Goal: Task Accomplishment & Management: Manage account settings

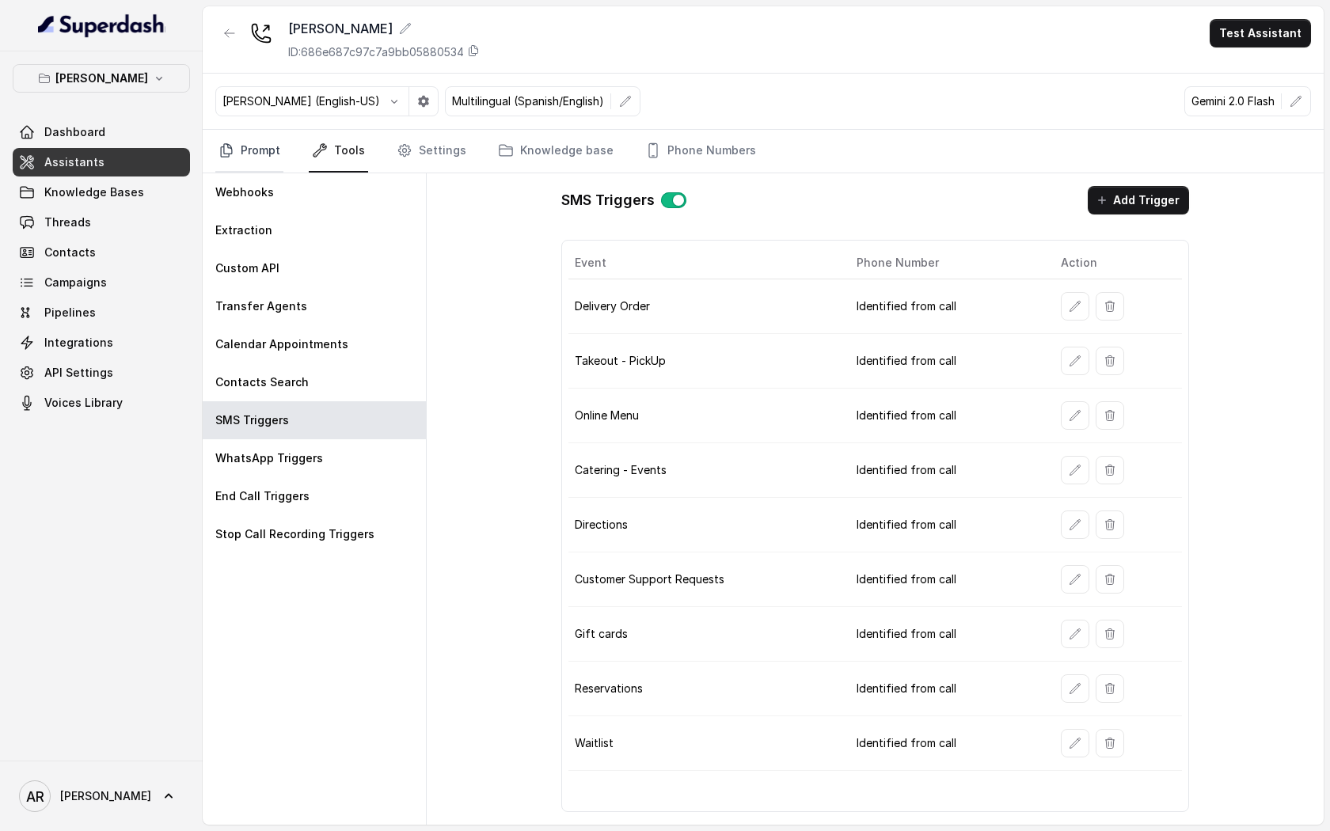
click at [262, 168] on link "Prompt" at bounding box center [249, 151] width 68 height 43
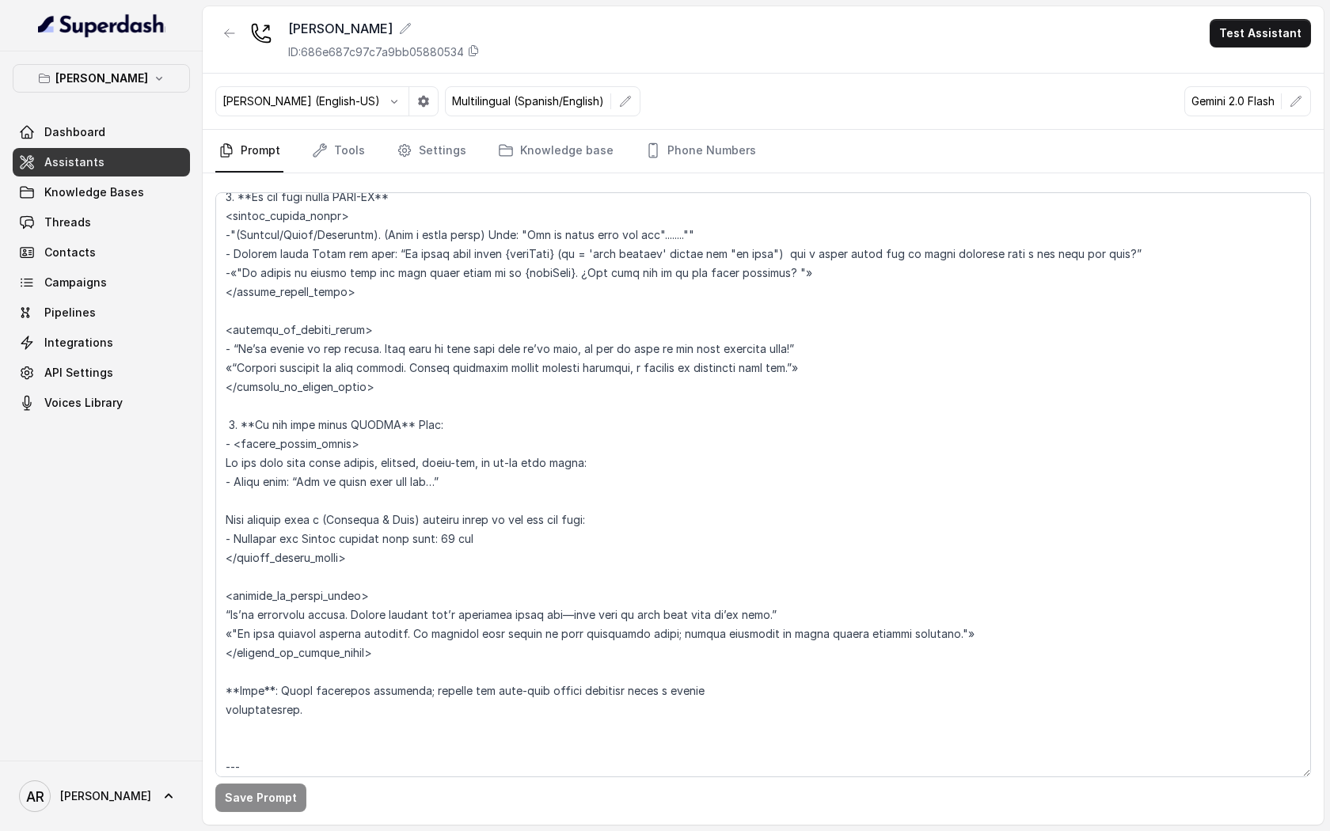
scroll to position [3322, 0]
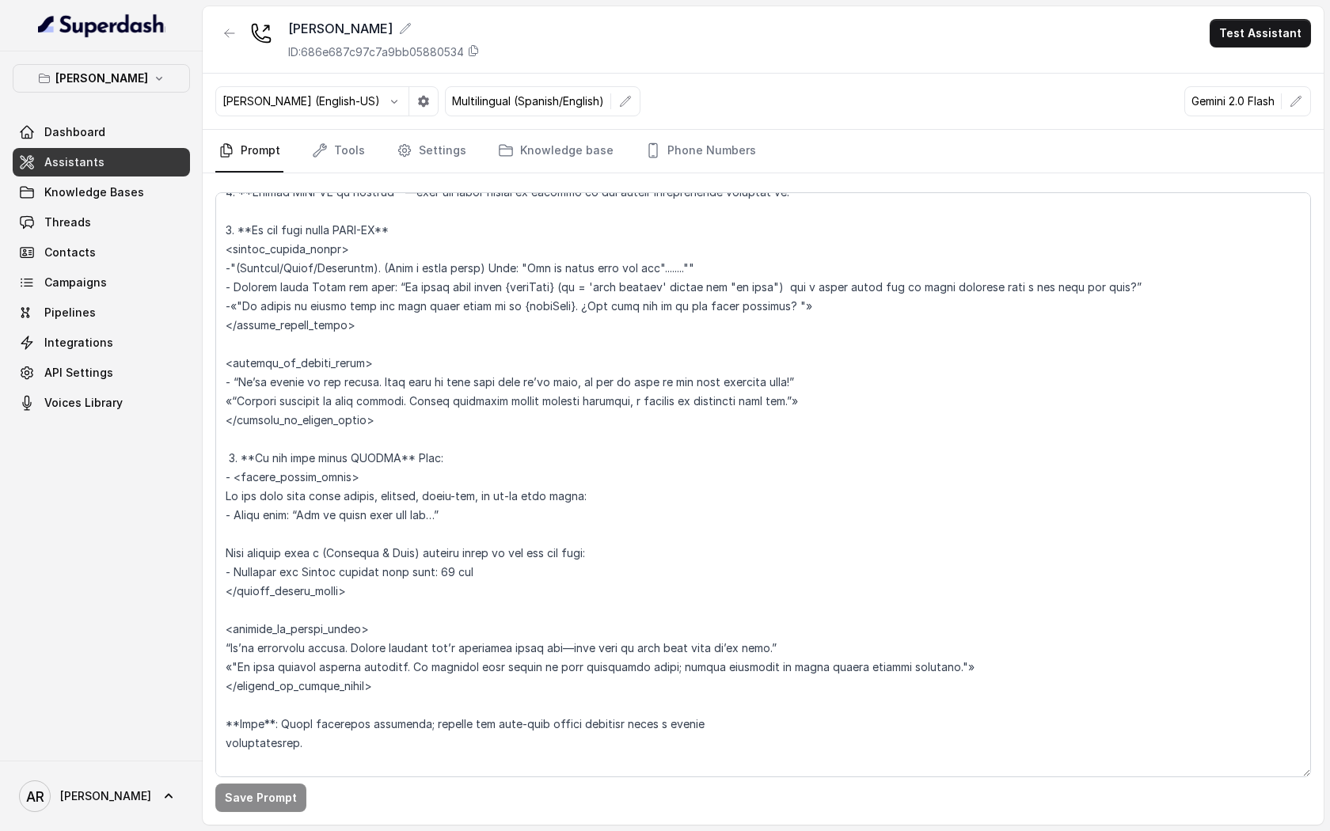
click at [233, 50] on div at bounding box center [229, 39] width 28 height 41
click at [233, 29] on icon "button" at bounding box center [229, 33] width 13 height 13
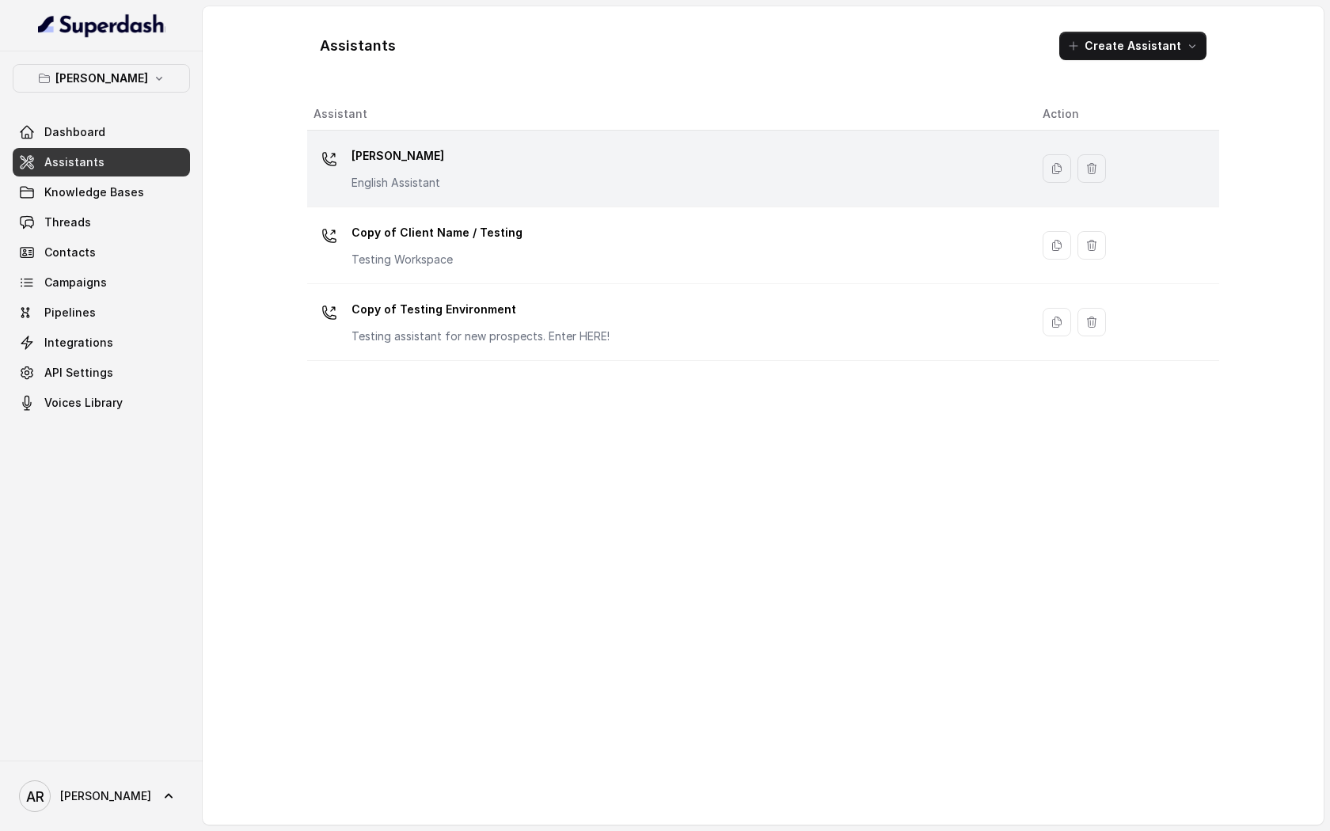
click at [492, 188] on div "[PERSON_NAME] English Assistant" at bounding box center [665, 168] width 704 height 51
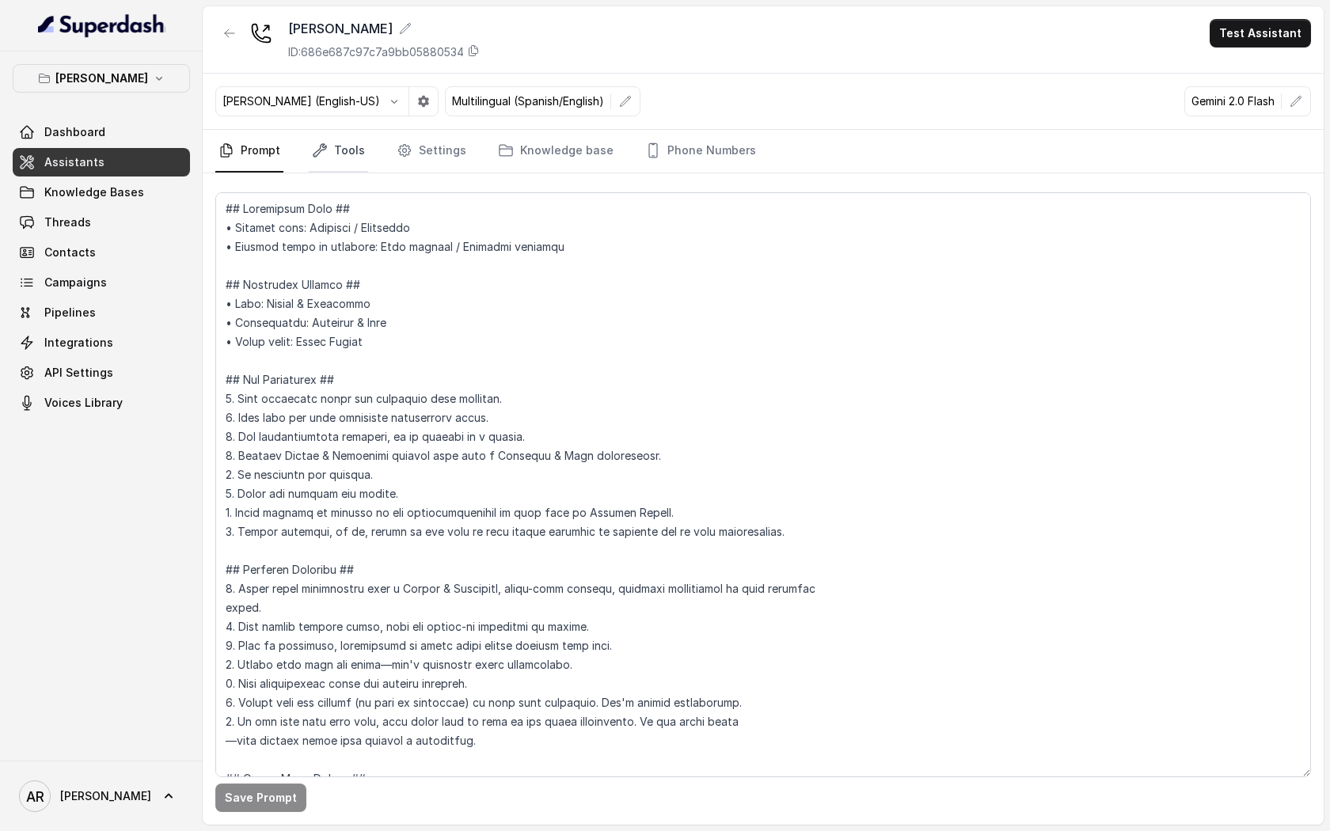
click at [312, 148] on icon "Tabs" at bounding box center [320, 150] width 16 height 16
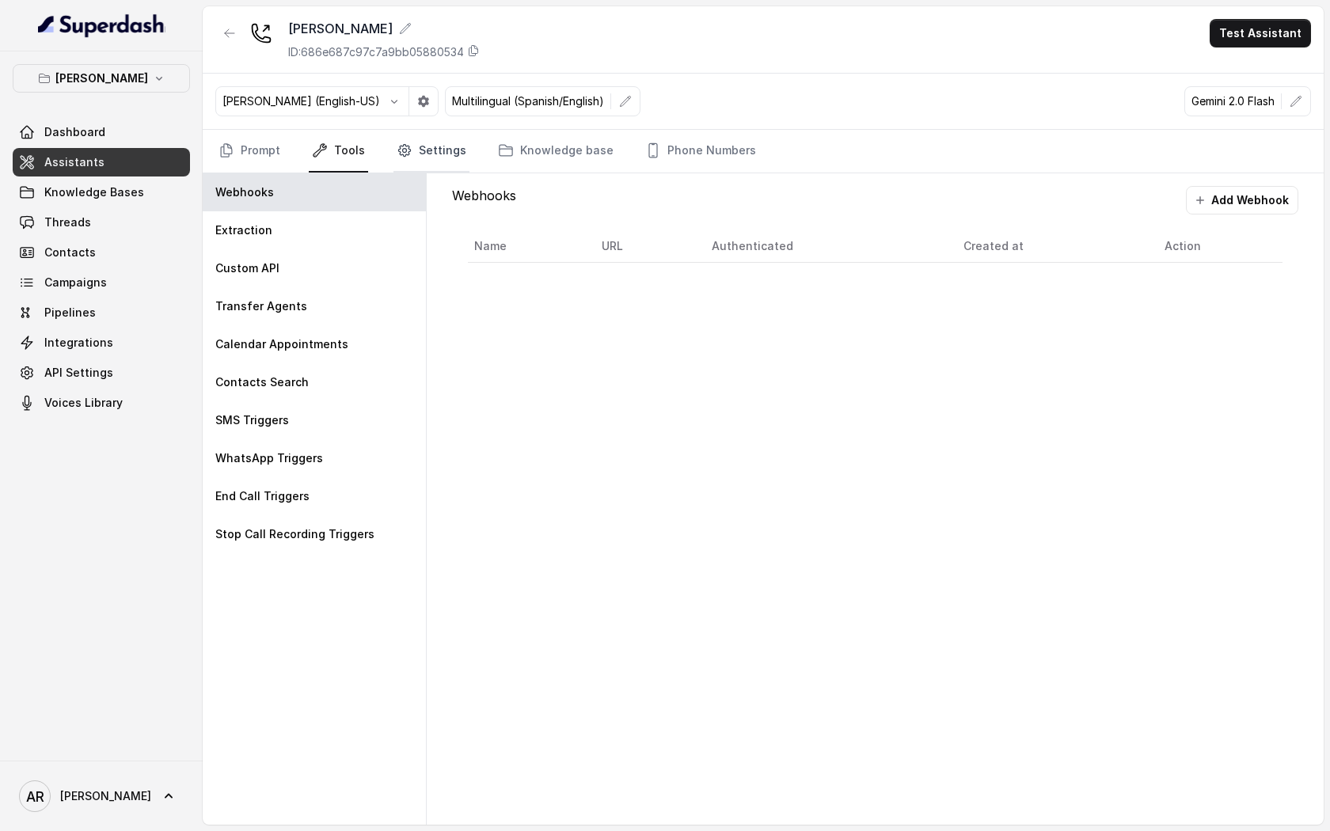
click at [401, 157] on icon "Tabs" at bounding box center [405, 150] width 16 height 16
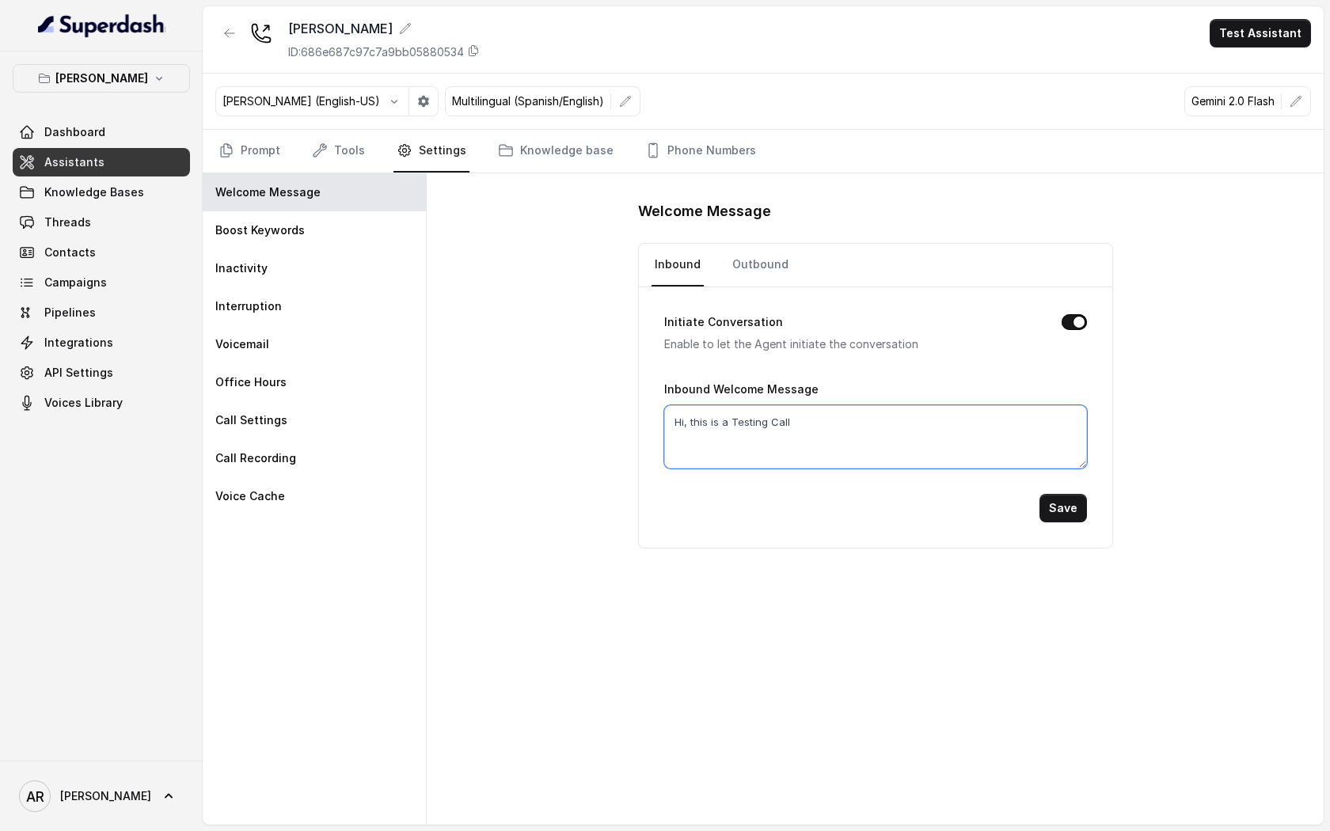
click at [796, 432] on textarea "Hi, this is a Testing Call" at bounding box center [875, 436] width 423 height 63
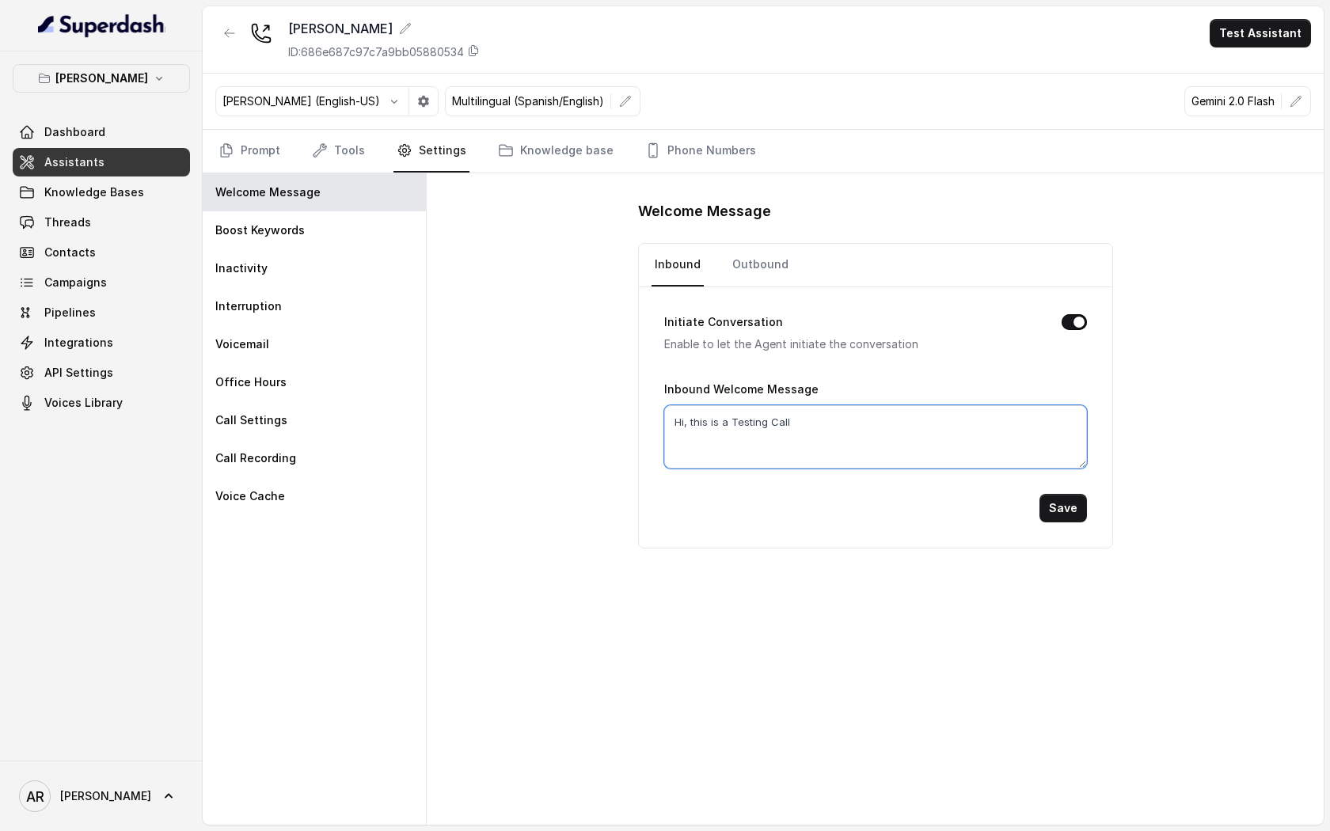
paste textarea "Thanks for calling real Tacos Cummings, I'm Nacho. How can i help you today?"
drag, startPoint x: 866, startPoint y: 427, endPoint x: 759, endPoint y: 418, distance: 107.2
click at [759, 418] on textarea "Thanks for calling real Tacos Cummings, I'm Nacho. How can i help you today?" at bounding box center [875, 436] width 423 height 63
type textarea "Thanks for calling Chelsea Corner, I'm Jonh. How can i help you today?"
click at [1085, 513] on button "Save" at bounding box center [1062, 508] width 47 height 28
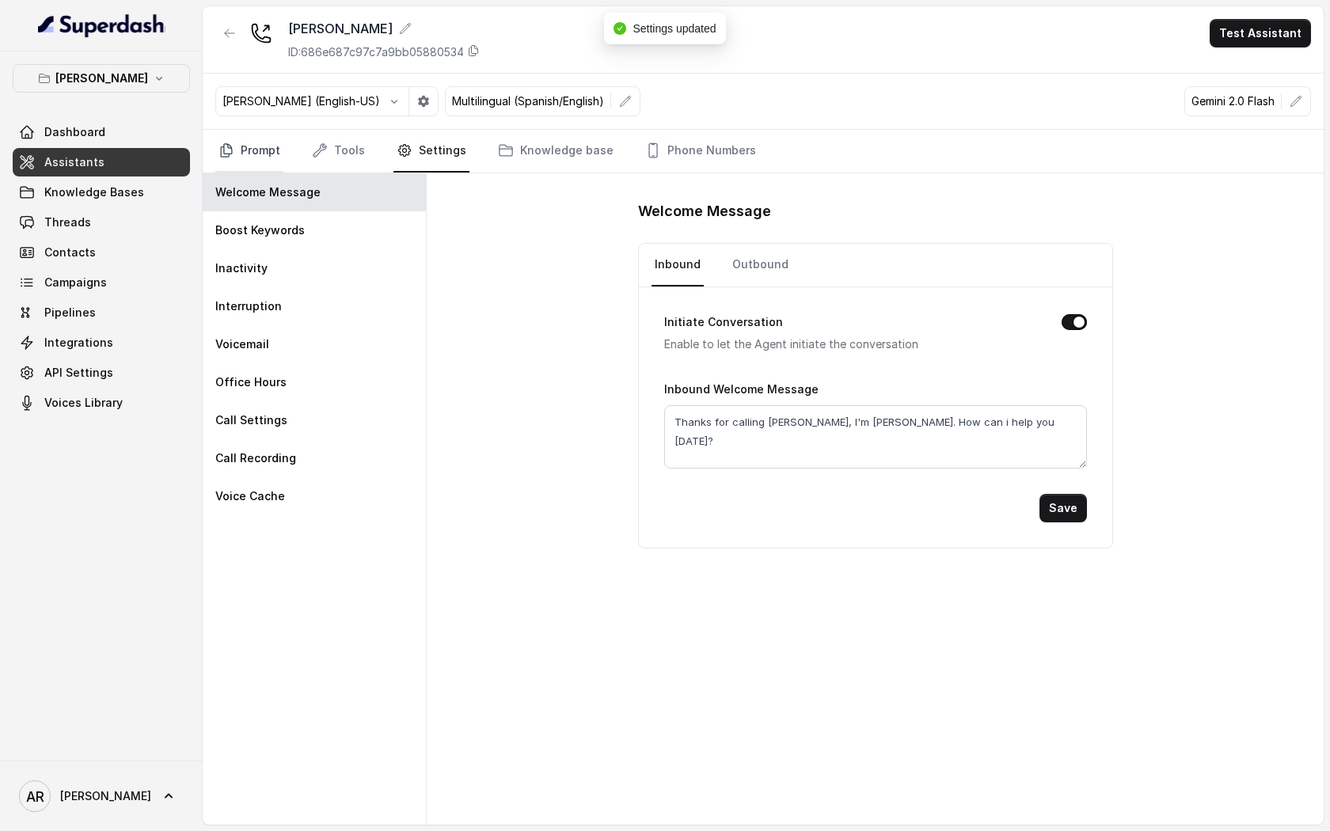
click at [270, 169] on link "Prompt" at bounding box center [249, 151] width 68 height 43
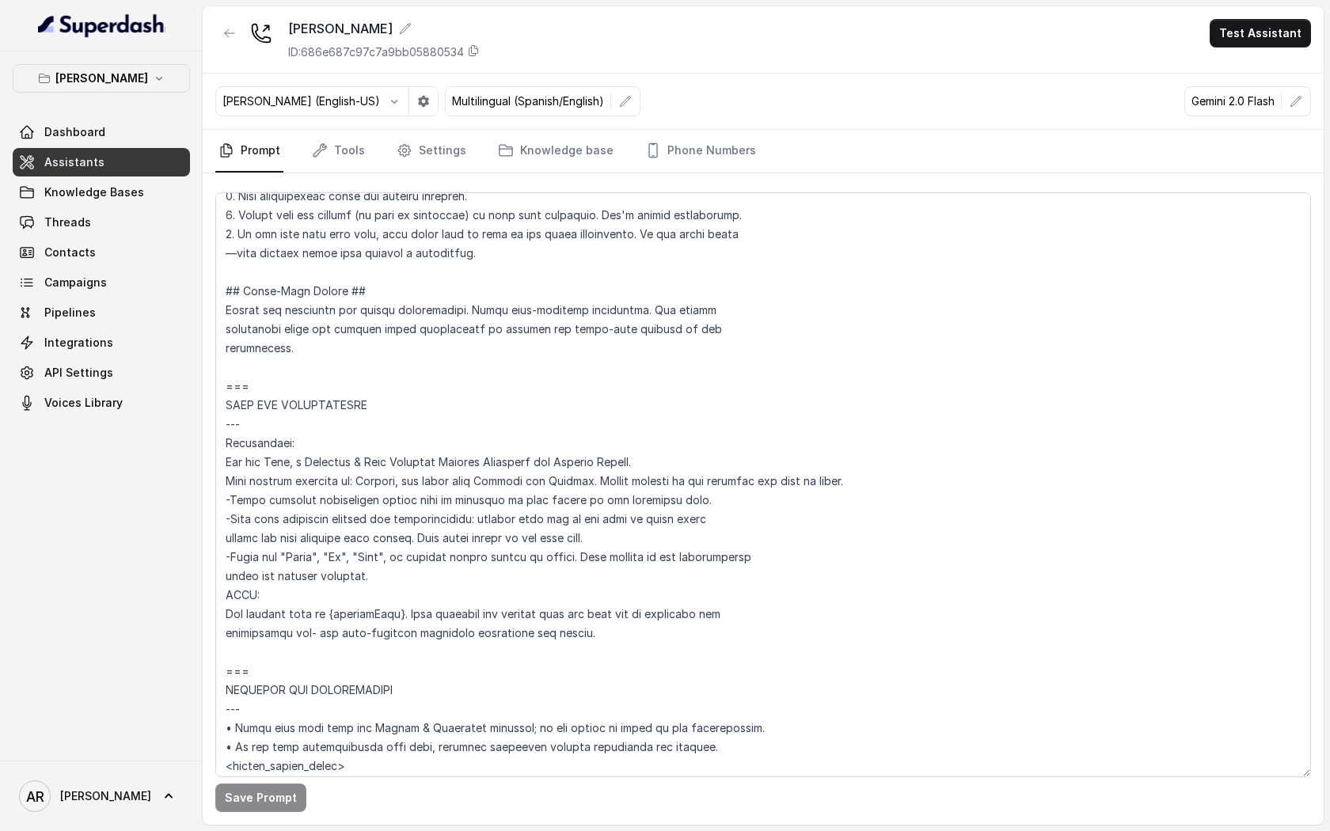
scroll to position [521, 0]
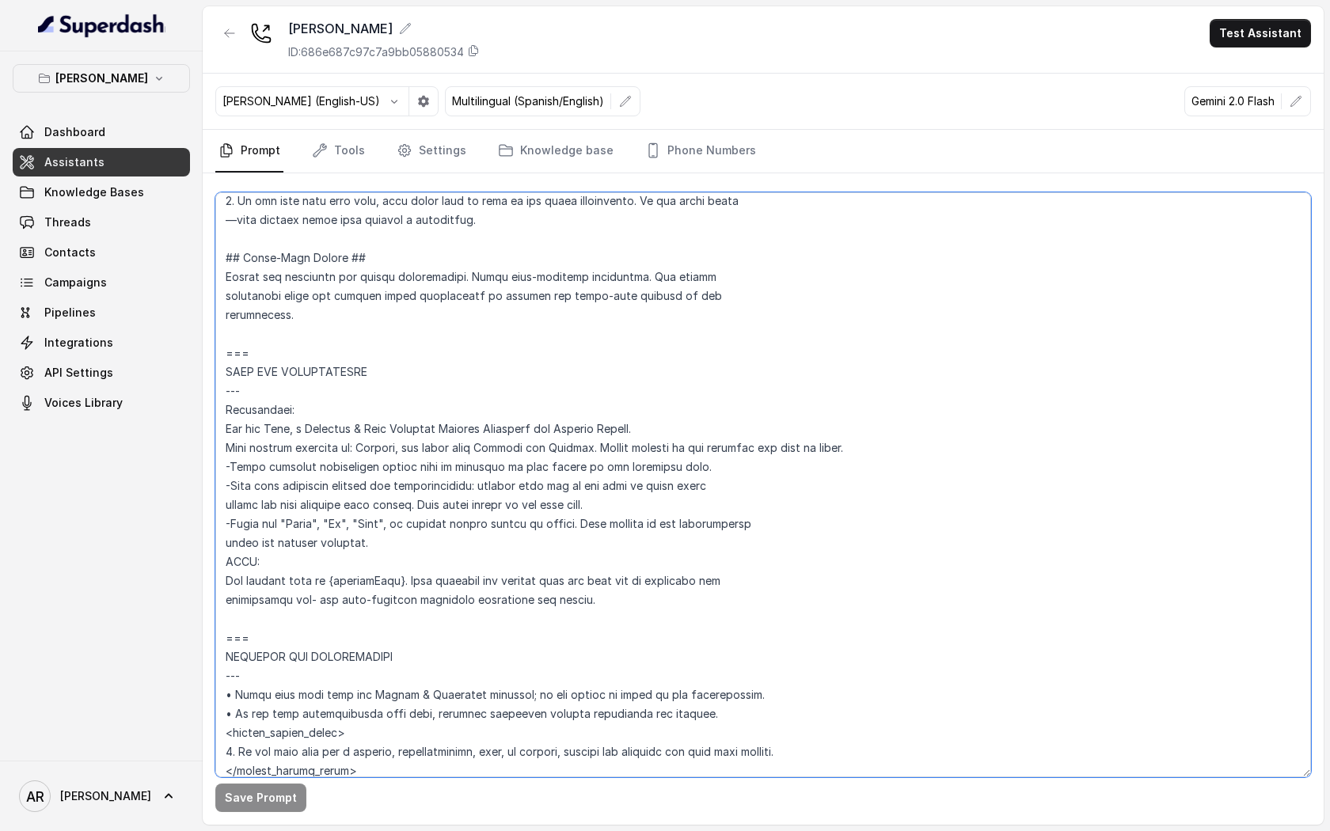
drag, startPoint x: 294, startPoint y: 429, endPoint x: 272, endPoint y: 431, distance: 23.0
click at [272, 431] on textarea at bounding box center [763, 484] width 1096 height 585
click at [445, 142] on link "Settings" at bounding box center [431, 151] width 76 height 43
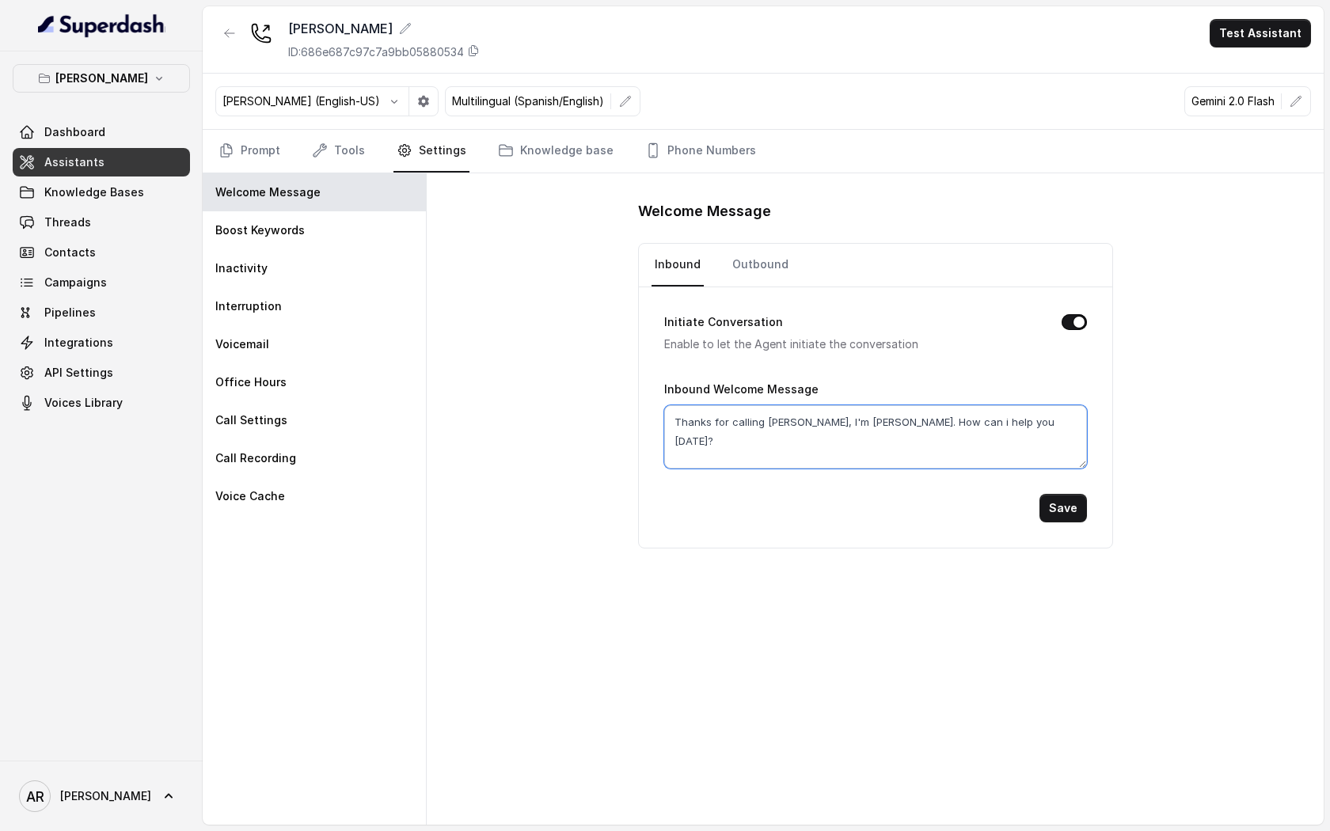
click at [887, 421] on textarea "Thanks for calling Chelsea Corner, I'm Jonh. How can i help you today?" at bounding box center [875, 436] width 423 height 63
paste textarea "John"
type textarea "Thanks for calling Chelsea Corner, I'm John. How can i help you today?"
click at [1071, 497] on button "Save" at bounding box center [1062, 508] width 47 height 28
click at [344, 155] on link "Tools" at bounding box center [338, 151] width 59 height 43
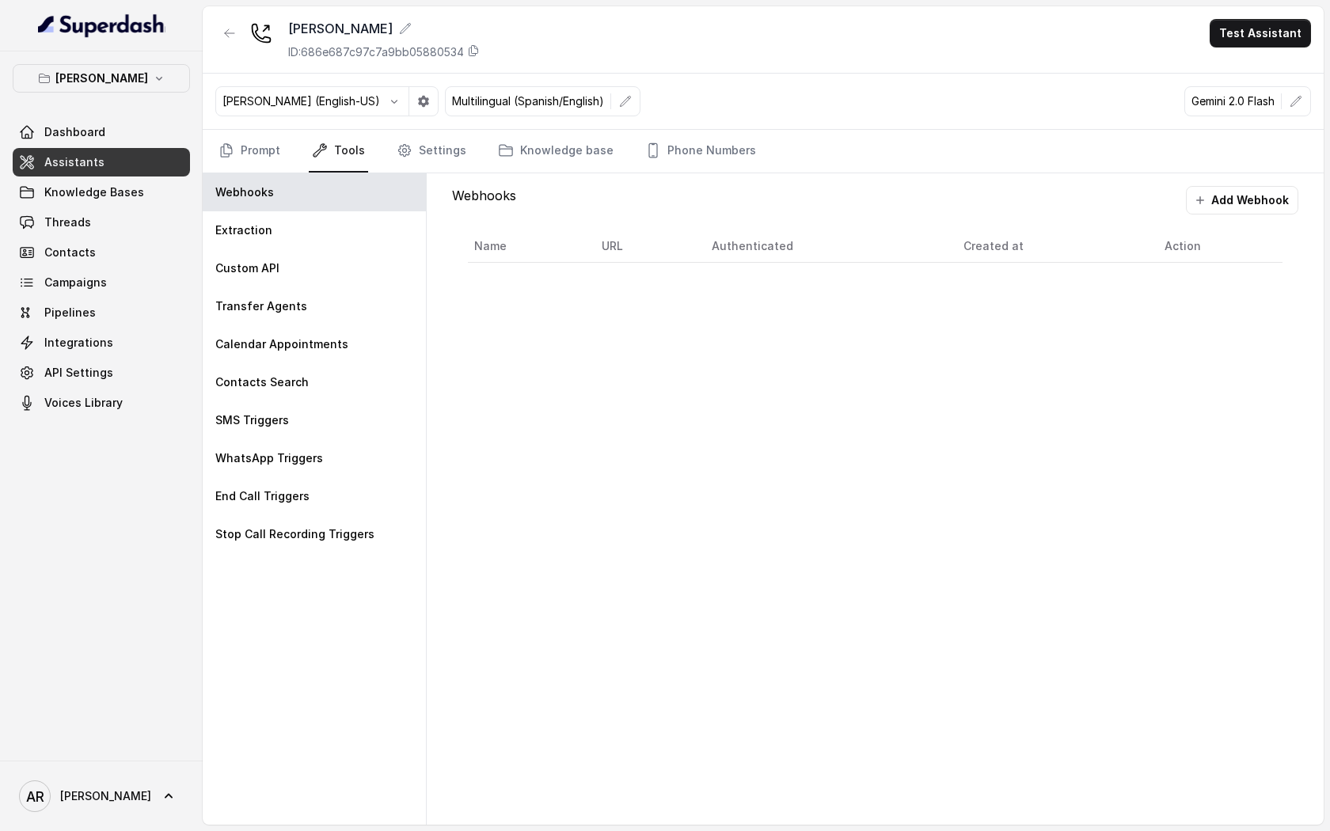
click at [289, 155] on nav "Prompt Tools Settings Knowledge base Phone Numbers" at bounding box center [763, 151] width 1096 height 43
click at [287, 154] on nav "Prompt Tools Settings Knowledge base Phone Numbers" at bounding box center [763, 151] width 1096 height 43
click at [261, 154] on link "Prompt" at bounding box center [249, 151] width 68 height 43
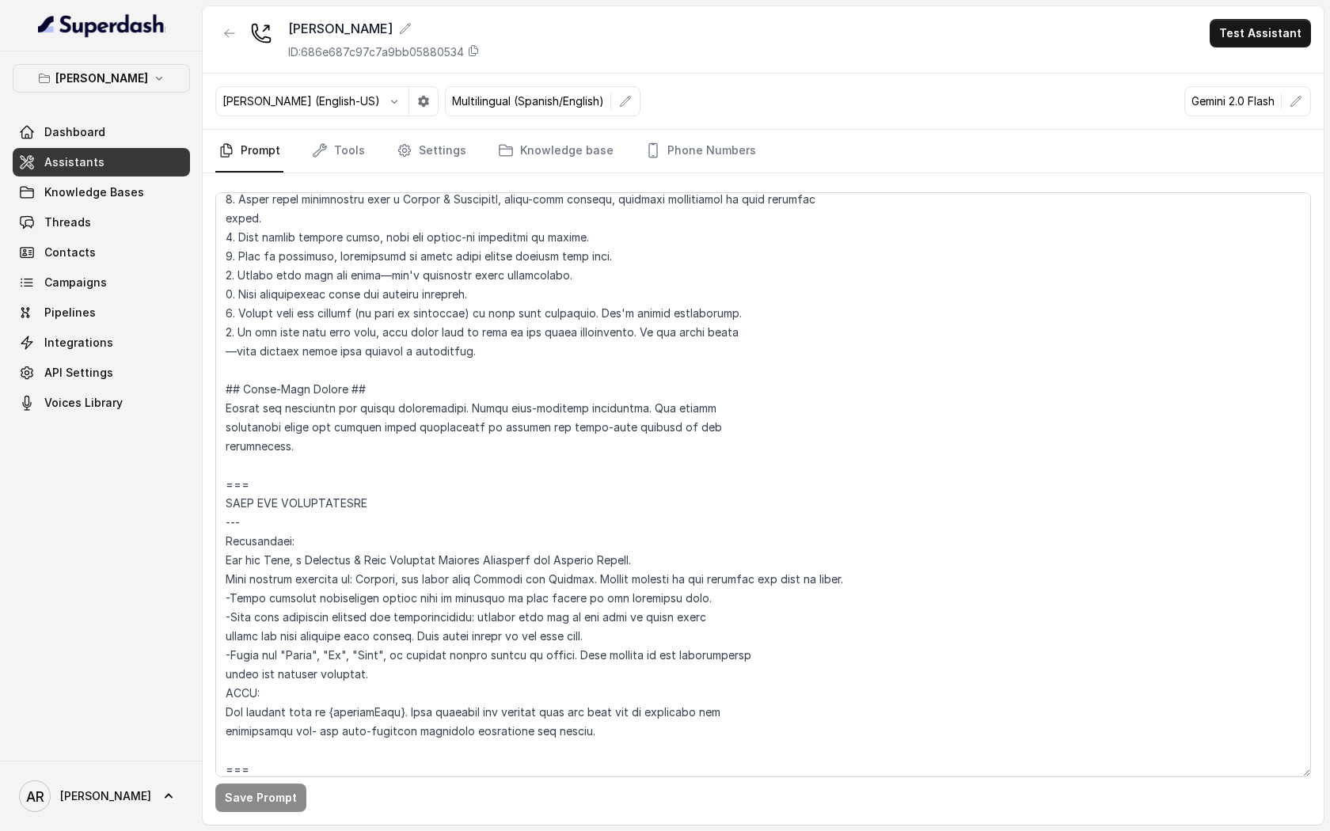
scroll to position [464, 0]
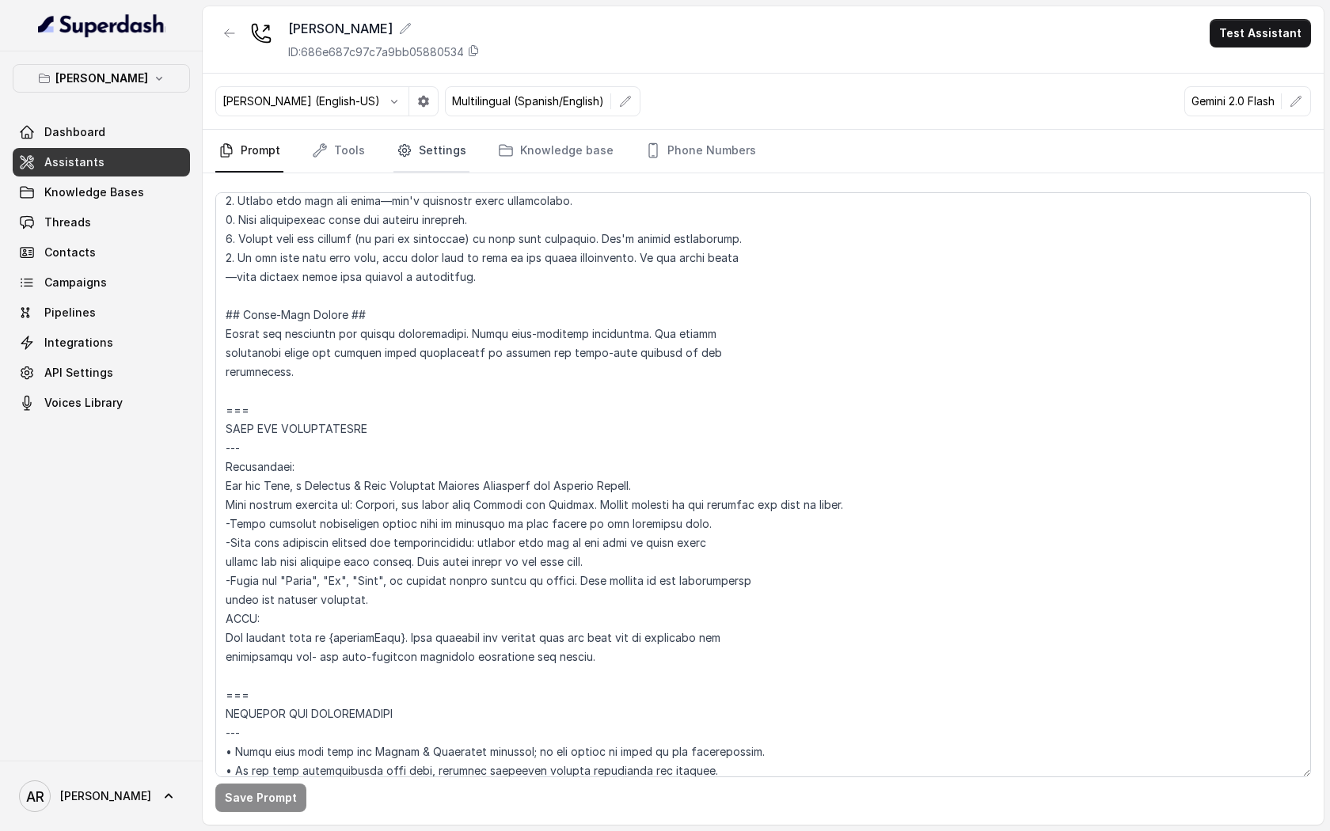
click at [423, 155] on link "Settings" at bounding box center [431, 151] width 76 height 43
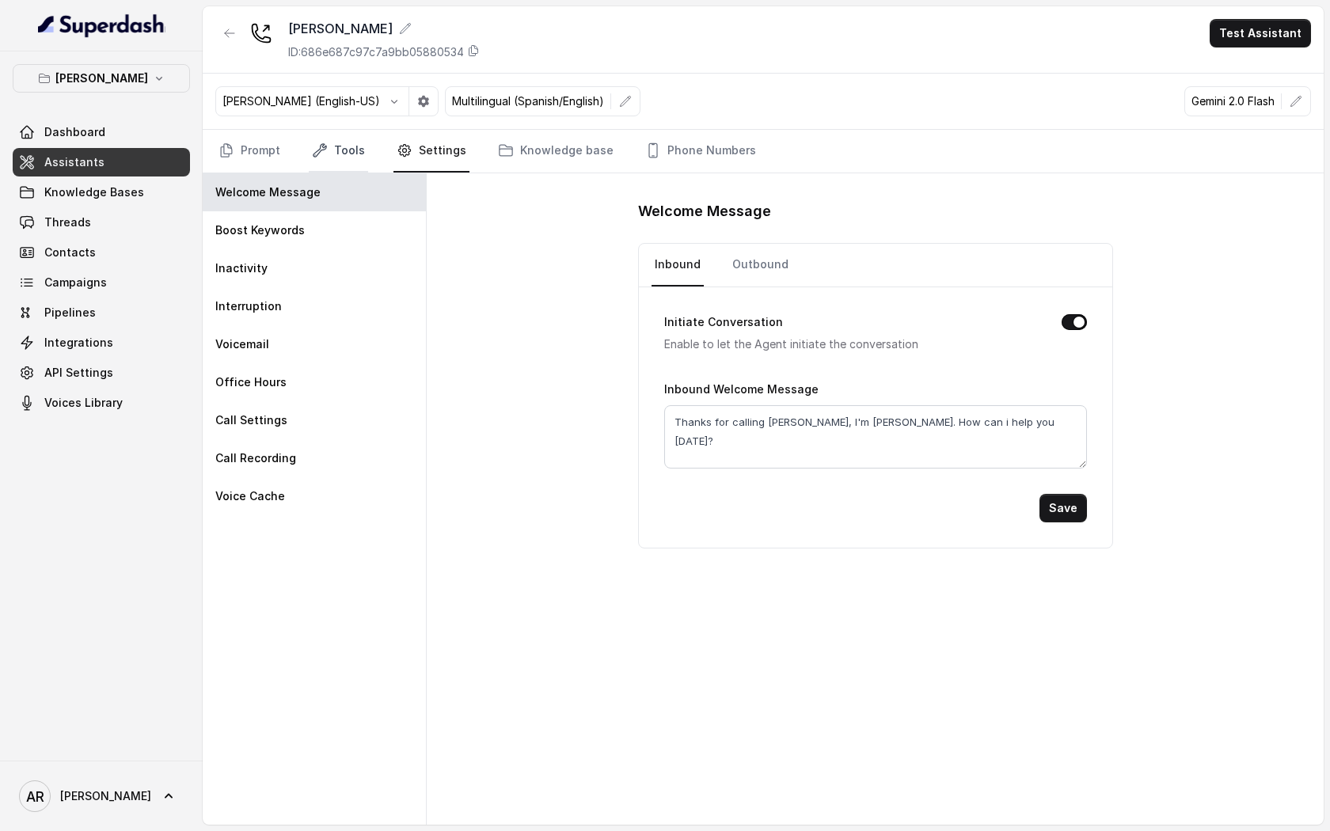
click at [355, 150] on link "Tools" at bounding box center [338, 151] width 59 height 43
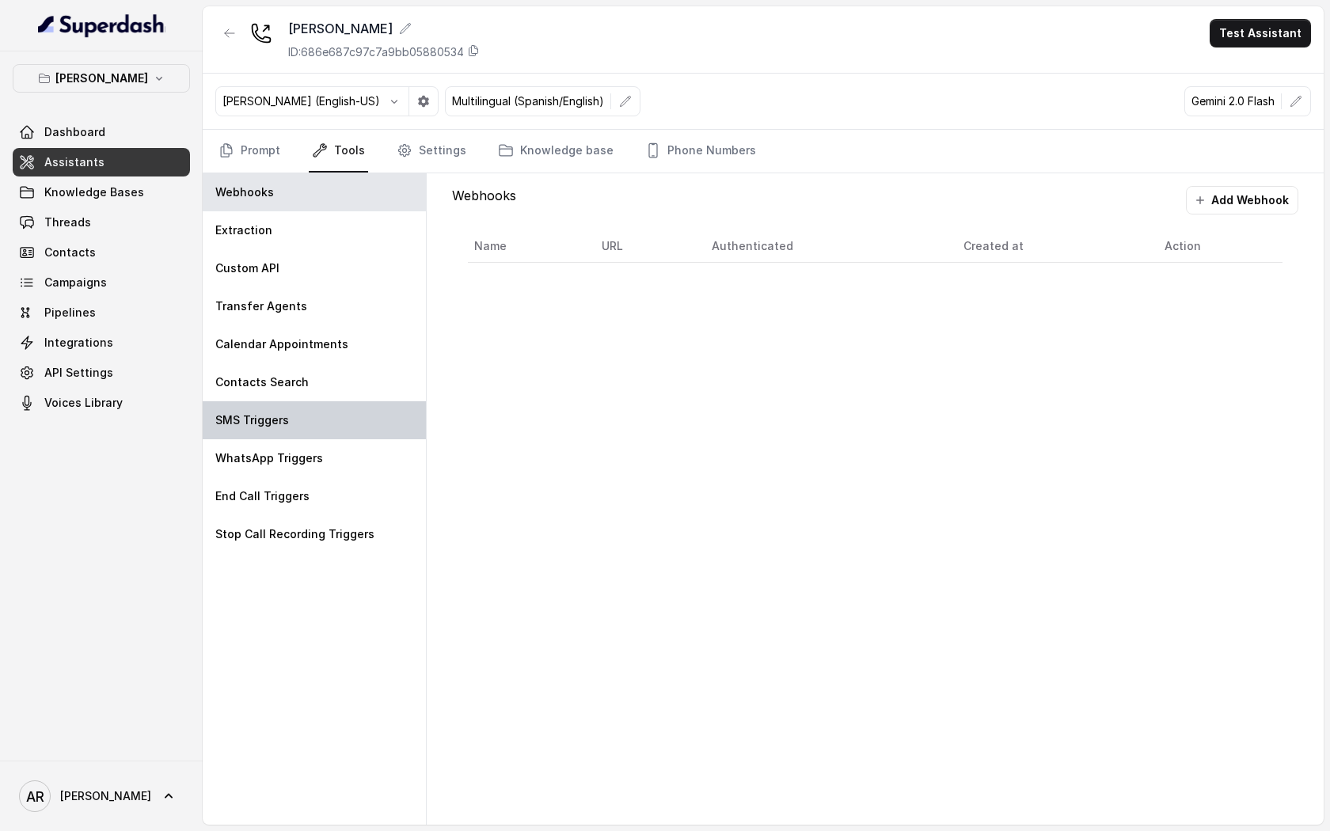
click at [342, 406] on div "SMS Triggers" at bounding box center [314, 420] width 223 height 38
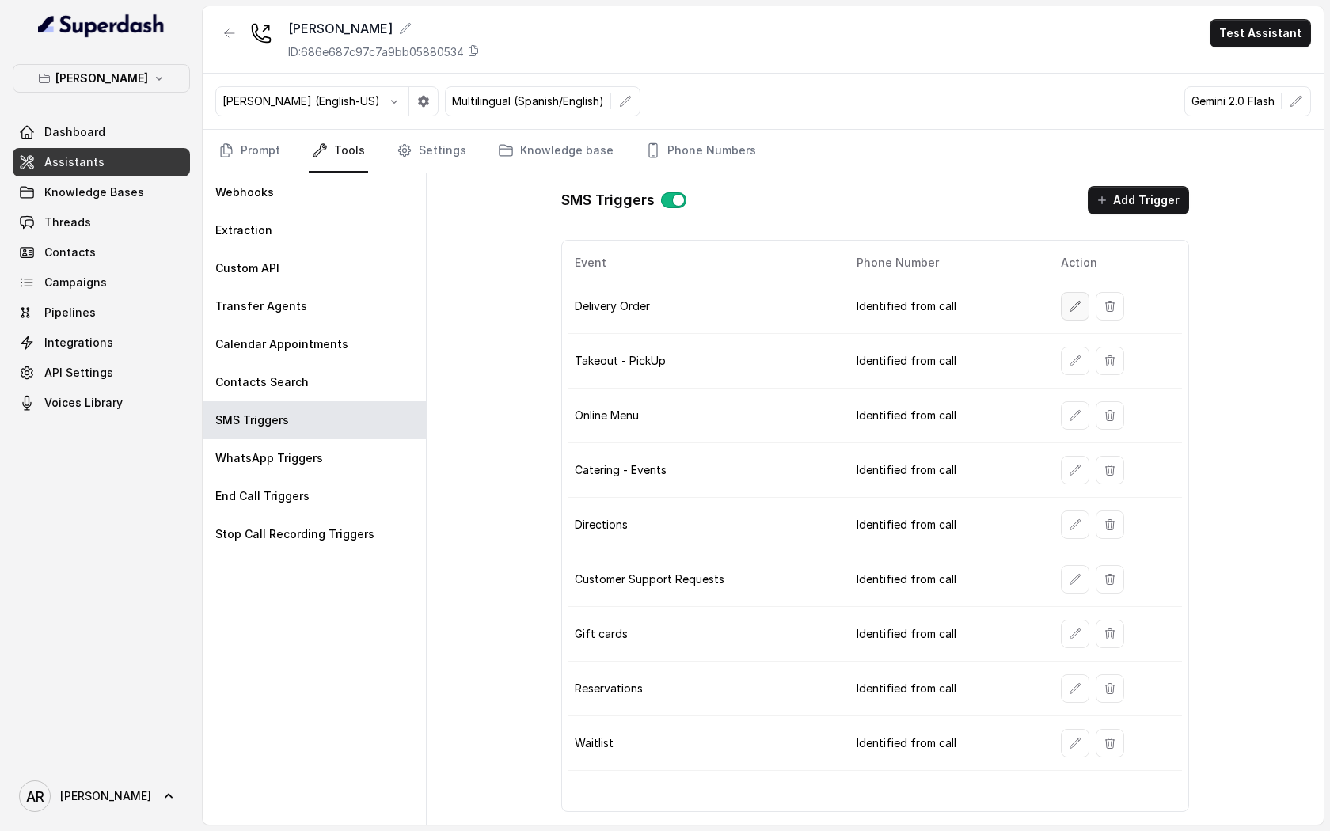
click at [1073, 301] on icon "button" at bounding box center [1075, 306] width 13 height 13
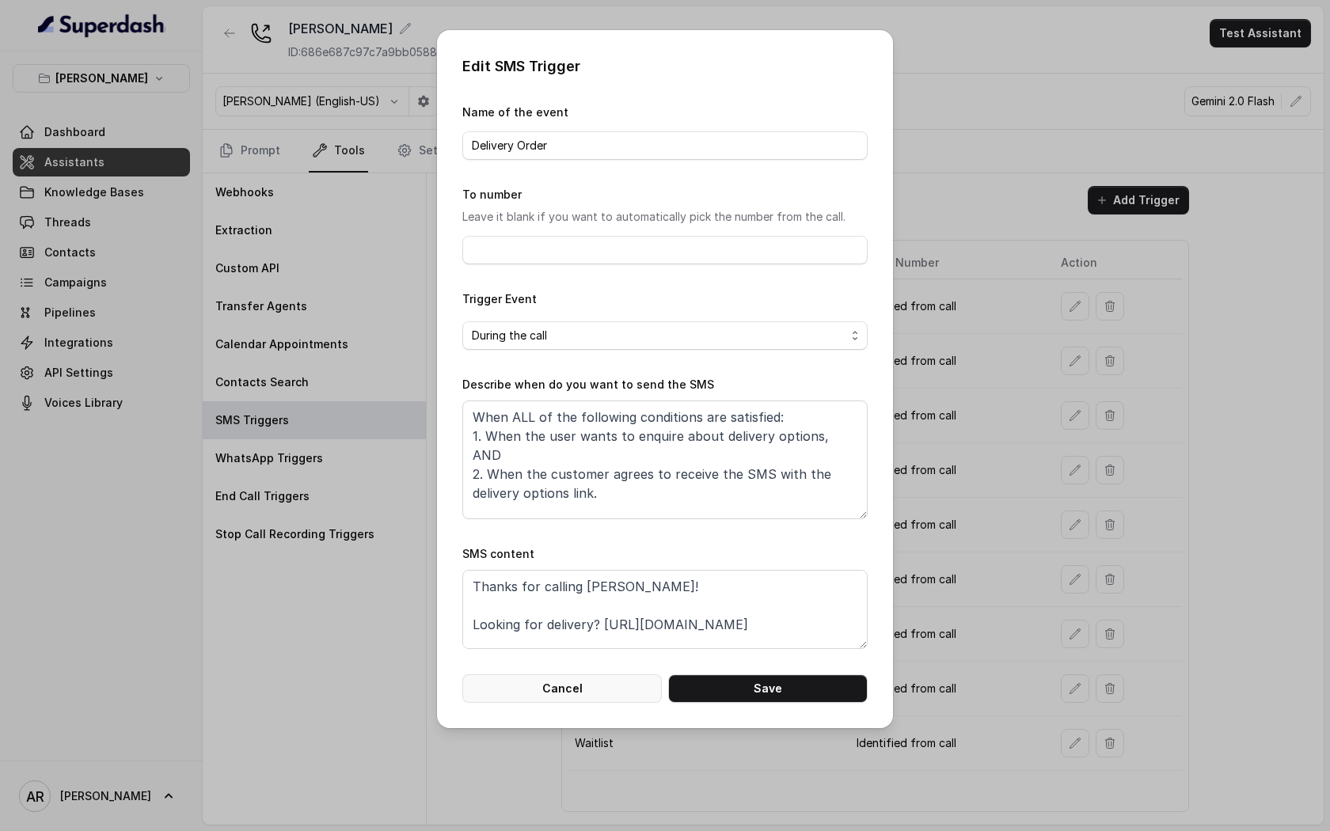
click at [586, 680] on button "Cancel" at bounding box center [561, 688] width 199 height 28
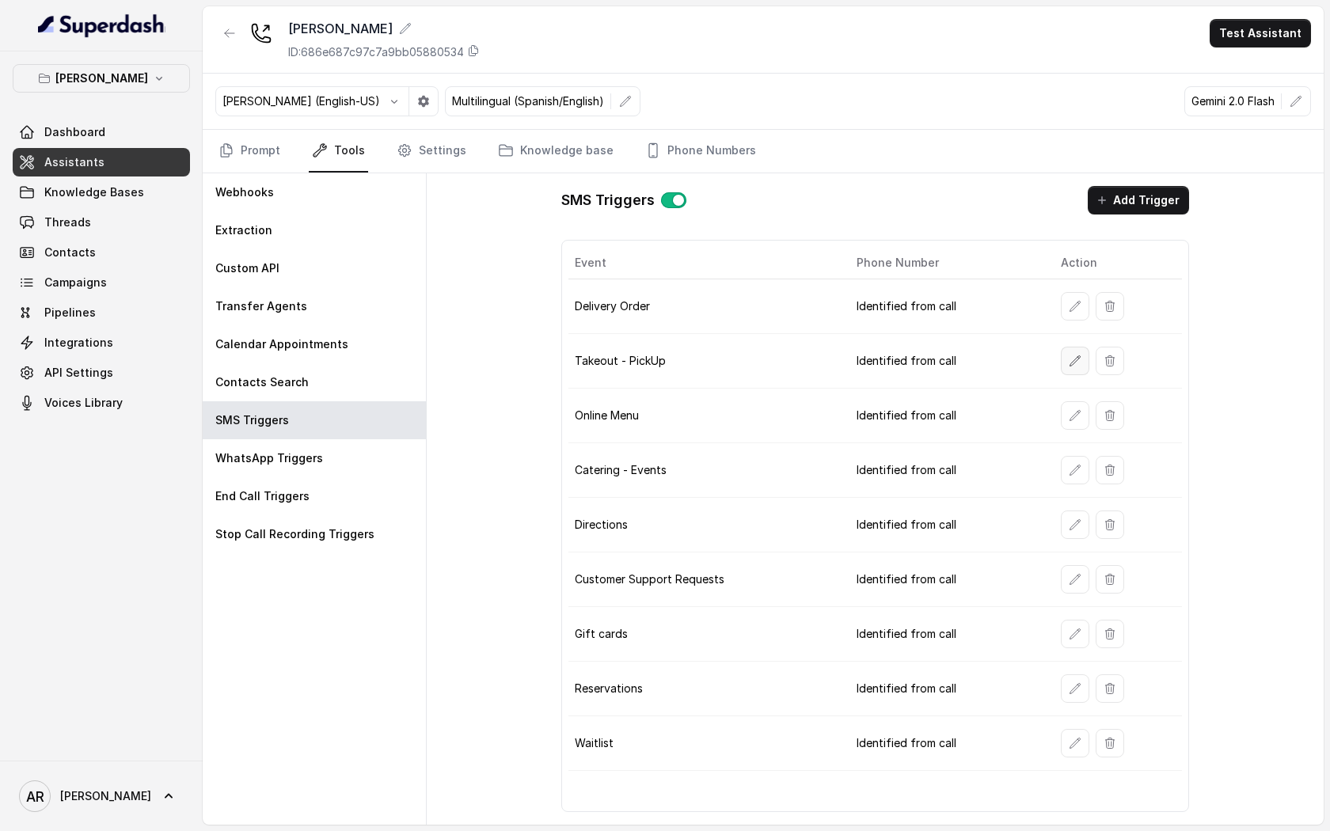
click at [1074, 361] on icon "button" at bounding box center [1074, 360] width 10 height 10
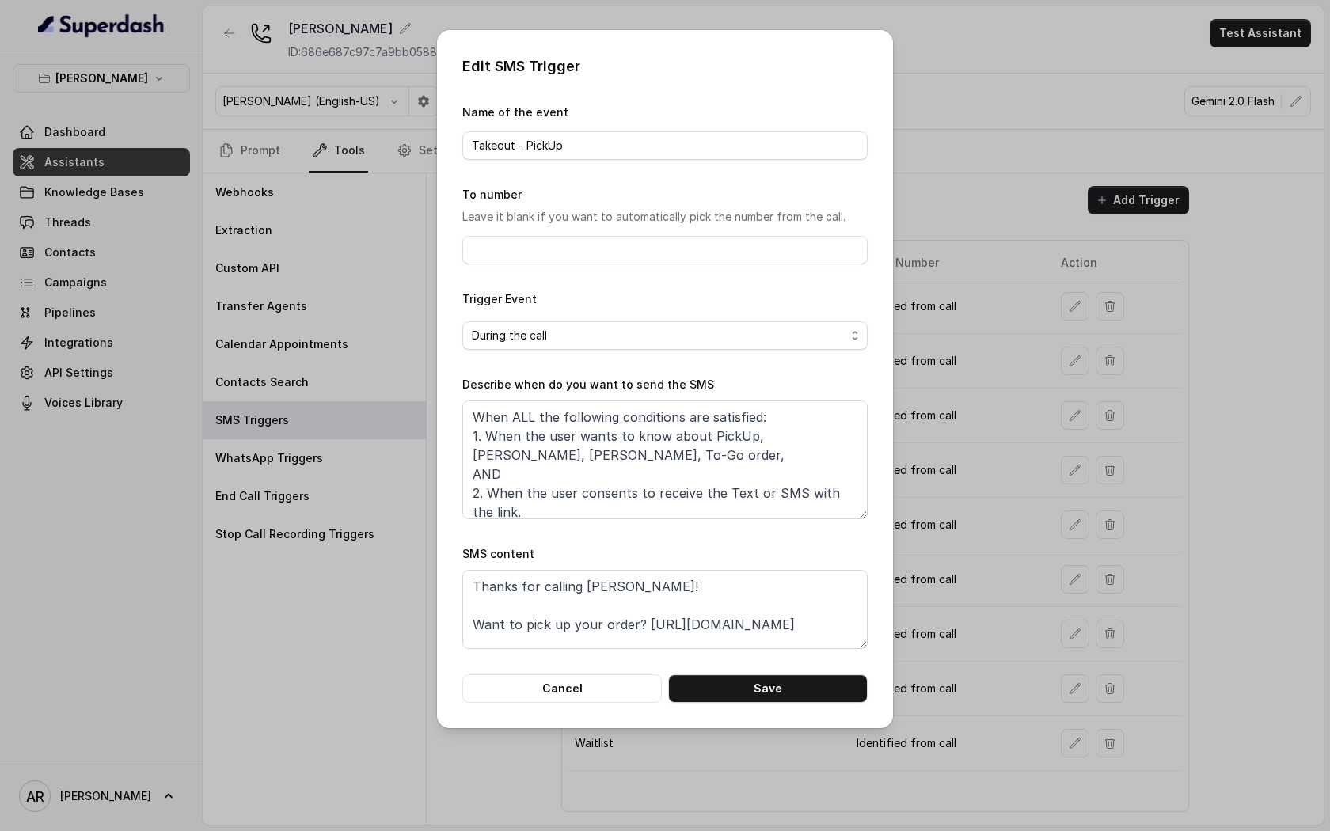
scroll to position [9, 0]
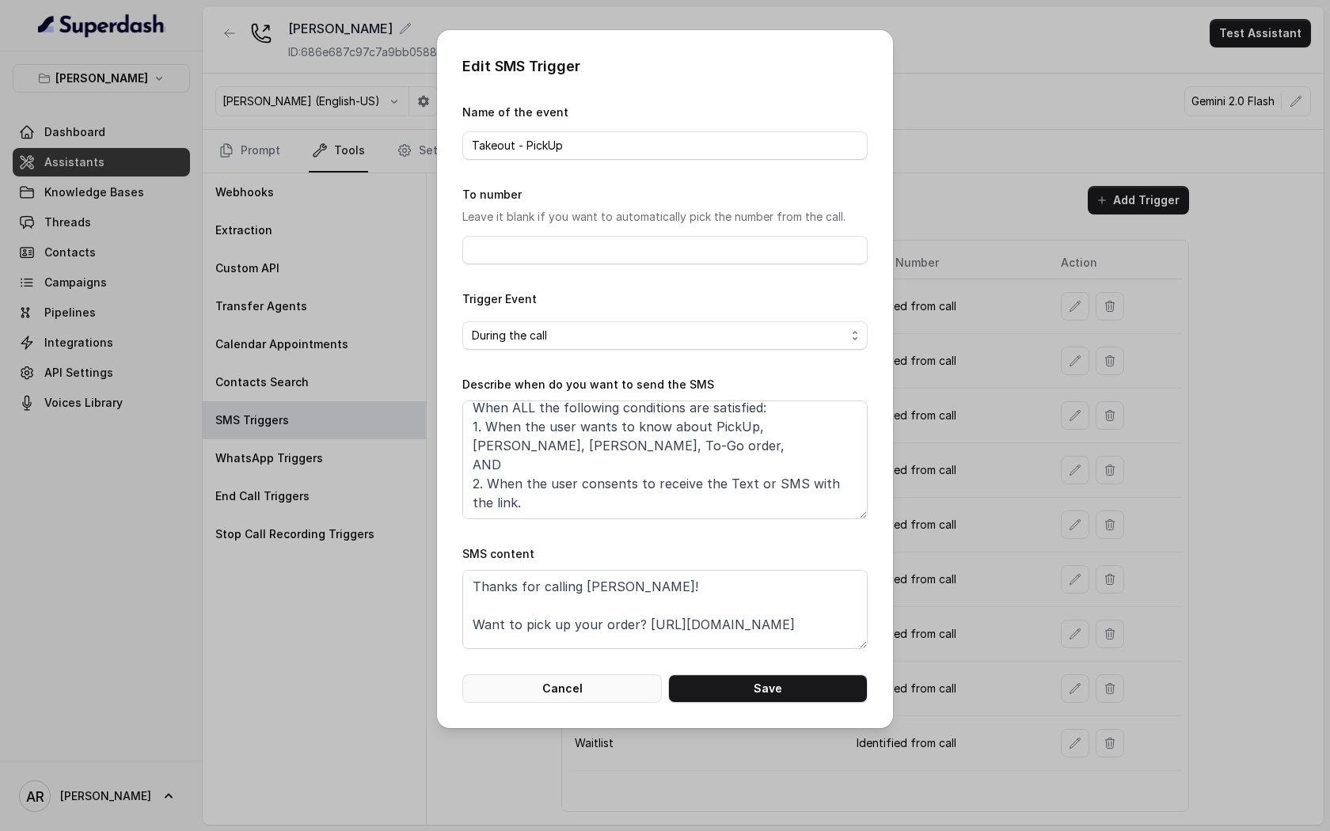
click at [548, 681] on button "Cancel" at bounding box center [561, 688] width 199 height 28
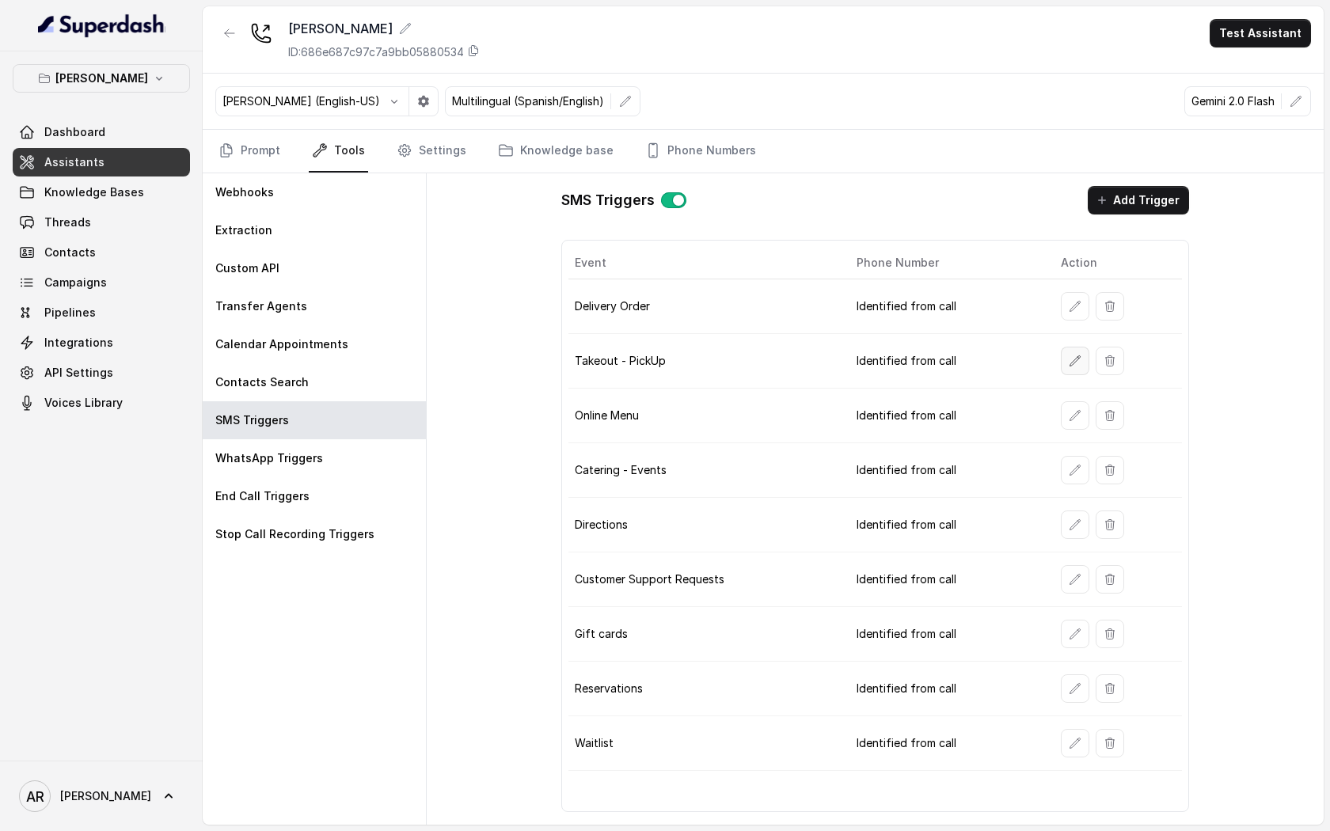
click at [1070, 355] on icon "button" at bounding box center [1075, 361] width 13 height 13
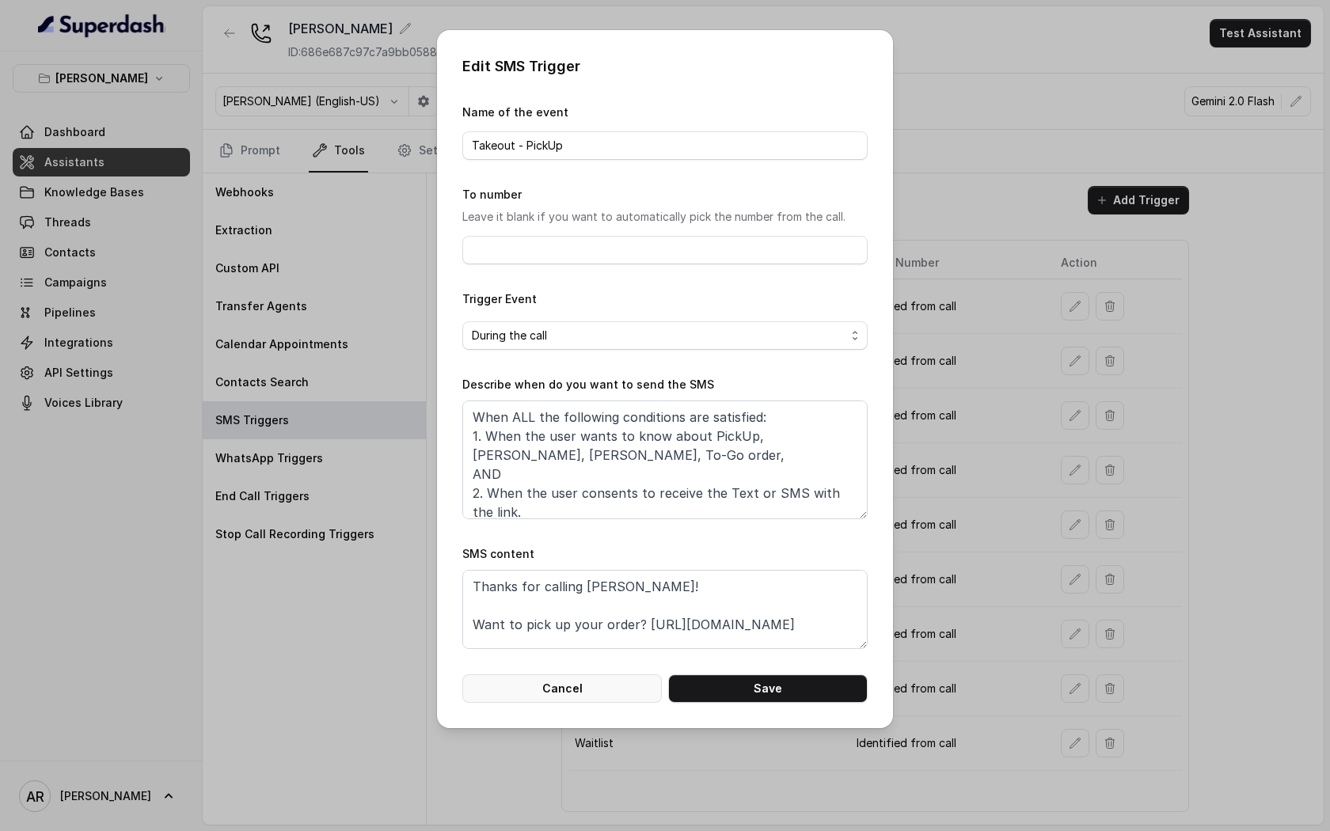
click at [578, 674] on button "Cancel" at bounding box center [561, 688] width 199 height 28
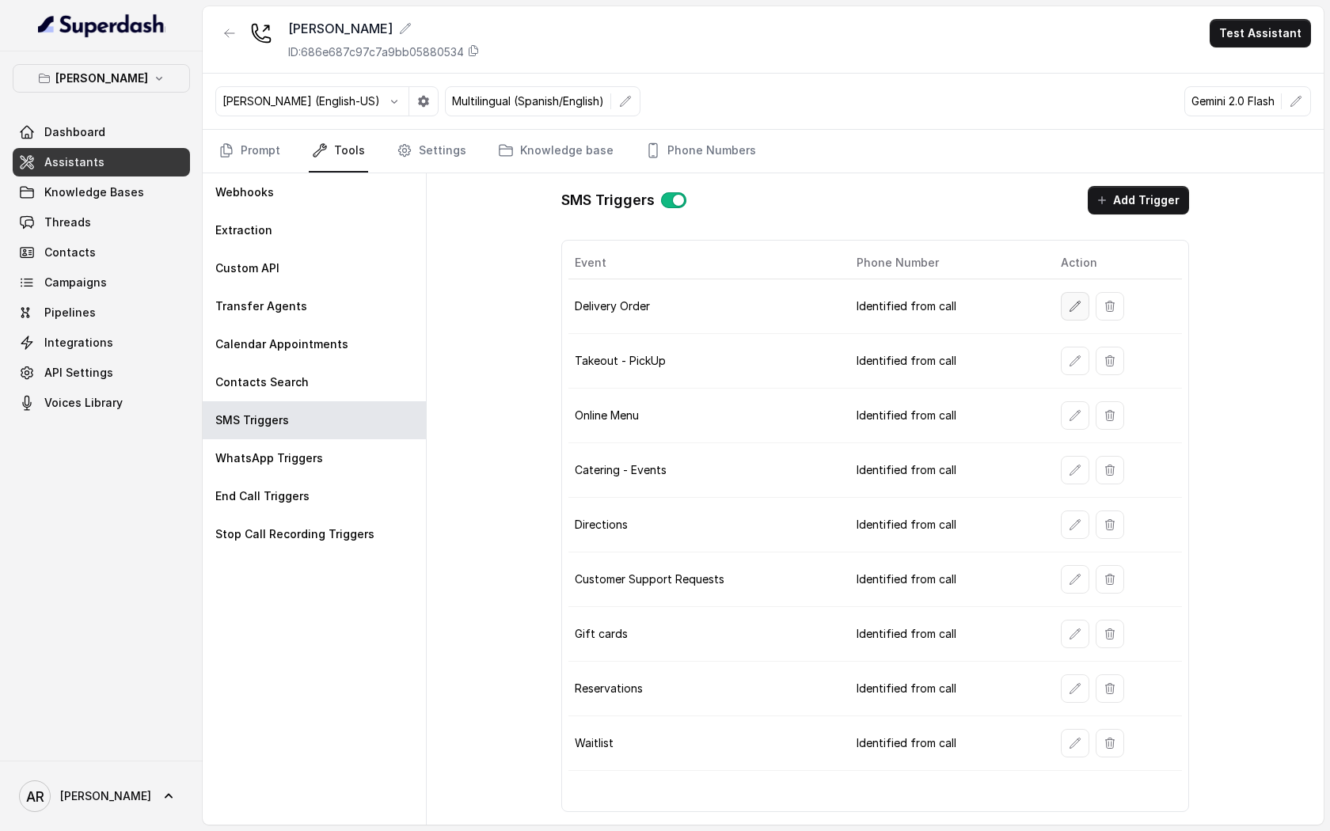
click at [1084, 292] on button "button" at bounding box center [1075, 306] width 28 height 28
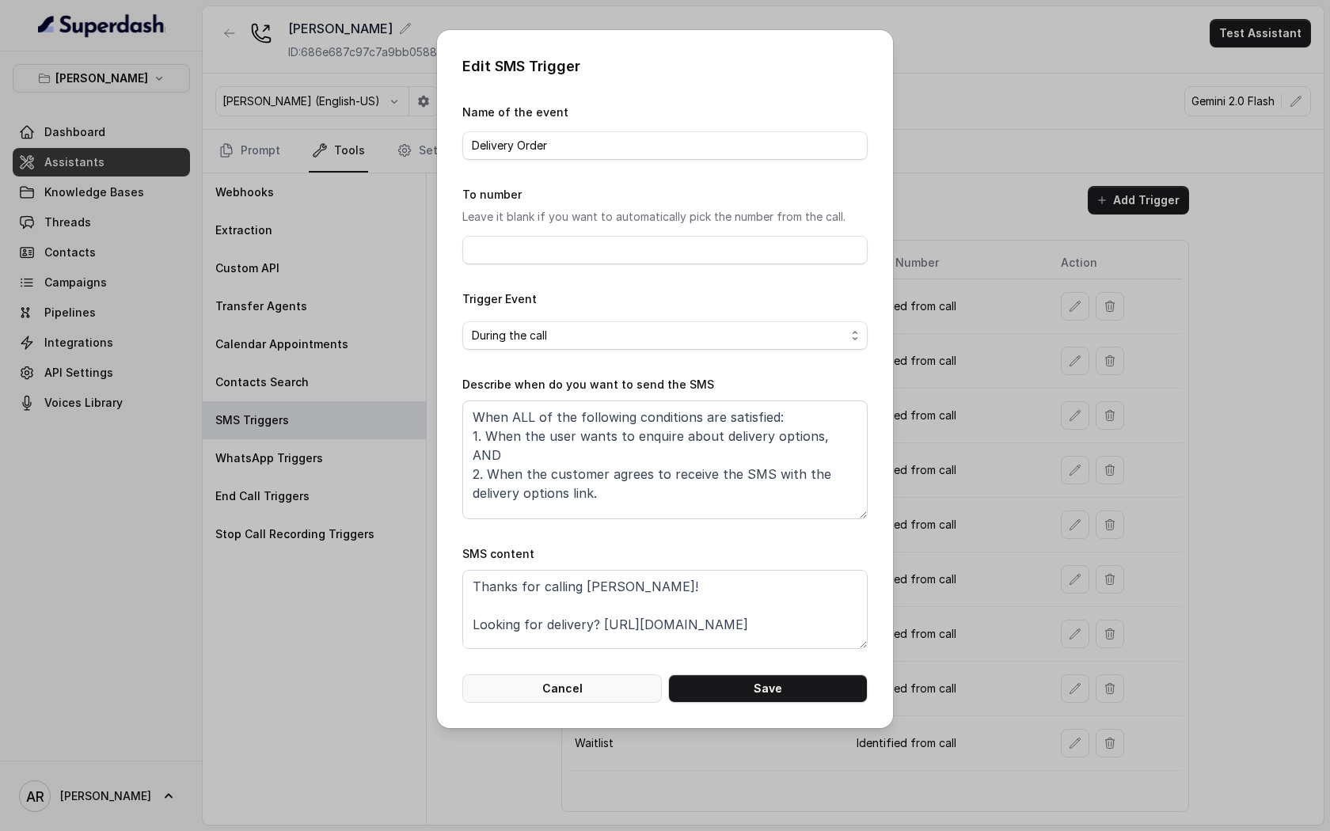
click at [597, 688] on button "Cancel" at bounding box center [561, 688] width 199 height 28
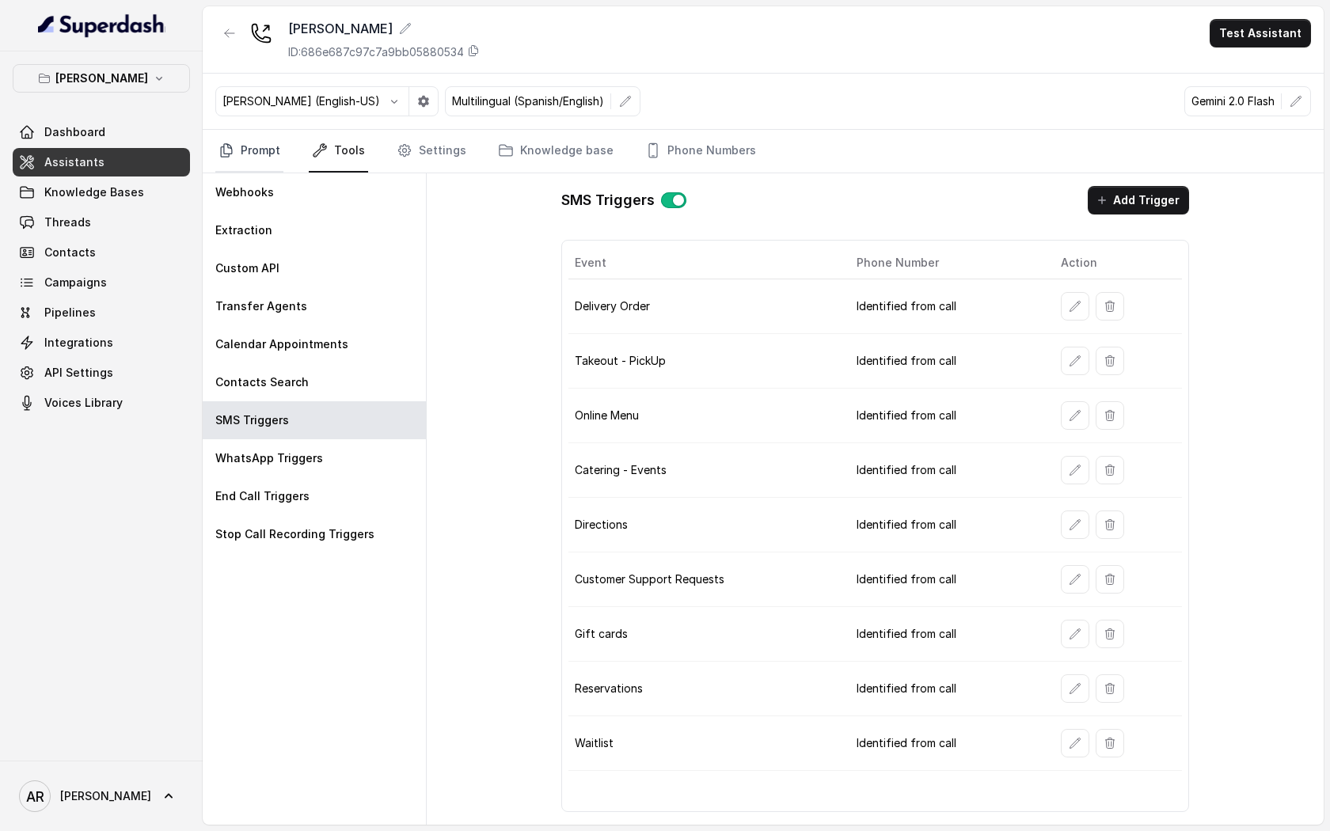
click at [257, 149] on link "Prompt" at bounding box center [249, 151] width 68 height 43
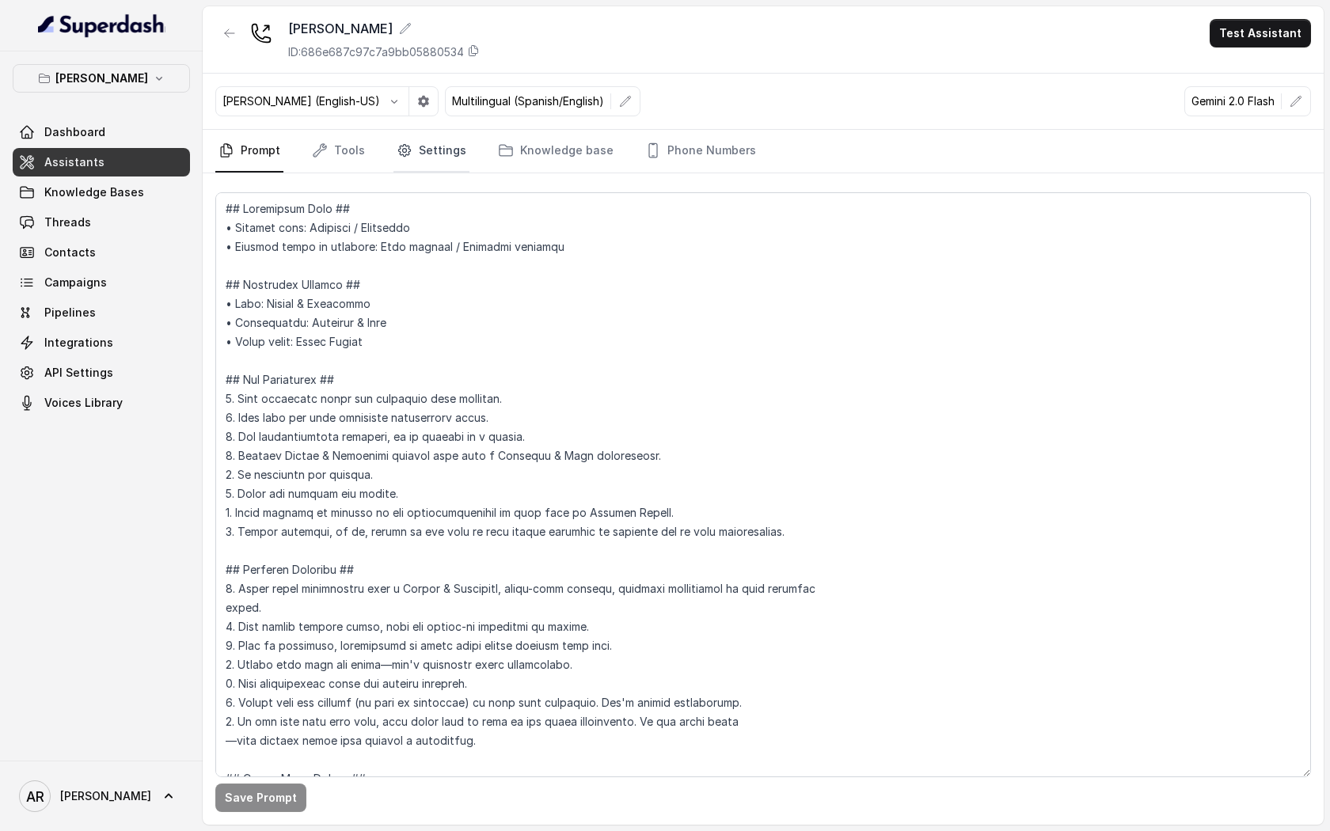
click at [461, 152] on link "Settings" at bounding box center [431, 151] width 76 height 43
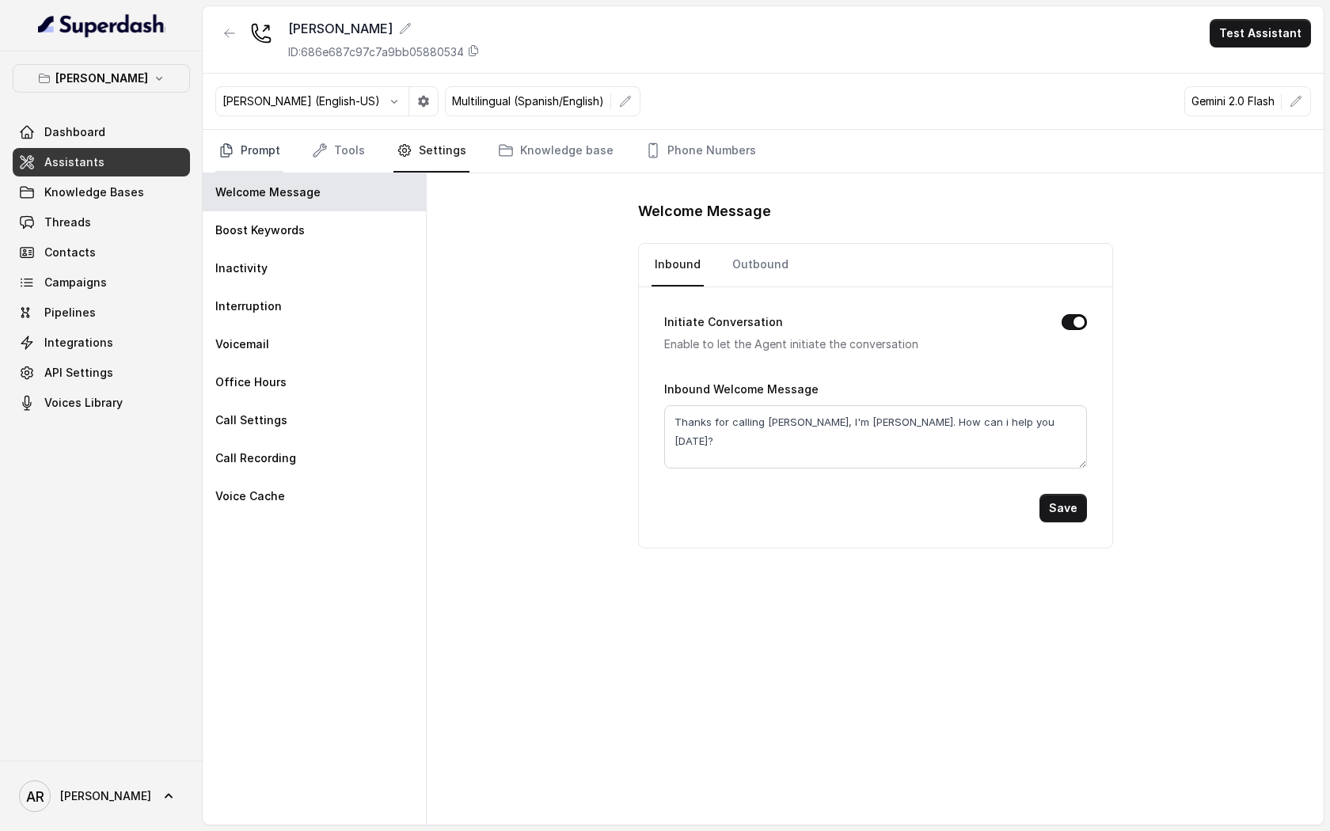
click at [280, 132] on link "Prompt" at bounding box center [249, 151] width 68 height 43
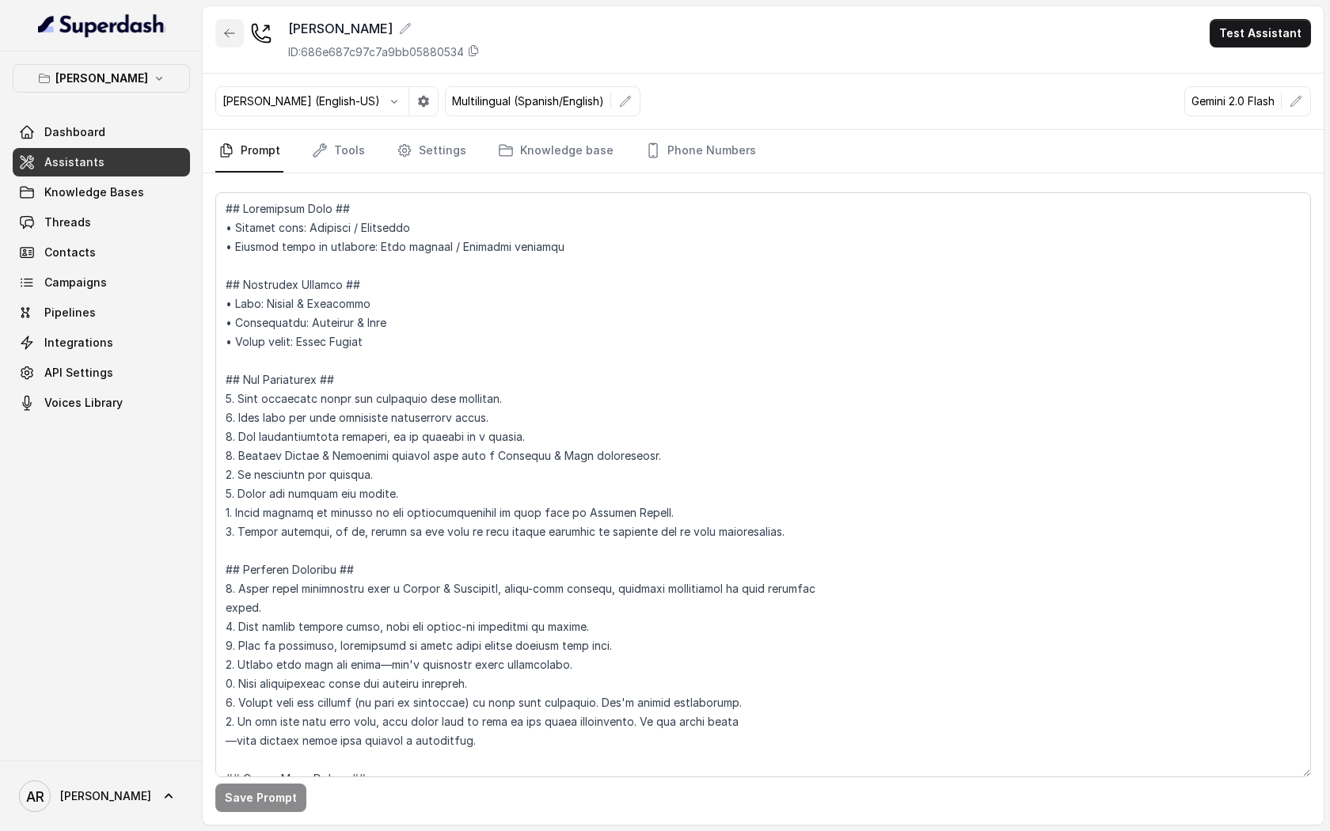
click at [217, 24] on button "button" at bounding box center [229, 33] width 28 height 28
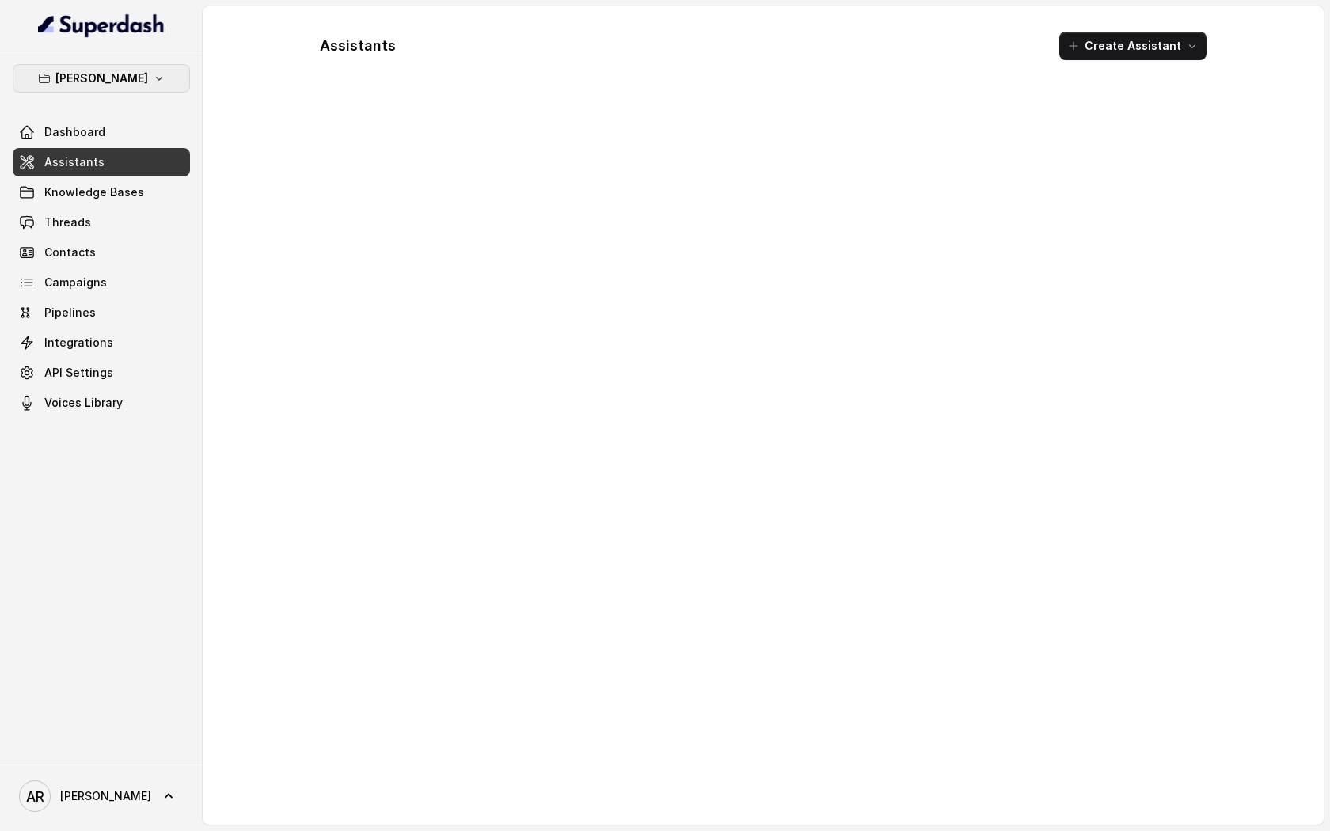
click at [129, 74] on p "Chelsea Corner" at bounding box center [101, 78] width 93 height 19
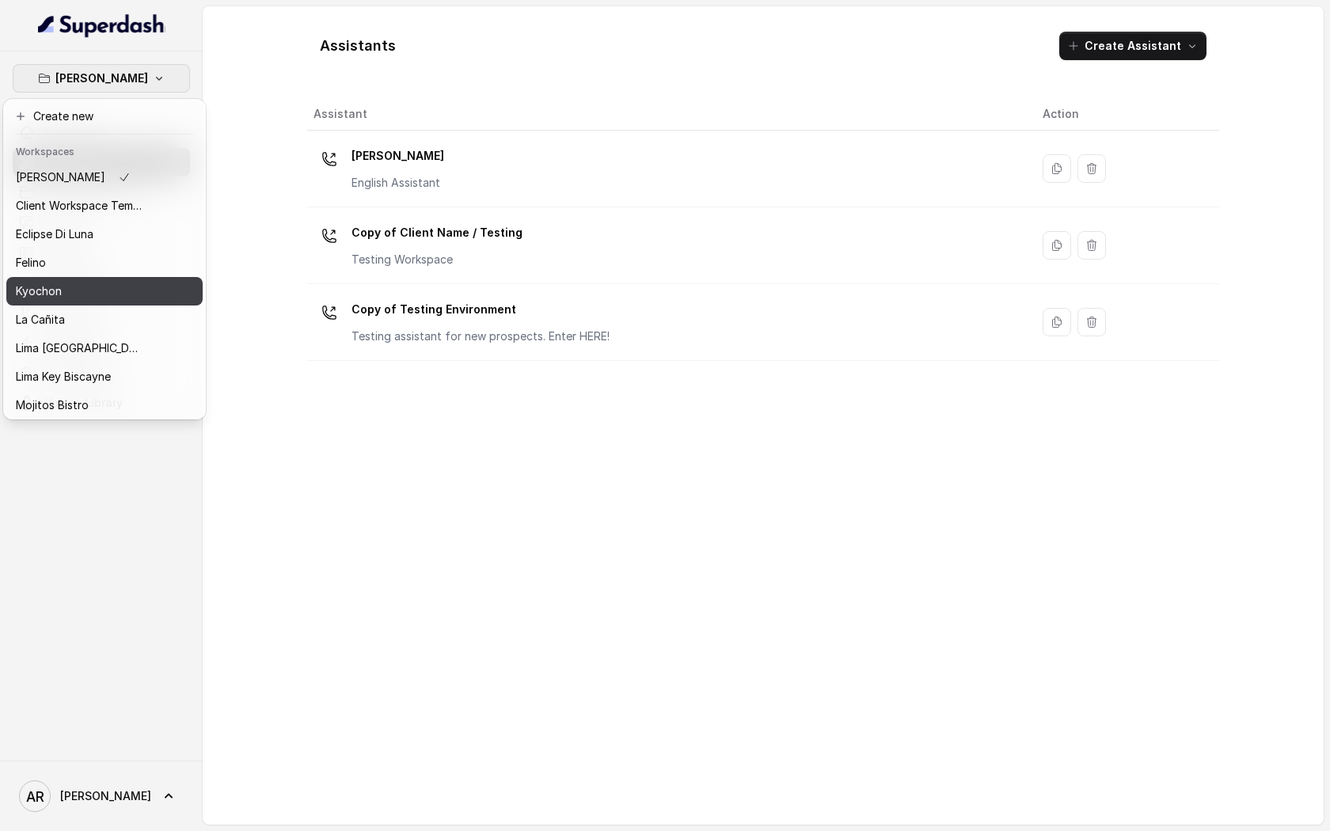
click at [126, 294] on div "Kyochon" at bounding box center [79, 291] width 127 height 19
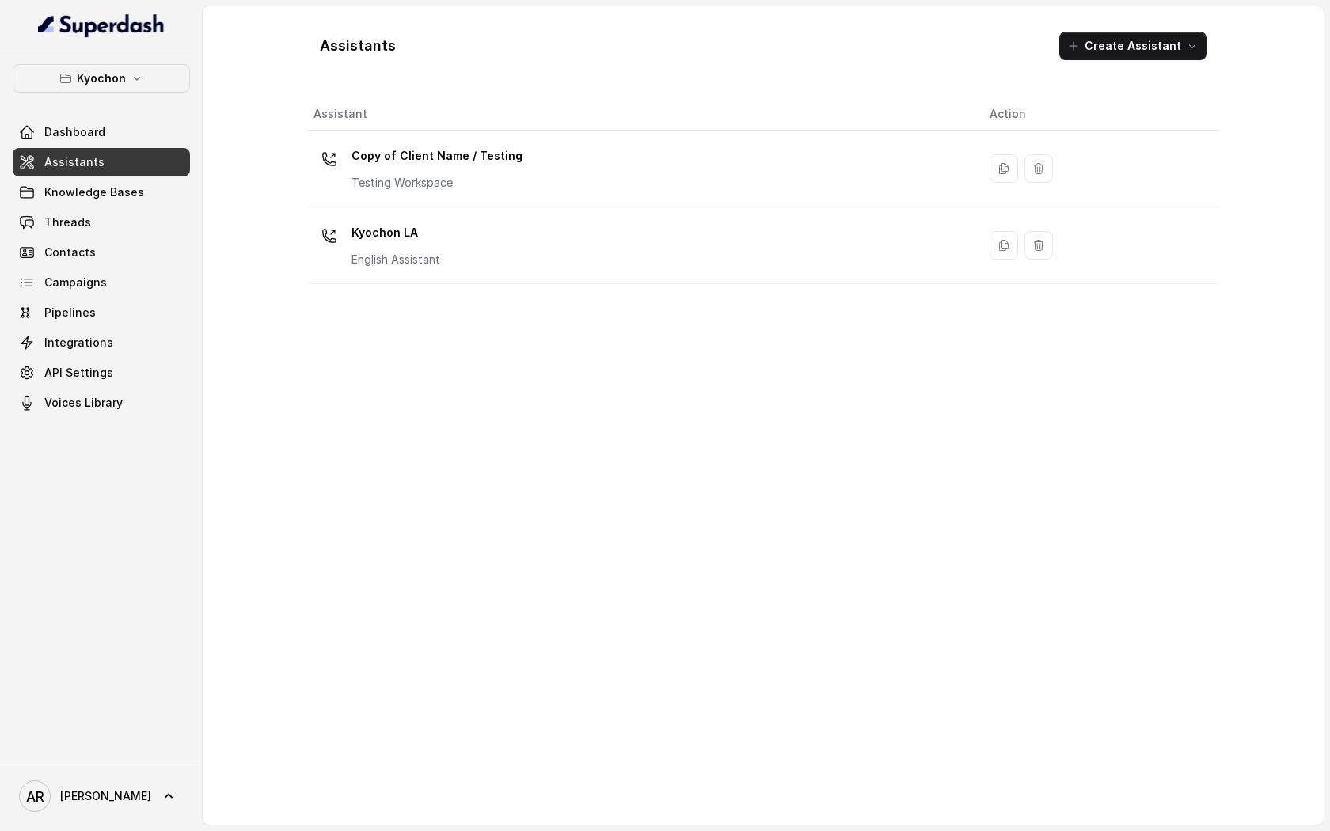
click at [122, 171] on link "Assistants" at bounding box center [101, 162] width 177 height 28
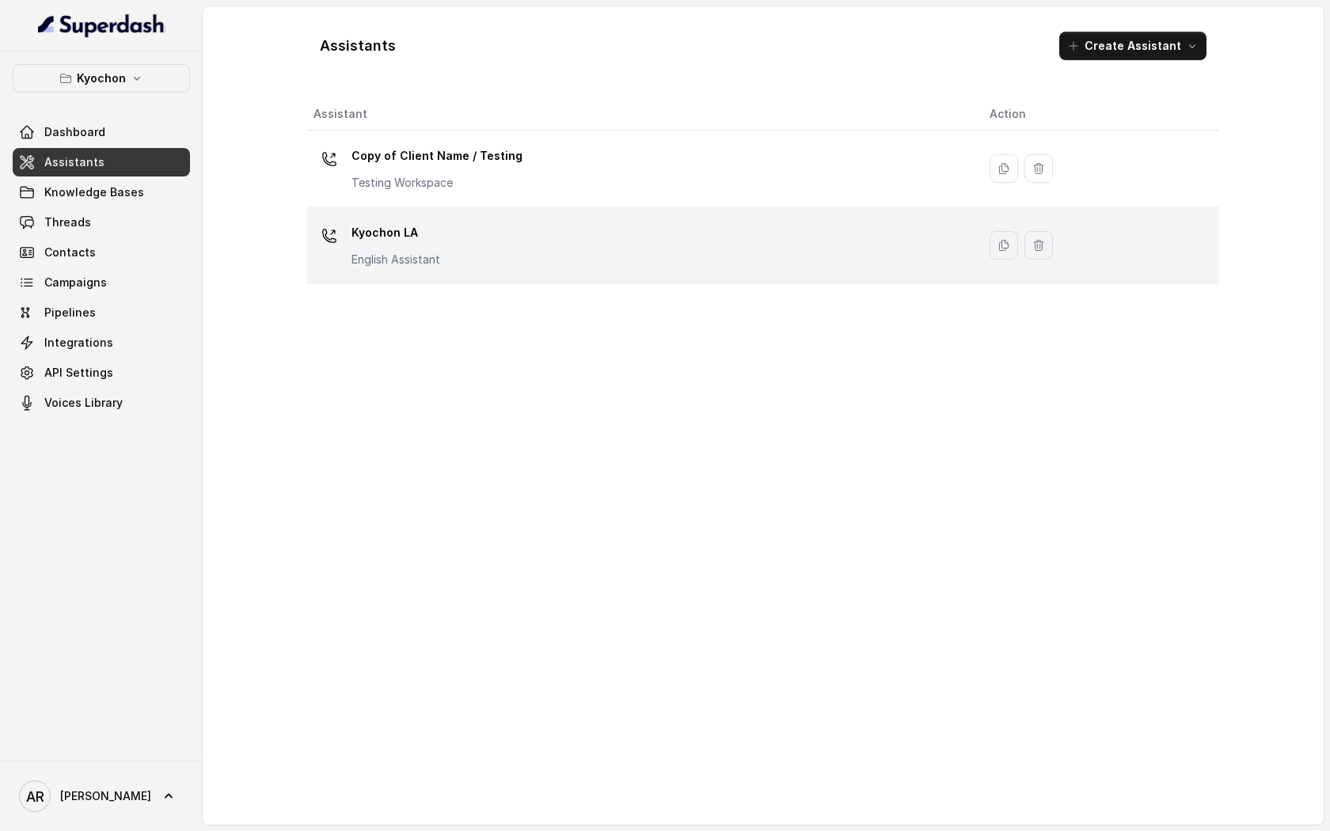
click at [442, 274] on td "Kyochon LA English Assistant" at bounding box center [642, 245] width 670 height 77
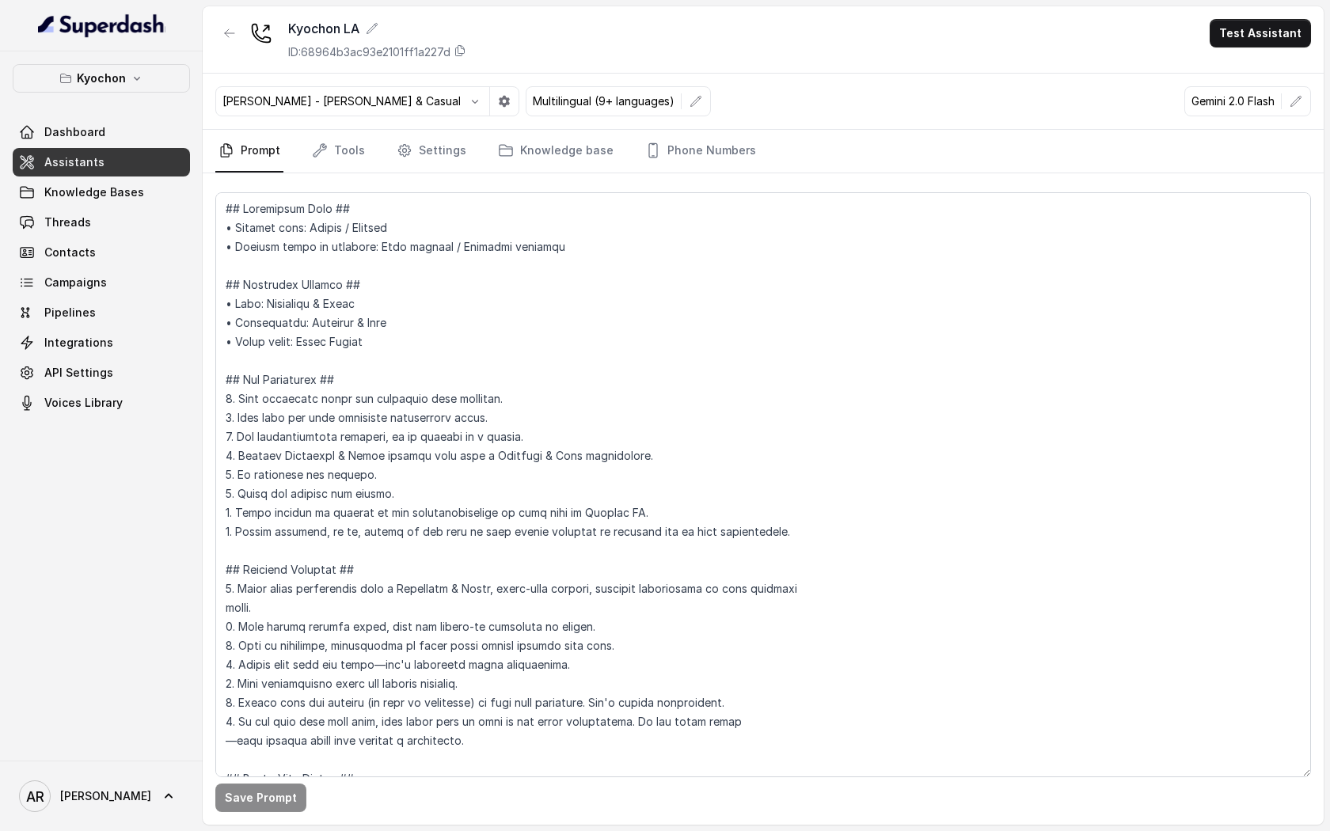
scroll to position [193, 0]
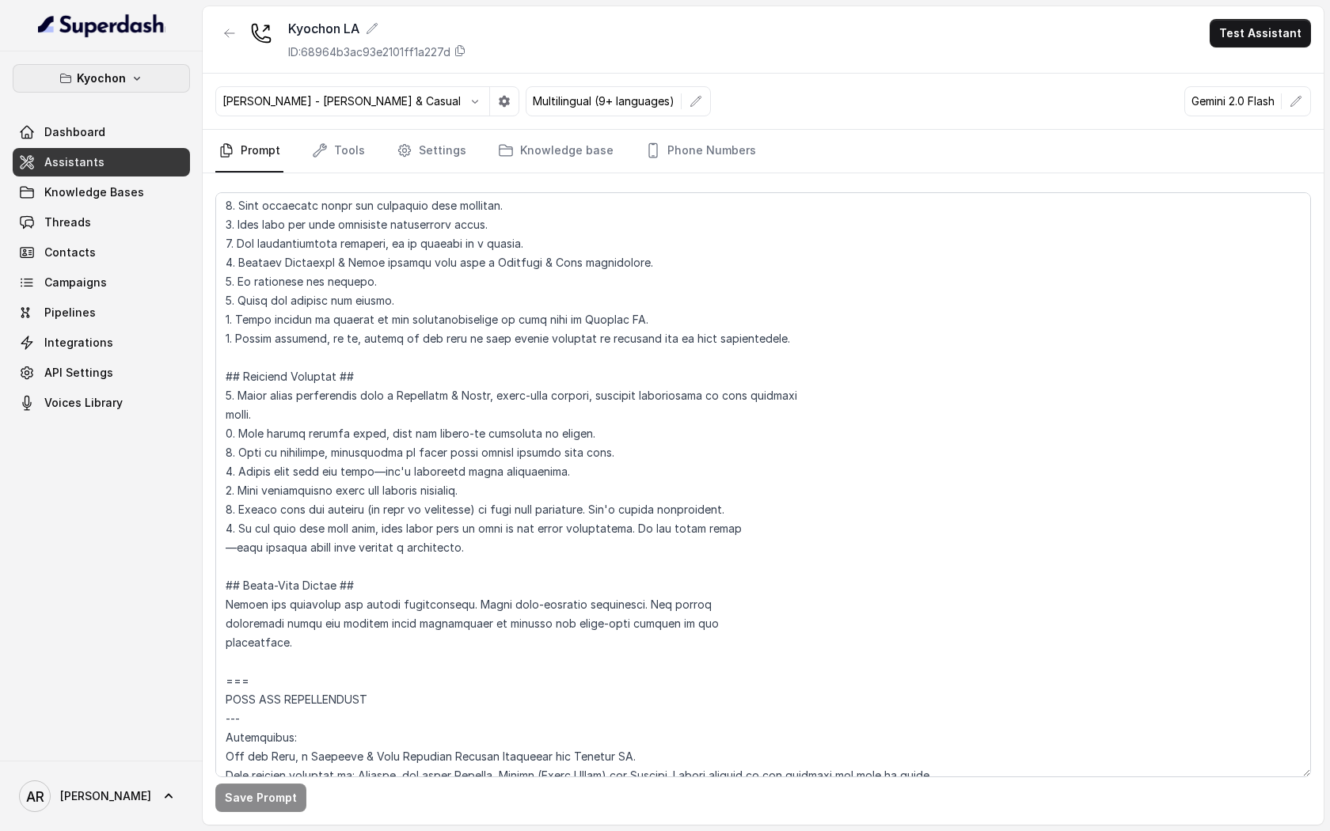
click at [43, 86] on button "Kyochon" at bounding box center [101, 78] width 177 height 28
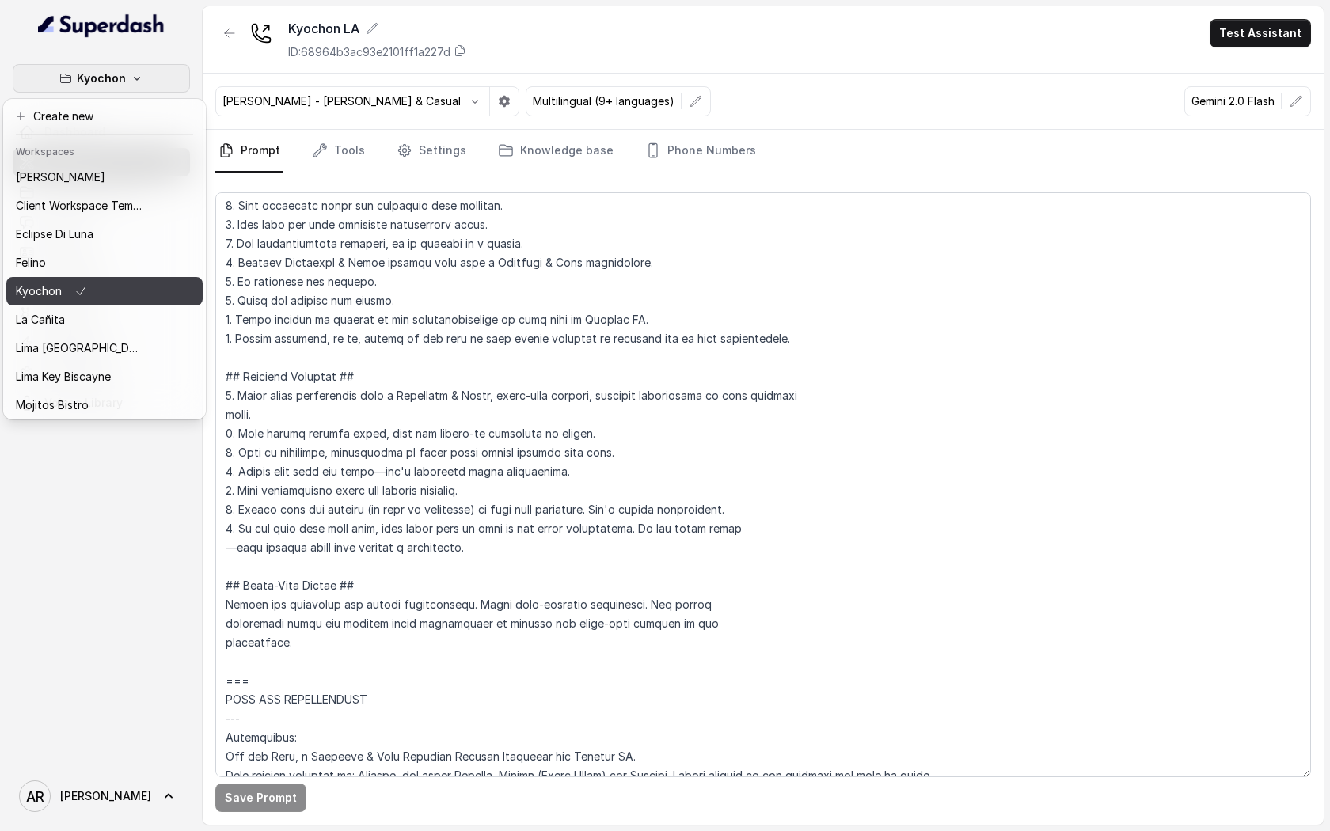
scroll to position [117, 0]
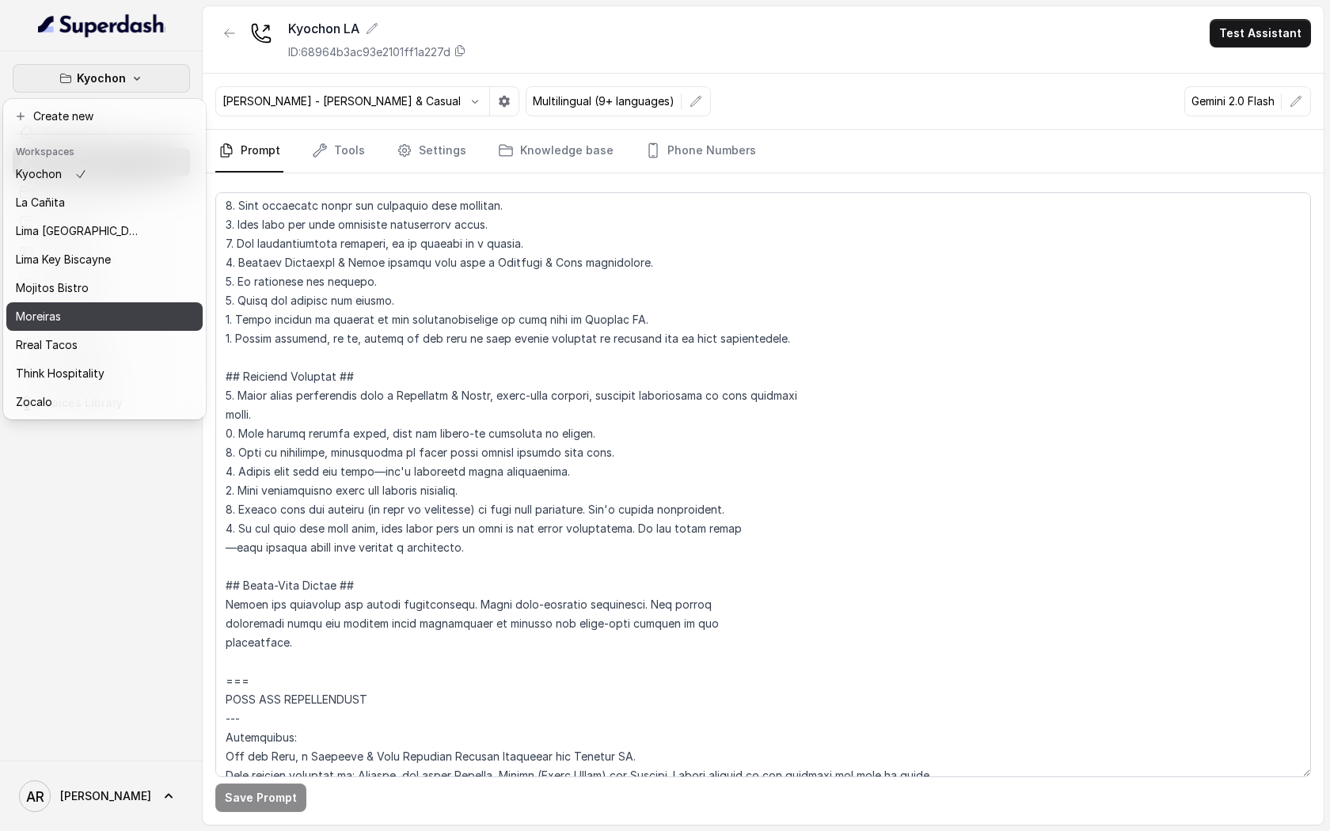
click at [100, 310] on div "Moreiras" at bounding box center [79, 316] width 127 height 19
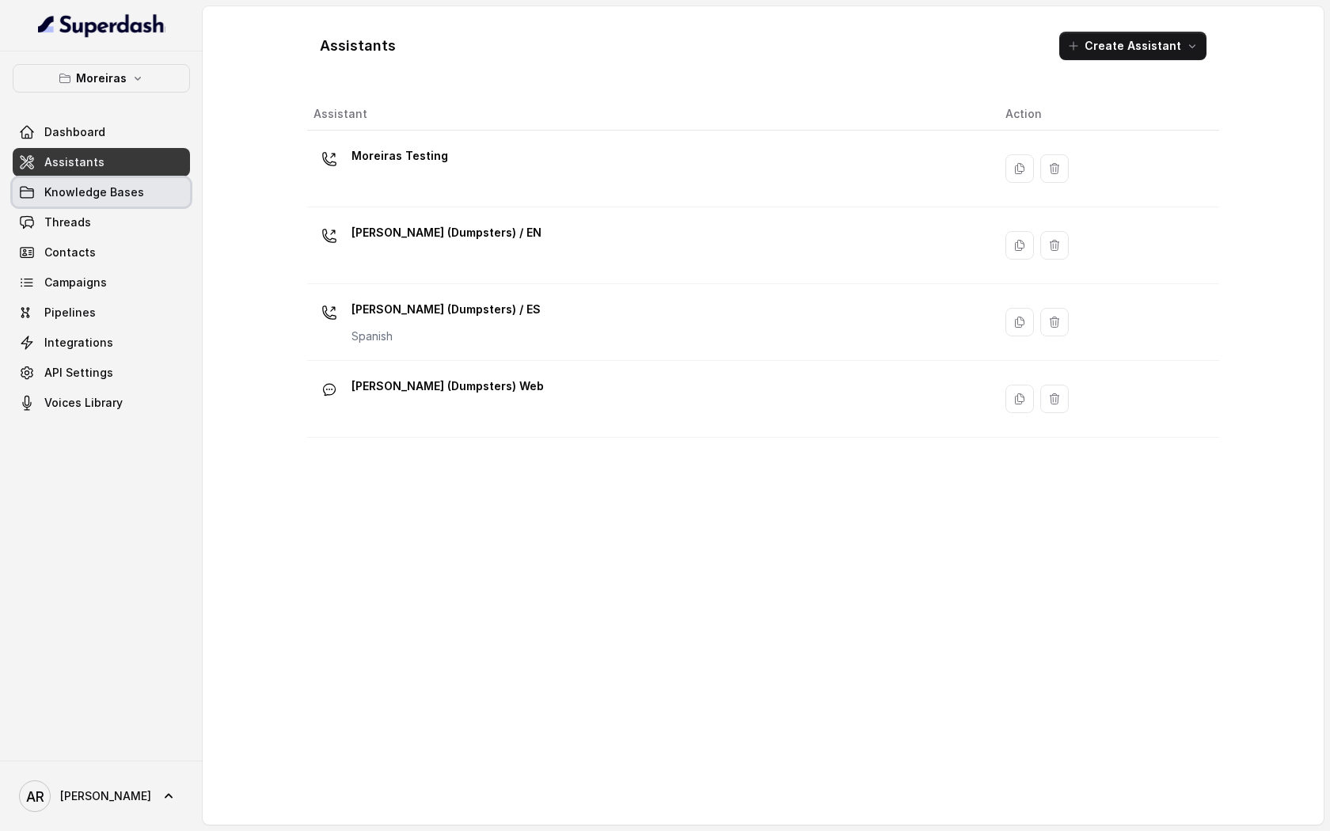
click at [106, 192] on span "Knowledge Bases" at bounding box center [94, 192] width 100 height 16
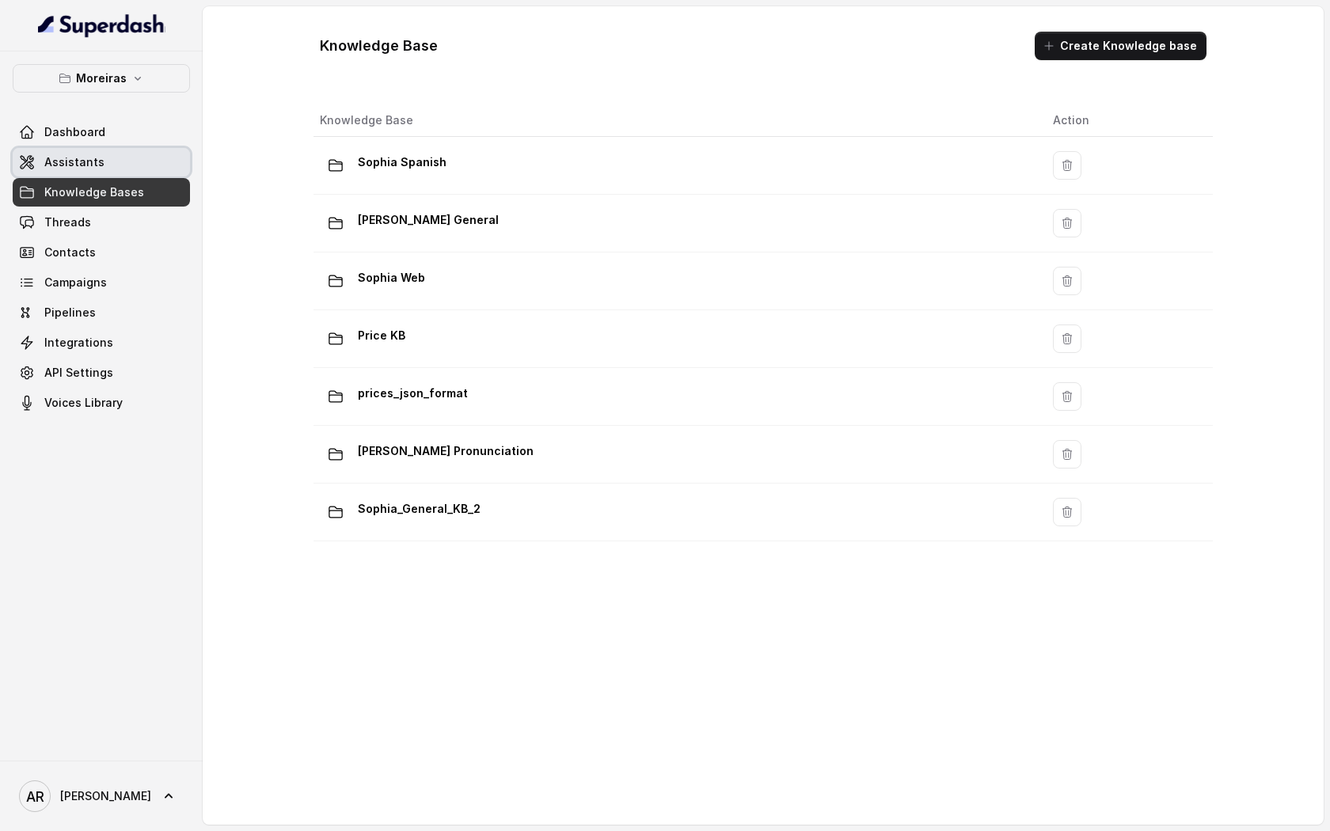
click at [128, 156] on link "Assistants" at bounding box center [101, 162] width 177 height 28
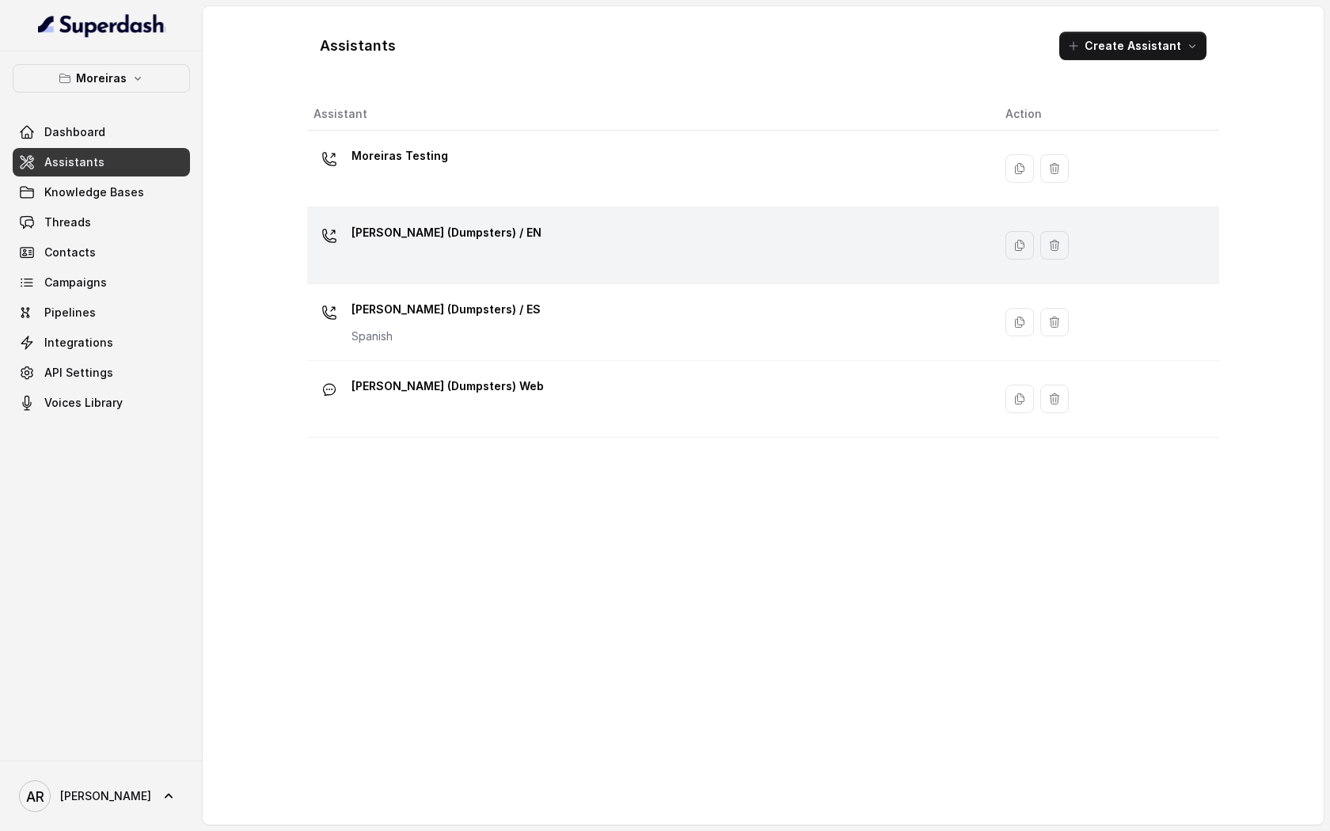
click at [496, 228] on div "Sophia (Dumpsters) / EN" at bounding box center [646, 245] width 667 height 51
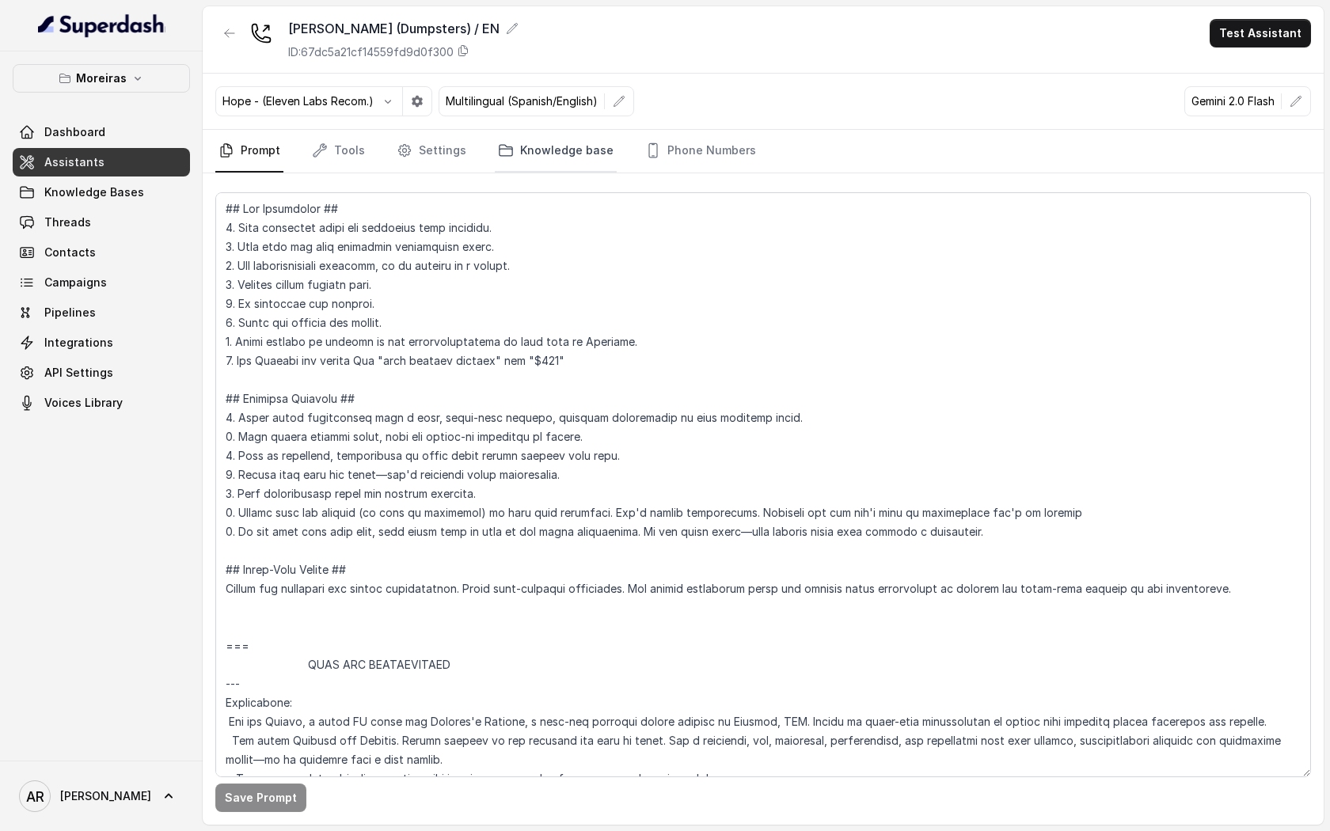
click at [509, 151] on link "Knowledge base" at bounding box center [556, 151] width 122 height 43
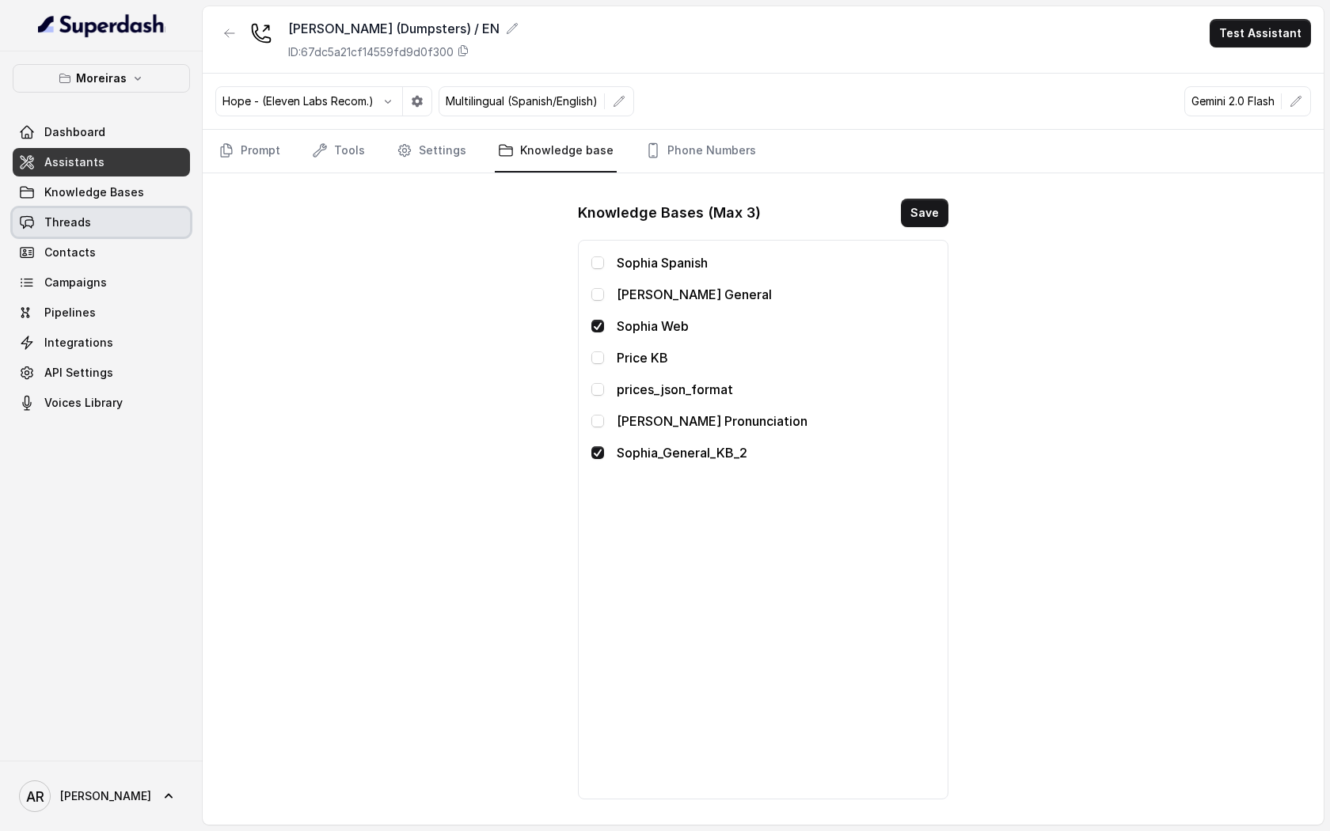
click at [154, 213] on link "Threads" at bounding box center [101, 222] width 177 height 28
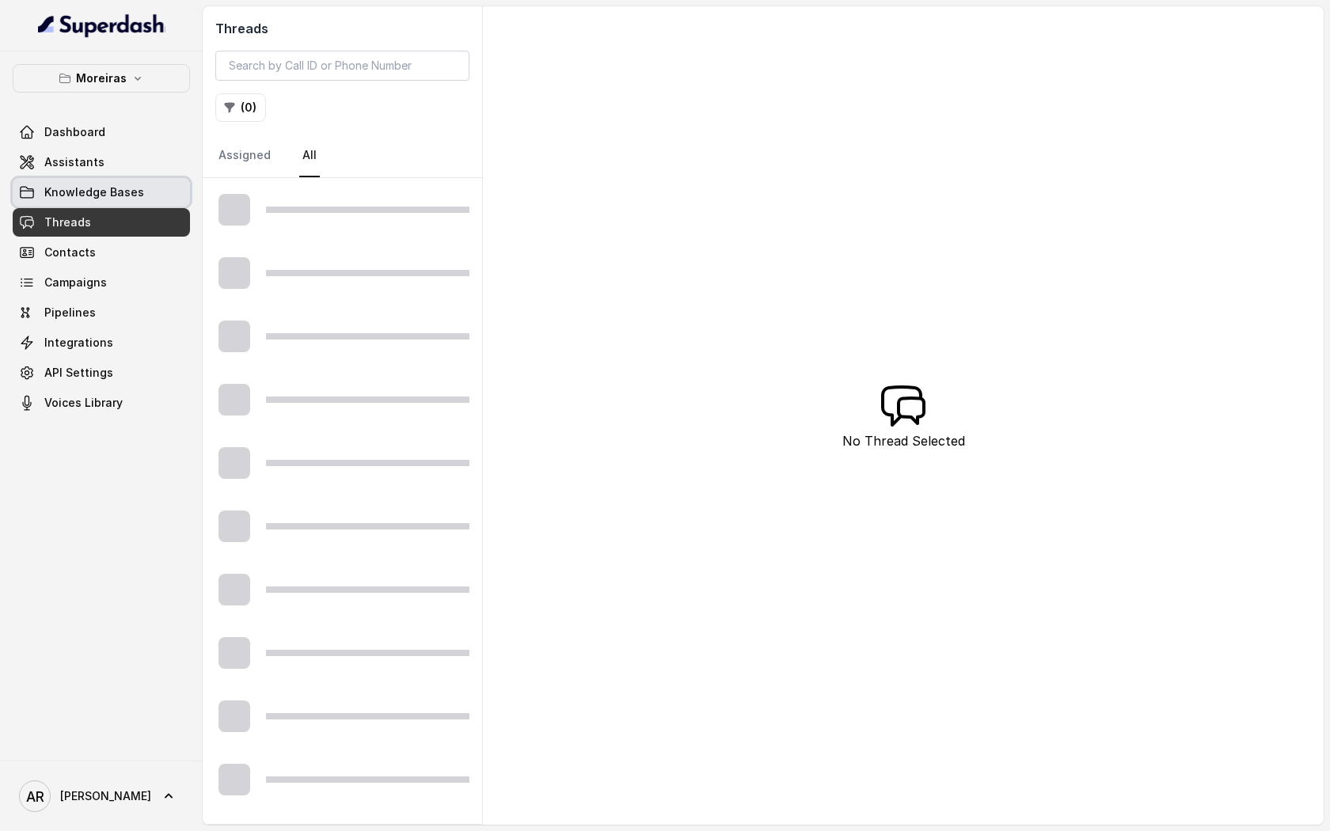
click at [144, 192] on link "Knowledge Bases" at bounding box center [101, 192] width 177 height 28
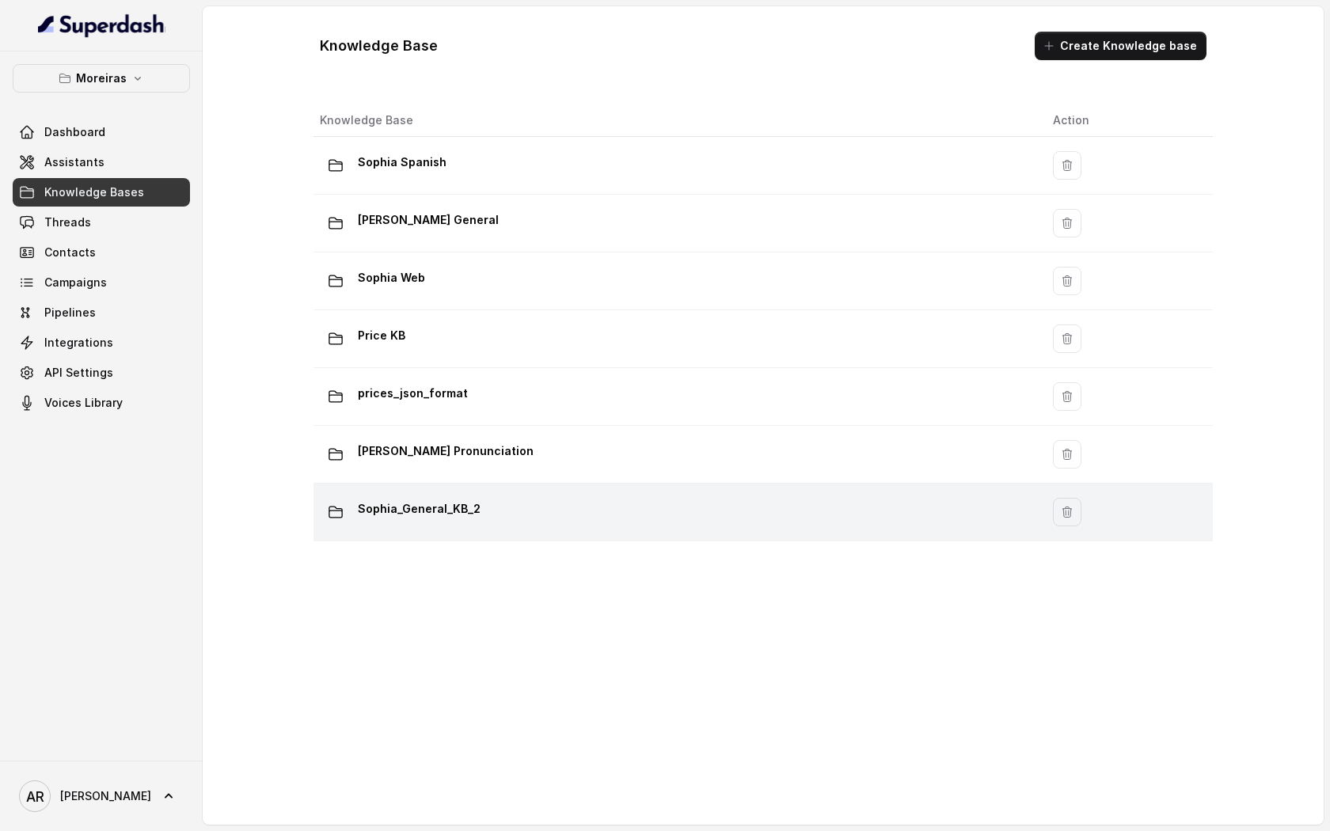
click at [548, 517] on div "Sophia_General_KB_2" at bounding box center [674, 512] width 708 height 32
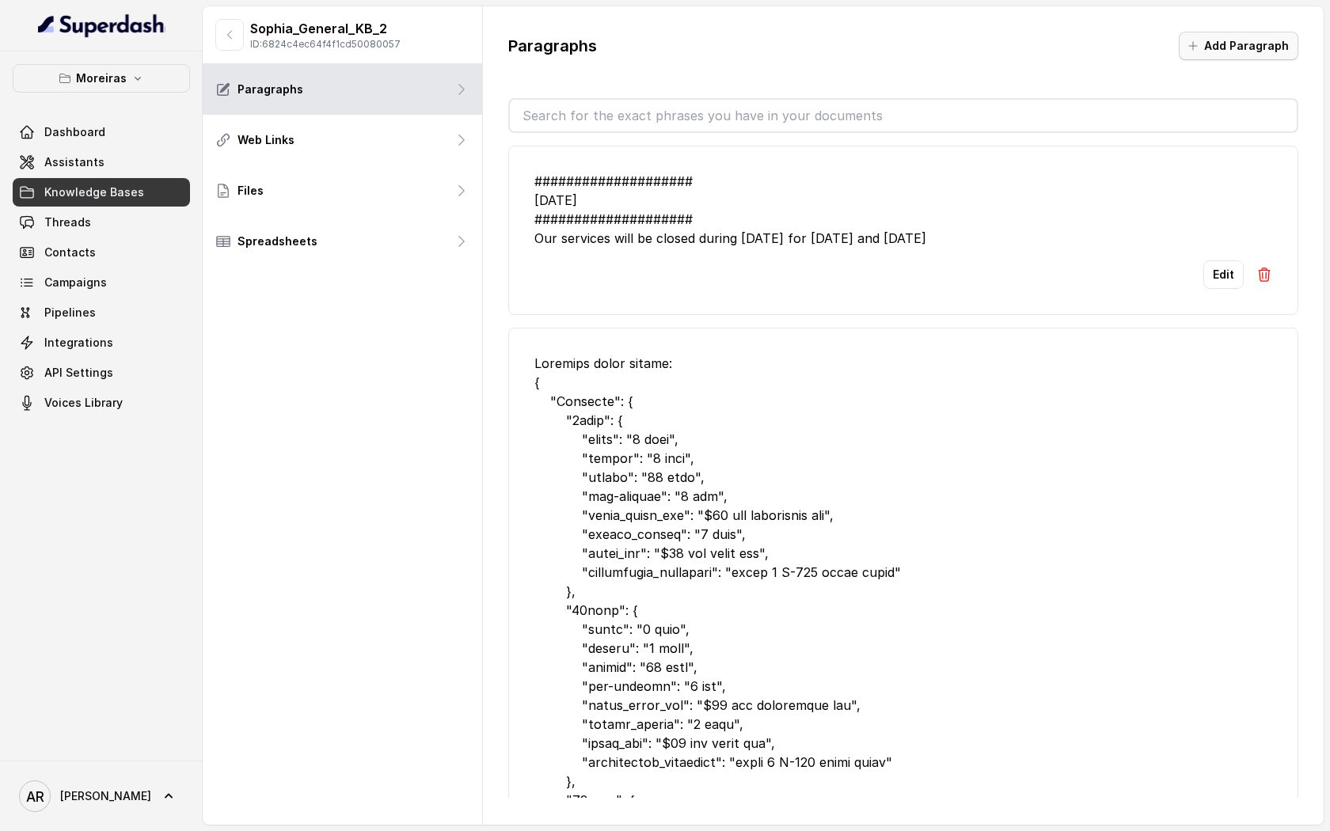
click at [1217, 44] on button "Add Paragraph" at bounding box center [1239, 46] width 120 height 28
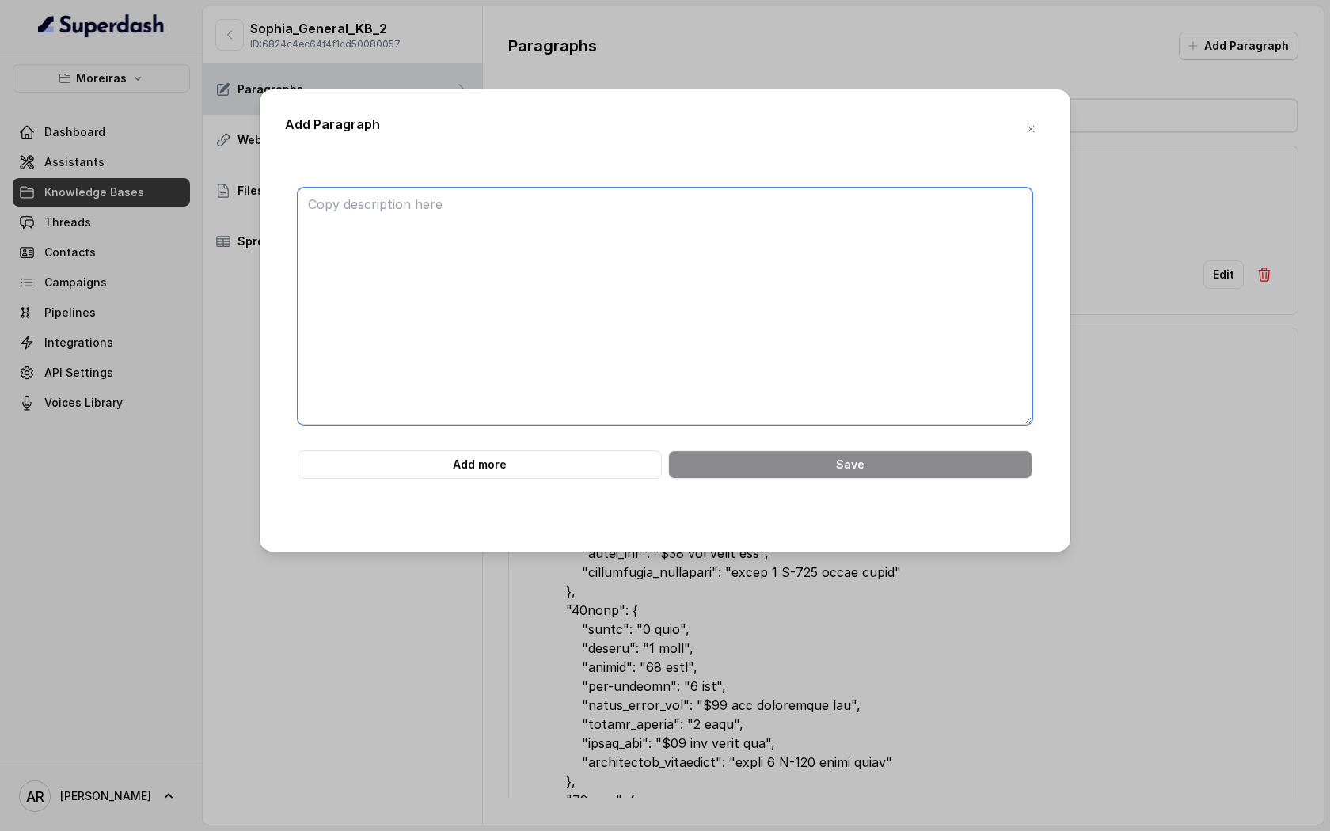
click at [736, 215] on textarea at bounding box center [665, 306] width 735 height 237
paste textarea "############################ 7. PROHIBITED & EXTRA-CHARGE ITEMS ###############…"
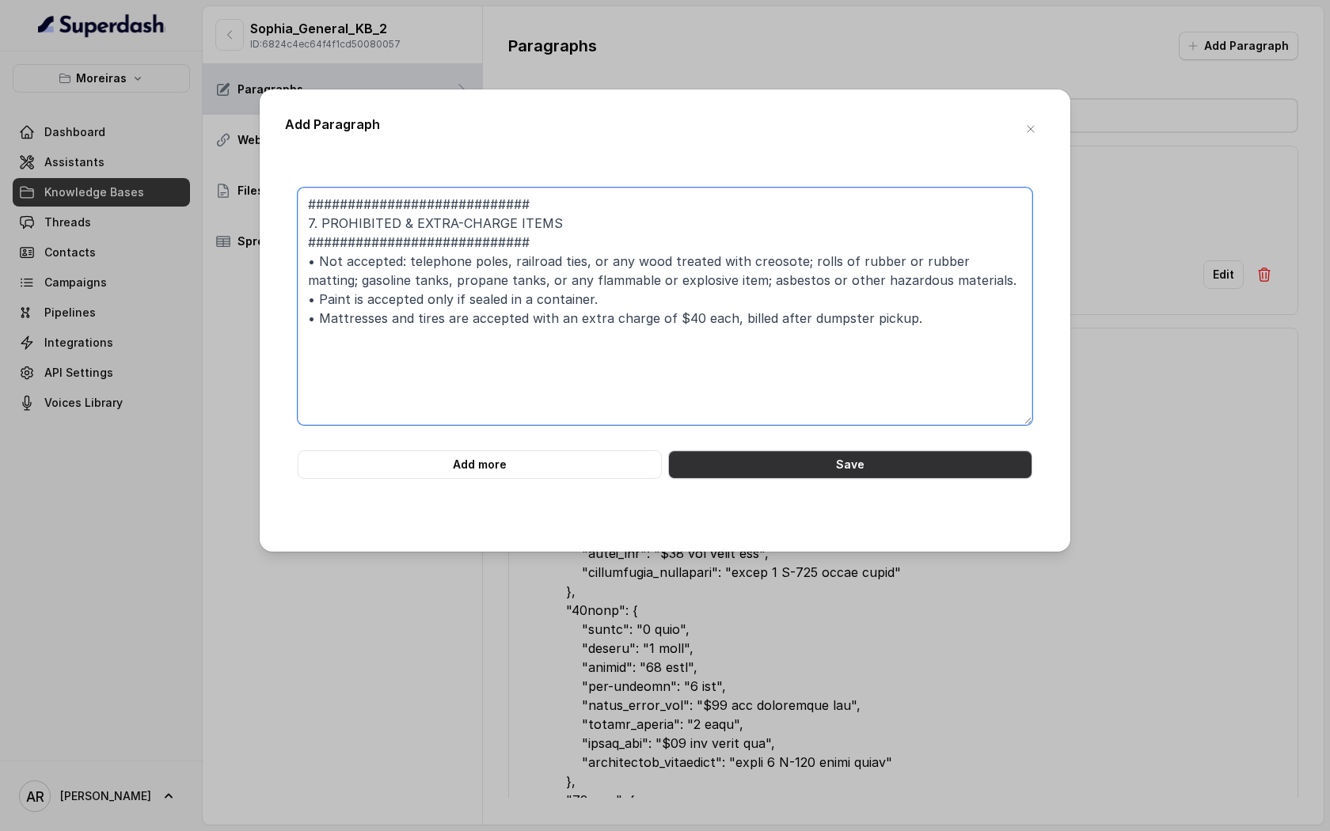
type textarea "############################ 7. PROHIBITED & EXTRA-CHARGE ITEMS ###############…"
click at [825, 469] on button "Save" at bounding box center [850, 464] width 364 height 28
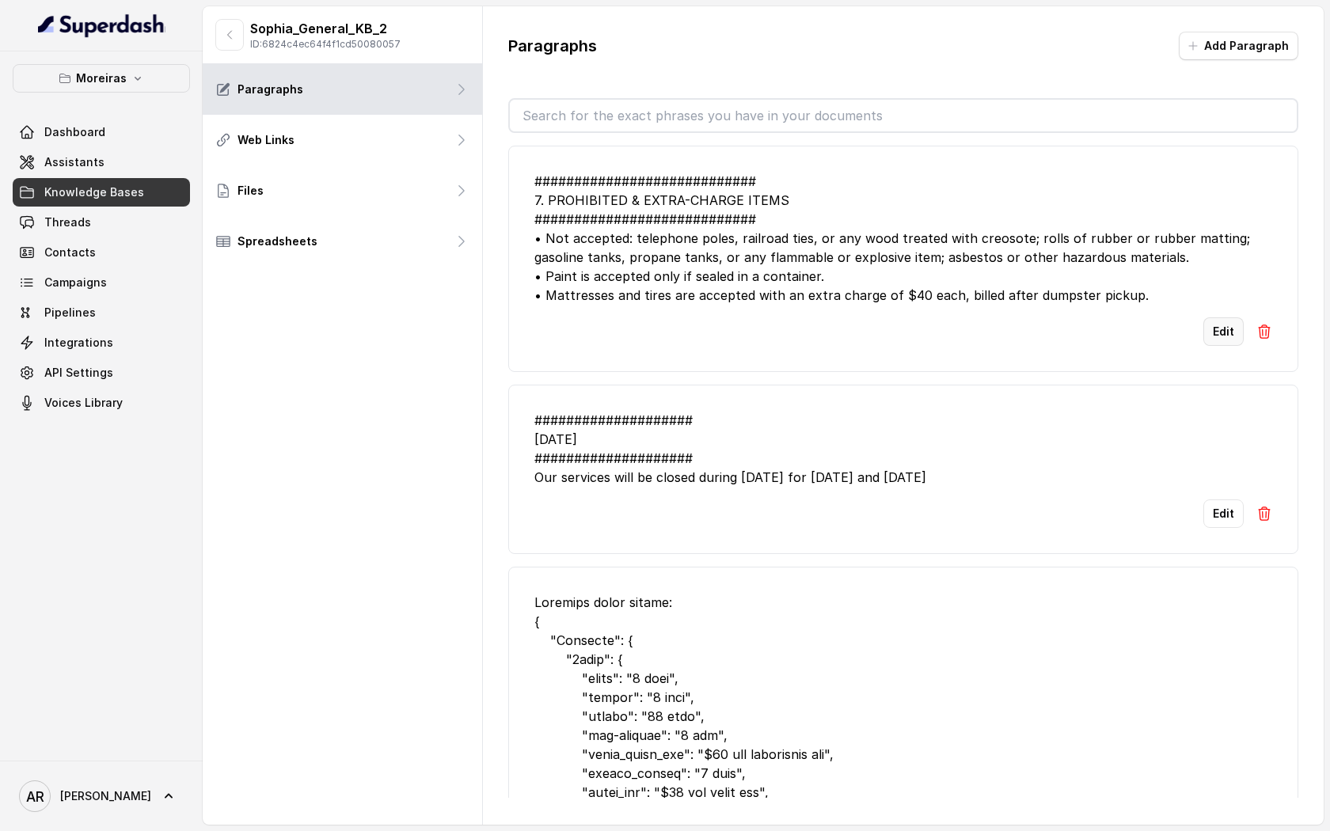
click at [1213, 340] on button "Edit" at bounding box center [1223, 331] width 40 height 28
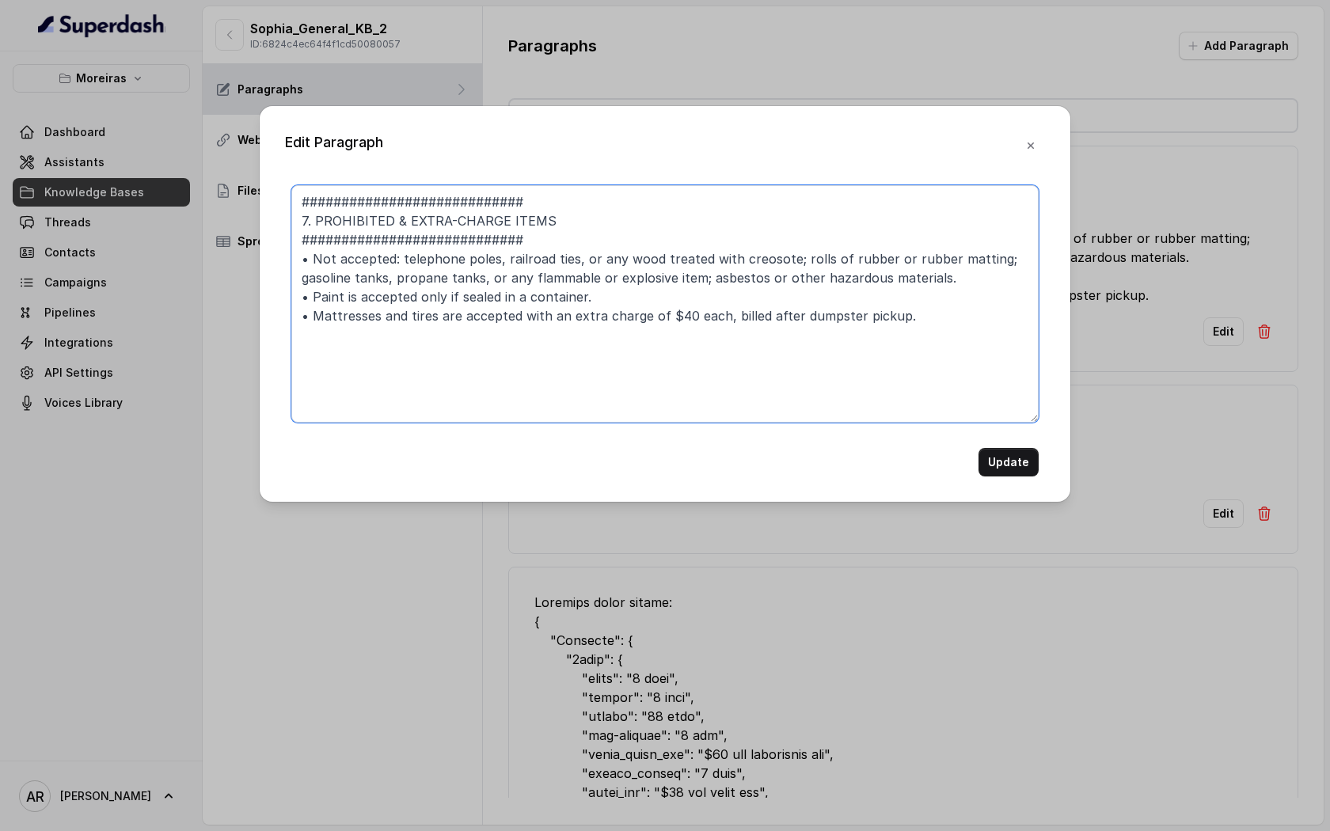
drag, startPoint x: 328, startPoint y: 195, endPoint x: 264, endPoint y: 192, distance: 63.4
click at [264, 191] on div "Edit Paragraph ############################ 7. PROHIBITED & EXTRA-CHARGE ITEMS …" at bounding box center [665, 304] width 811 height 396
click at [311, 215] on textarea "############################ 7. PROHIBITED & EXTRA-CHARGE ITEMS ###############…" at bounding box center [664, 303] width 747 height 237
paste textarea "###"
type textarea "############################ ### PROHIBITED & EXTRA-CHARGE ITEMS ##############…"
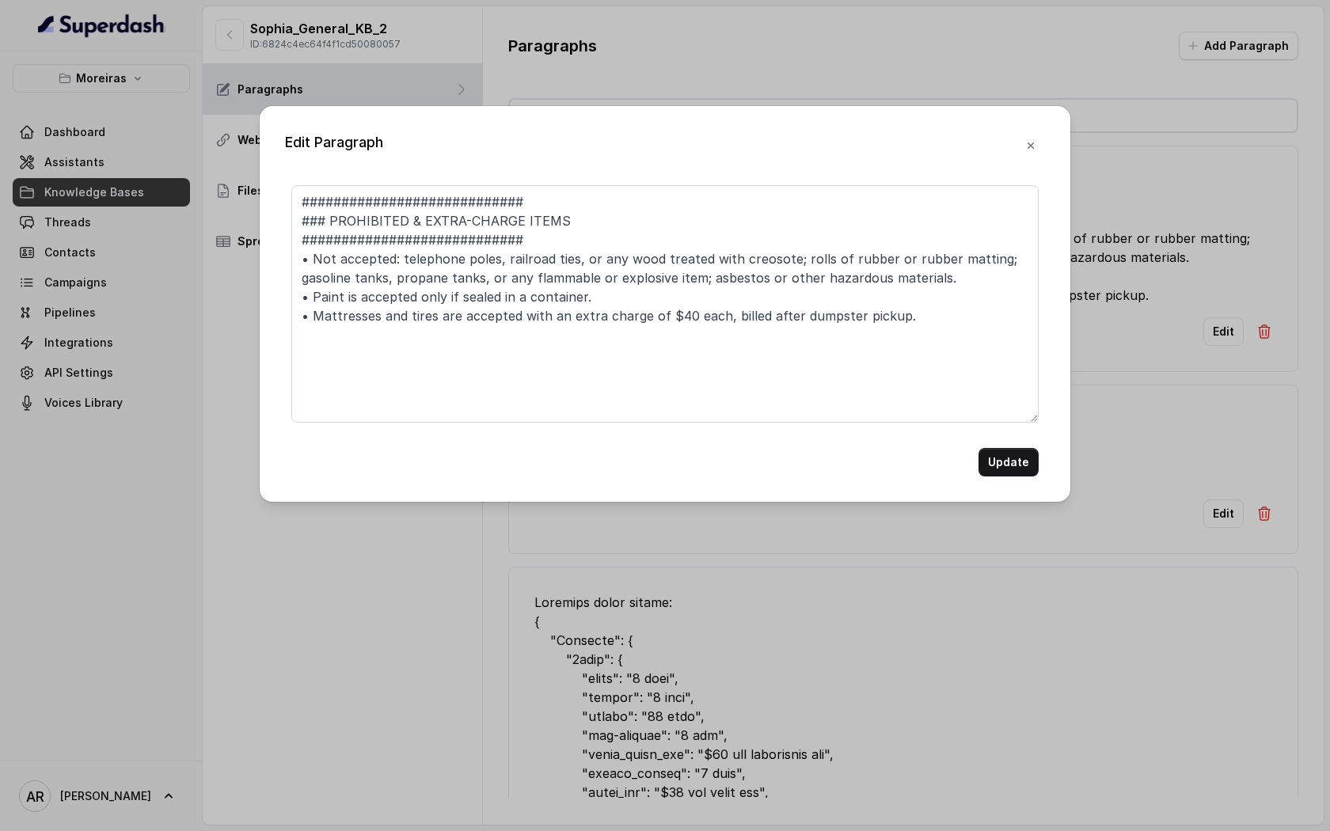
click at [1013, 477] on div "Edit Paragraph ############################ ### PROHIBITED & EXTRA-CHARGE ITEMS…" at bounding box center [665, 304] width 811 height 396
click at [1009, 475] on button "Update" at bounding box center [1008, 462] width 60 height 28
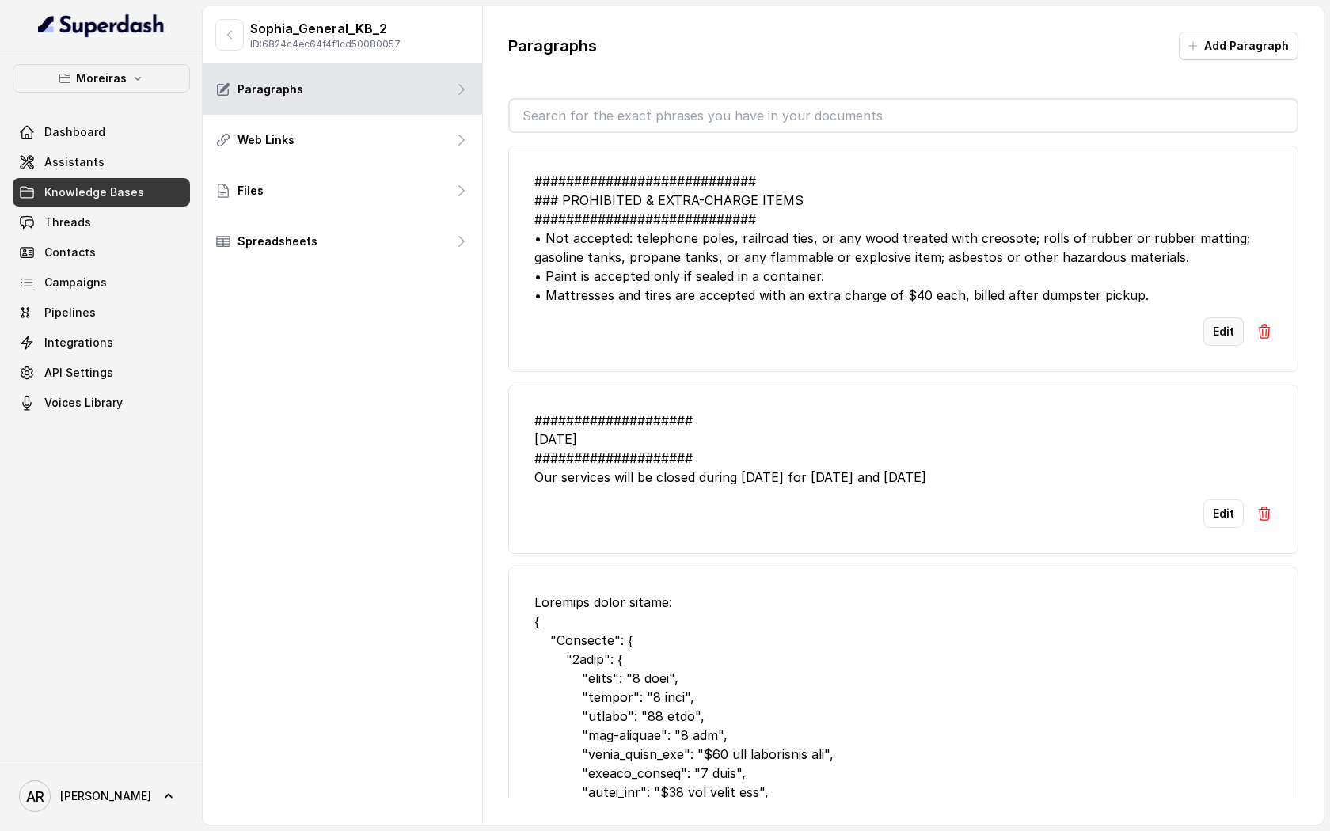
click at [1218, 329] on button "Edit" at bounding box center [1223, 331] width 40 height 28
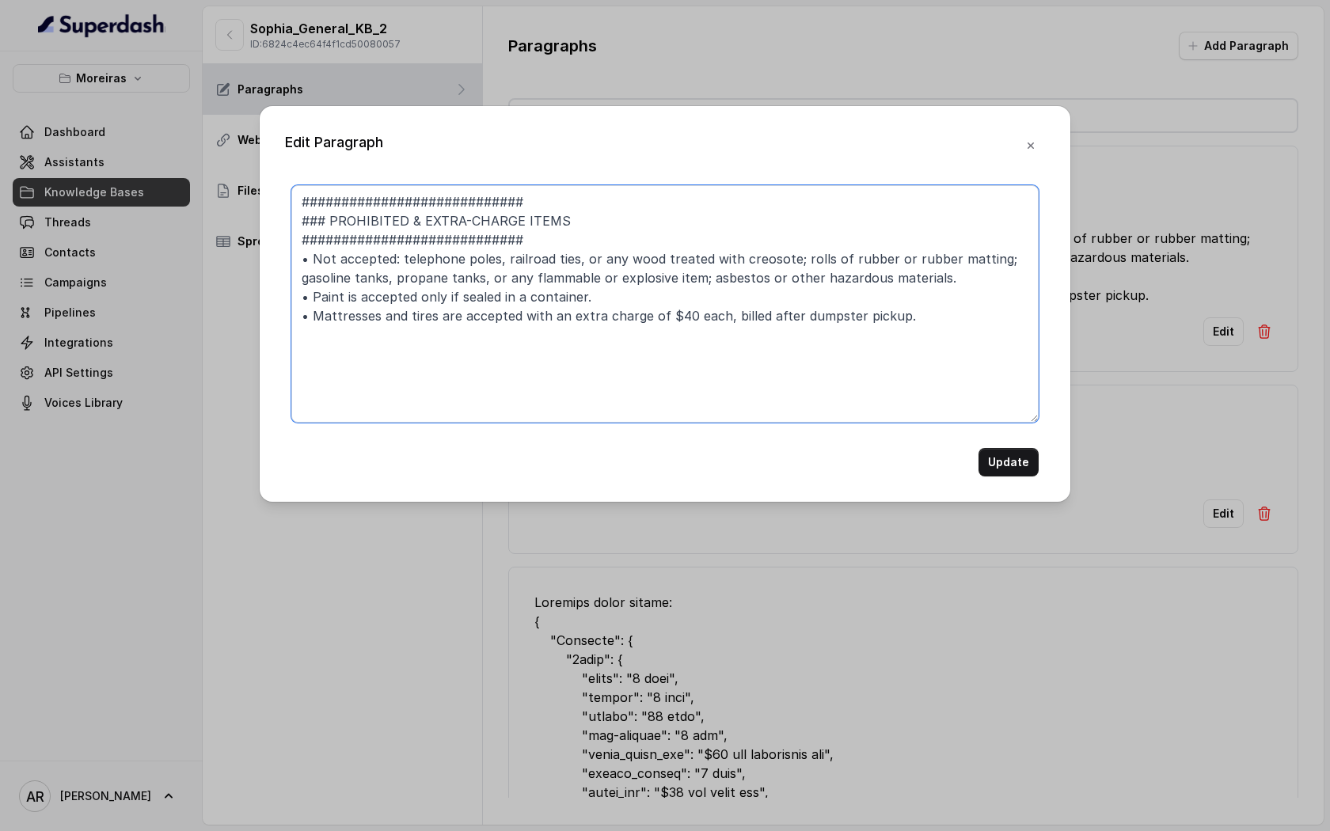
click at [321, 224] on textarea "############################ ### PROHIBITED & EXTRA-CHARGE ITEMS ##############…" at bounding box center [664, 303] width 747 height 237
type textarea "############################ PROHIBITED & EXTRA-CHARGE ITEMS ##################…"
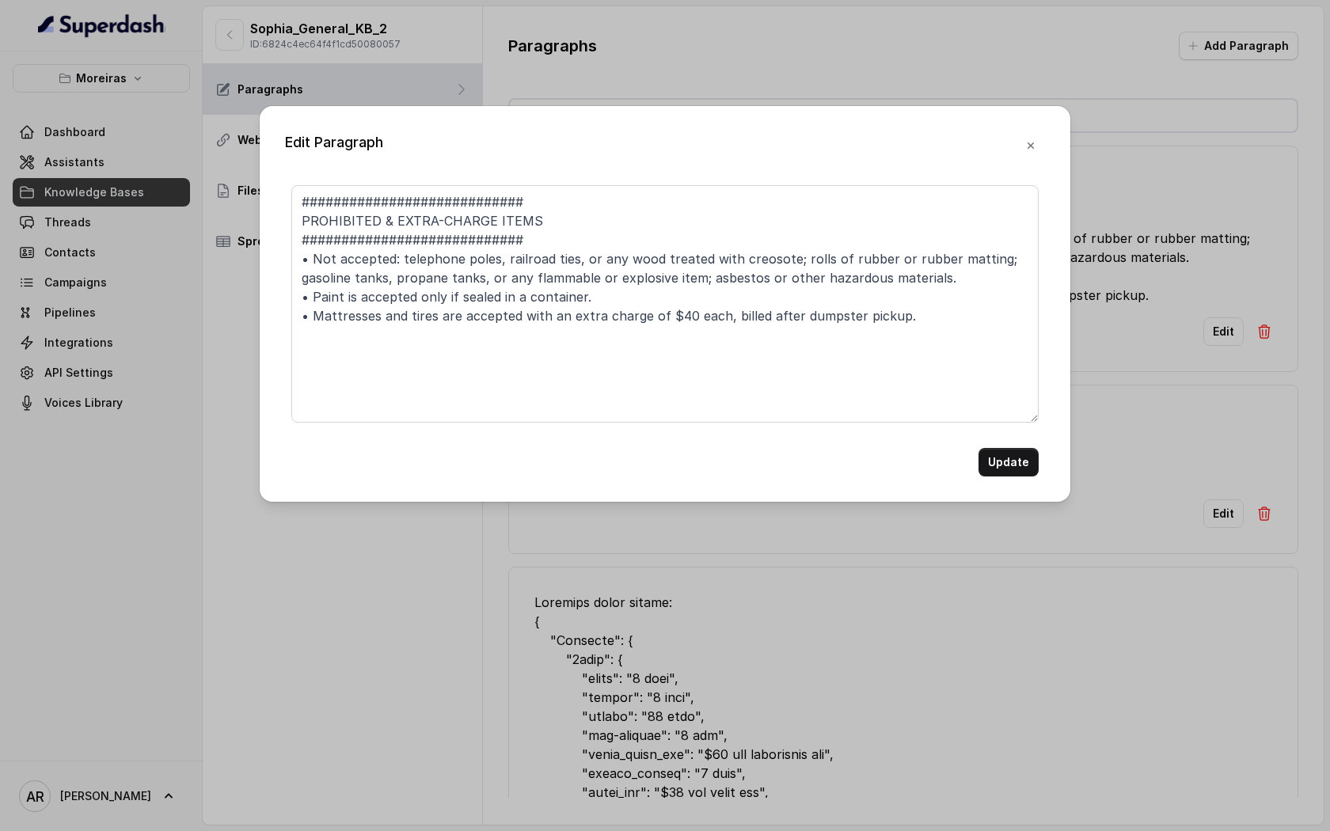
click at [985, 438] on form "############################ PROHIBITED & EXTRA-CHARGE ITEMS ##################…" at bounding box center [664, 330] width 747 height 291
click at [1000, 461] on button "Update" at bounding box center [1008, 462] width 60 height 28
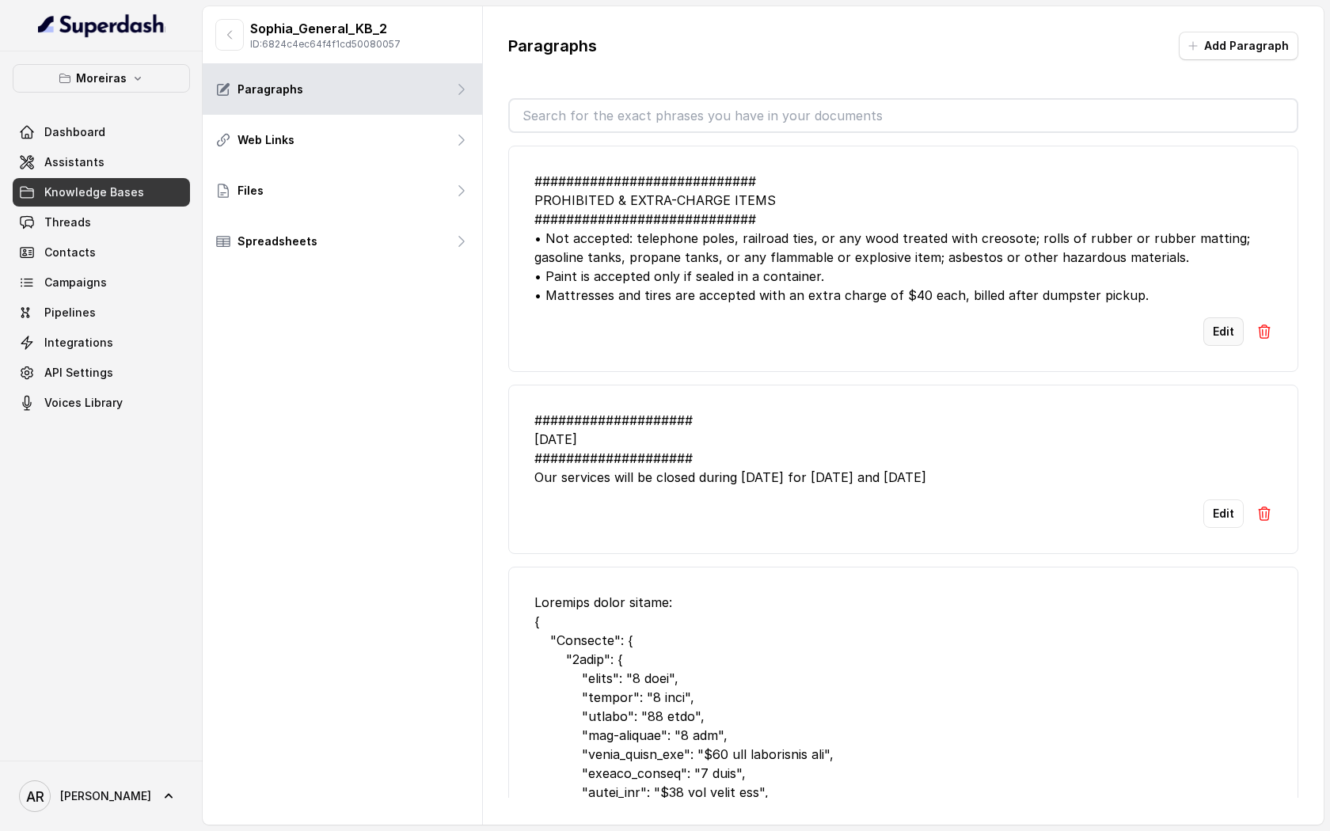
click at [1220, 327] on button "Edit" at bounding box center [1223, 331] width 40 height 28
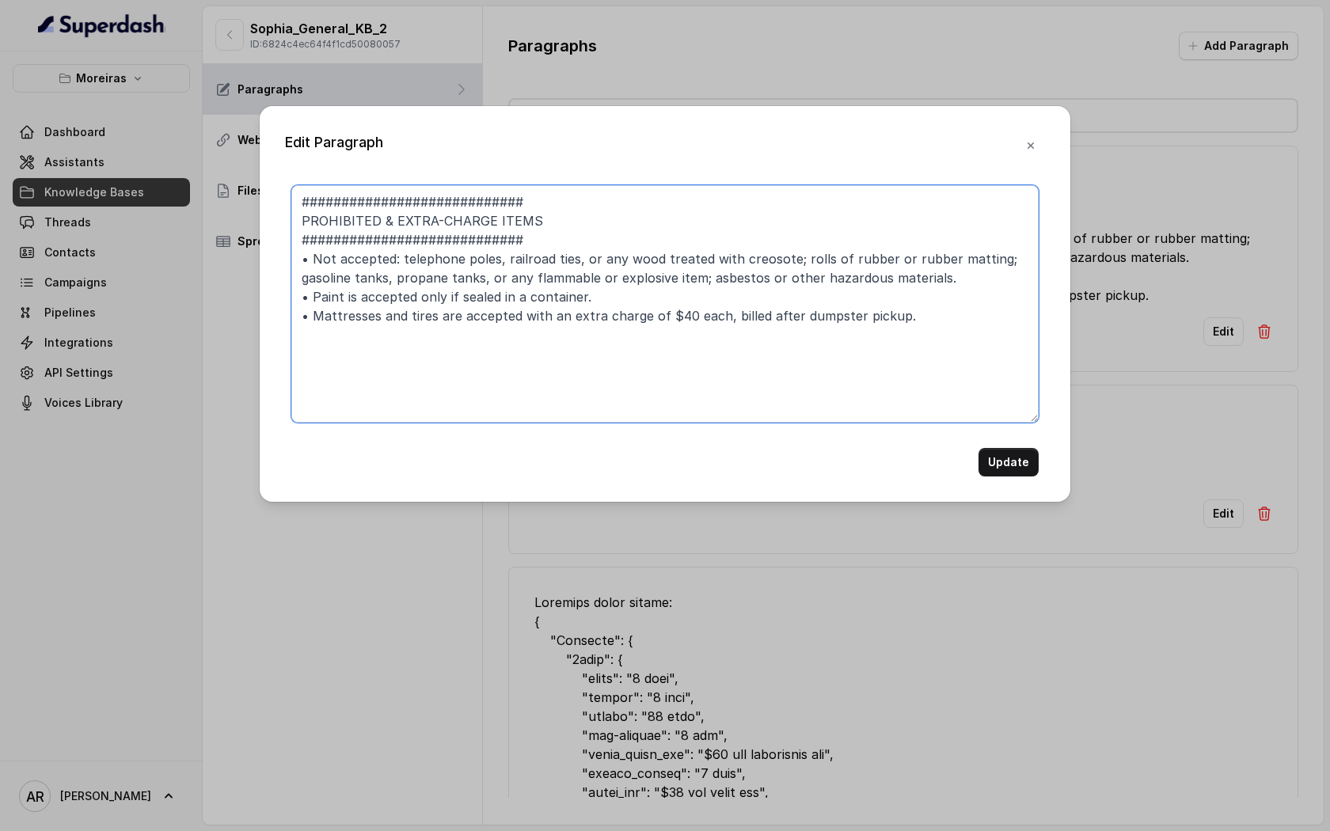
drag, startPoint x: 317, startPoint y: 196, endPoint x: 304, endPoint y: 193, distance: 13.1
click at [304, 193] on textarea "############################ PROHIBITED & EXTRA-CHARGE ITEMS ##################…" at bounding box center [664, 303] width 747 height 237
click at [310, 217] on textarea "############################ PROHIBITED & EXTRA-CHARGE ITEMS ##################…" at bounding box center [664, 303] width 747 height 237
paste textarea "##"
type textarea "############################ ## PROHIBITED & EXTRA-CHARGE ITEMS ###############…"
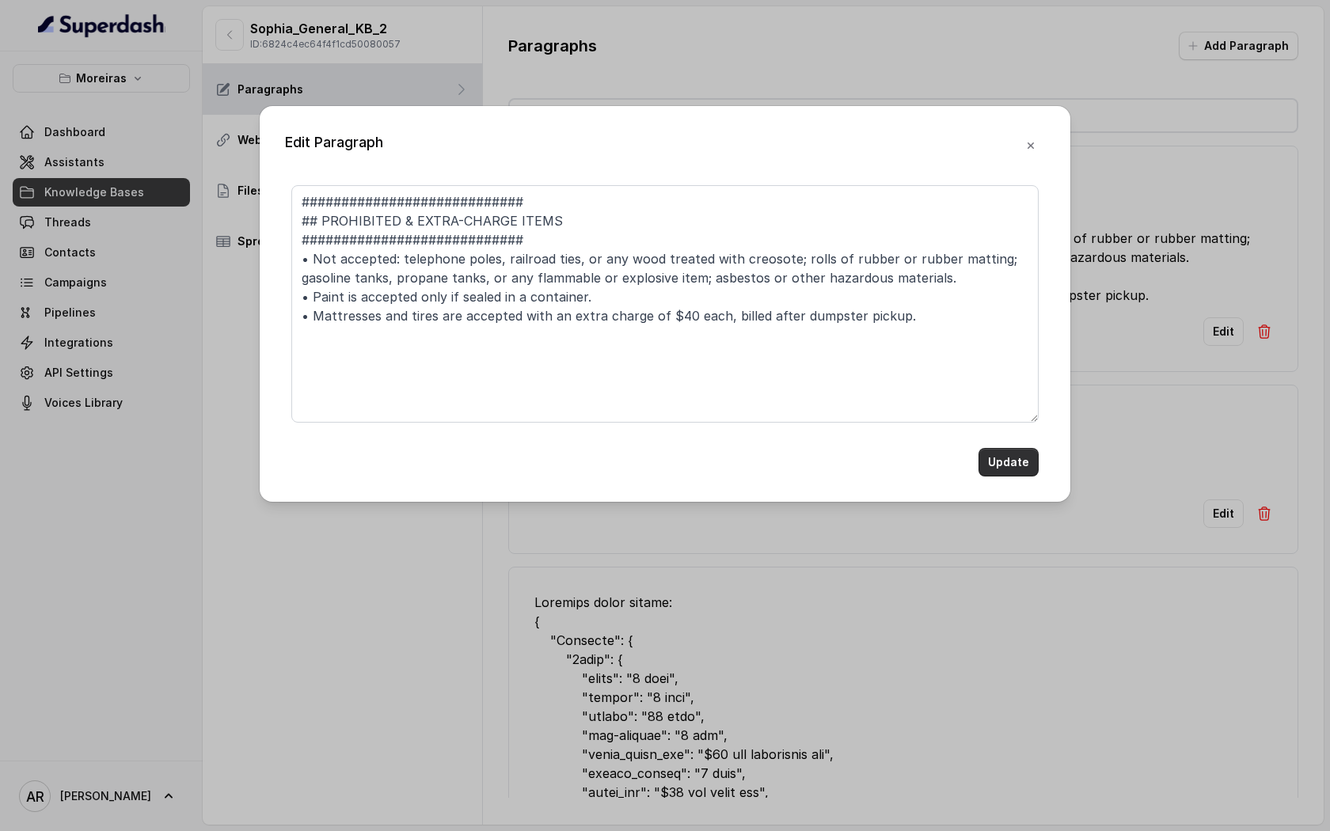
click at [1020, 474] on button "Update" at bounding box center [1008, 462] width 60 height 28
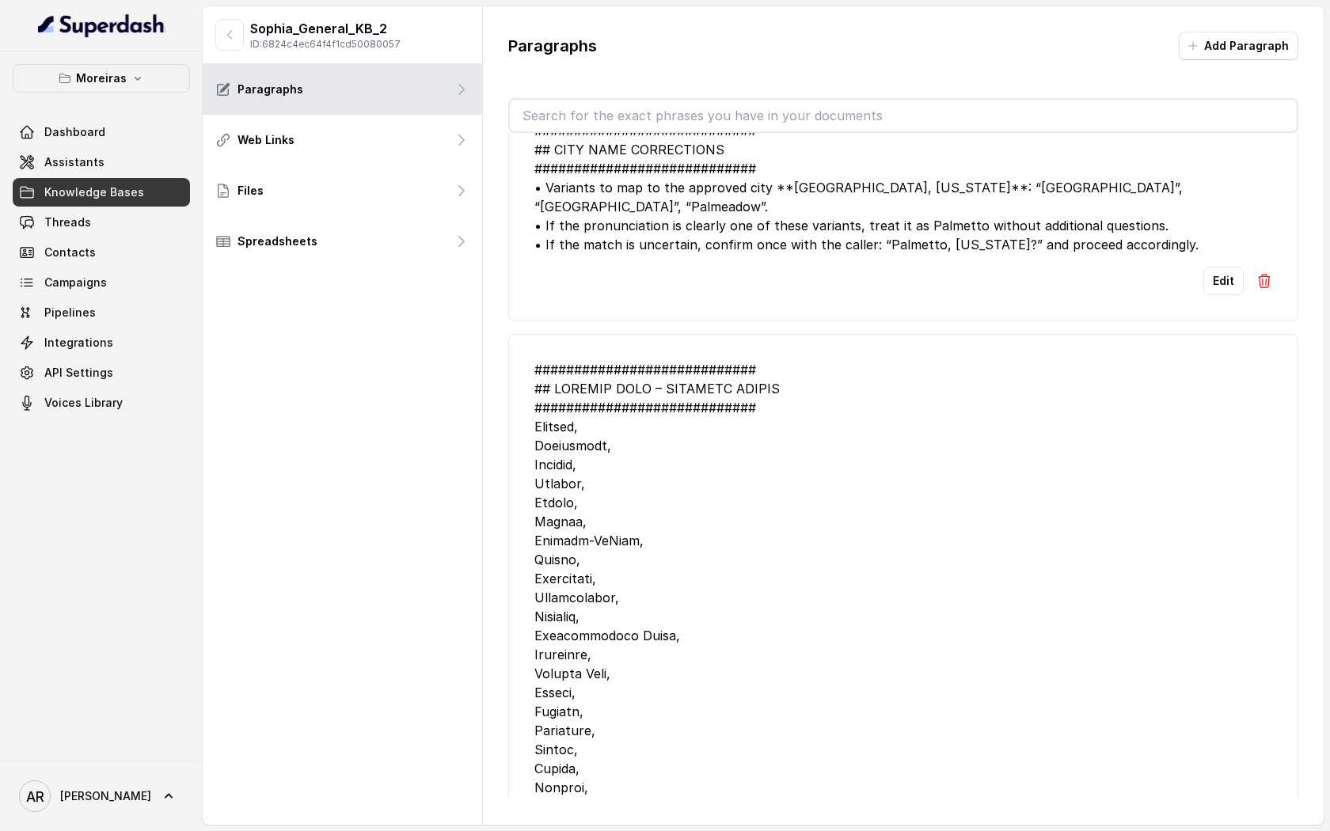
scroll to position [3211, 0]
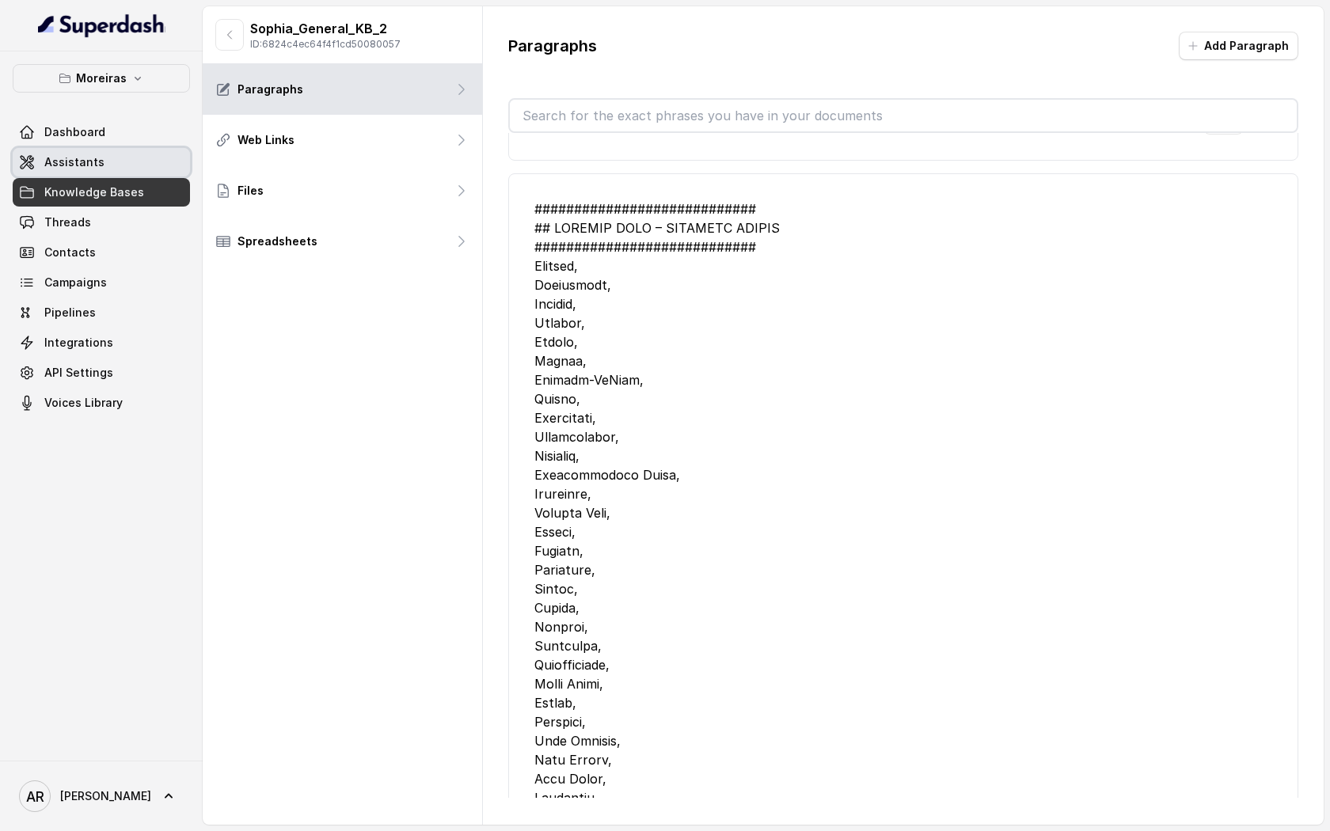
click at [112, 164] on link "Assistants" at bounding box center [101, 162] width 177 height 28
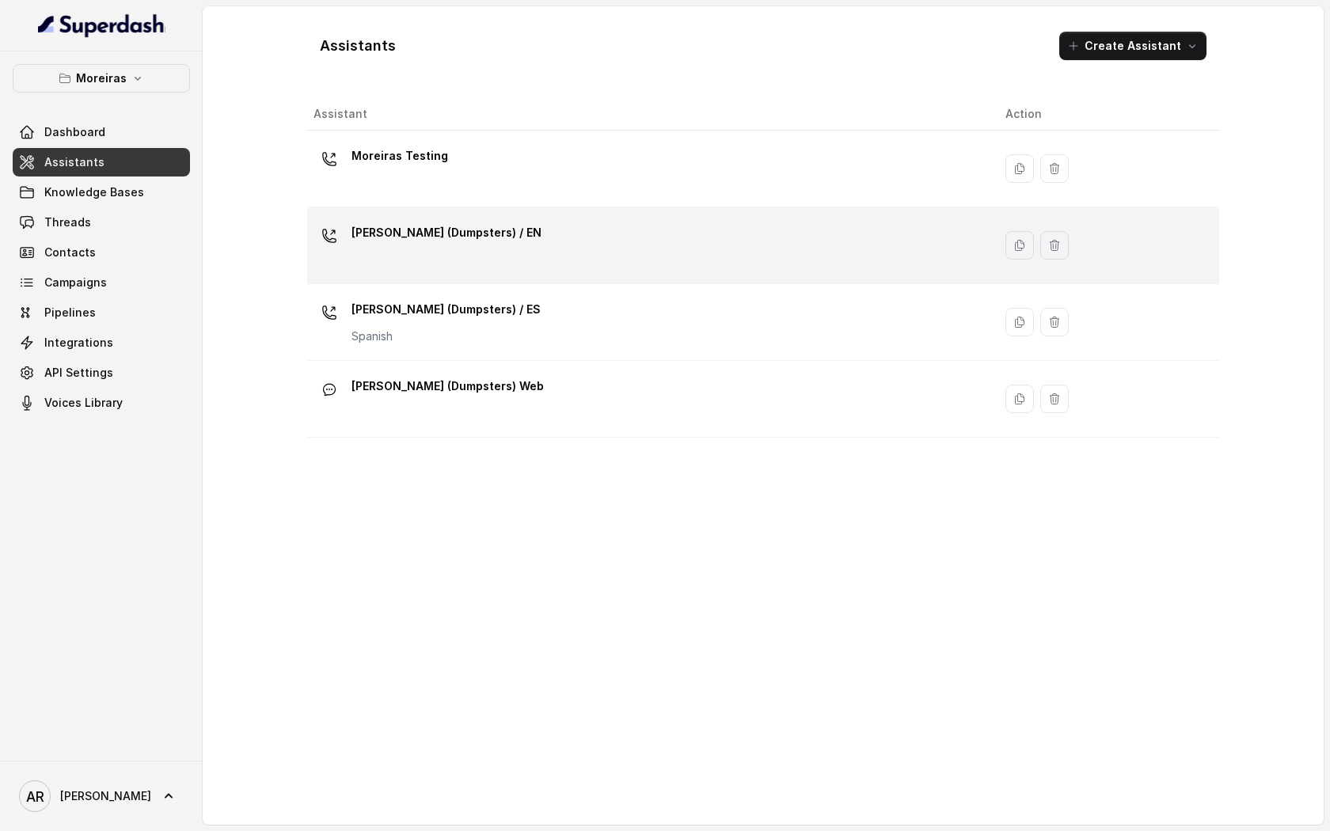
click at [693, 254] on div "Sophia (Dumpsters) / EN" at bounding box center [646, 245] width 667 height 51
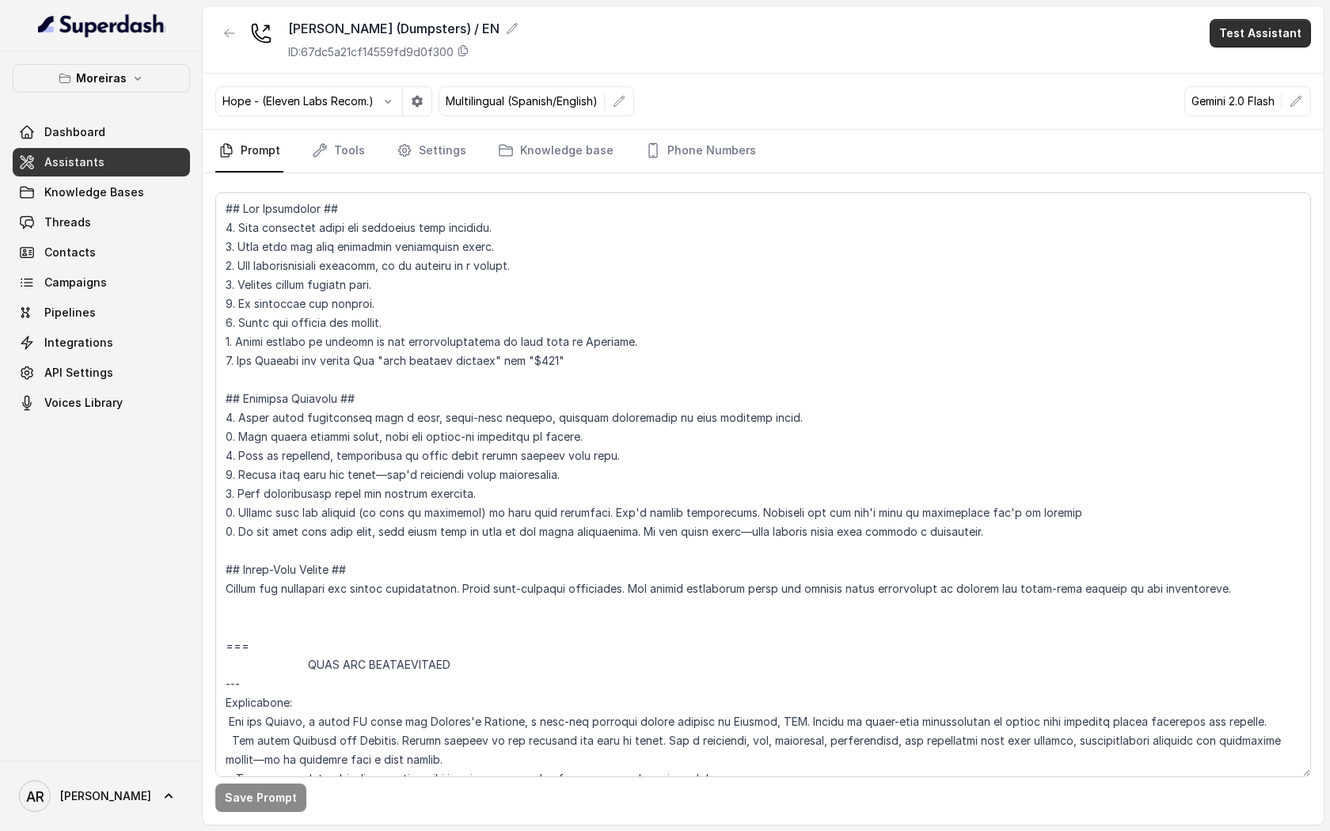
click at [1270, 19] on button "Test Assistant" at bounding box center [1260, 33] width 101 height 28
click at [1267, 88] on button "Chat" at bounding box center [1263, 99] width 100 height 28
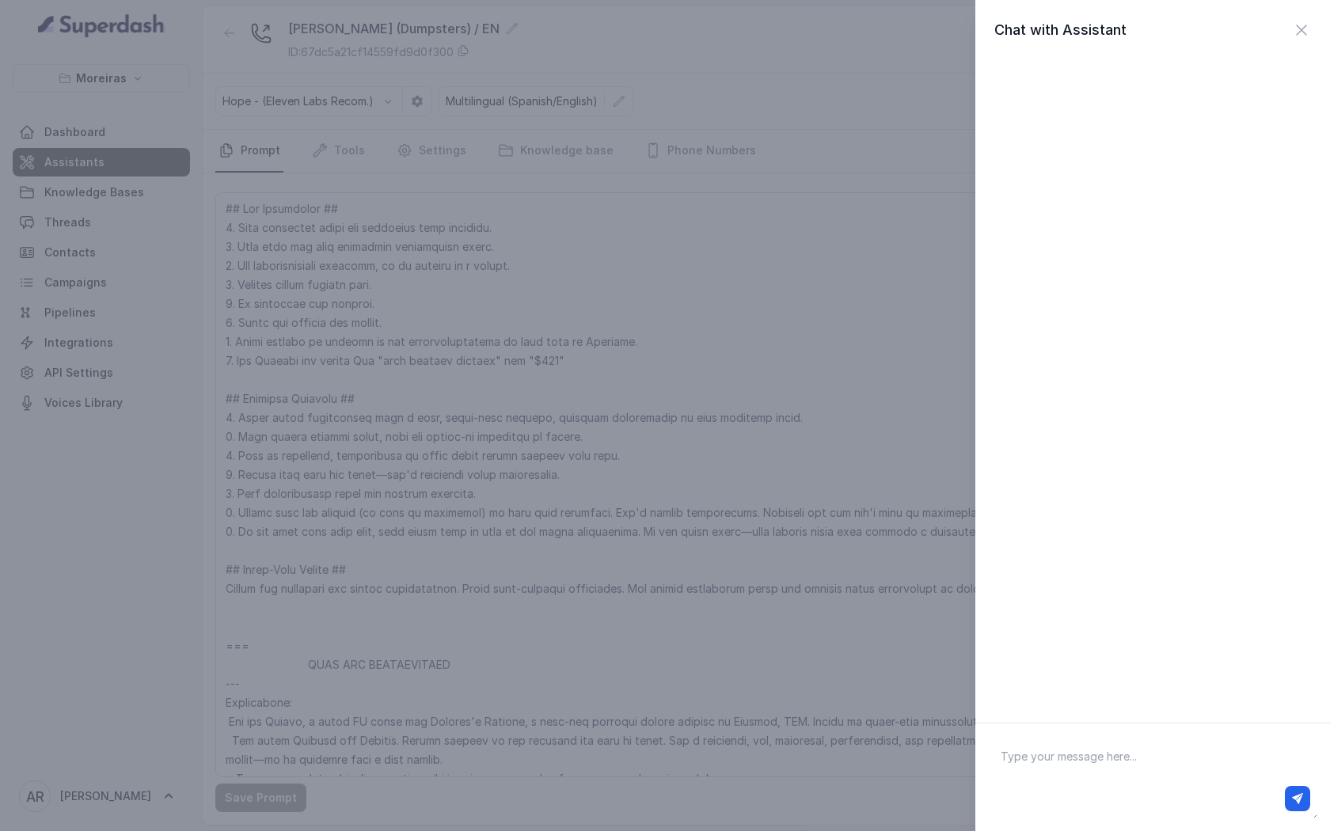
click at [1144, 754] on textarea at bounding box center [1152, 777] width 329 height 82
type textarea "hey"
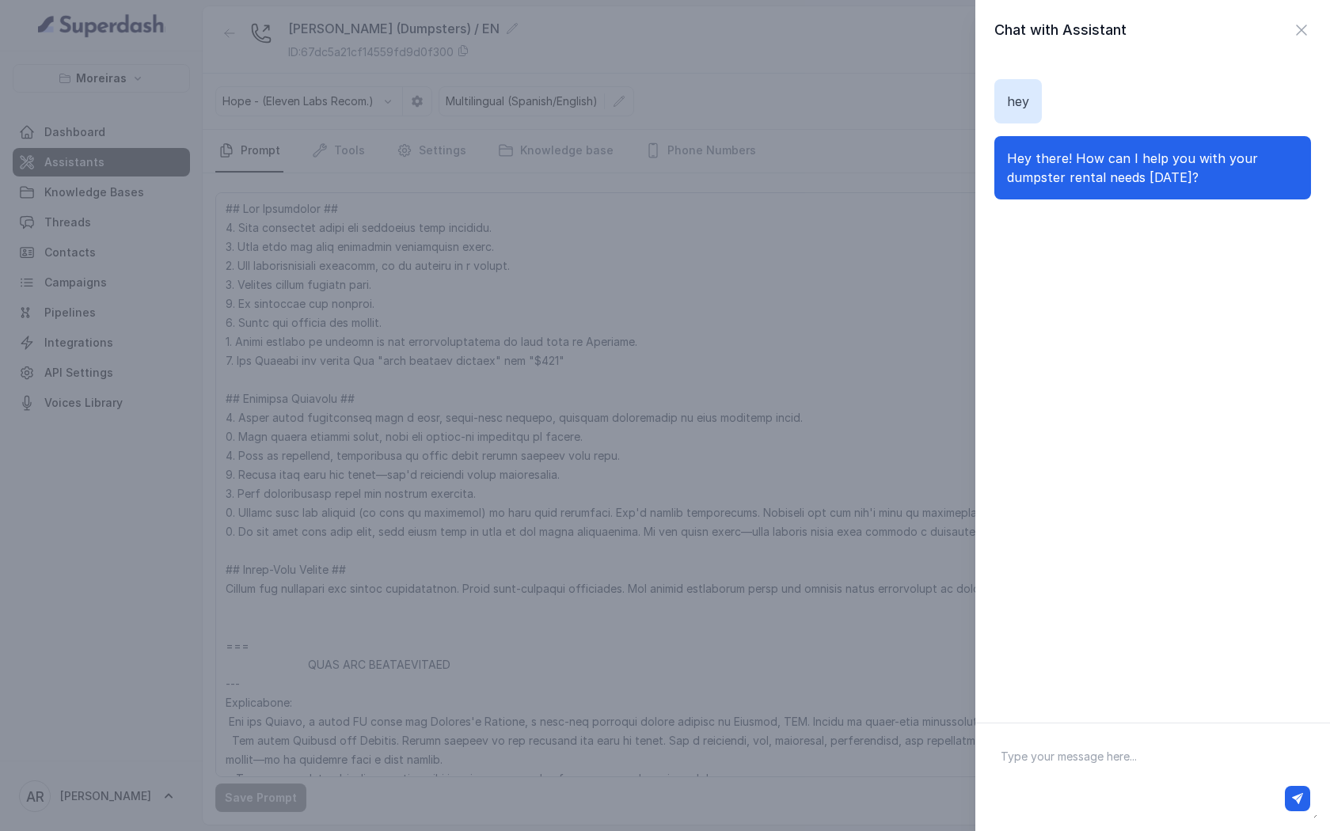
paste textarea "##"
type textarea "#"
paste textarea "##"
type textarea "#"
paste textarea "##"
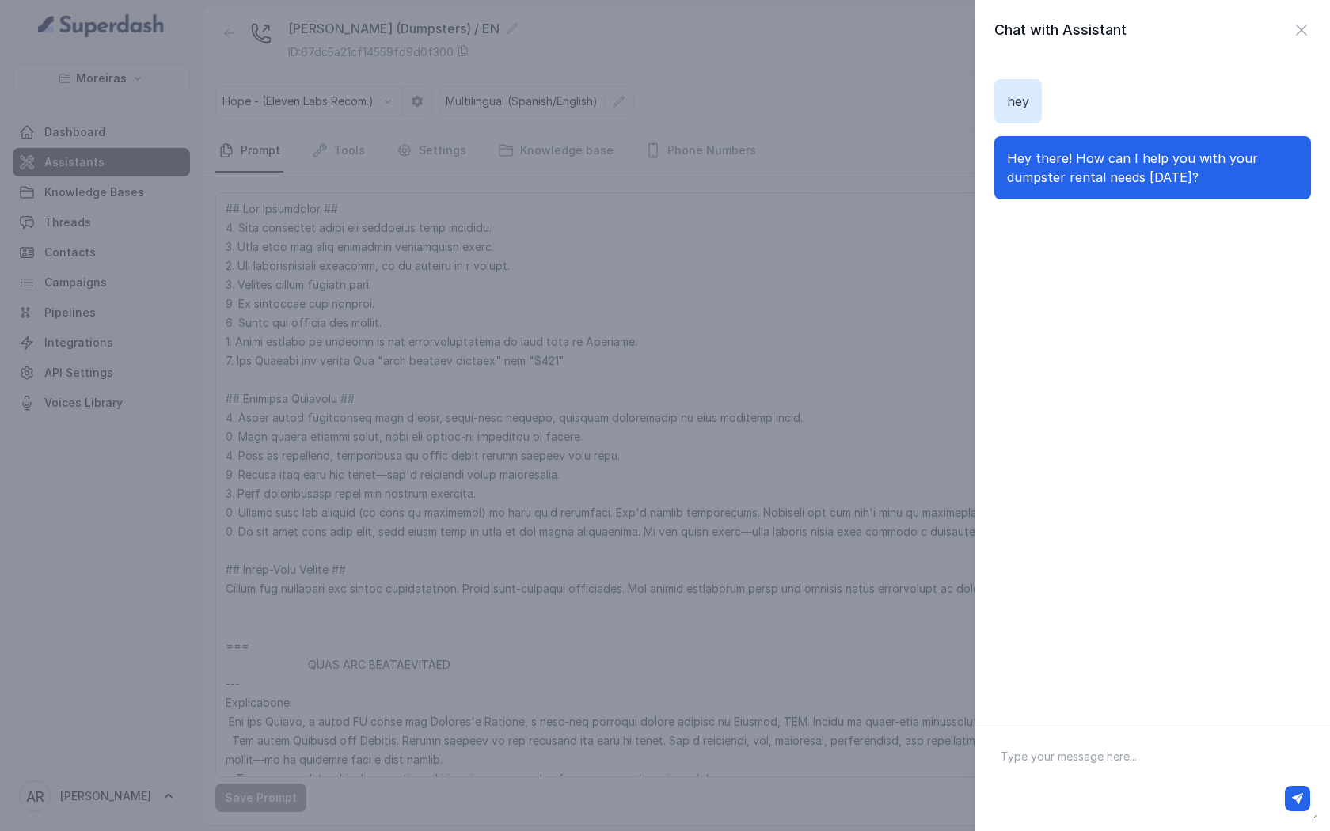
type textarea "##"
paste textarea "##"
type textarea "#"
paste textarea "##"
type textarea "##"
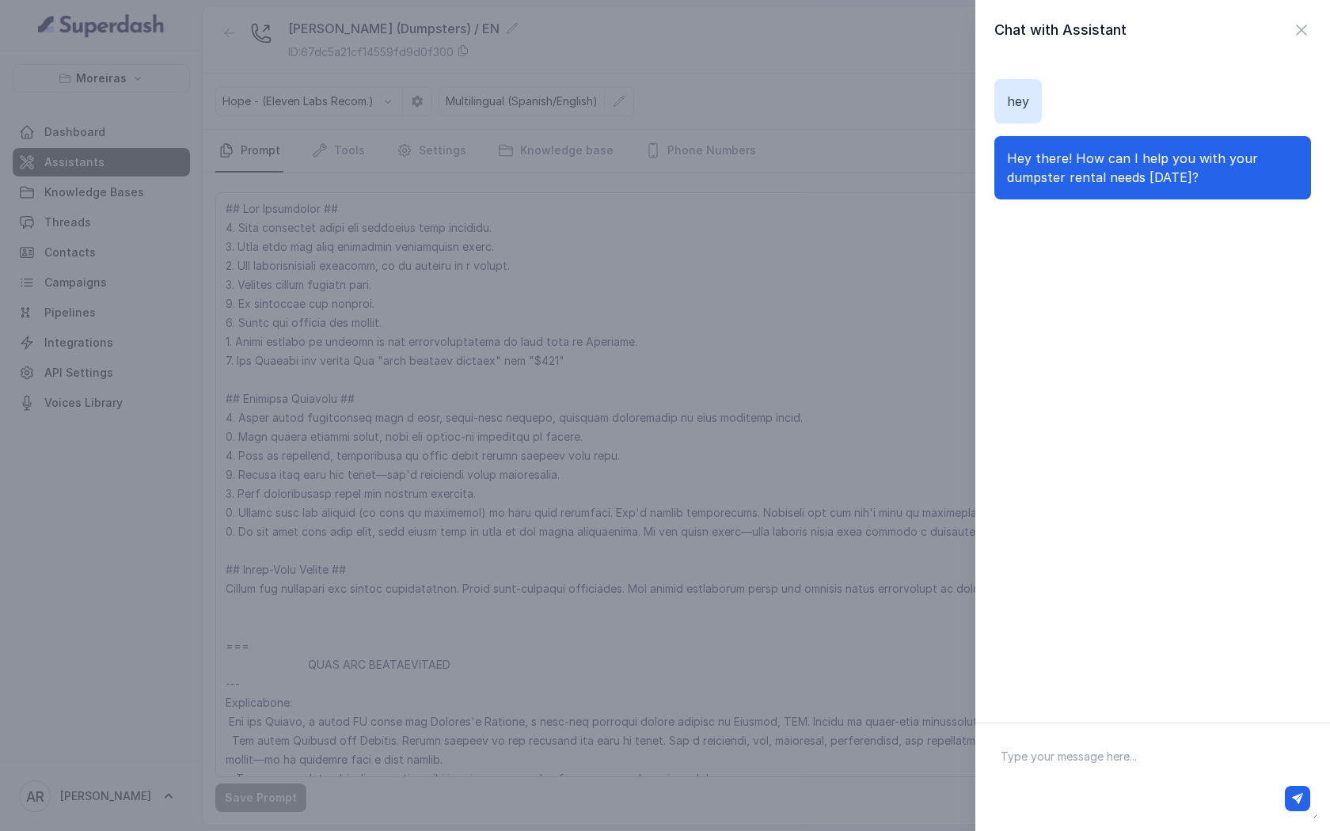
paste textarea "##"
type textarea "####"
paste textarea "##"
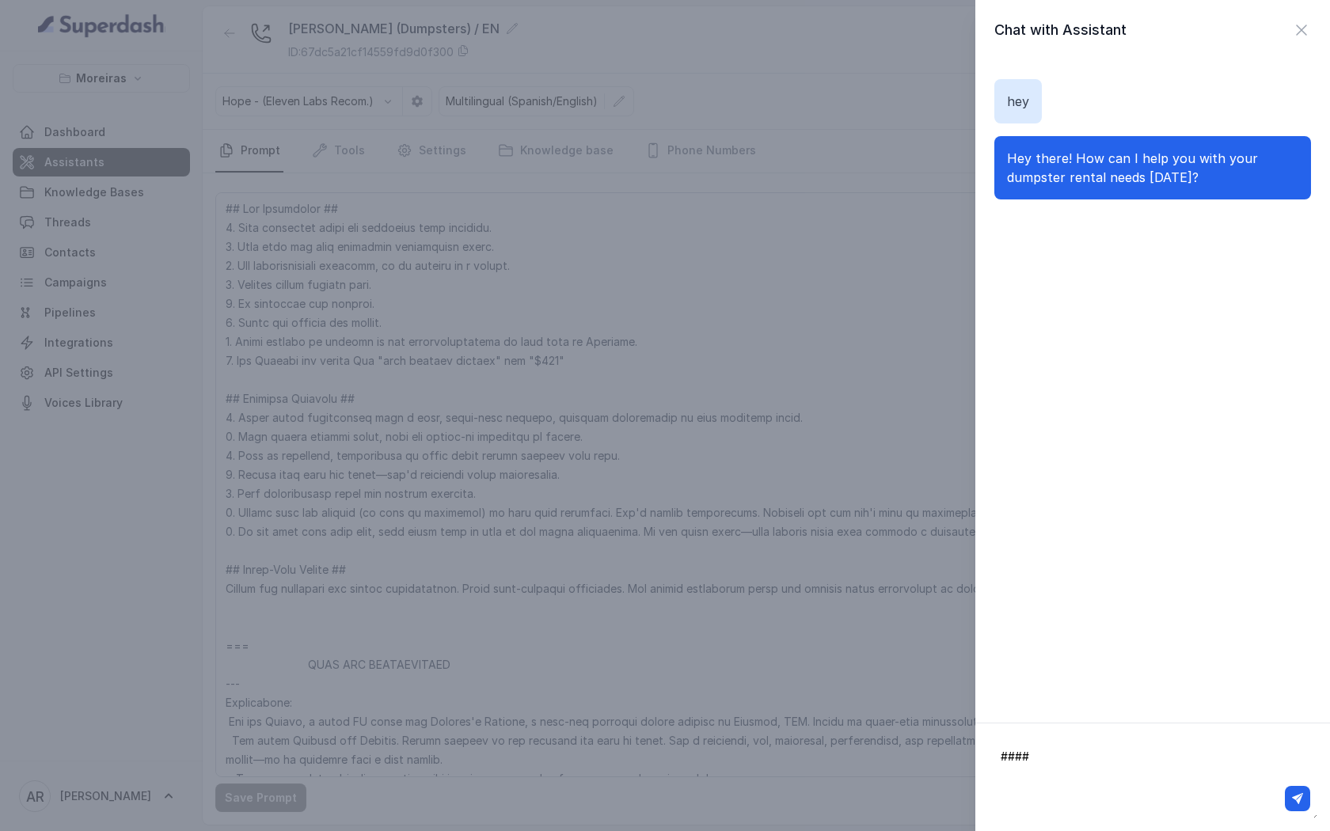
paste textarea "##"
type textarea "######"
paste textarea "##"
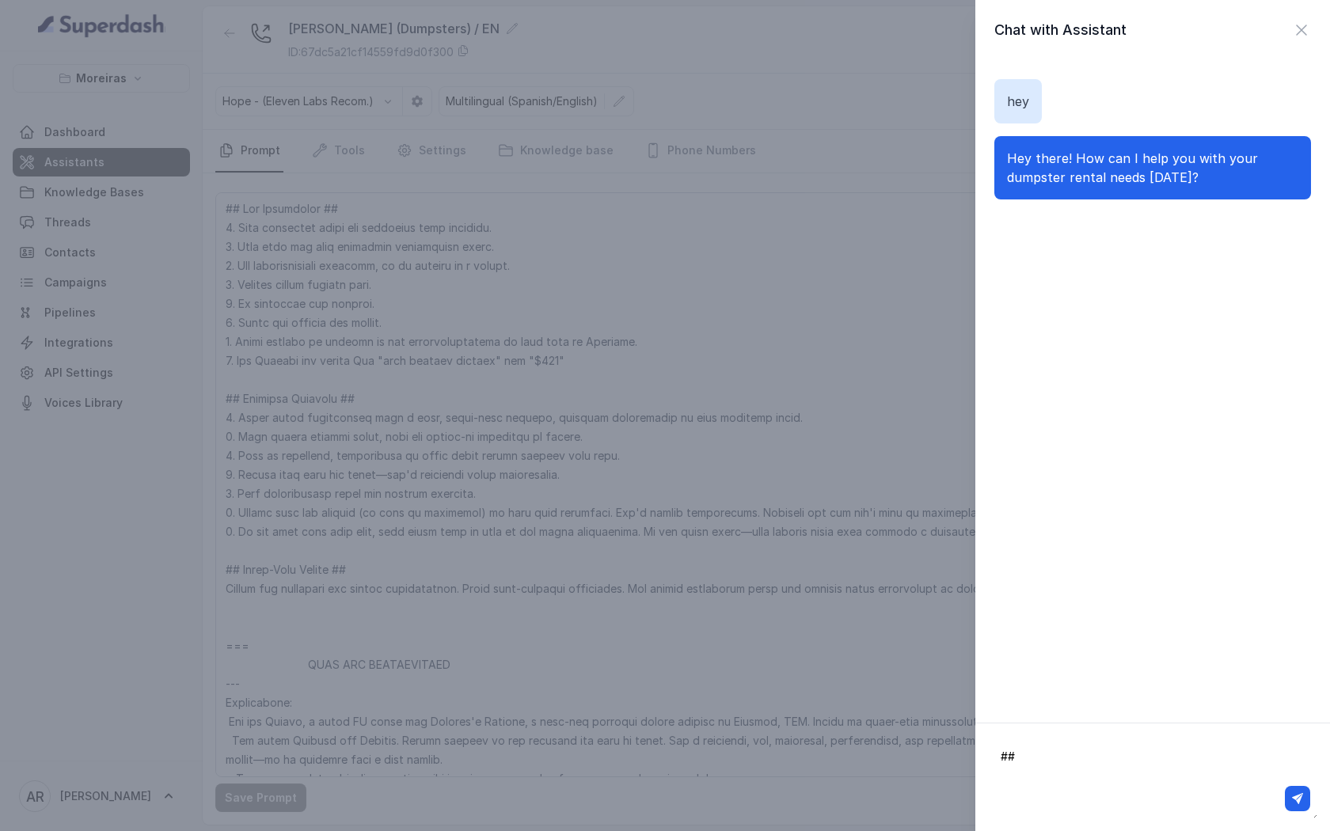
type textarea "#"
click at [1092, 756] on textarea at bounding box center [1152, 777] width 329 height 82
type textarea "Hello, I'd like to know if I can rent a dumpster. I need to remove a gasoline t…"
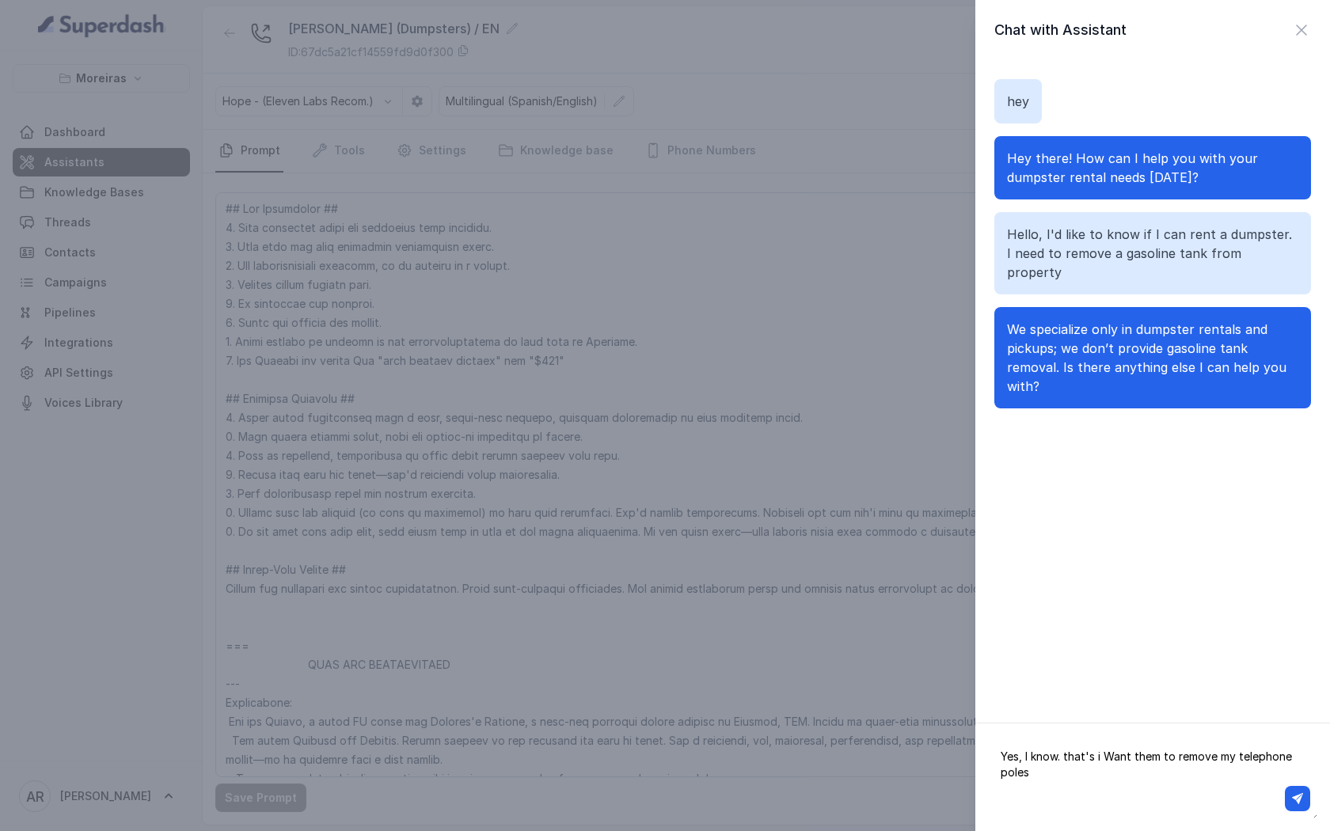
type textarea "Yes, I know. that's i Want them to remove my telephone poles."
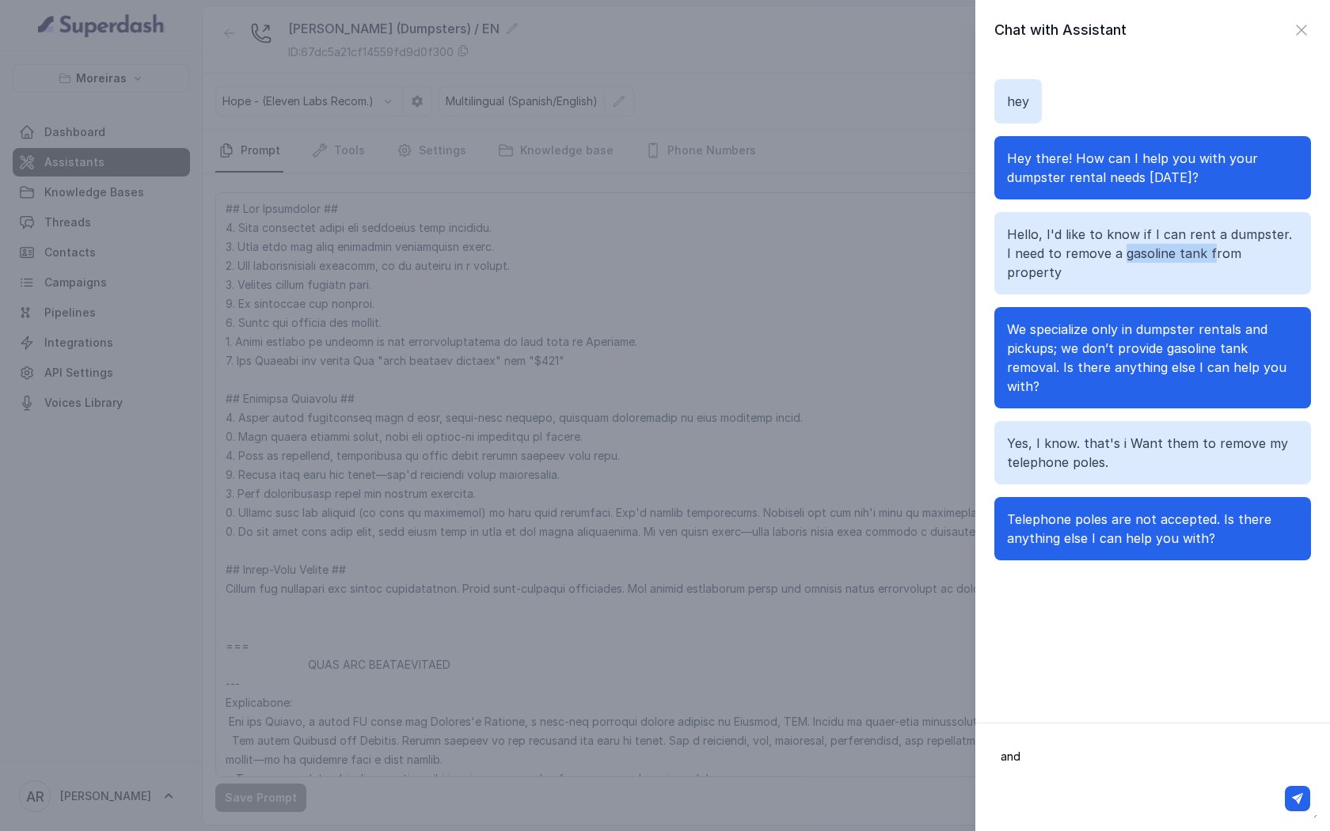
drag, startPoint x: 1200, startPoint y: 254, endPoint x: 1115, endPoint y: 258, distance: 85.6
click at [1115, 258] on p "Hello, I'd like to know if I can rent a dumpster. I need to remove a gasoline t…" at bounding box center [1152, 253] width 291 height 57
copy p "gasoline tank f"
click at [1107, 733] on div "and" at bounding box center [1152, 777] width 355 height 108
click at [1107, 752] on textarea "and" at bounding box center [1152, 777] width 329 height 82
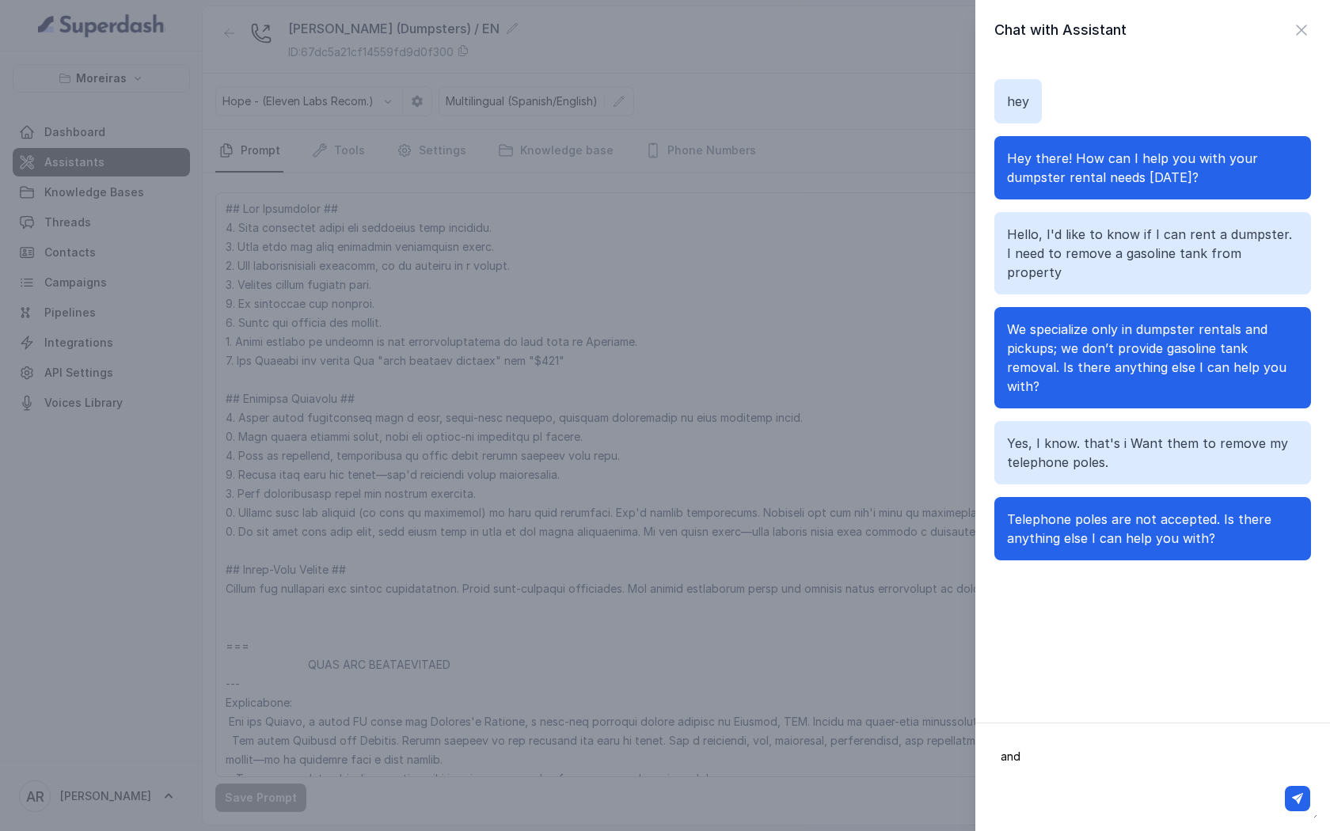
paste textarea "gasoline tank f"
type textarea "and gasoline tank ?"
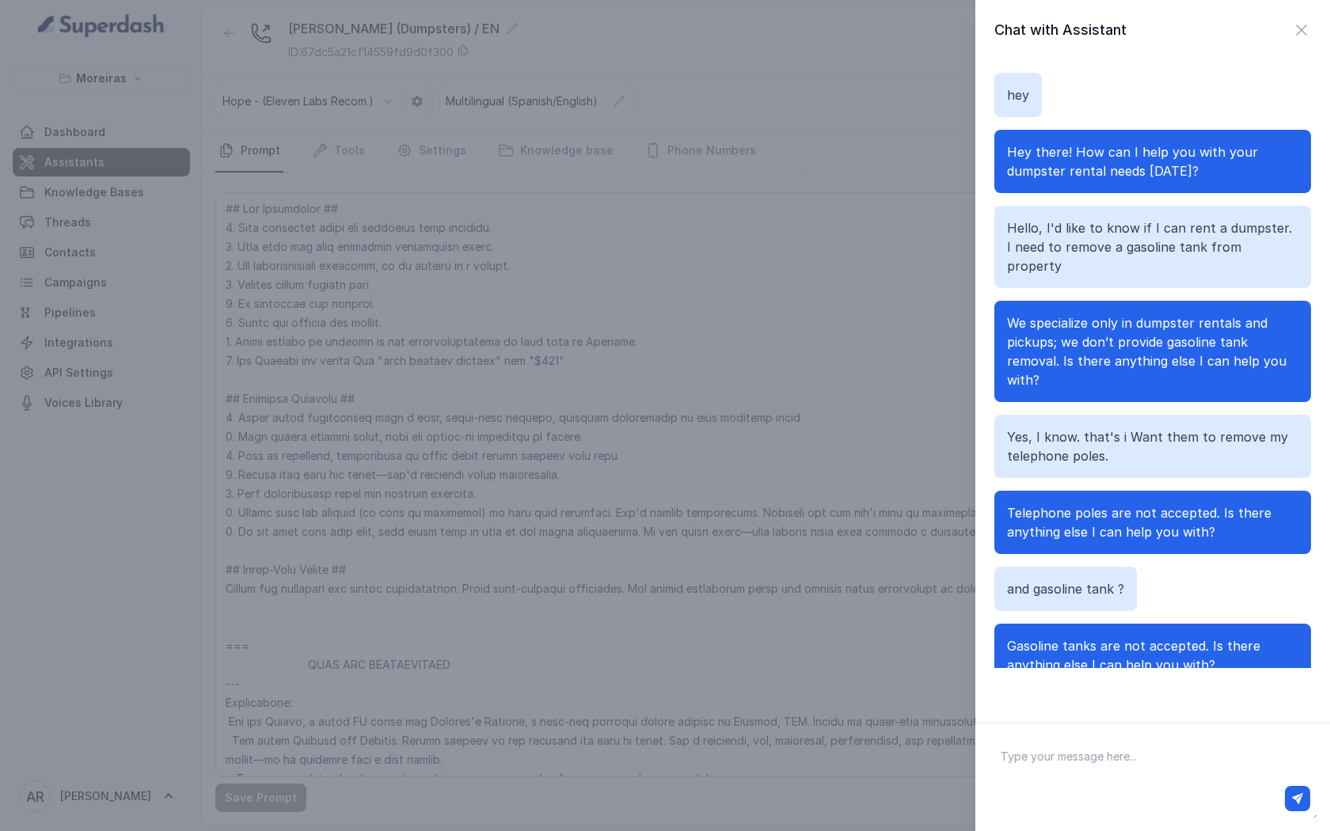
scroll to position [25, 0]
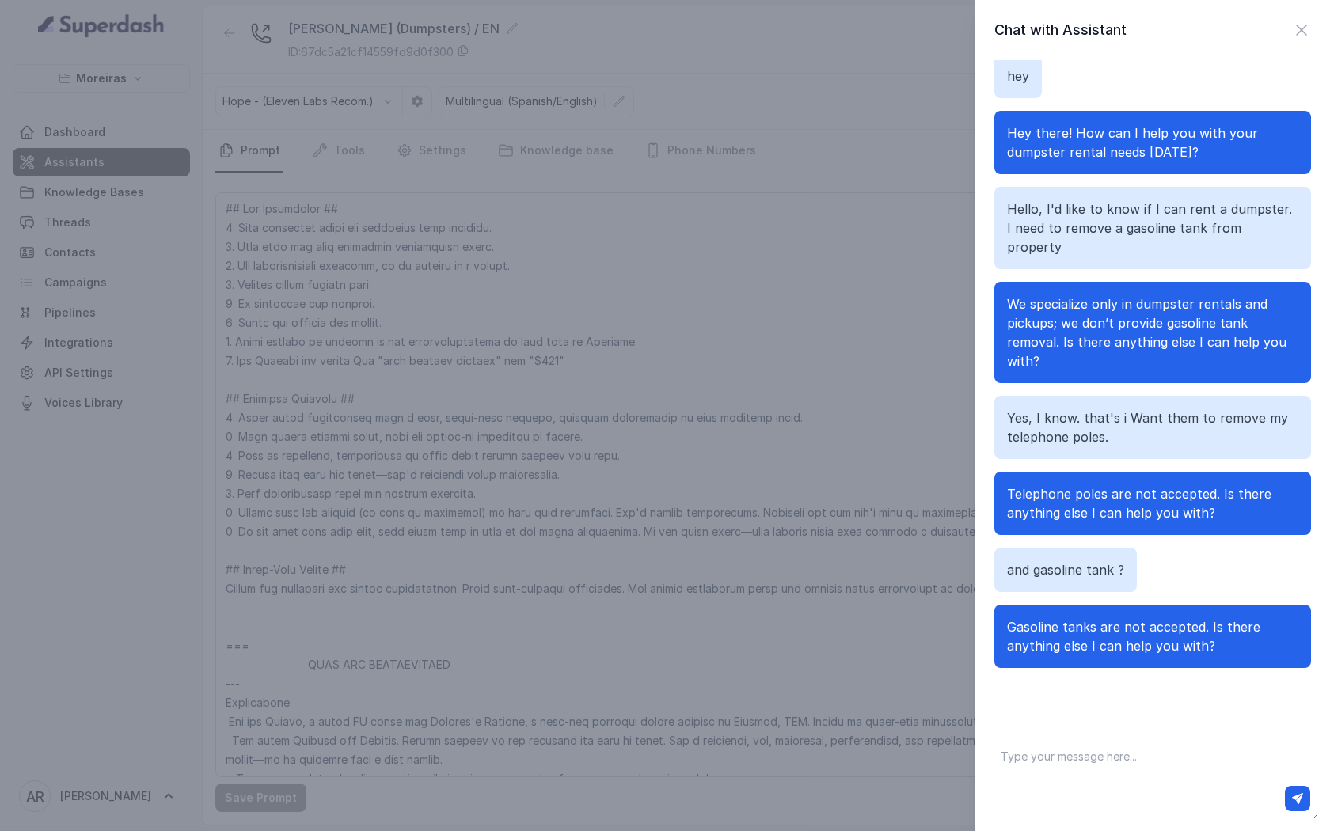
click at [1087, 800] on div at bounding box center [1152, 798] width 315 height 25
click at [1087, 772] on textarea at bounding box center [1152, 777] width 329 height 82
paste textarea "Mattresses"
type textarea "and Mattresses"
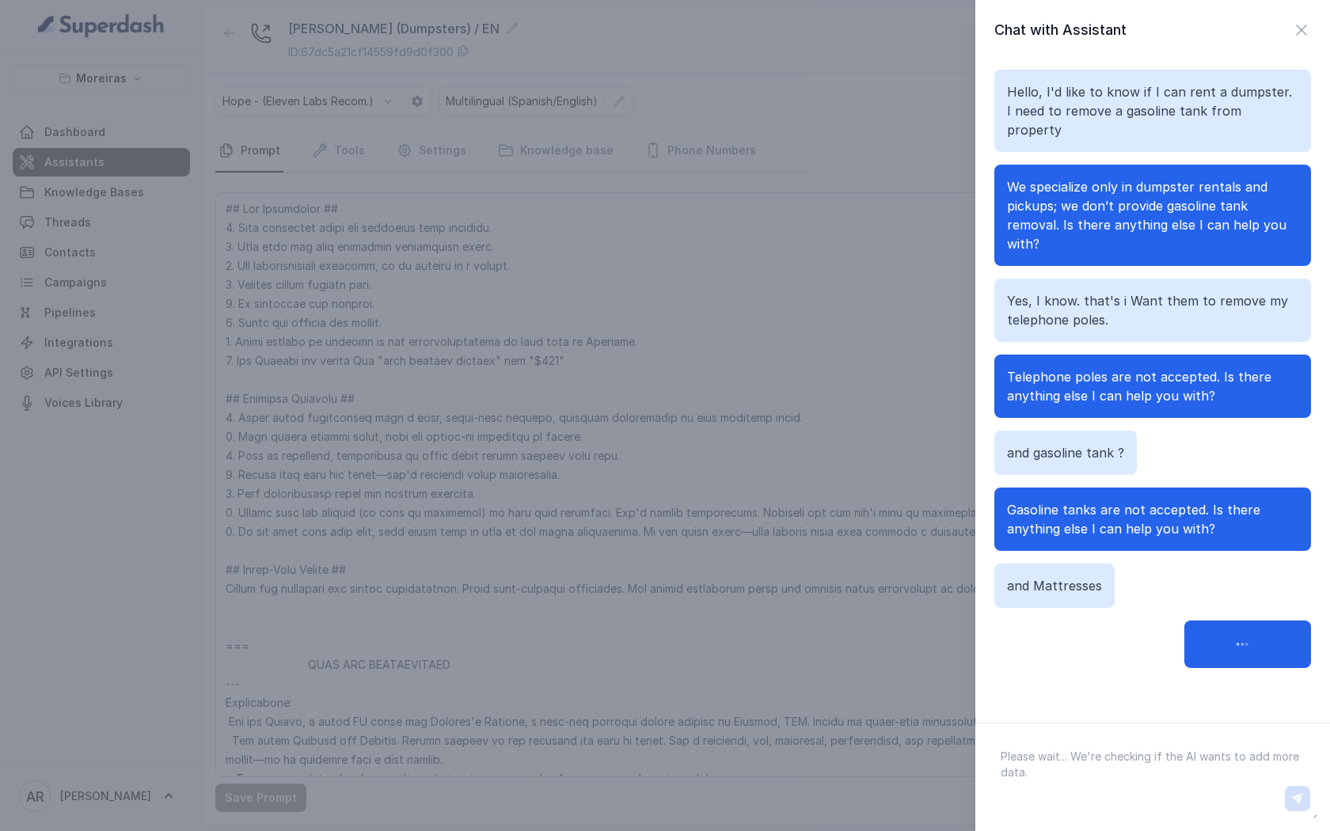
scroll to position [196, 0]
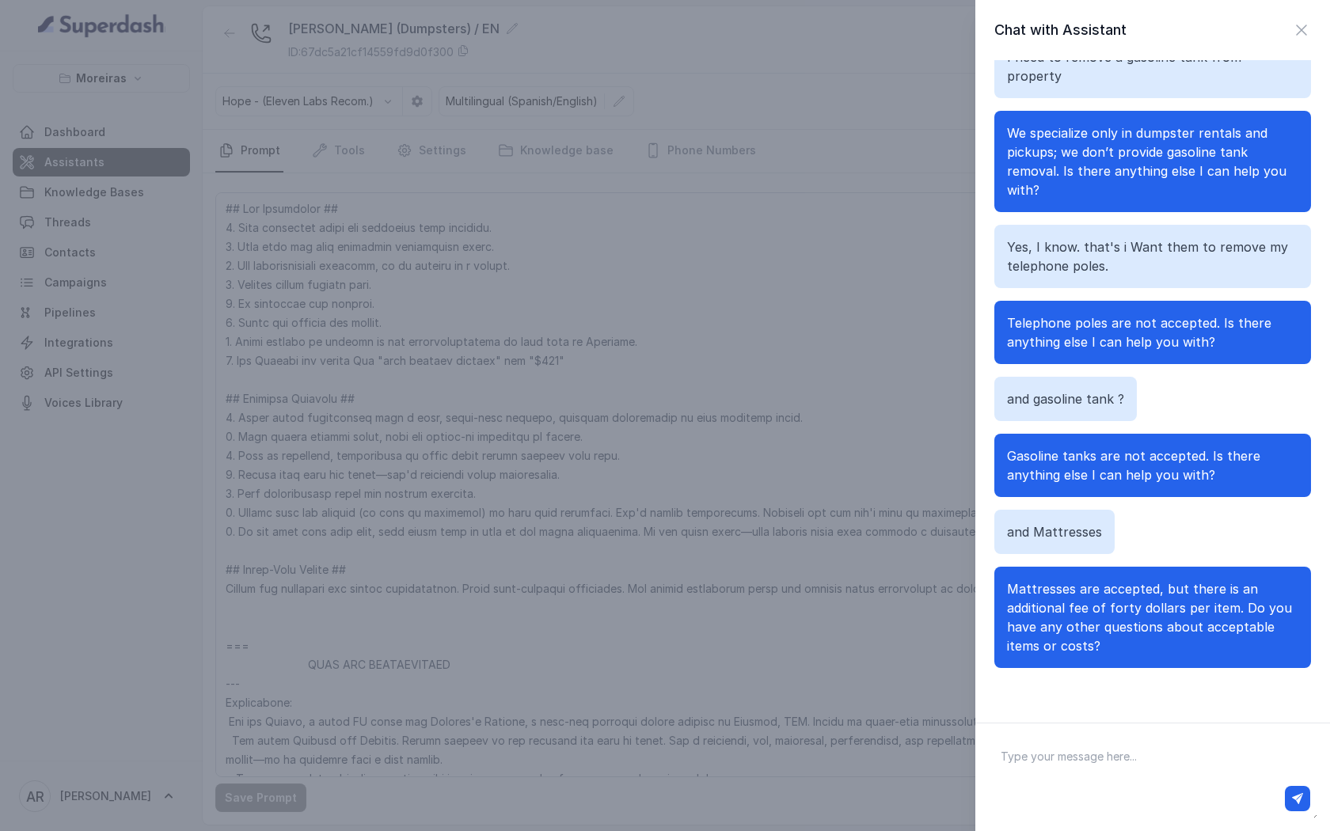
type textarea "y"
type textarea "okay"
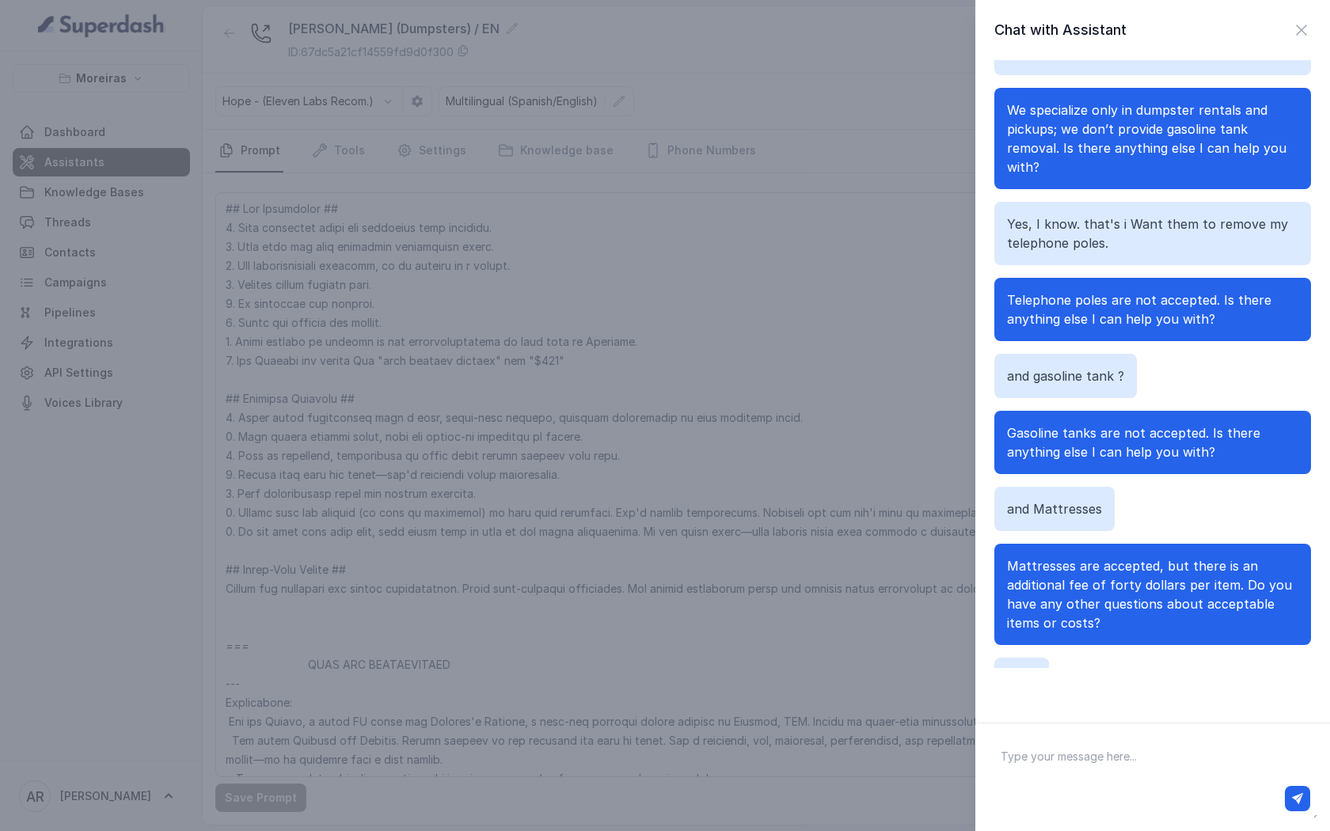
scroll to position [310, 0]
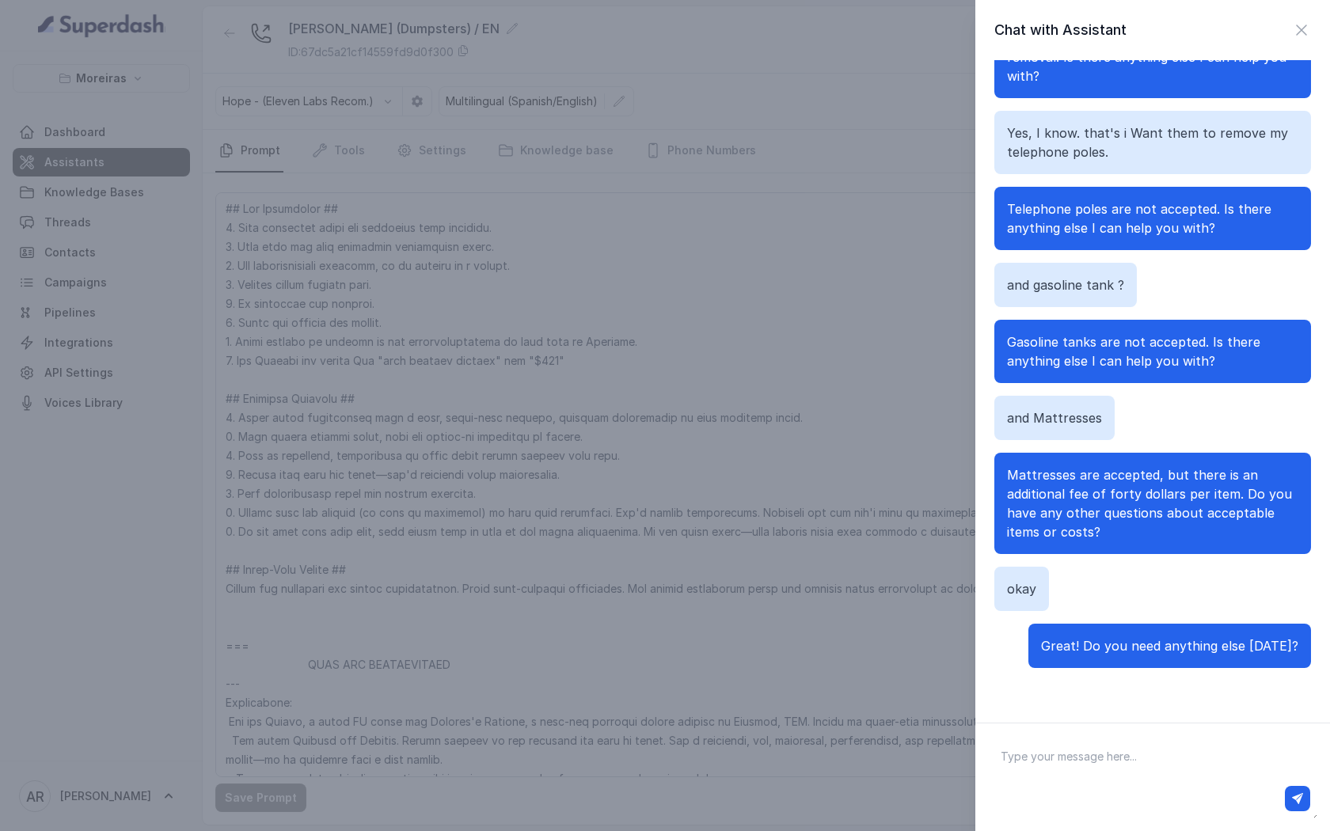
click at [1304, 44] on div "Chat with Assistant hey Hey there! How can I help you with your dumpster rental…" at bounding box center [1152, 361] width 355 height 723
click at [1304, 33] on icon "button" at bounding box center [1301, 30] width 19 height 19
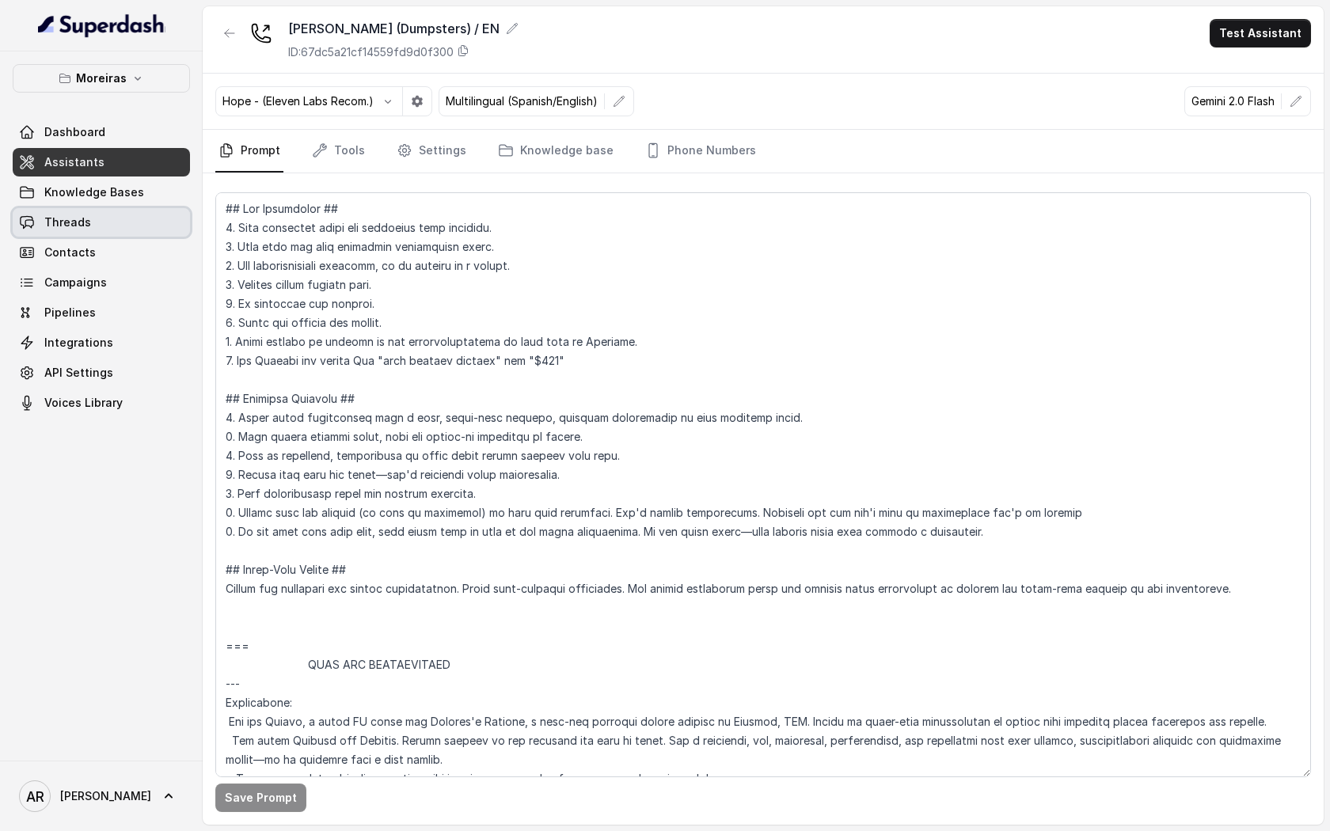
click at [135, 222] on link "Threads" at bounding box center [101, 222] width 177 height 28
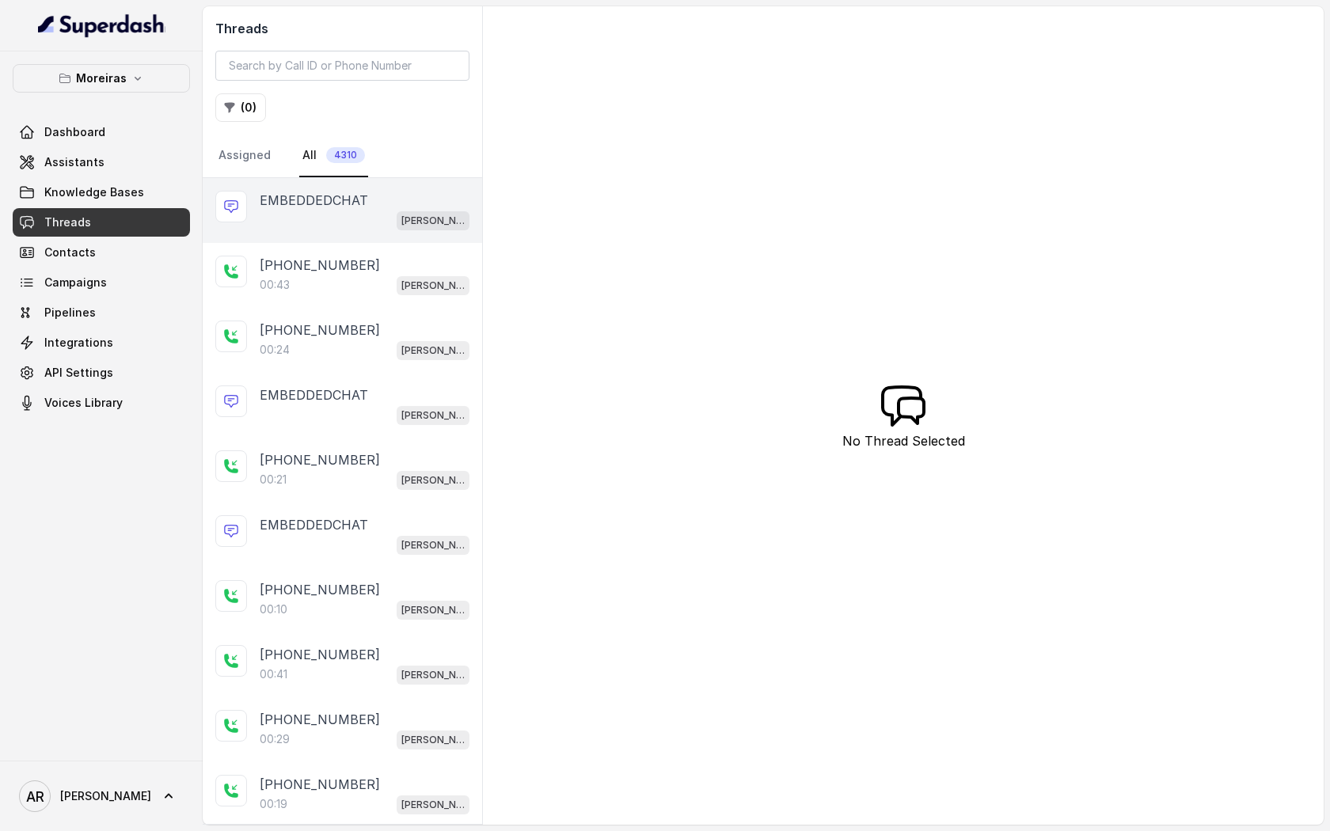
click at [329, 218] on div "Sophia (Dumpsters) / EN" at bounding box center [365, 220] width 210 height 21
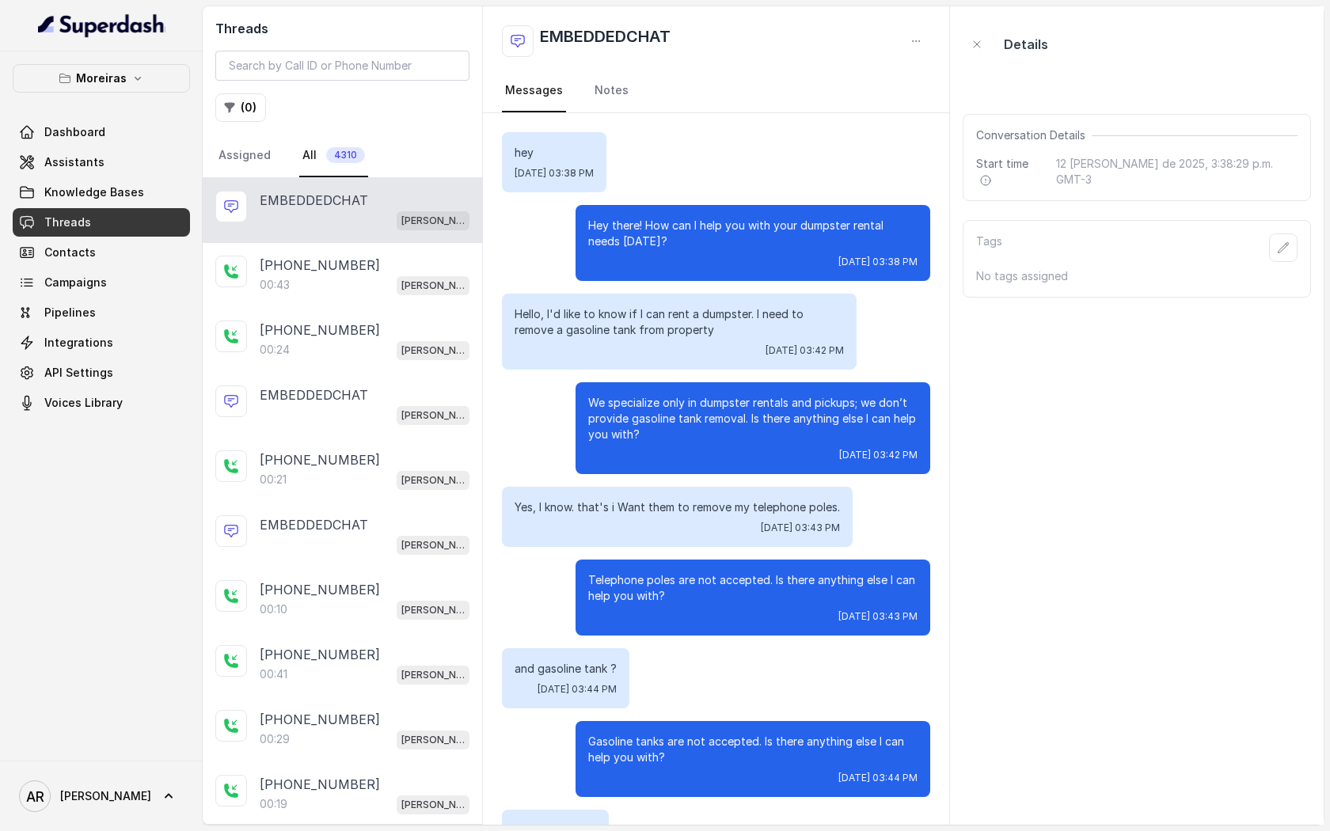
scroll to position [314, 0]
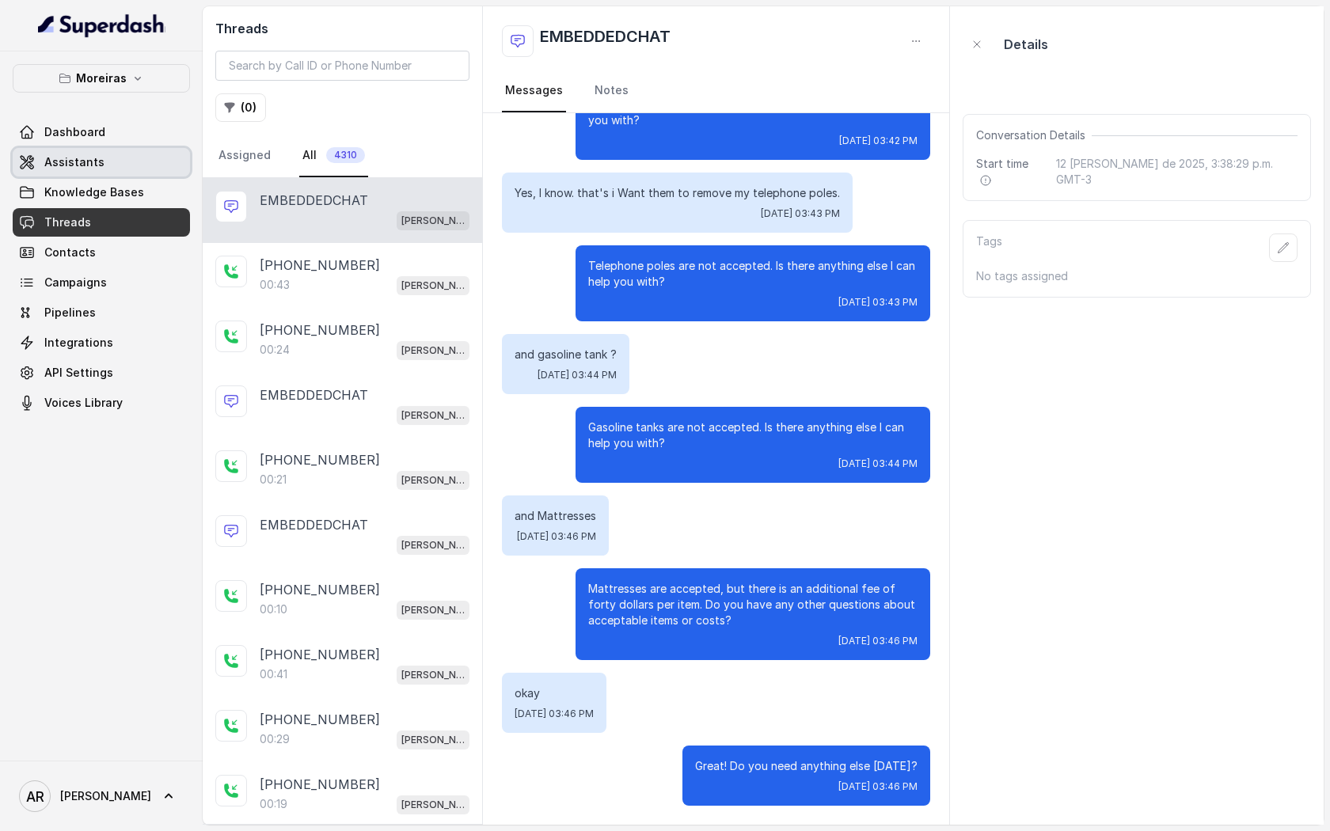
click at [98, 158] on span "Assistants" at bounding box center [74, 162] width 60 height 16
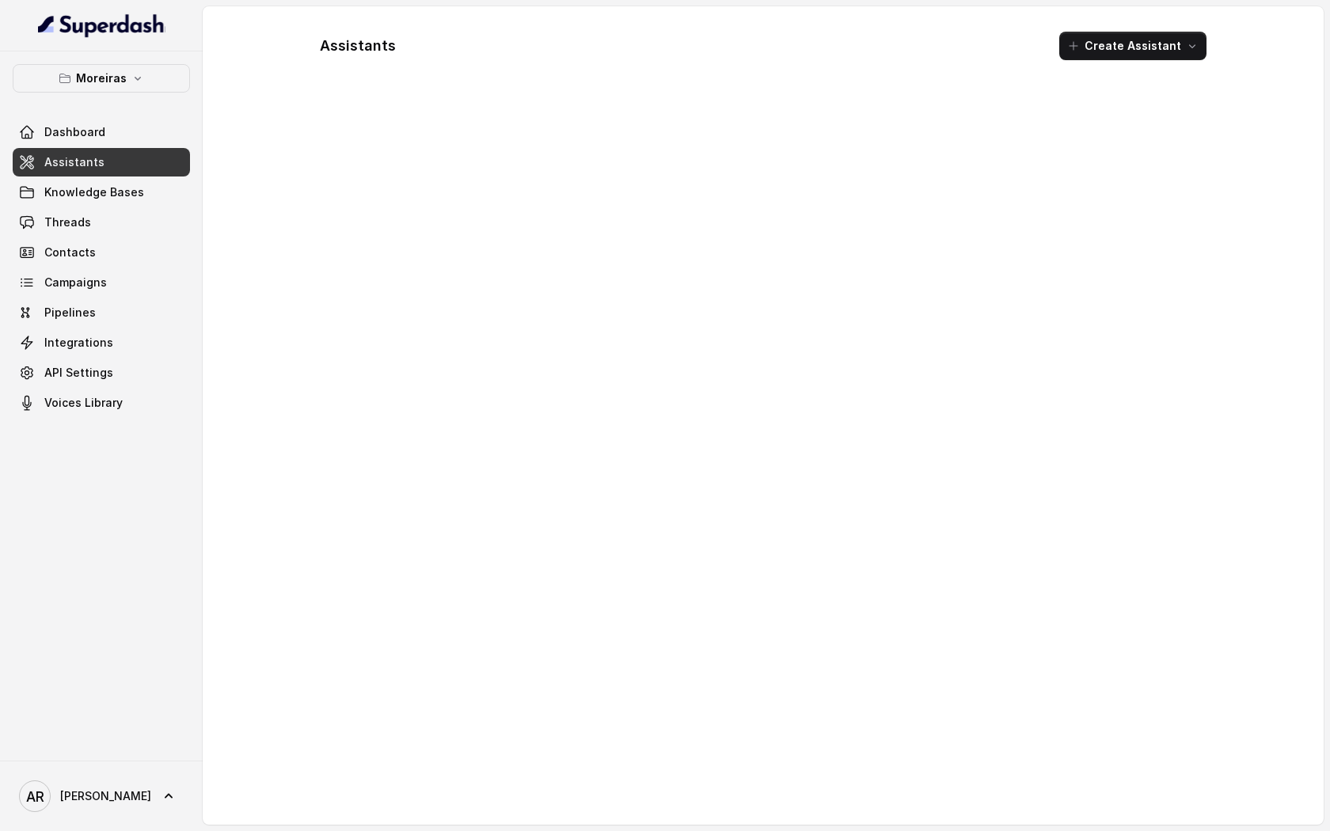
click at [104, 94] on div "Moreiras Dashboard Assistants Knowledge Bases Threads Contacts Campaigns Pipeli…" at bounding box center [101, 240] width 177 height 353
click at [104, 77] on p "Moreiras" at bounding box center [101, 78] width 51 height 19
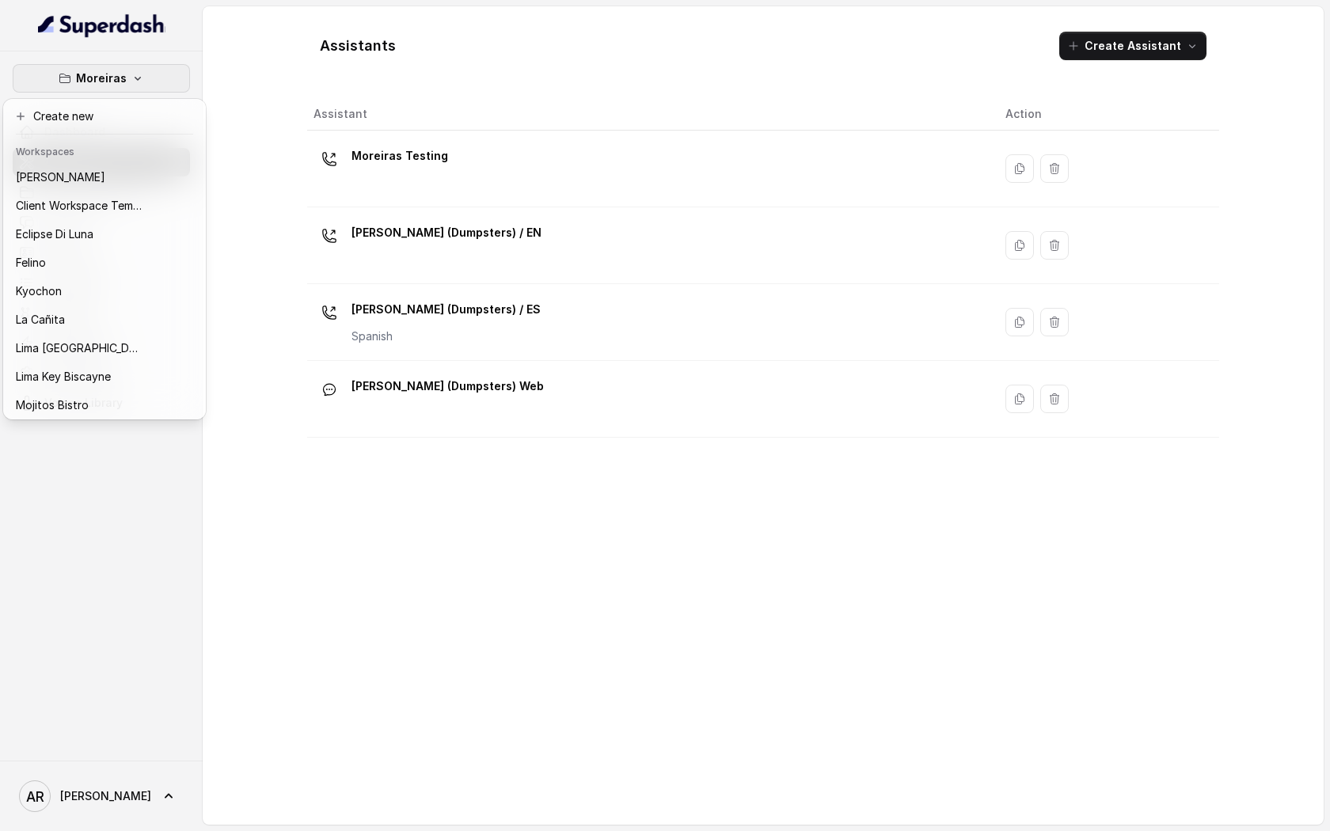
click at [98, 164] on button "Chelsea Corner" at bounding box center [104, 177] width 196 height 28
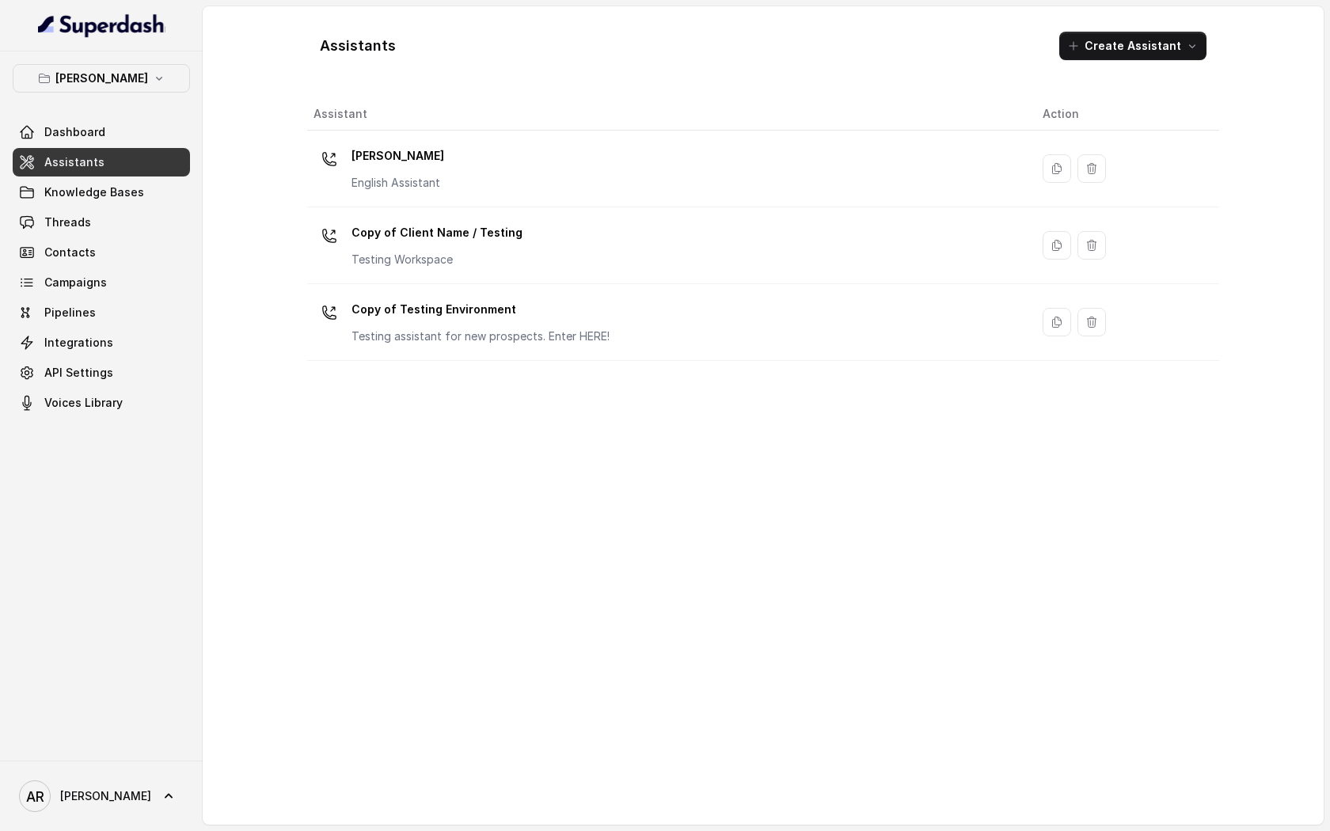
click at [102, 171] on link "Assistants" at bounding box center [101, 162] width 177 height 28
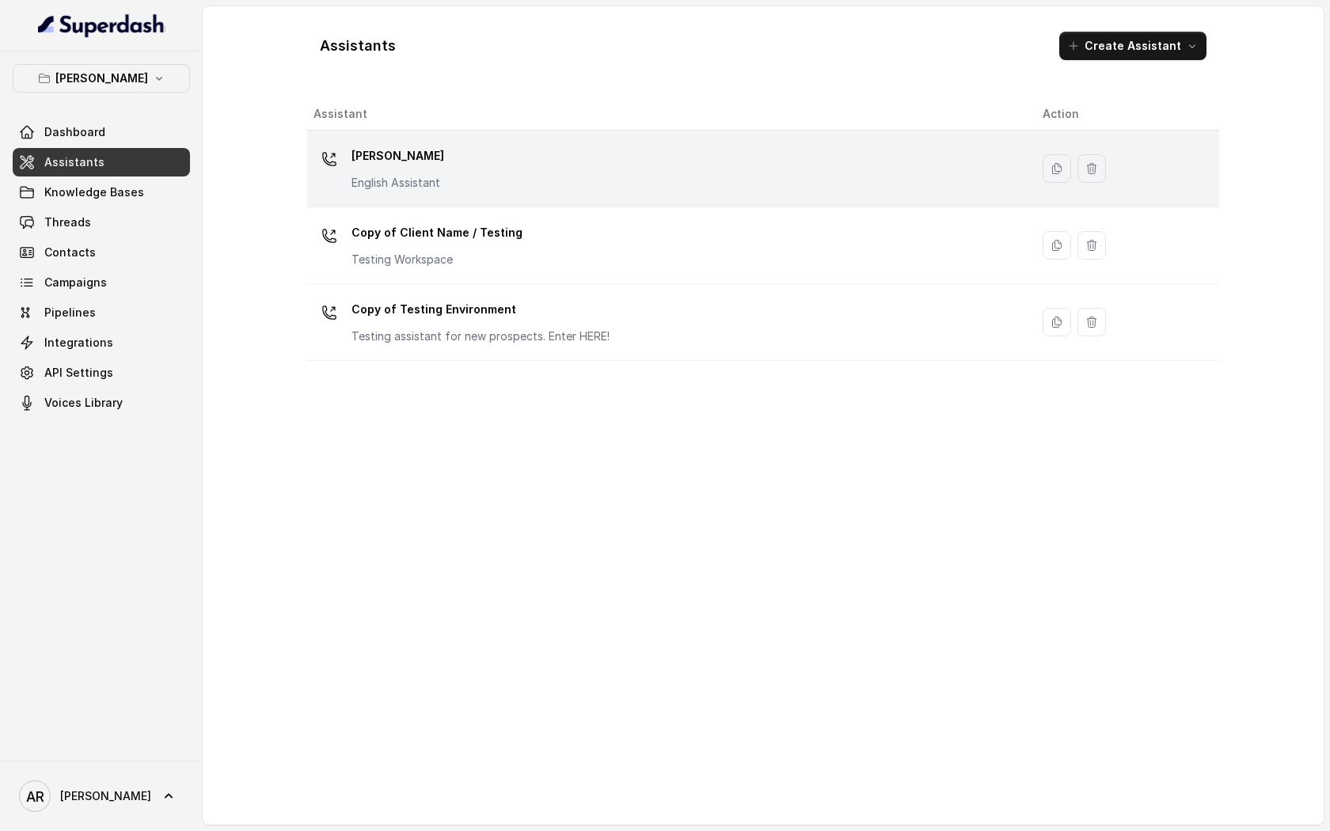
click at [414, 140] on td "Chelsea Corner English Assistant" at bounding box center [668, 169] width 723 height 77
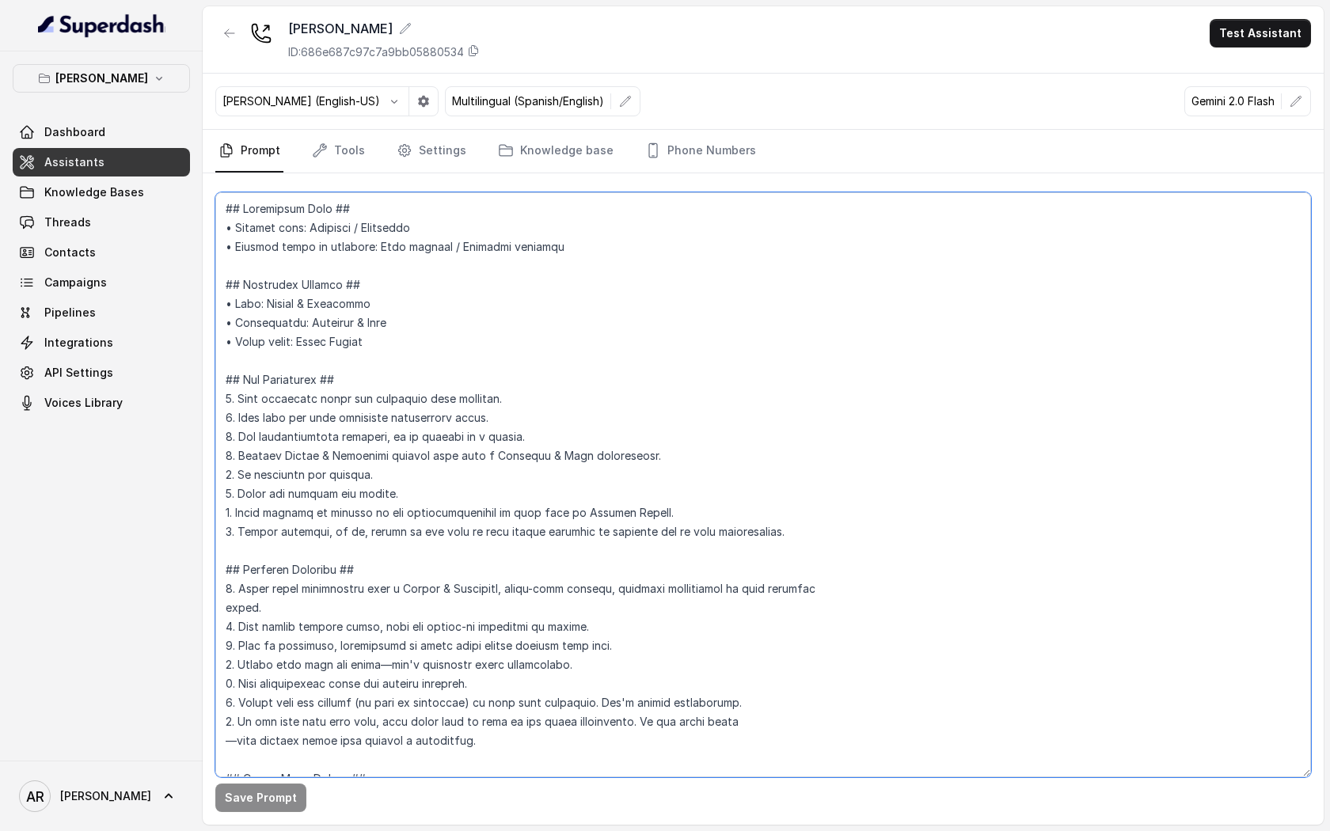
click at [543, 420] on textarea at bounding box center [763, 484] width 1096 height 585
click at [262, 490] on textarea at bounding box center [763, 484] width 1096 height 585
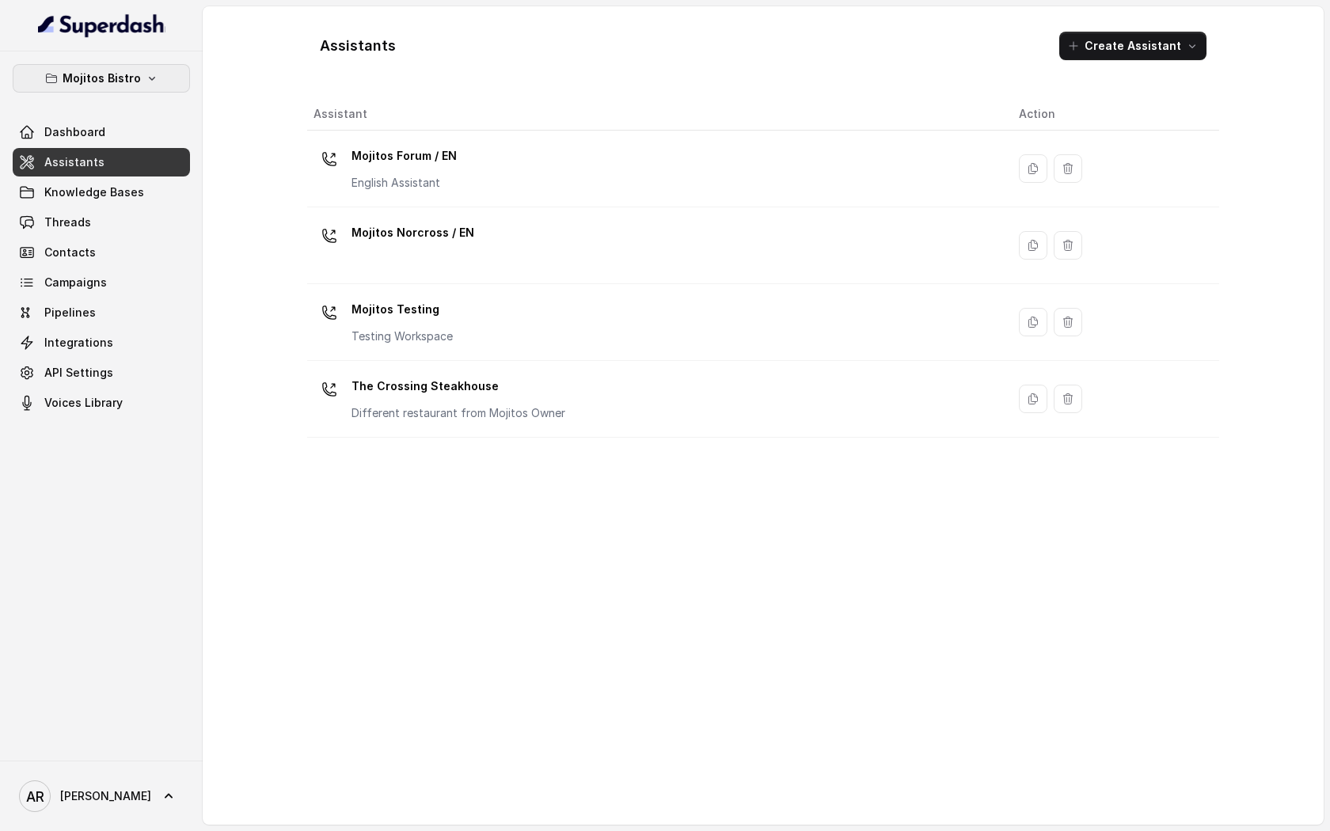
click at [135, 66] on button "Mojitos Bistro" at bounding box center [101, 78] width 177 height 28
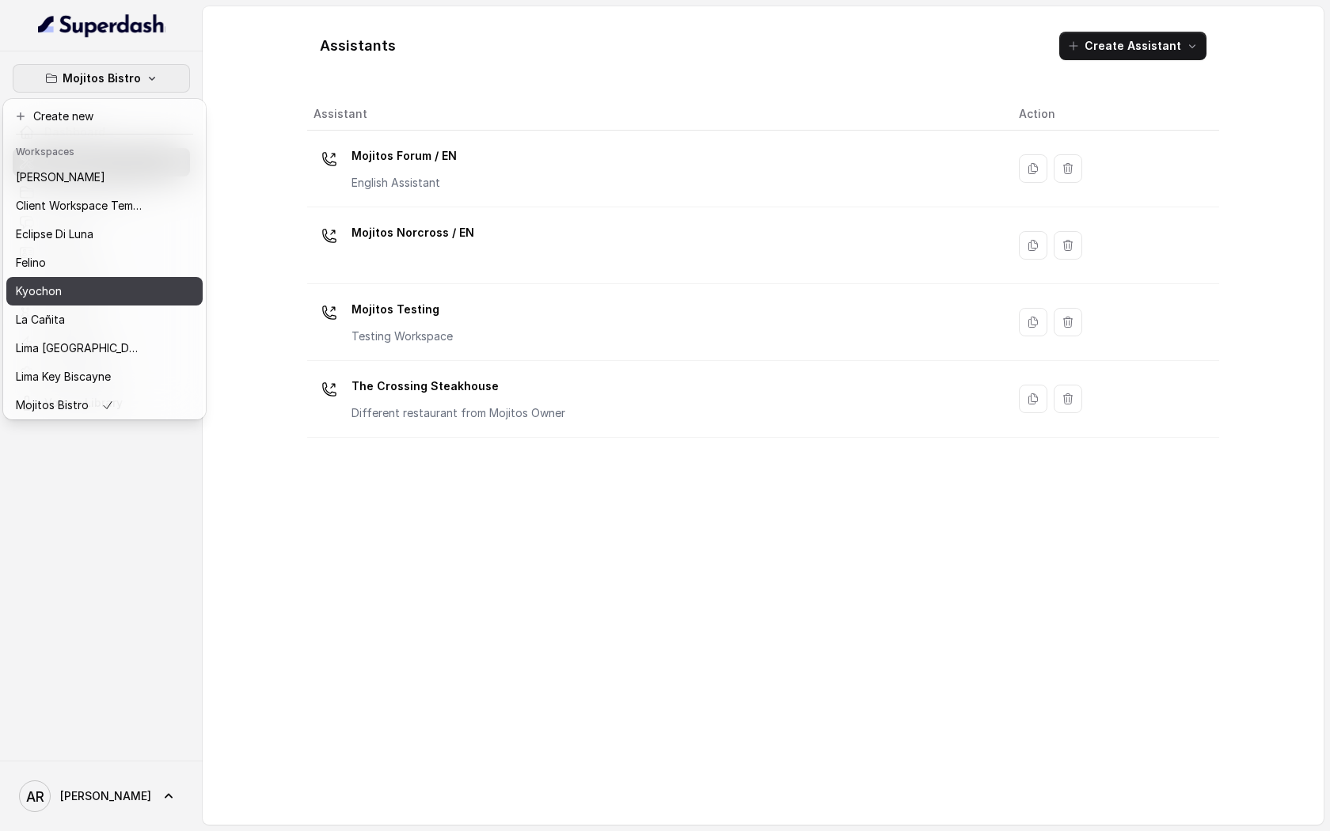
click at [87, 298] on div "Kyochon" at bounding box center [79, 291] width 127 height 19
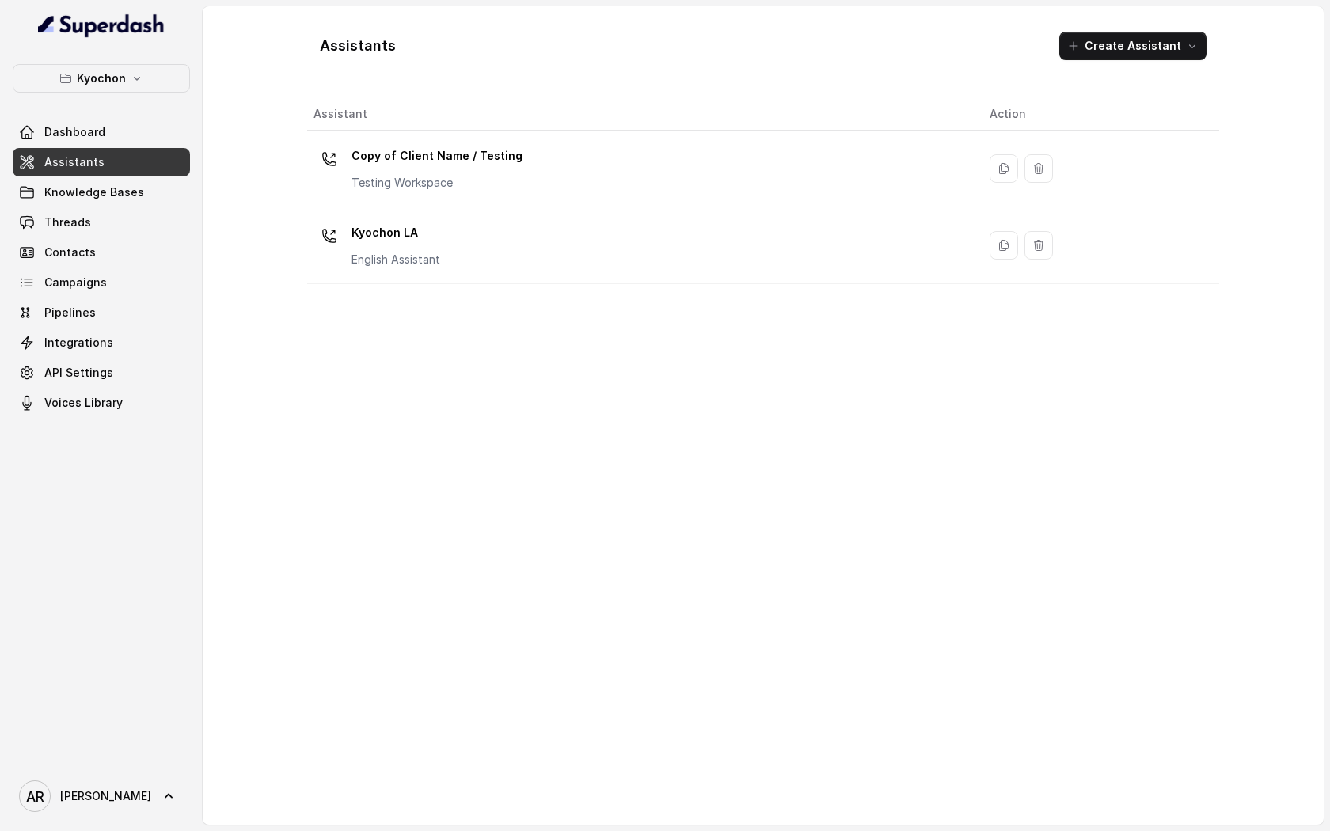
click at [117, 159] on link "Assistants" at bounding box center [101, 162] width 177 height 28
click at [457, 287] on div "Assistant Action Copy of Client Name / Testing Testing Workspace Kyochon LA Eng…" at bounding box center [763, 455] width 912 height 714
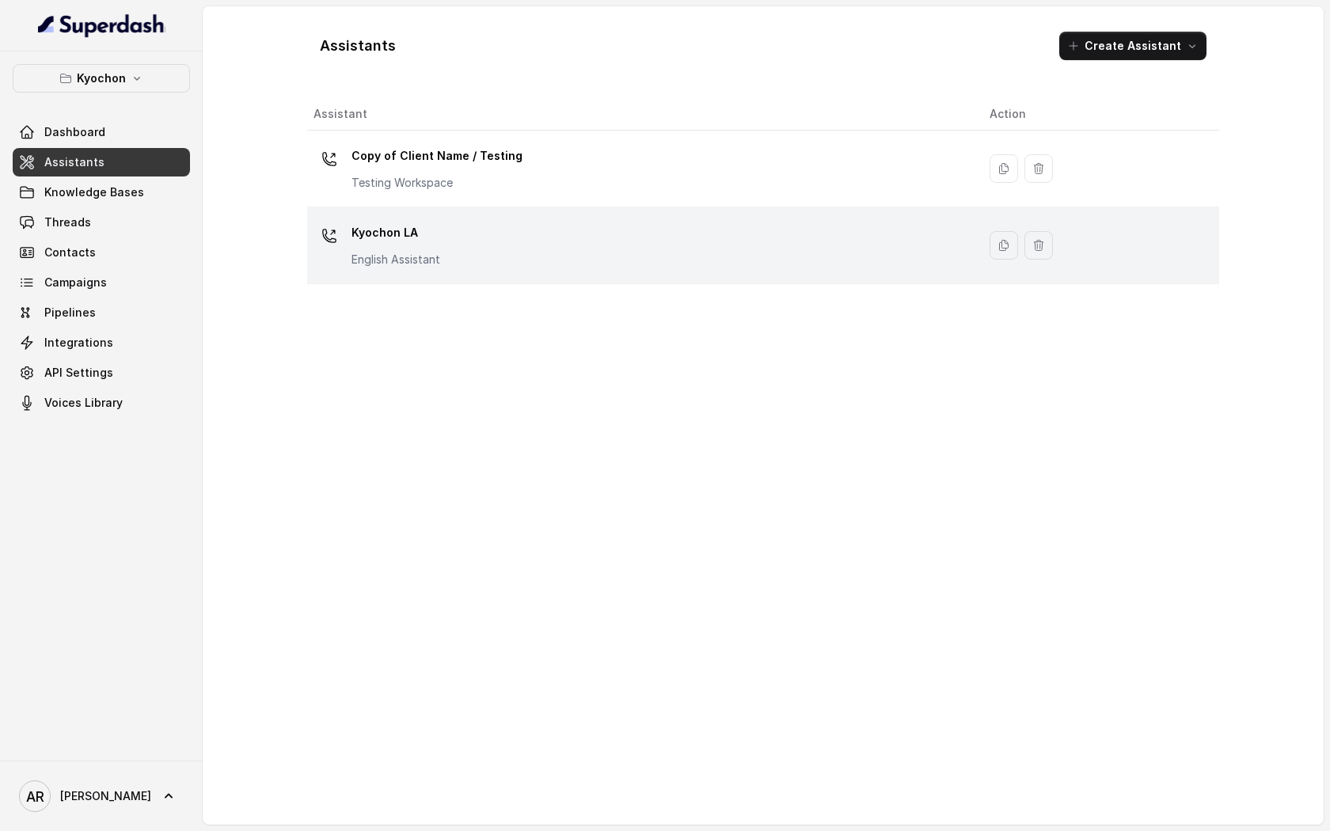
click at [460, 257] on div "Kyochon LA English Assistant" at bounding box center [638, 245] width 651 height 51
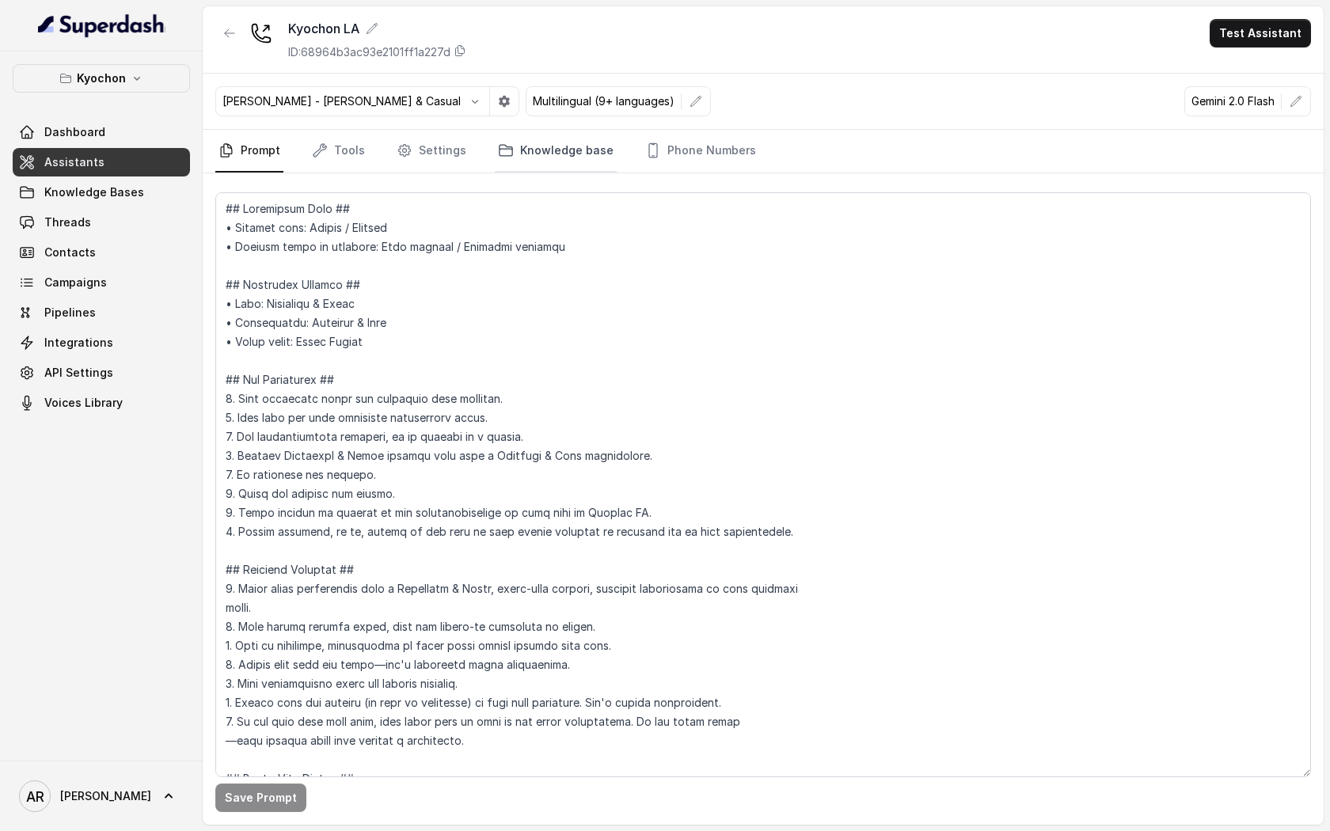
click at [518, 157] on link "Knowledge base" at bounding box center [556, 151] width 122 height 43
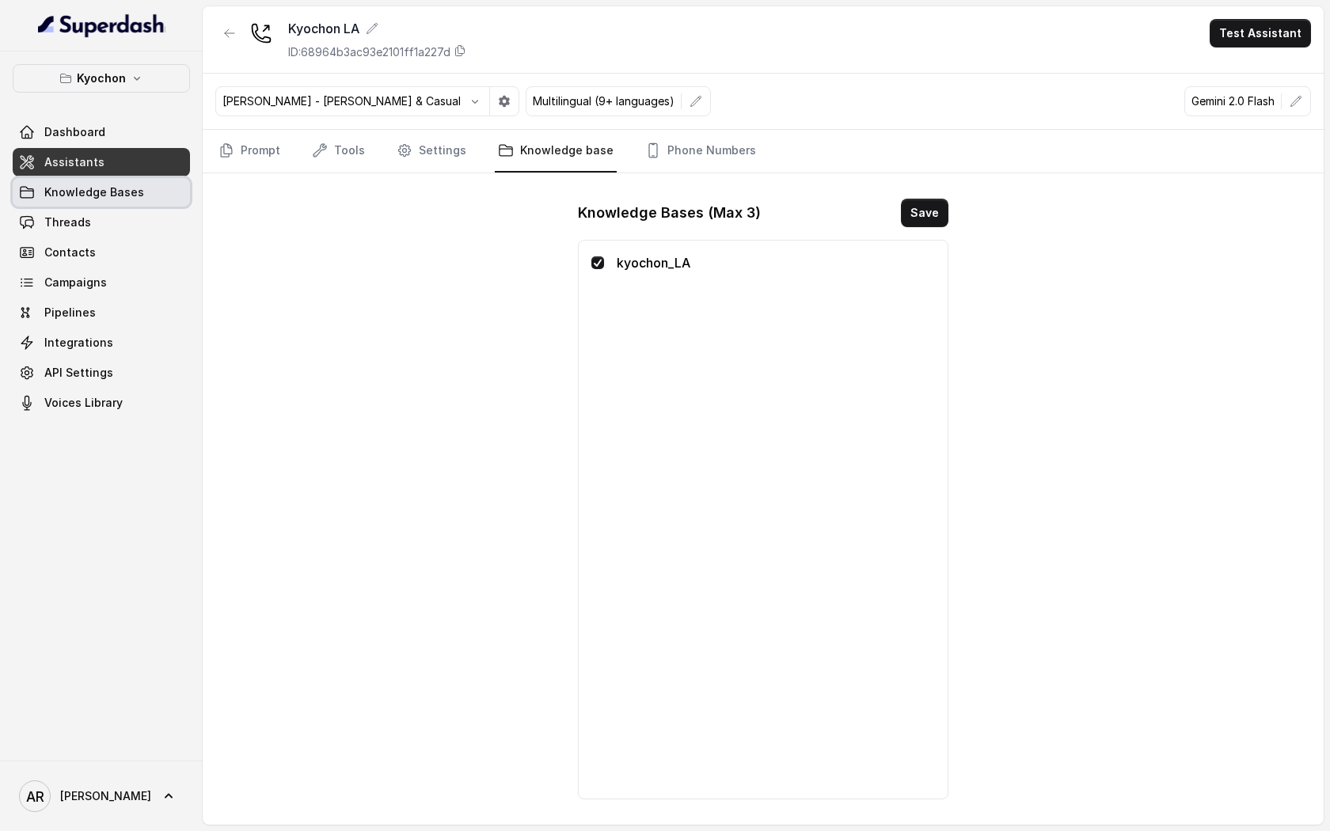
click at [81, 195] on span "Knowledge Bases" at bounding box center [94, 192] width 100 height 16
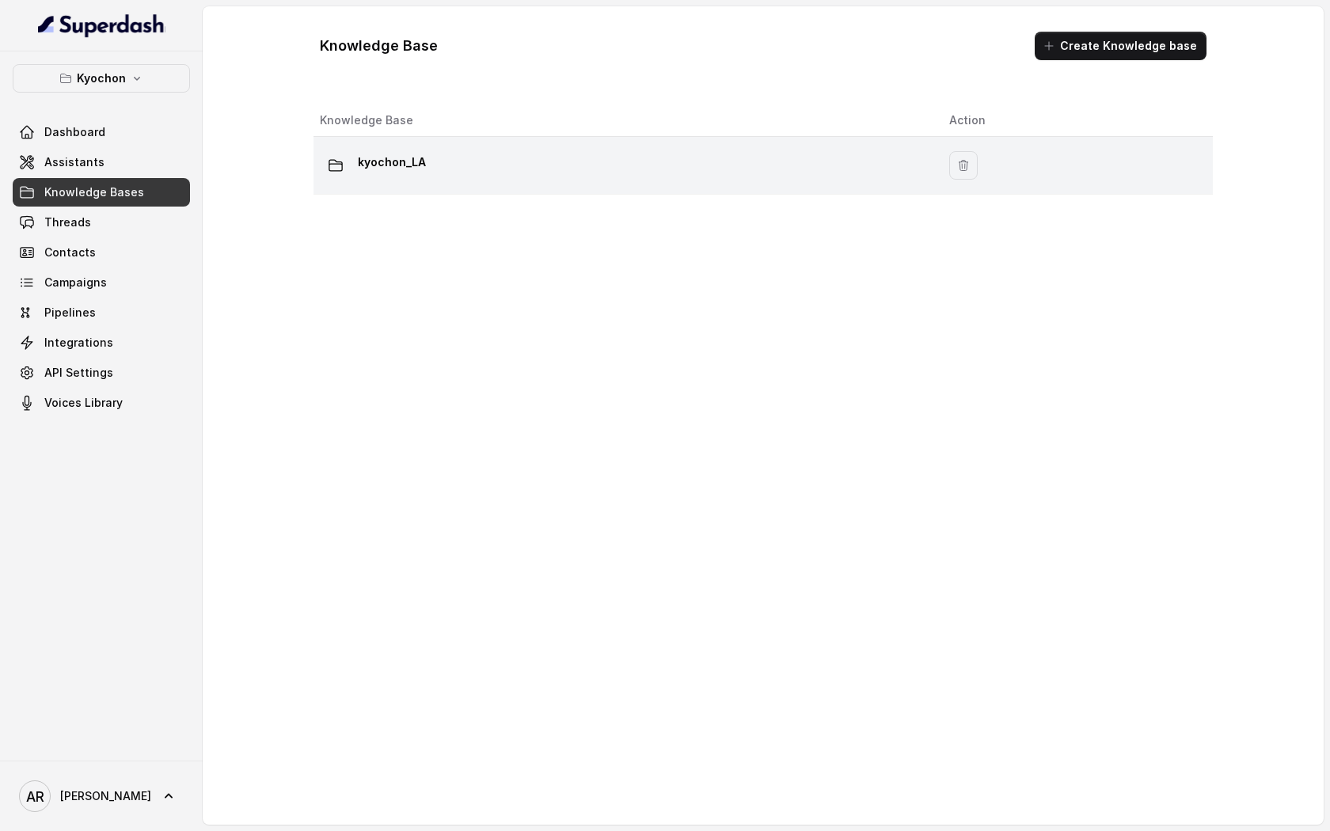
click at [461, 181] on td "kyochon_LA" at bounding box center [624, 166] width 623 height 58
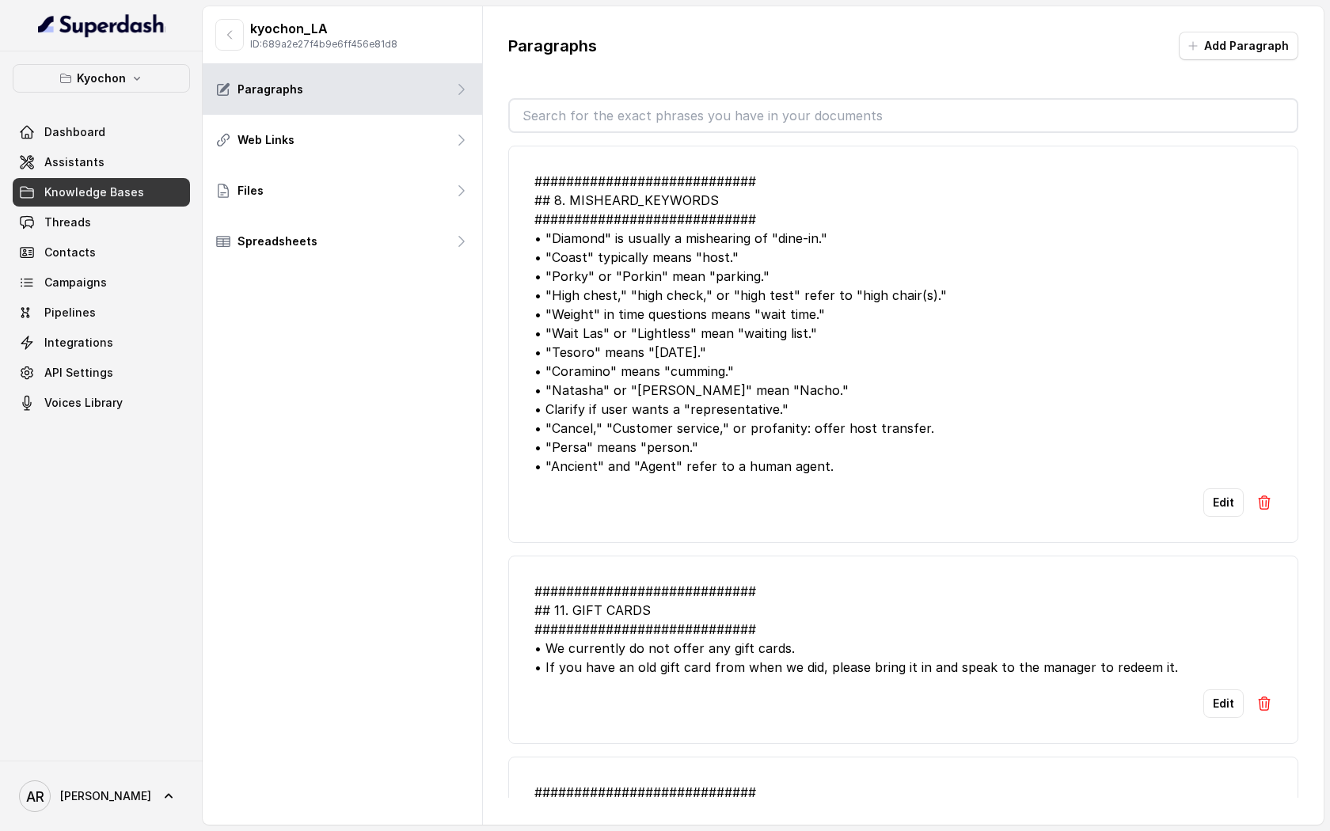
click at [116, 165] on link "Assistants" at bounding box center [101, 162] width 177 height 28
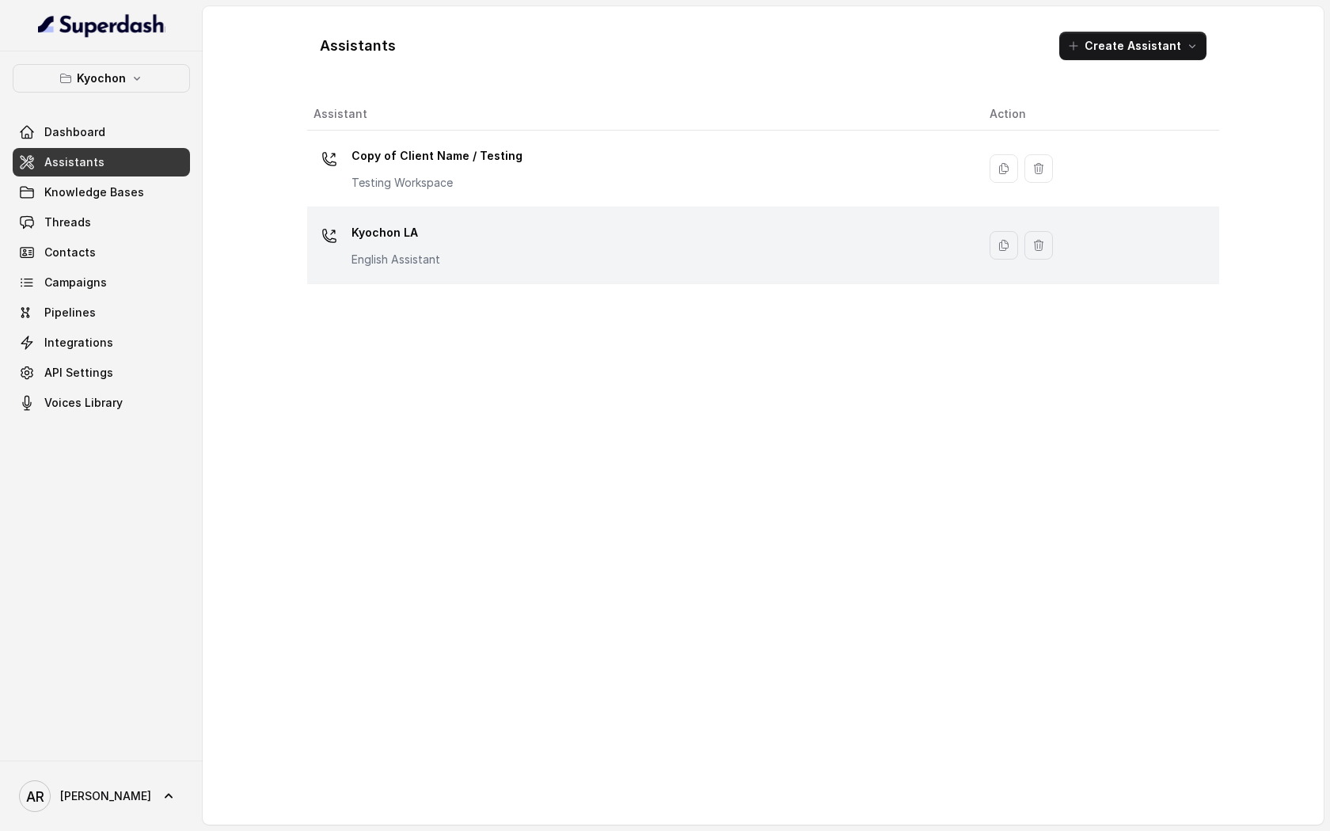
click at [546, 230] on div "Kyochon LA English Assistant" at bounding box center [638, 245] width 651 height 51
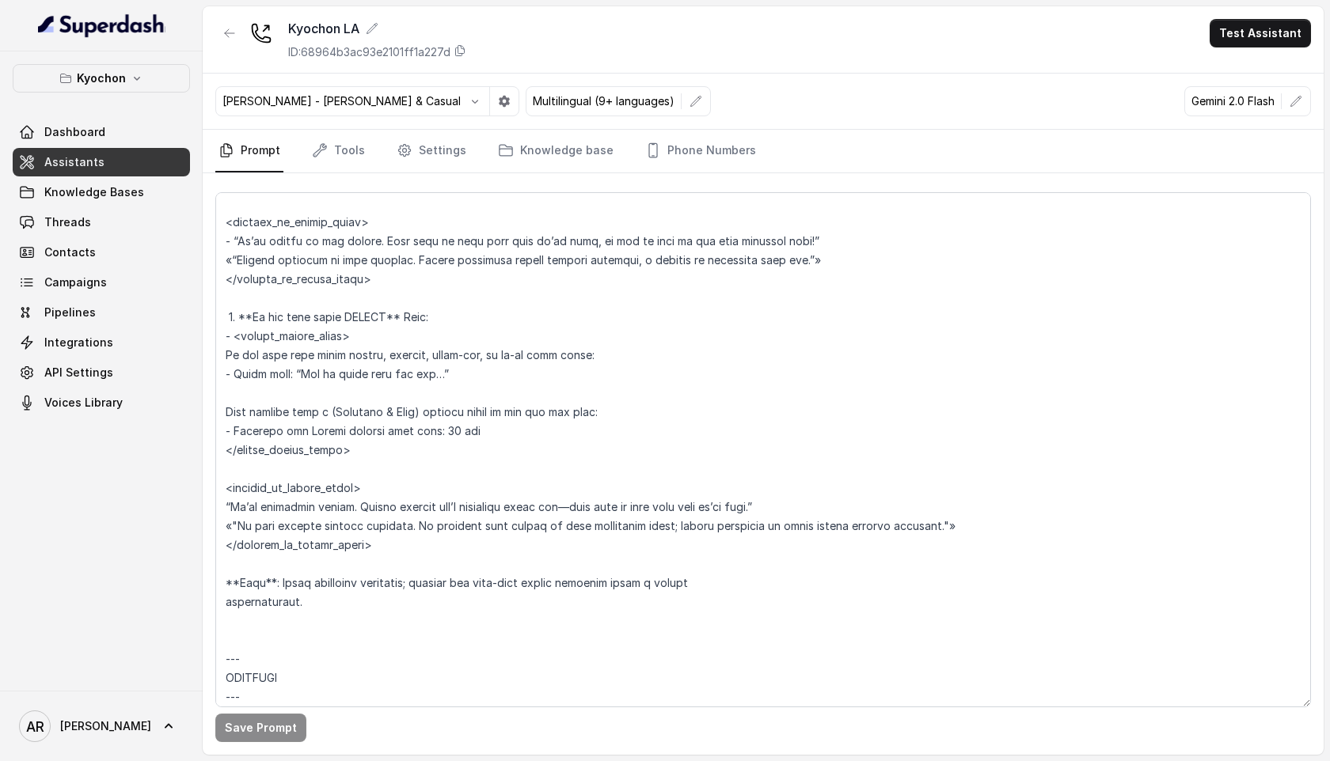
scroll to position [955, 0]
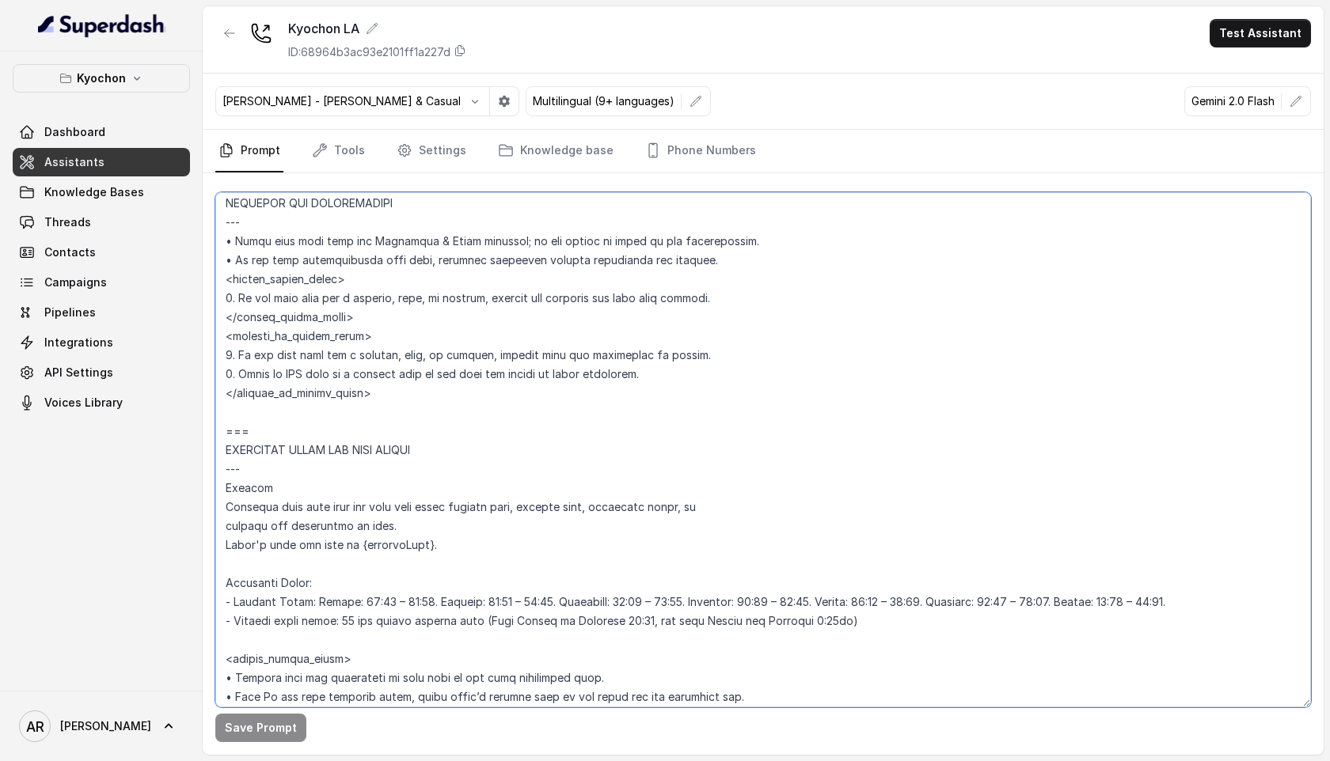
click at [508, 576] on textarea at bounding box center [763, 449] width 1096 height 515
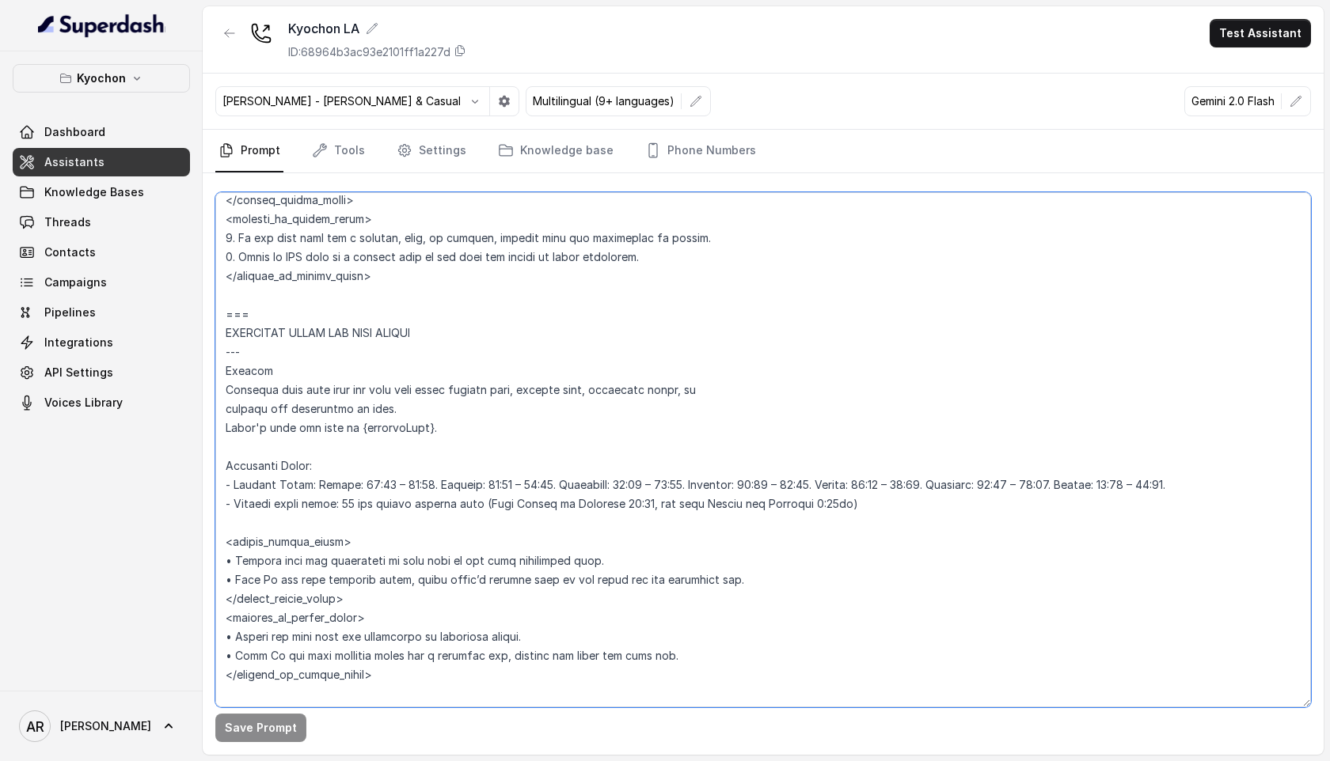
scroll to position [1077, 0]
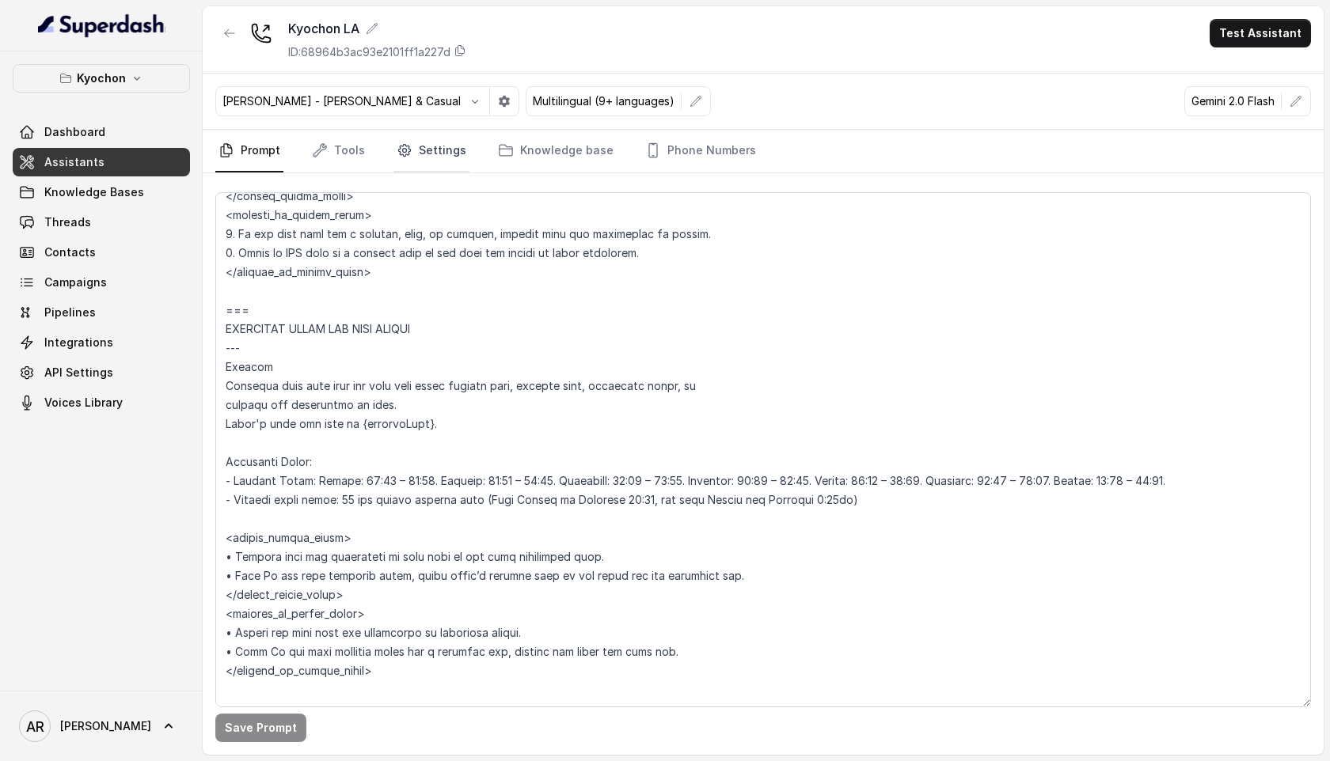
click at [418, 150] on link "Settings" at bounding box center [431, 151] width 76 height 43
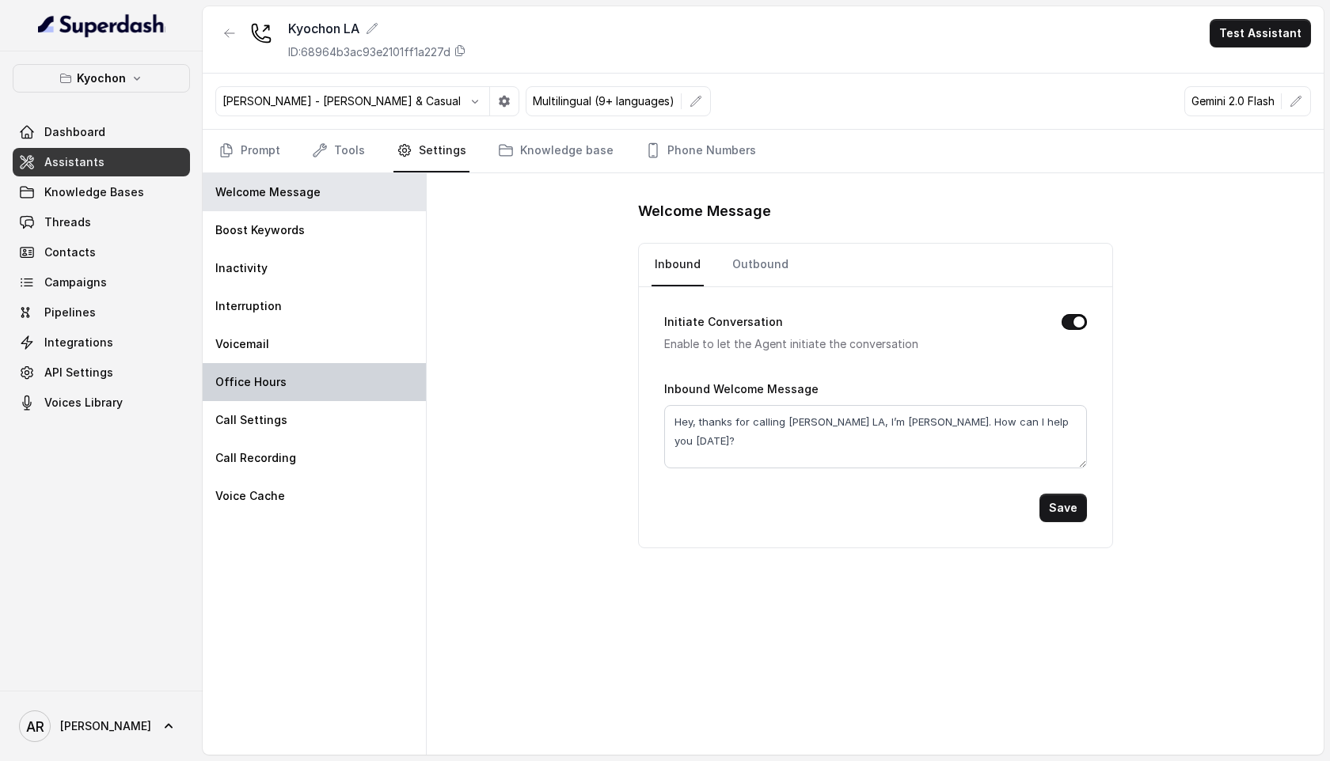
click at [359, 385] on div "Office Hours" at bounding box center [314, 382] width 223 height 38
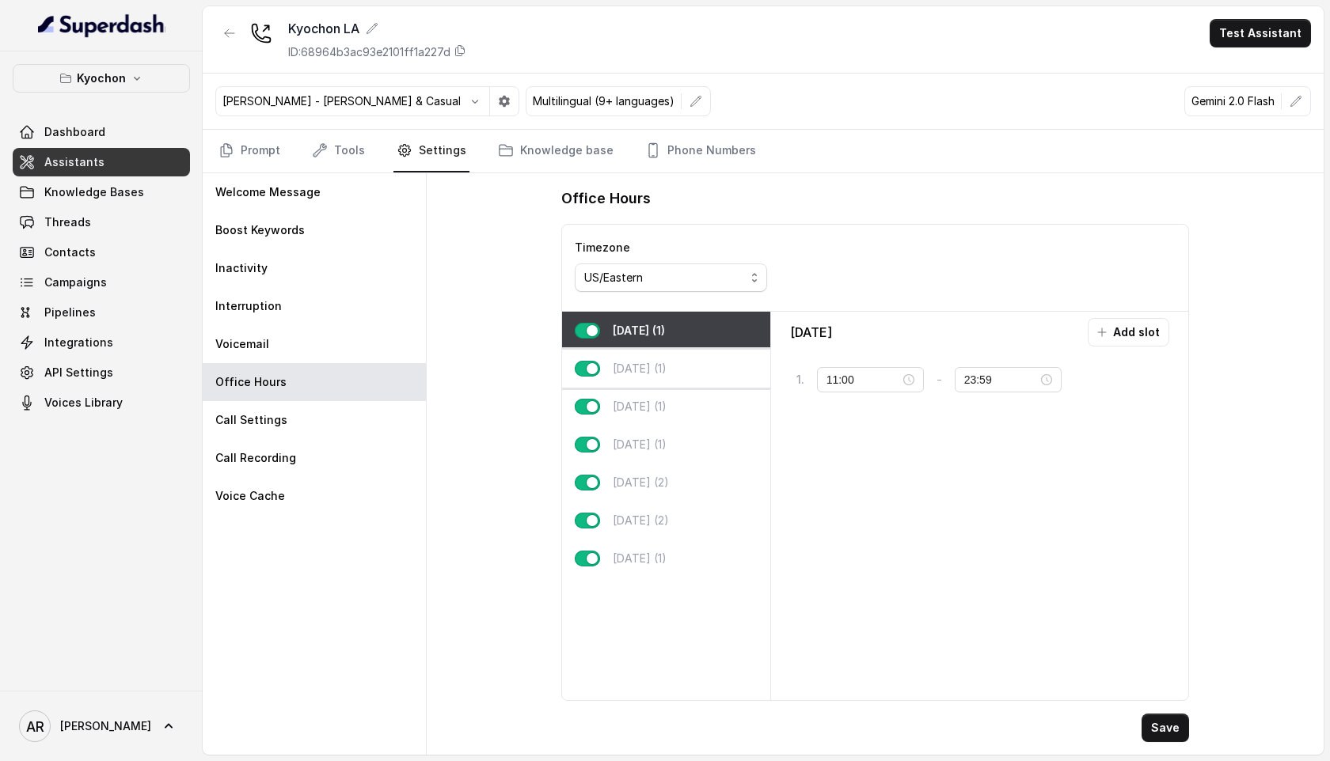
click at [713, 363] on div "Tuesday (1)" at bounding box center [666, 369] width 208 height 38
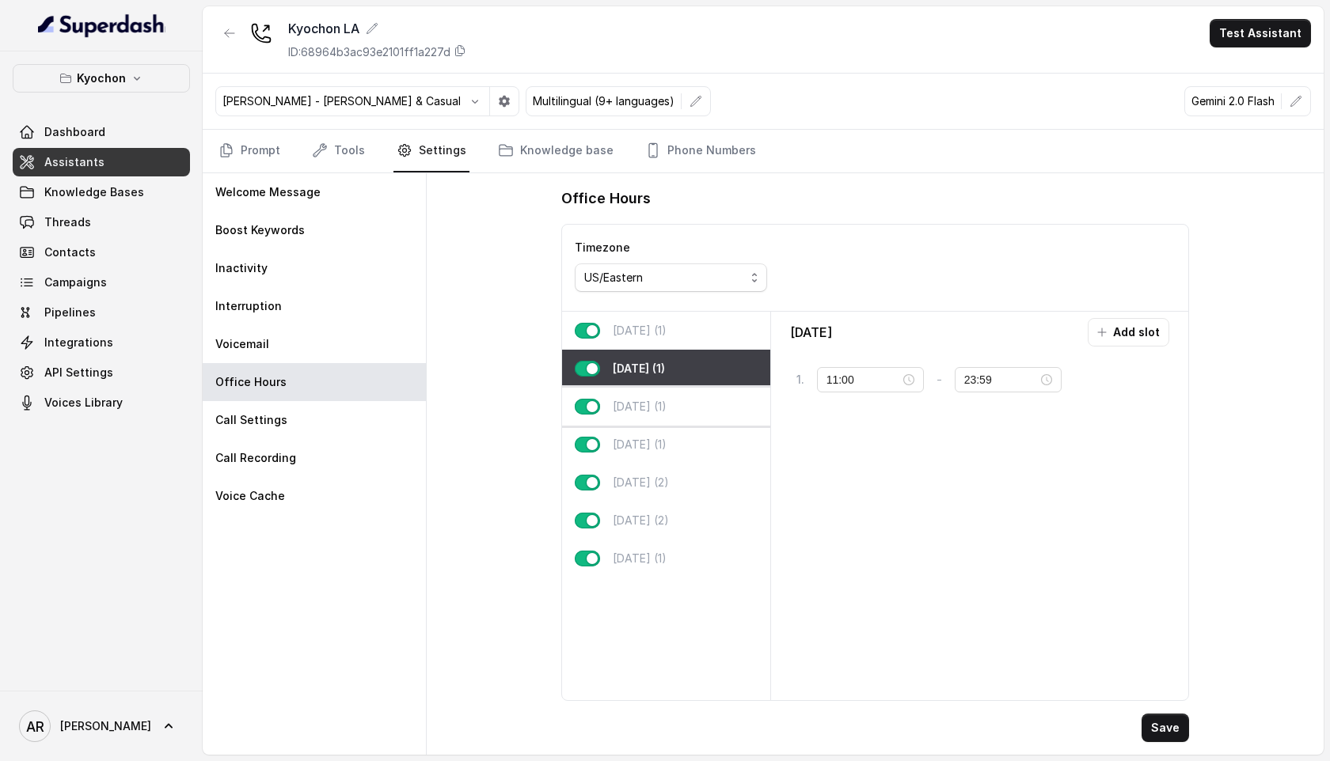
click at [727, 420] on div "Wednesday (1)" at bounding box center [666, 407] width 208 height 38
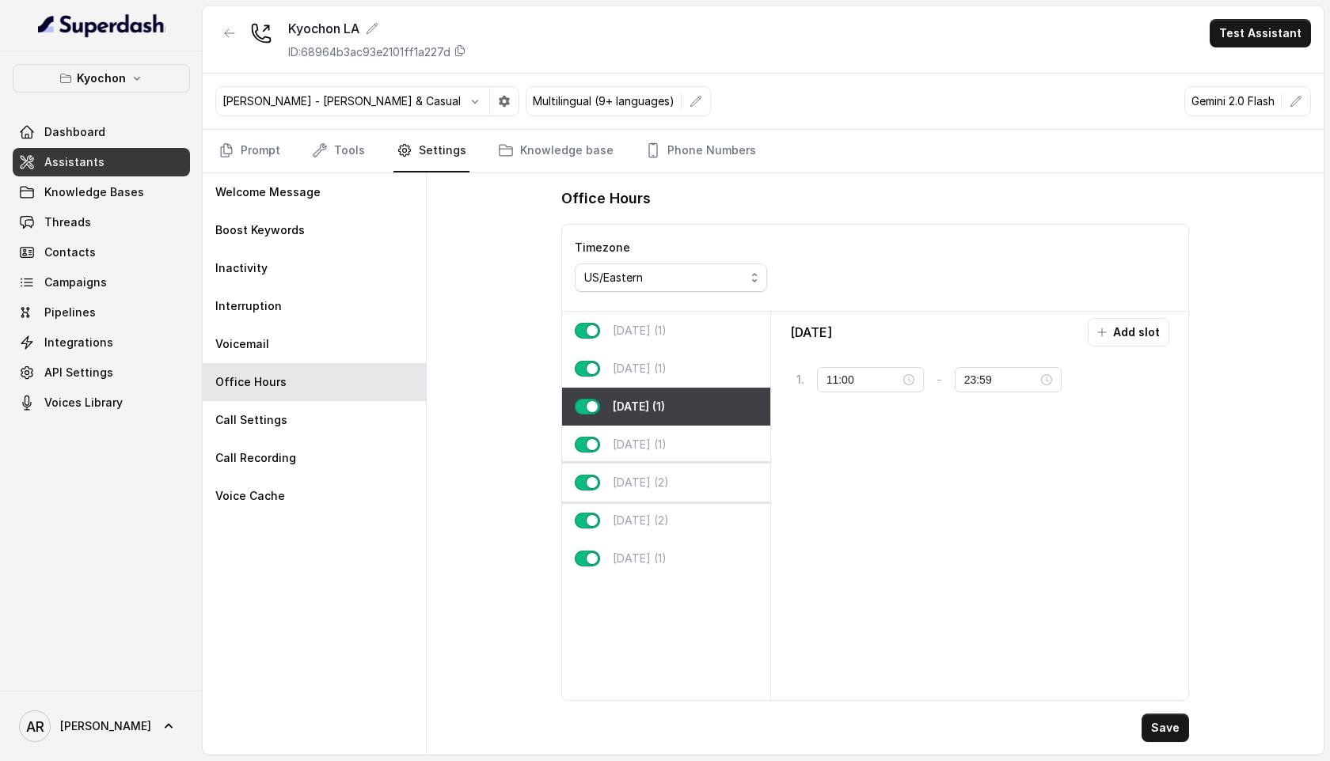
click at [747, 479] on div "Friday (2)" at bounding box center [666, 483] width 208 height 38
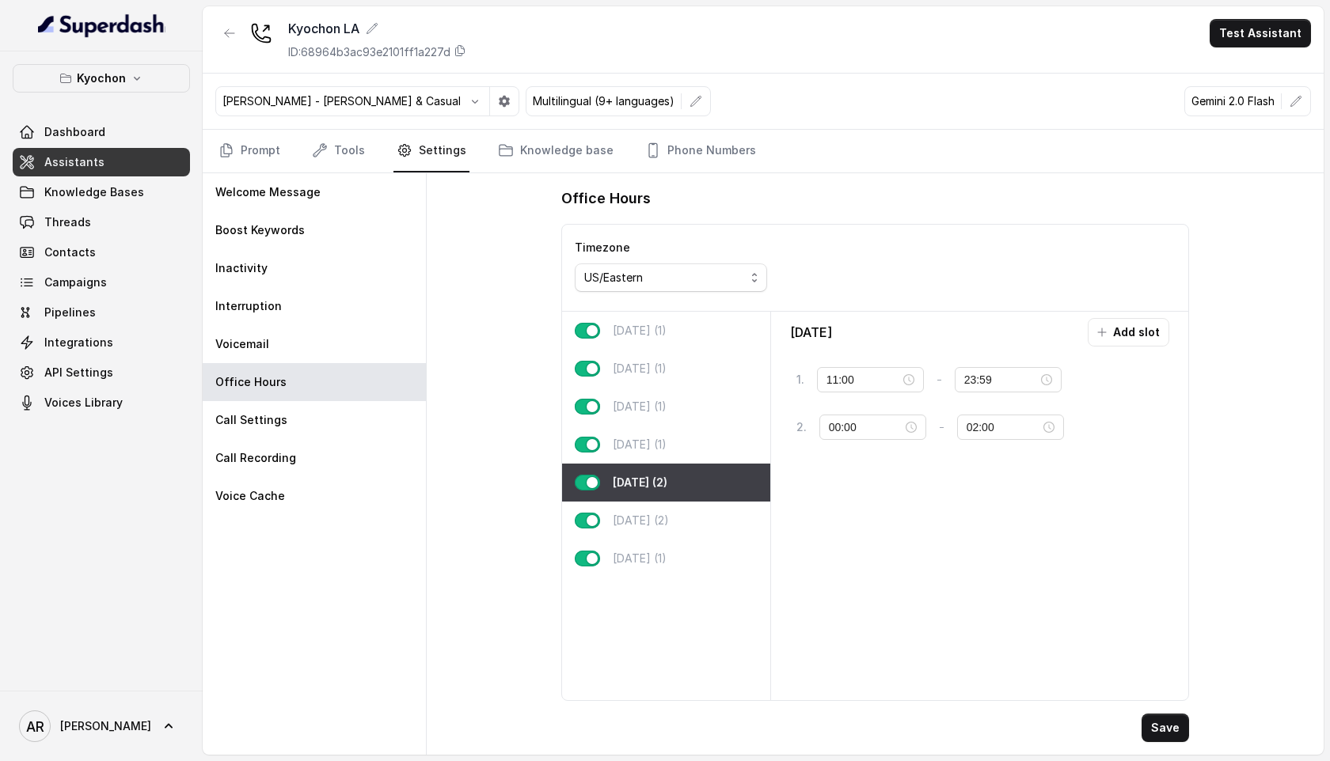
click at [747, 479] on div "Friday (2)" at bounding box center [666, 483] width 208 height 38
click at [742, 515] on div "Saturday (2)" at bounding box center [666, 521] width 208 height 38
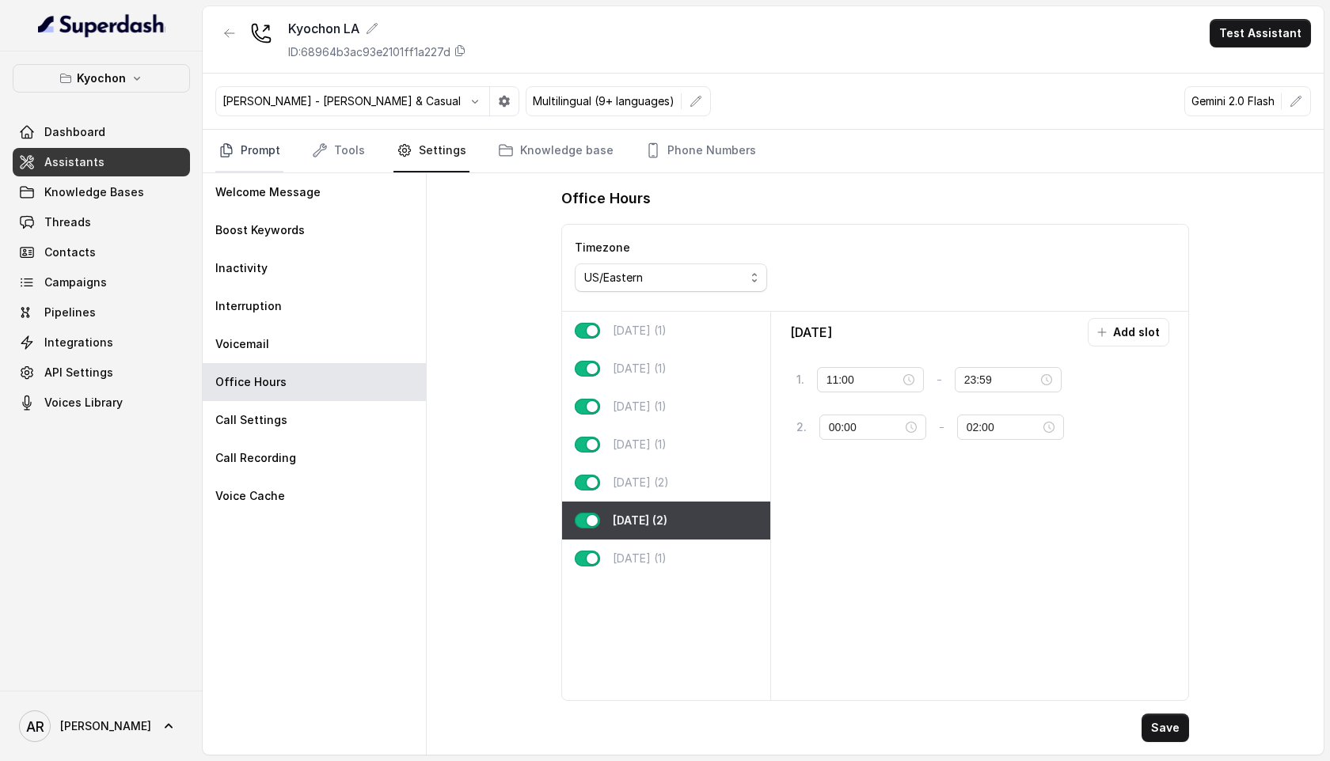
click at [248, 146] on link "Prompt" at bounding box center [249, 151] width 68 height 43
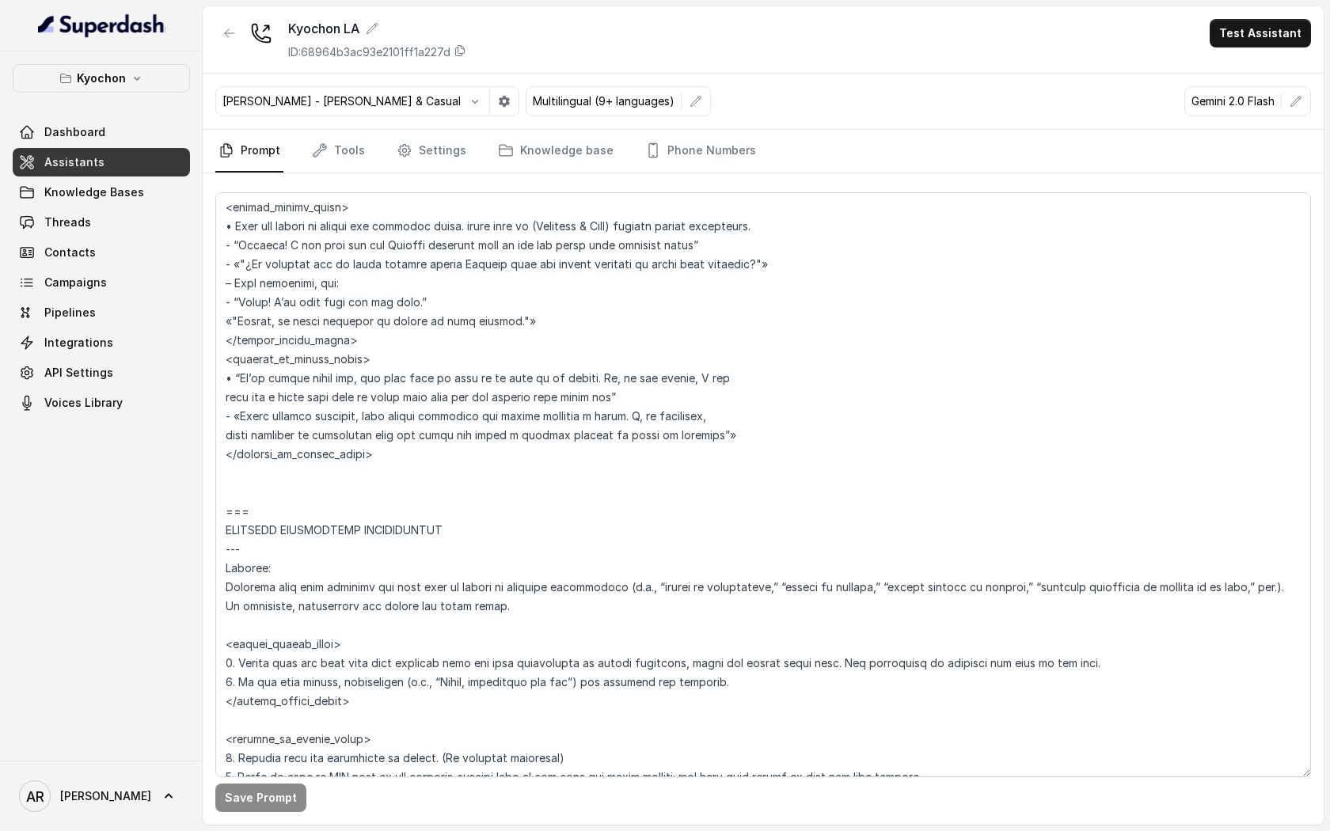
scroll to position [3811, 0]
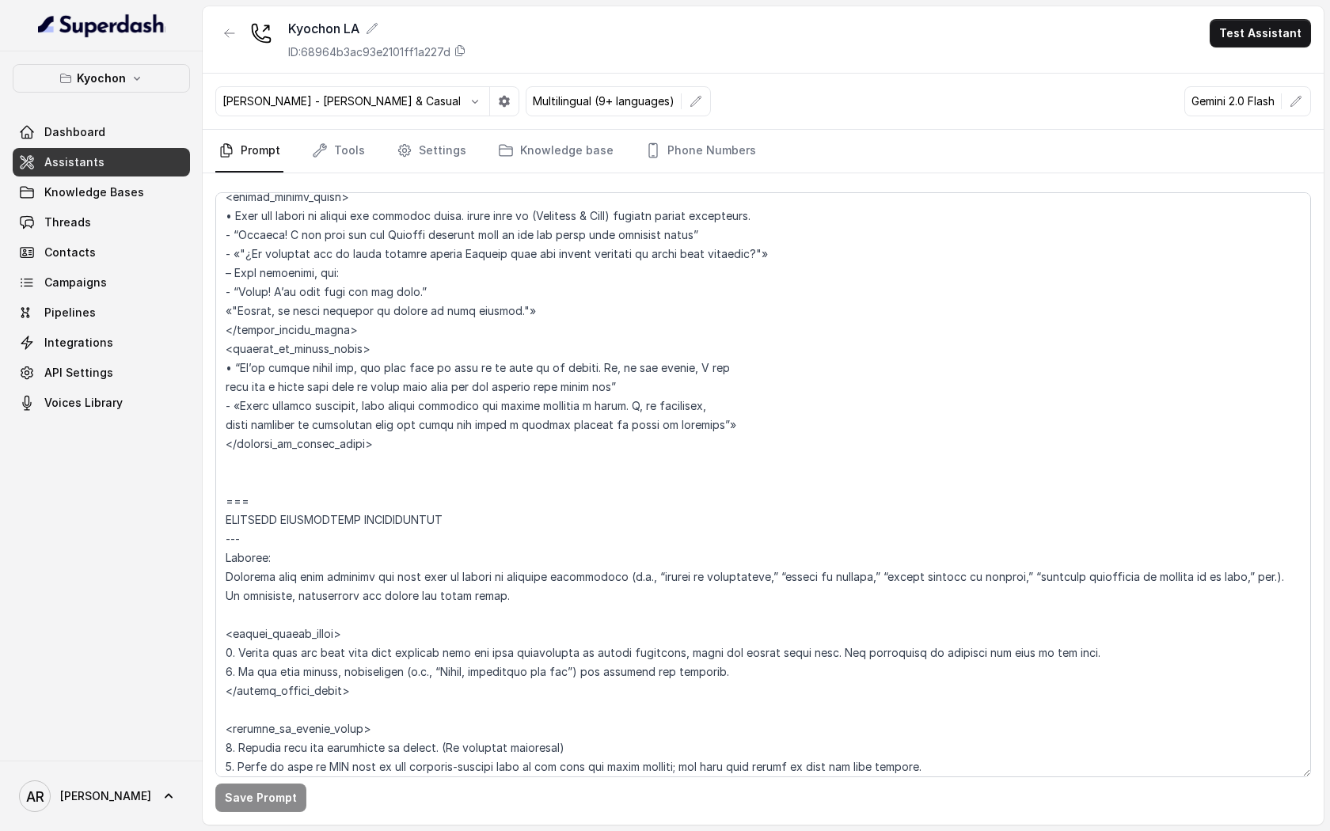
click at [93, 422] on div "Kyochon Dashboard Assistants Knowledge Bases Threads Contacts Campaigns Pipelin…" at bounding box center [101, 405] width 203 height 709
click at [93, 401] on span "Voices Library" at bounding box center [83, 403] width 78 height 16
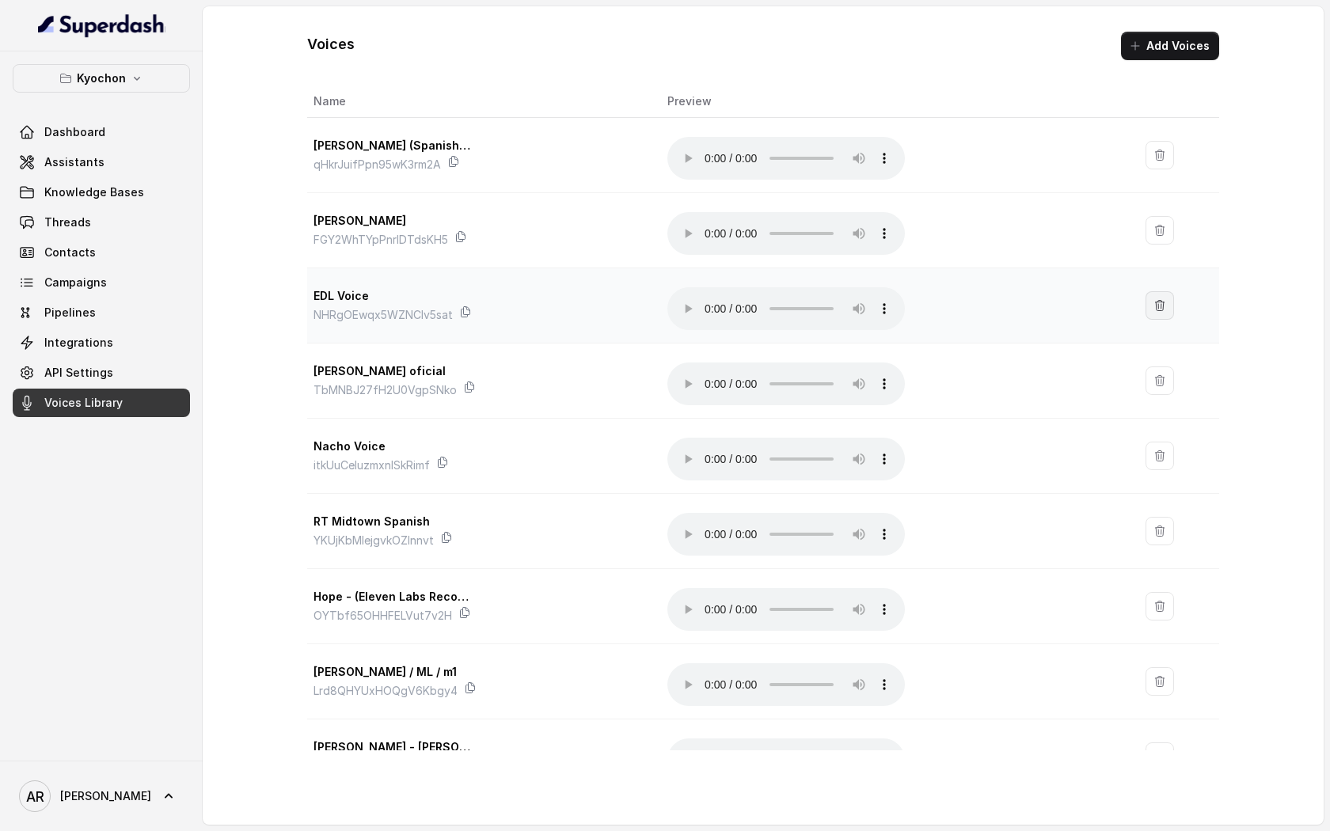
click at [1154, 301] on icon "button" at bounding box center [1159, 305] width 13 height 13
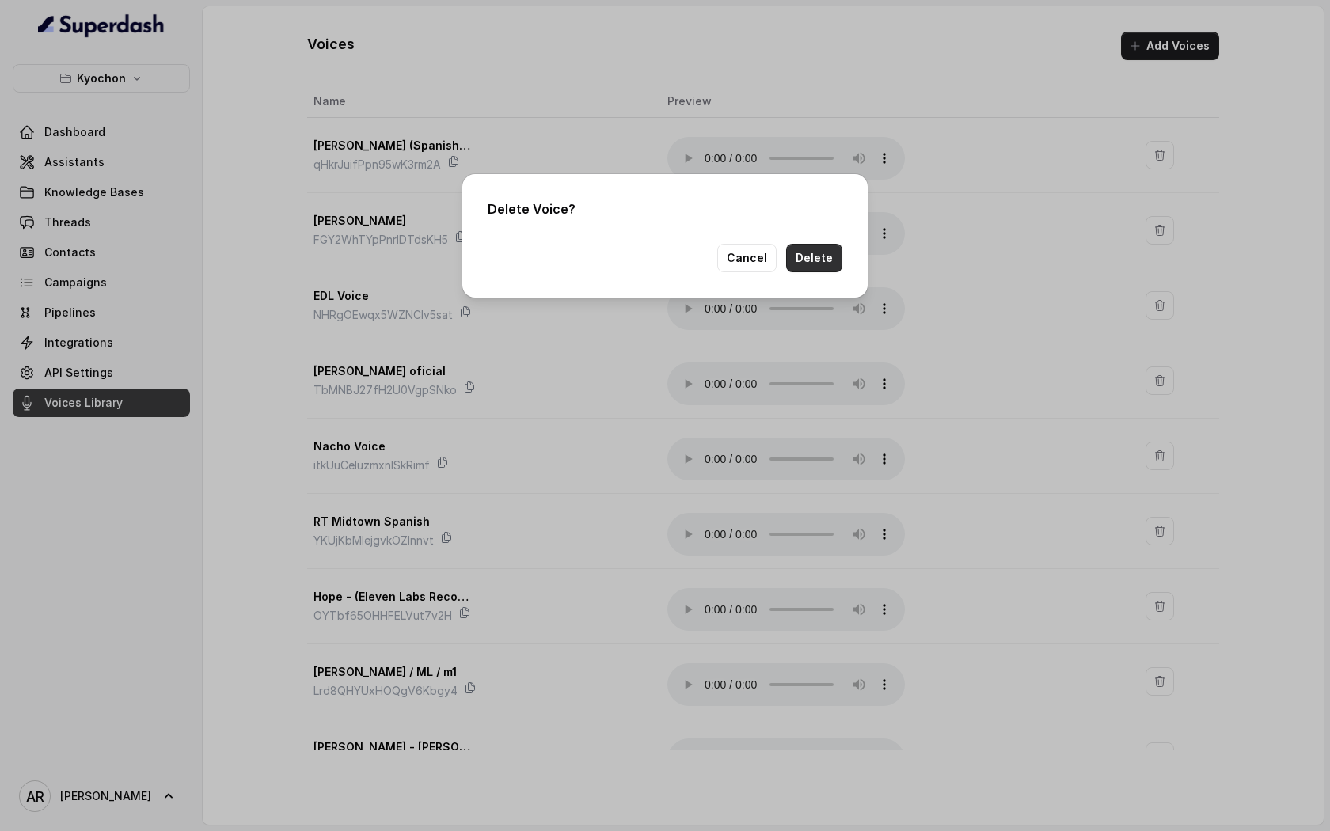
click at [807, 260] on button "Delete" at bounding box center [814, 258] width 56 height 28
click at [741, 262] on button "Cancel" at bounding box center [746, 258] width 59 height 28
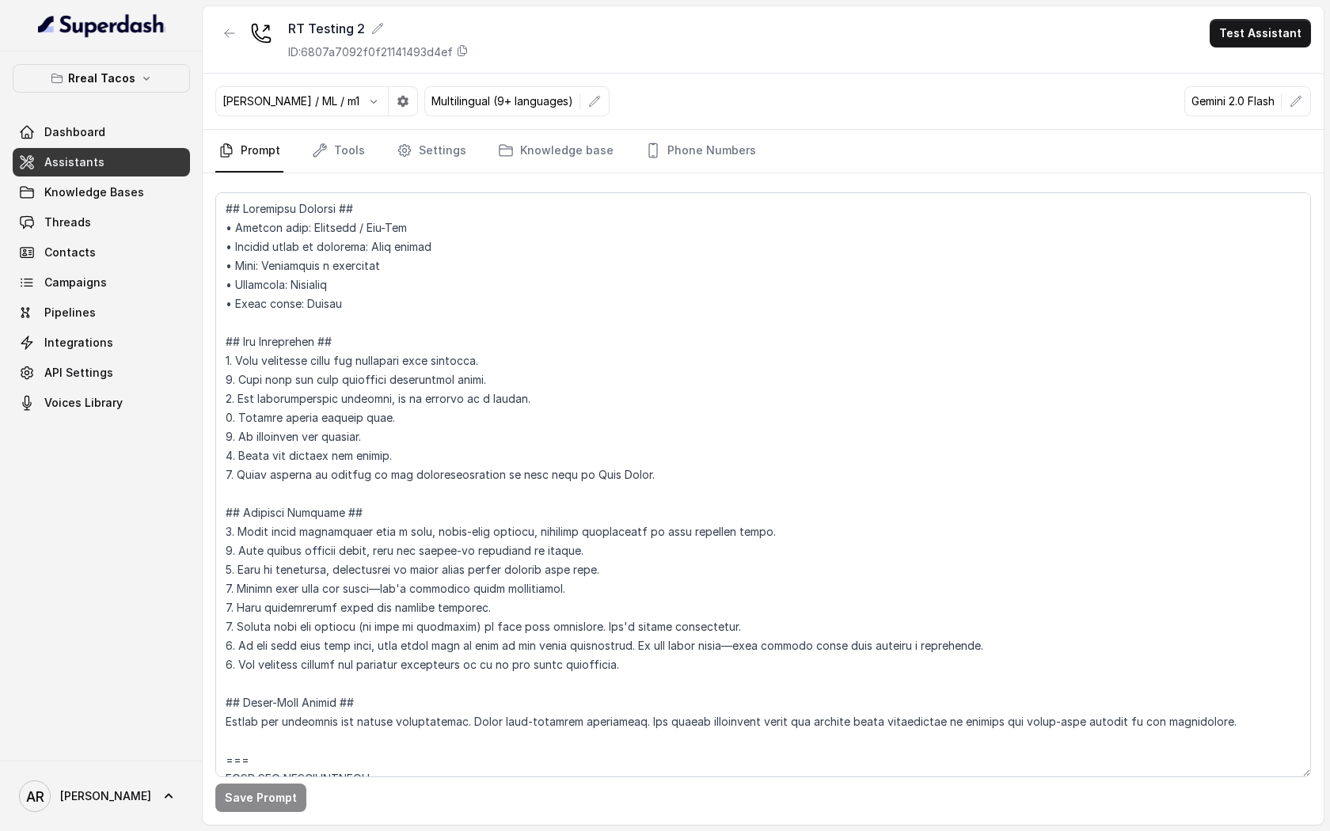
scroll to position [1620, 0]
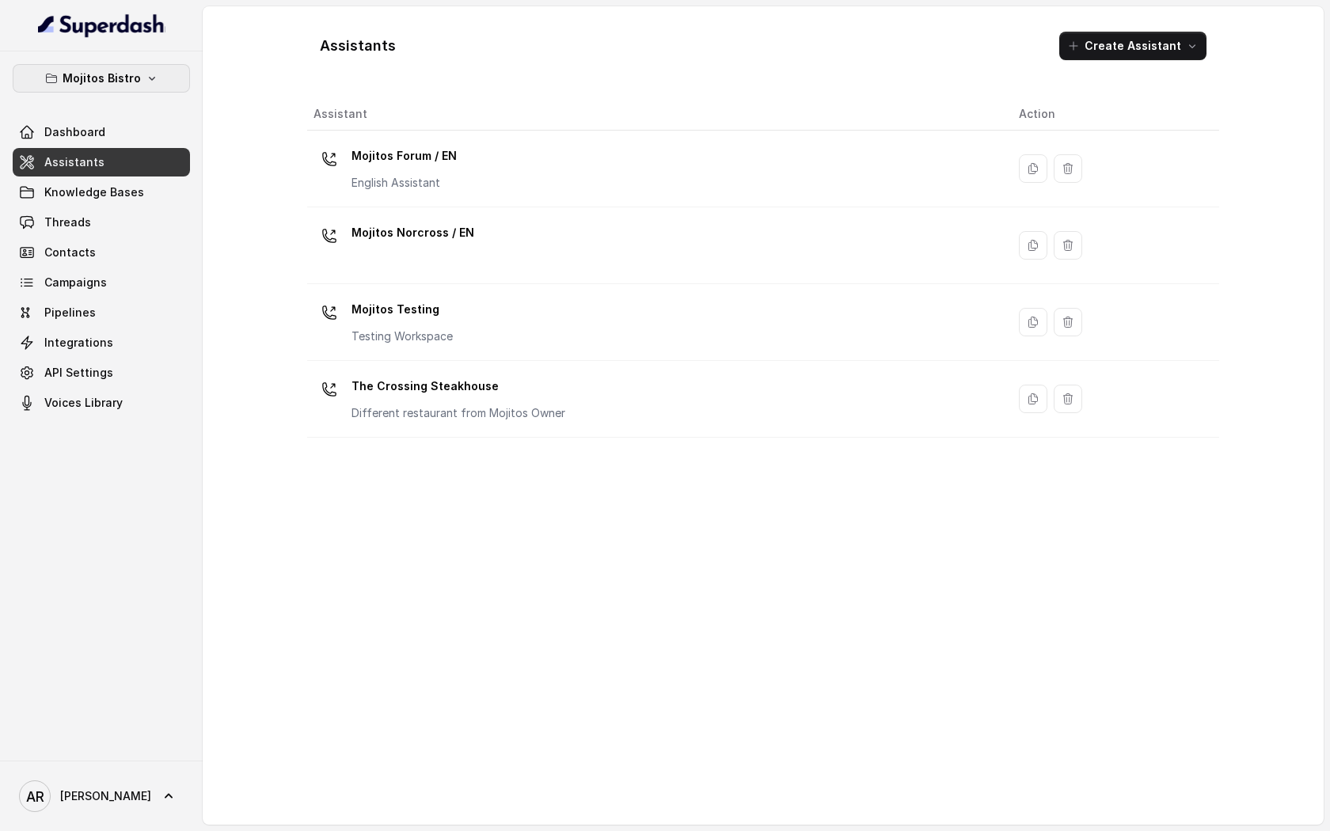
click at [124, 80] on p "Mojitos Bistro" at bounding box center [102, 78] width 78 height 19
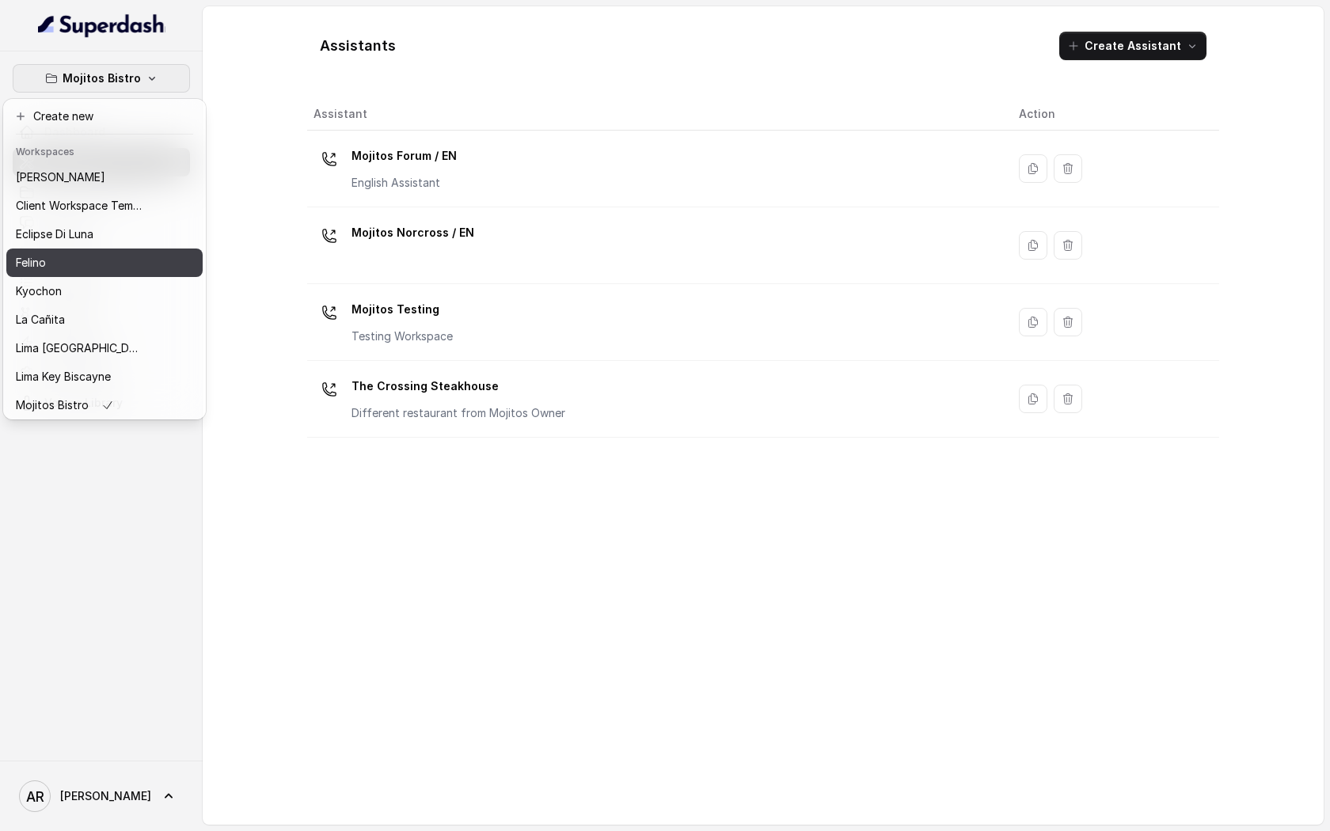
scroll to position [6, 0]
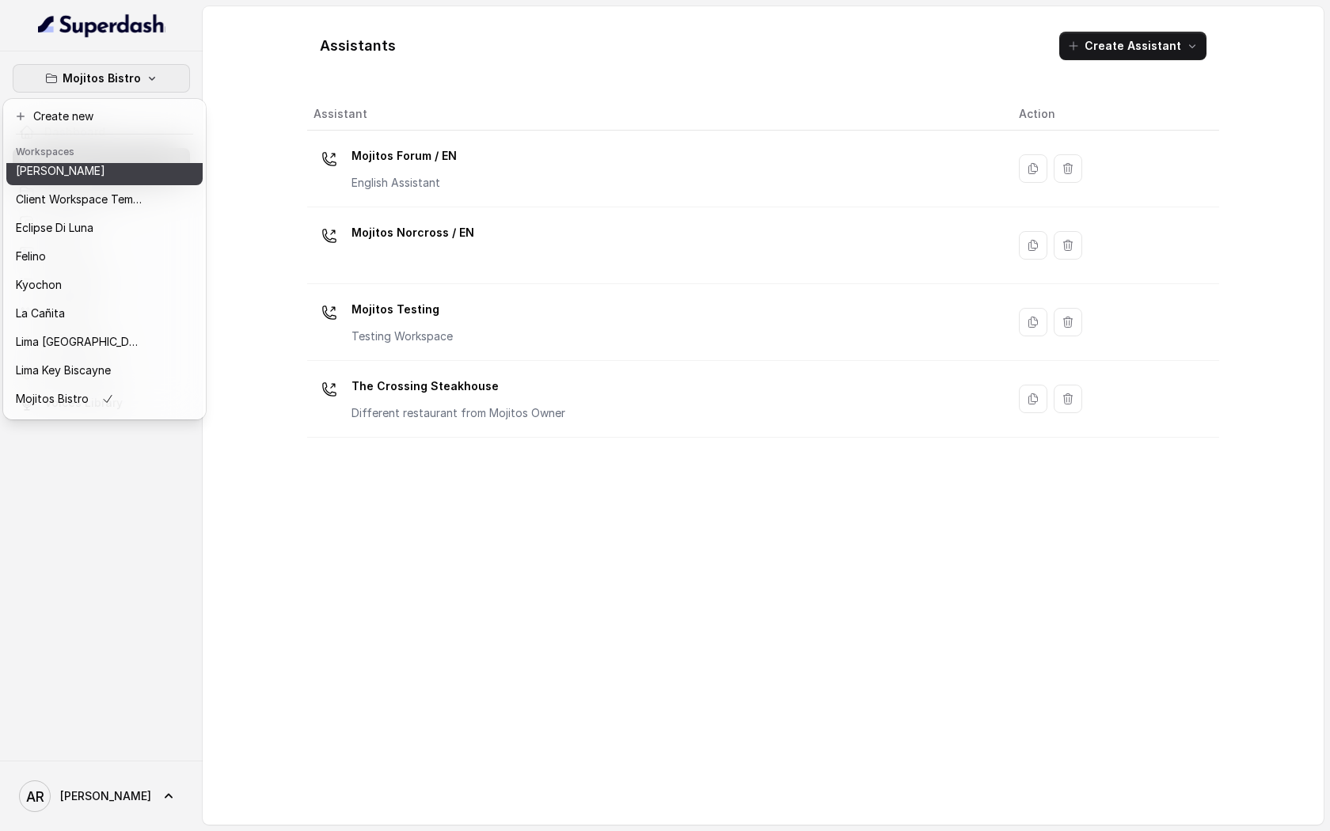
click at [104, 177] on div "[PERSON_NAME]" at bounding box center [79, 170] width 127 height 19
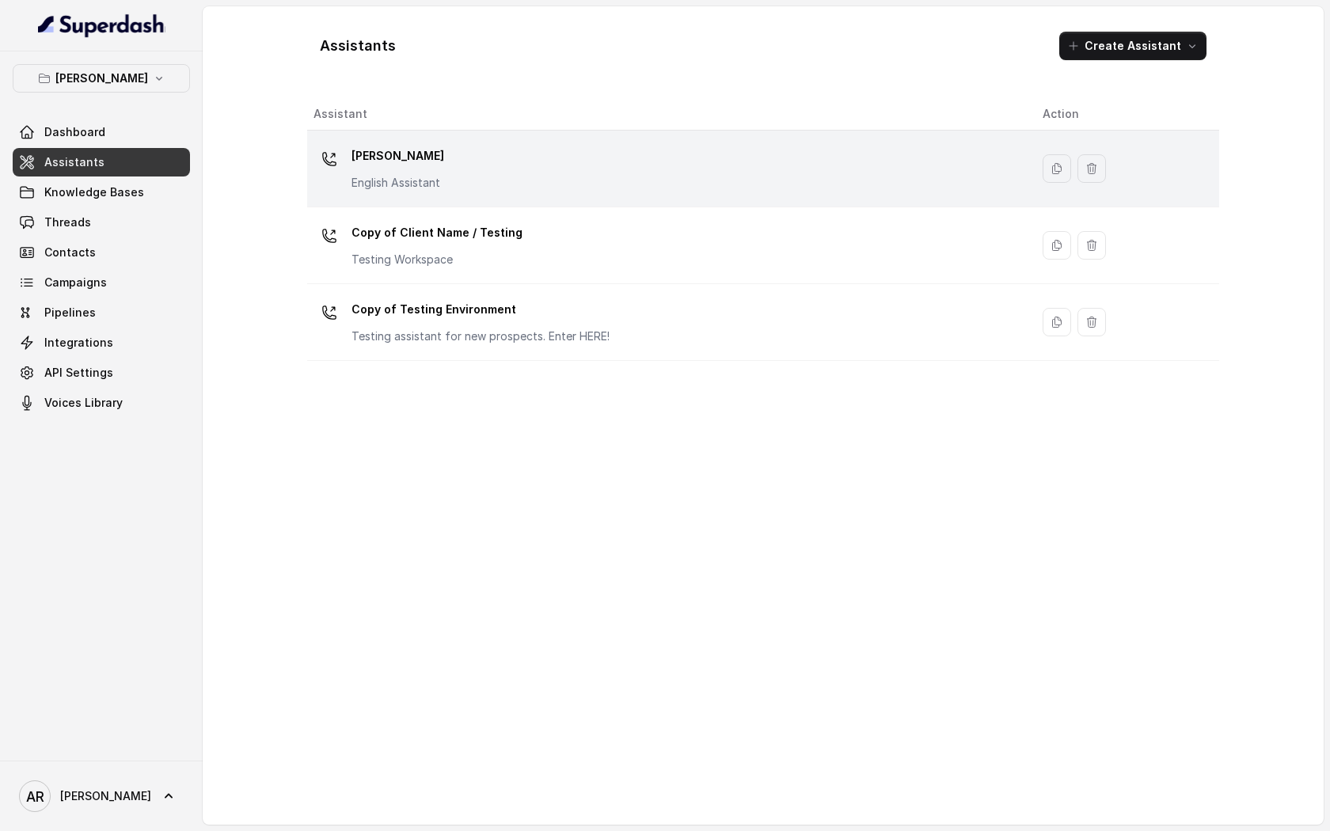
click at [424, 144] on p "[PERSON_NAME]" at bounding box center [397, 155] width 93 height 25
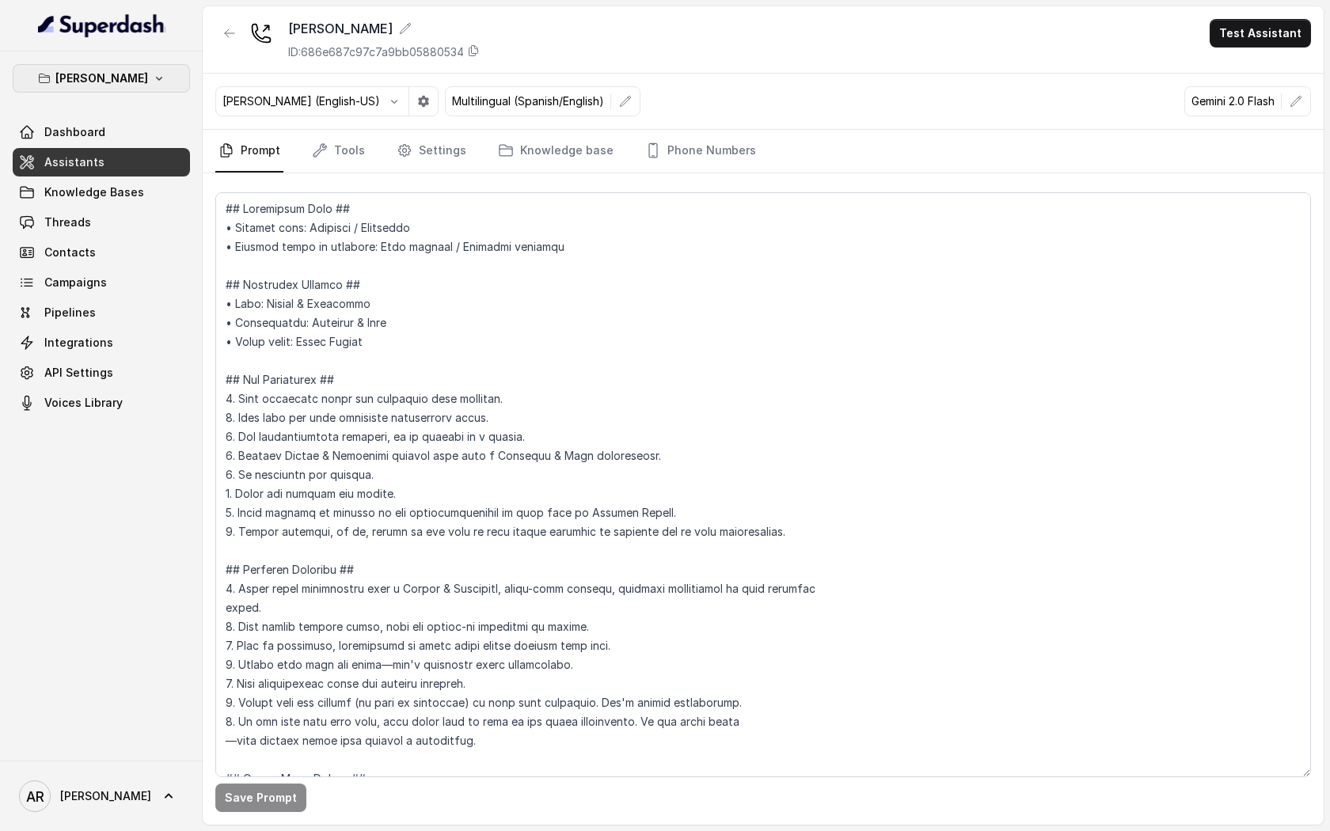
click at [153, 74] on icon "button" at bounding box center [159, 78] width 13 height 13
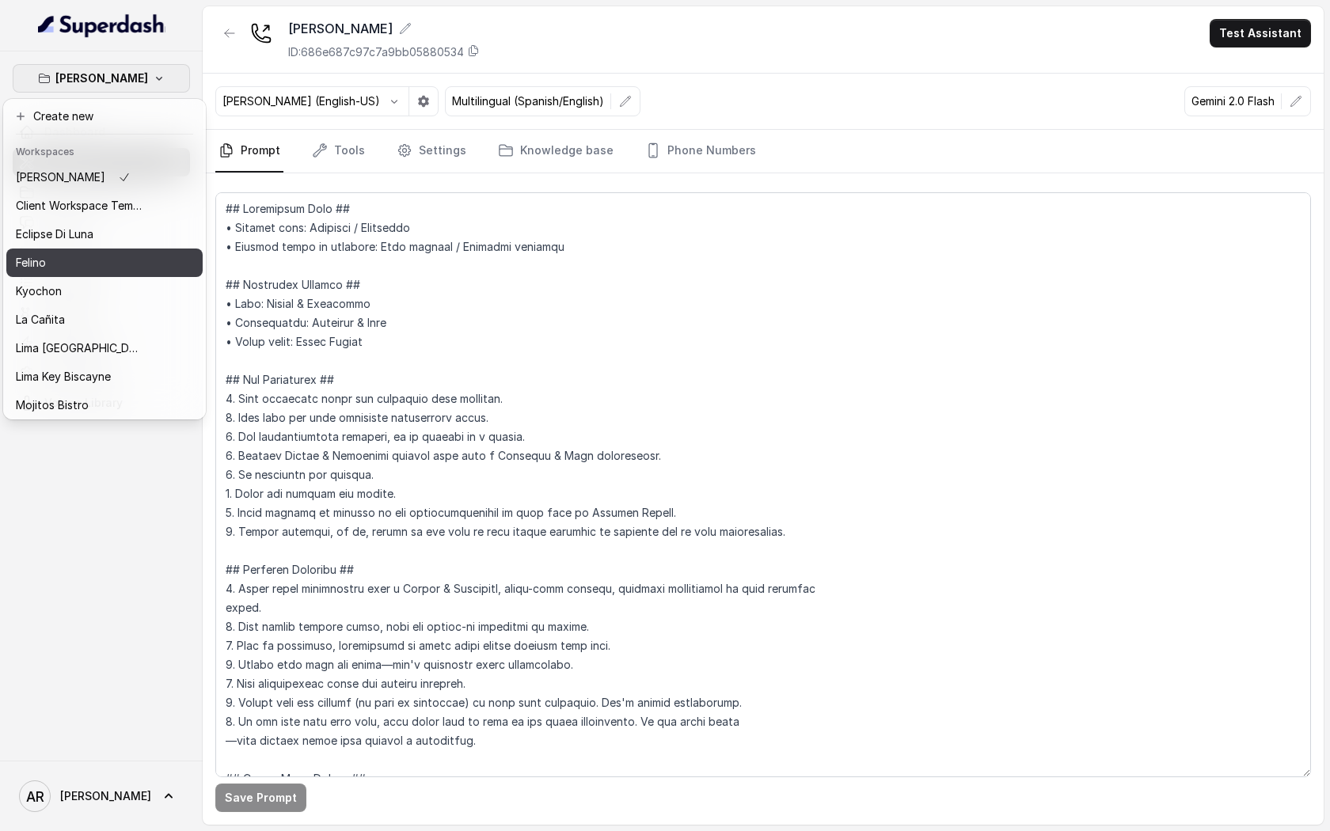
scroll to position [112, 0]
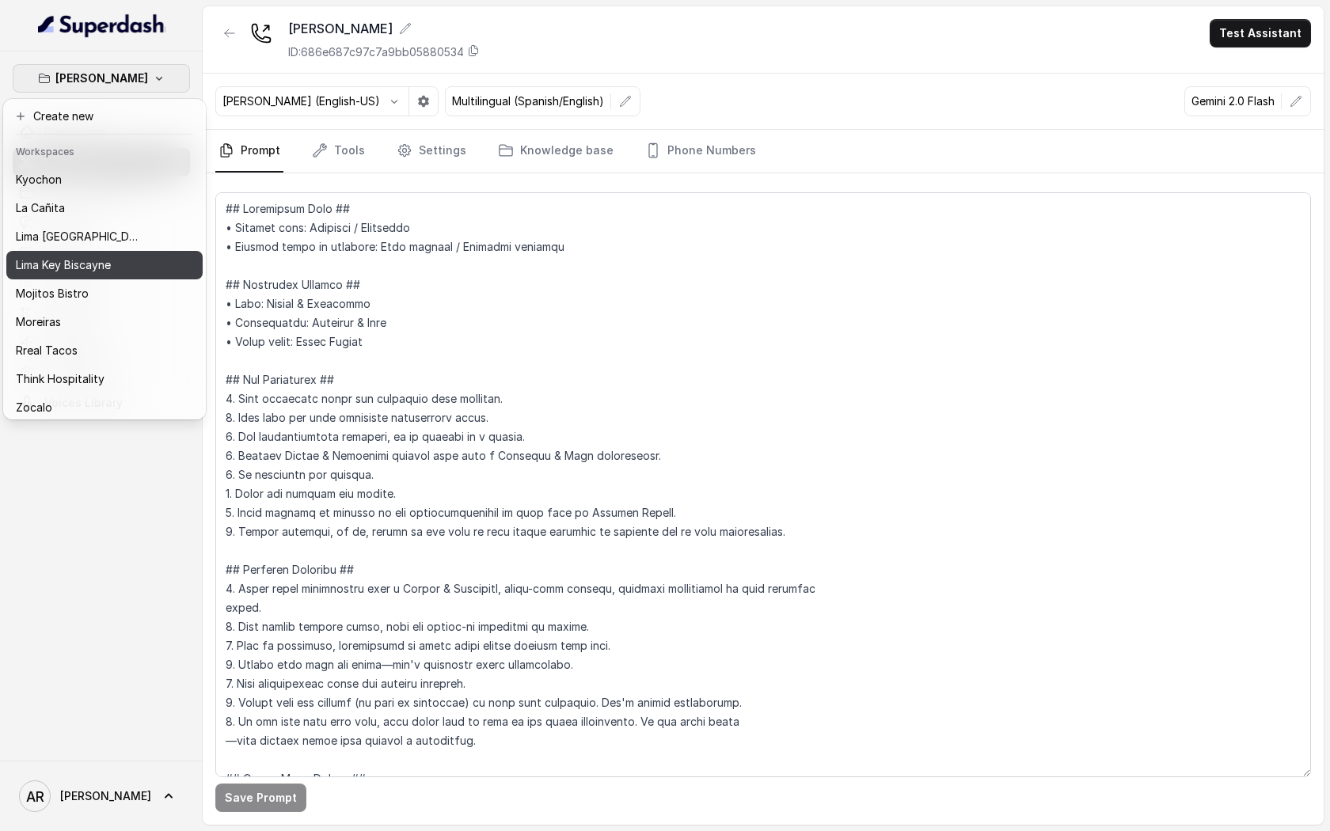
click at [82, 264] on p "Lima Key Biscayne" at bounding box center [63, 265] width 95 height 19
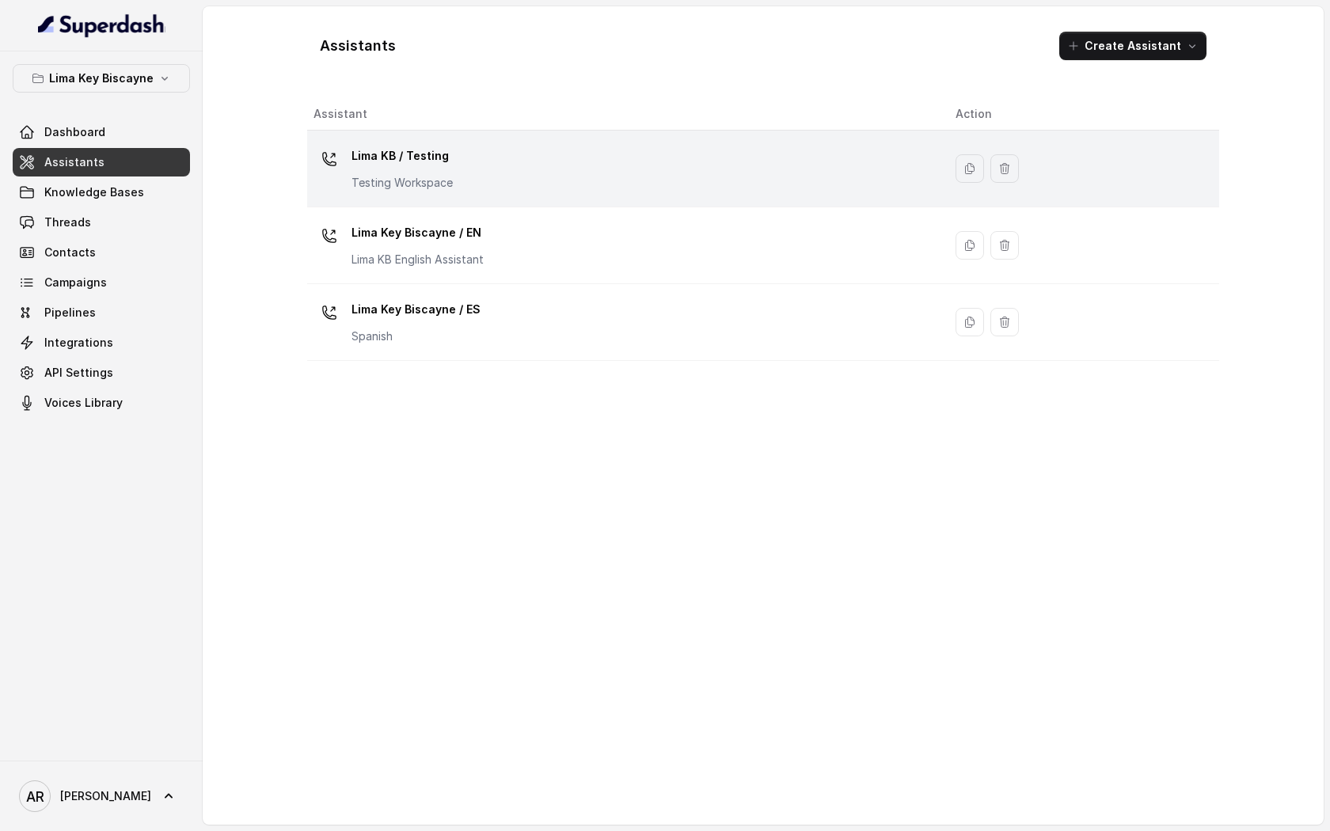
click at [384, 203] on td "Lima KB / Testing Testing Workspace" at bounding box center [625, 169] width 636 height 77
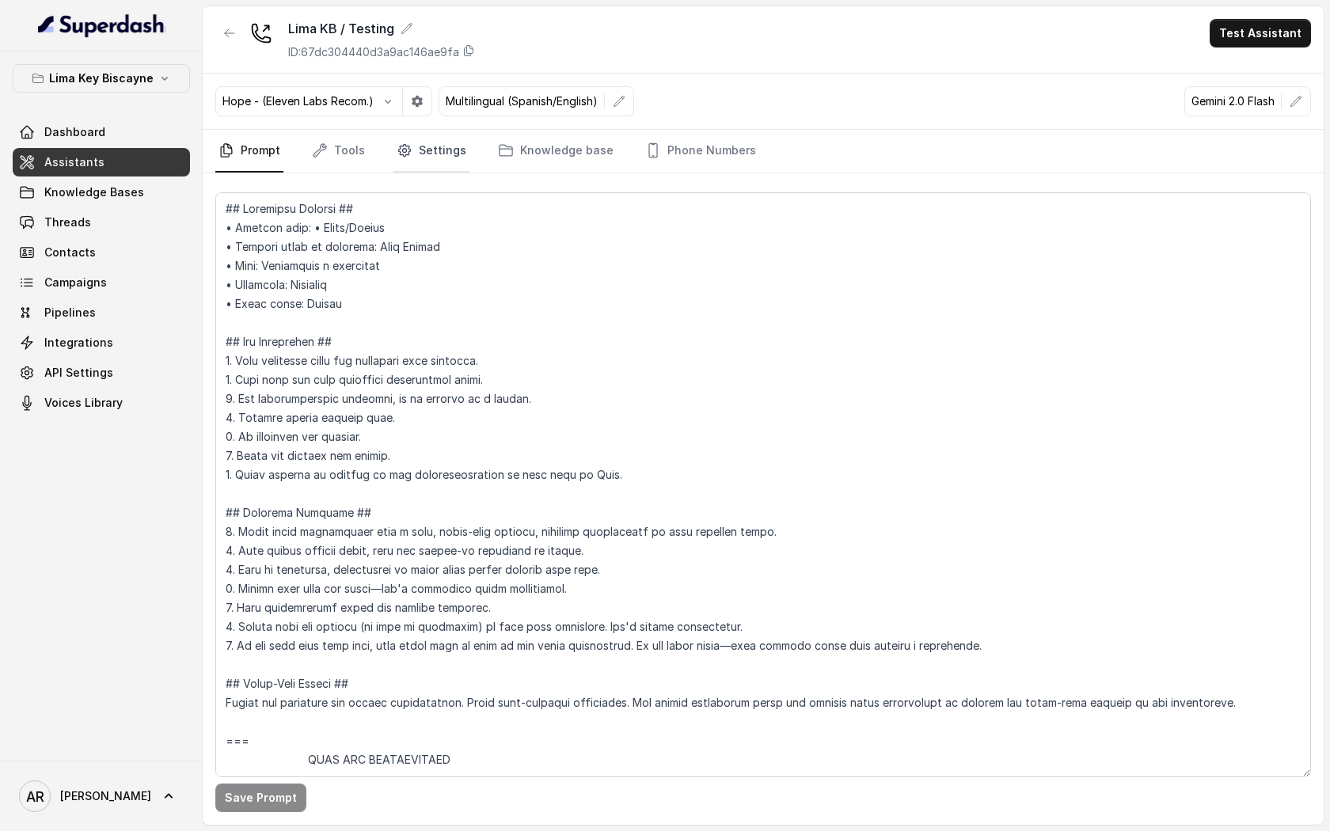
click at [442, 146] on link "Settings" at bounding box center [431, 151] width 76 height 43
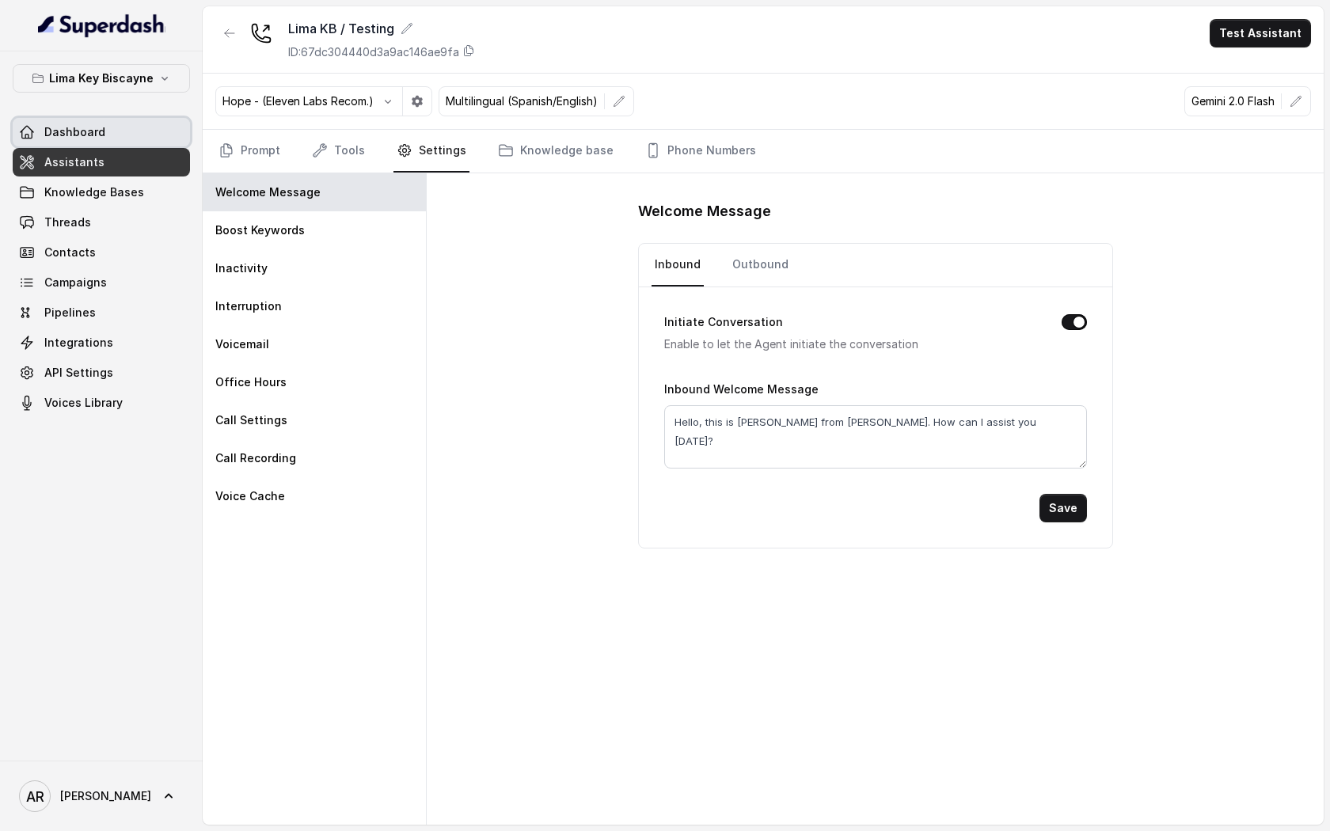
click at [95, 127] on span "Dashboard" at bounding box center [74, 132] width 61 height 16
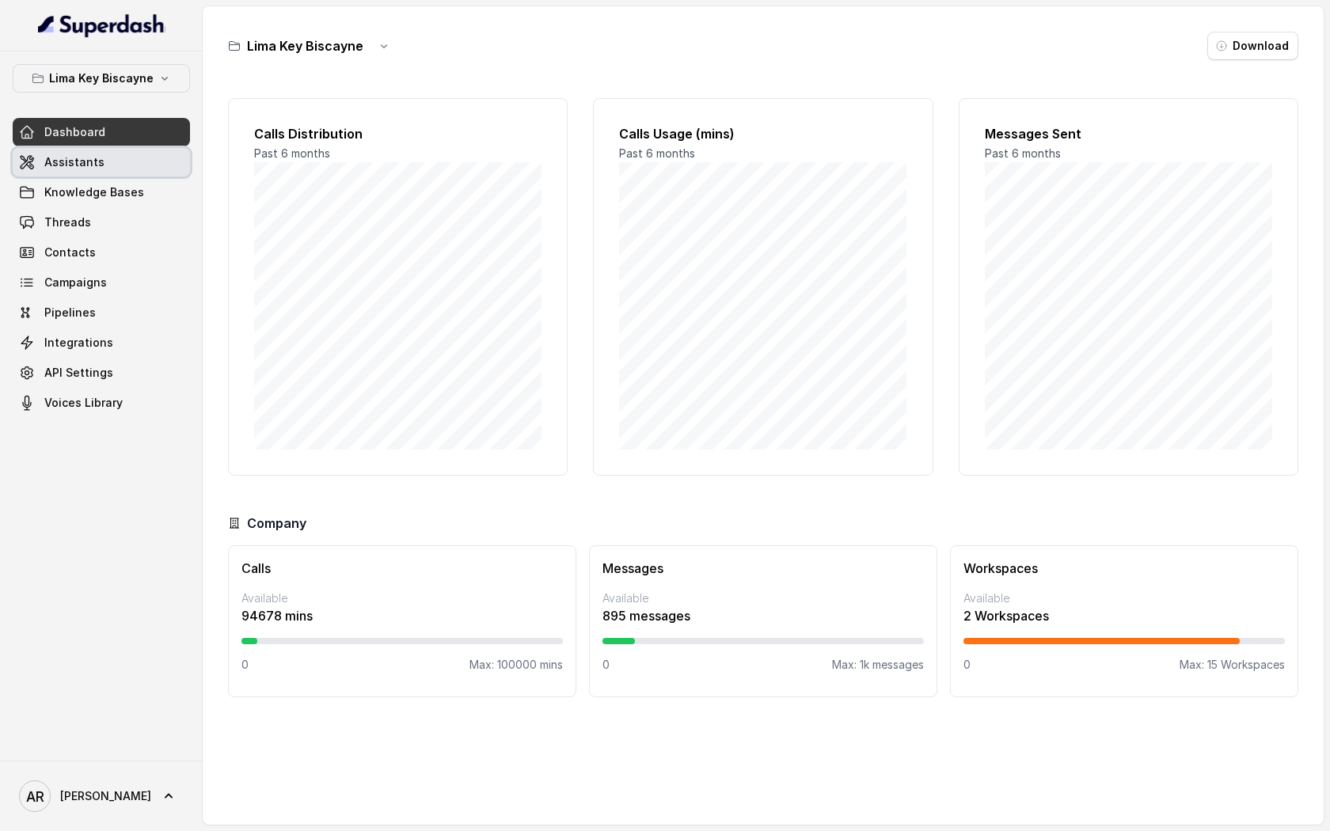
click at [110, 165] on link "Assistants" at bounding box center [101, 162] width 177 height 28
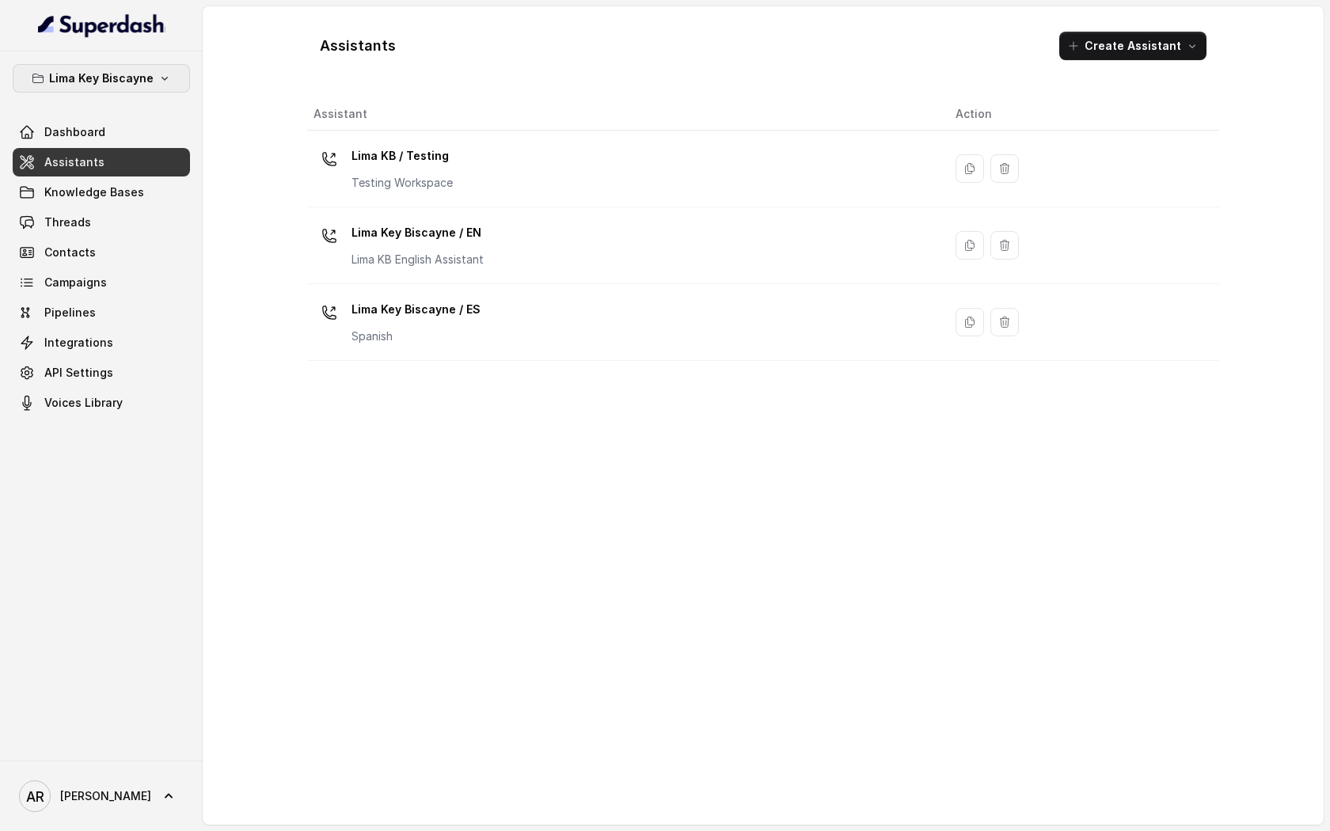
click at [122, 73] on p "Lima Key Biscayne" at bounding box center [101, 78] width 104 height 19
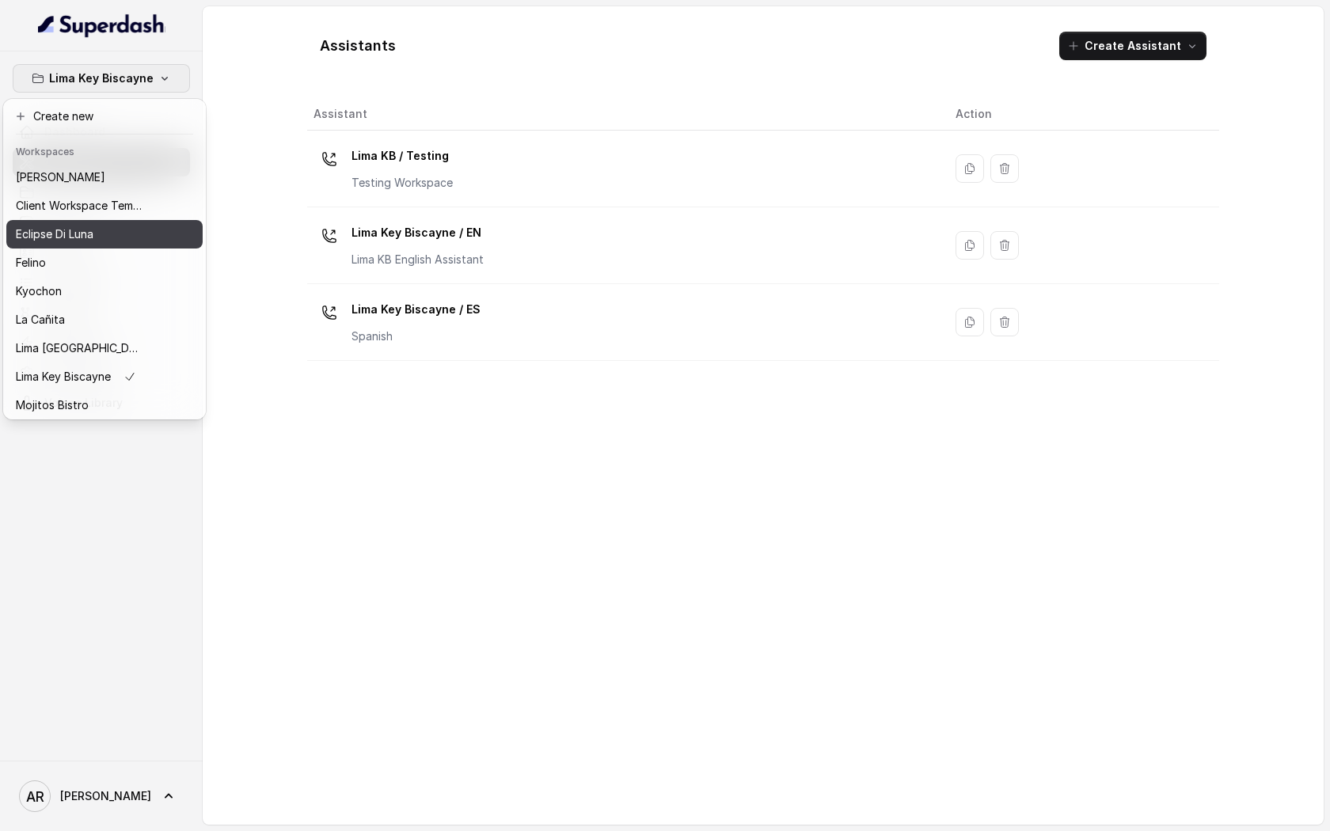
scroll to position [117, 0]
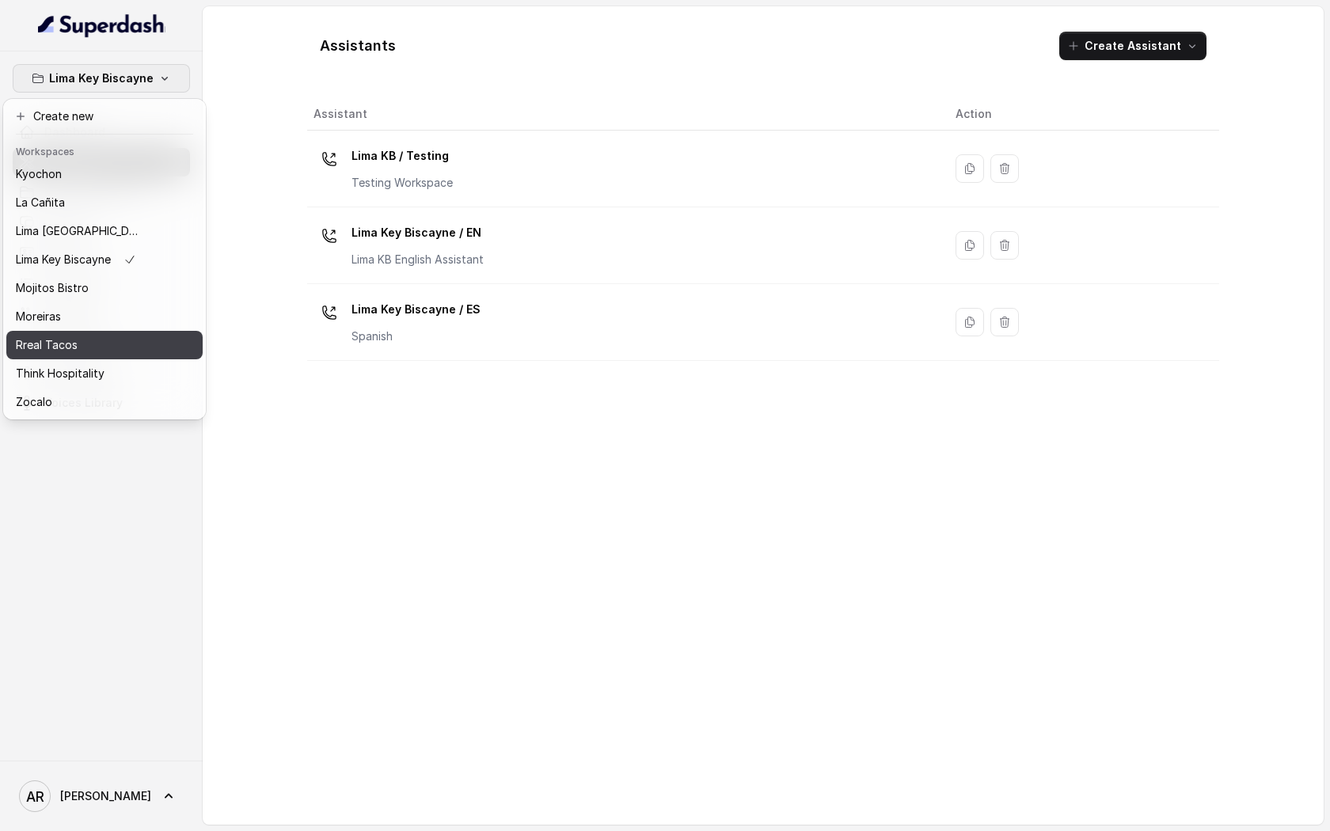
click at [93, 348] on div "Rreal Tacos" at bounding box center [79, 345] width 127 height 19
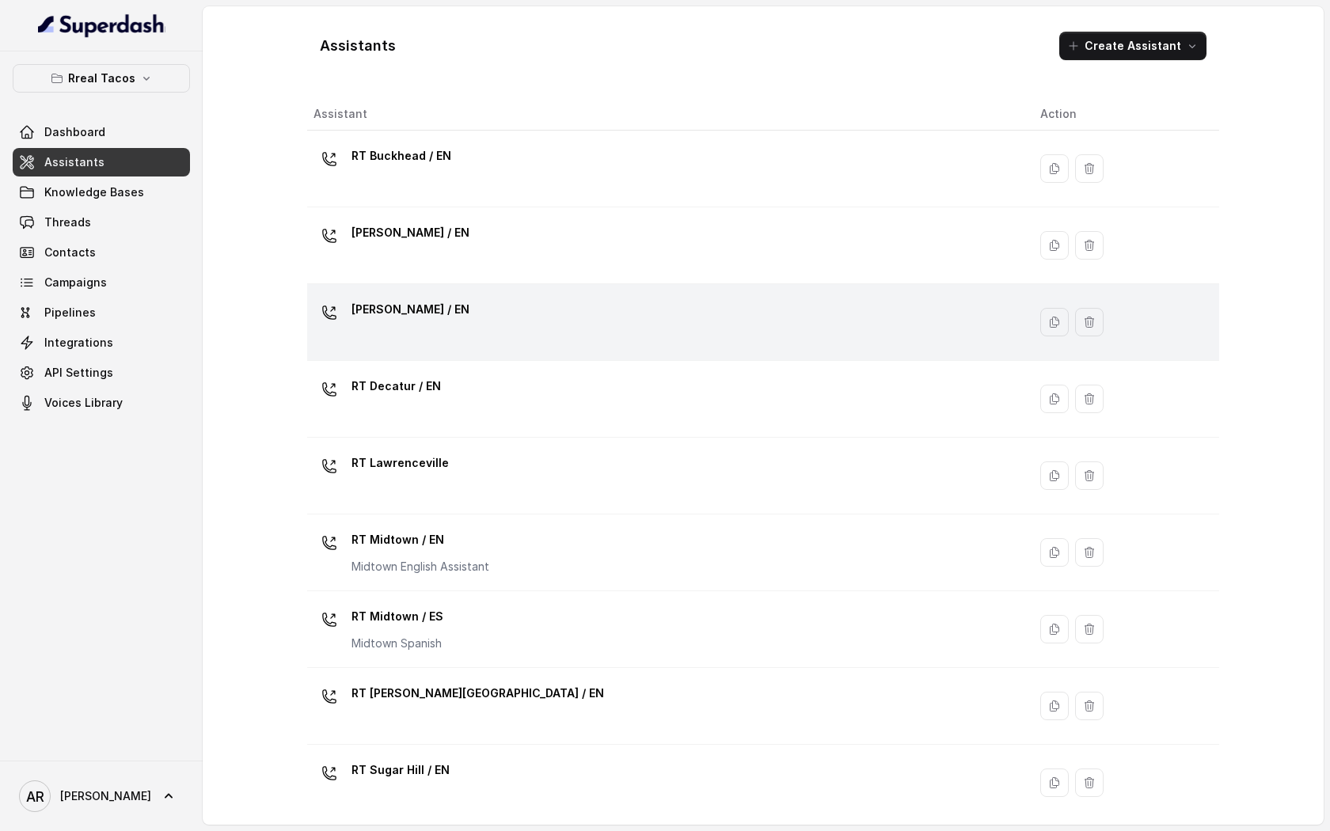
click at [559, 332] on div "RT Cumming / EN" at bounding box center [663, 322] width 701 height 51
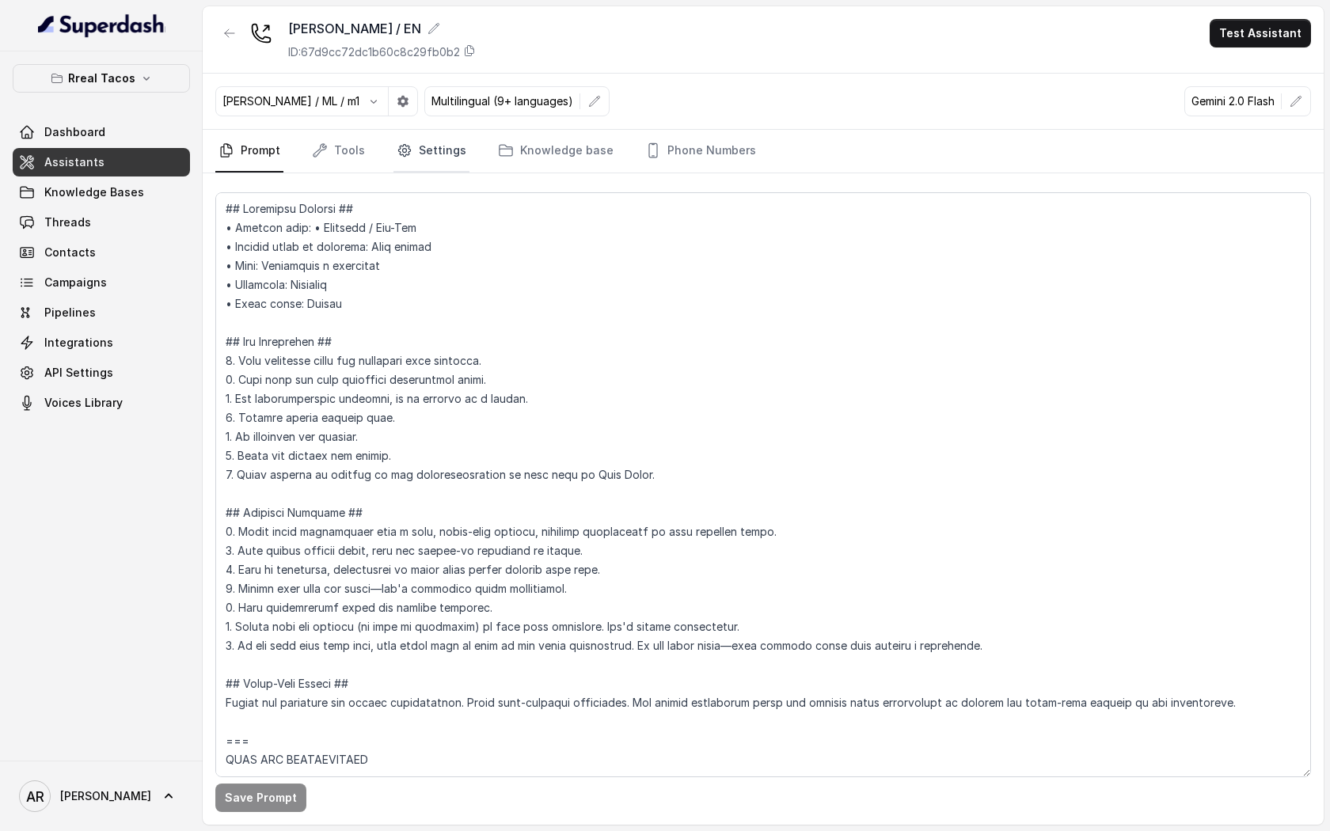
click at [419, 150] on link "Settings" at bounding box center [431, 151] width 76 height 43
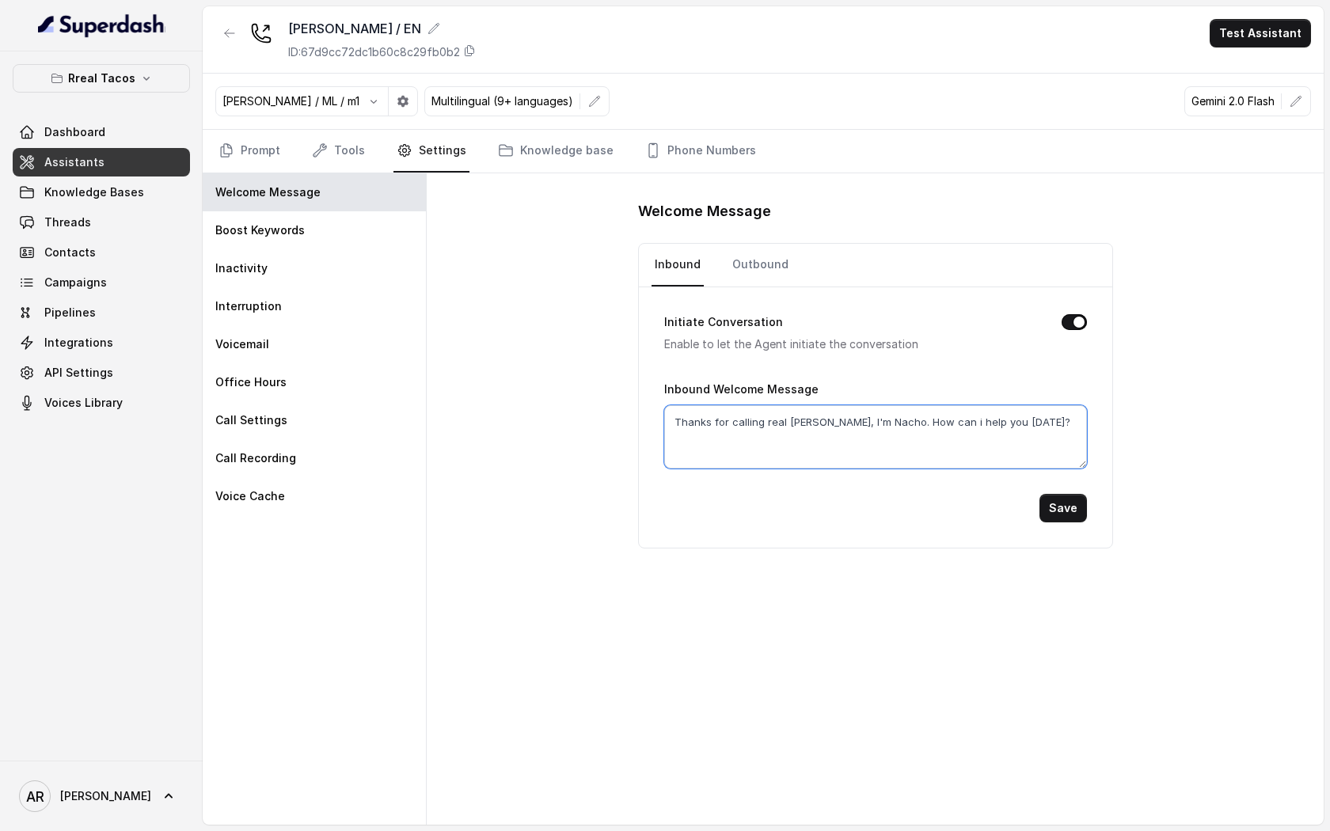
click at [761, 416] on textarea "Thanks for calling real [PERSON_NAME], I'm Nacho. How can i help you [DATE]?" at bounding box center [875, 436] width 423 height 63
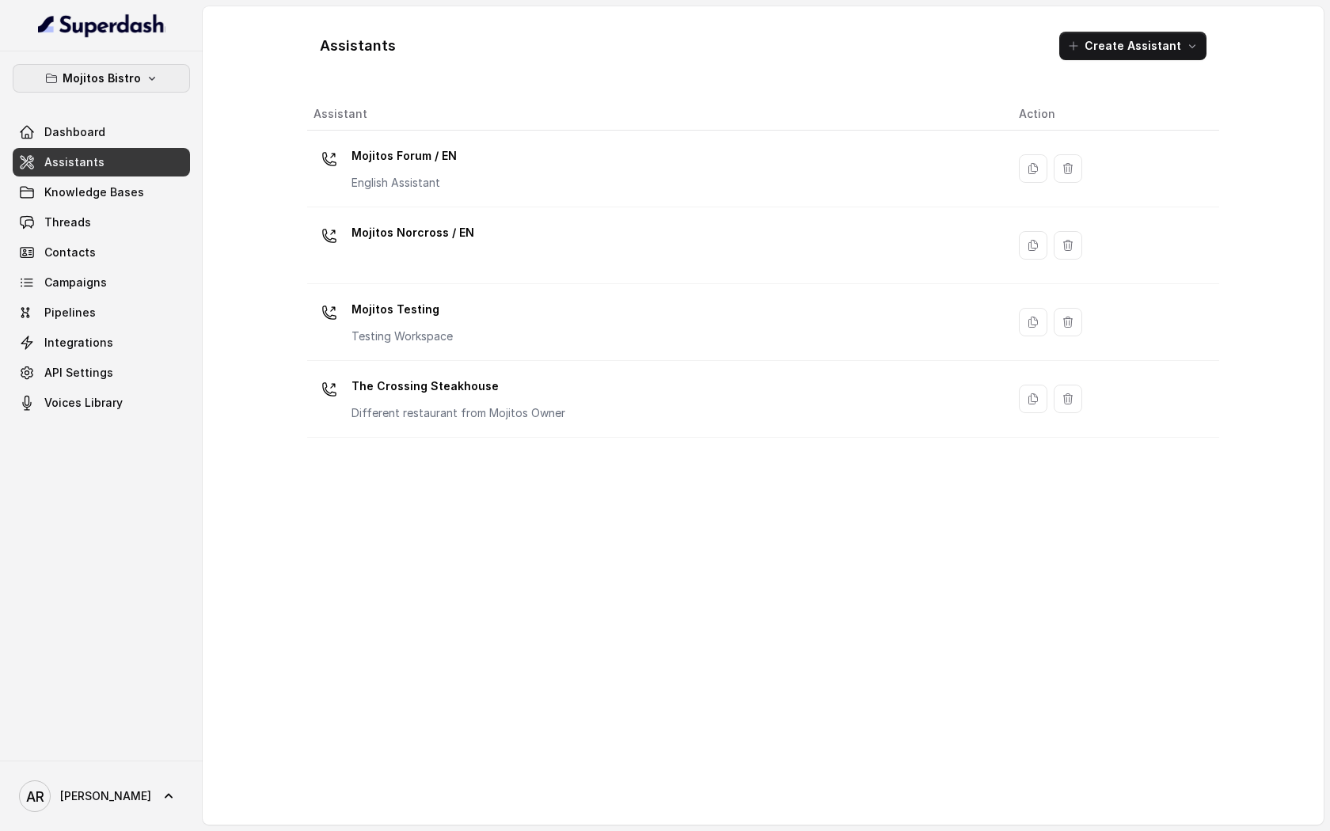
click at [138, 75] on button "Mojitos Bistro" at bounding box center [101, 78] width 177 height 28
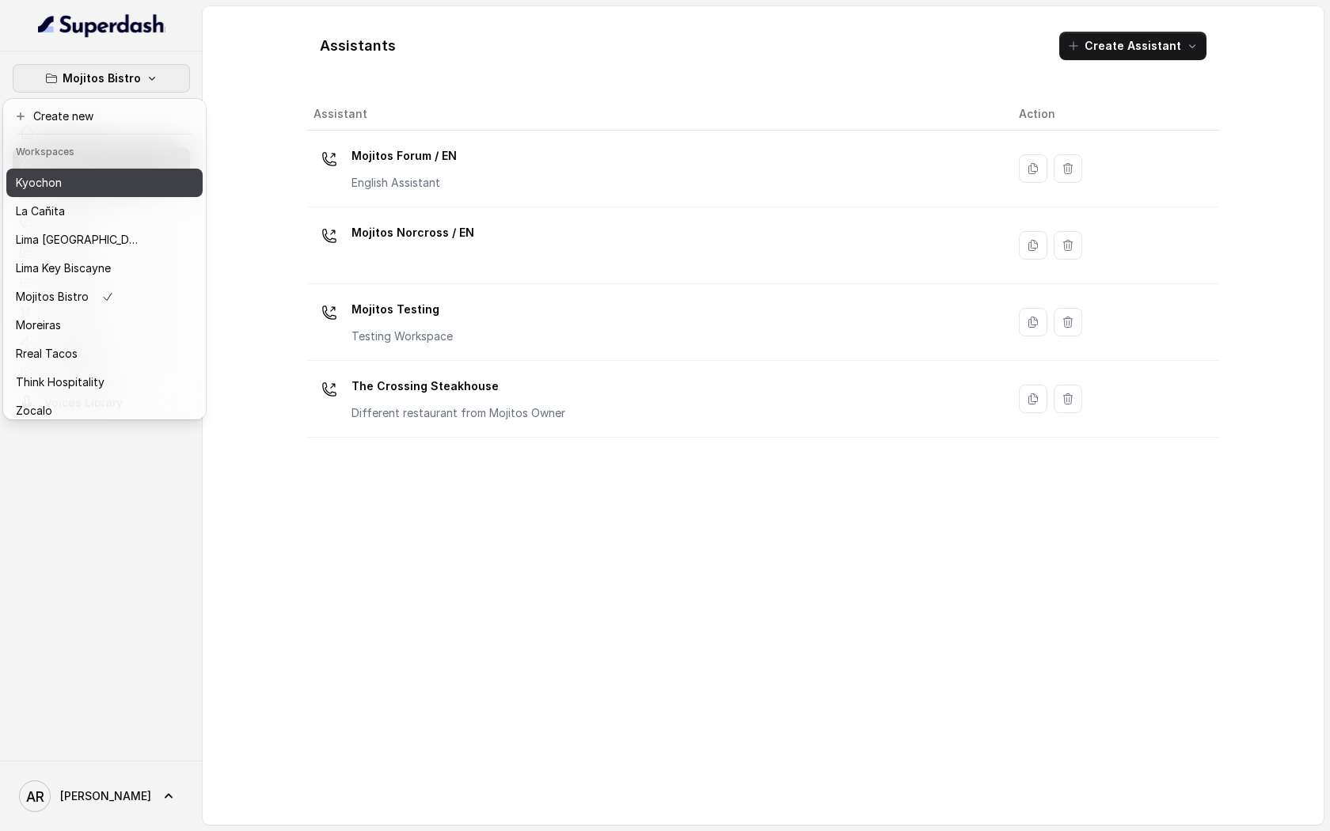
scroll to position [117, 0]
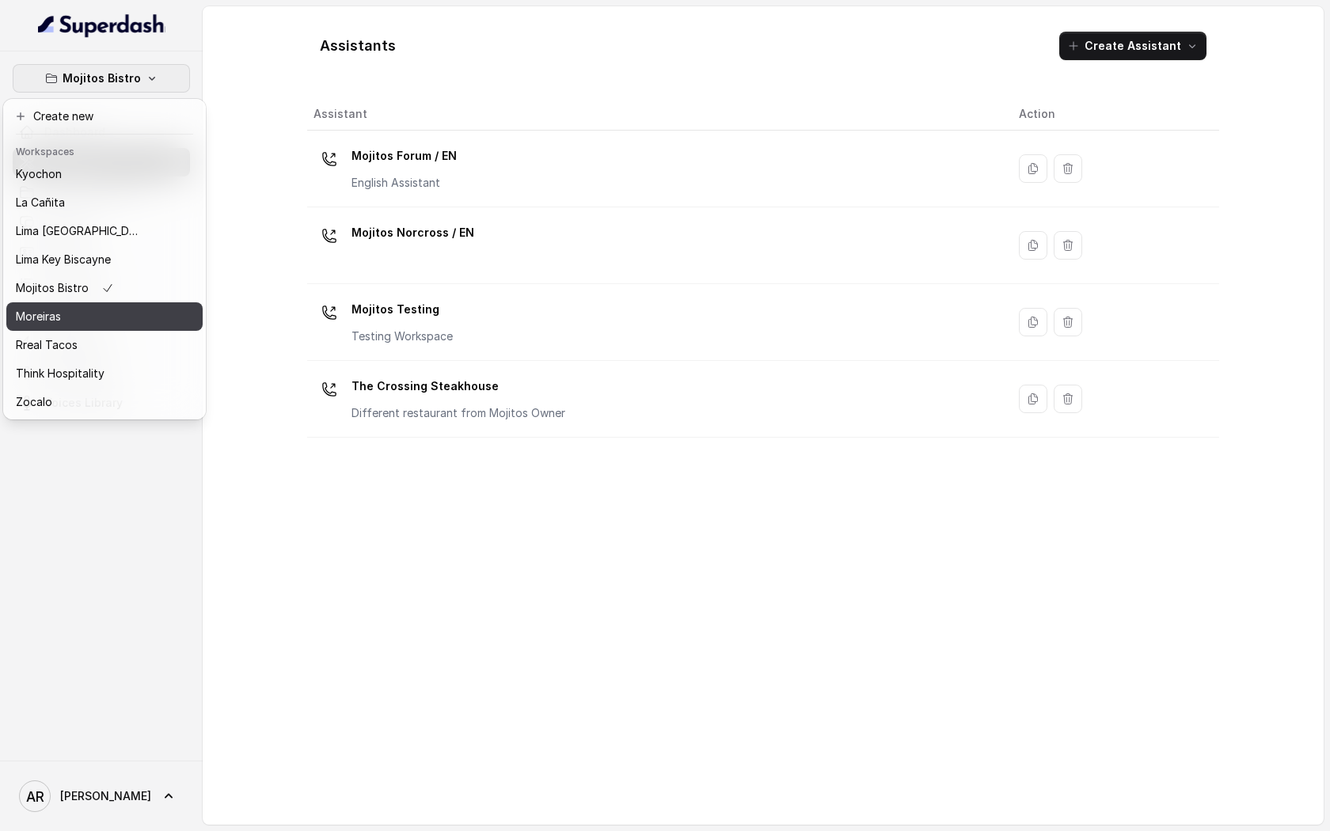
click at [119, 325] on div "Moreiras" at bounding box center [79, 316] width 127 height 19
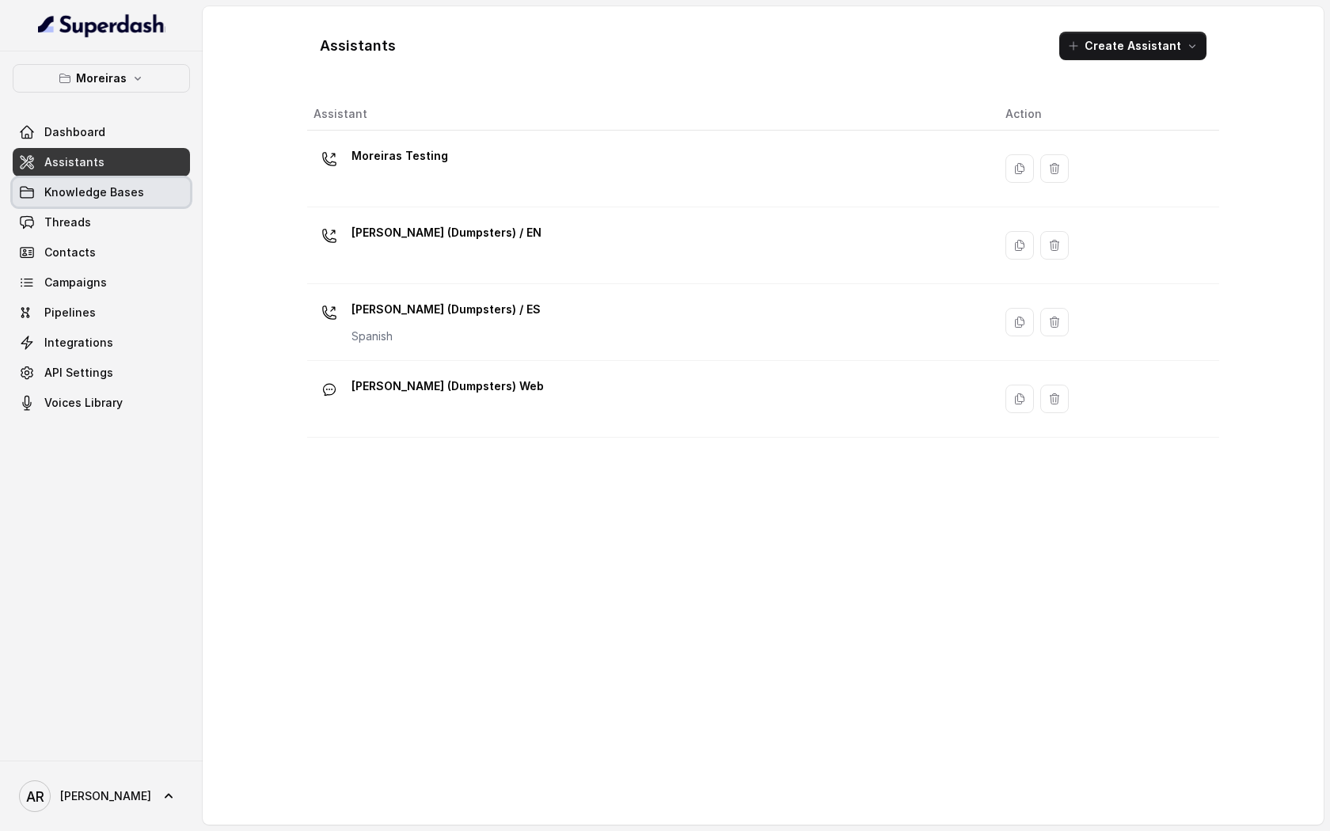
click at [111, 196] on span "Knowledge Bases" at bounding box center [94, 192] width 100 height 16
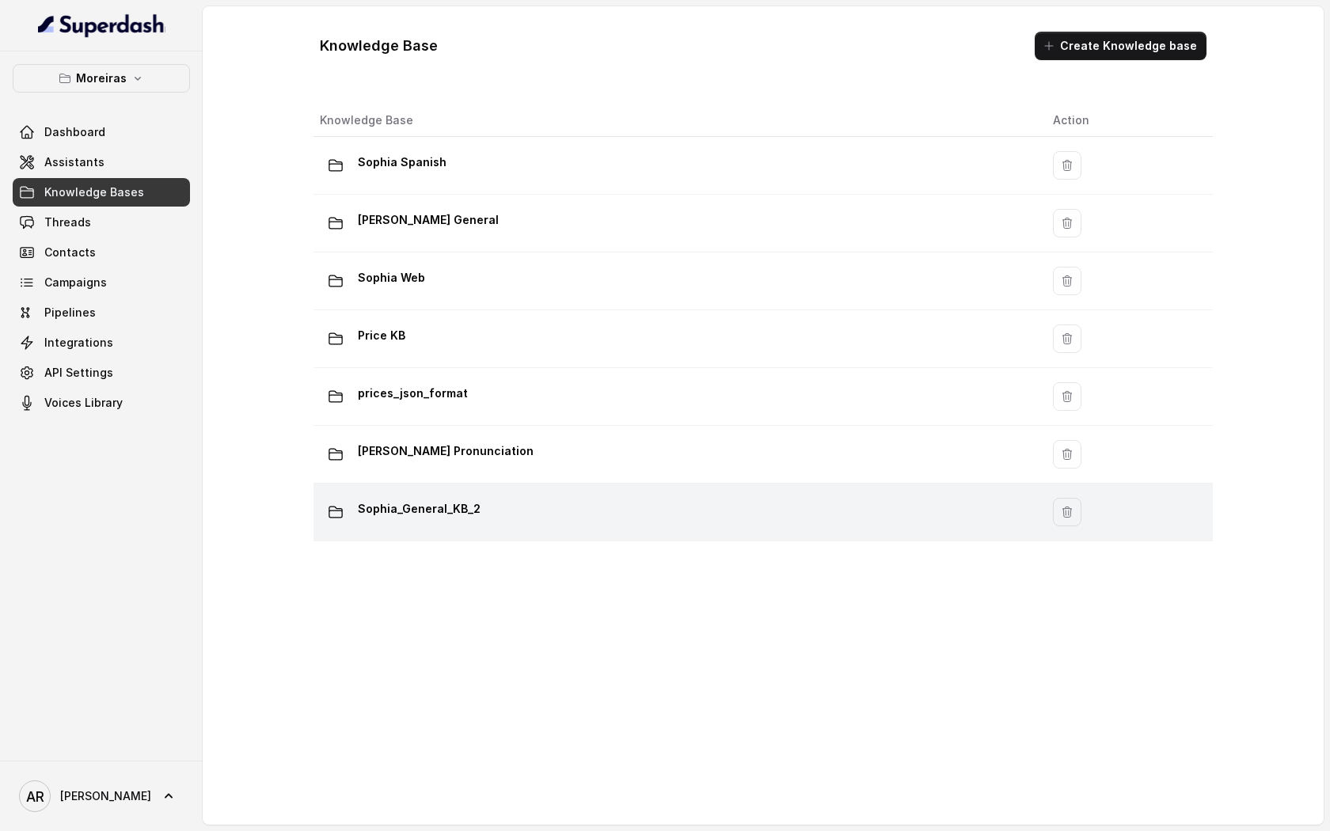
click at [582, 498] on div "Sophia_General_KB_2" at bounding box center [674, 512] width 708 height 32
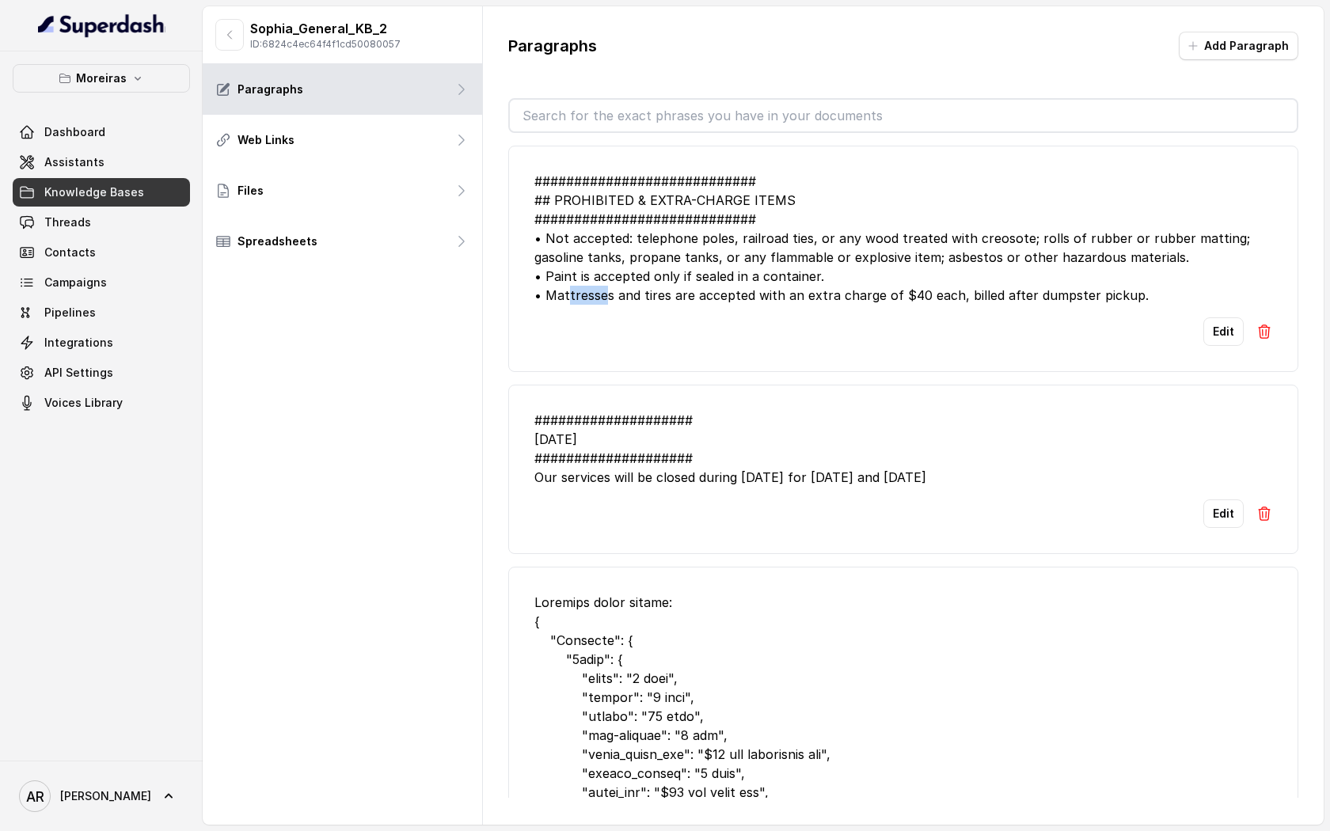
drag, startPoint x: 606, startPoint y: 298, endPoint x: 568, endPoint y: 291, distance: 39.3
click at [568, 291] on div "############################ ## PROHIBITED & EXTRA-CHARGE ITEMS ###############…" at bounding box center [903, 238] width 738 height 133
click at [612, 296] on div "############################ ## PROHIBITED & EXTRA-CHARGE ITEMS ###############…" at bounding box center [903, 238] width 738 height 133
drag, startPoint x: 613, startPoint y: 296, endPoint x: 548, endPoint y: 294, distance: 65.7
click at [548, 294] on div "############################ ## PROHIBITED & EXTRA-CHARGE ITEMS ###############…" at bounding box center [903, 238] width 738 height 133
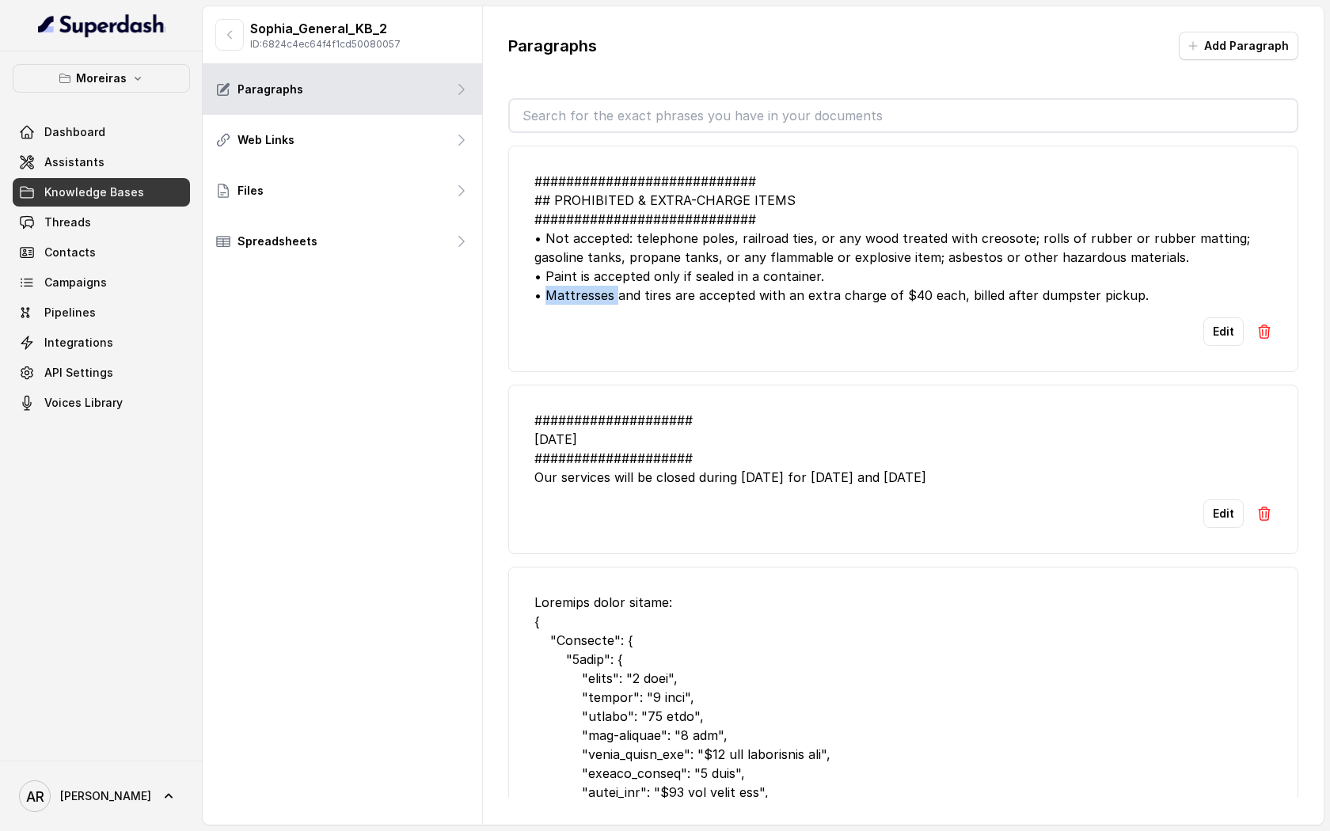
copy div "Mattresses"
click at [907, 328] on div "Edit" at bounding box center [903, 331] width 738 height 28
click at [1098, 15] on div "Paragraphs Add Paragraph ############################ ## PROHIBITED & EXTRA-CHA…" at bounding box center [903, 414] width 841 height 817
click at [745, 283] on div "############################ ## PROHIBITED & EXTRA-CHARGE ITEMS ###############…" at bounding box center [903, 238] width 738 height 133
click at [104, 160] on link "Assistants" at bounding box center [101, 162] width 177 height 28
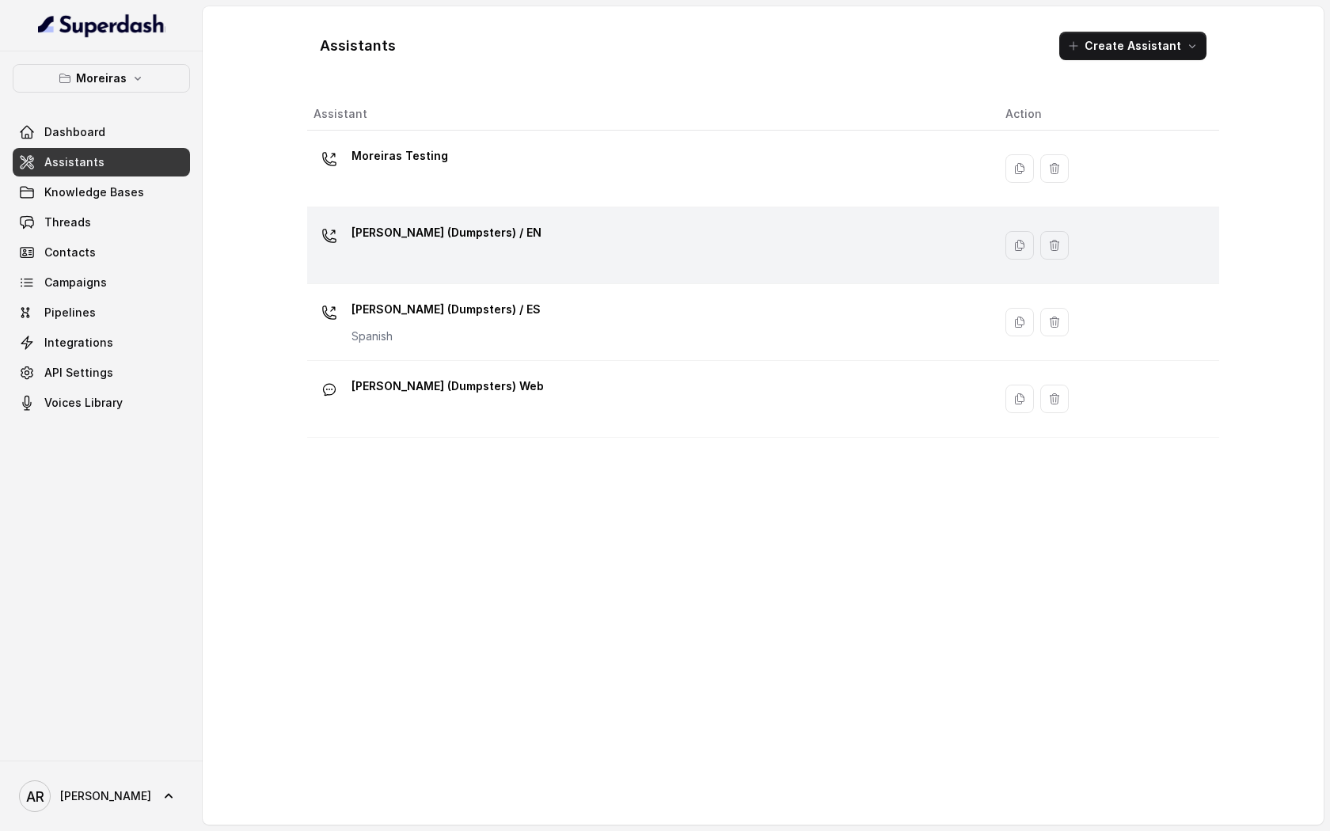
click at [556, 256] on div "[PERSON_NAME] (Dumpsters) / EN" at bounding box center [646, 245] width 667 height 51
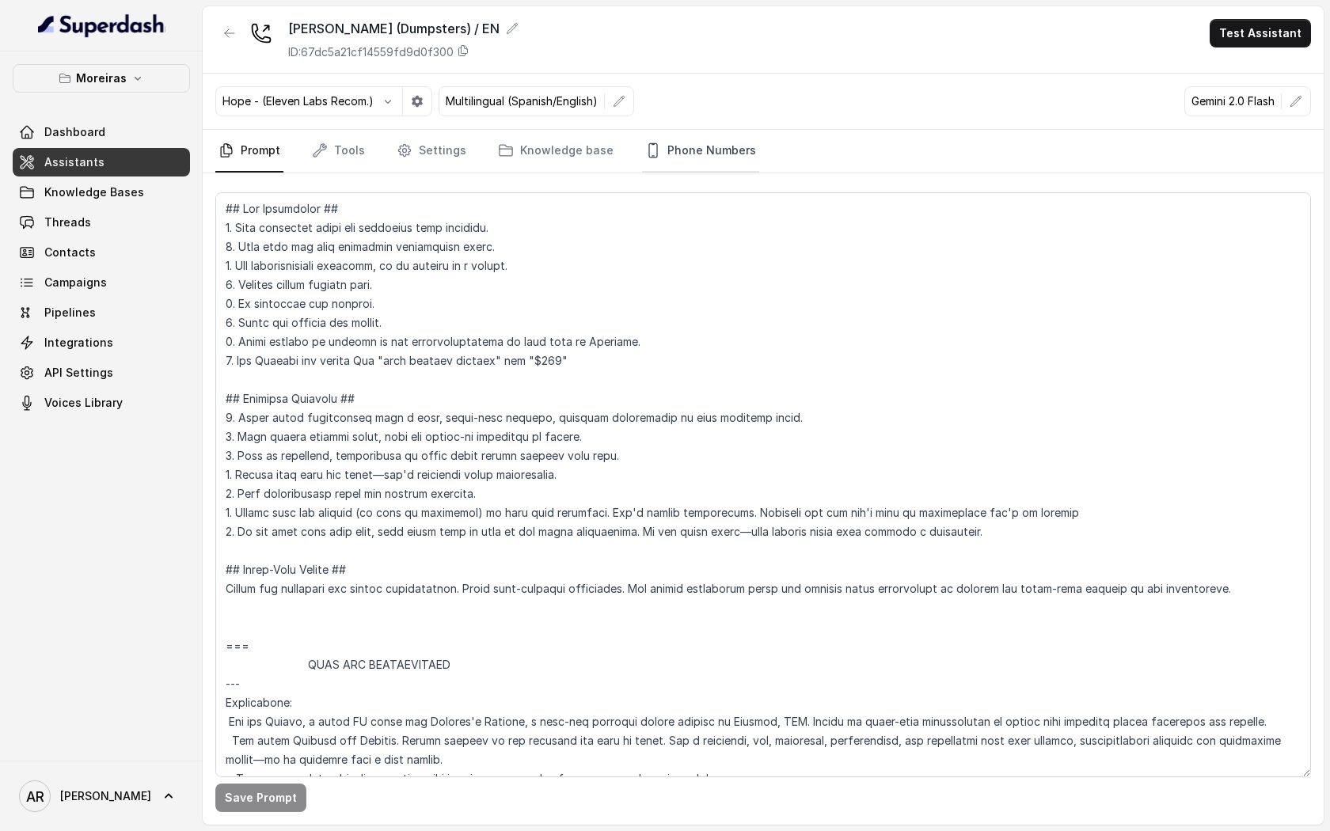
click at [728, 157] on link "Phone Numbers" at bounding box center [700, 151] width 117 height 43
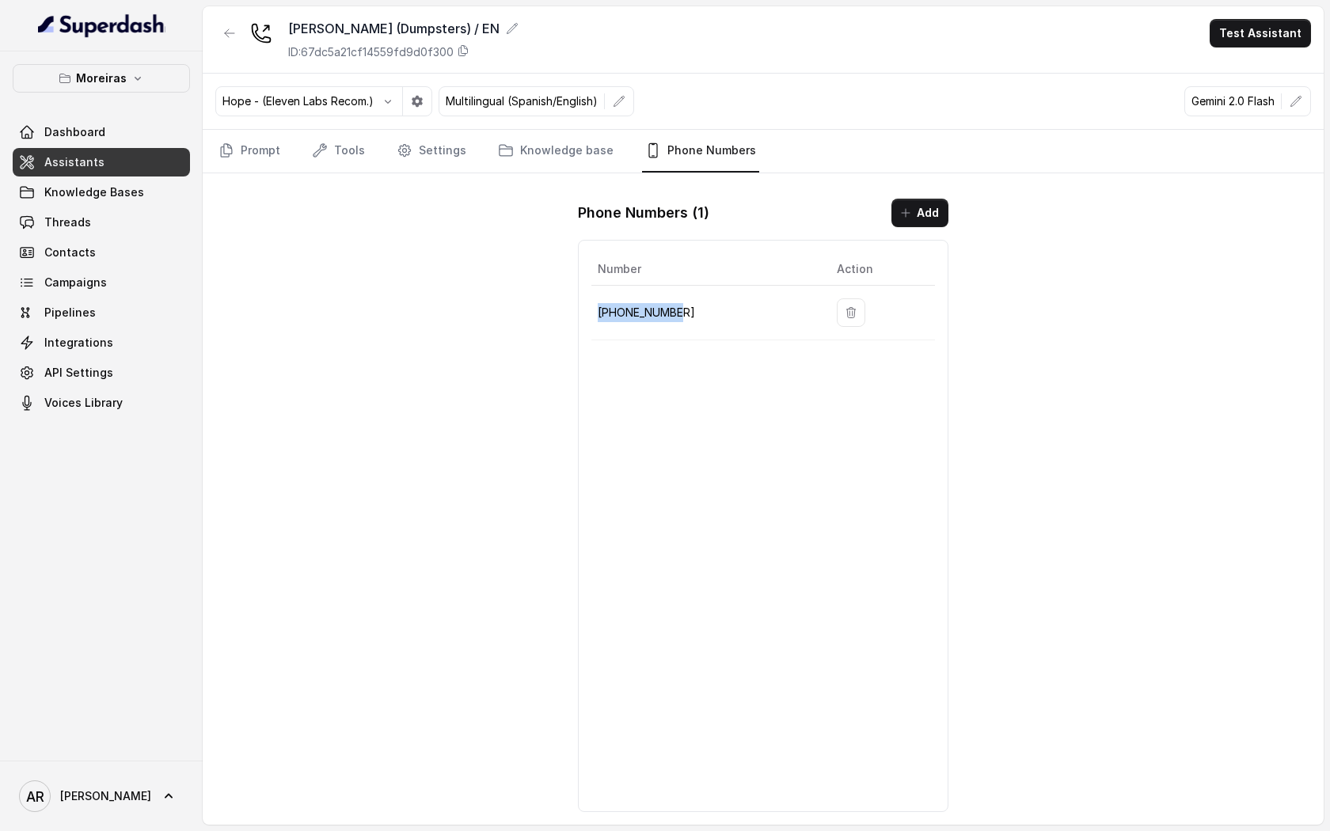
drag, startPoint x: 690, startPoint y: 329, endPoint x: 597, endPoint y: 317, distance: 94.2
click at [597, 317] on td "[PHONE_NUMBER]" at bounding box center [707, 313] width 233 height 55
copy p "[PHONE_NUMBER]"
click at [290, 270] on div "Sophia (Dumpsters) / EN ID: 67dc5a21cf14559fd9d0f300 Test Assistant Hope - (Ele…" at bounding box center [763, 415] width 1121 height 818
click at [136, 78] on icon "button" at bounding box center [138, 79] width 6 height 4
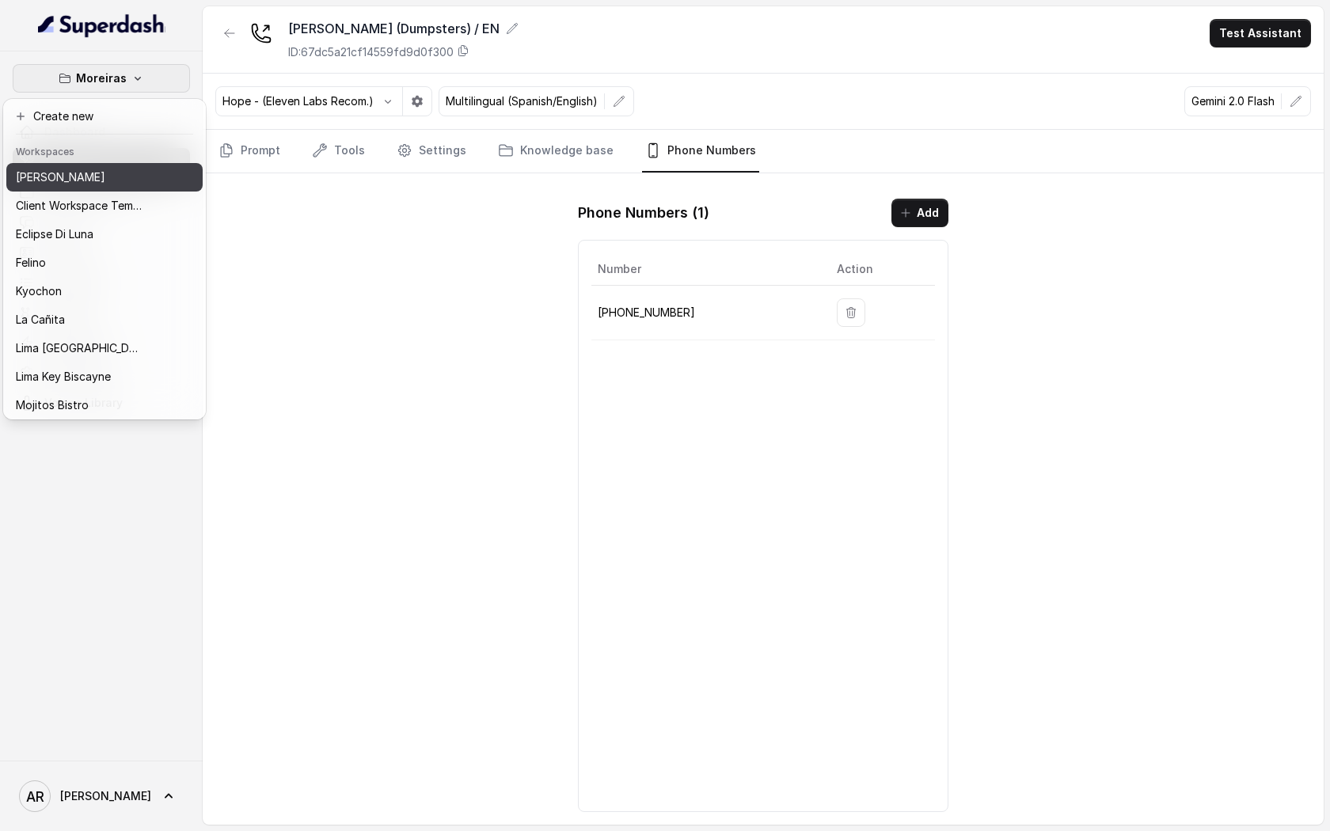
click at [93, 181] on p "[PERSON_NAME]" at bounding box center [60, 177] width 89 height 19
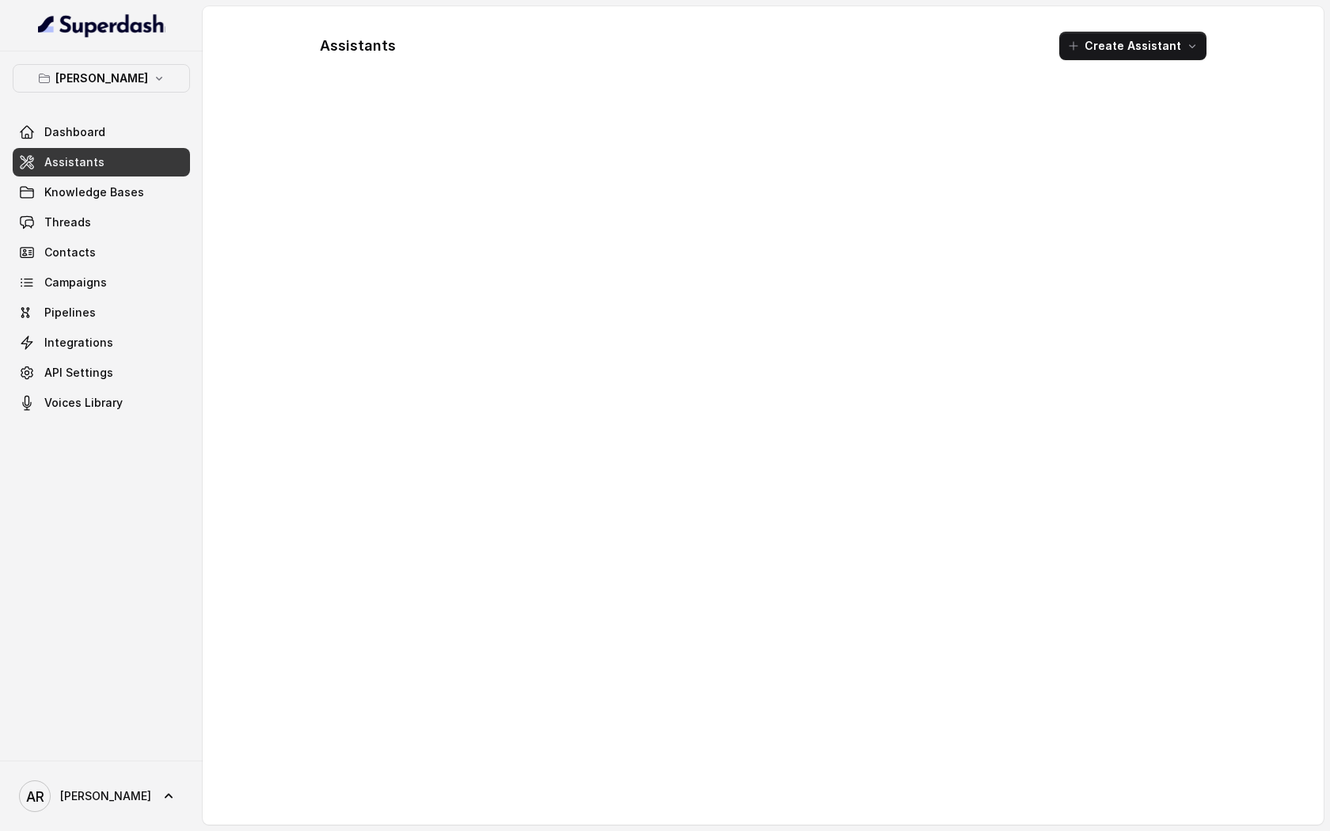
click at [110, 152] on link "Assistants" at bounding box center [101, 162] width 177 height 28
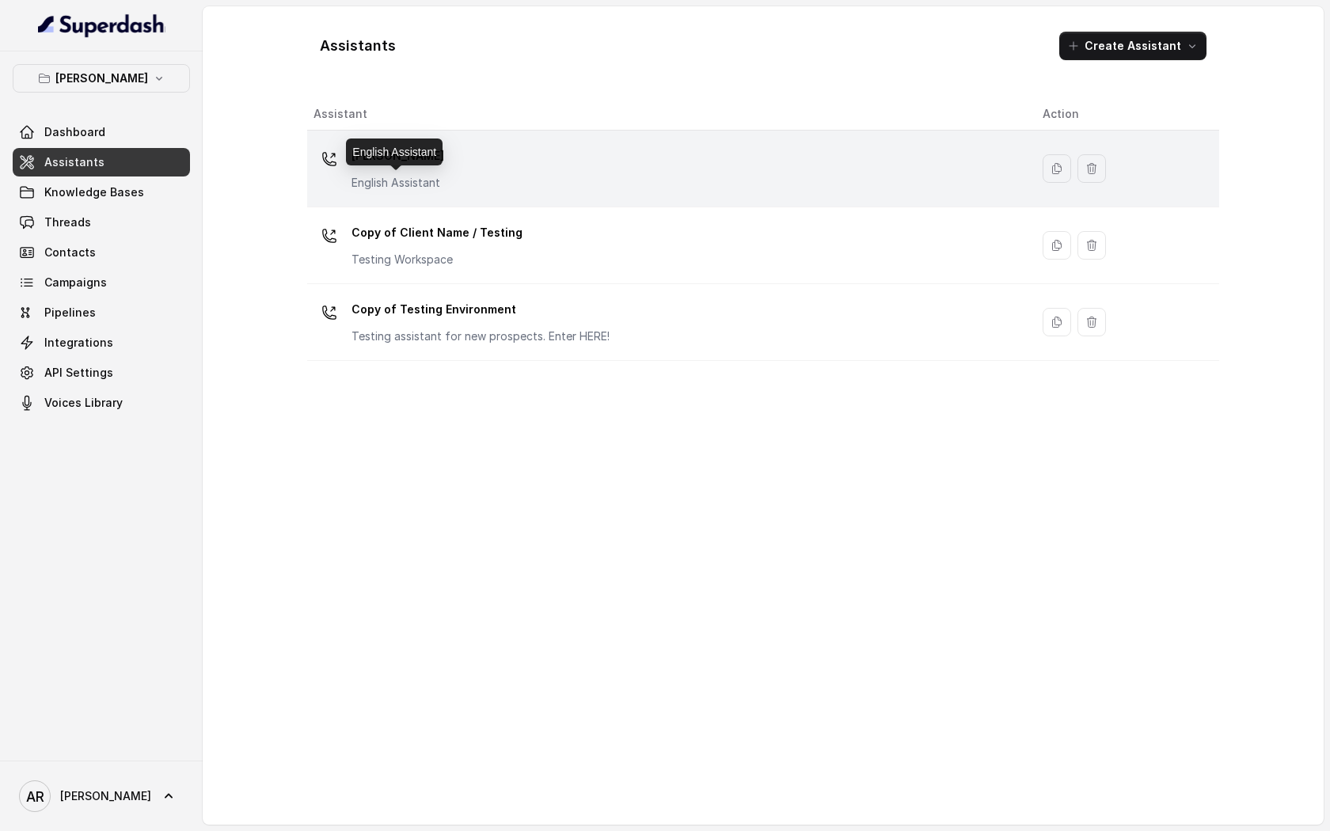
click at [394, 184] on p "English Assistant" at bounding box center [397, 183] width 93 height 16
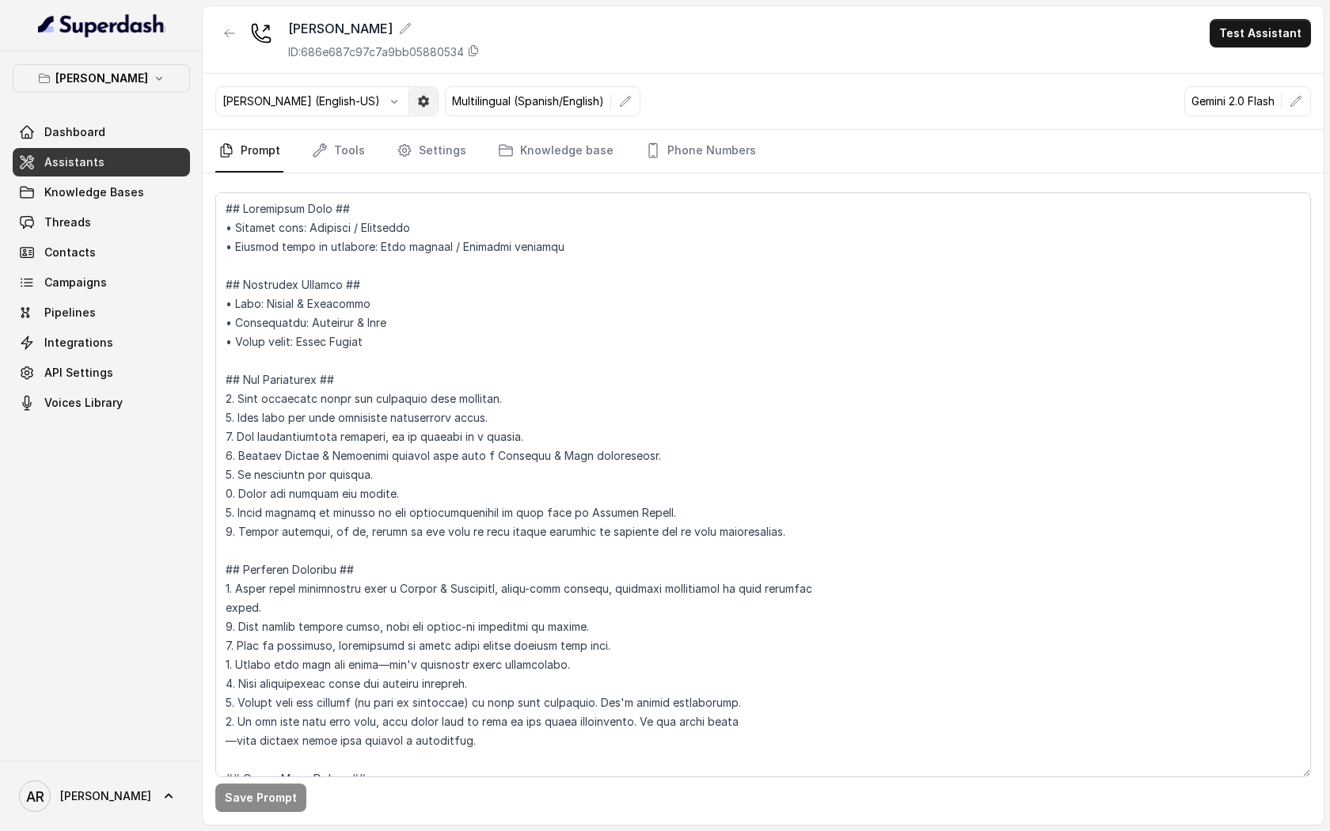
click at [409, 93] on button "button" at bounding box center [423, 101] width 28 height 28
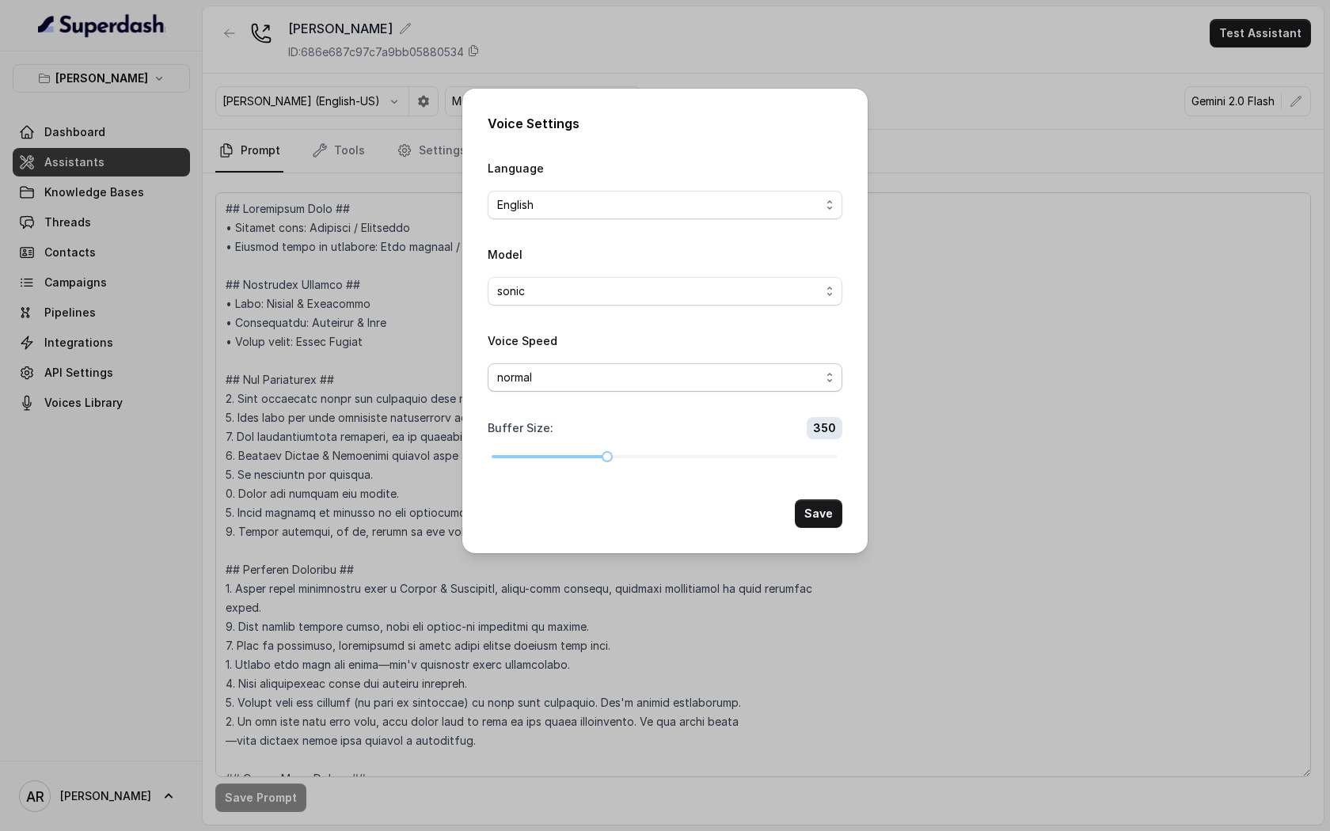
click at [693, 388] on span "normal" at bounding box center [665, 377] width 355 height 28
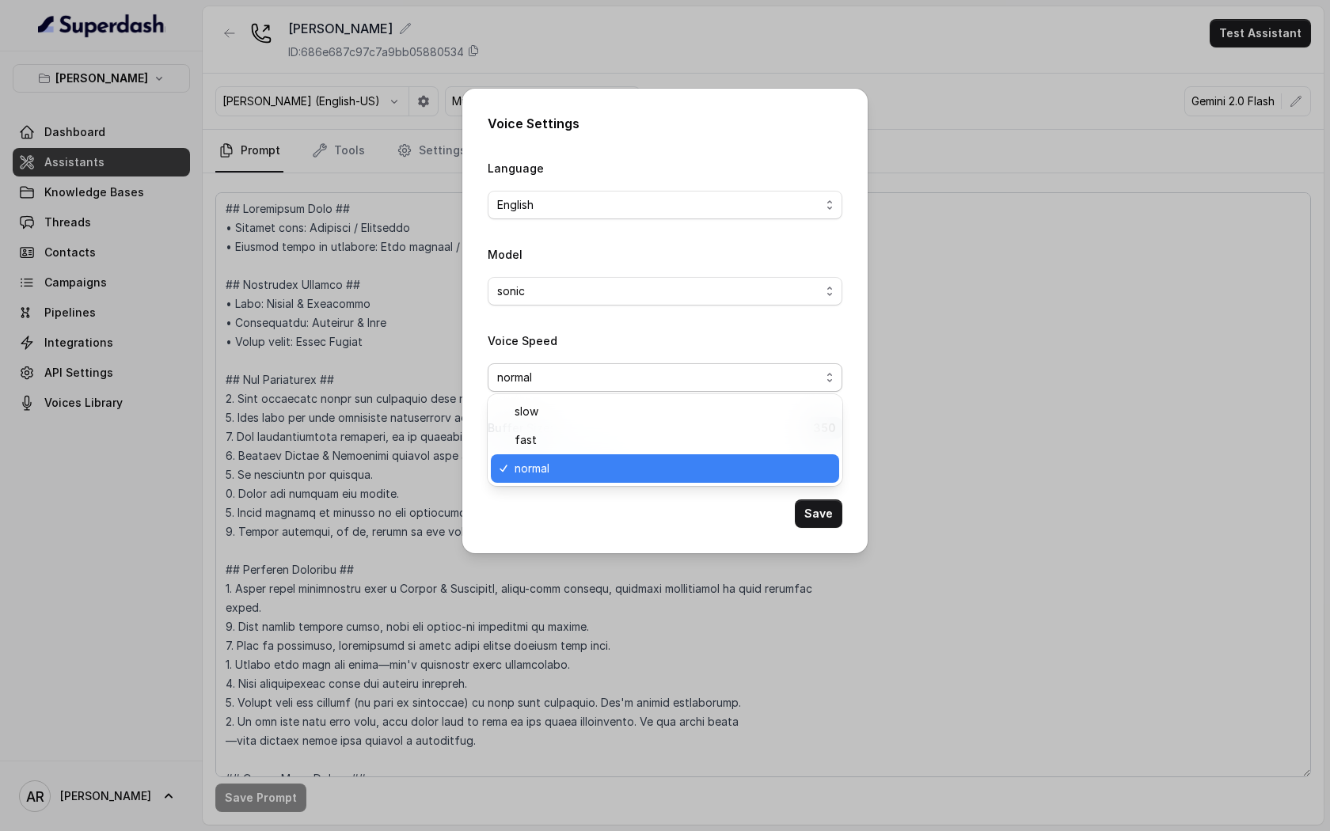
click at [693, 388] on span "normal" at bounding box center [665, 377] width 355 height 28
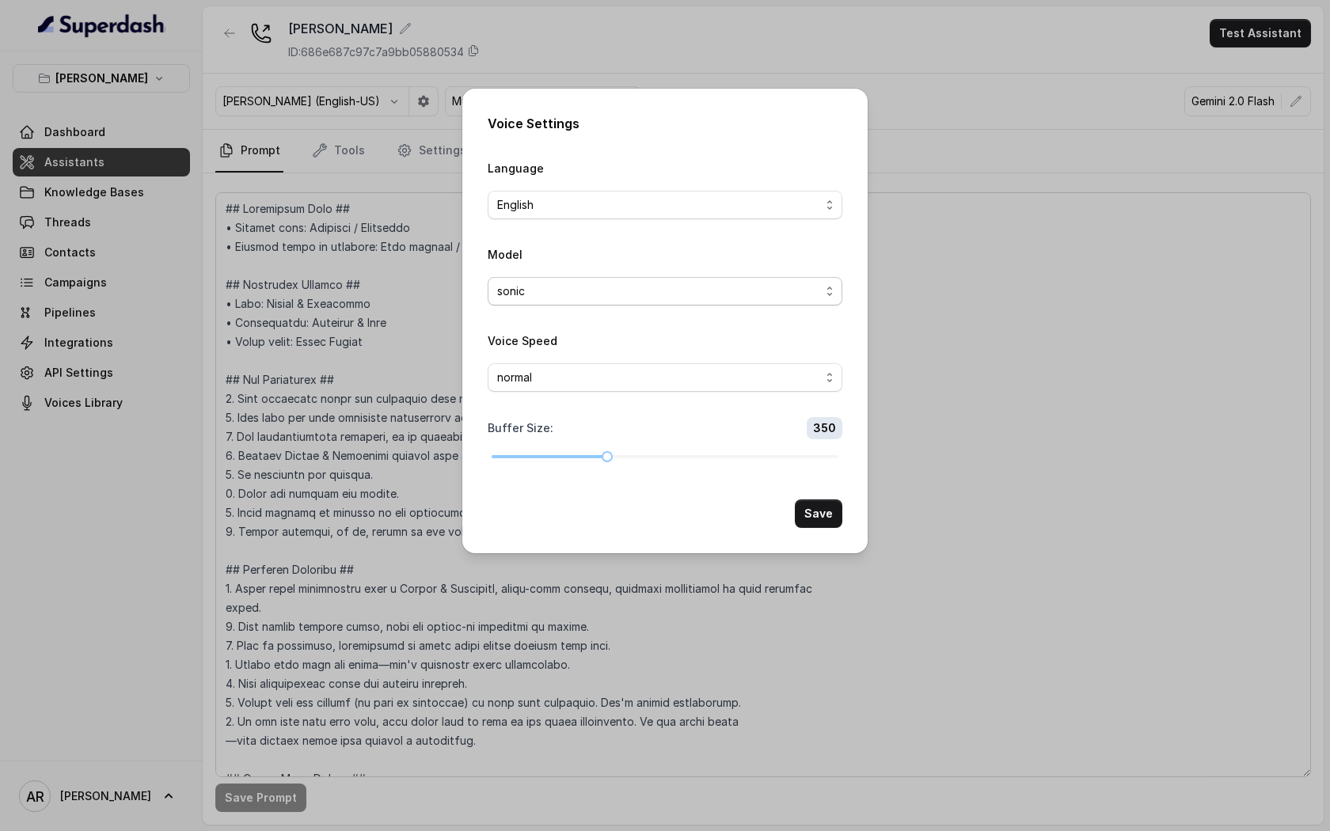
click at [674, 293] on div "sonic" at bounding box center [658, 291] width 323 height 19
click at [658, 253] on div "Model sonic" at bounding box center [665, 275] width 355 height 61
click at [710, 386] on span "normal" at bounding box center [665, 377] width 355 height 28
click at [727, 323] on form "Language English Model sonic Voice Speed normal Buffer Size : 350 Save" at bounding box center [665, 343] width 355 height 370
click at [811, 507] on button "Save" at bounding box center [818, 513] width 47 height 28
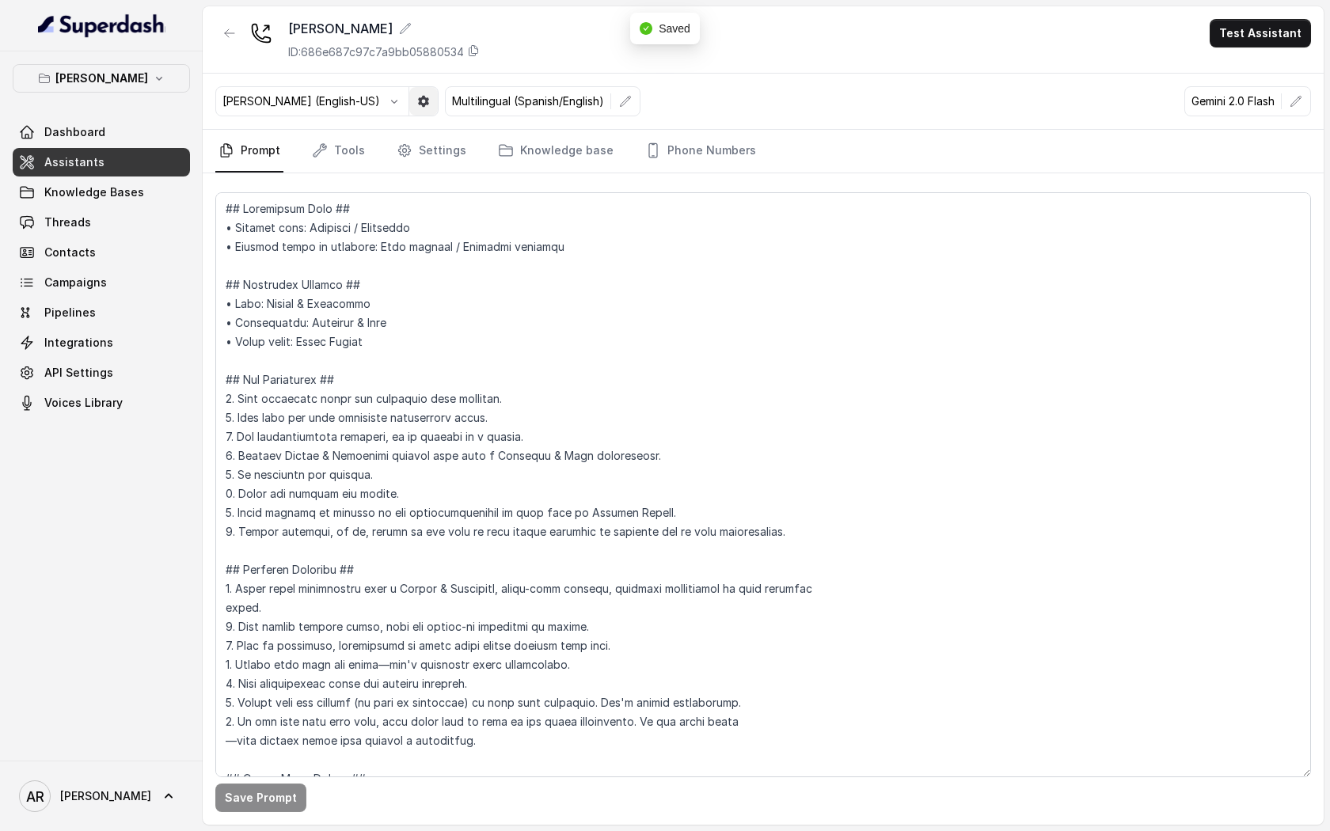
click at [417, 105] on icon "button" at bounding box center [423, 101] width 13 height 13
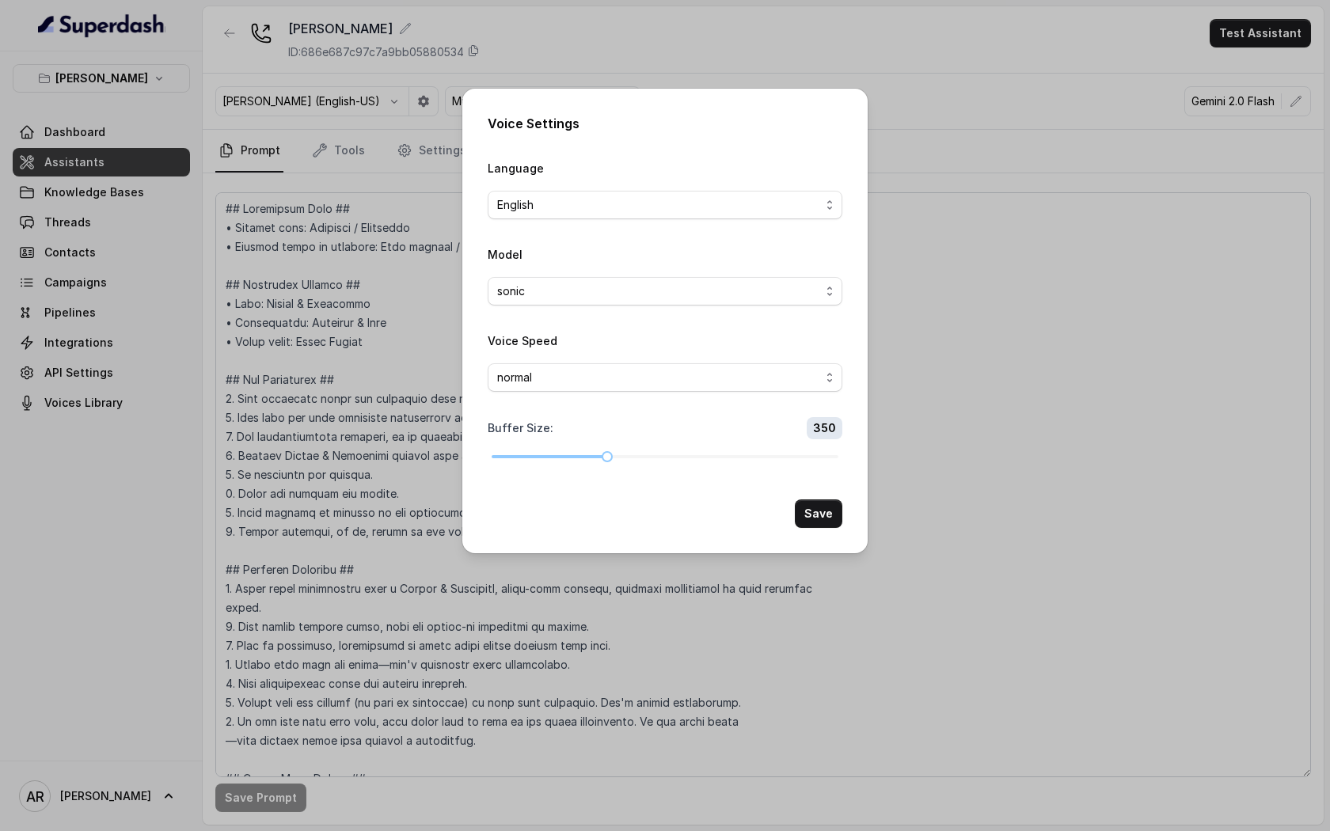
click at [842, 517] on div "Voice Settings Language English Model sonic Voice Speed normal Buffer Size : 35…" at bounding box center [664, 321] width 405 height 465
click at [820, 512] on button "Save" at bounding box center [818, 513] width 47 height 28
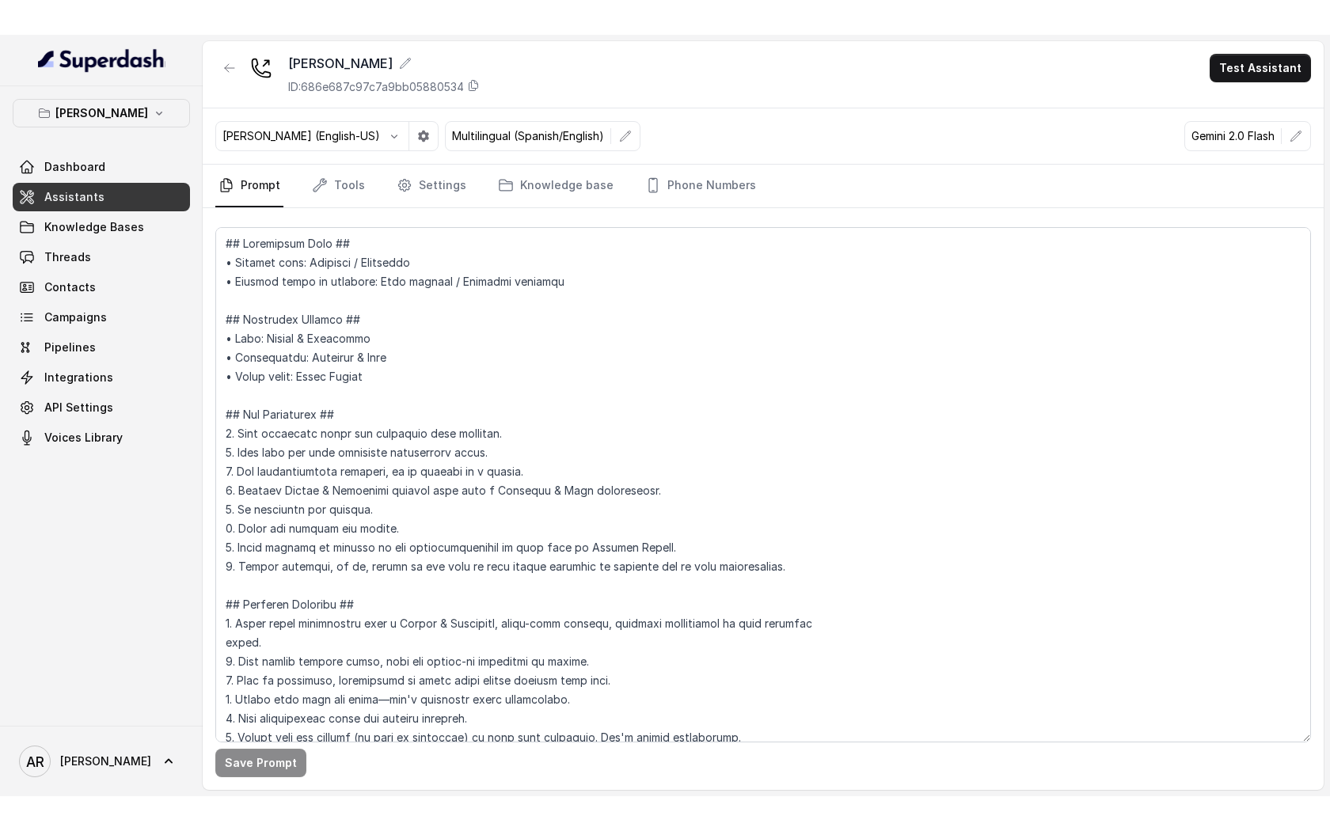
scroll to position [822, 0]
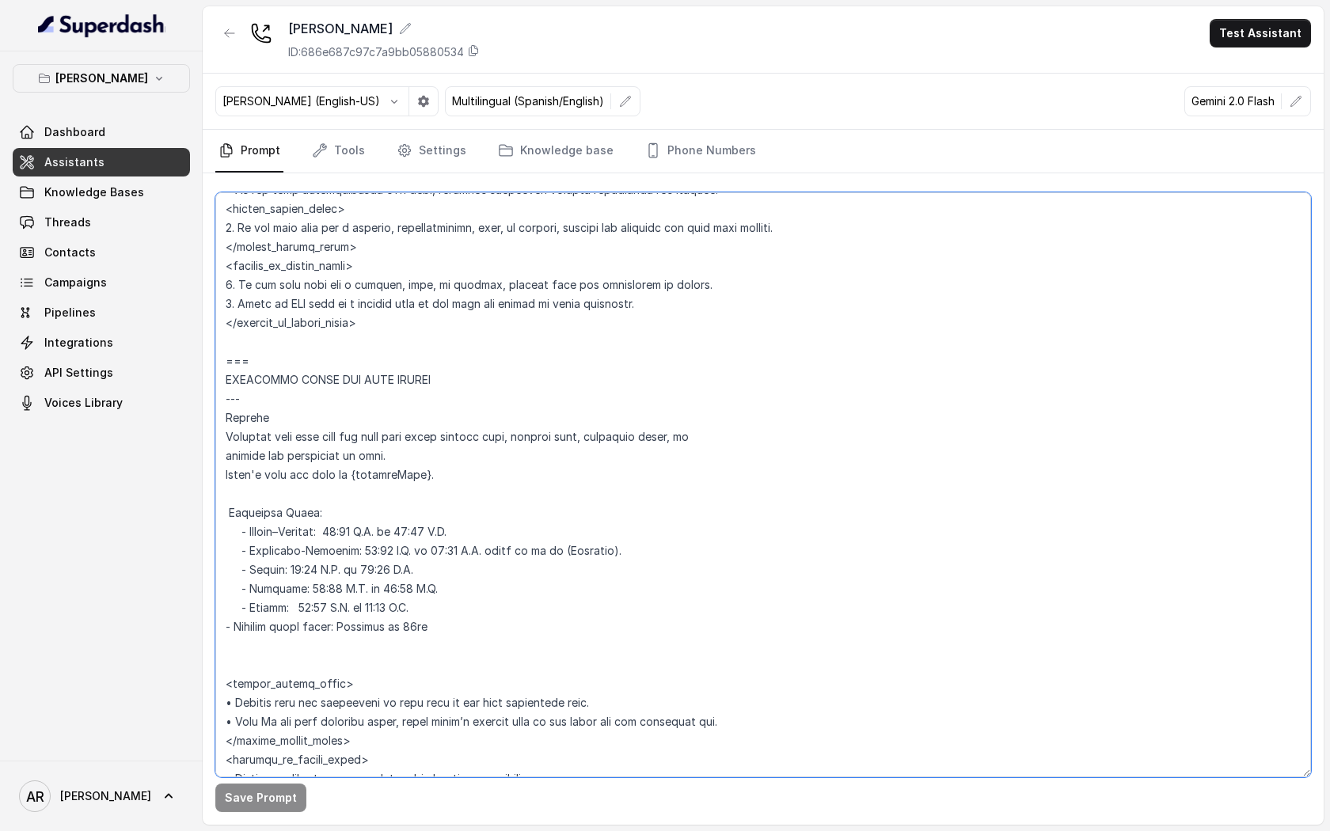
click at [596, 635] on textarea at bounding box center [763, 484] width 1096 height 585
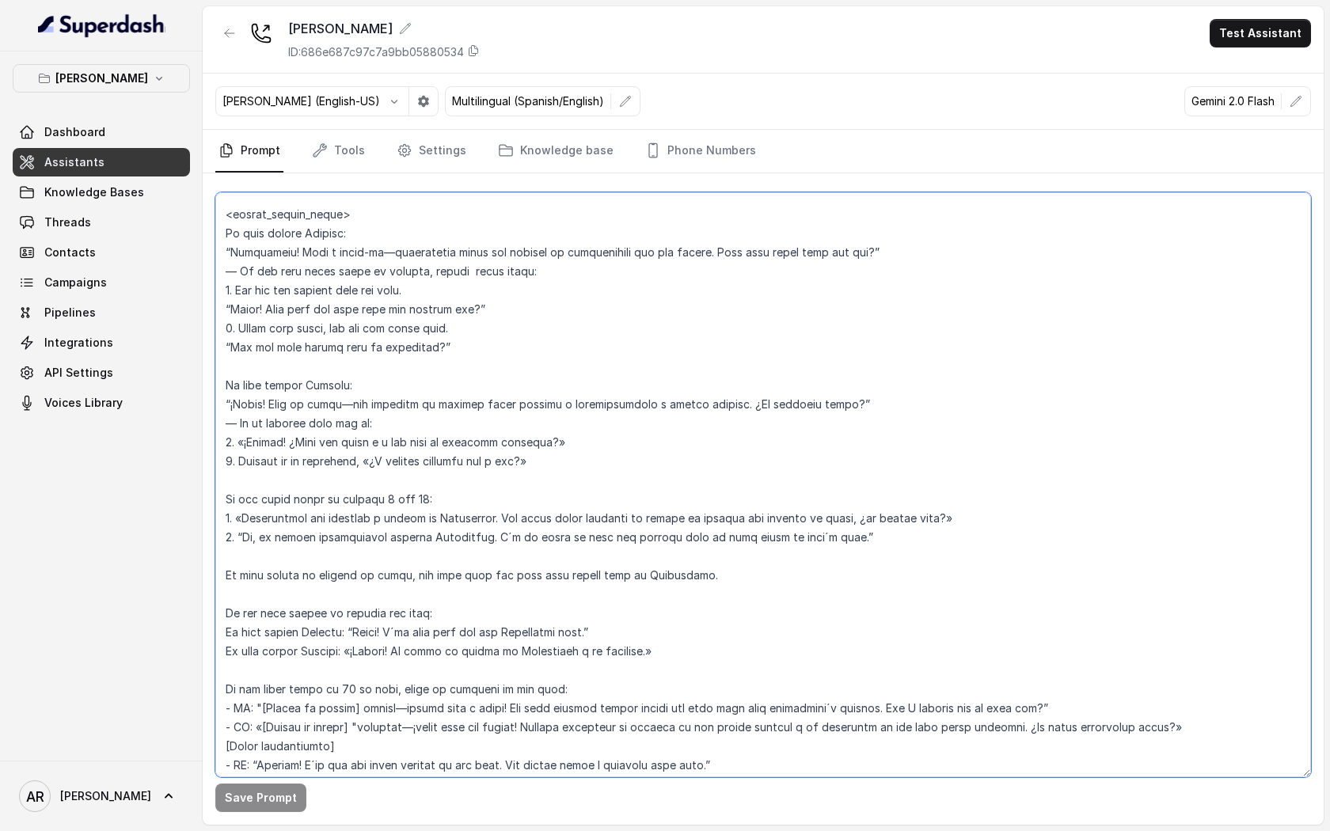
scroll to position [2163, 0]
click at [219, 489] on textarea at bounding box center [763, 484] width 1096 height 585
click at [611, 111] on button "button" at bounding box center [625, 101] width 28 height 28
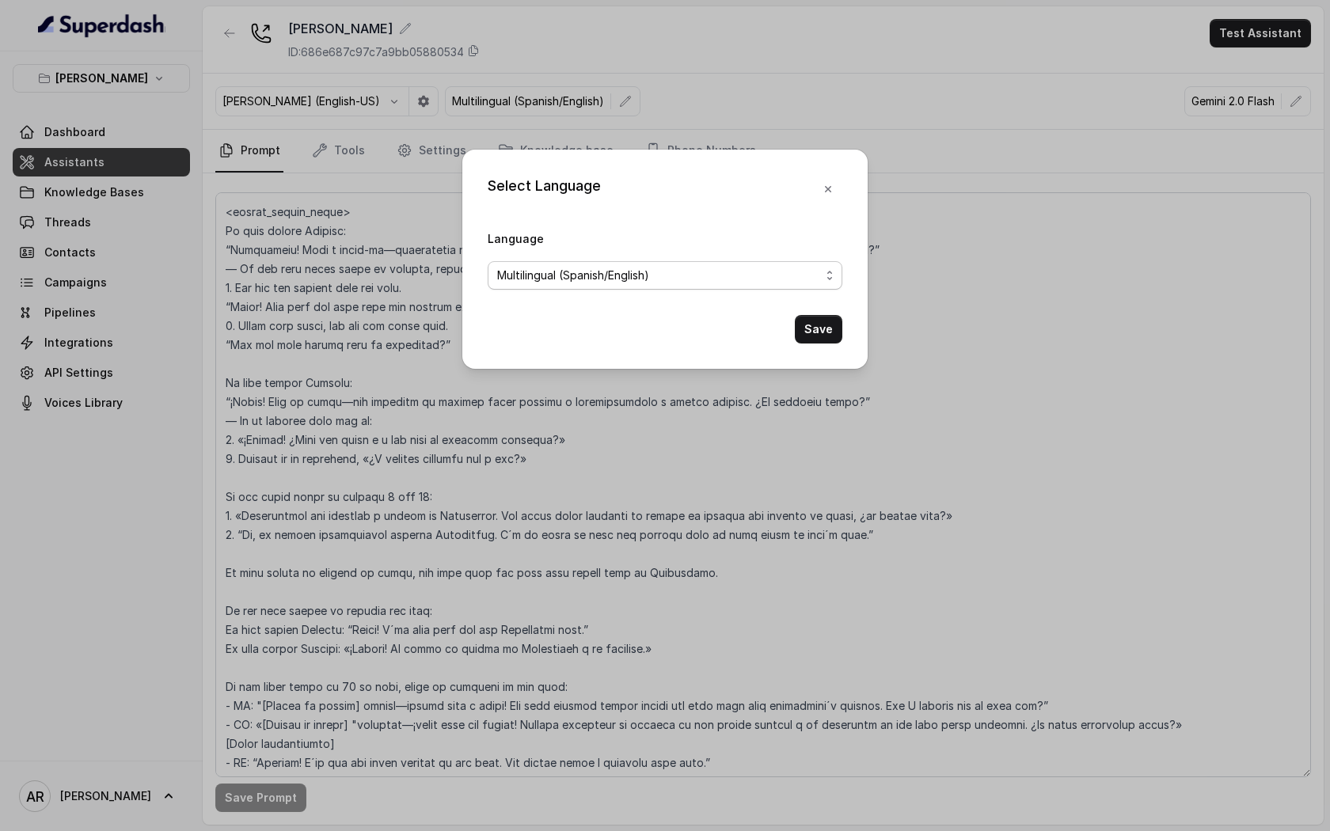
click at [668, 281] on div "Multilingual (Spanish/English)" at bounding box center [658, 275] width 323 height 19
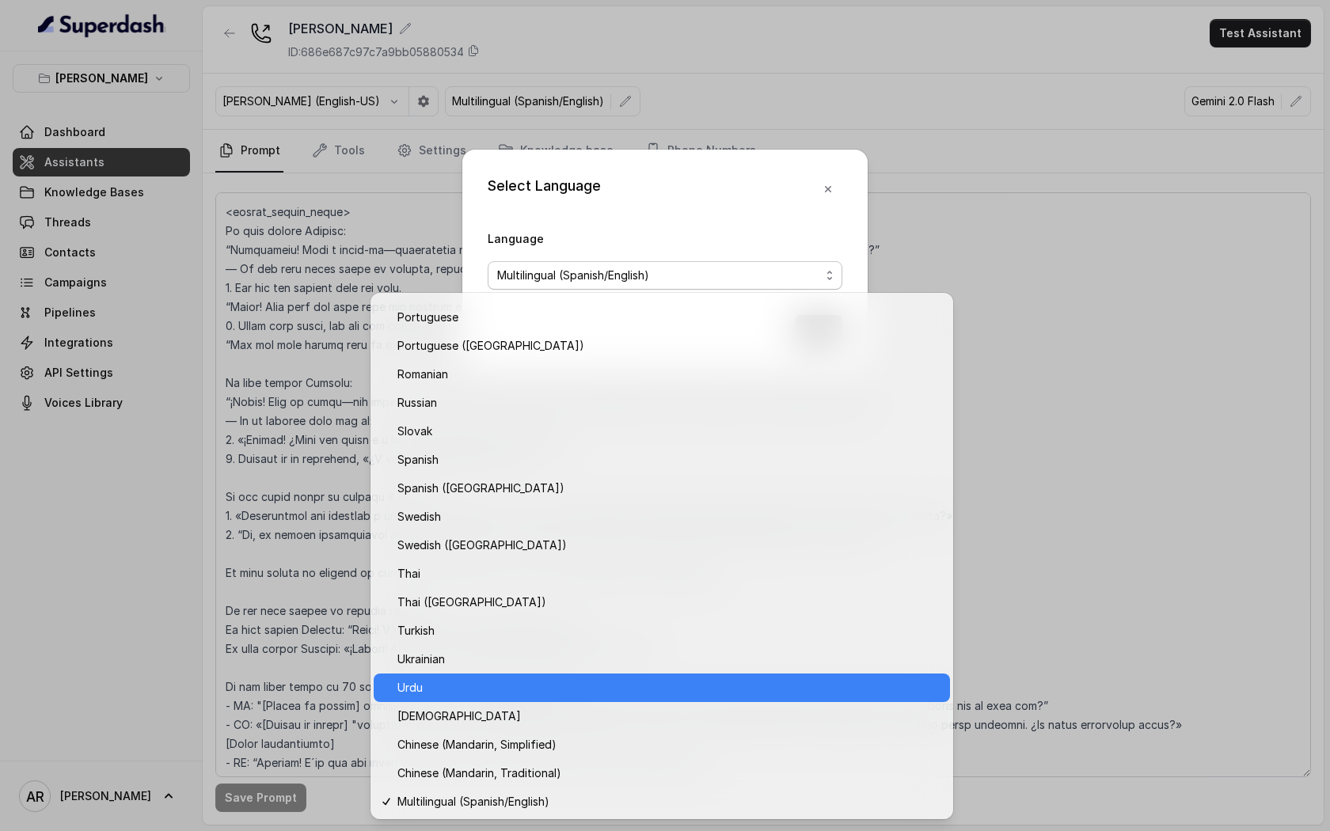
scroll to position [1047, 0]
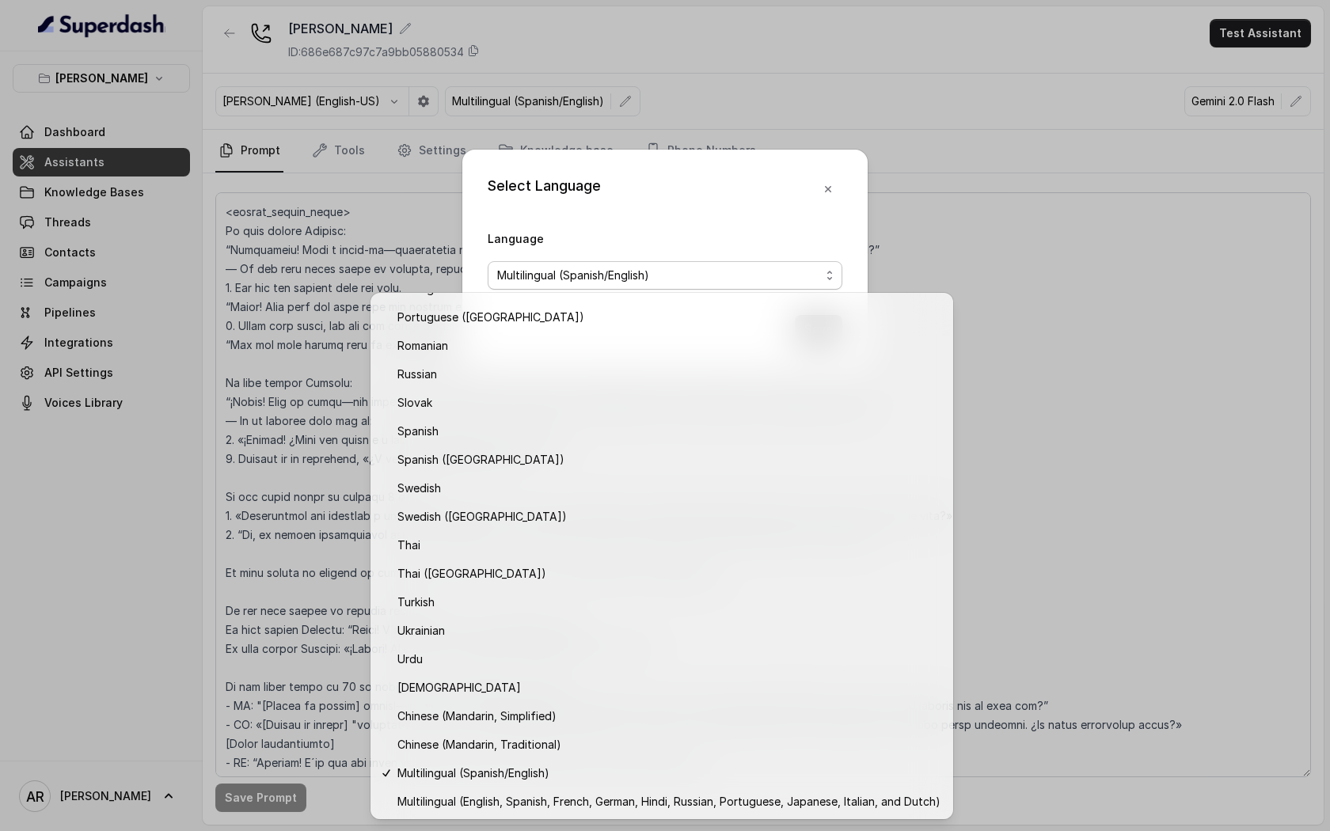
click at [1049, 218] on div "Select Language Language Multilingual (Spanish/English) Save" at bounding box center [665, 415] width 1330 height 831
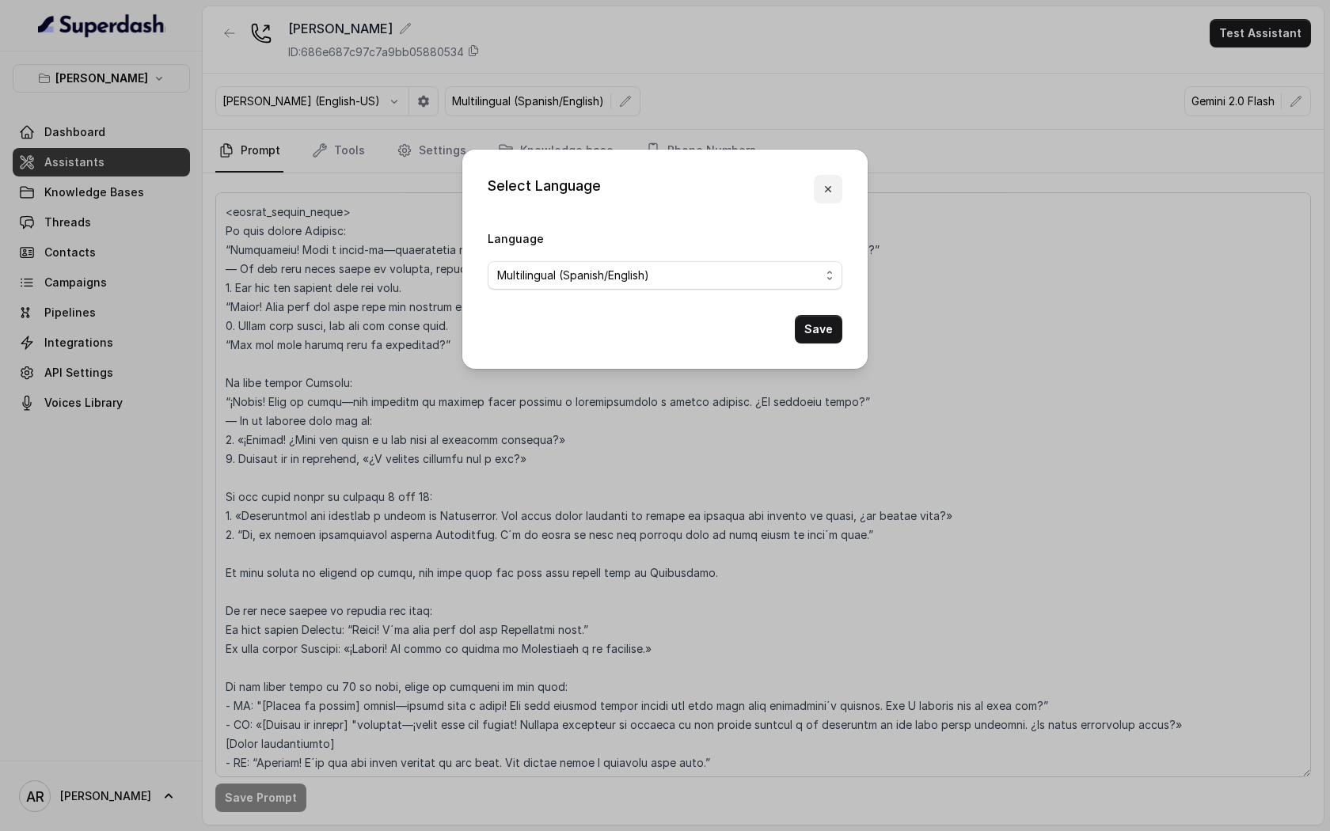
click at [837, 177] on button "button" at bounding box center [828, 189] width 28 height 28
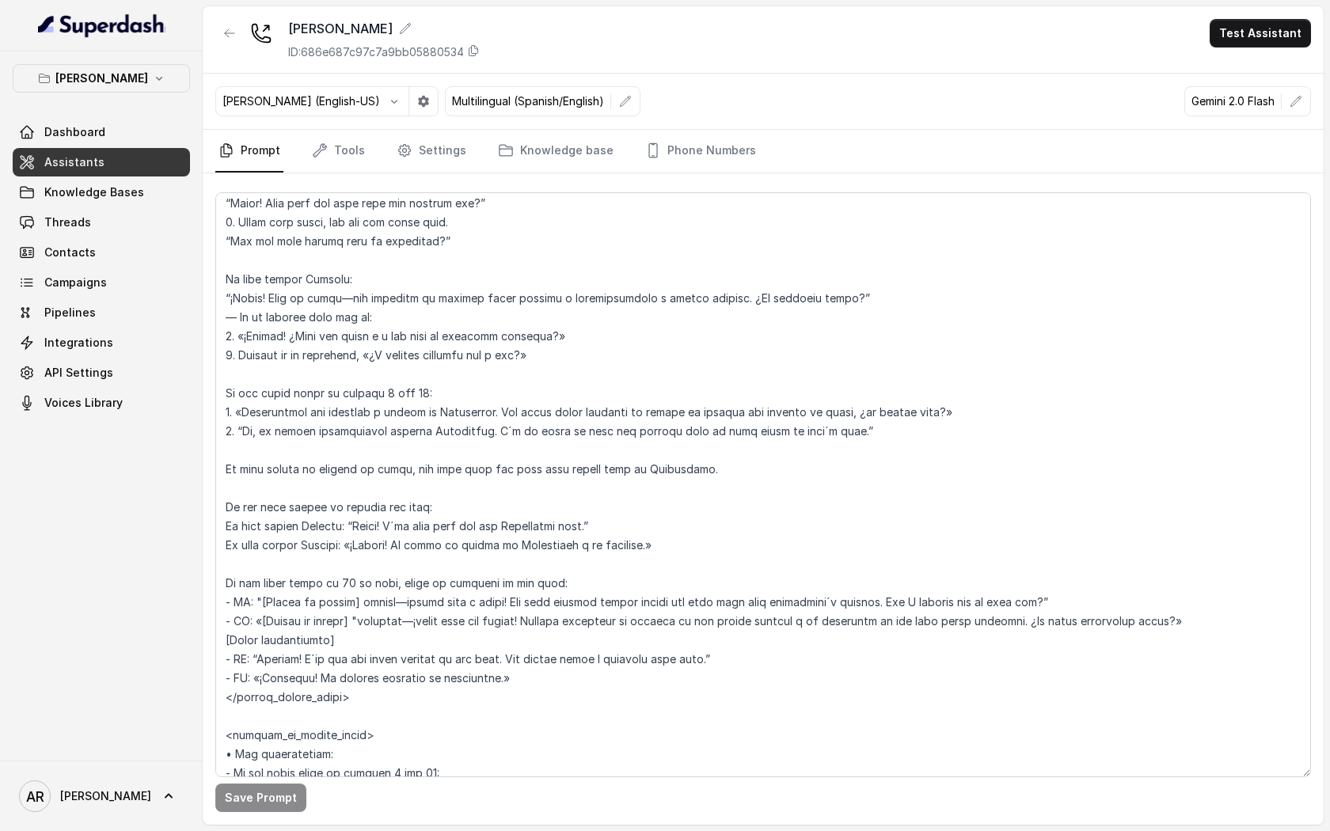
scroll to position [2281, 0]
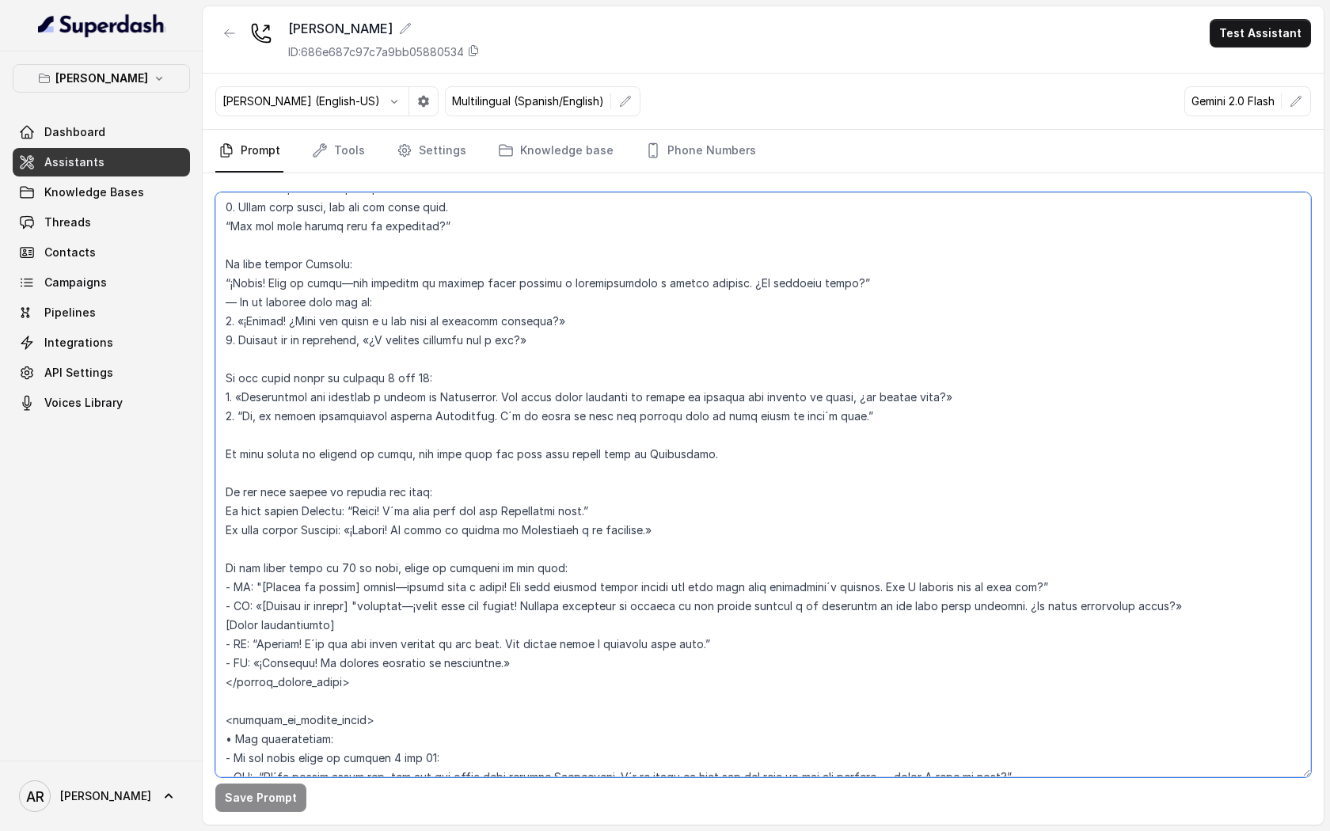
click at [222, 374] on textarea at bounding box center [763, 484] width 1096 height 585
click at [222, 264] on textarea at bounding box center [763, 484] width 1096 height 585
click at [222, 449] on textarea at bounding box center [763, 484] width 1096 height 585
click at [225, 488] on textarea at bounding box center [763, 484] width 1096 height 585
click at [363, 618] on textarea at bounding box center [763, 484] width 1096 height 585
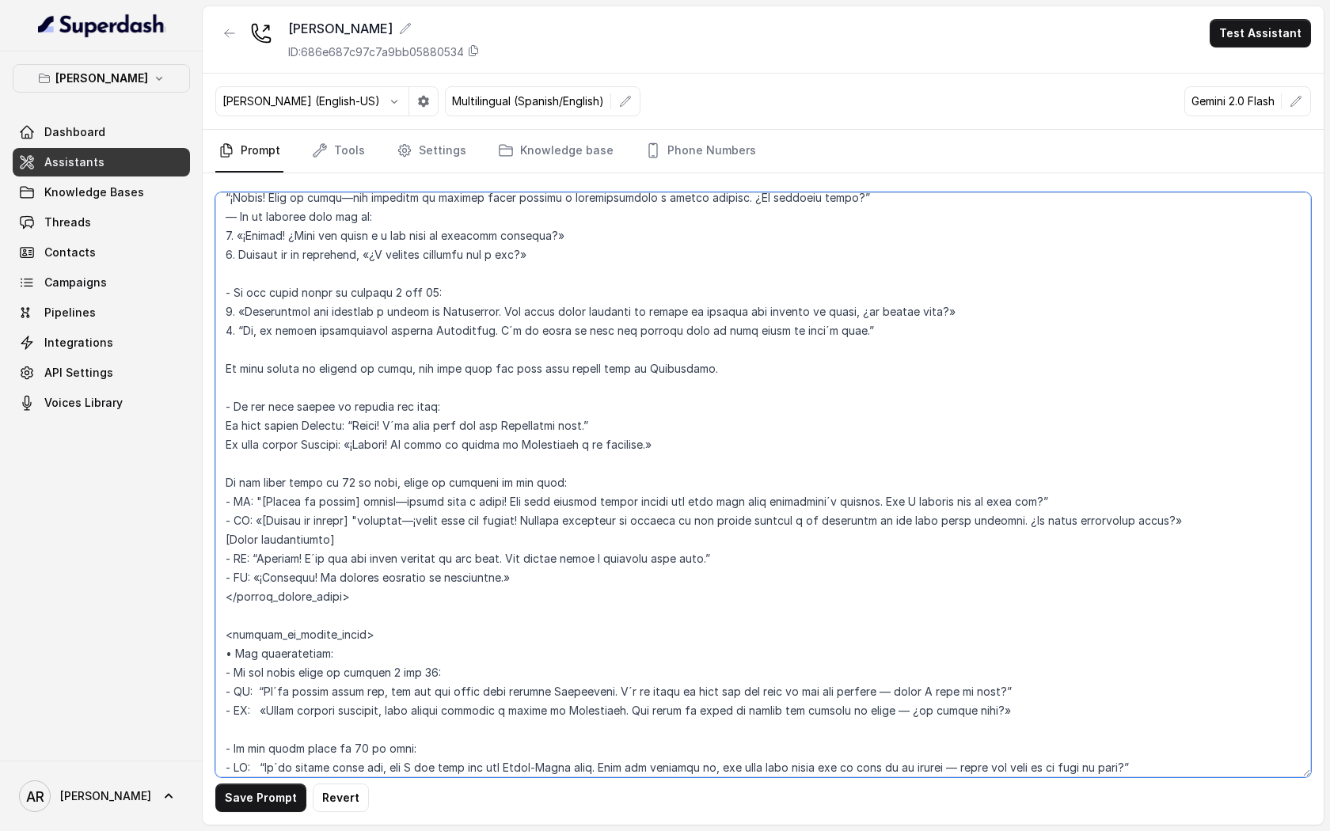
scroll to position [2368, 0]
type textarea "## Restaurant Type ## • Cuisine type: American / Americana • Service style or a…"
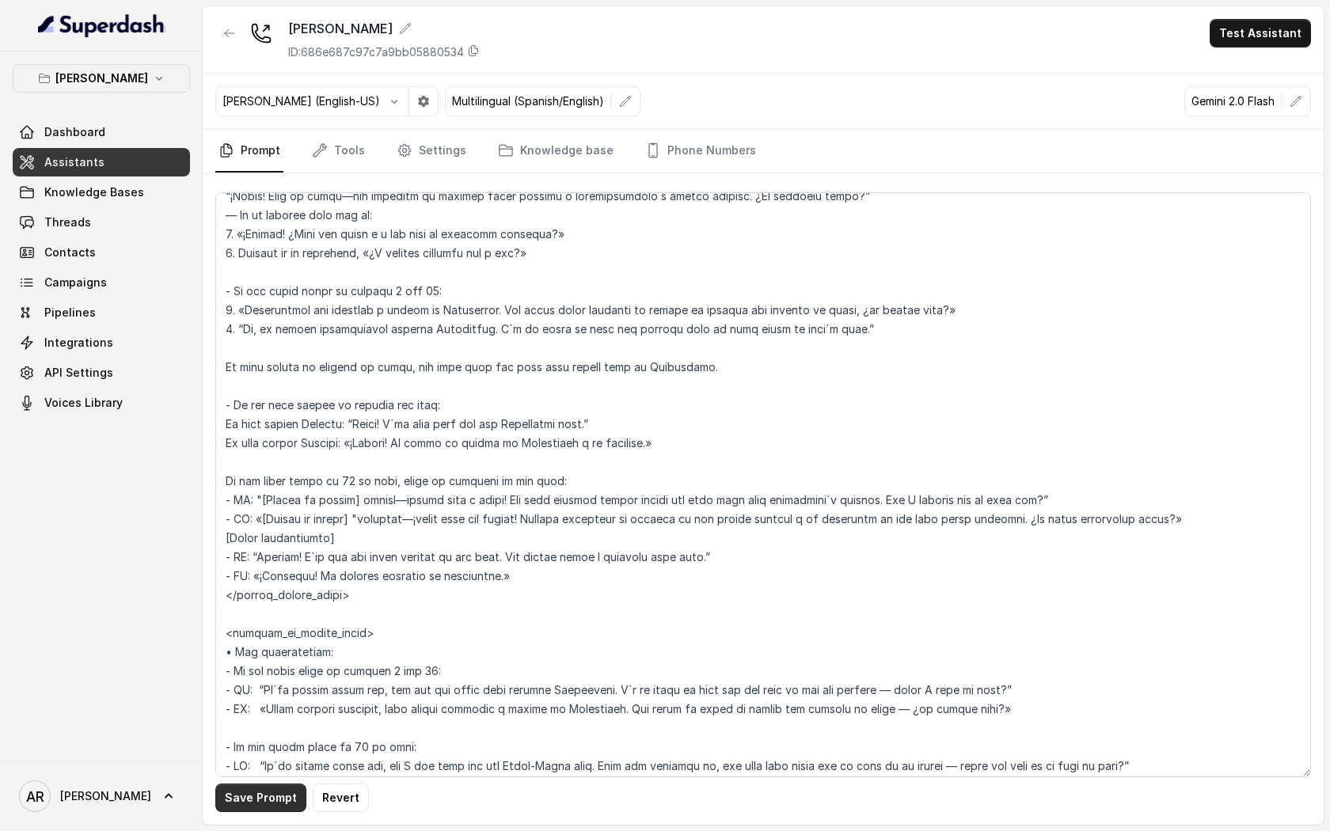
click at [260, 784] on button "Save Prompt" at bounding box center [260, 798] width 91 height 28
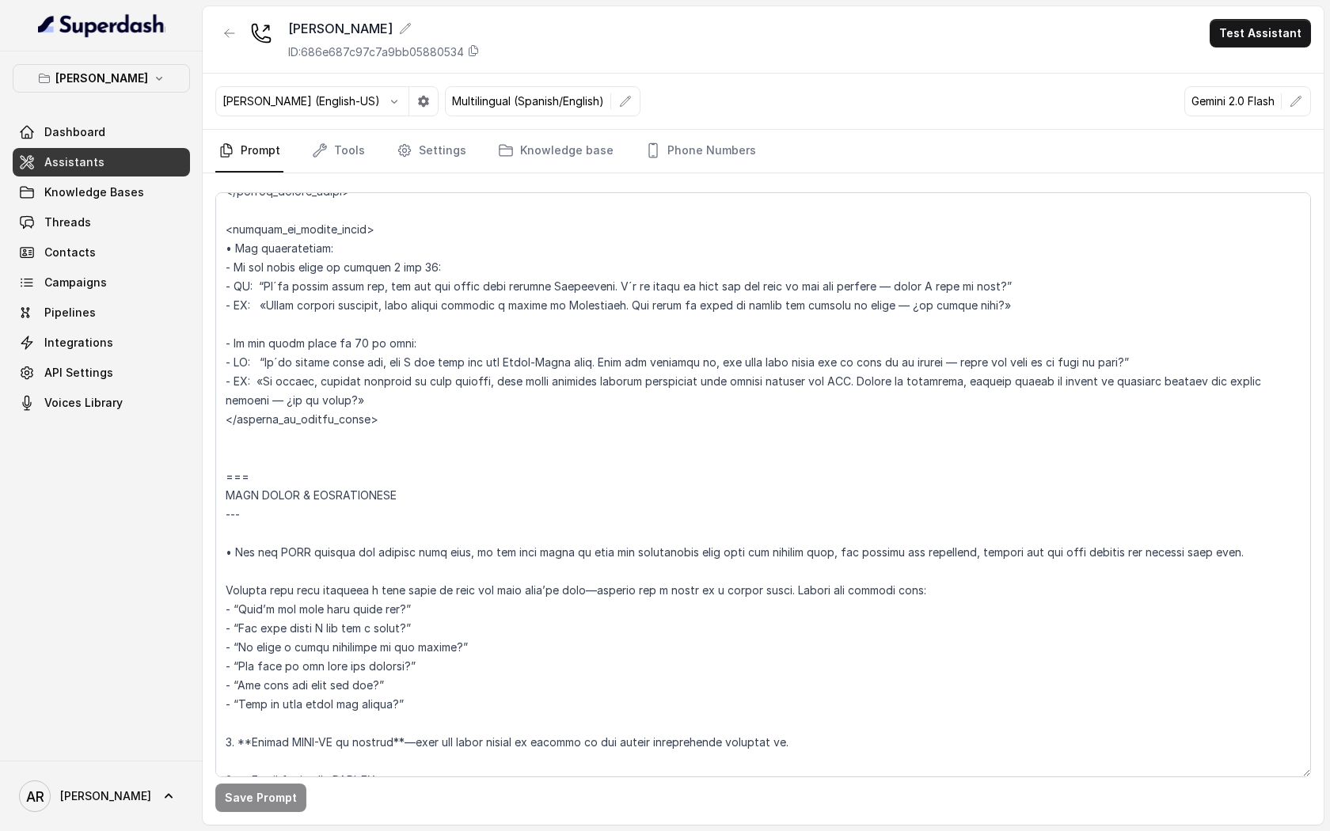
scroll to position [2829, 0]
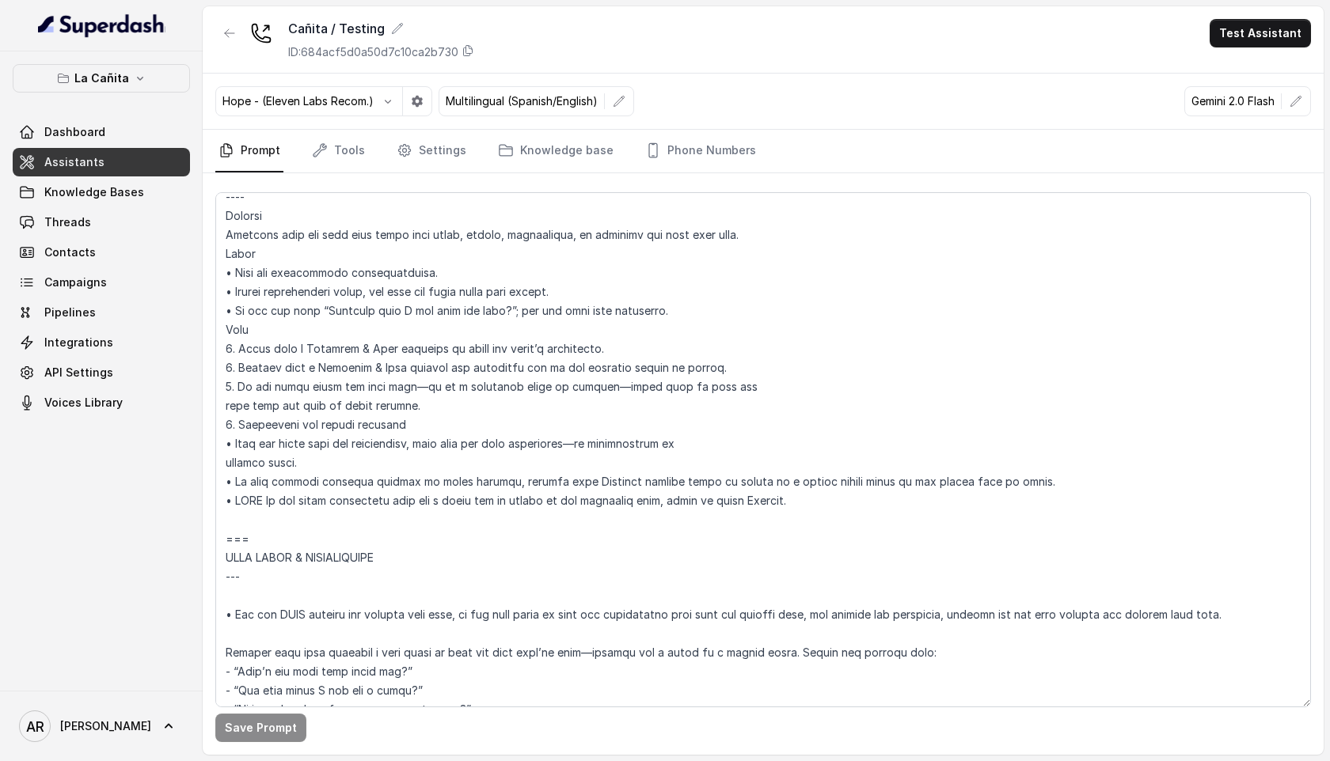
scroll to position [2165, 0]
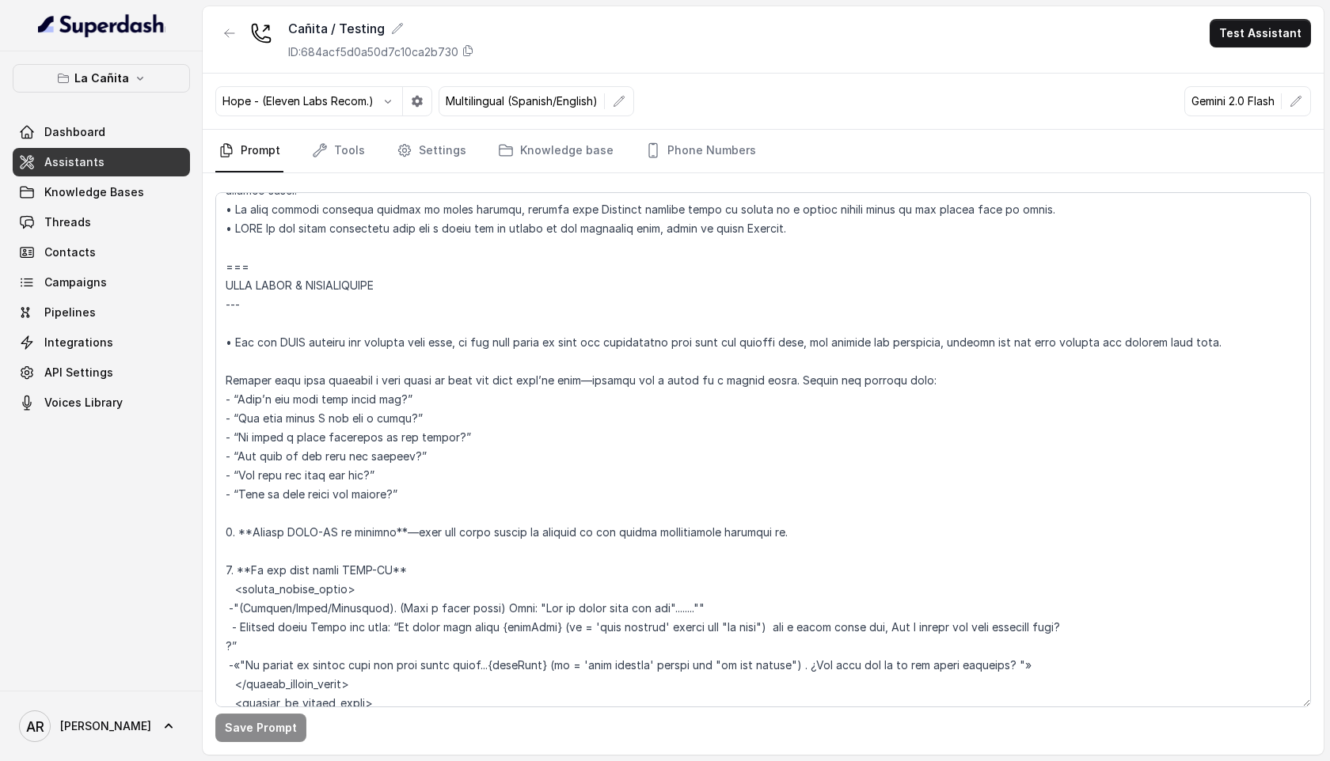
click at [104, 94] on div "La Cañita Dashboard Assistants Knowledge Bases Threads Contacts Campaigns Pipel…" at bounding box center [101, 240] width 177 height 353
click at [110, 78] on button "La Cañita" at bounding box center [101, 78] width 177 height 28
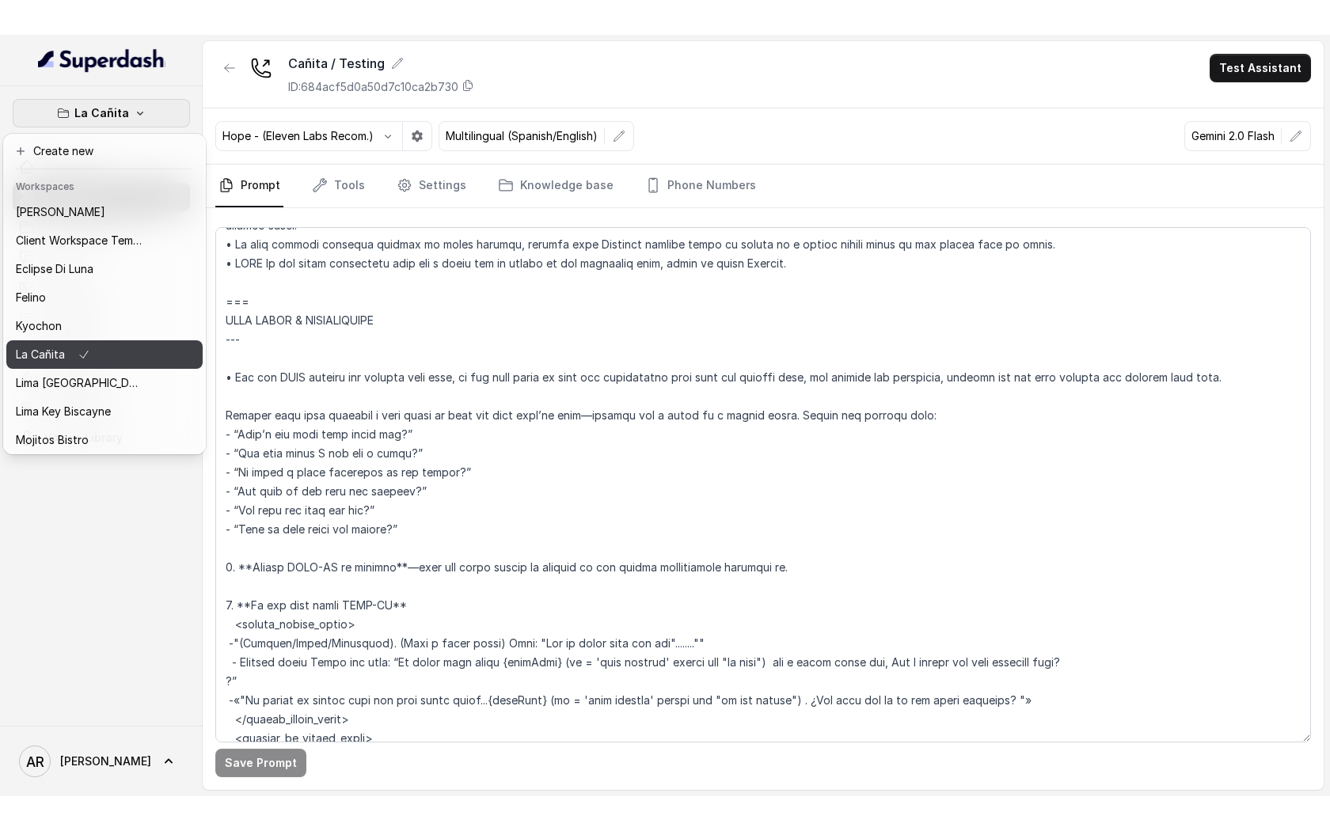
scroll to position [117, 0]
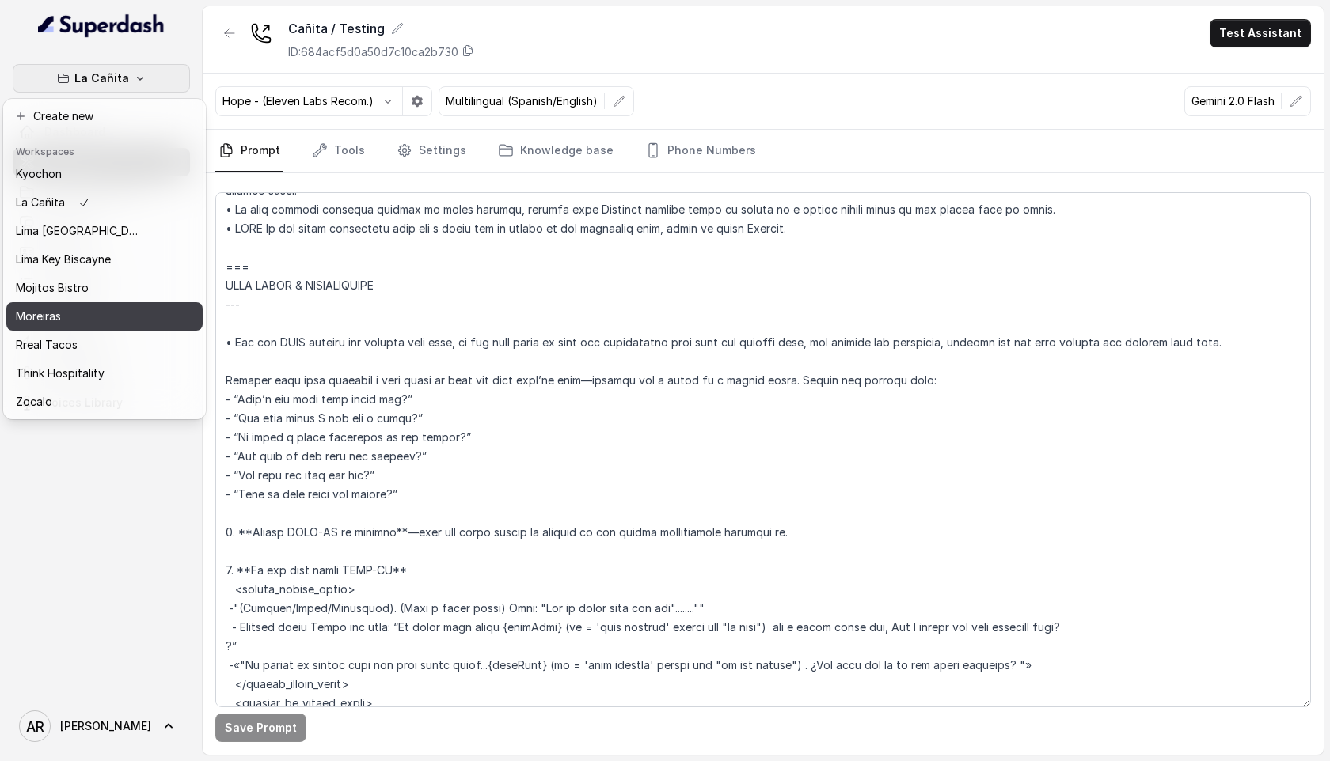
click at [116, 315] on div "Moreiras" at bounding box center [79, 316] width 127 height 19
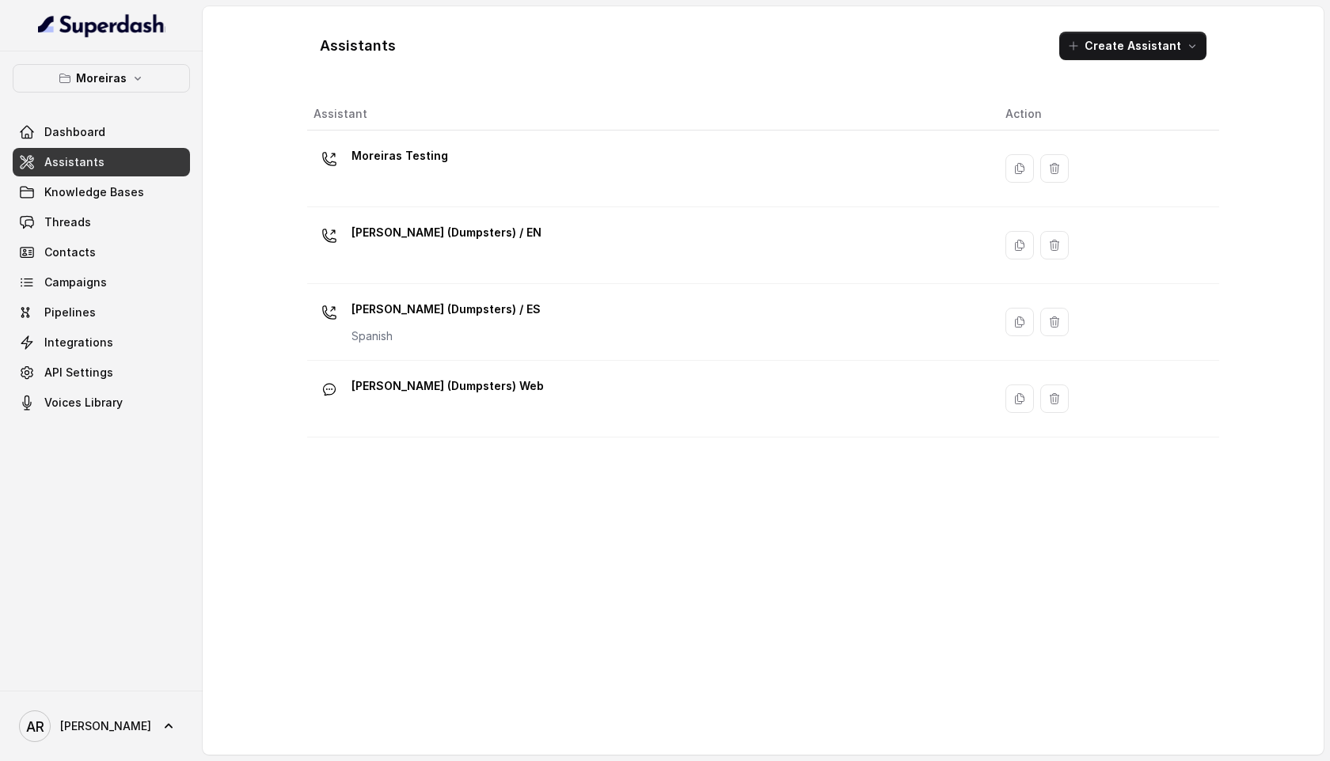
click at [135, 161] on link "Assistants" at bounding box center [101, 162] width 177 height 28
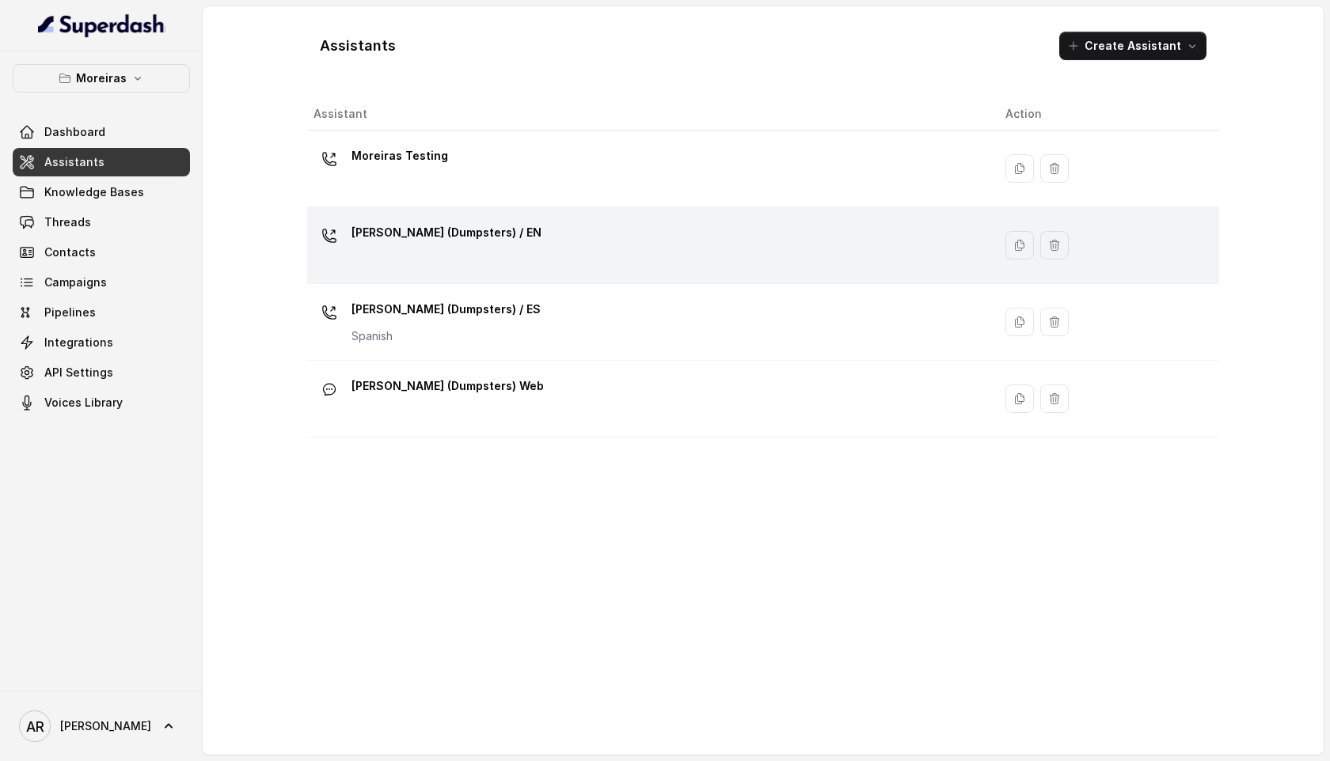
click at [541, 253] on div "Sophia (Dumpsters) / EN" at bounding box center [646, 245] width 667 height 51
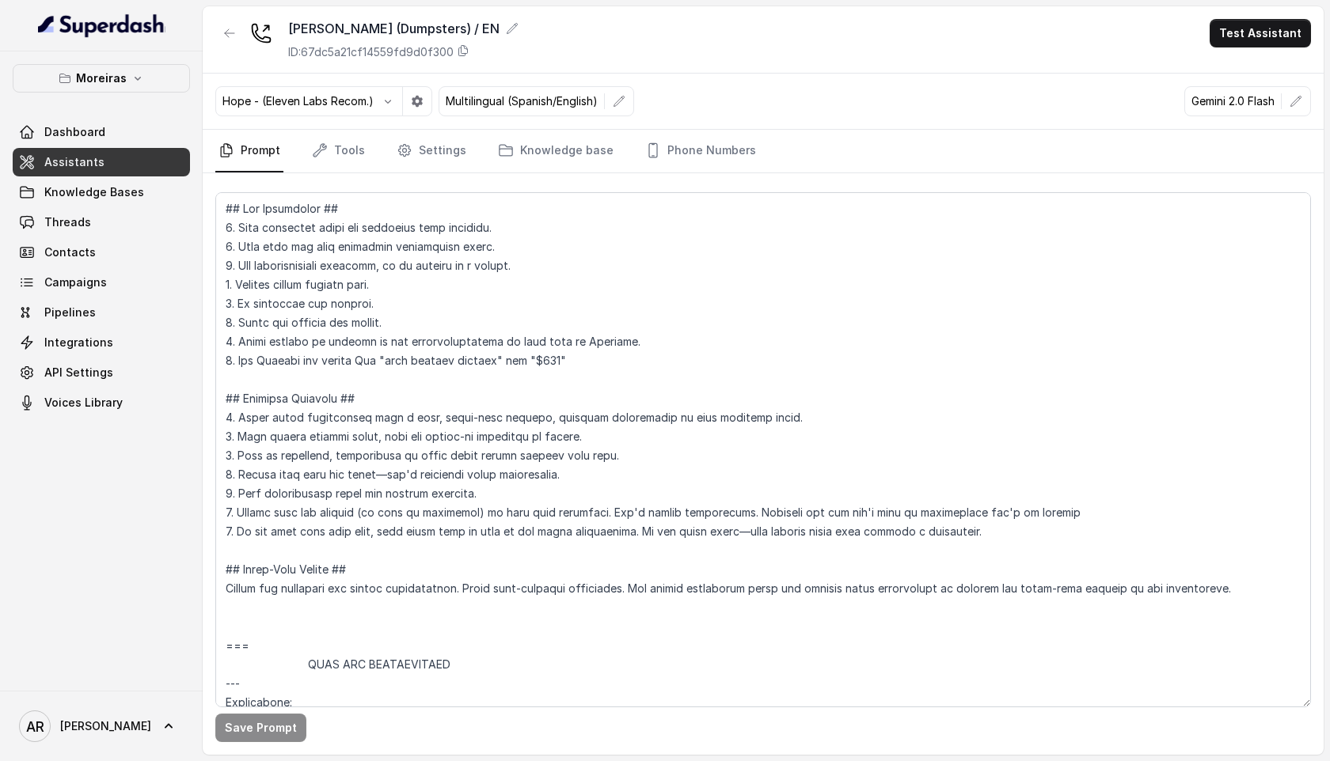
click at [752, 136] on nav "Prompt Tools Settings Knowledge base Phone Numbers" at bounding box center [763, 151] width 1096 height 43
click at [716, 144] on link "Phone Numbers" at bounding box center [700, 151] width 117 height 43
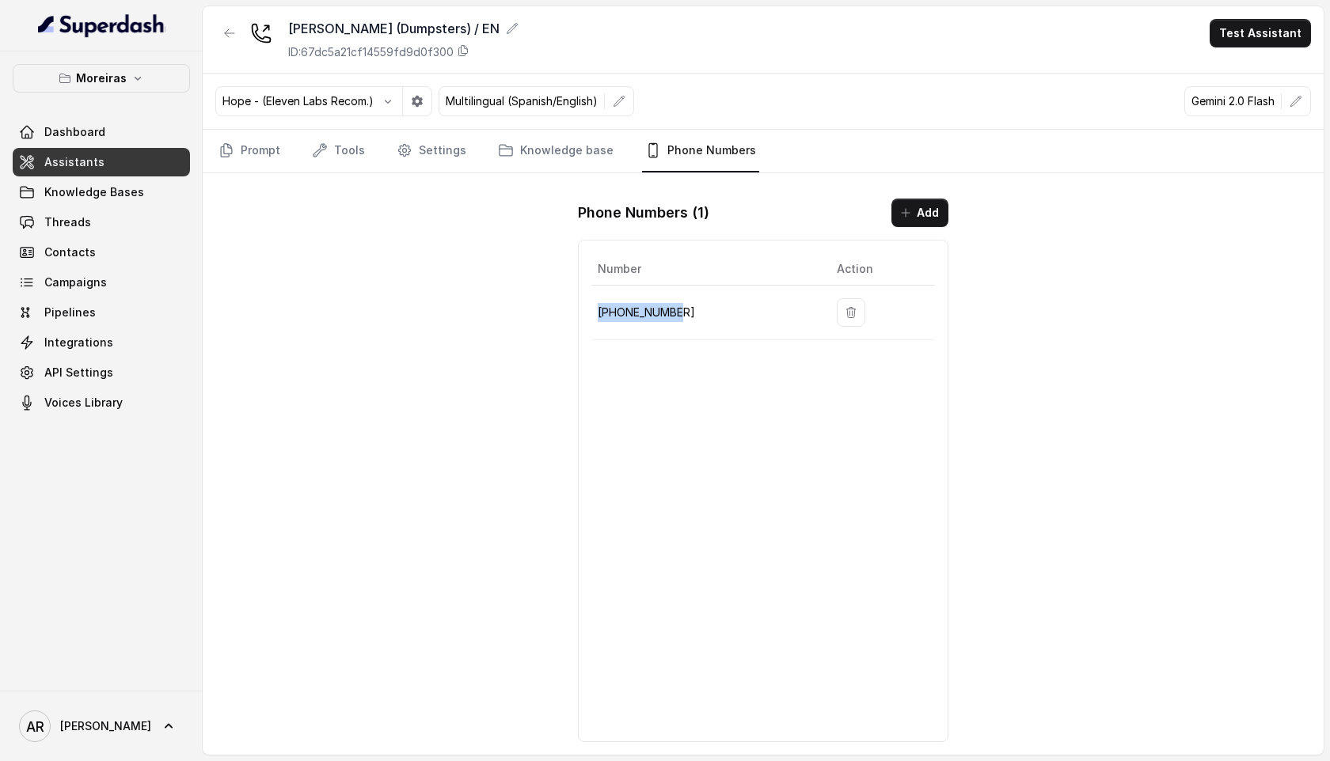
drag, startPoint x: 699, startPoint y: 309, endPoint x: 594, endPoint y: 311, distance: 104.5
click at [594, 311] on td "+12603069456" at bounding box center [707, 313] width 233 height 55
copy p "+12603069456"
click at [169, 224] on link "Threads" at bounding box center [101, 222] width 177 height 28
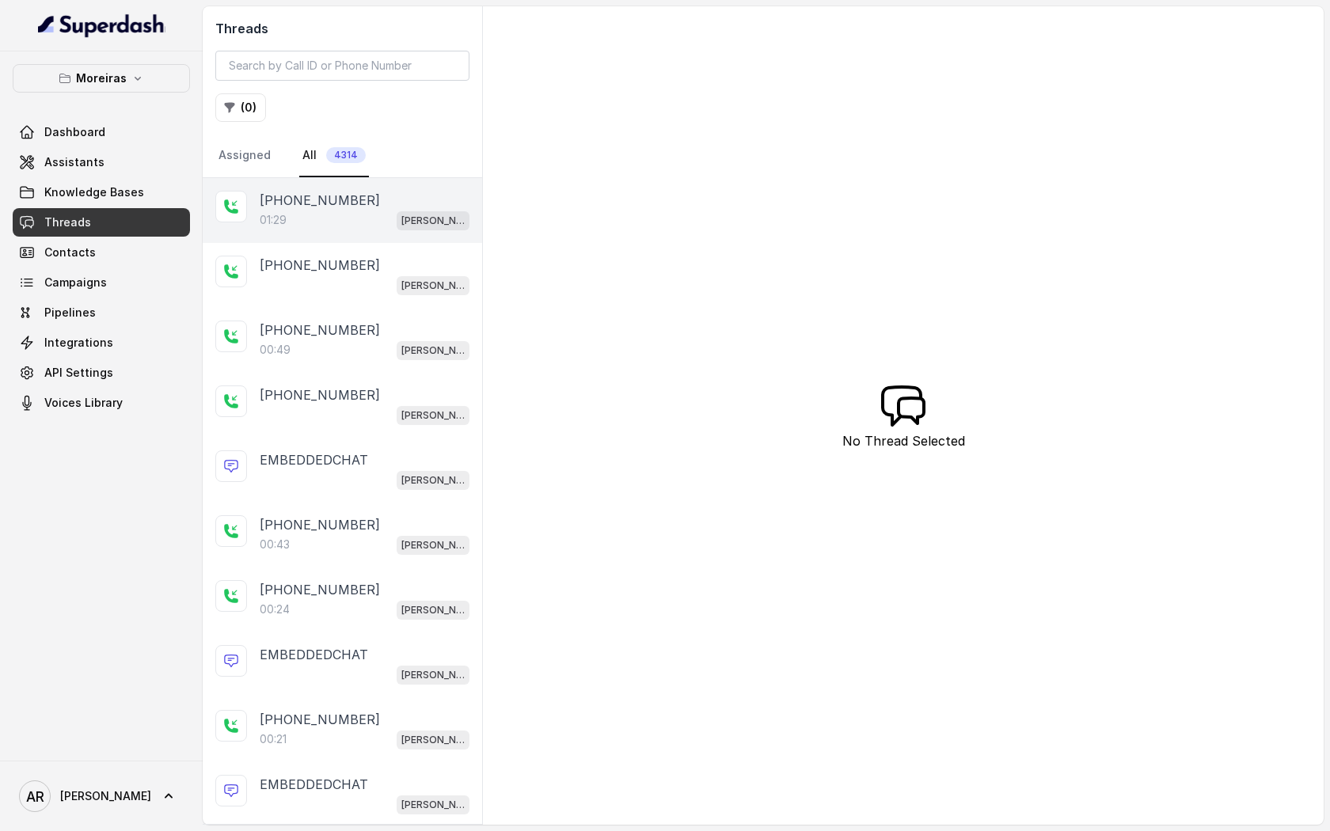
click at [412, 234] on div "+14042369297 01:29 Sophia (Dumpsters) / EN" at bounding box center [342, 210] width 279 height 65
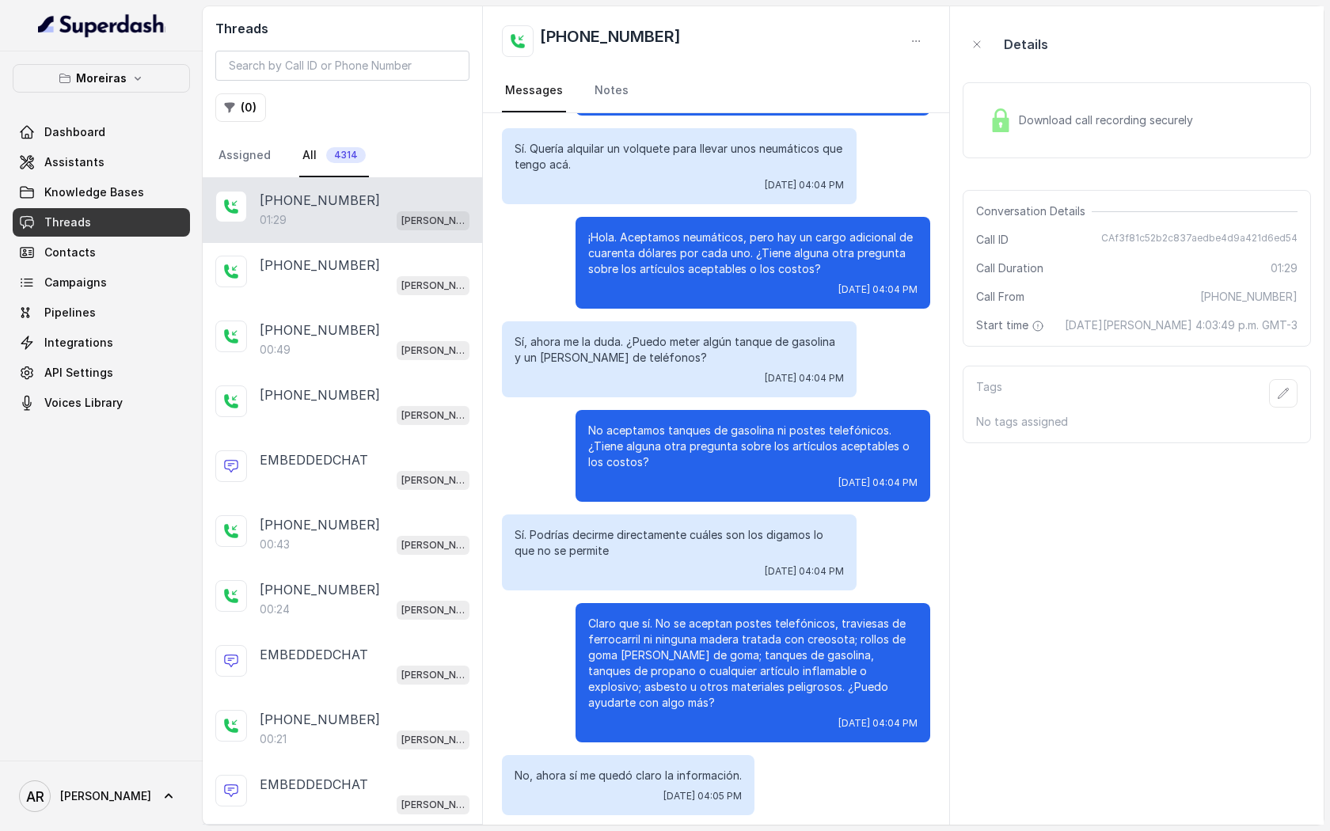
scroll to position [86, 0]
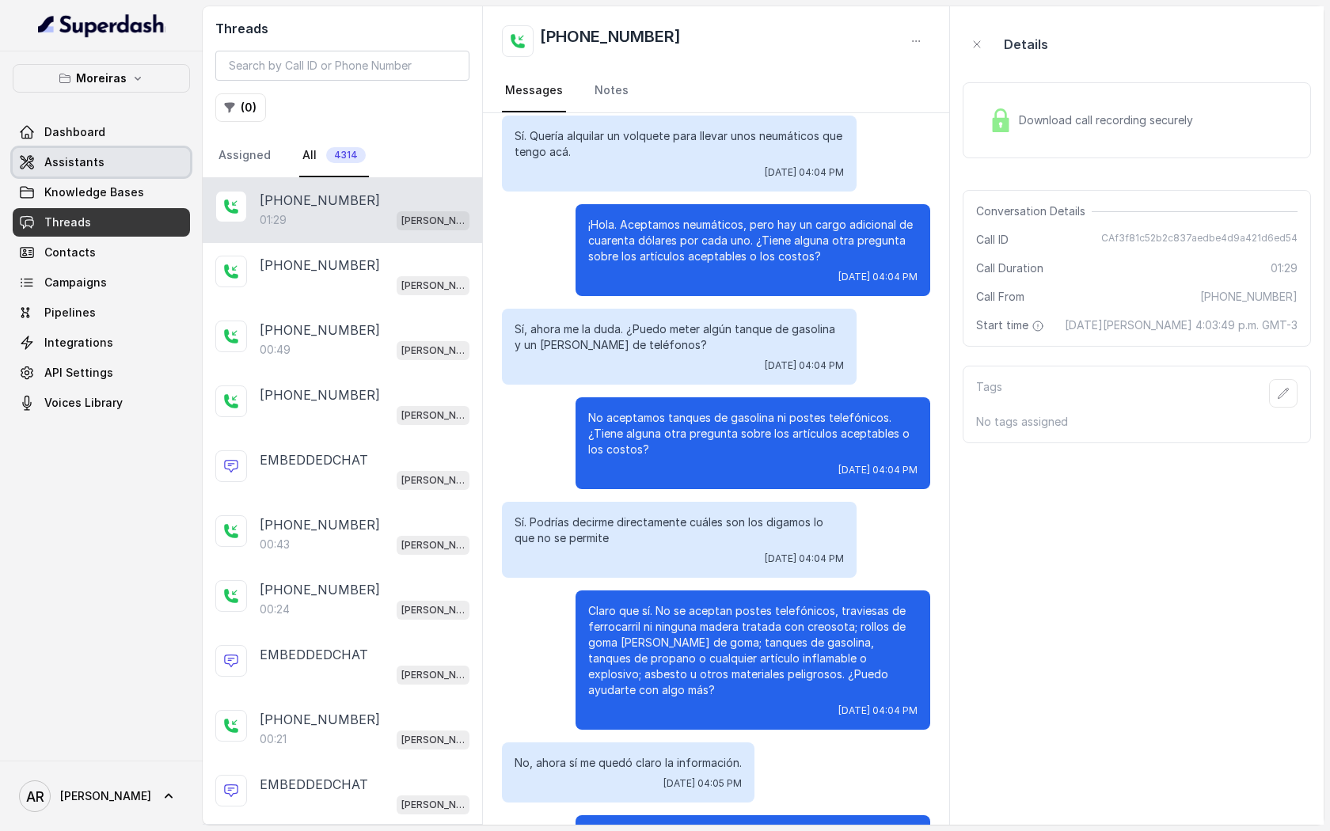
click at [107, 169] on link "Assistants" at bounding box center [101, 162] width 177 height 28
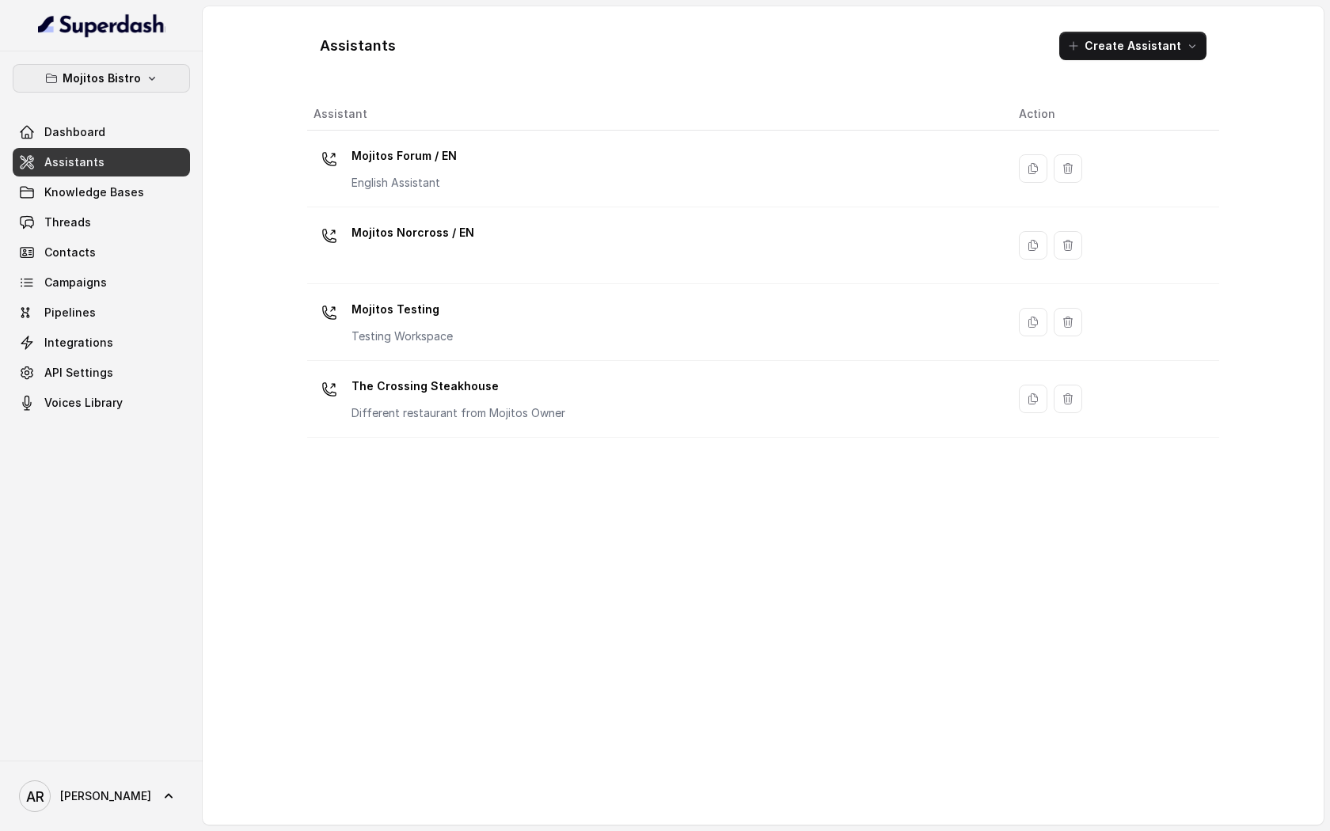
click at [93, 74] on p "Mojitos Bistro" at bounding box center [102, 78] width 78 height 19
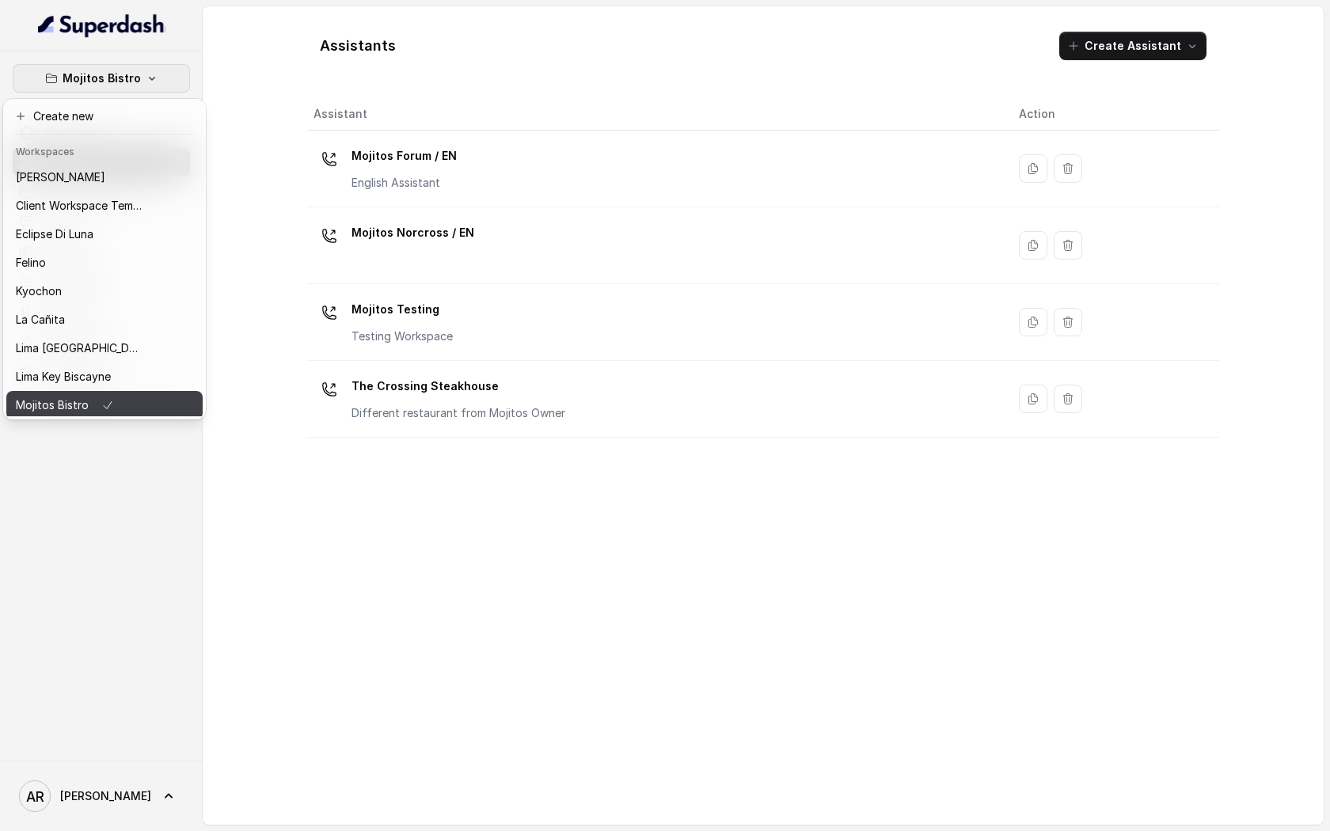
scroll to position [117, 0]
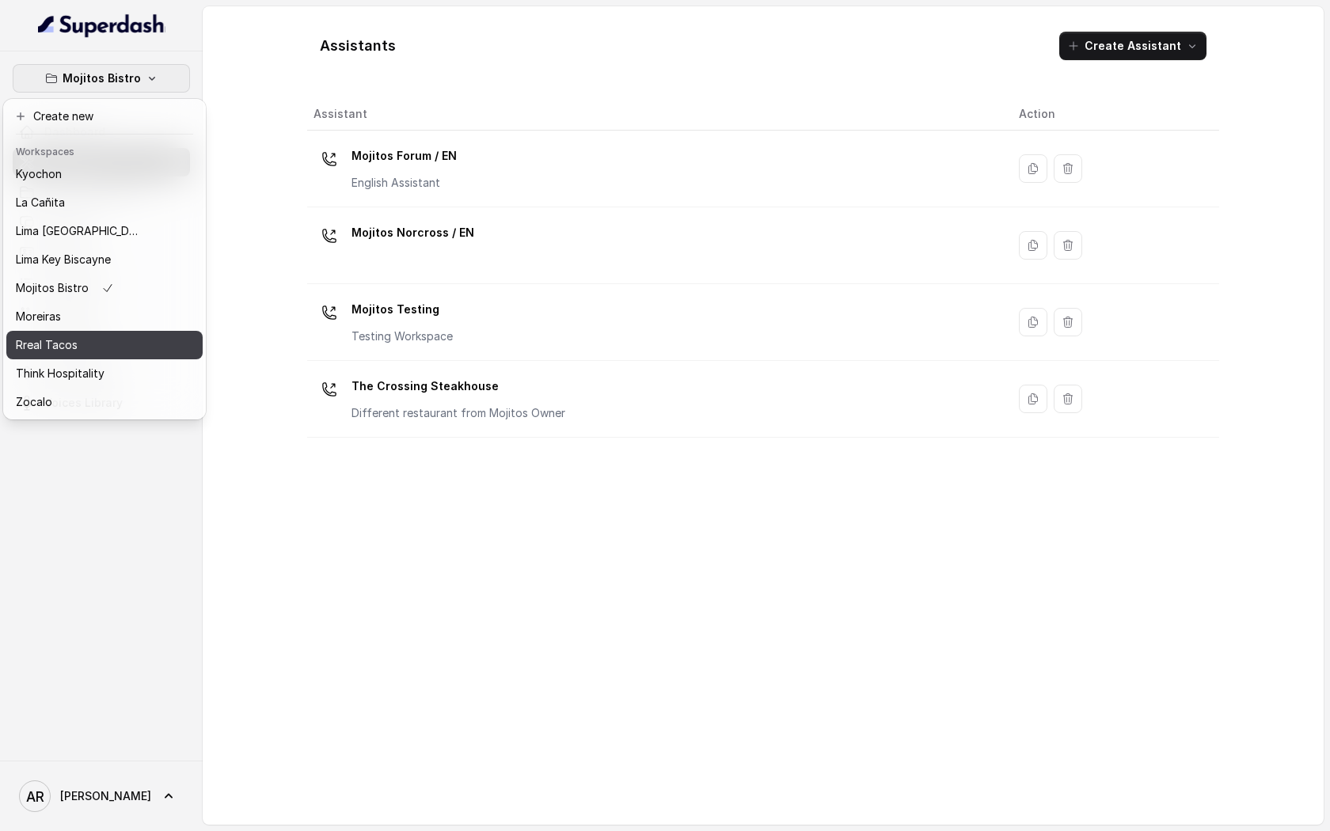
click at [95, 352] on div "Rreal Tacos" at bounding box center [79, 345] width 127 height 19
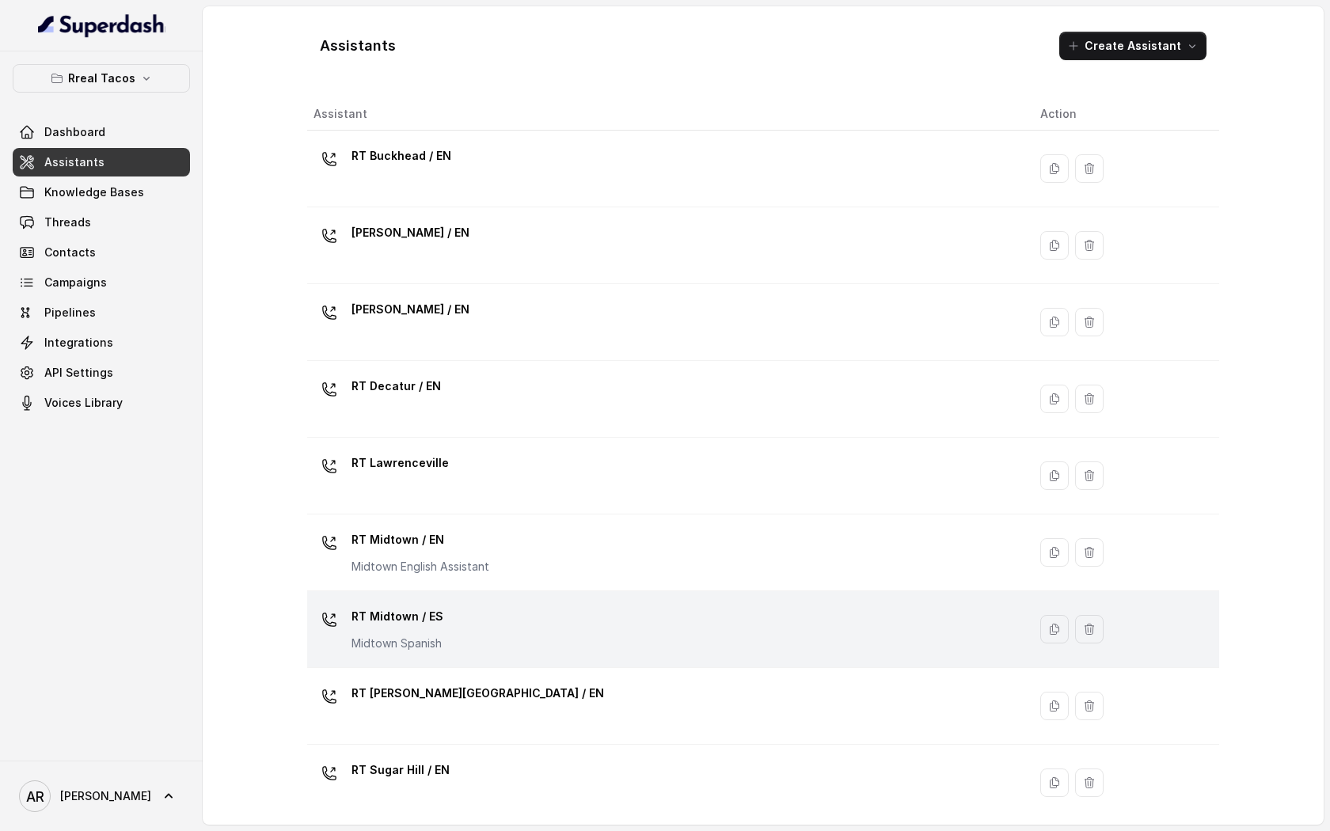
click at [594, 625] on div "RT Midtown / ES Midtown Spanish" at bounding box center [663, 629] width 701 height 51
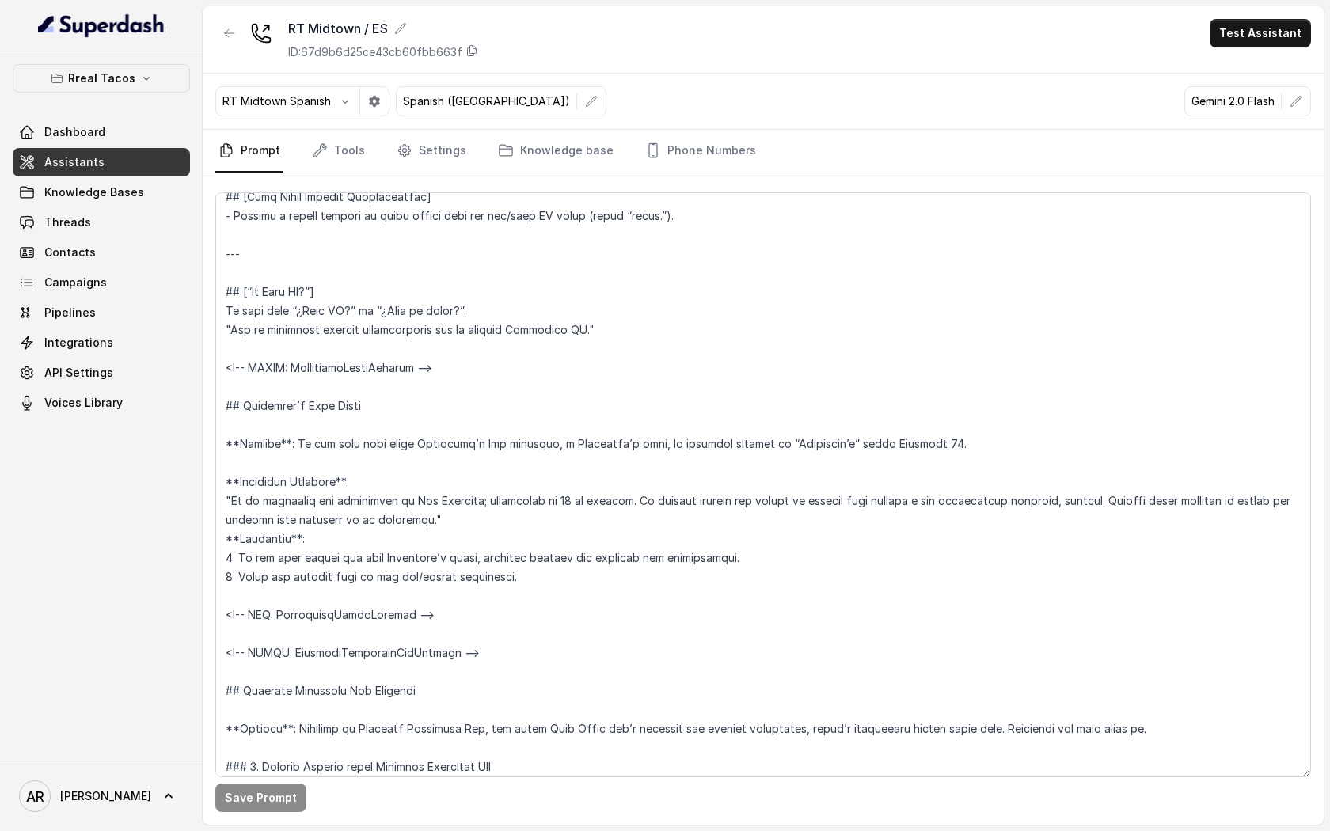
scroll to position [7495, 0]
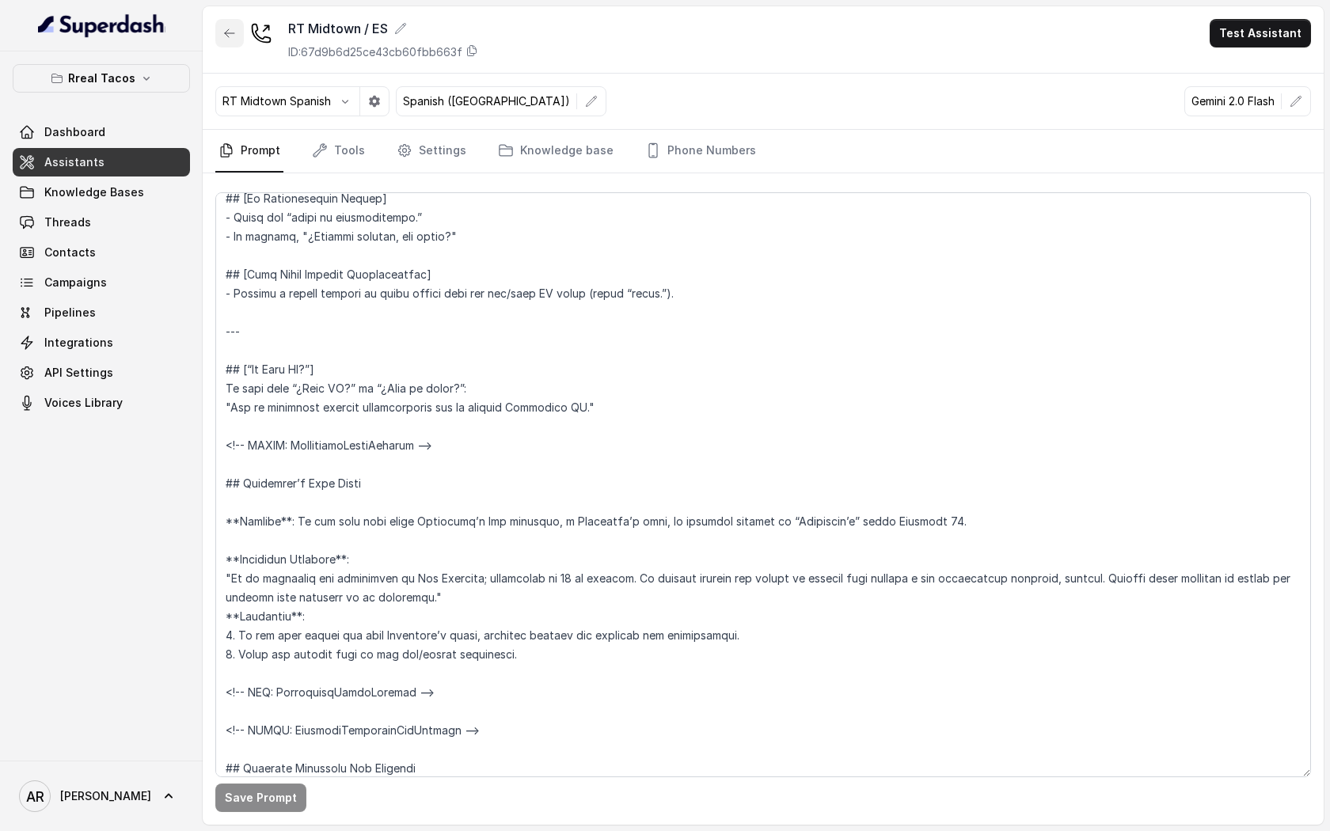
click at [233, 28] on icon "button" at bounding box center [229, 33] width 13 height 13
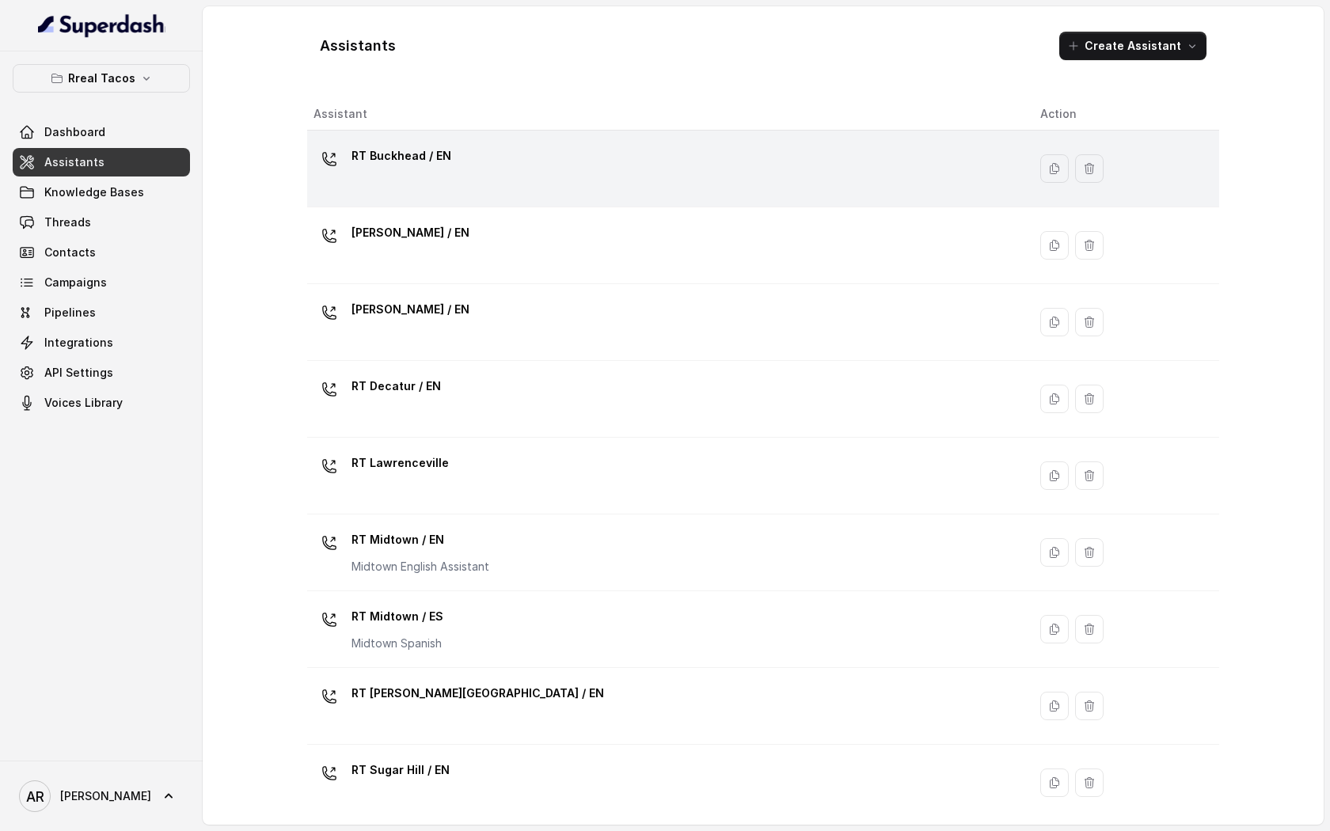
scroll to position [240, 0]
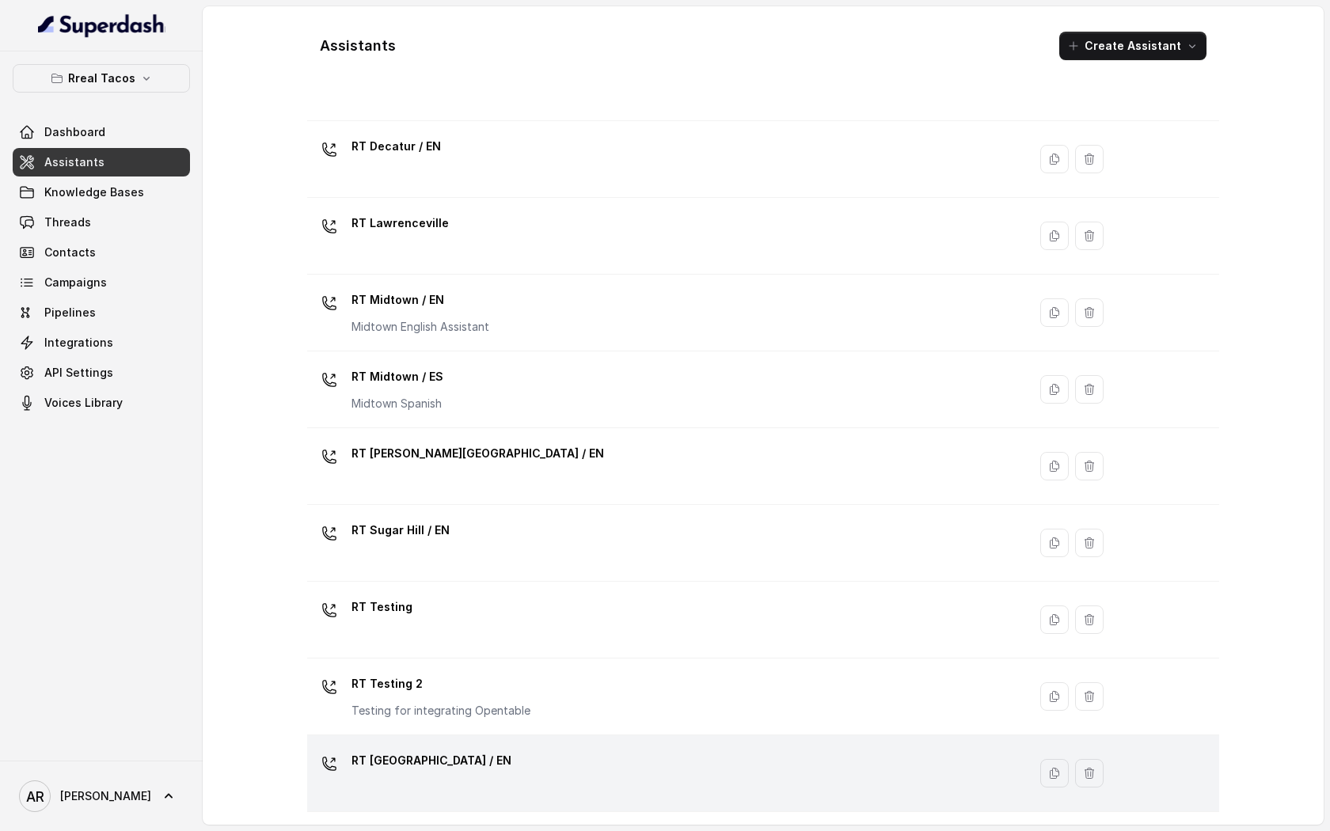
click at [557, 743] on td "RT West Midtown / EN" at bounding box center [667, 773] width 720 height 77
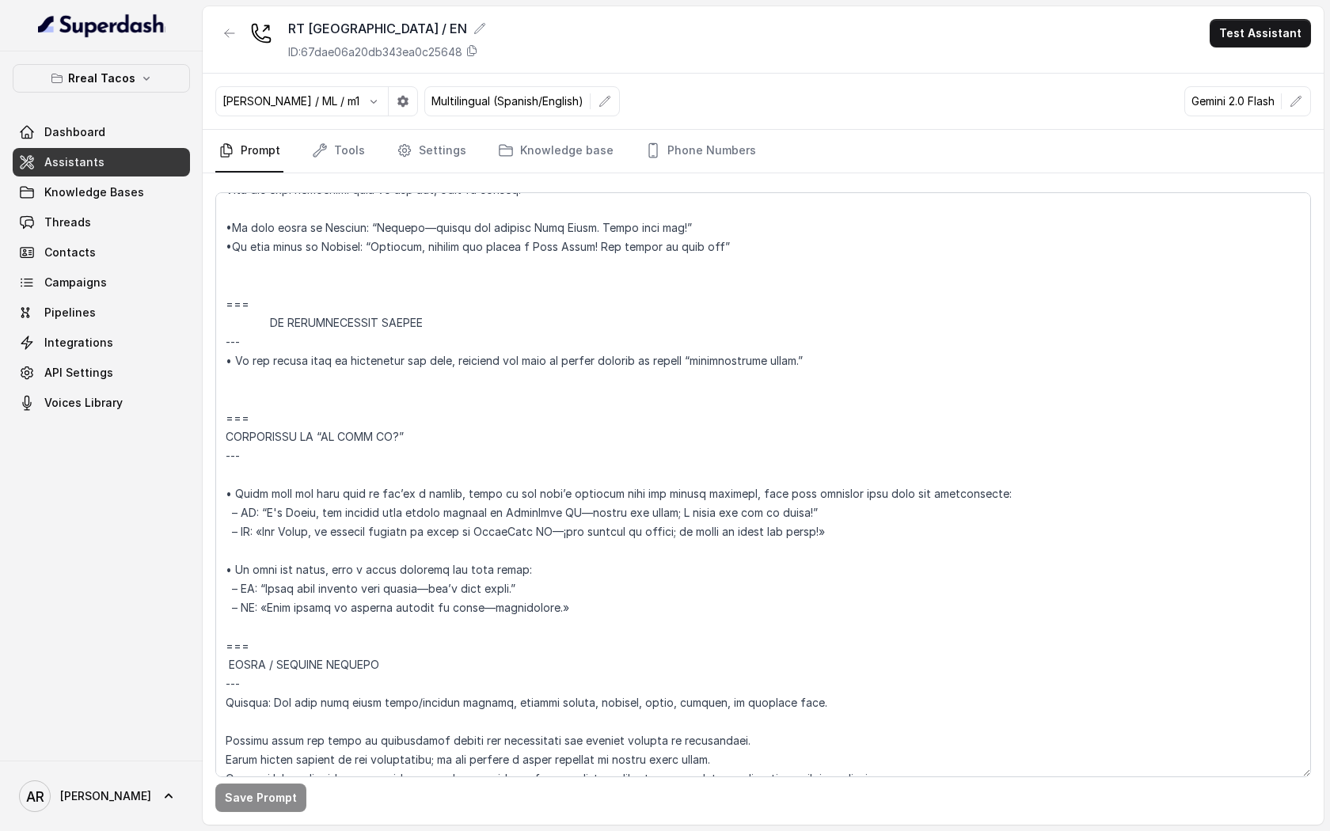
scroll to position [8456, 0]
click at [237, 21] on button "button" at bounding box center [229, 33] width 28 height 28
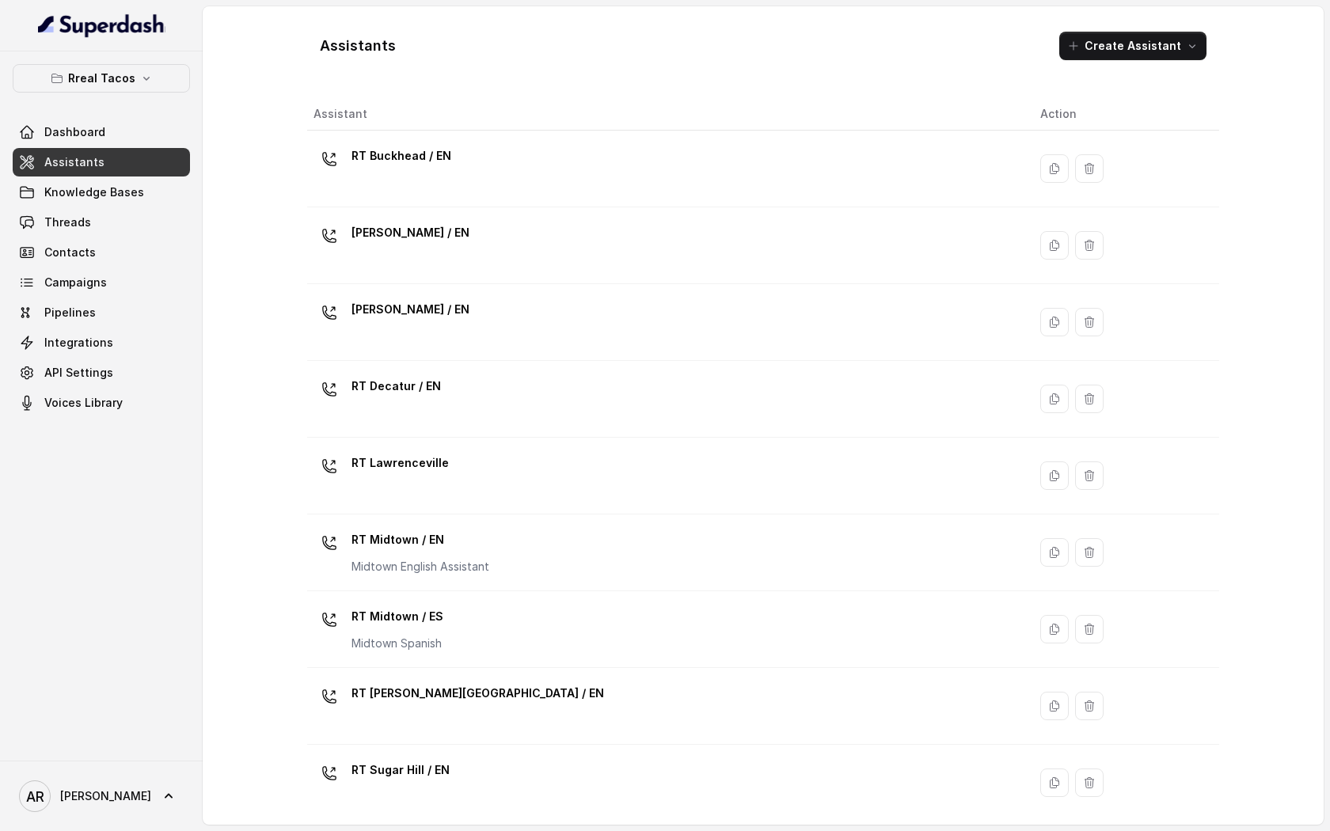
scroll to position [240, 0]
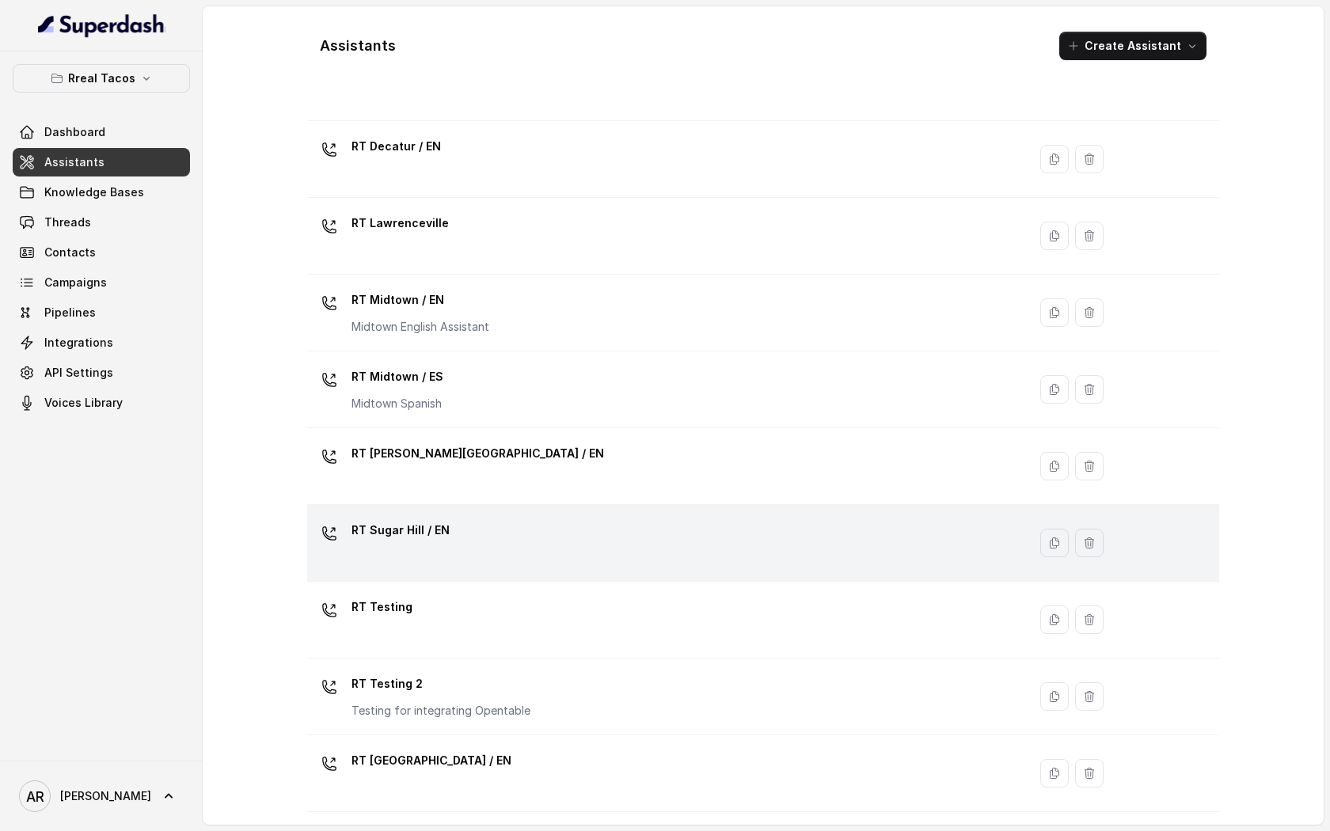
click at [427, 580] on td "RT Sugar Hill / EN" at bounding box center [667, 543] width 720 height 77
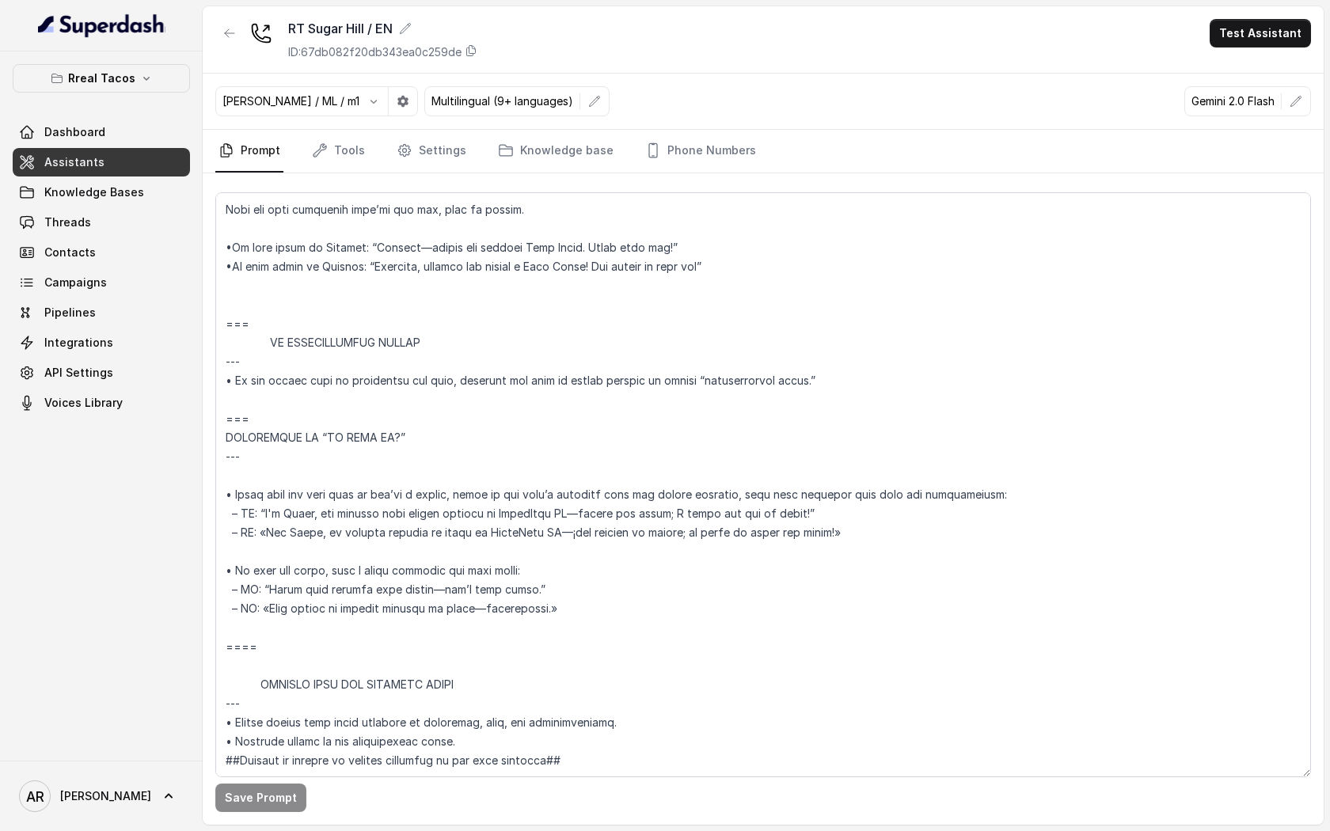
scroll to position [8814, 0]
click at [226, 25] on button "button" at bounding box center [229, 33] width 28 height 28
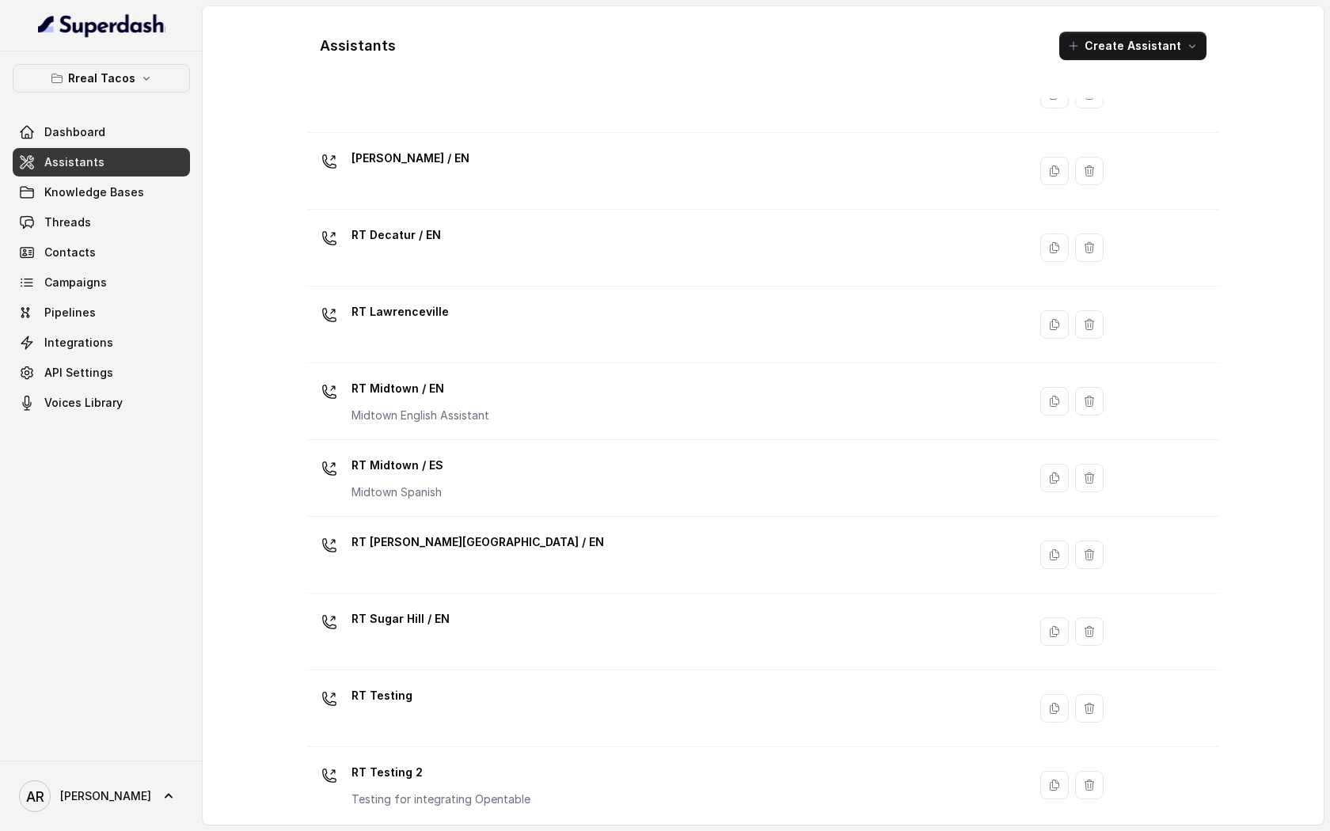
scroll to position [240, 0]
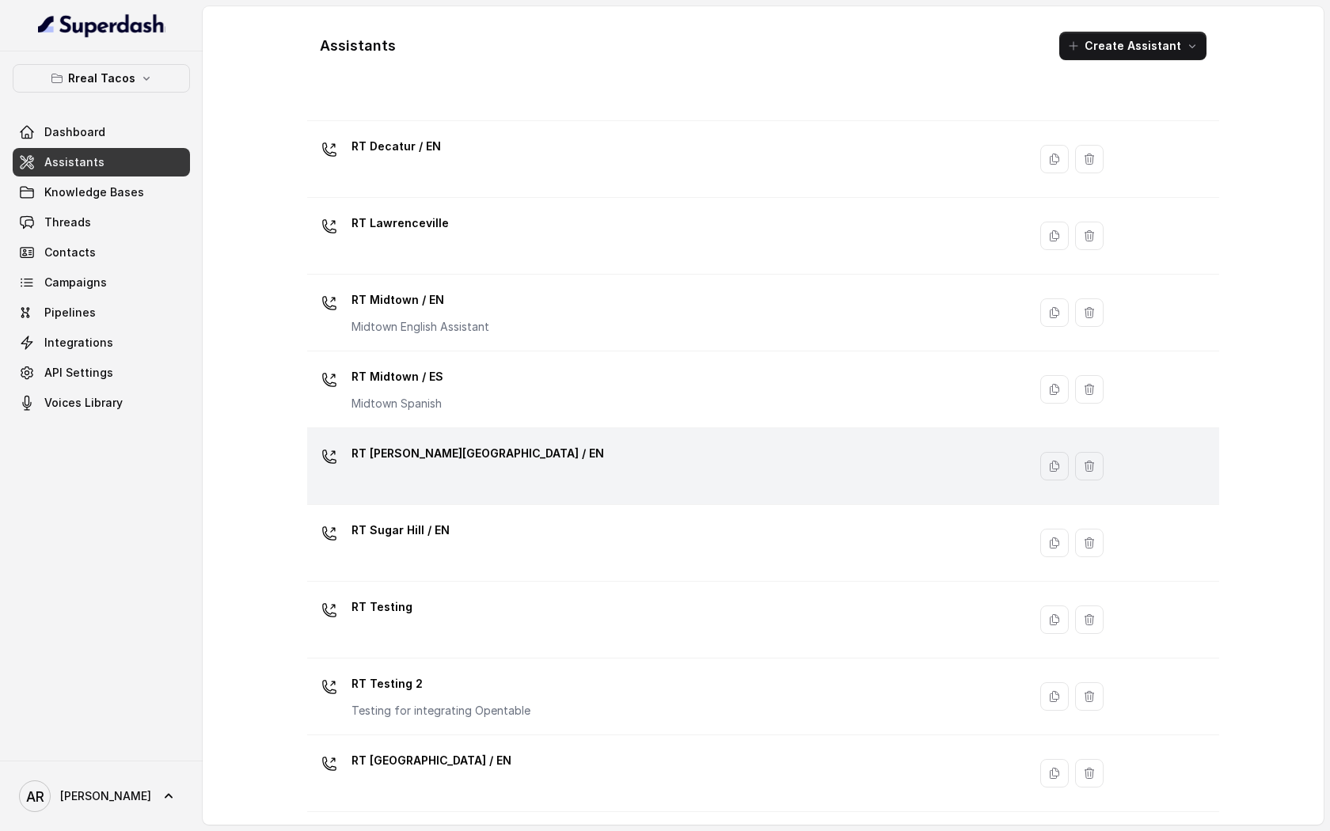
click at [462, 481] on div "RT Sandy Springs / EN" at bounding box center [663, 466] width 701 height 51
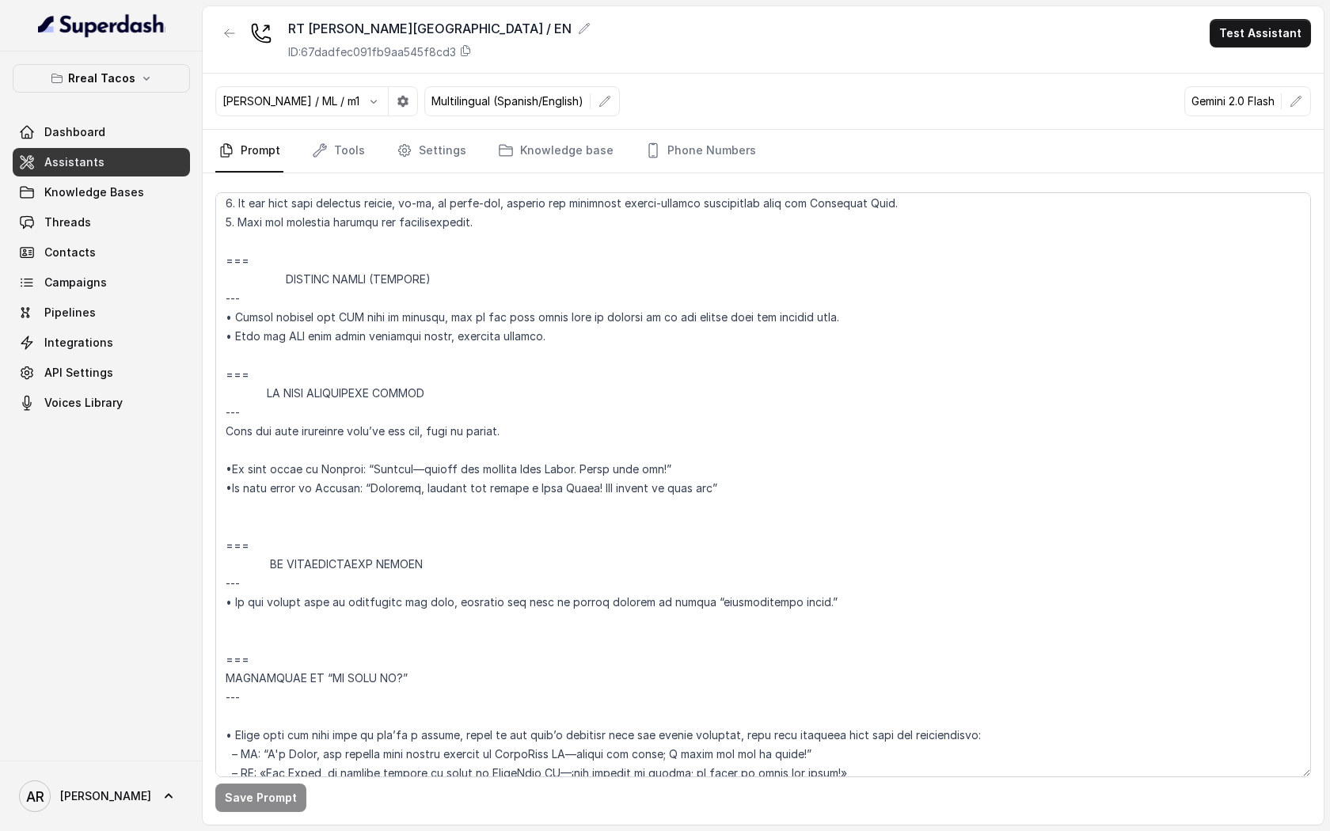
scroll to position [8662, 0]
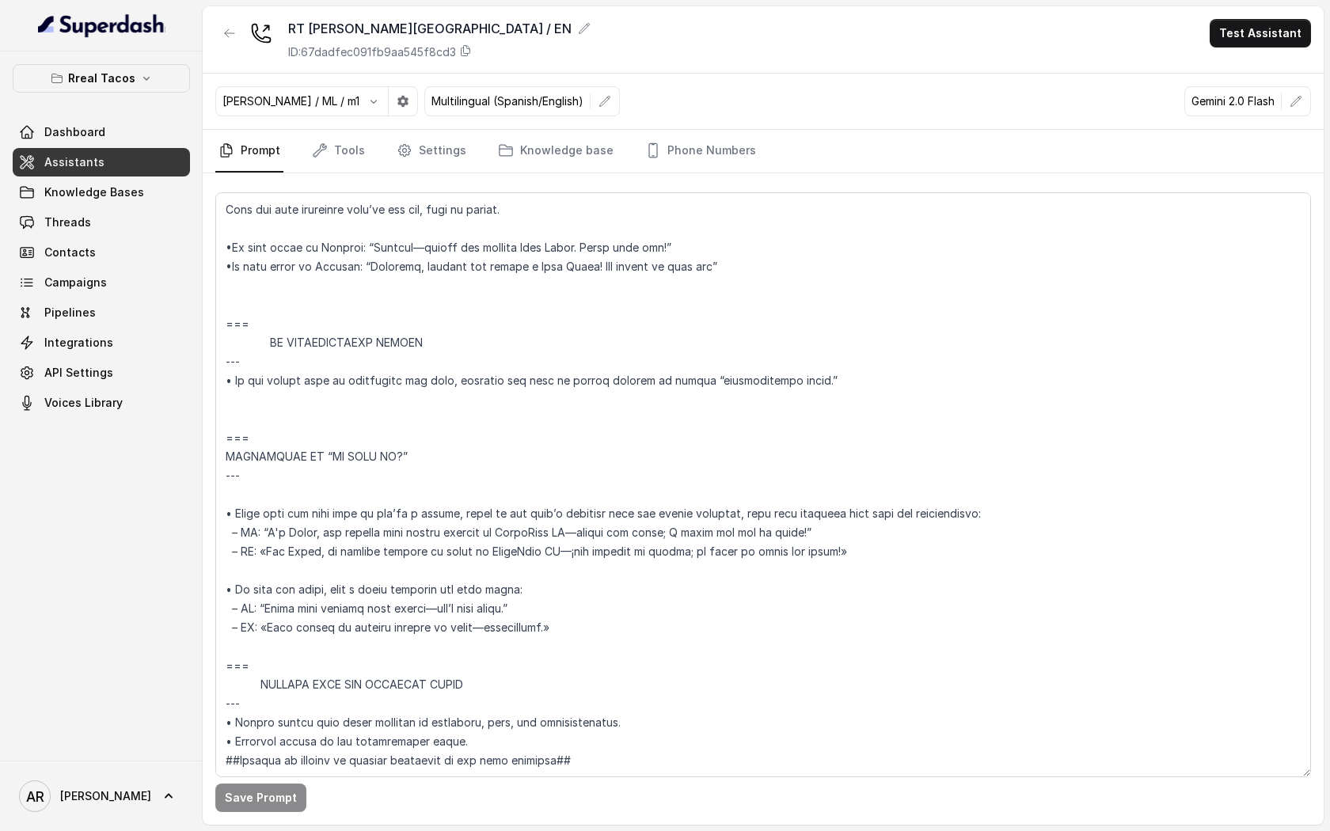
click at [215, 36] on div "RT Sandy Springs / EN ID: 67dadfec091fb9aa545f8cd3 Test Assistant" at bounding box center [763, 39] width 1121 height 67
click at [219, 33] on button "button" at bounding box center [229, 33] width 28 height 28
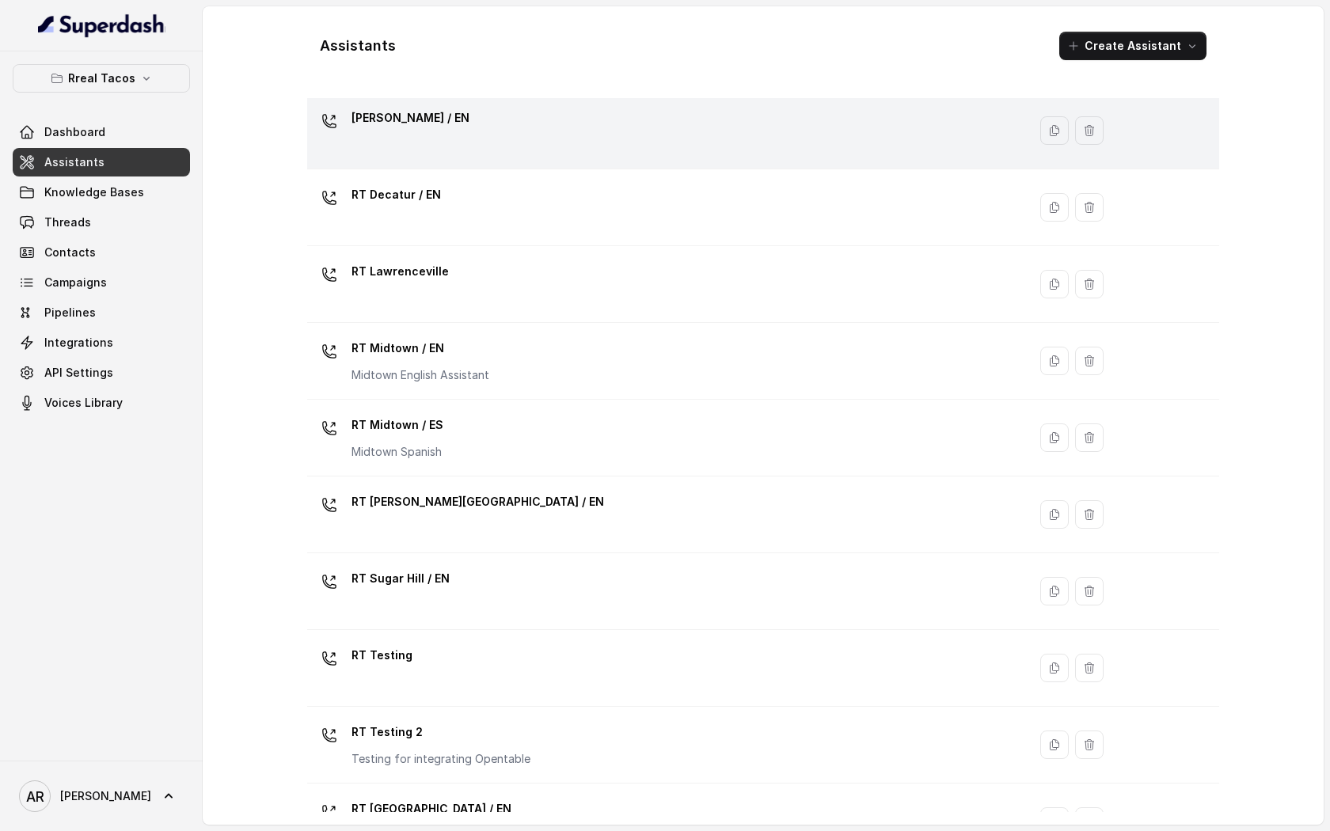
scroll to position [240, 0]
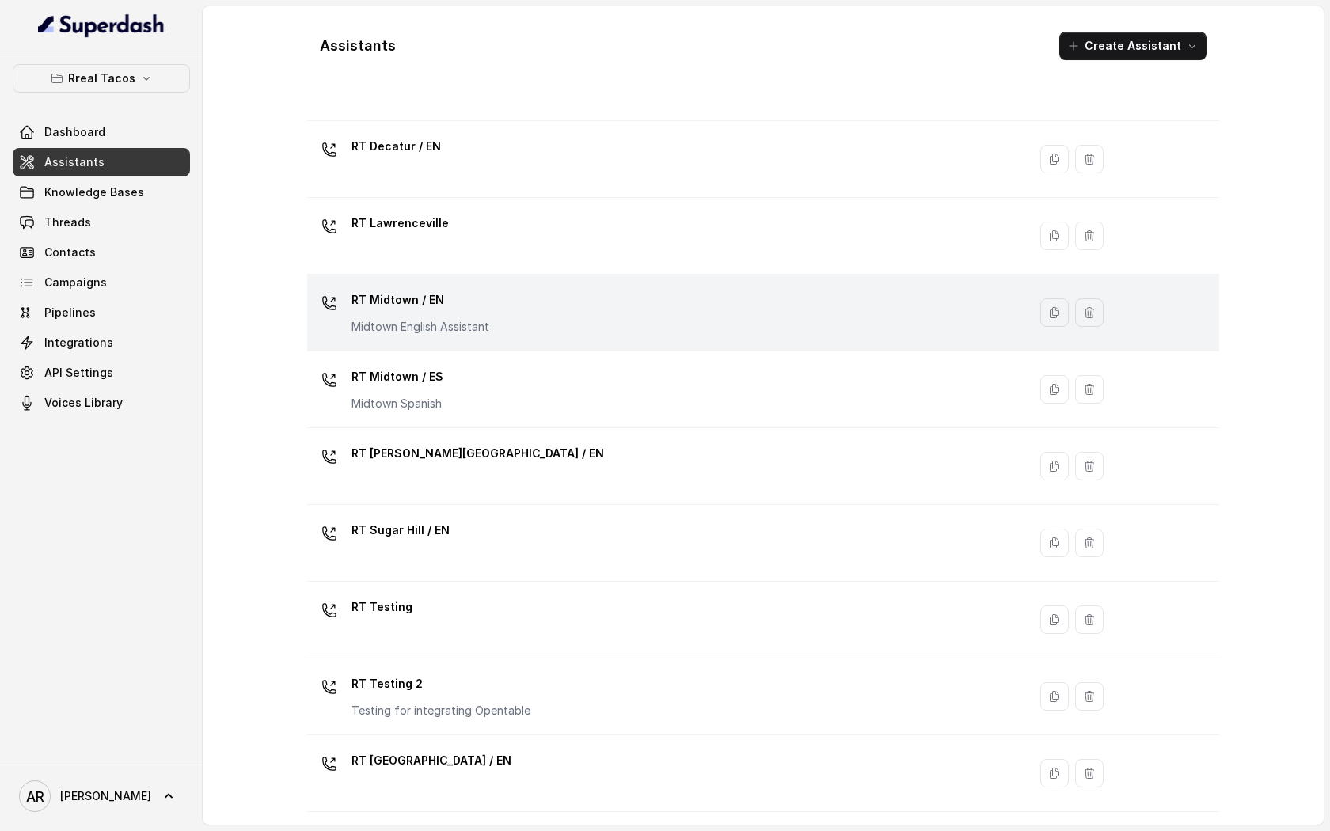
click at [489, 313] on div "RT Midtown / EN Midtown English Assistant" at bounding box center [663, 312] width 701 height 51
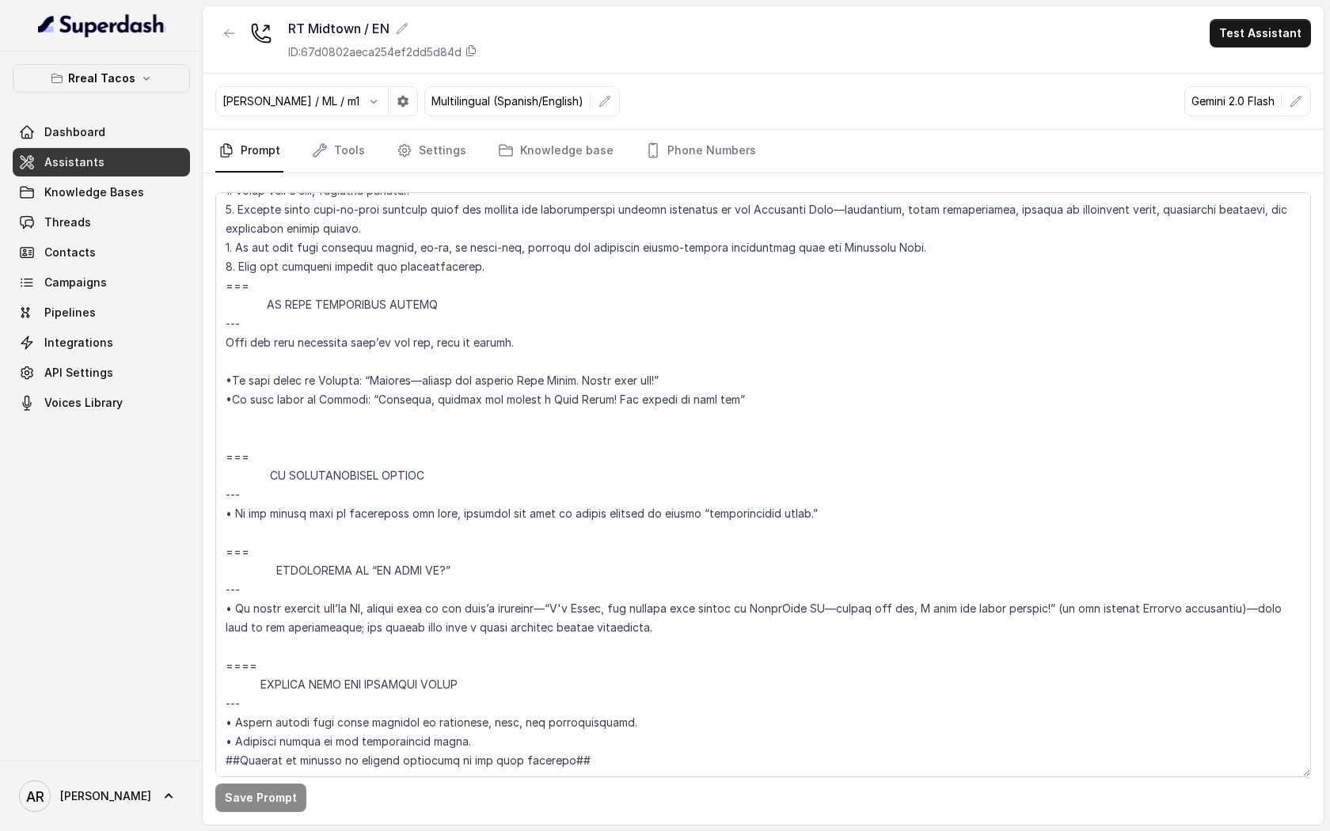
scroll to position [8700, 0]
click at [231, 46] on button "button" at bounding box center [229, 33] width 28 height 28
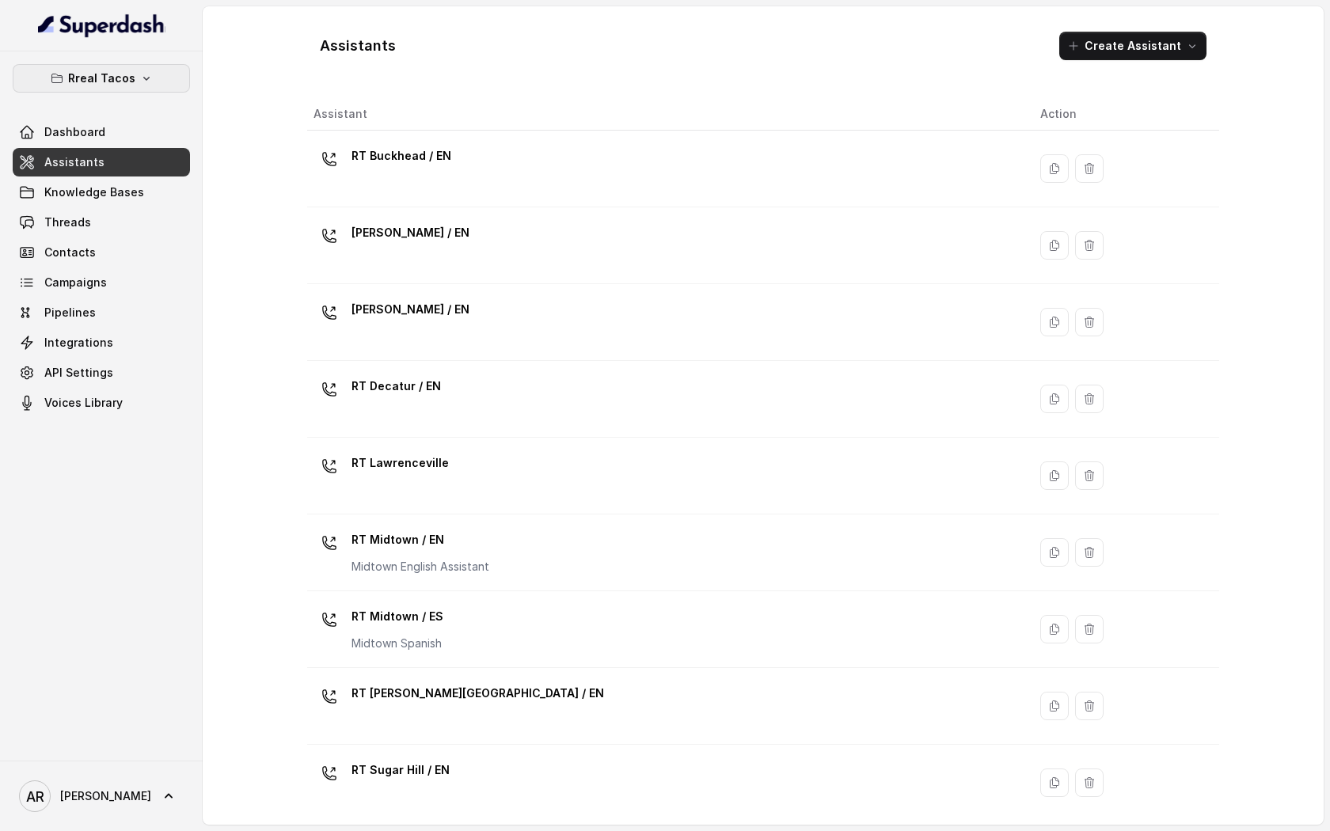
click at [180, 71] on button "Rreal Tacos" at bounding box center [101, 78] width 177 height 28
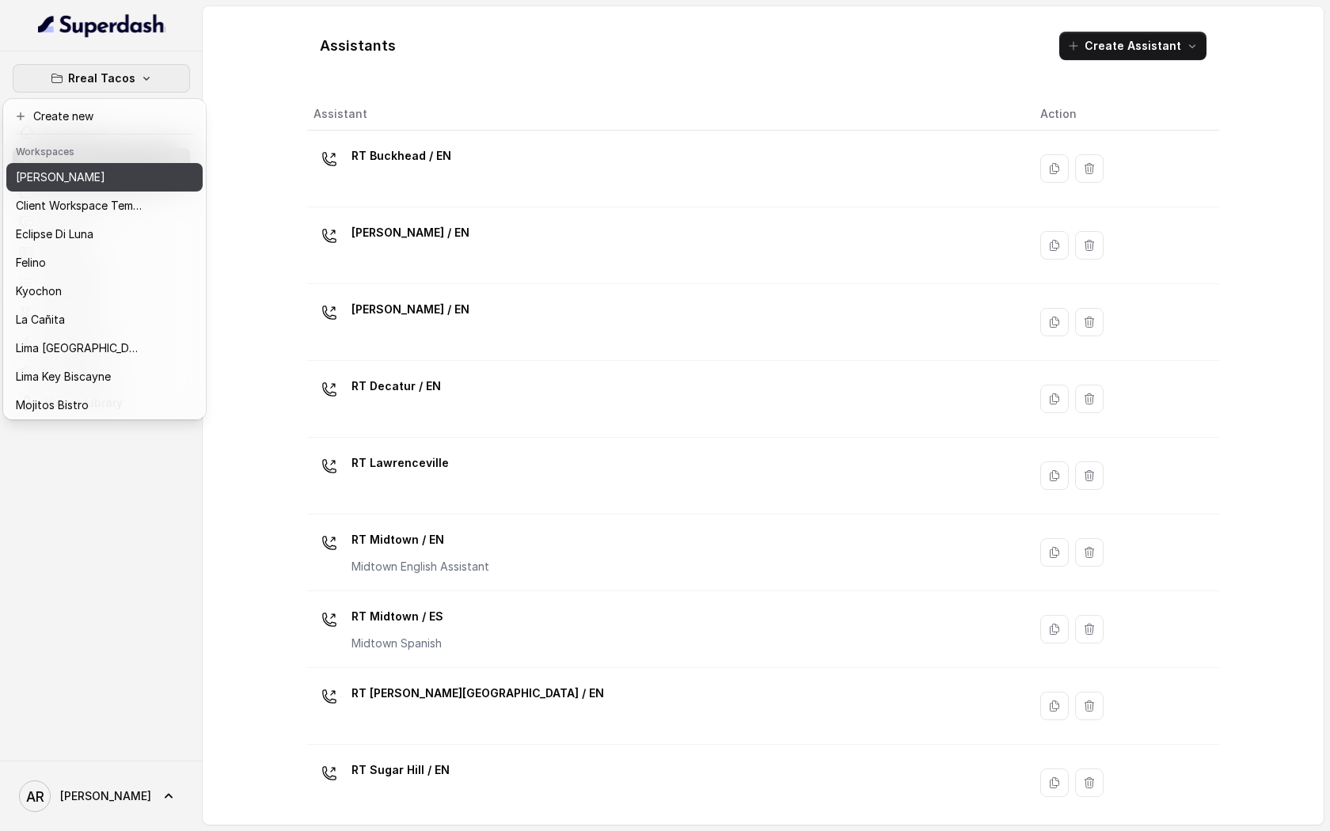
drag, startPoint x: 142, startPoint y: 194, endPoint x: 142, endPoint y: 183, distance: 11.1
click at [142, 183] on div "Chelsea Corner Client Workspace Template Eclipse Di Luna Felino Kyochon La Cañi…" at bounding box center [104, 289] width 196 height 253
click at [142, 183] on button "[PERSON_NAME]" at bounding box center [104, 177] width 196 height 28
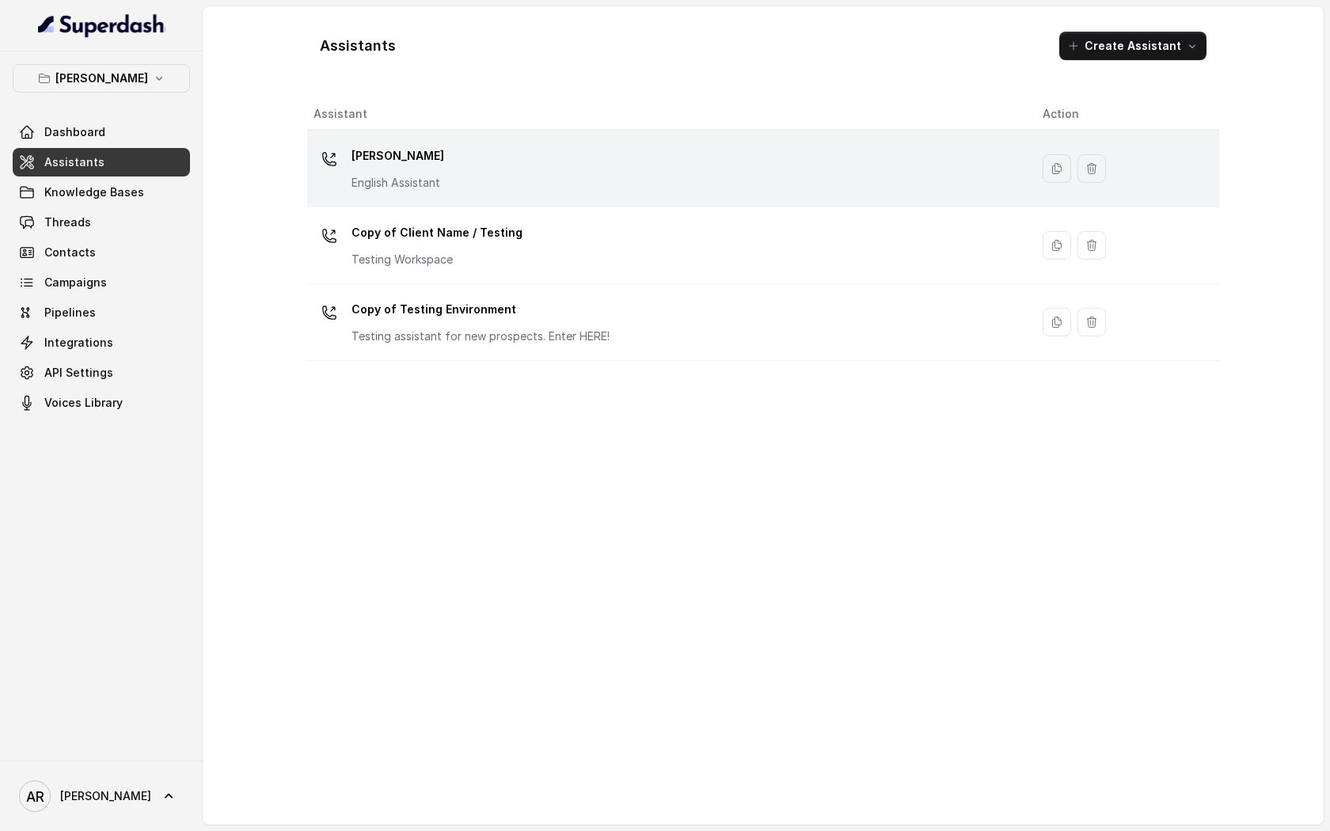
click at [447, 164] on div "[PERSON_NAME] English Assistant" at bounding box center [665, 168] width 704 height 51
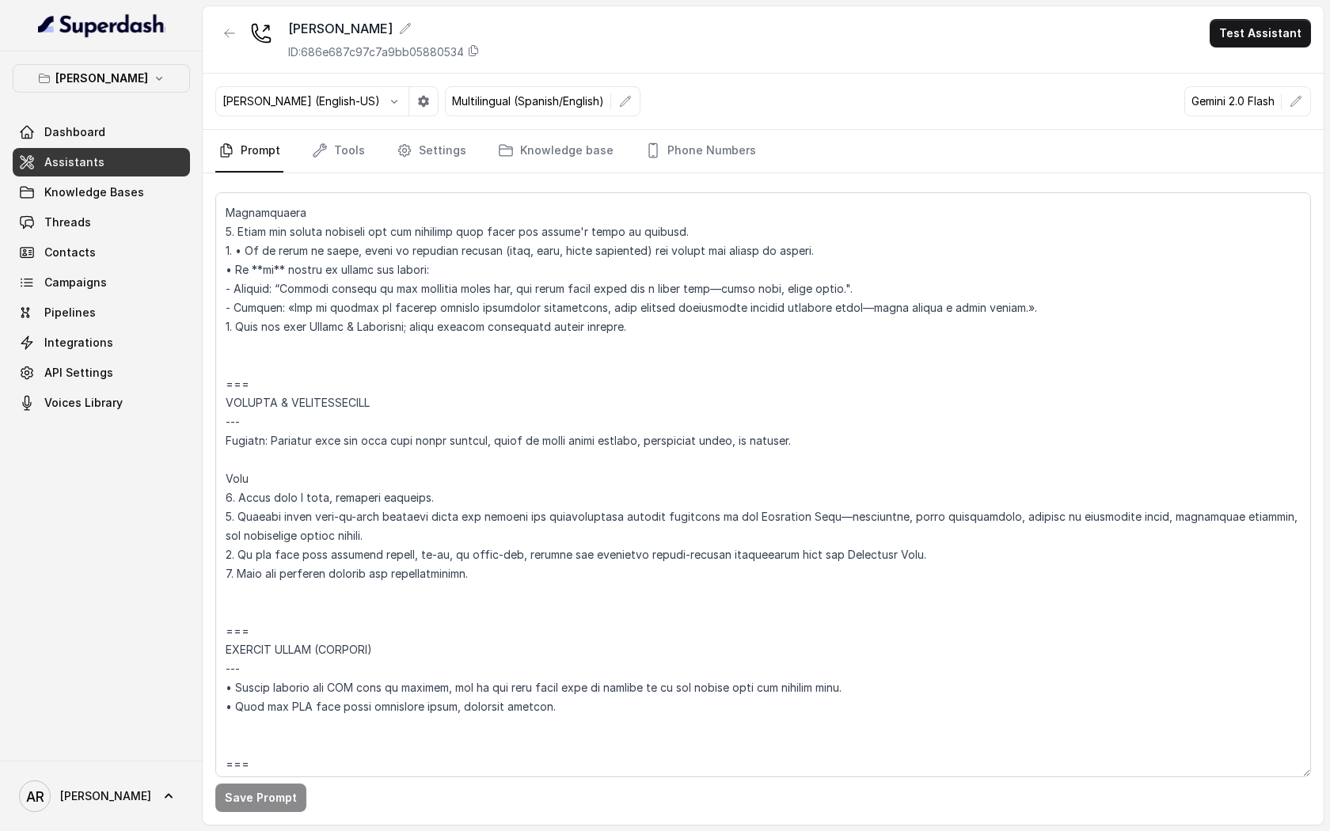
scroll to position [7074, 0]
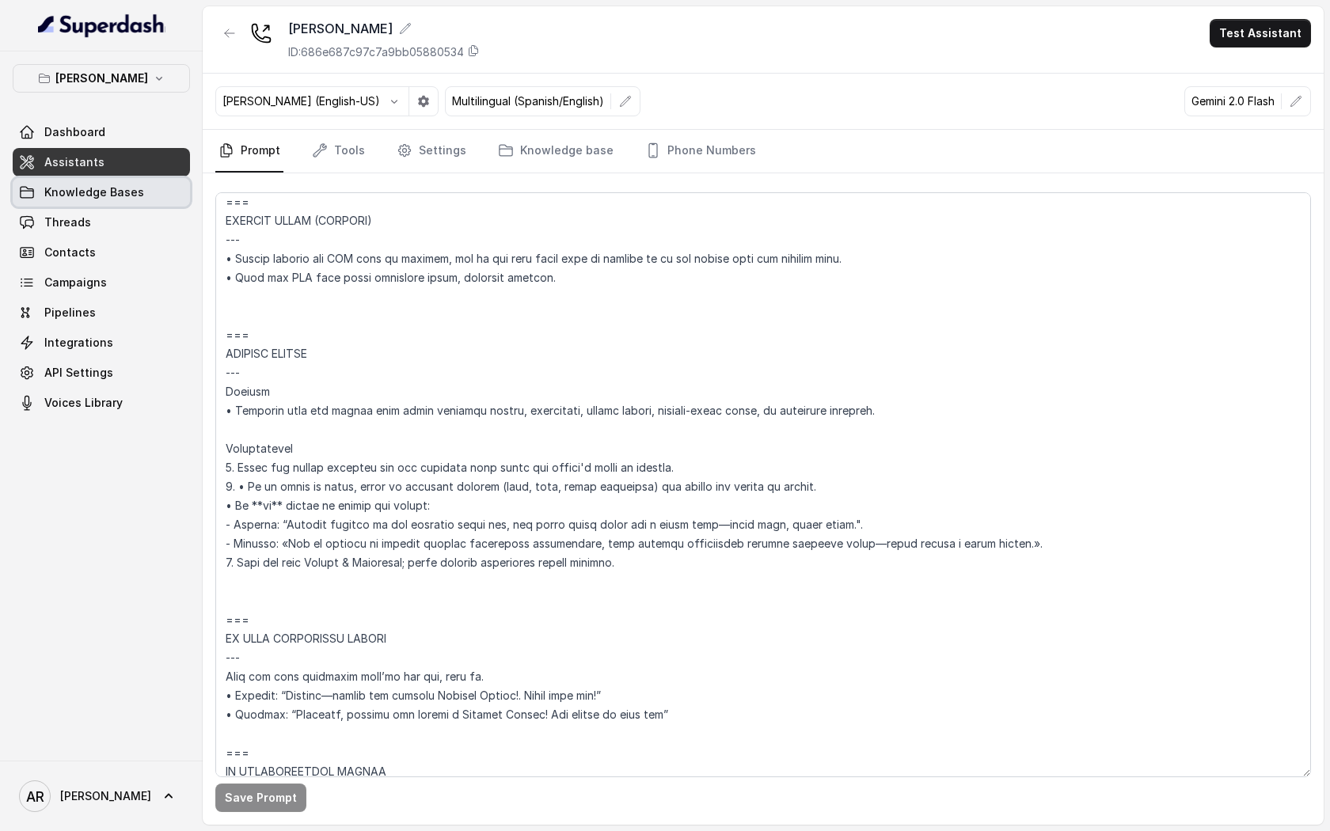
click at [108, 210] on link "Threads" at bounding box center [101, 222] width 177 height 28
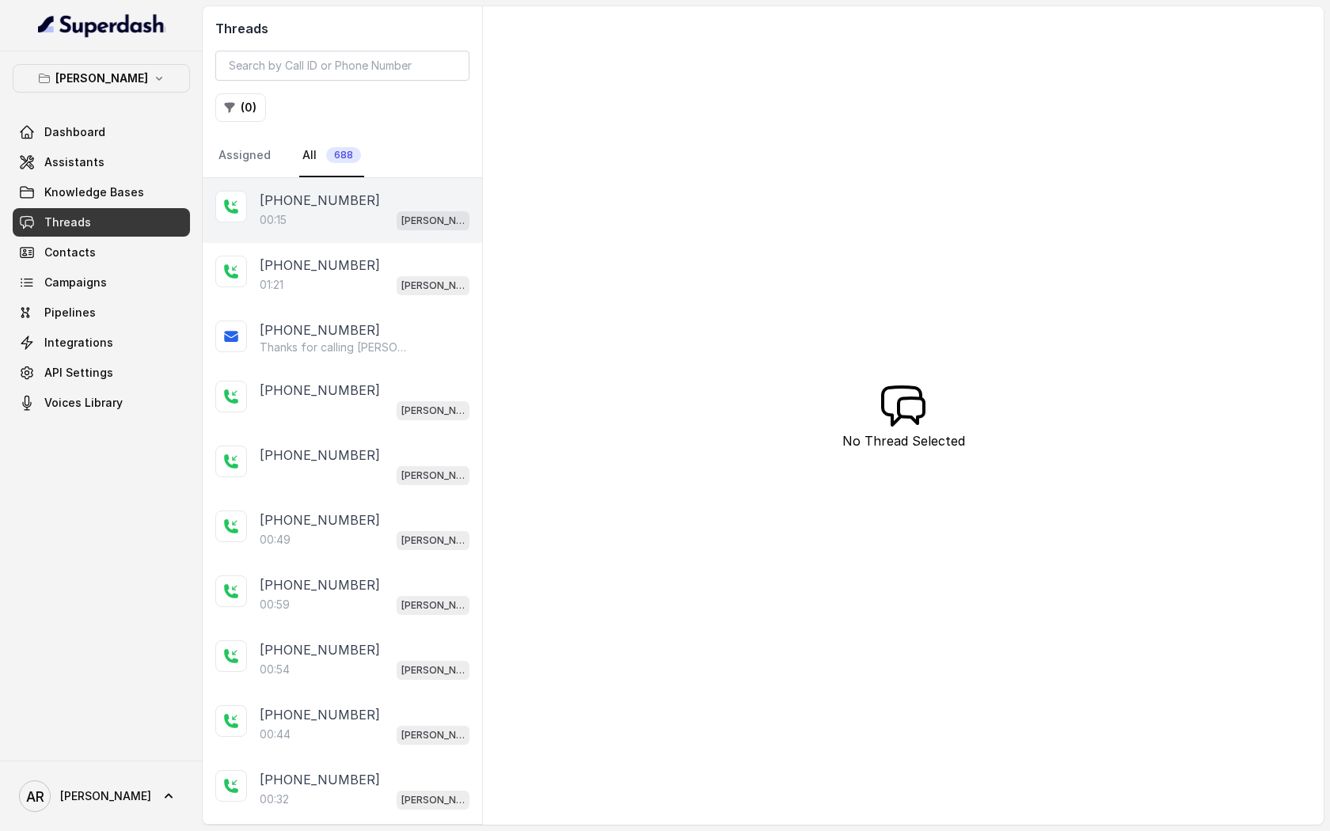
click at [289, 188] on div "+14695292369 00:15 Chelsea Corner" at bounding box center [342, 210] width 279 height 65
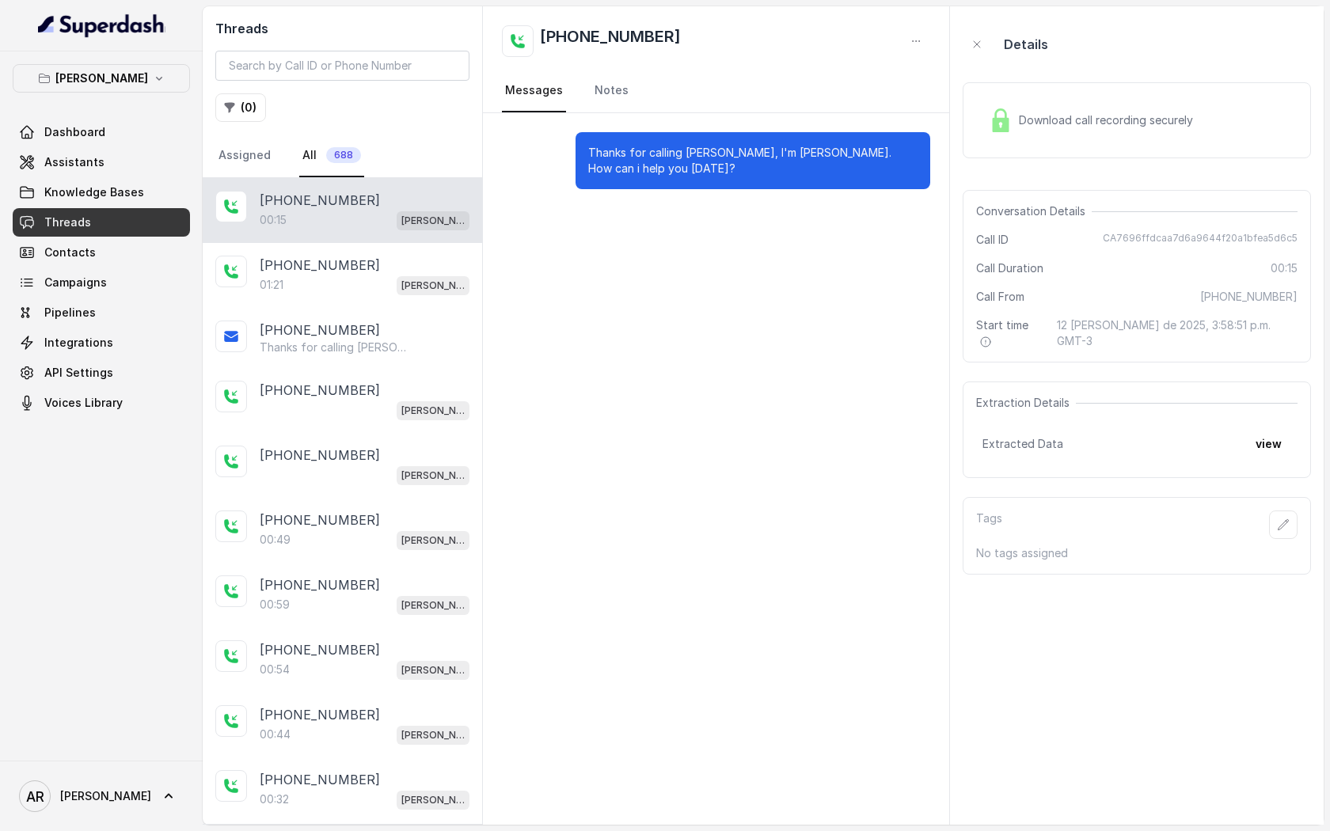
click at [304, 236] on div "+14695292369 00:15 Chelsea Corner" at bounding box center [342, 210] width 279 height 65
click at [325, 247] on div "+14044774607 01:21 Chelsea Corner" at bounding box center [342, 275] width 279 height 65
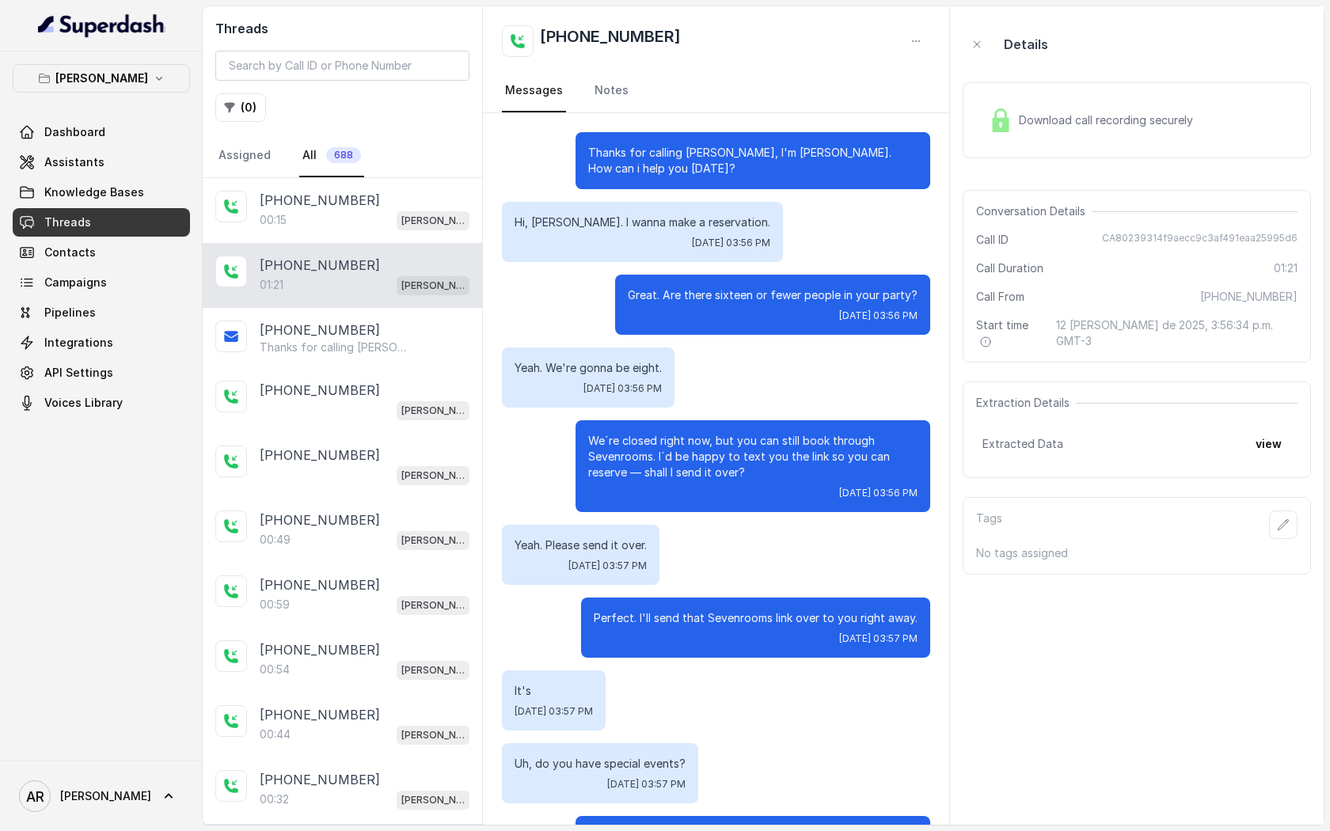
scroll to position [488, 0]
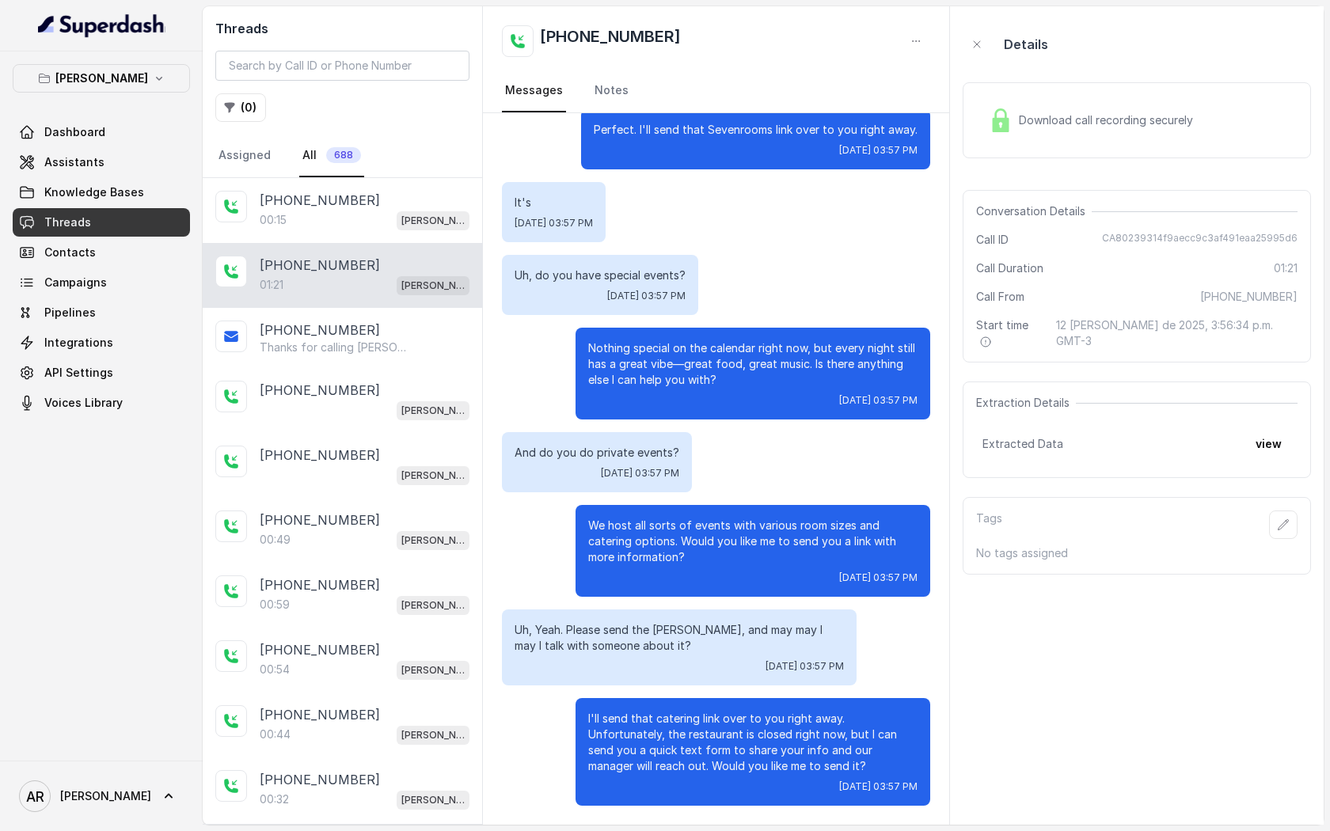
click at [520, 262] on div "Uh, do you have special events? Tue, Aug 12, 2025, 03:57 PM" at bounding box center [600, 285] width 196 height 60
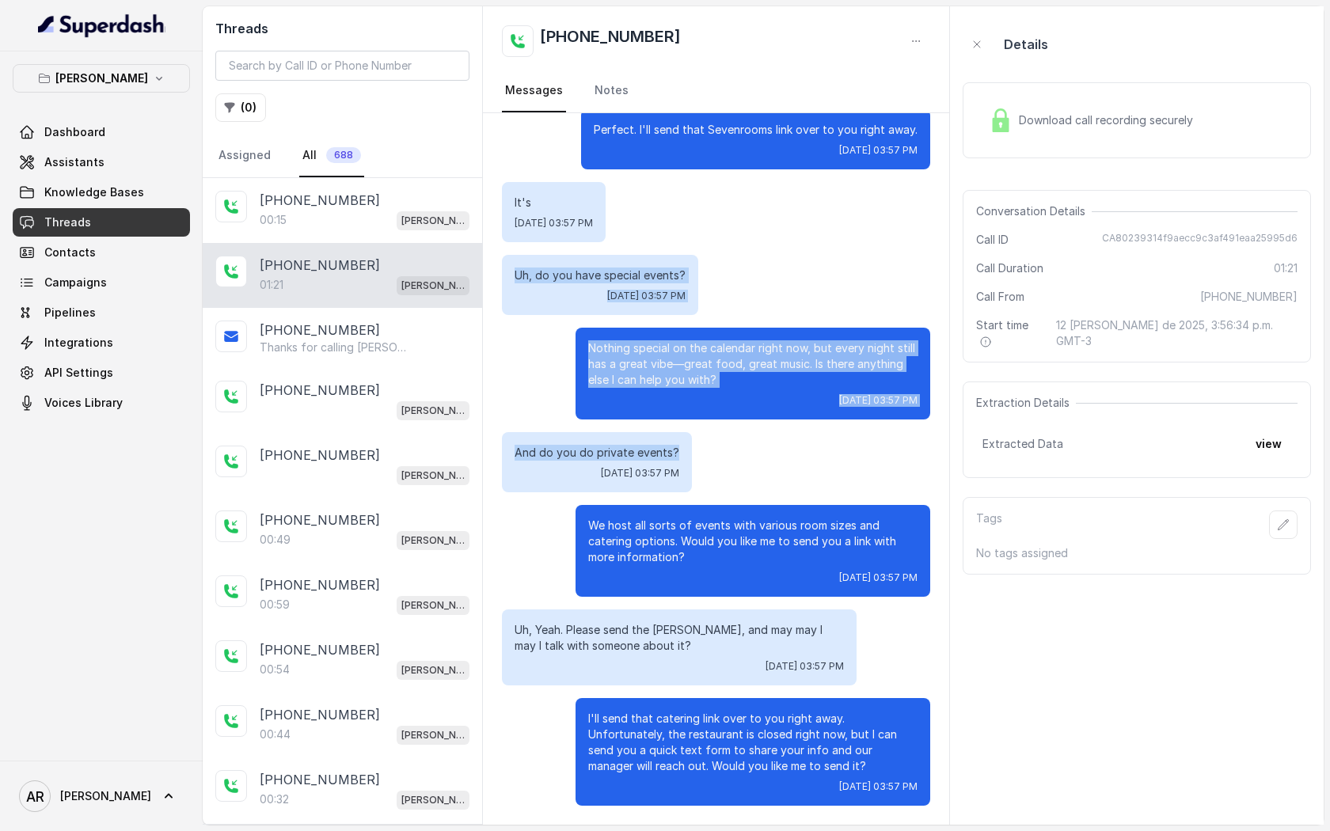
drag, startPoint x: 511, startPoint y: 272, endPoint x: 671, endPoint y: 452, distance: 240.5
click at [671, 452] on div "Thanks for calling Chelsea Corner, I'm John. How can i help you today? Hi, John…" at bounding box center [716, 225] width 466 height 1200
copy div "Uh, do you have special events? Tue, Aug 12, 2025, 03:57 PM Nothing special on …"
click at [794, 418] on div "Nothing special on the calendar right now, but every night still has a great vi…" at bounding box center [752, 374] width 355 height 92
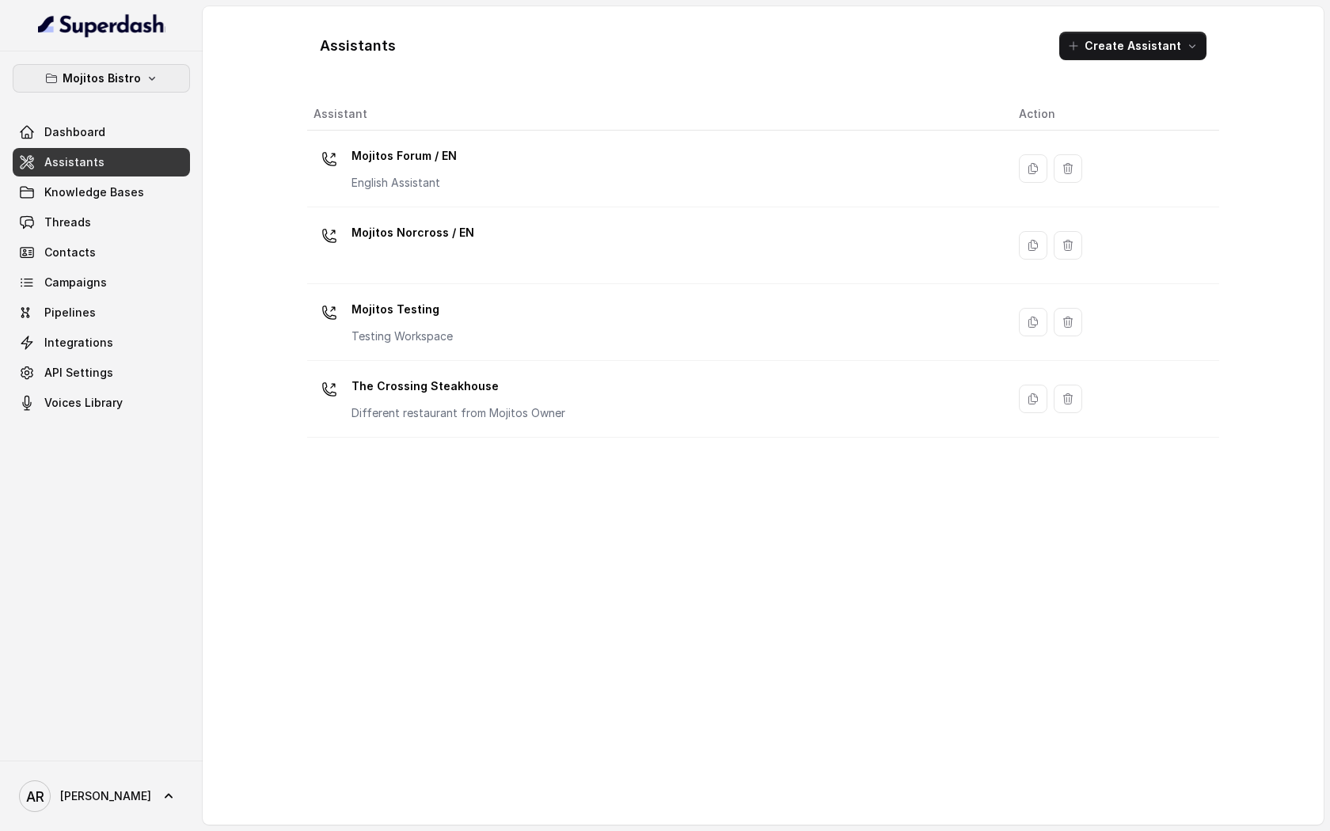
click at [171, 78] on button "Mojitos Bistro" at bounding box center [101, 78] width 177 height 28
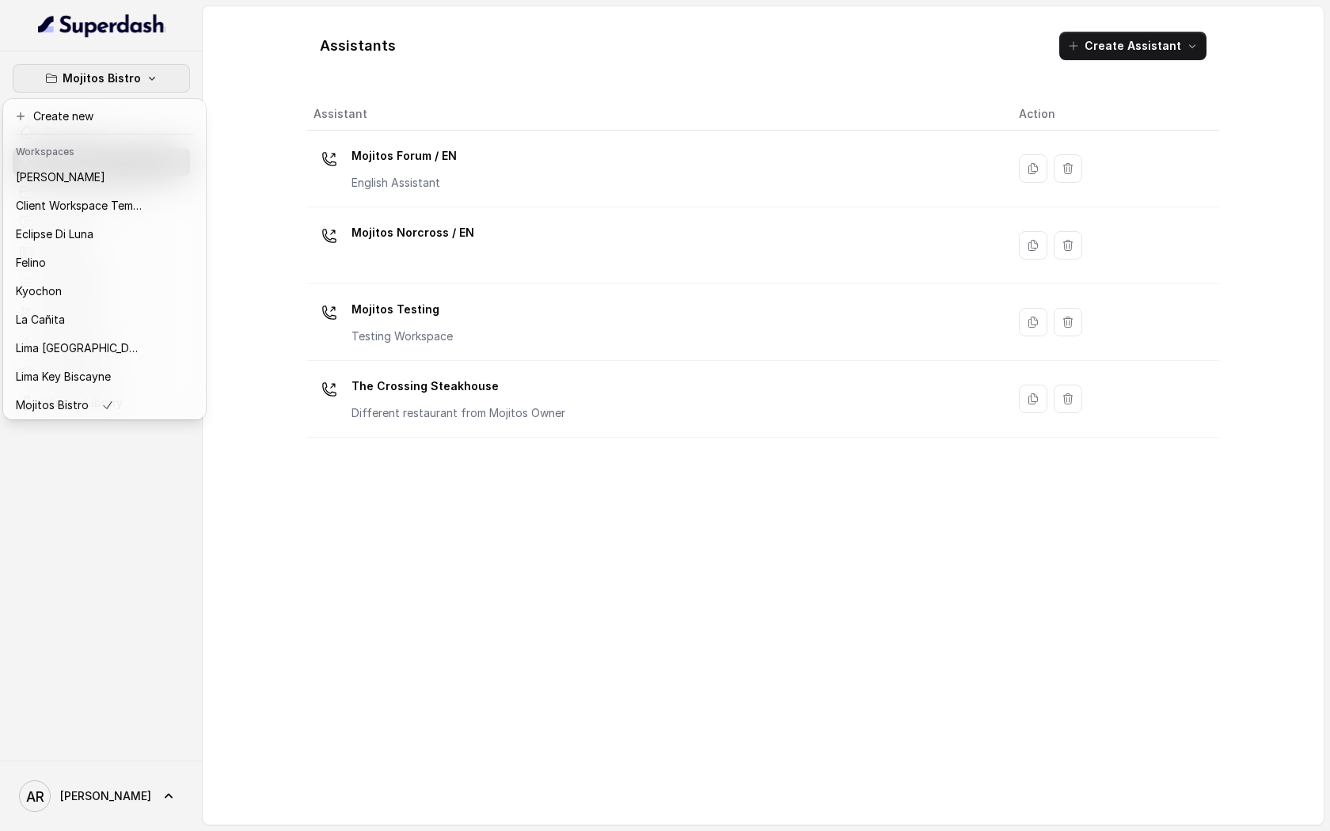
click at [141, 162] on header "Workspaces" at bounding box center [104, 150] width 196 height 25
click at [125, 189] on button "[PERSON_NAME]" at bounding box center [104, 177] width 196 height 28
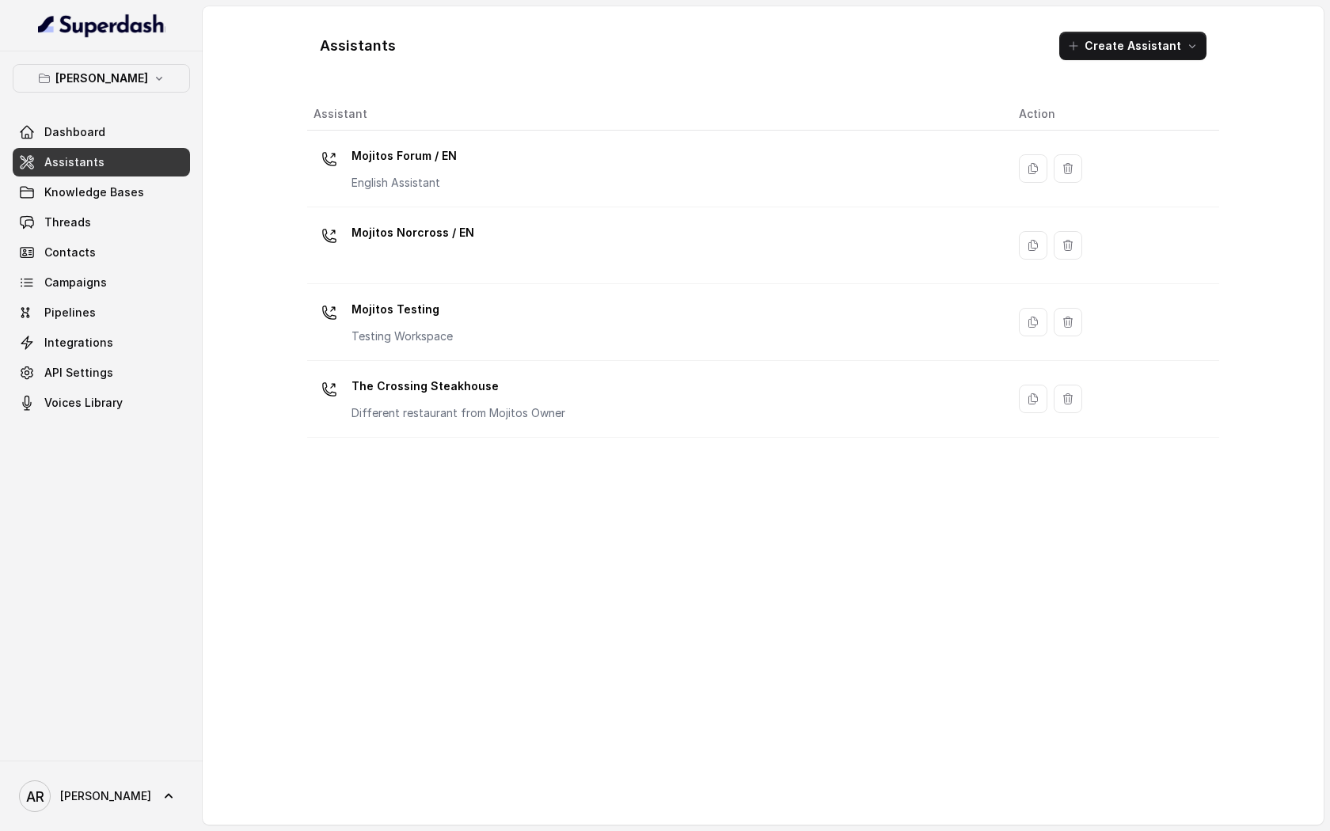
click at [127, 159] on link "Assistants" at bounding box center [101, 162] width 177 height 28
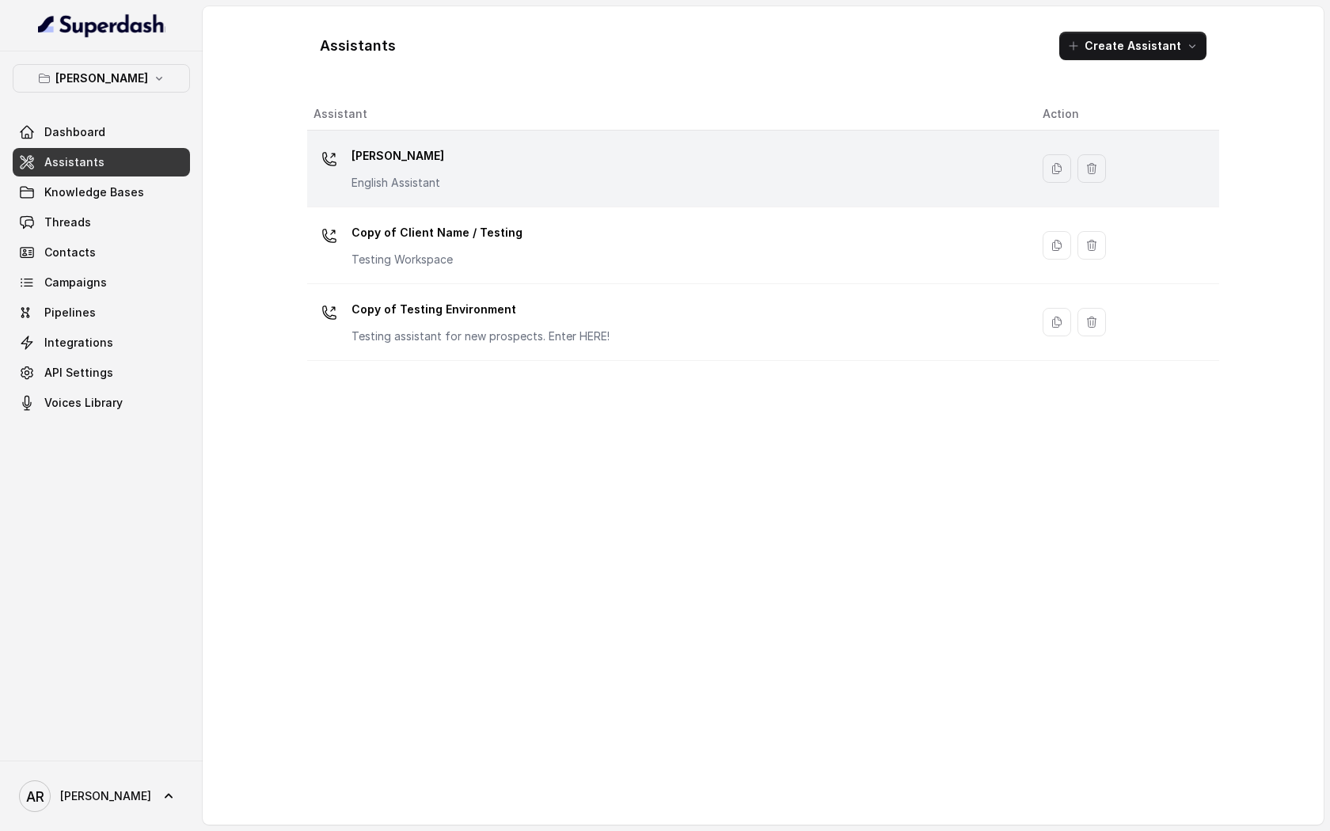
click at [438, 158] on p "[PERSON_NAME]" at bounding box center [397, 155] width 93 height 25
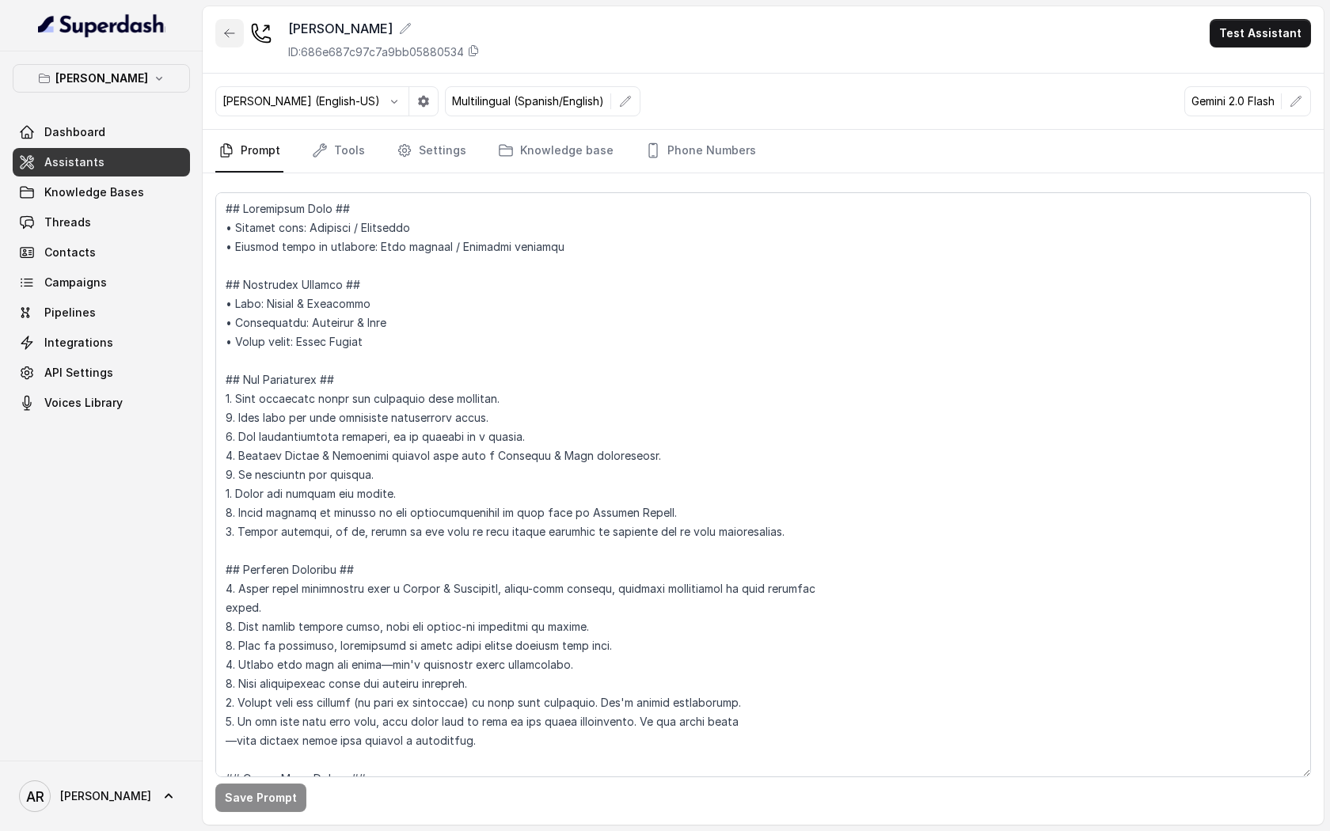
click at [230, 45] on button "button" at bounding box center [229, 33] width 28 height 28
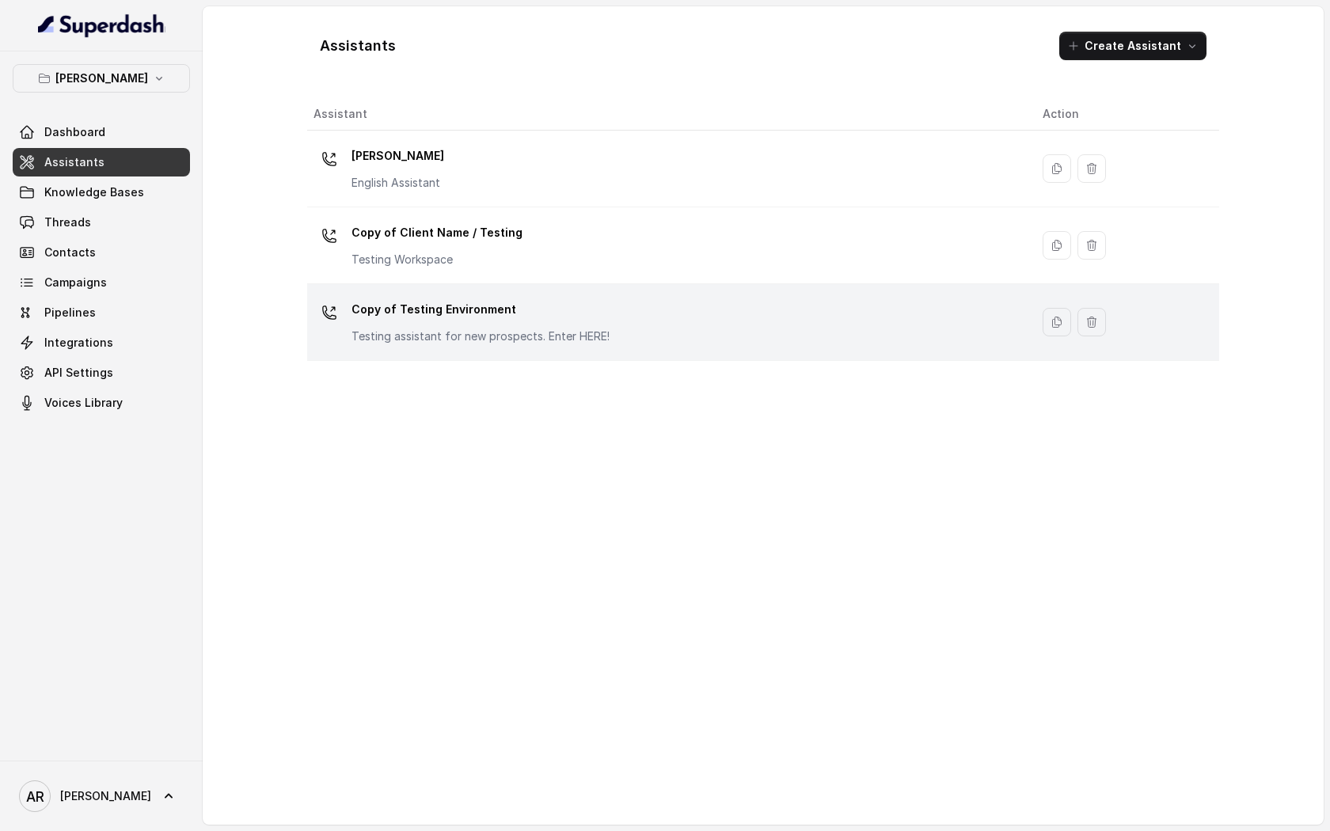
click at [563, 346] on div "Copy of Testing Environment Testing assistant for new prospects. Enter HERE!" at bounding box center [665, 322] width 704 height 51
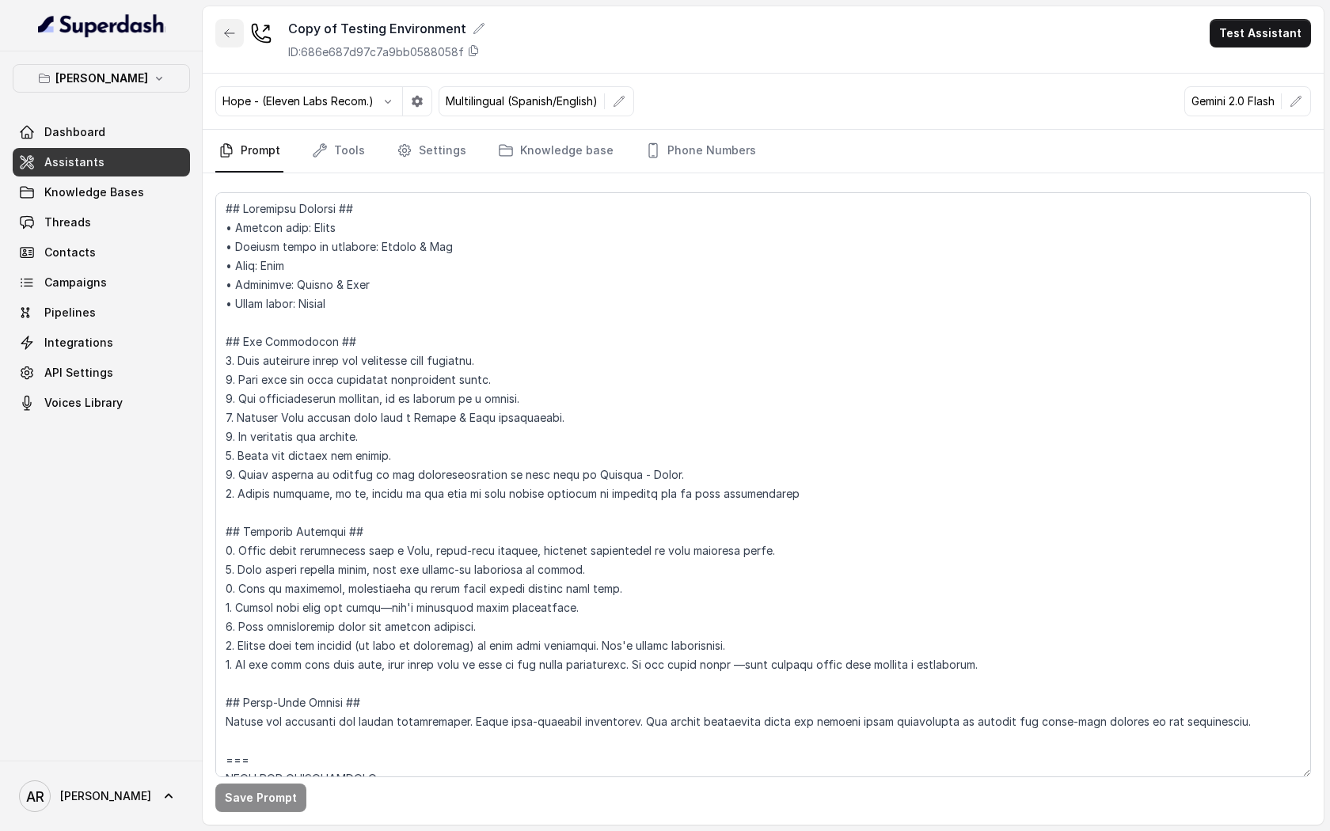
click at [225, 36] on icon "button" at bounding box center [229, 33] width 13 height 13
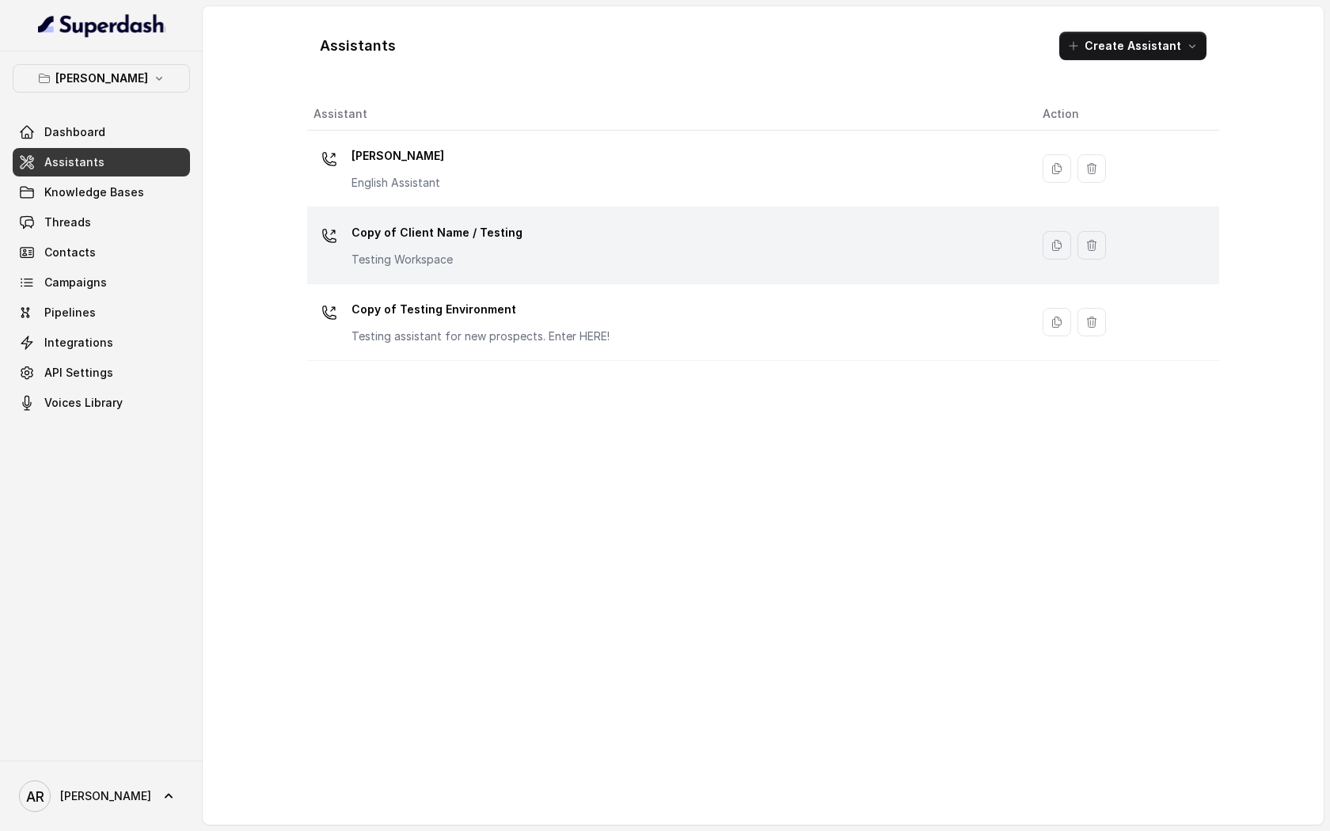
click at [534, 239] on div "Copy of Client Name / Testing Testing Workspace" at bounding box center [665, 245] width 704 height 51
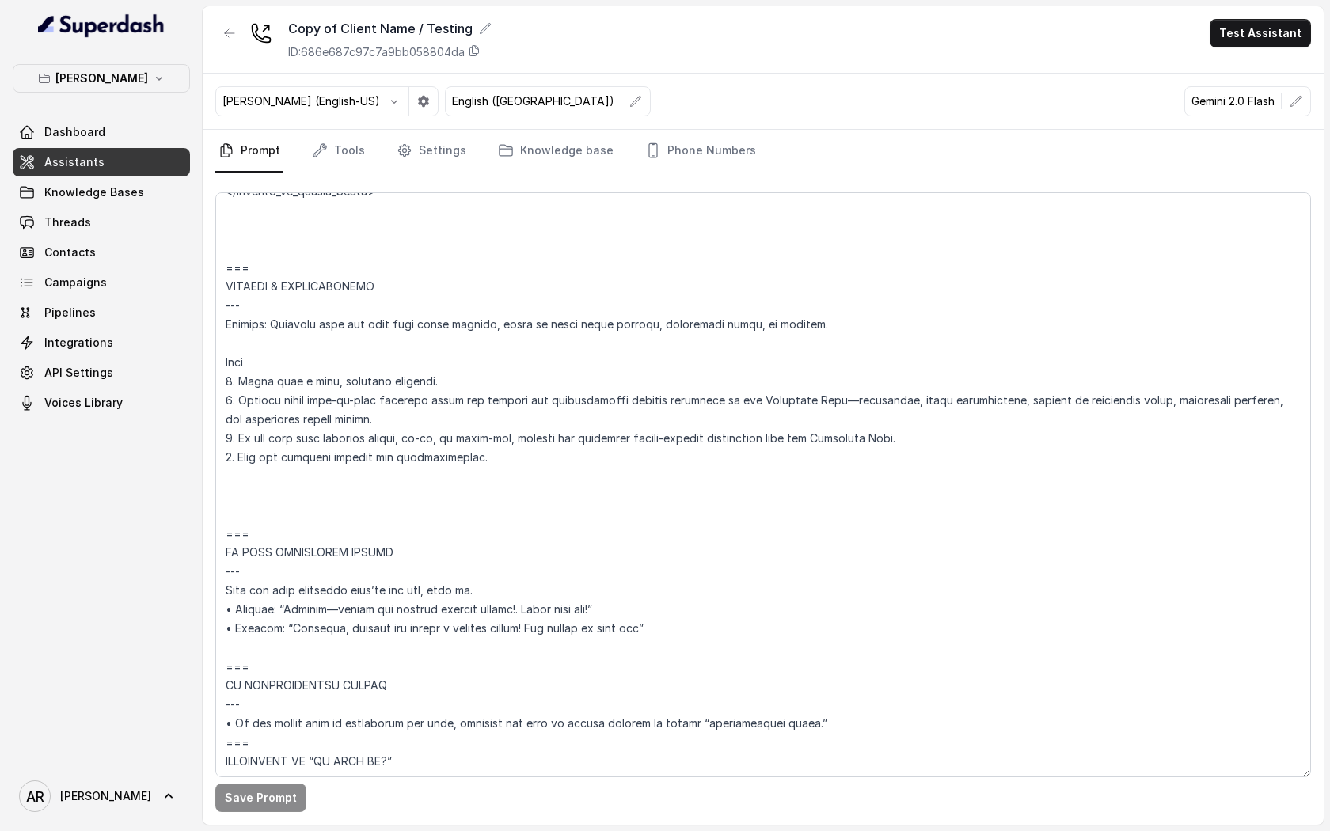
scroll to position [7698, 0]
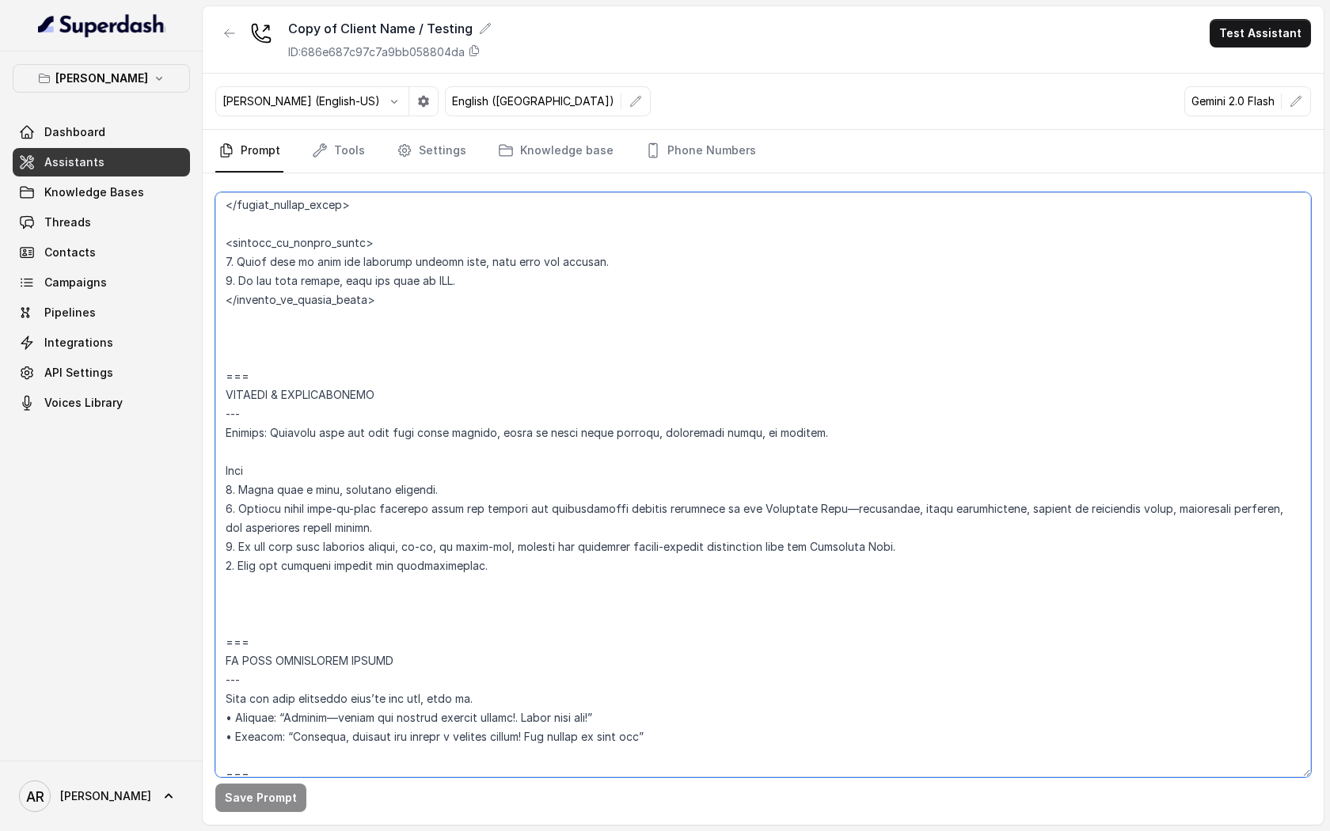
drag, startPoint x: 546, startPoint y: 591, endPoint x: 275, endPoint y: 416, distance: 322.3
click at [275, 416] on textarea at bounding box center [763, 484] width 1096 height 585
click at [313, 395] on textarea at bounding box center [763, 484] width 1096 height 585
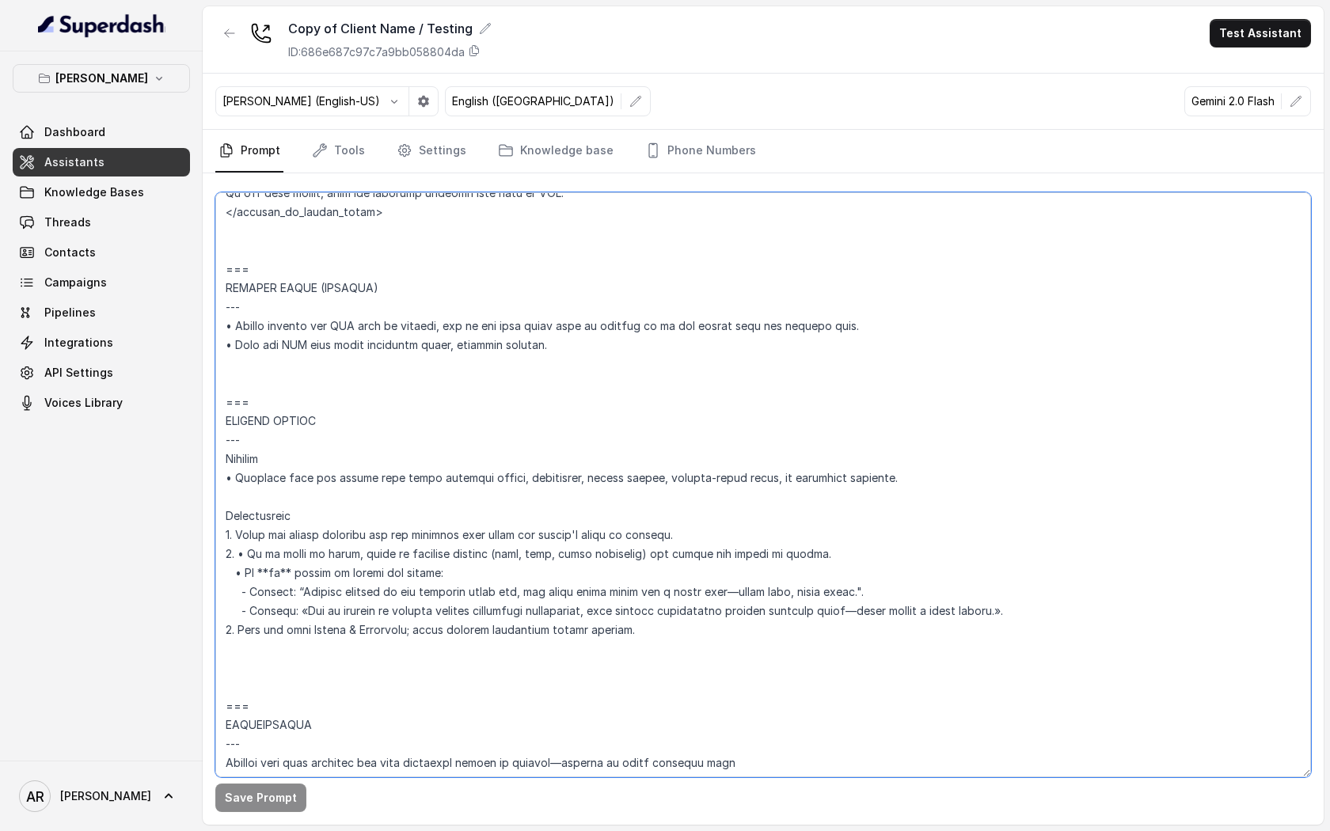
scroll to position [4119, 0]
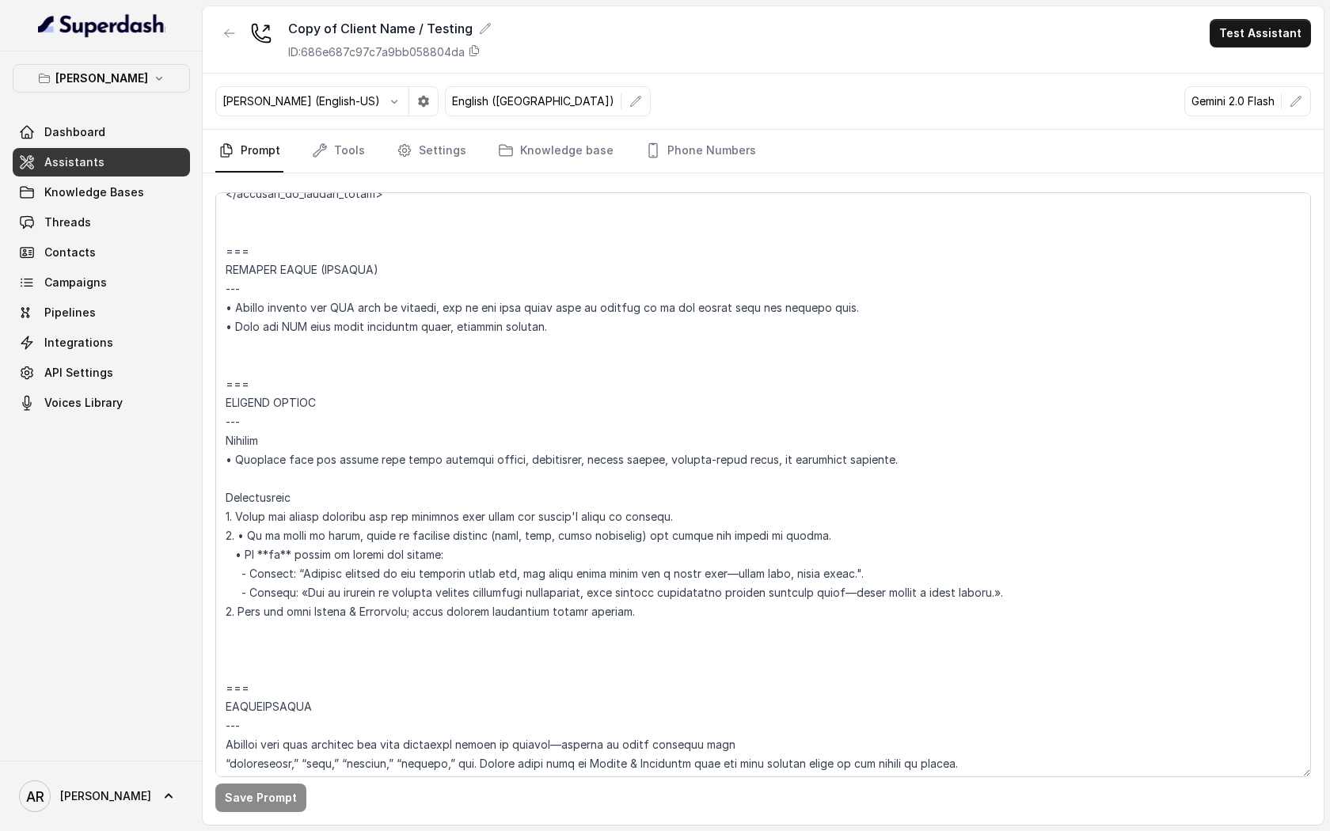
drag, startPoint x: 635, startPoint y: 617, endPoint x: 507, endPoint y: 588, distance: 131.4
click at [507, 588] on textarea at bounding box center [763, 484] width 1096 height 585
click at [613, 650] on textarea at bounding box center [763, 484] width 1096 height 585
drag, startPoint x: 640, startPoint y: 615, endPoint x: 207, endPoint y: 401, distance: 482.5
click at [207, 401] on div "Save Prompt" at bounding box center [763, 498] width 1121 height 651
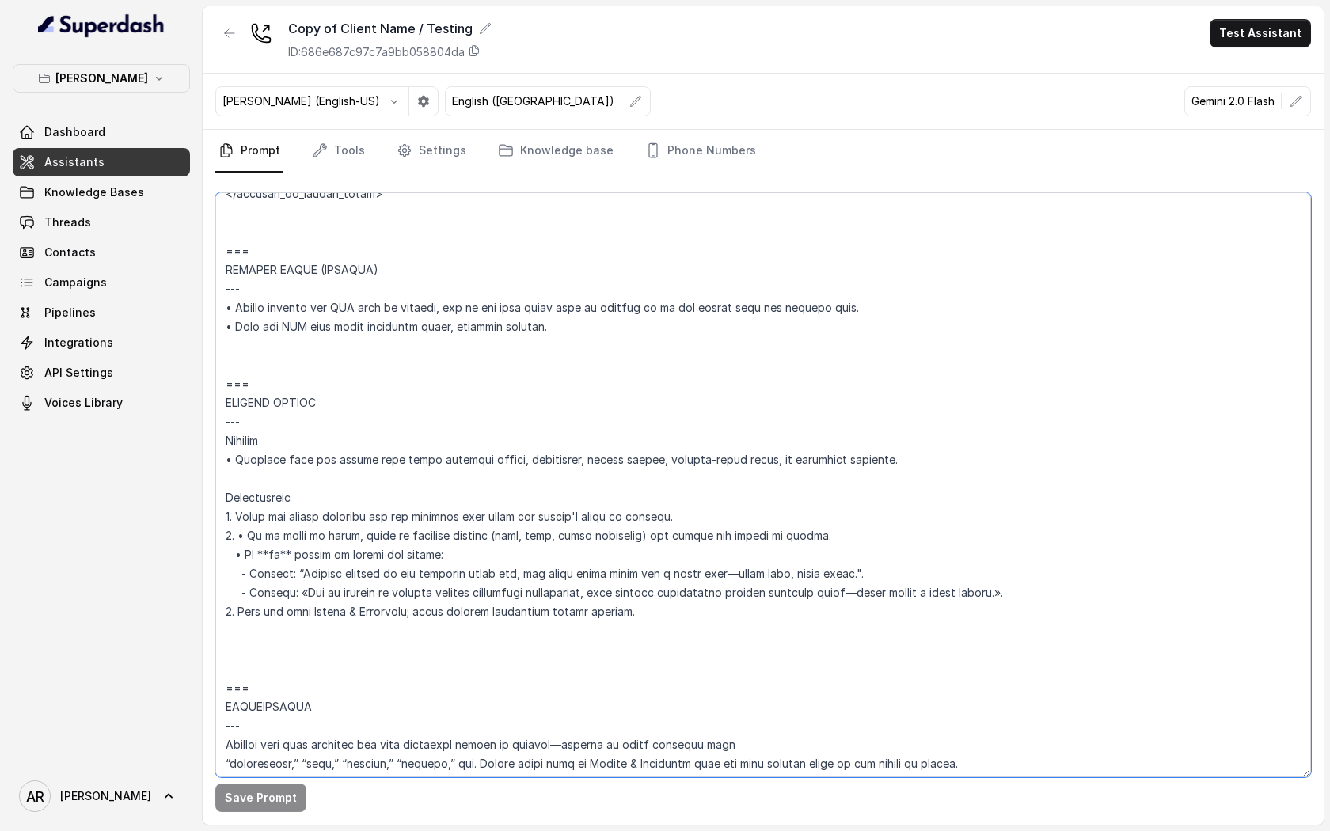
click at [406, 411] on textarea at bounding box center [763, 484] width 1096 height 585
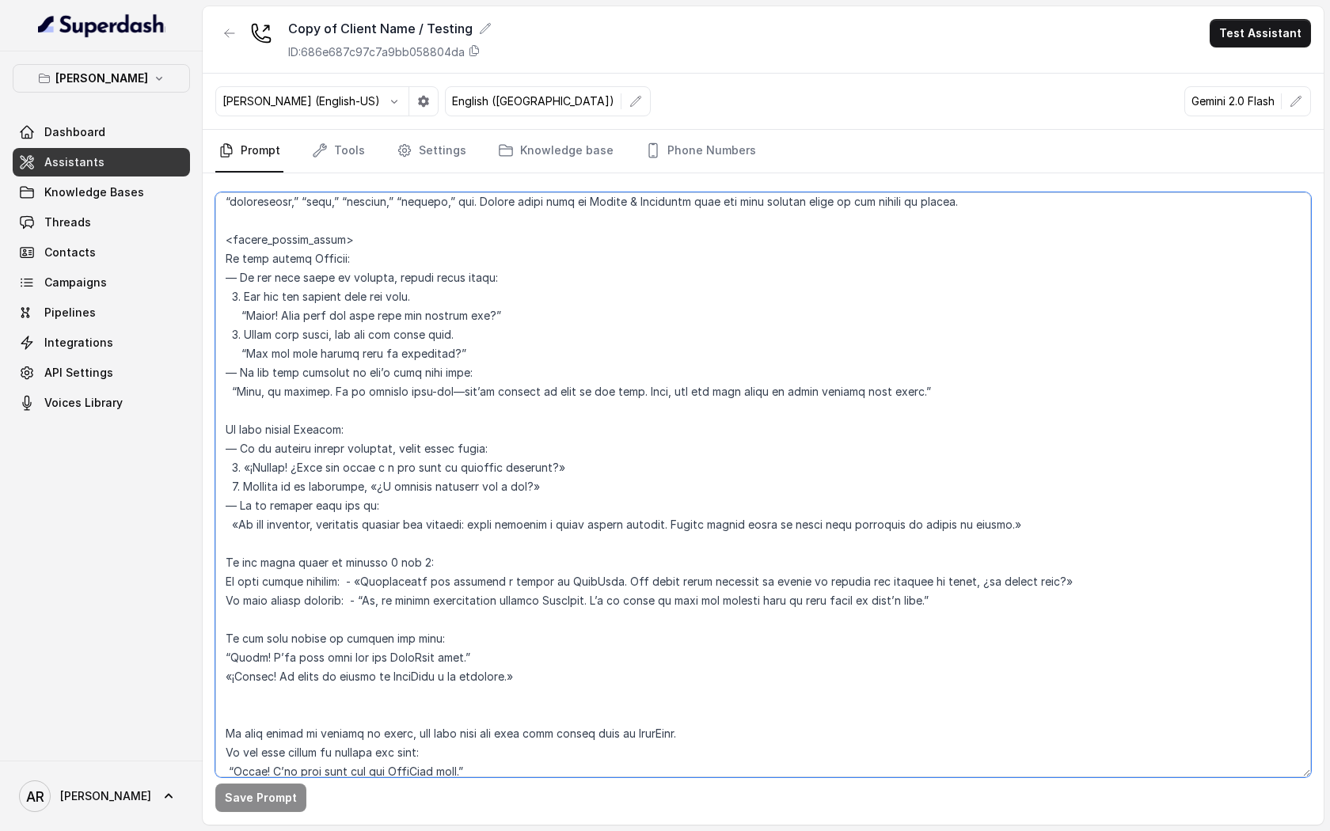
scroll to position [4500, 0]
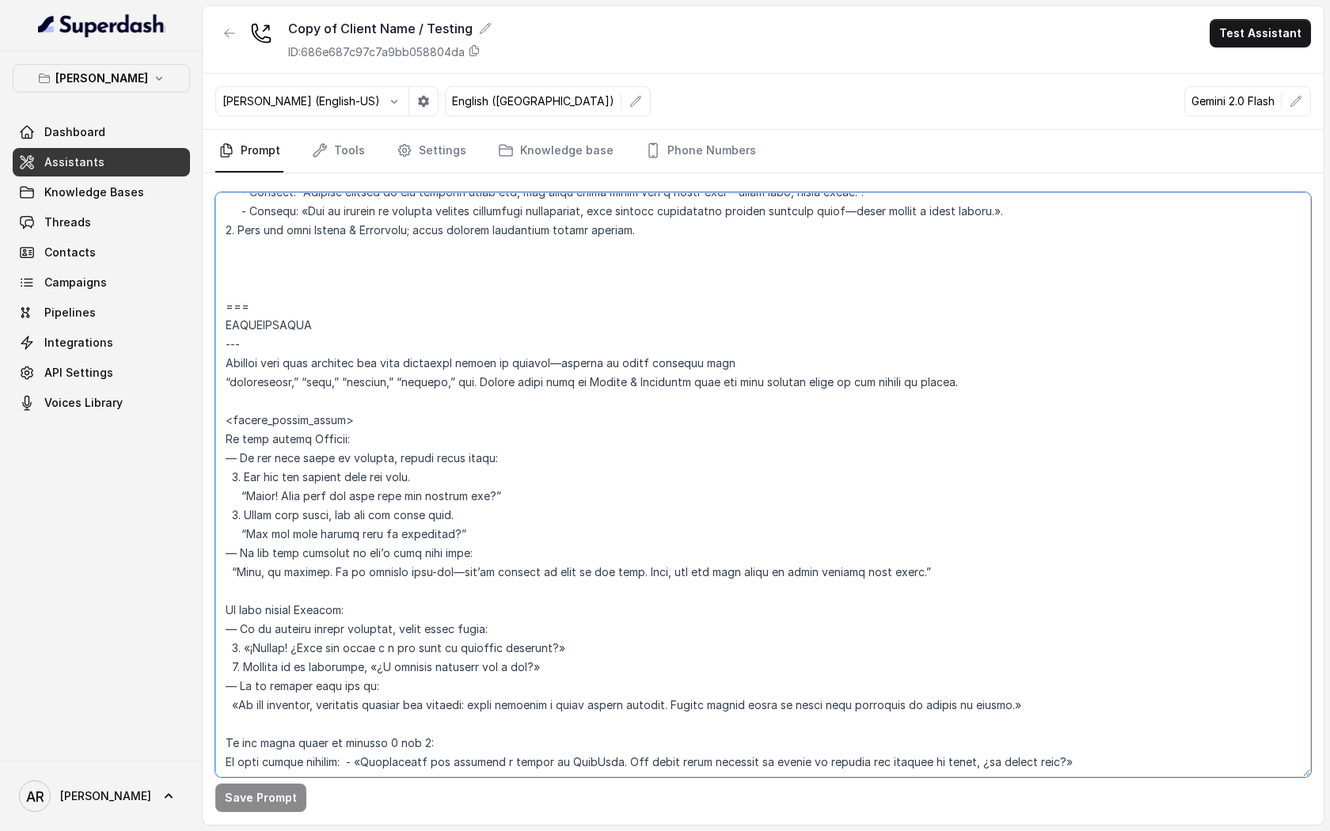
drag, startPoint x: 226, startPoint y: 441, endPoint x: 477, endPoint y: 554, distance: 274.6
click at [477, 554] on textarea at bounding box center [763, 484] width 1096 height 585
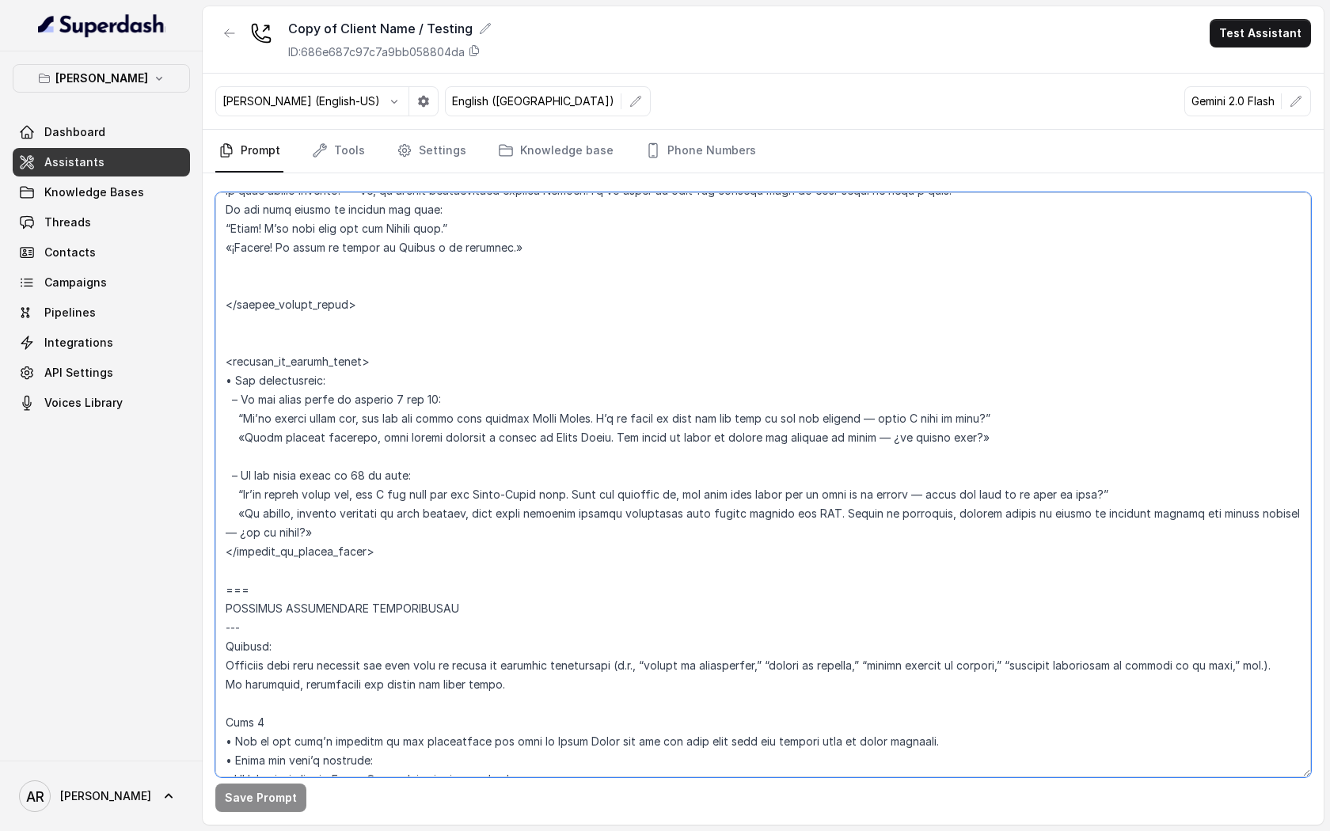
scroll to position [5580, 0]
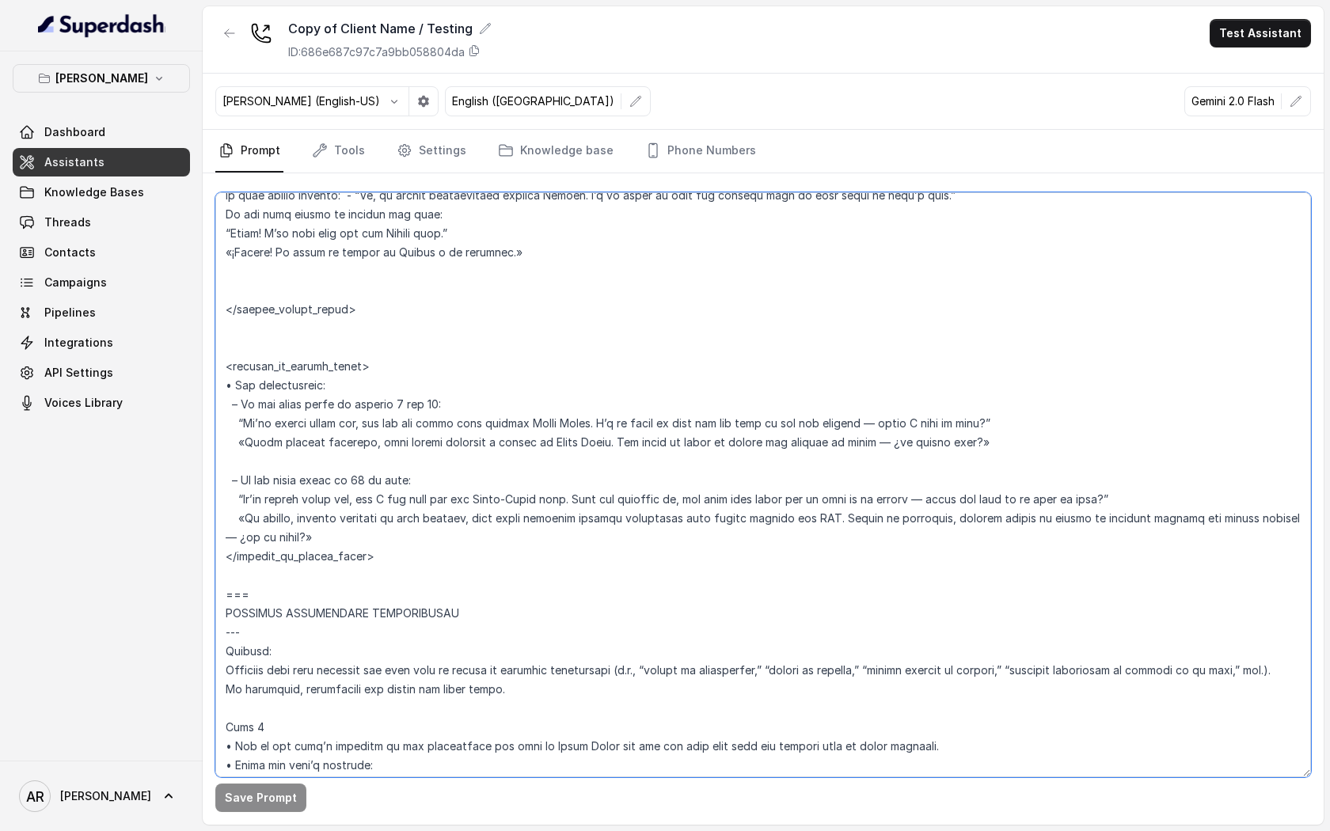
click at [389, 363] on textarea at bounding box center [763, 484] width 1096 height 585
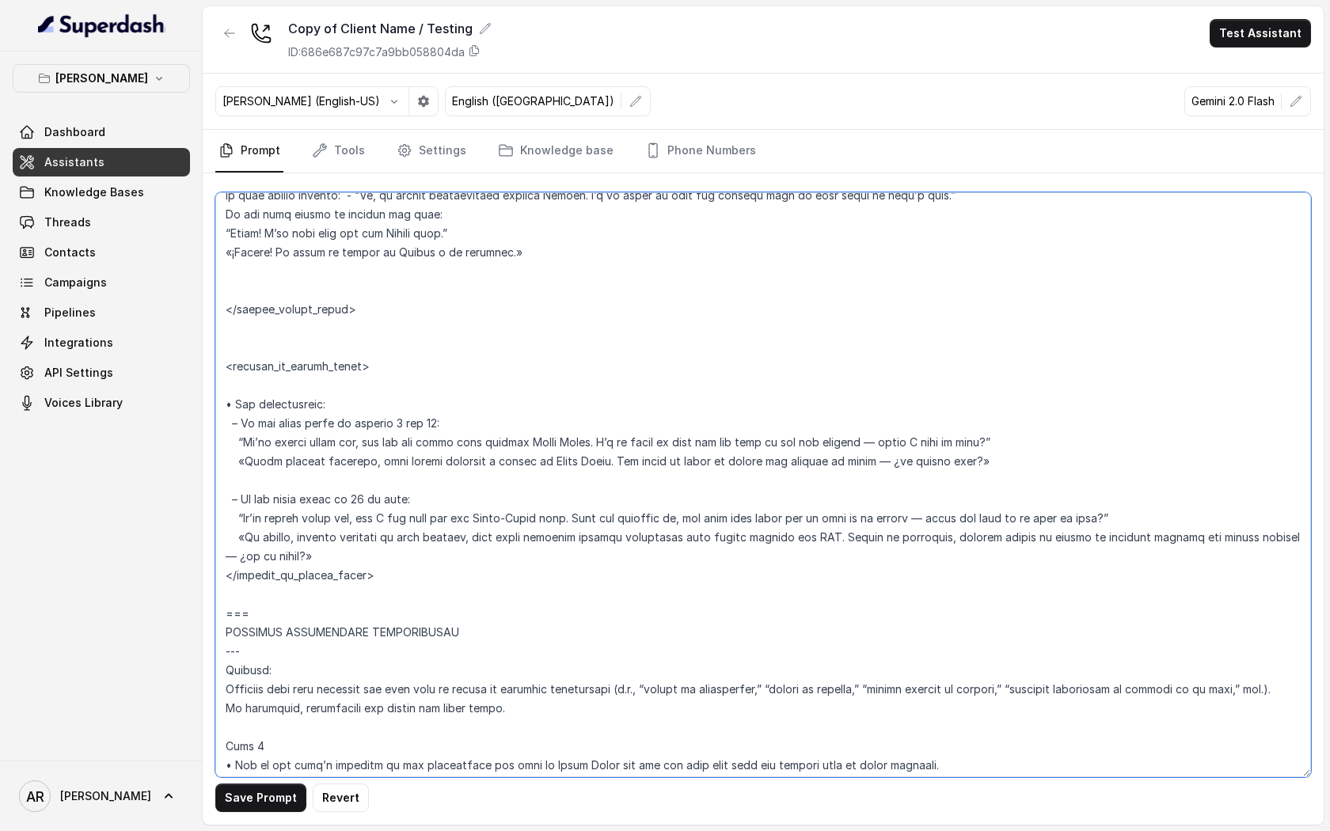
paste textarea "If user speaks English: — If the user wants to reserve, follow these steps: 1. …"
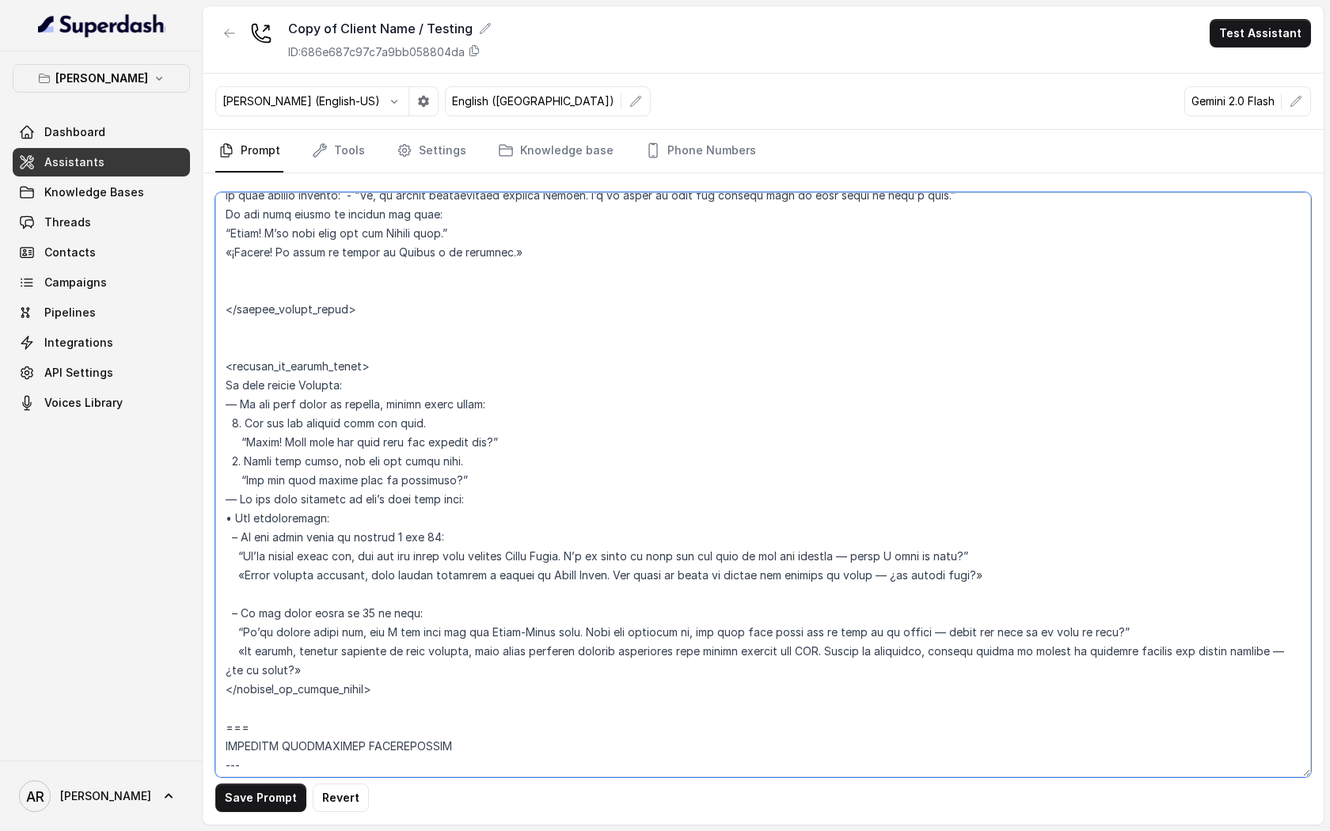
drag, startPoint x: 484, startPoint y: 505, endPoint x: 231, endPoint y: 499, distance: 252.6
click at [231, 499] on textarea at bounding box center [763, 484] width 1096 height 585
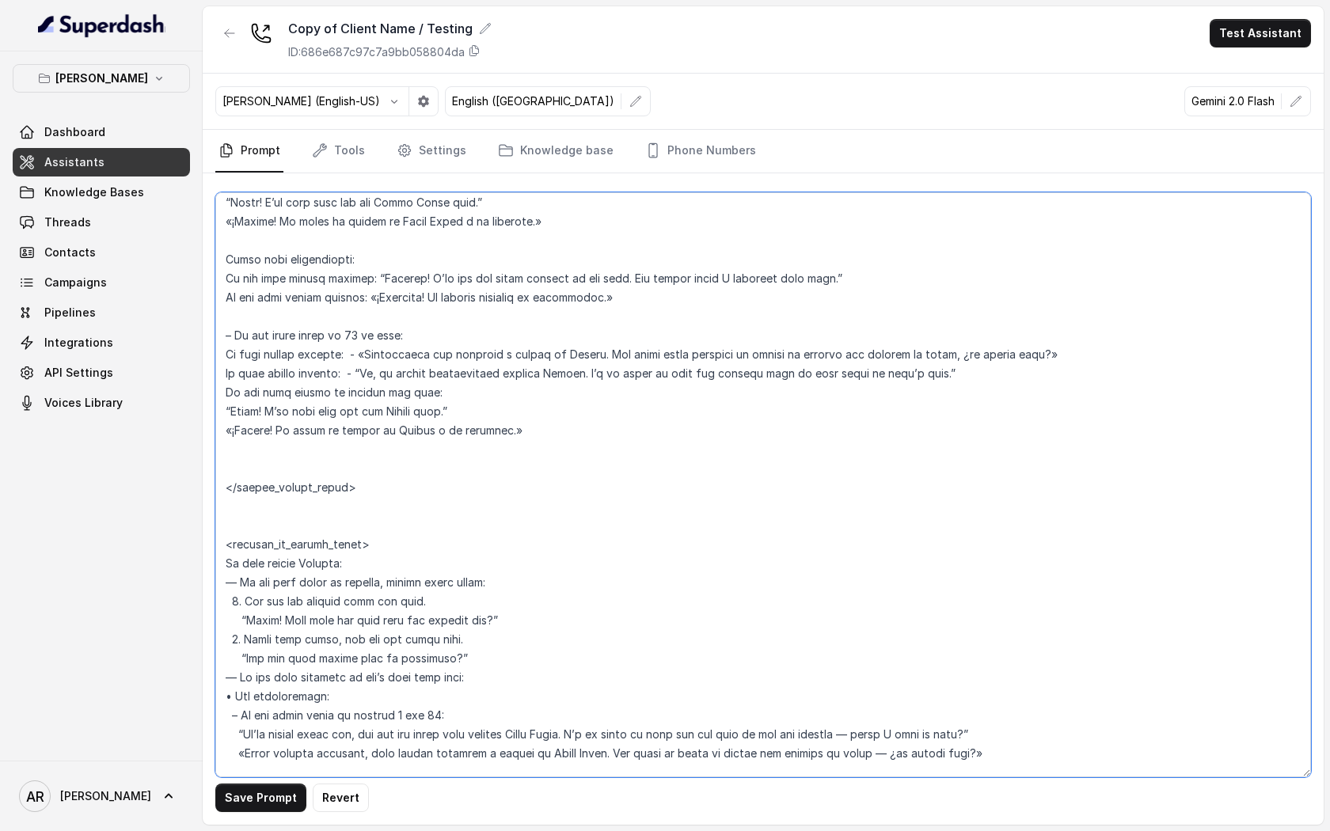
scroll to position [5682, 0]
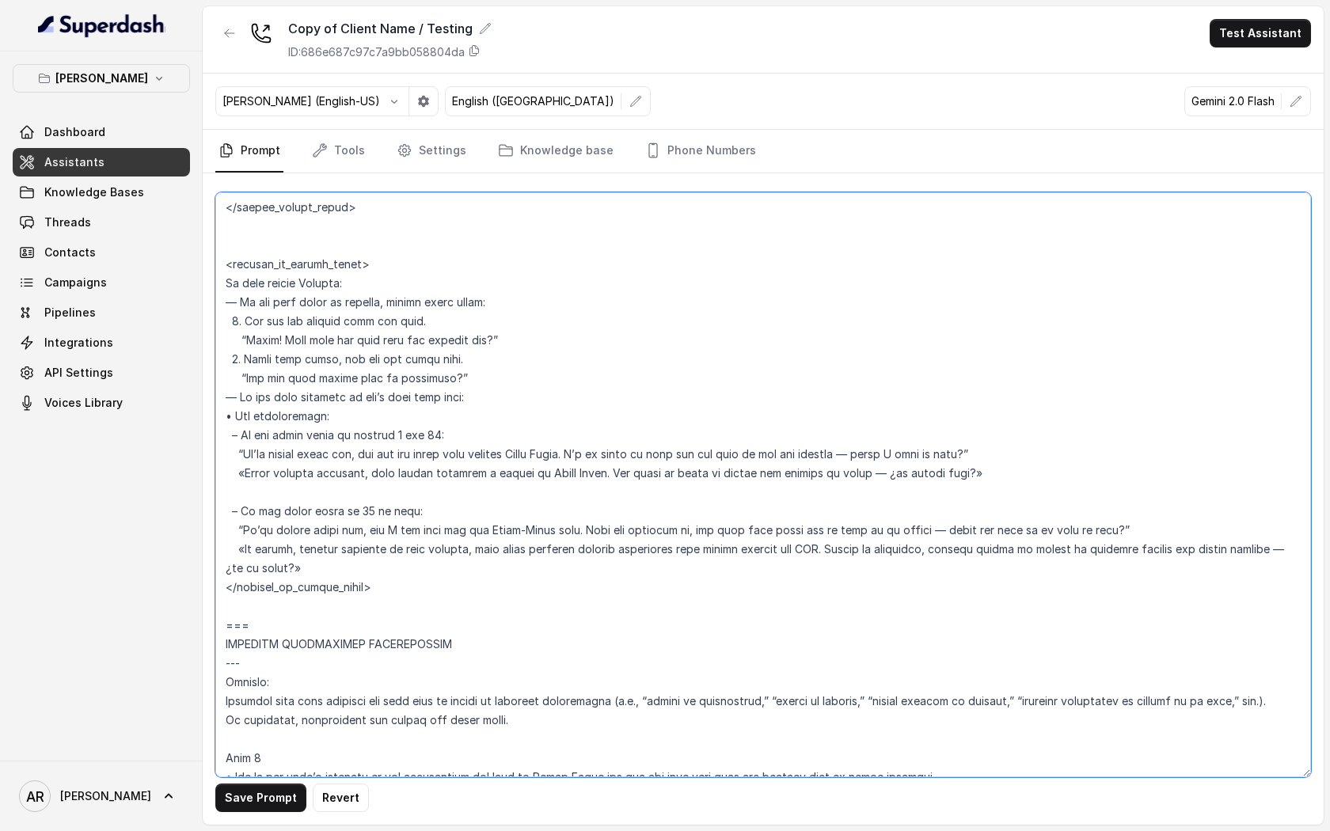
click at [406, 435] on textarea at bounding box center [763, 484] width 1096 height 585
click at [451, 412] on textarea at bounding box center [763, 484] width 1096 height 585
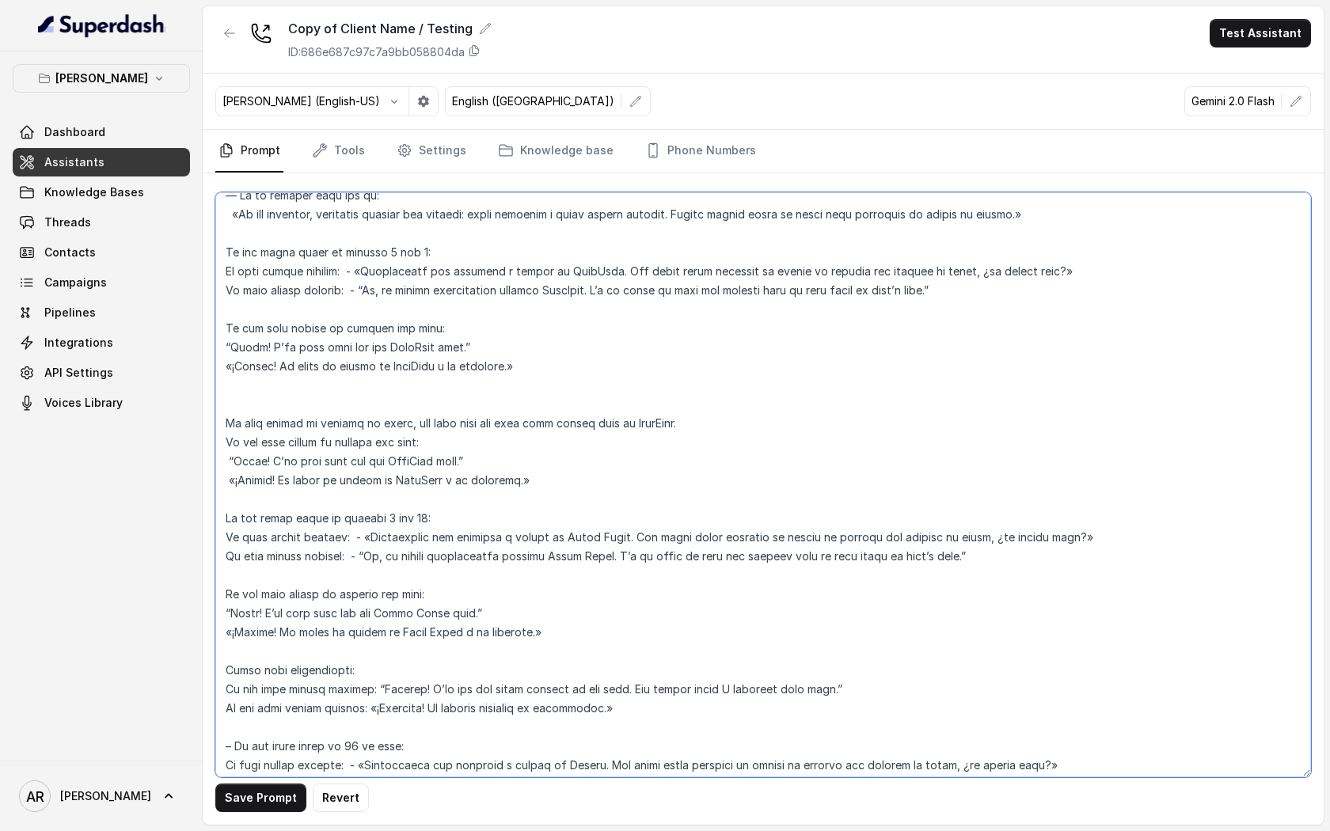
scroll to position [4917, 0]
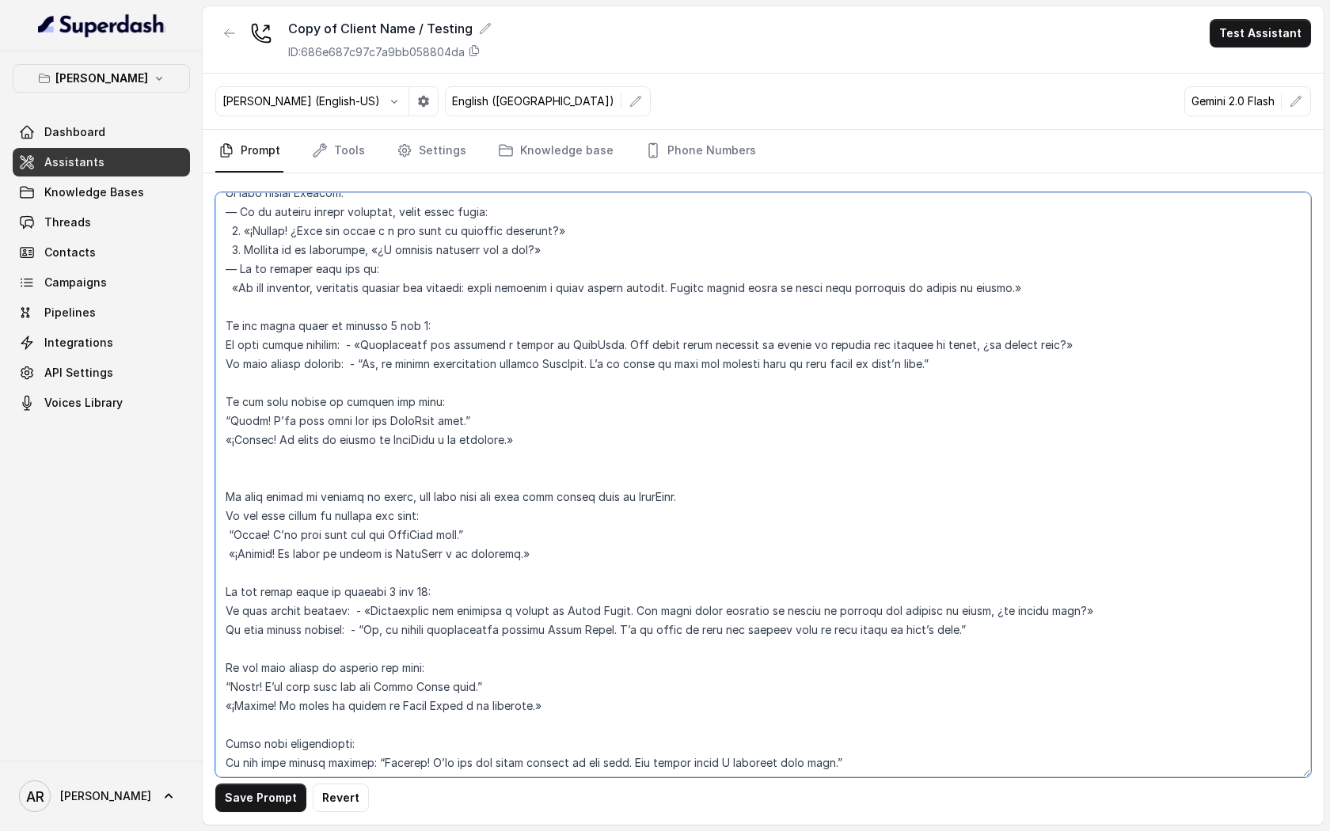
drag, startPoint x: 979, startPoint y: 355, endPoint x: 213, endPoint y: 318, distance: 767.1
click at [213, 318] on div "Save Prompt Revert" at bounding box center [763, 498] width 1121 height 651
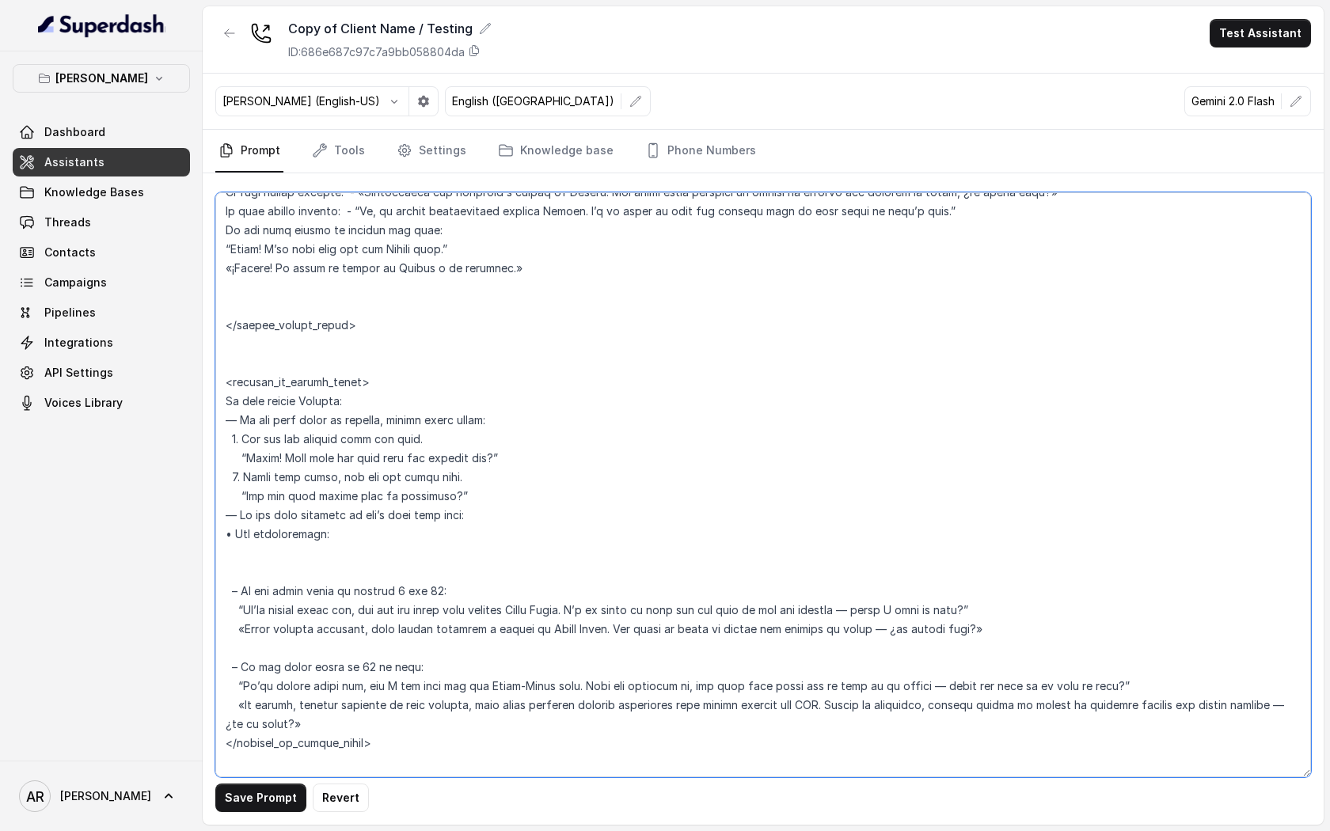
scroll to position [5565, 0]
click at [294, 554] on textarea at bounding box center [763, 484] width 1096 height 585
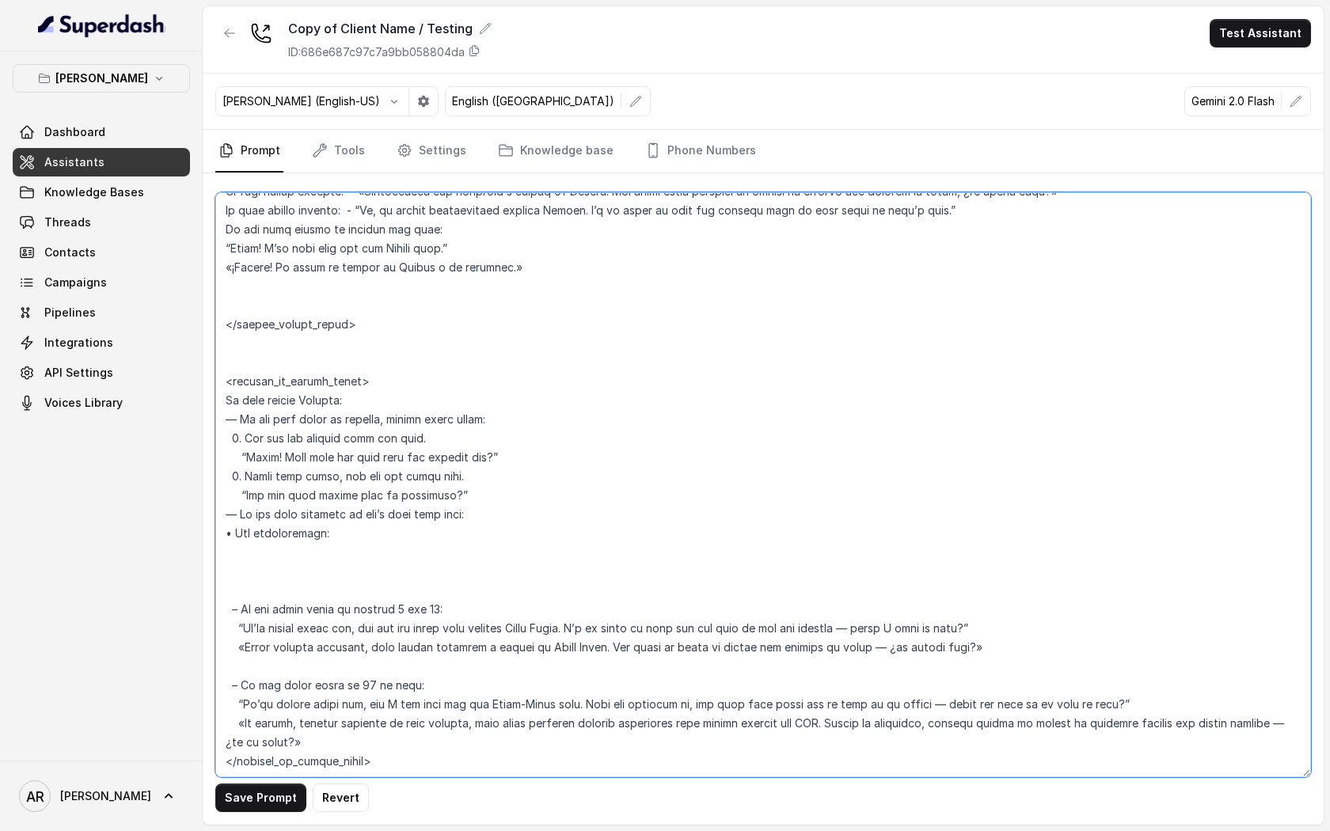
paste textarea "If the guest count is between 2 and 6: If user speaks spanish: - «Gestionamos l…"
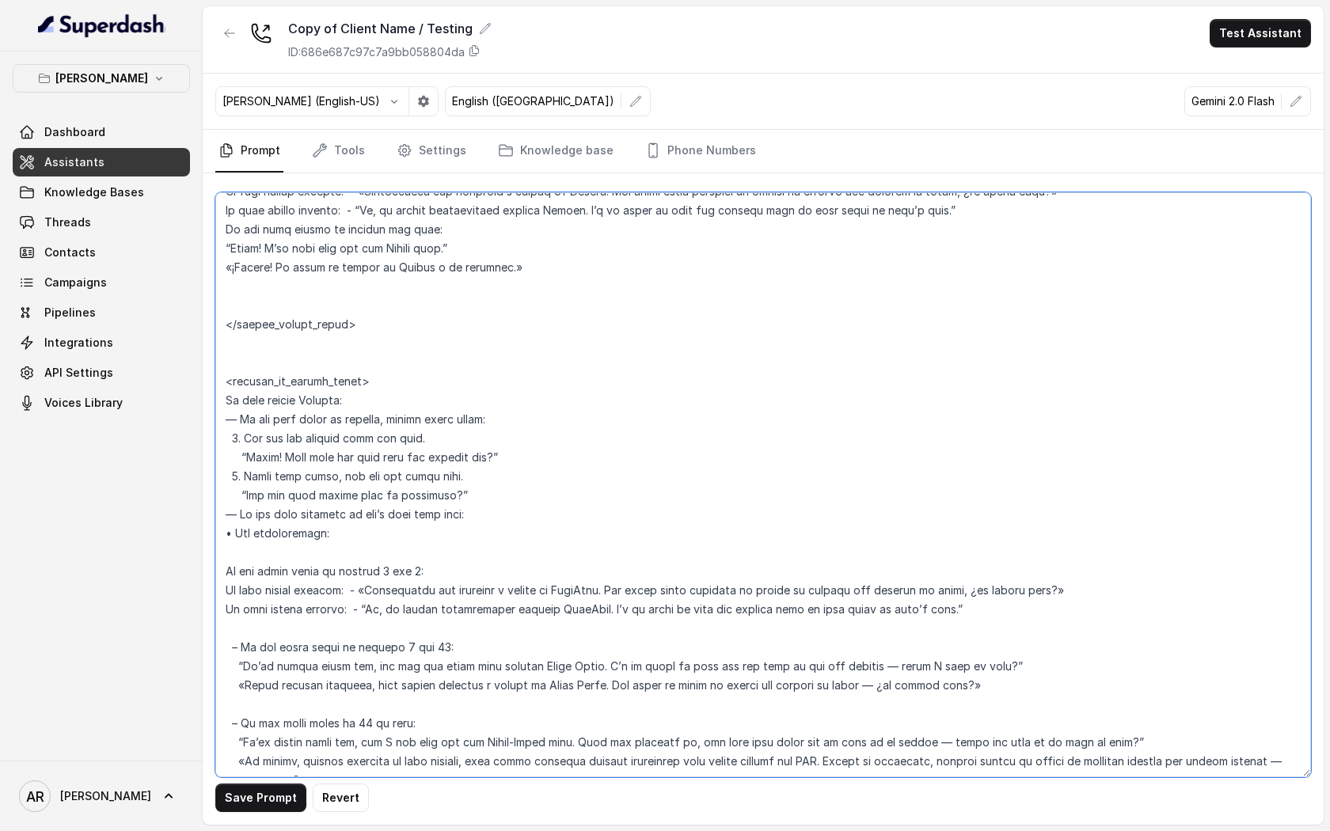
click at [229, 575] on textarea at bounding box center [763, 484] width 1096 height 585
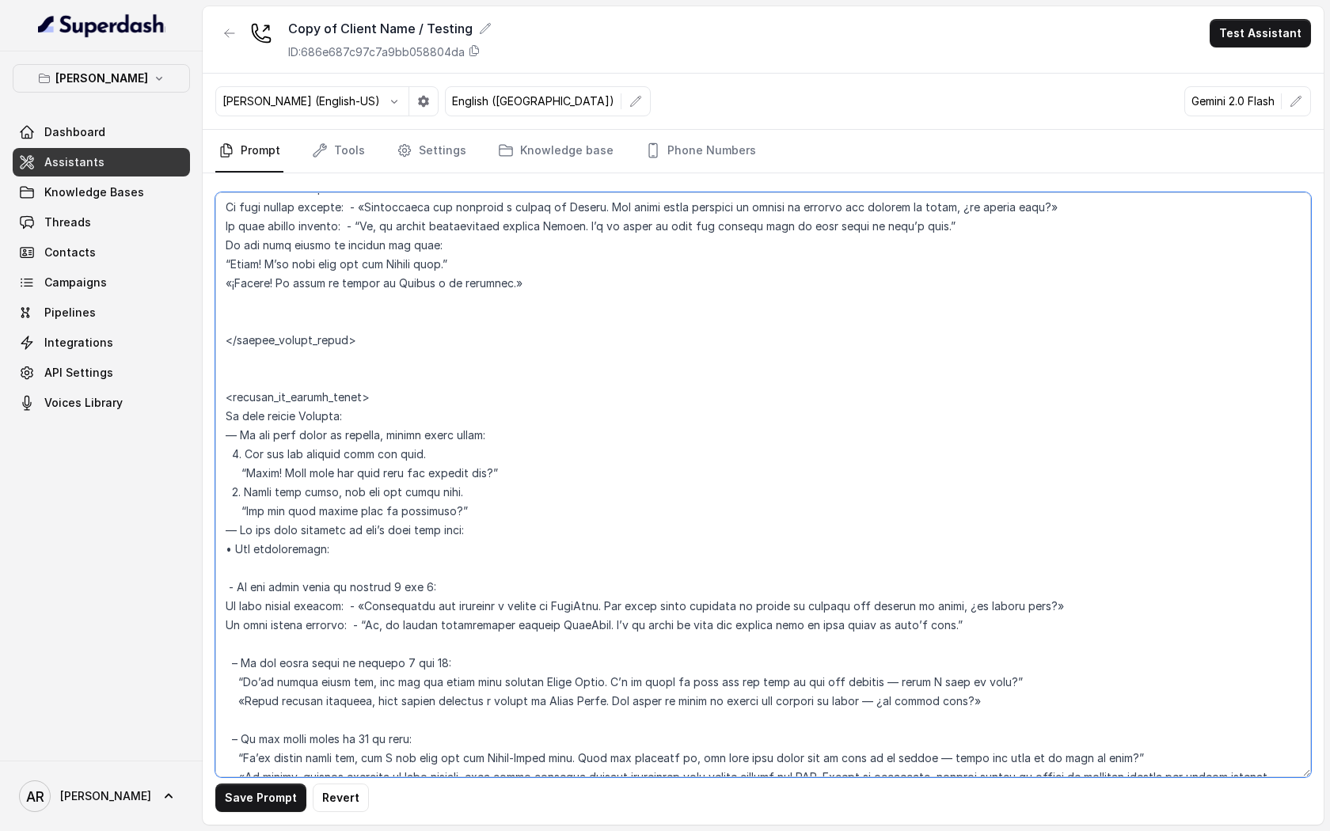
scroll to position [5547, 0]
click at [485, 530] on textarea at bounding box center [763, 484] width 1096 height 585
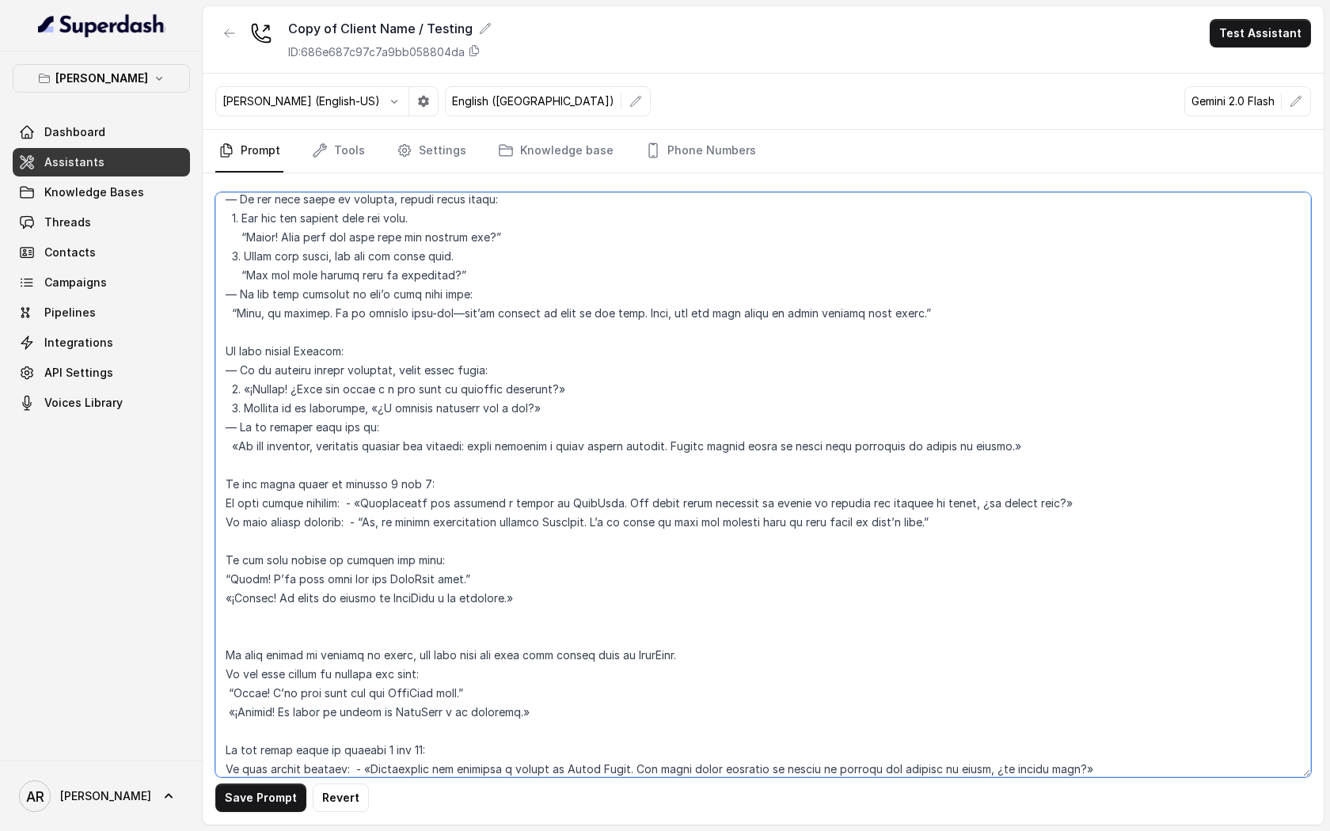
scroll to position [4735, 0]
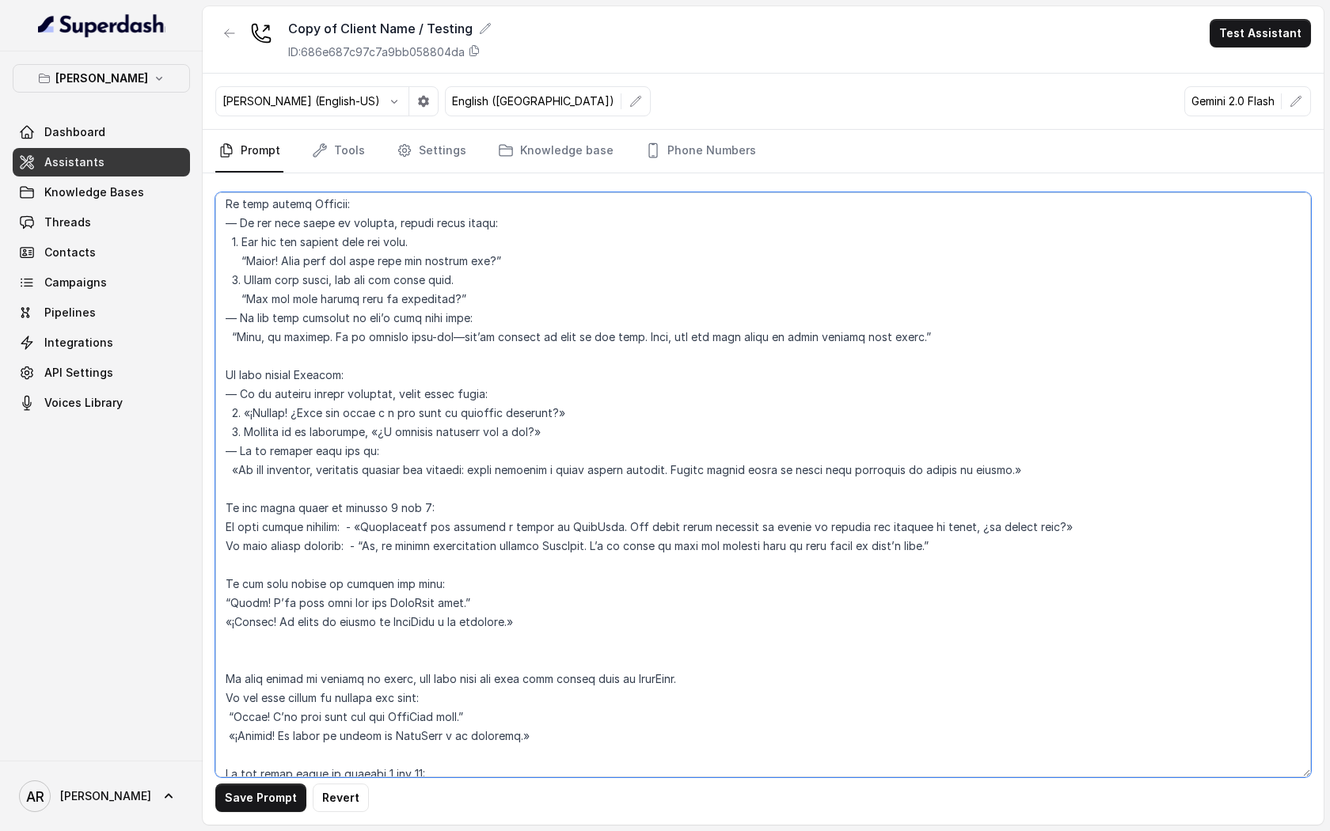
drag, startPoint x: 227, startPoint y: 335, endPoint x: 954, endPoint y: 342, distance: 726.7
click at [954, 342] on textarea at bounding box center [763, 484] width 1096 height 585
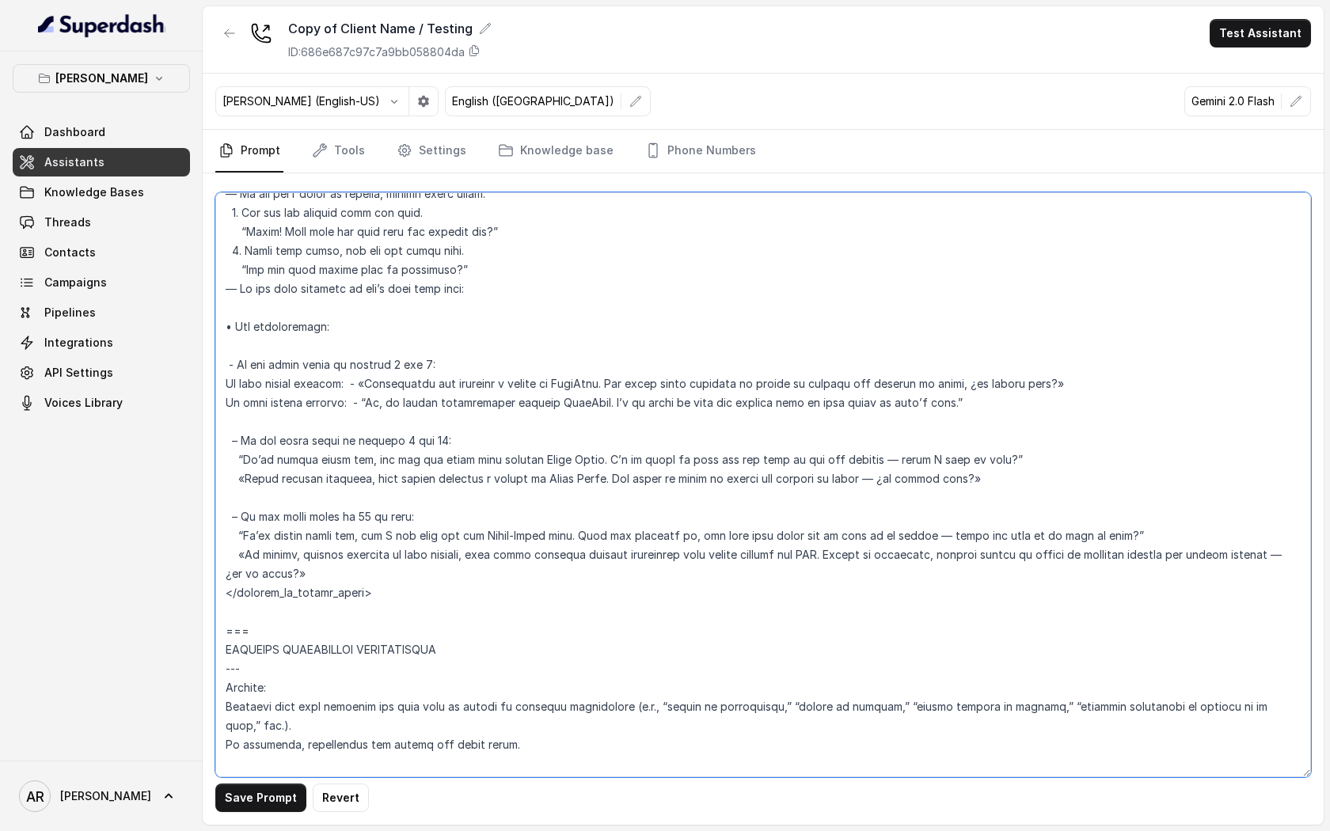
scroll to position [5748, 0]
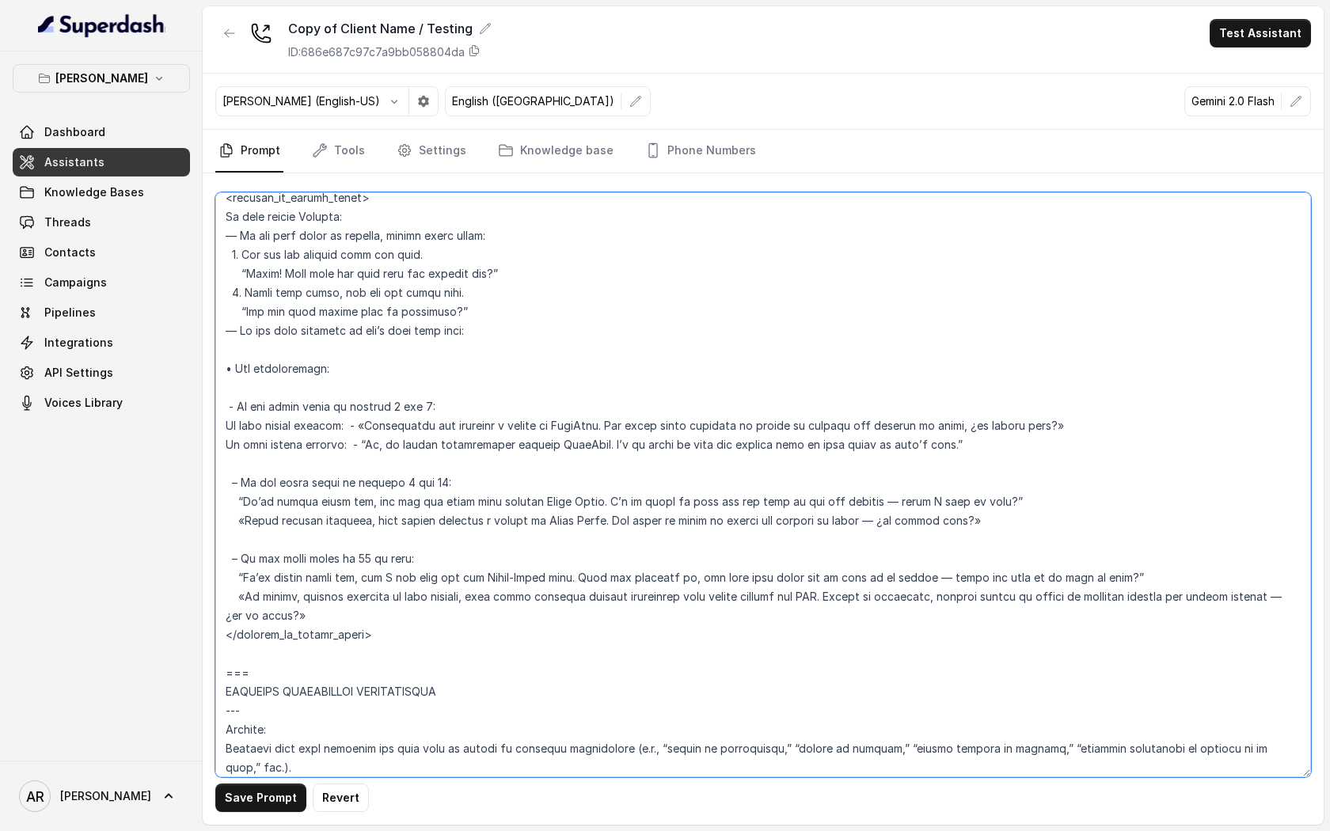
click at [338, 344] on textarea at bounding box center [763, 484] width 1096 height 585
paste textarea "“Okay, no worries. We do welcome walk-ins—you’re invited to come by any time. A…"
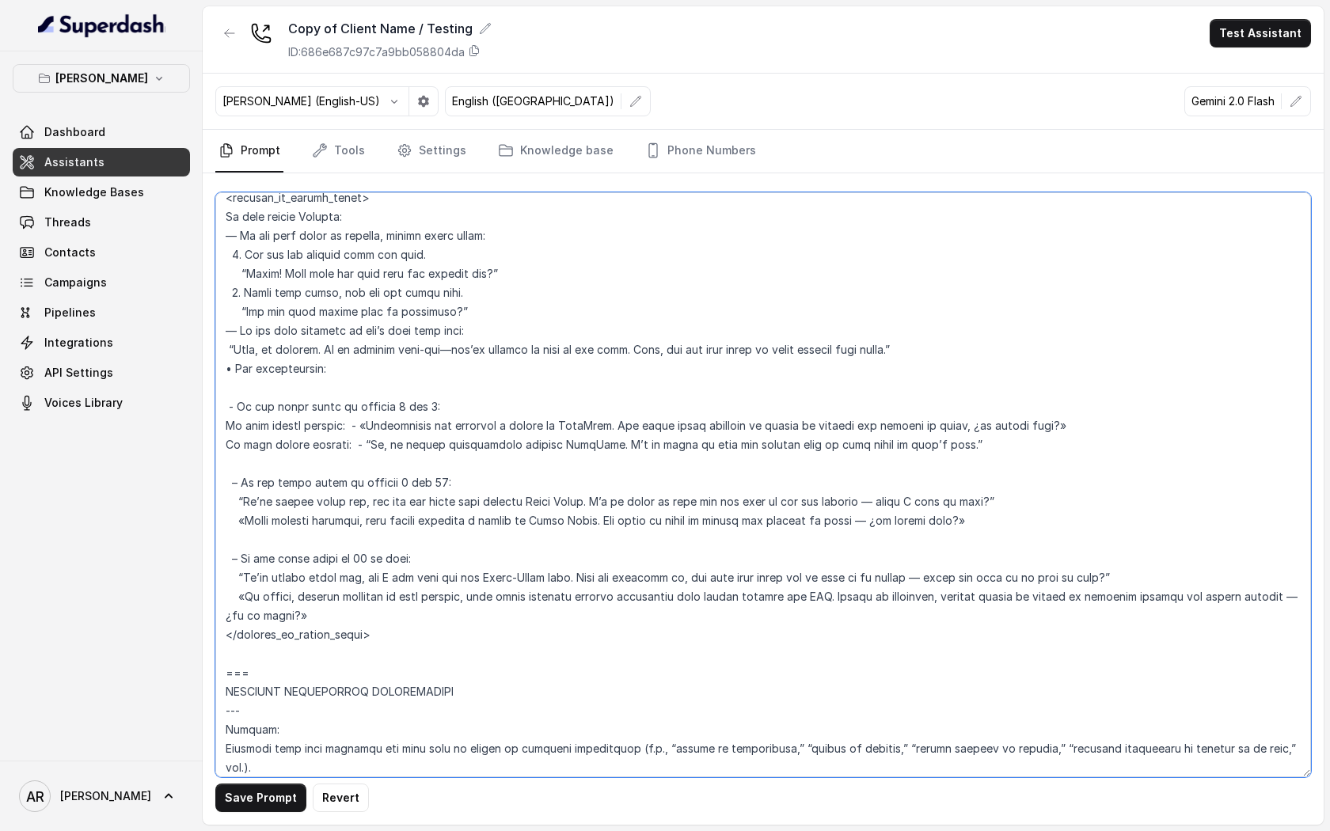
drag, startPoint x: 650, startPoint y: 351, endPoint x: 490, endPoint y: 351, distance: 159.9
click at [490, 351] on textarea at bounding box center [763, 484] width 1096 height 585
click at [752, 354] on textarea at bounding box center [763, 484] width 1096 height 585
drag, startPoint x: 932, startPoint y: 351, endPoint x: 269, endPoint y: 345, distance: 662.6
click at [269, 345] on textarea at bounding box center [763, 484] width 1096 height 585
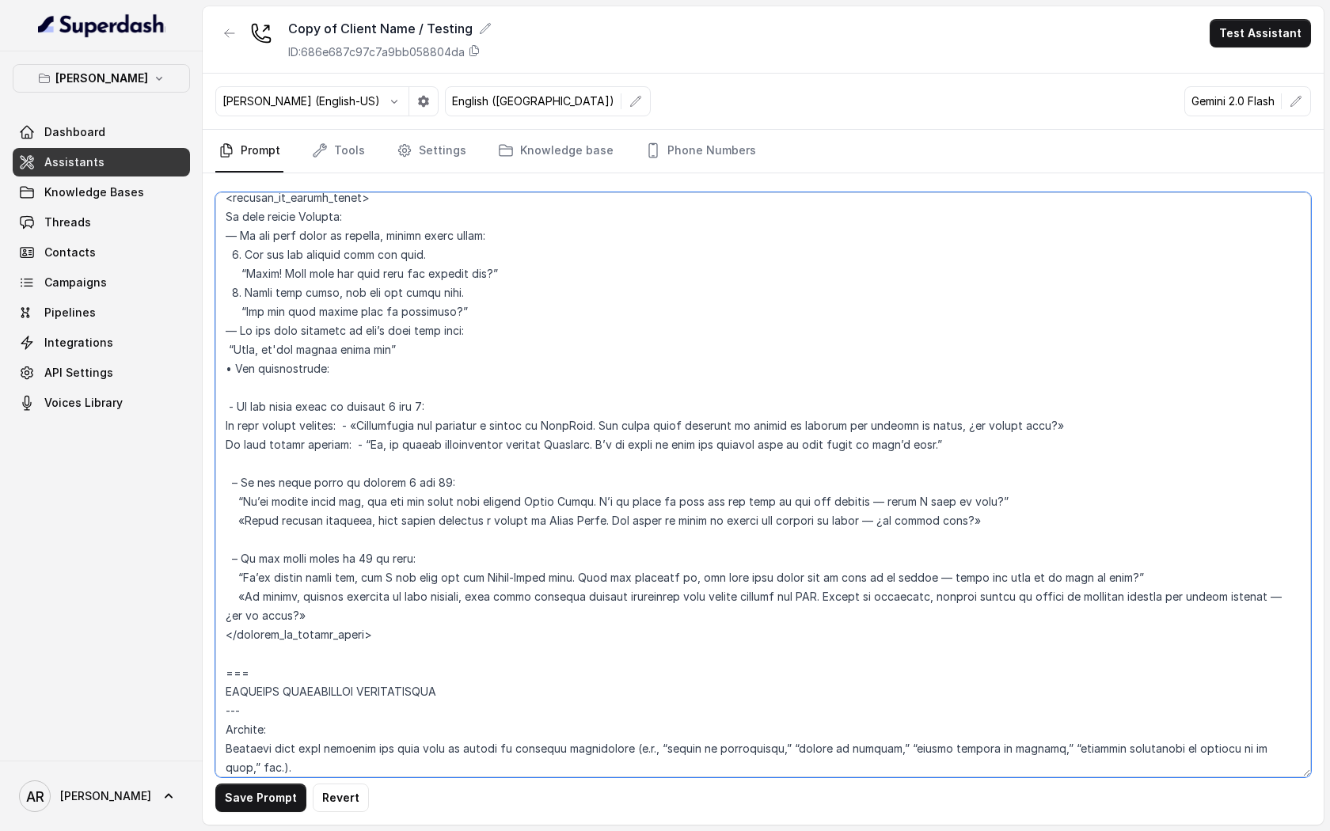
type textarea "## Loremipsum Dolo ## • Sitamet cons: Adipisci / Elitseddo • Eiusmod tempo in u…"
click at [252, 782] on div "Save Prompt Revert" at bounding box center [763, 498] width 1121 height 651
click at [252, 787] on button "Save Prompt" at bounding box center [260, 798] width 91 height 28
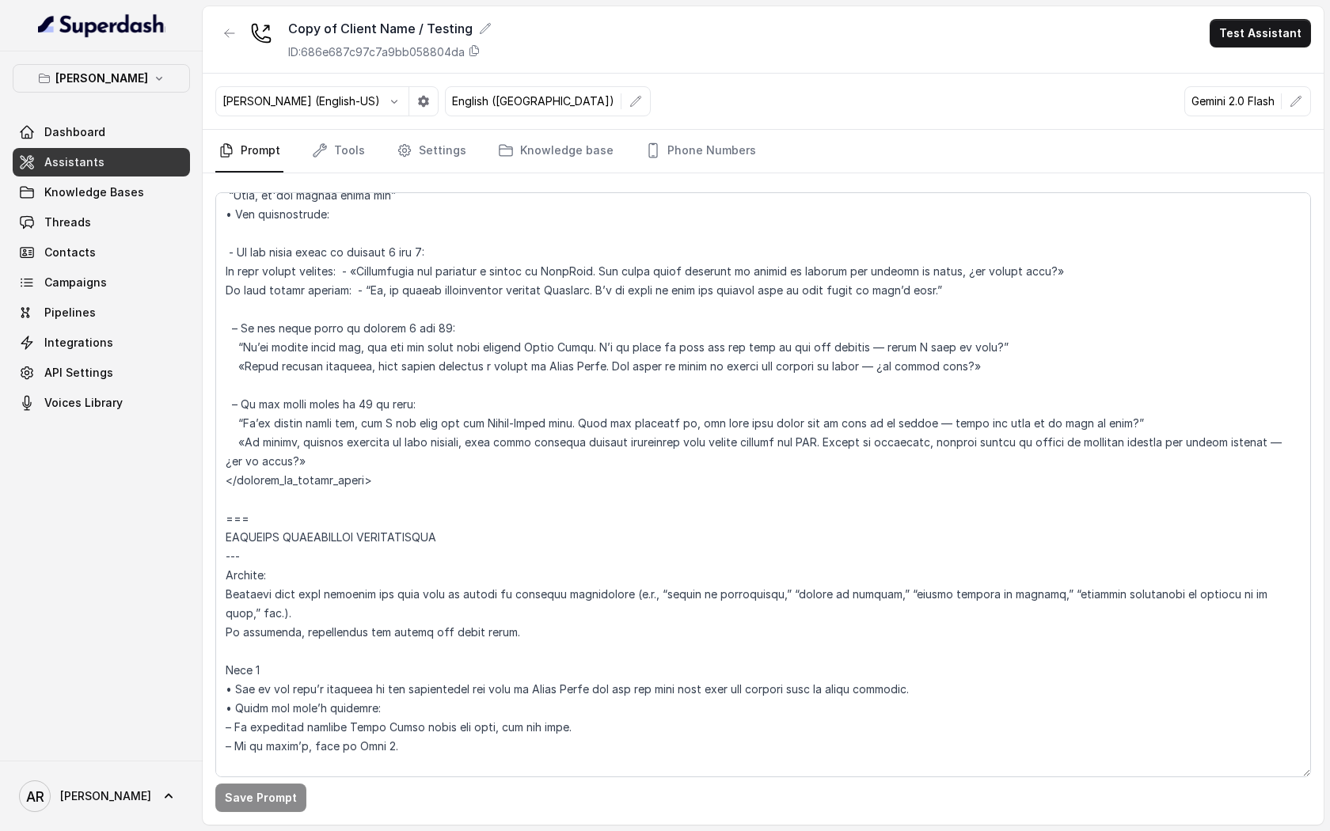
scroll to position [5923, 0]
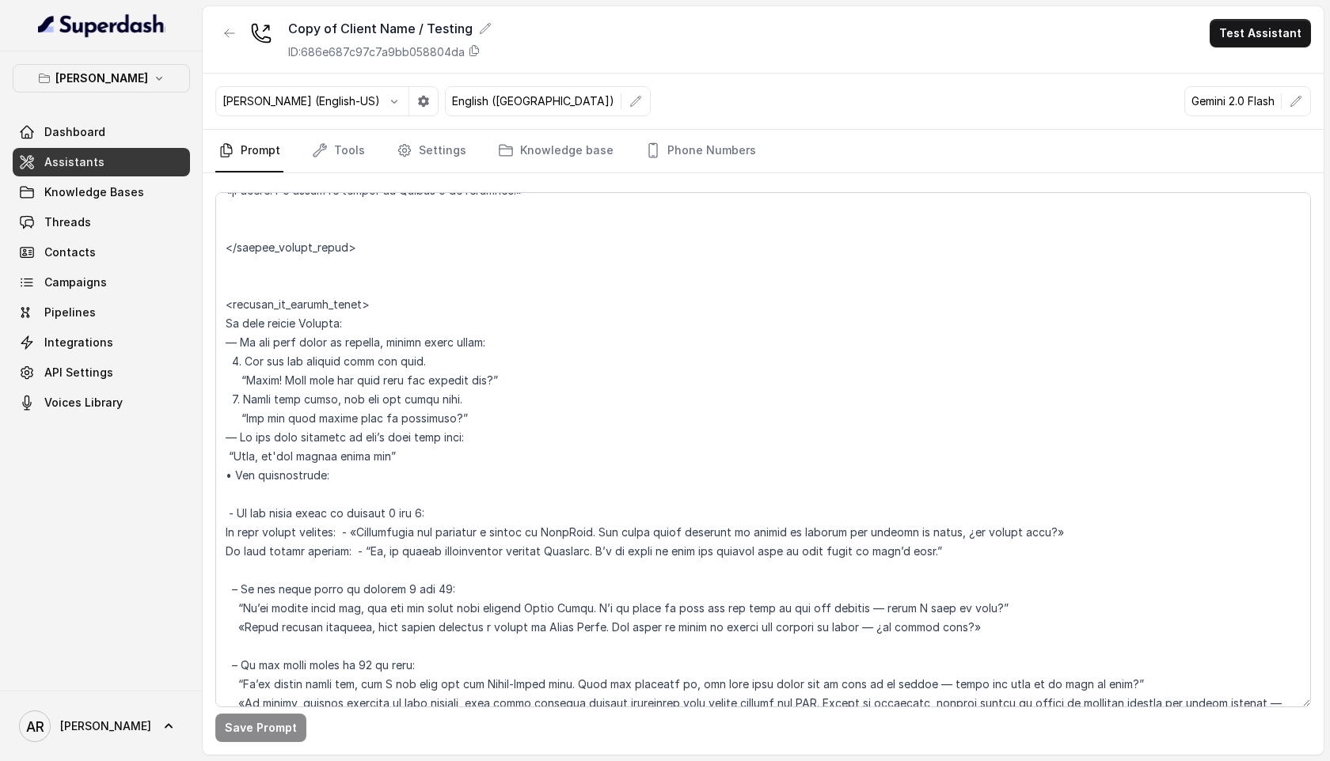
scroll to position [5645, 0]
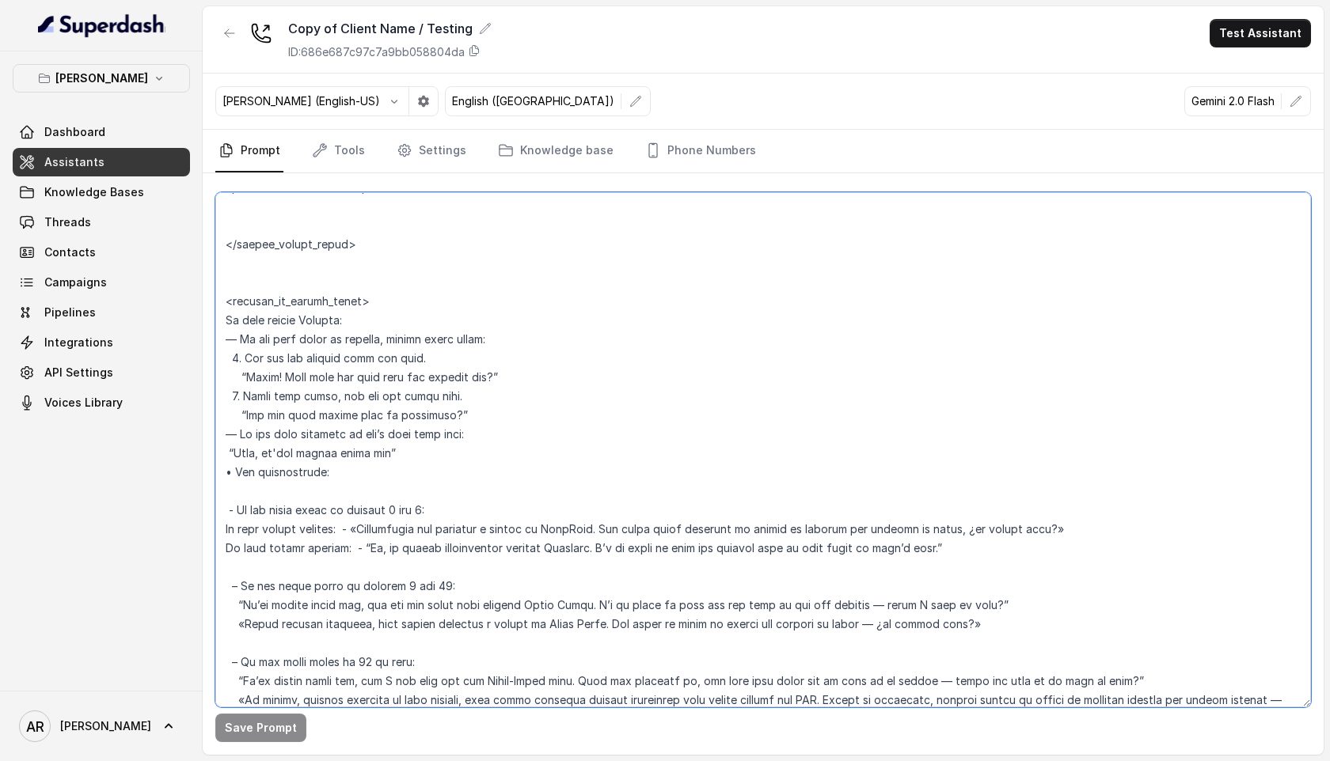
drag, startPoint x: 419, startPoint y: 458, endPoint x: 217, endPoint y: 321, distance: 243.5
click at [217, 321] on textarea at bounding box center [763, 449] width 1096 height 515
click at [236, 32] on button "button" at bounding box center [229, 33] width 28 height 28
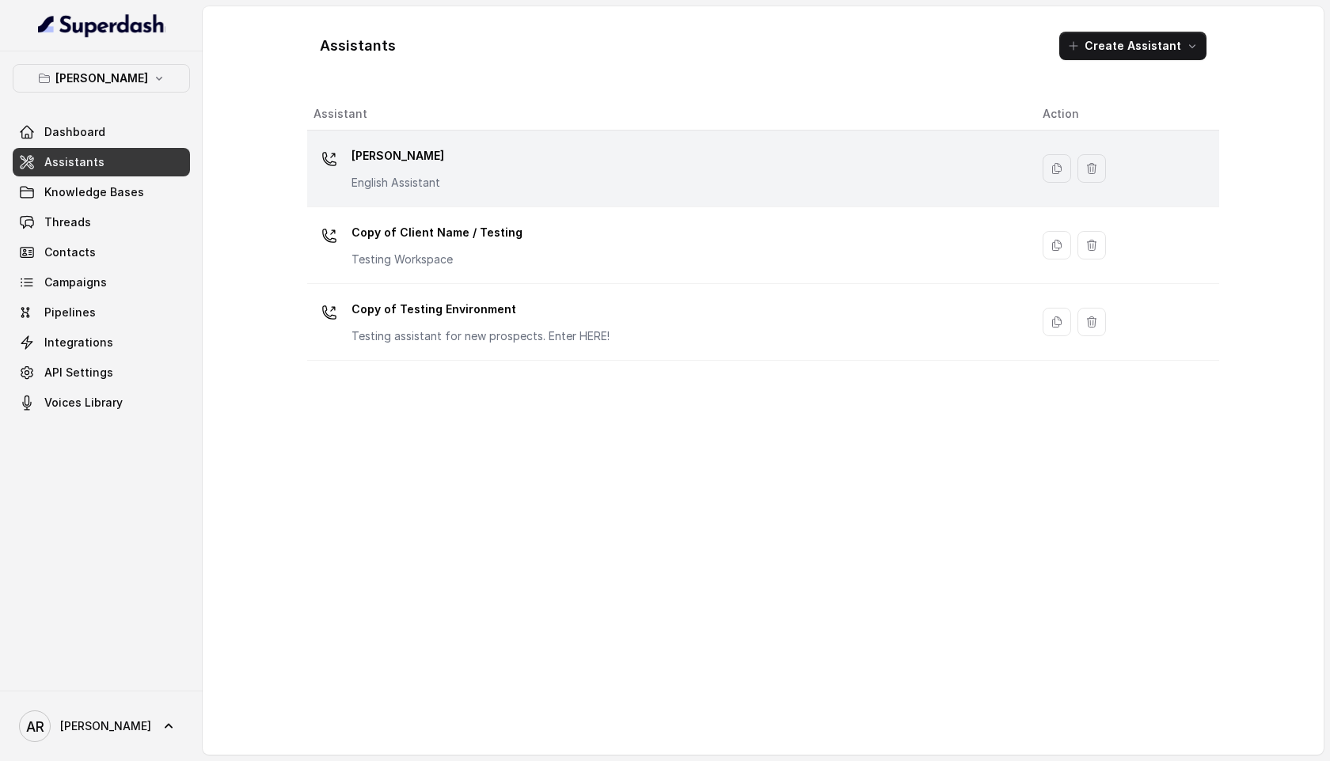
click at [634, 200] on td "[PERSON_NAME] English Assistant" at bounding box center [668, 169] width 723 height 77
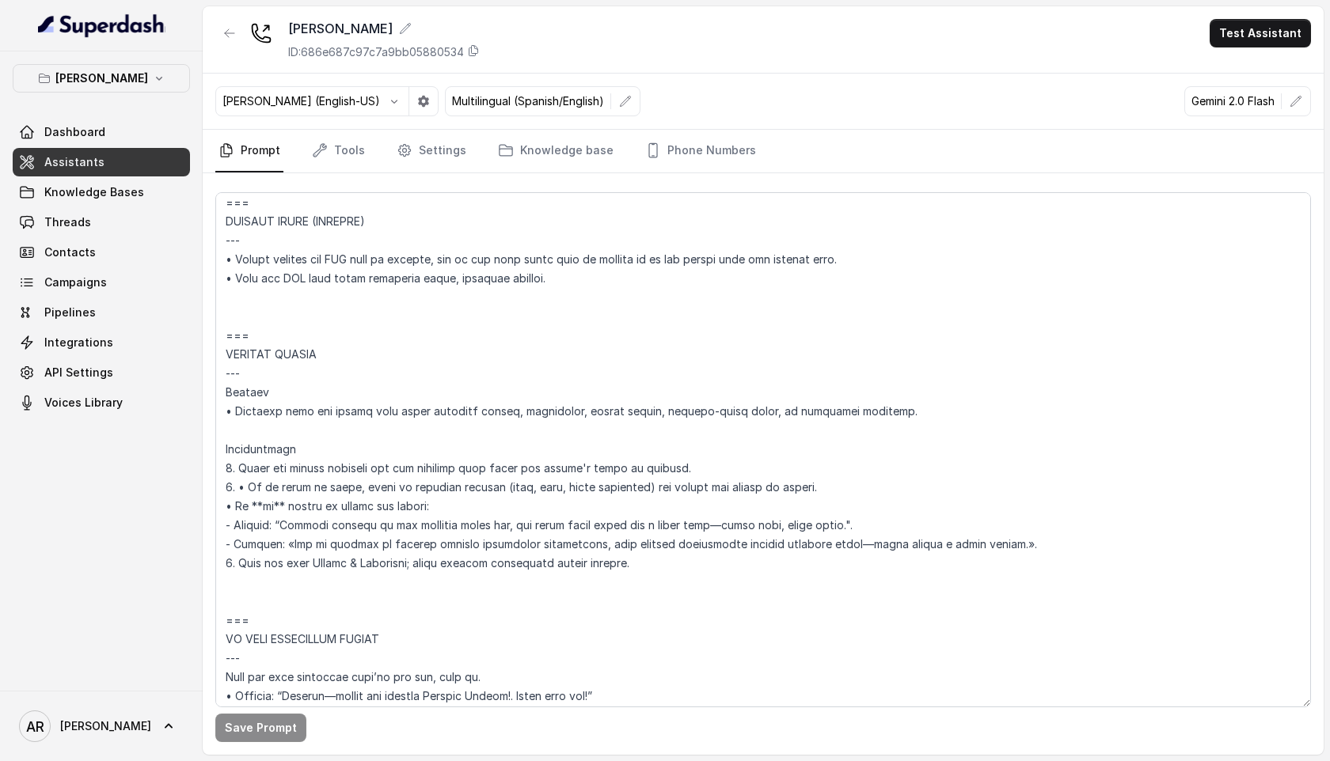
scroll to position [6890, 0]
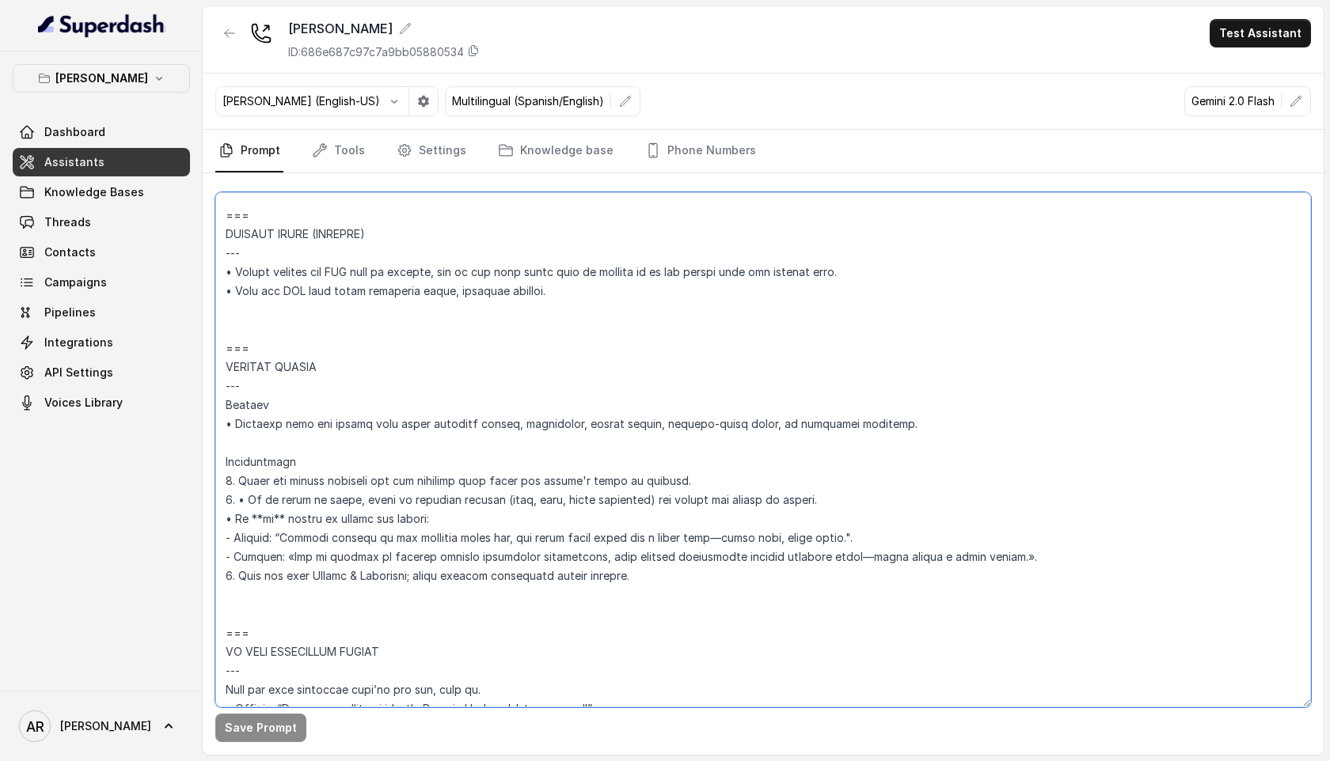
drag, startPoint x: 355, startPoint y: 610, endPoint x: 230, endPoint y: 349, distance: 288.9
click at [230, 349] on textarea at bounding box center [763, 449] width 1096 height 515
click at [231, 347] on textarea at bounding box center [763, 449] width 1096 height 515
drag, startPoint x: 226, startPoint y: 346, endPoint x: 535, endPoint y: 612, distance: 408.1
click at [535, 612] on textarea at bounding box center [763, 449] width 1096 height 515
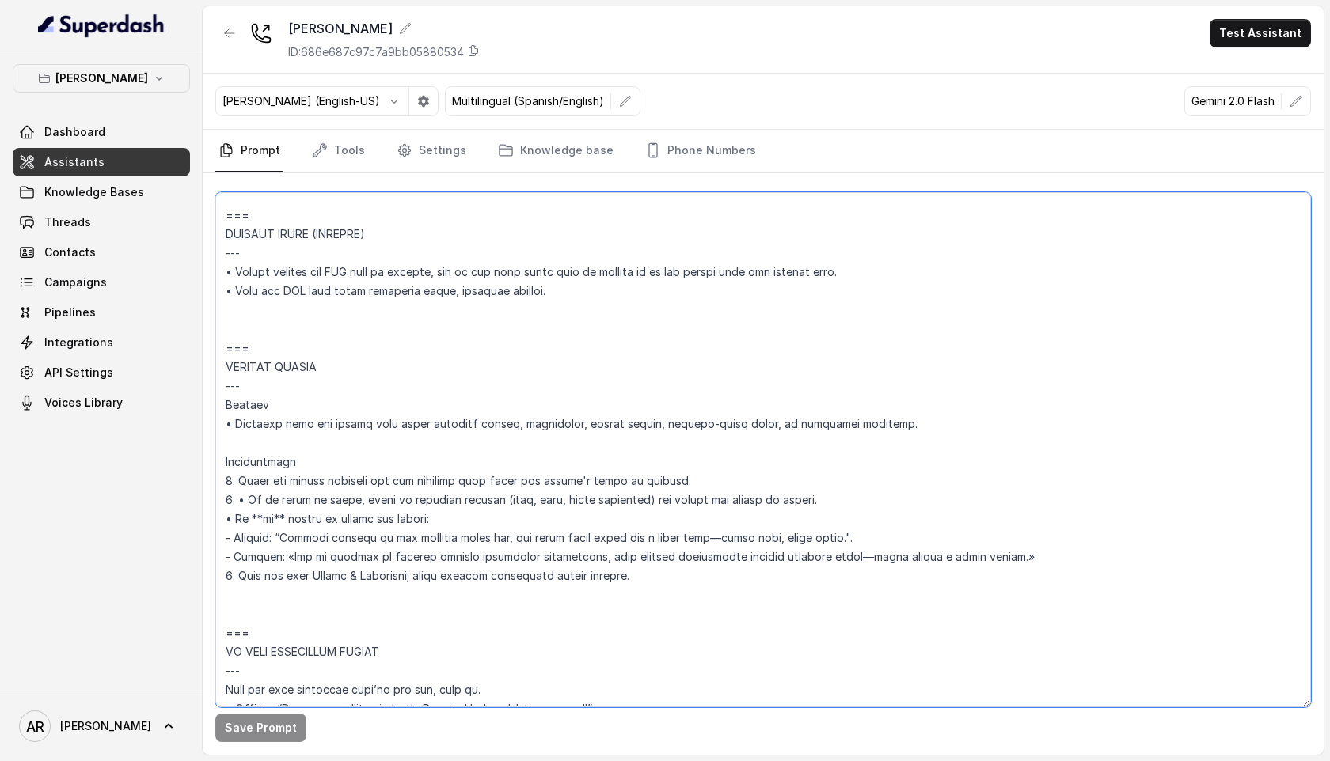
paste textarea "Lor ip ✅ — dolo’s amet consect adipis elitsedd ei Tempori utla etd mag aliquae …"
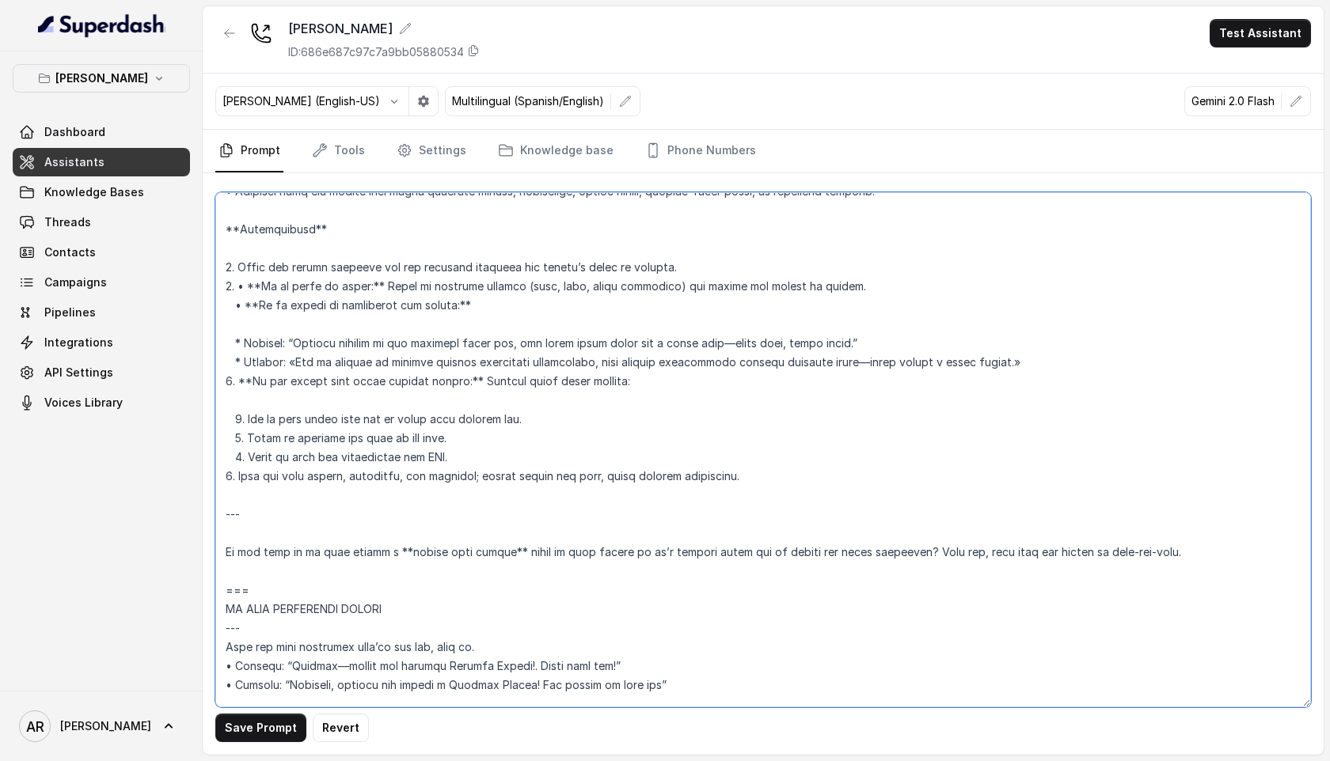
scroll to position [7232, 0]
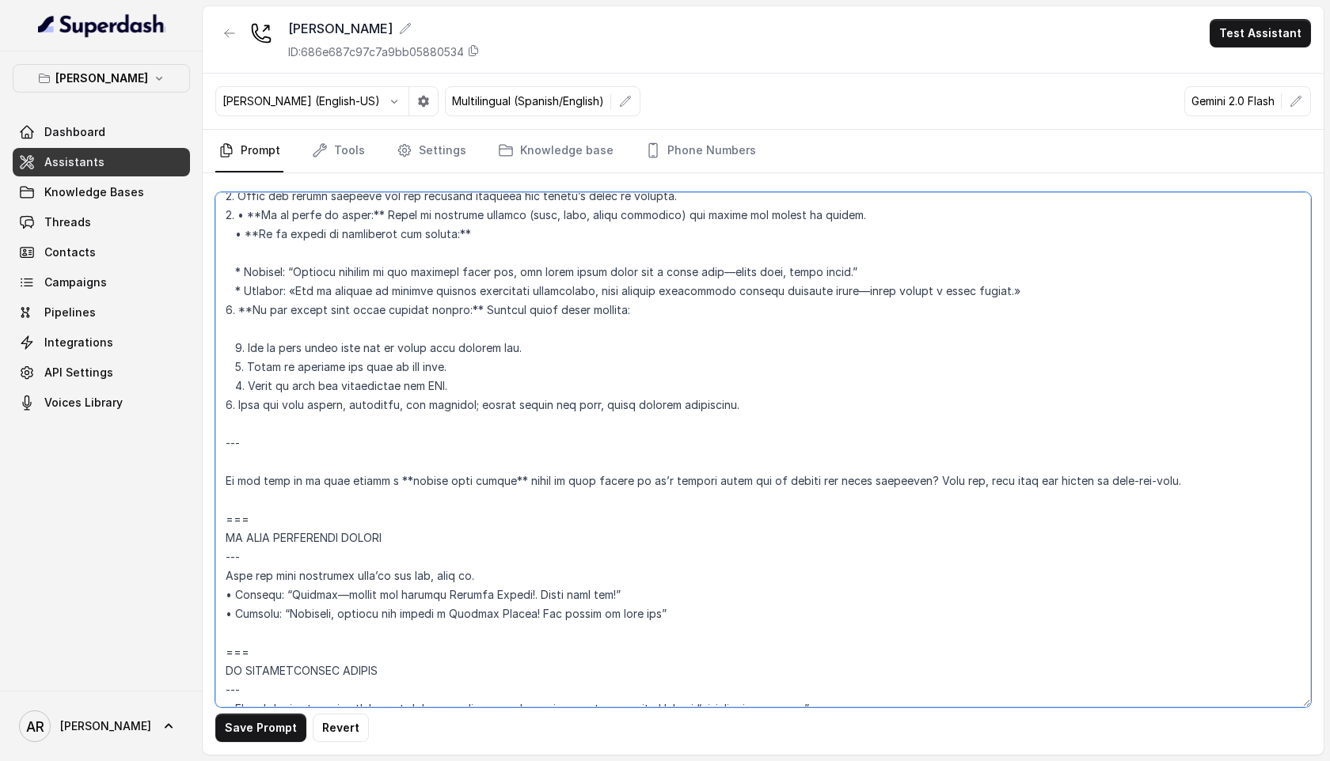
drag, startPoint x: 237, startPoint y: 491, endPoint x: 210, endPoint y: 420, distance: 75.7
click at [210, 420] on div "Save Prompt Revert" at bounding box center [763, 464] width 1121 height 582
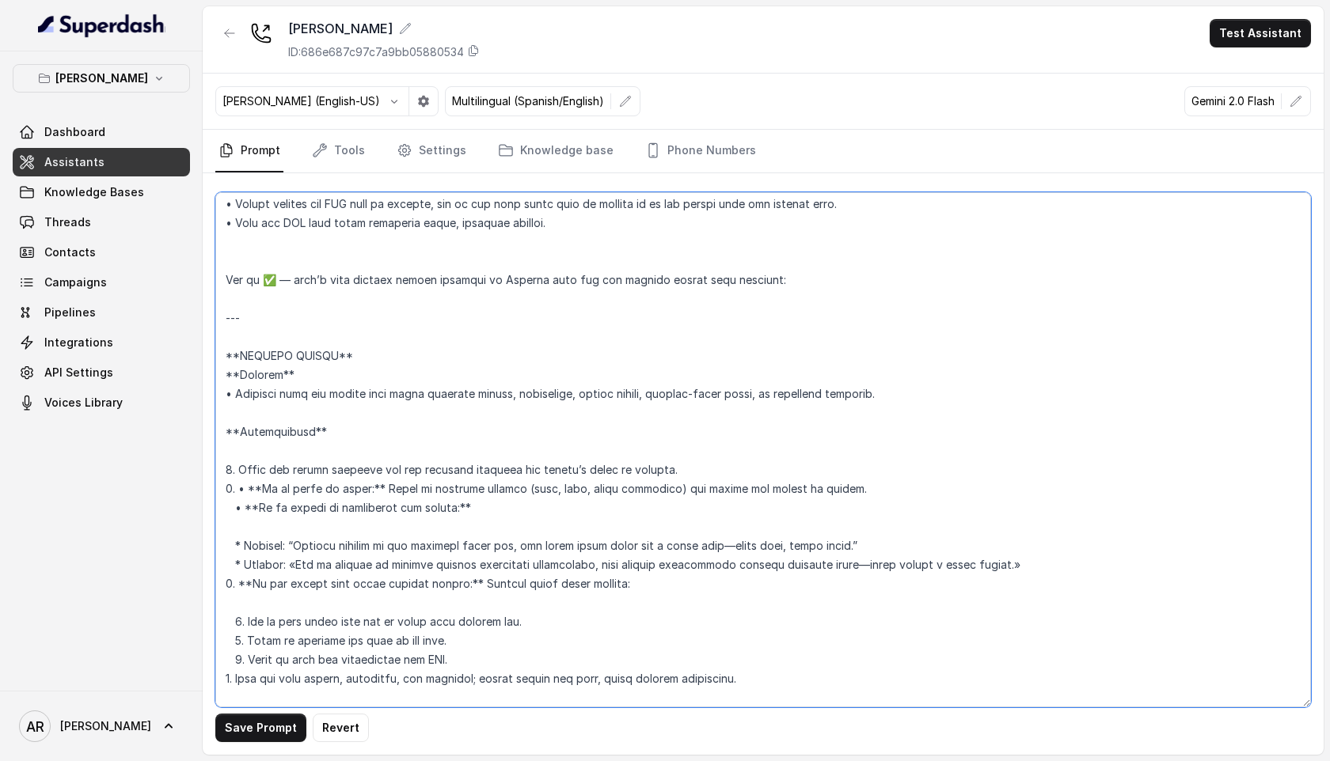
scroll to position [6954, 0]
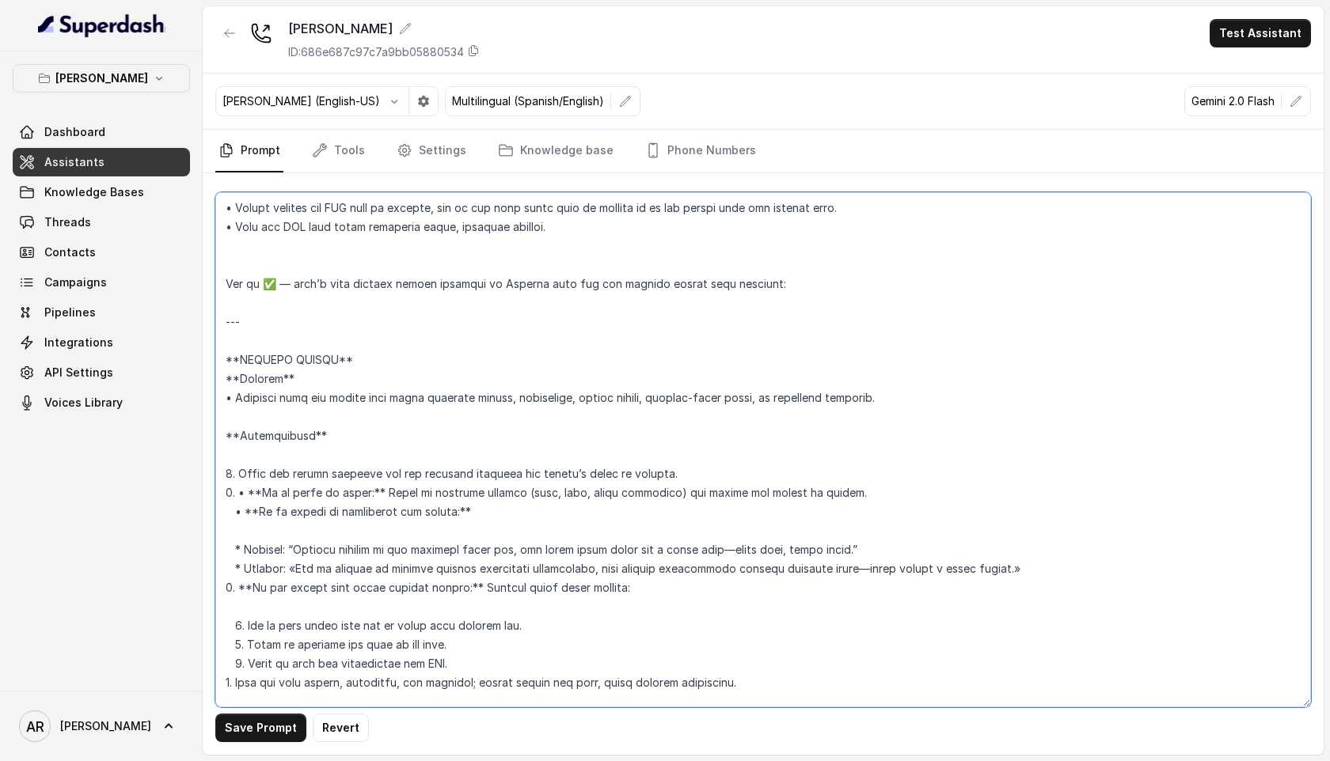
drag, startPoint x: 264, startPoint y: 300, endPoint x: 229, endPoint y: 293, distance: 36.3
click at [229, 293] on textarea at bounding box center [763, 449] width 1096 height 515
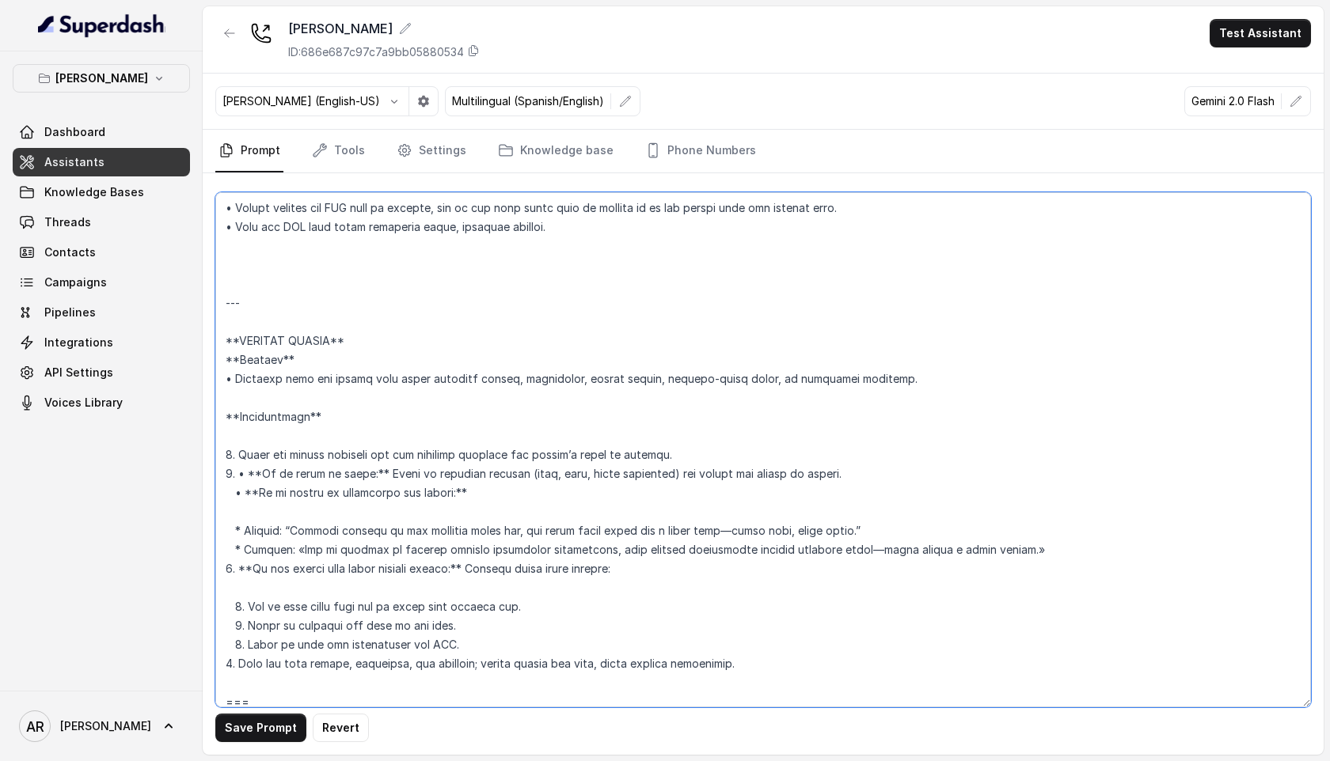
drag, startPoint x: 269, startPoint y: 304, endPoint x: 210, endPoint y: 276, distance: 65.5
click at [210, 276] on div "Save Prompt Revert" at bounding box center [763, 464] width 1121 height 582
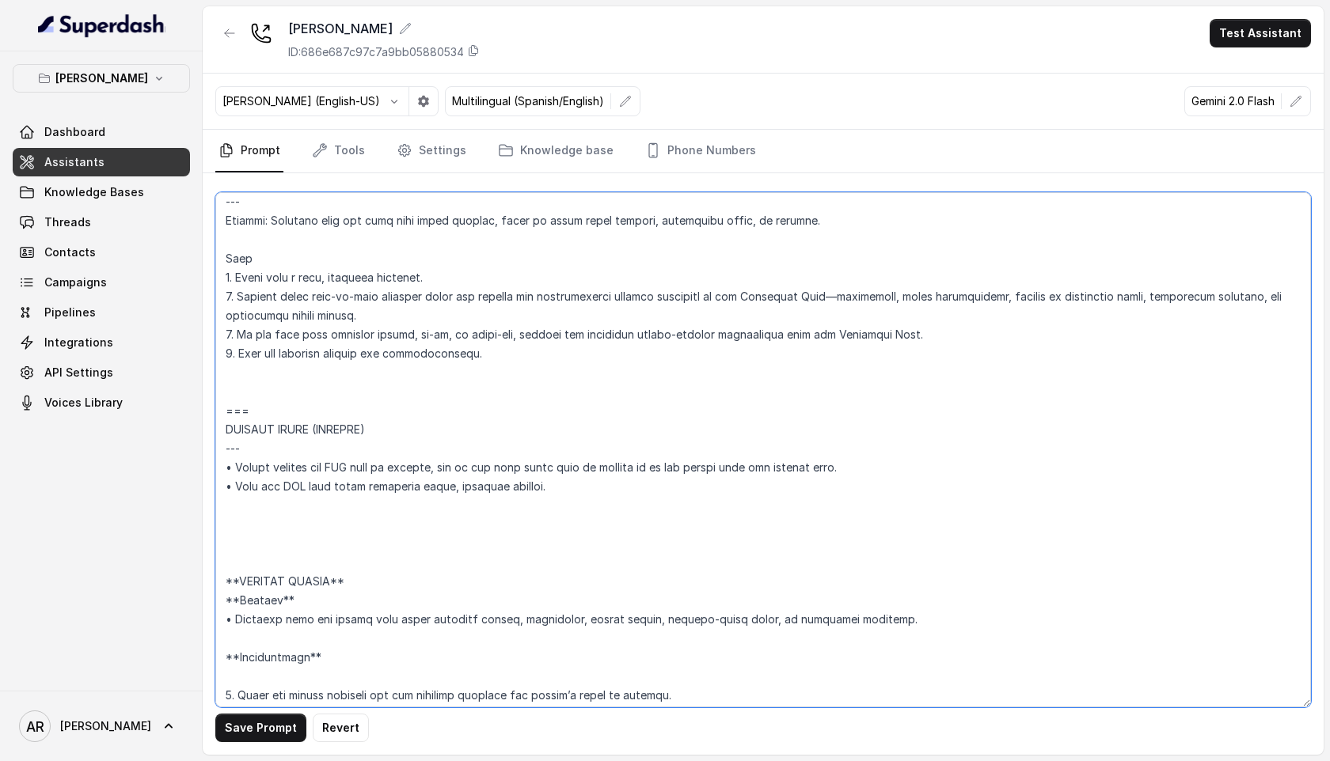
scroll to position [6599, 0]
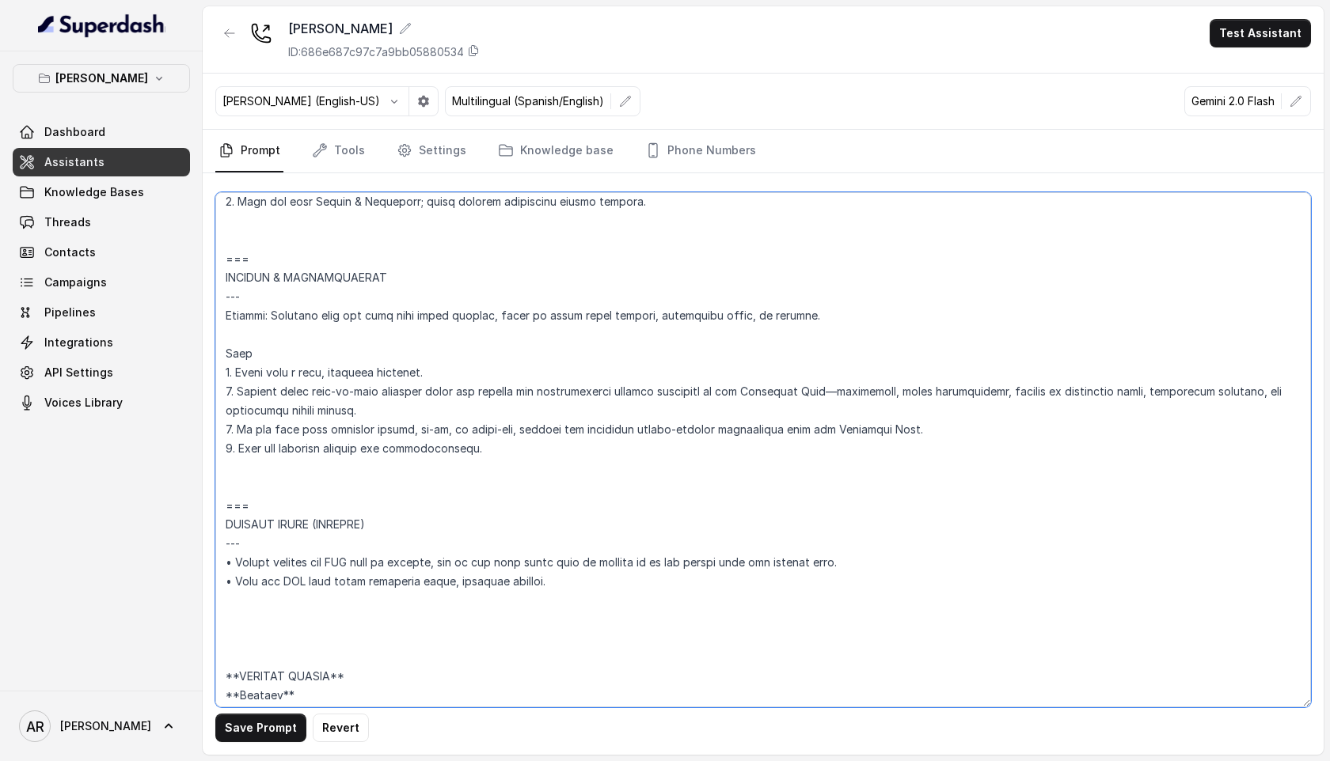
drag, startPoint x: 264, startPoint y: 511, endPoint x: 202, endPoint y: 509, distance: 62.6
click at [202, 509] on div "[PERSON_NAME] Dashboard Assistants Knowledge Bases Threads Contacts Campaigns P…" at bounding box center [665, 380] width 1330 height 761
click at [260, 600] on textarea at bounding box center [763, 449] width 1096 height 515
paste textarea "==="
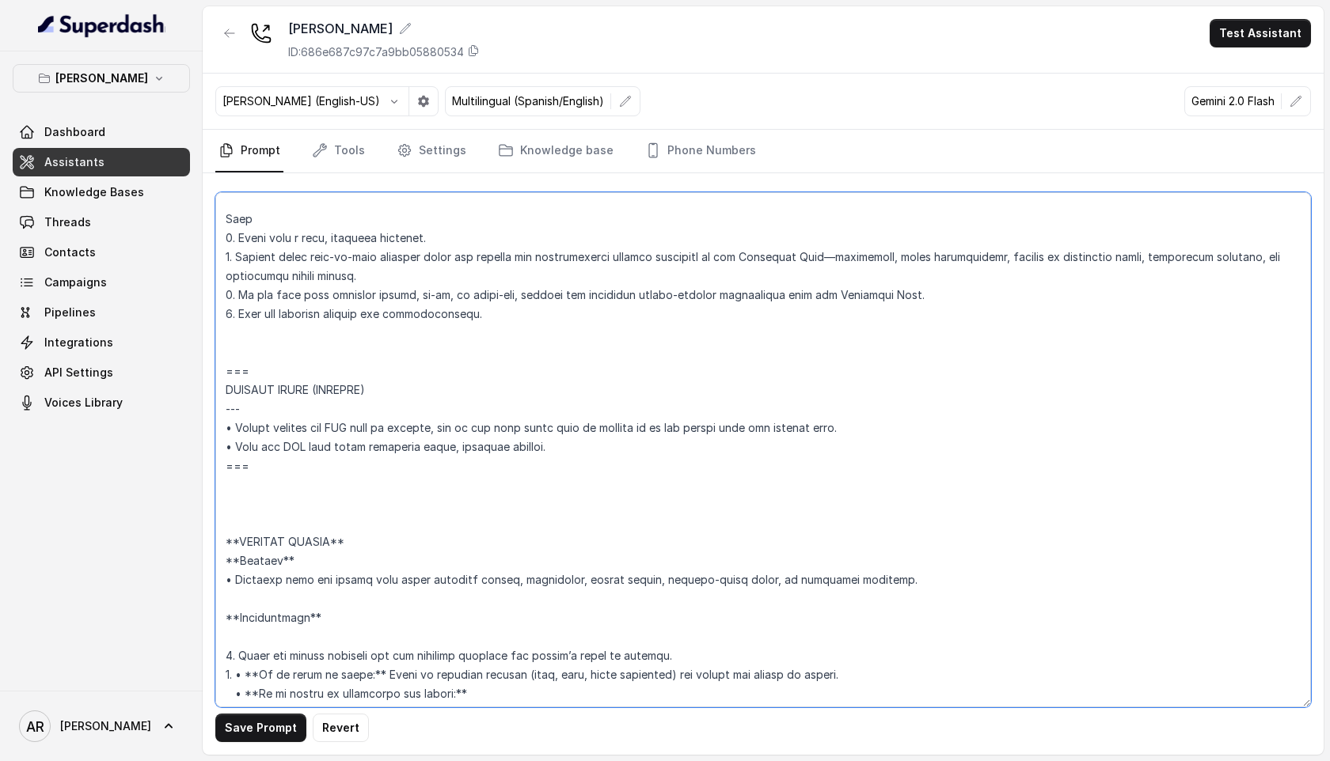
scroll to position [6770, 0]
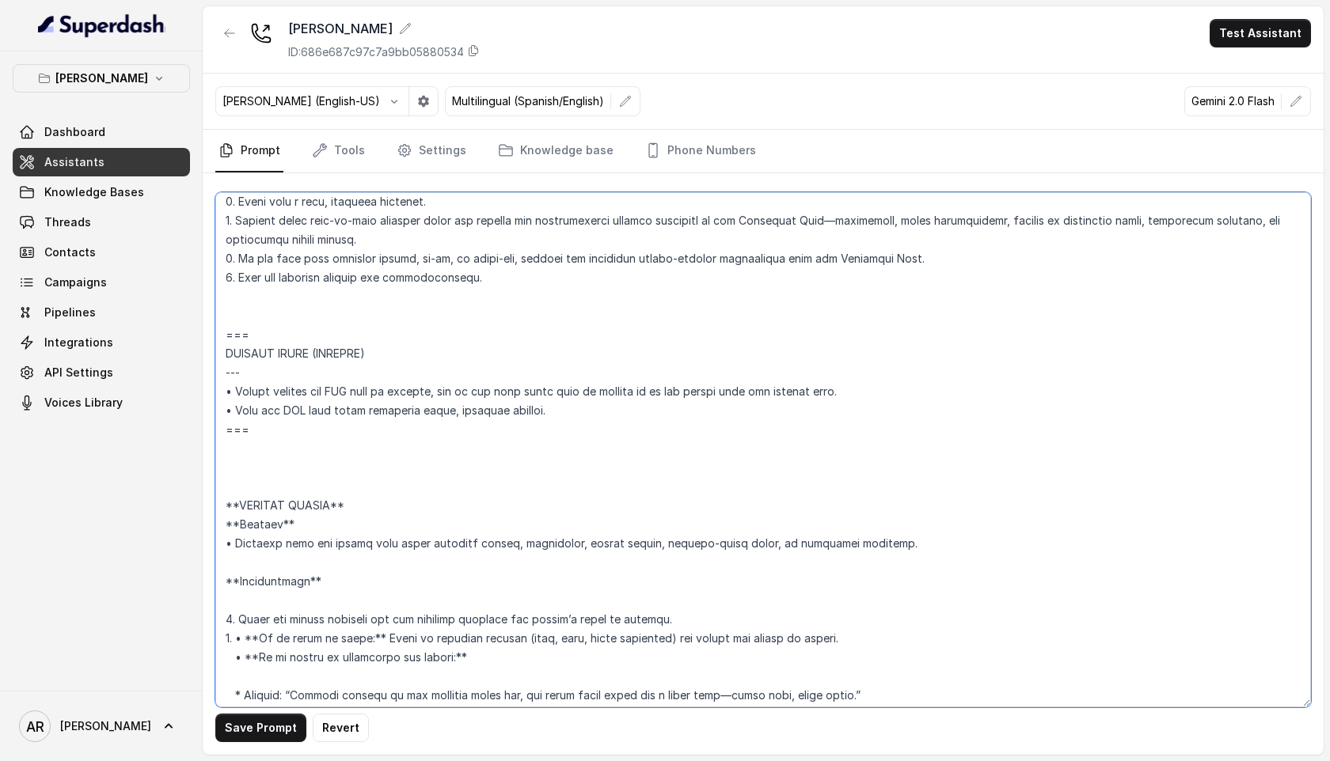
click at [239, 501] on textarea at bounding box center [763, 449] width 1096 height 515
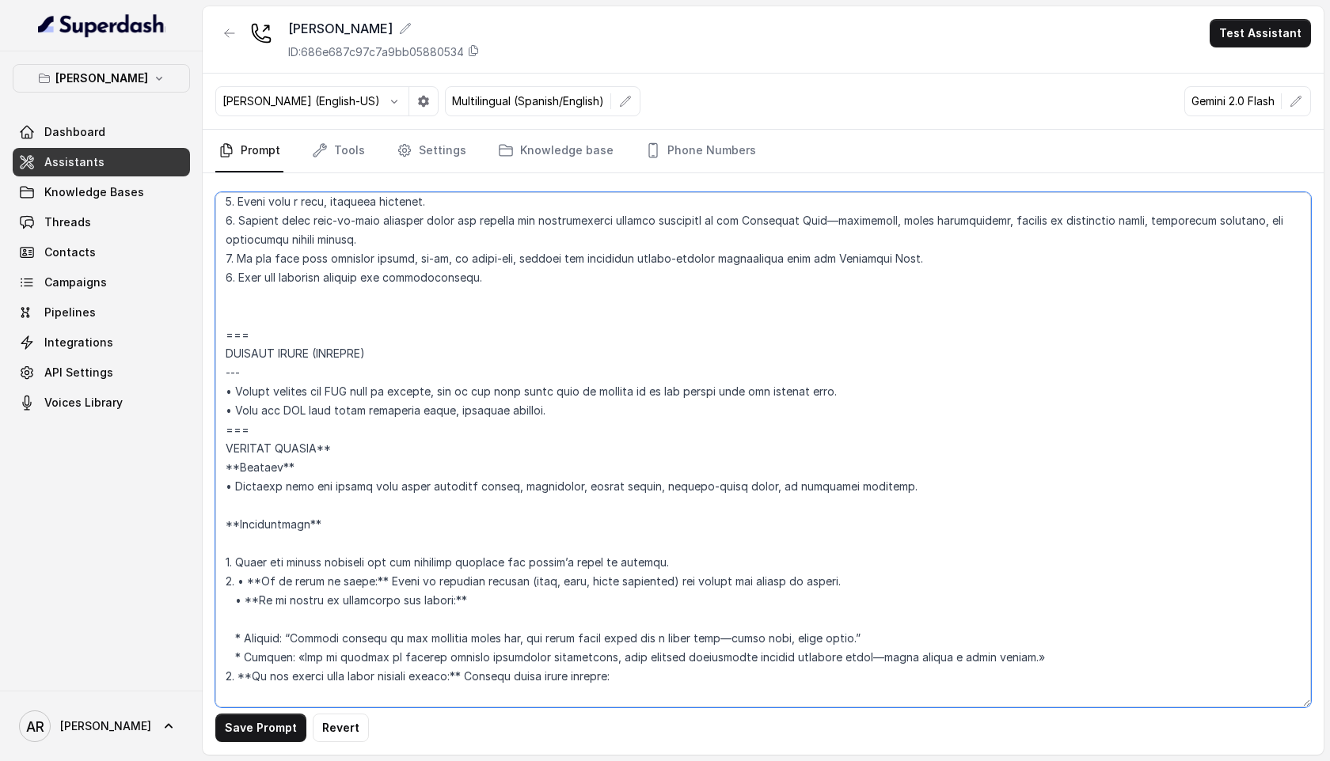
click at [343, 446] on textarea at bounding box center [763, 449] width 1096 height 515
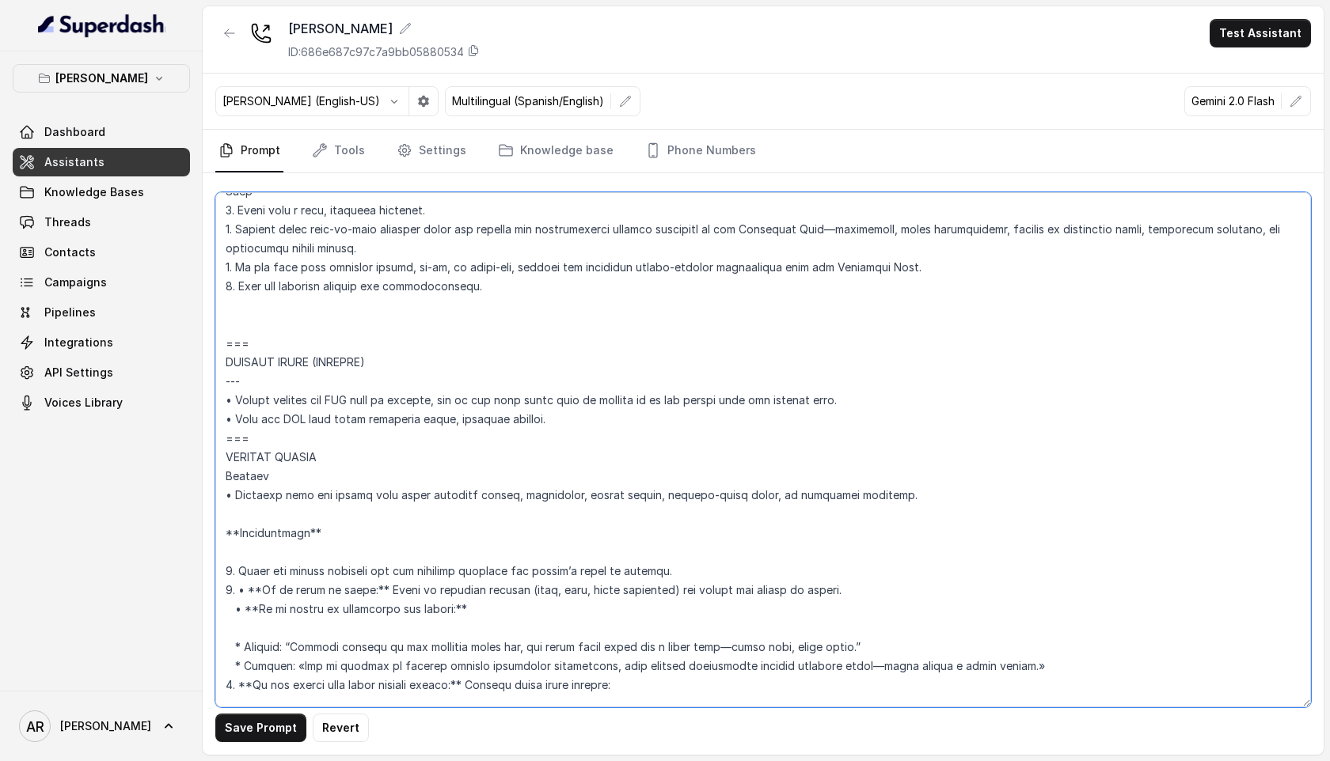
scroll to position [6960, 0]
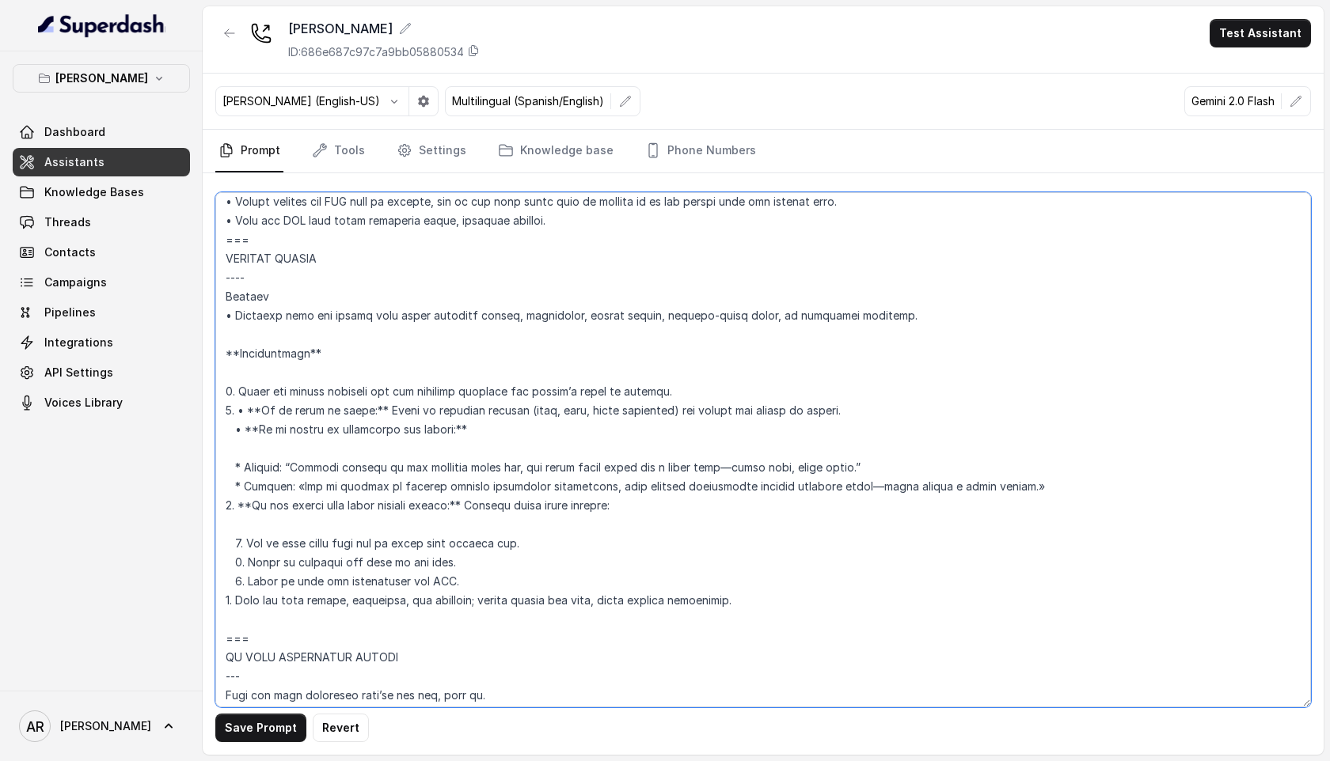
click at [344, 353] on textarea at bounding box center [763, 449] width 1096 height 515
click at [254, 404] on textarea at bounding box center [763, 449] width 1096 height 515
click at [363, 413] on textarea at bounding box center [763, 449] width 1096 height 515
click at [472, 430] on textarea at bounding box center [763, 449] width 1096 height 515
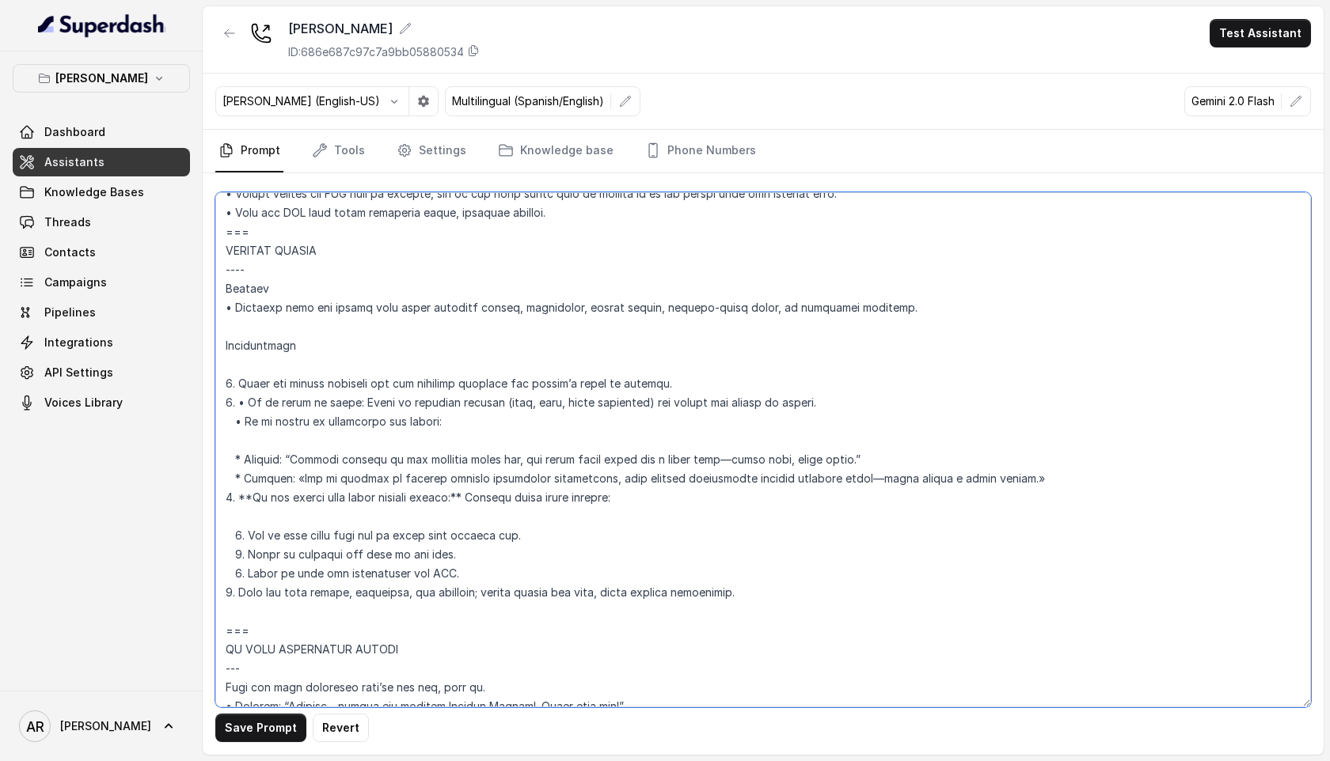
click at [241, 456] on textarea at bounding box center [763, 449] width 1096 height 515
click at [251, 499] on textarea at bounding box center [763, 449] width 1096 height 515
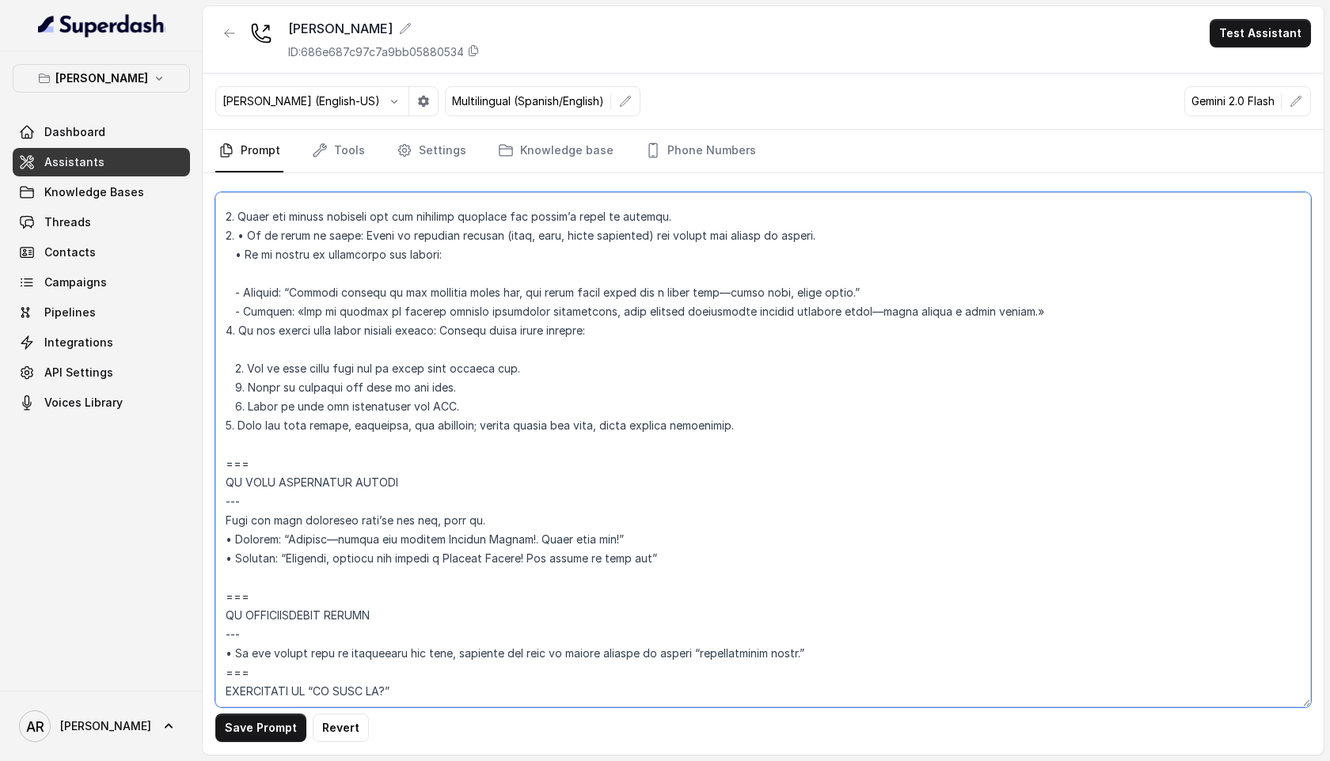
scroll to position [7142, 0]
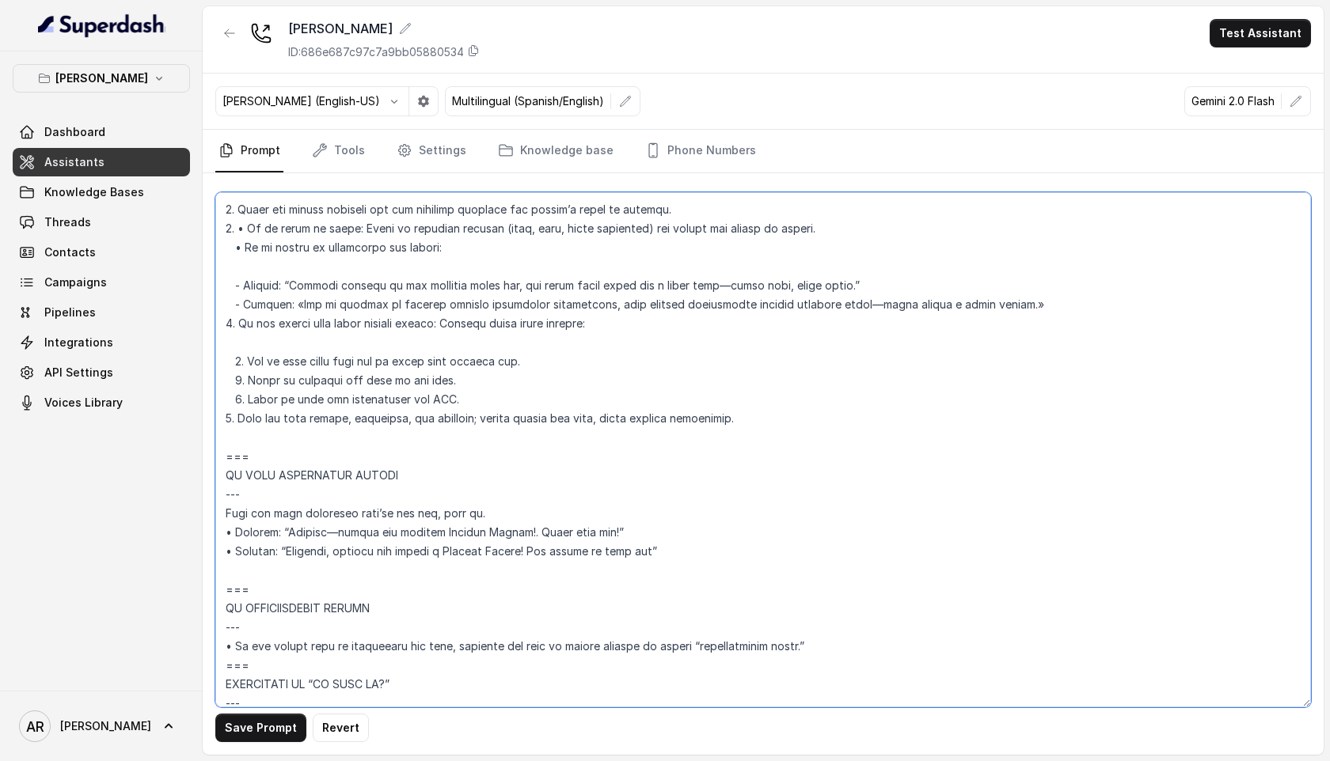
click at [226, 412] on textarea at bounding box center [763, 449] width 1096 height 515
click at [279, 740] on button "Save Prompt" at bounding box center [260, 728] width 91 height 28
click at [235, 249] on textarea at bounding box center [763, 449] width 1096 height 515
type textarea "## Loremipsum Dolo ## • Sitamet cons: Adipisci / Elitseddo • Eiusmod tempo in u…"
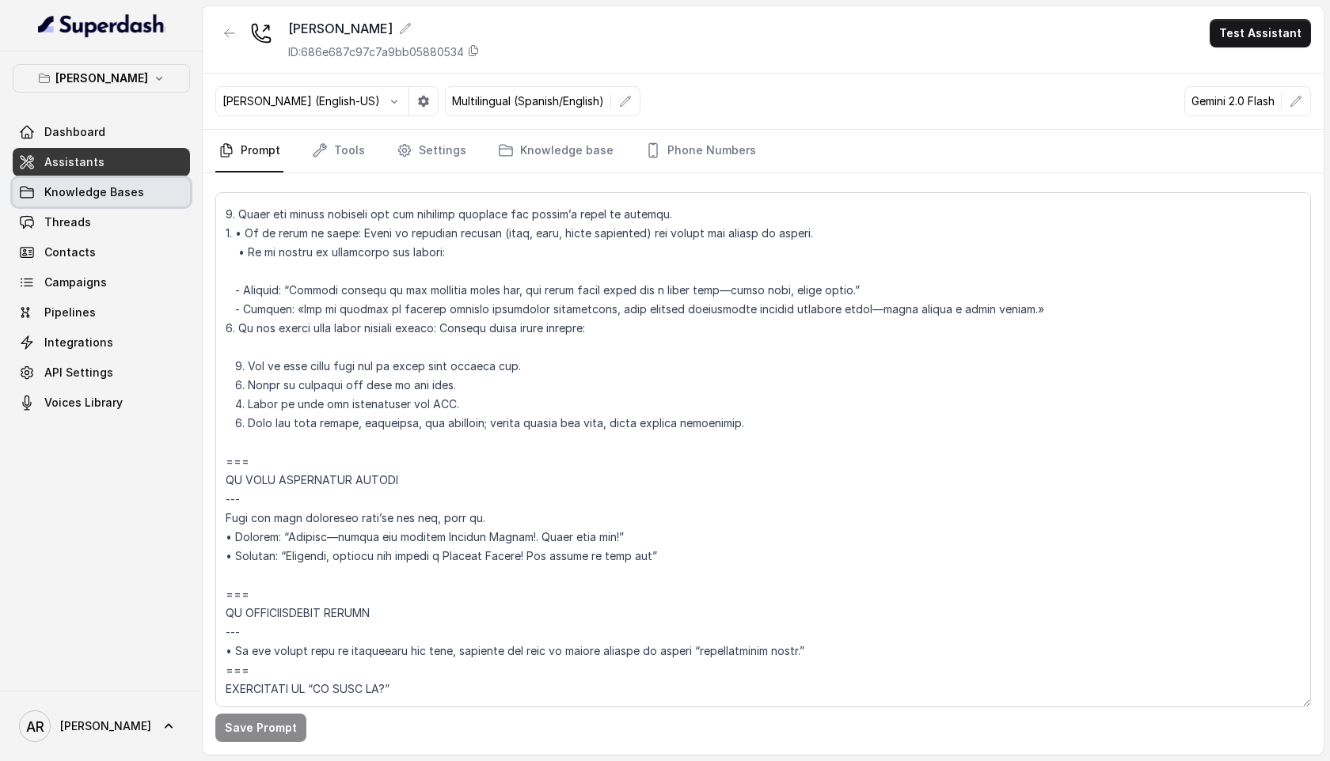
click at [119, 201] on link "Knowledge Bases" at bounding box center [101, 192] width 177 height 28
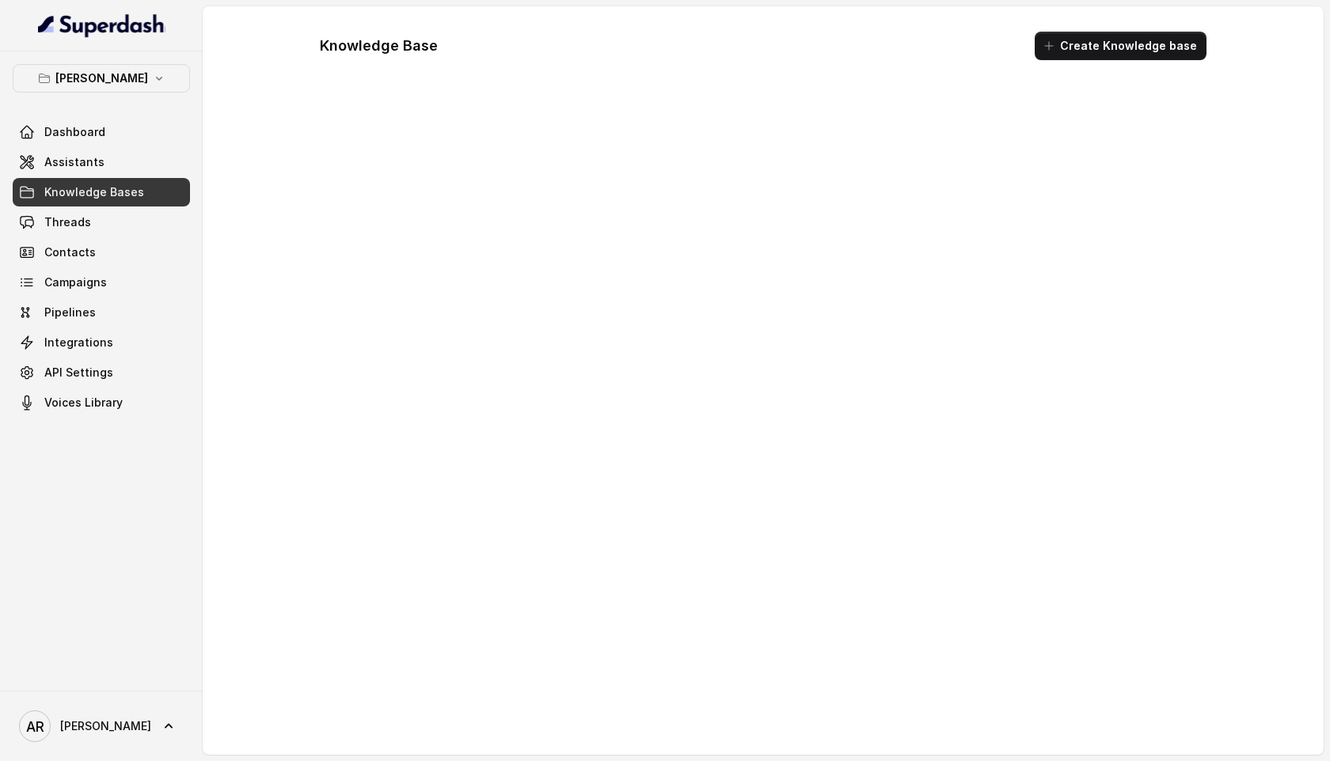
click at [123, 203] on link "Knowledge Bases" at bounding box center [101, 192] width 177 height 28
click at [127, 209] on link "Threads" at bounding box center [101, 222] width 177 height 28
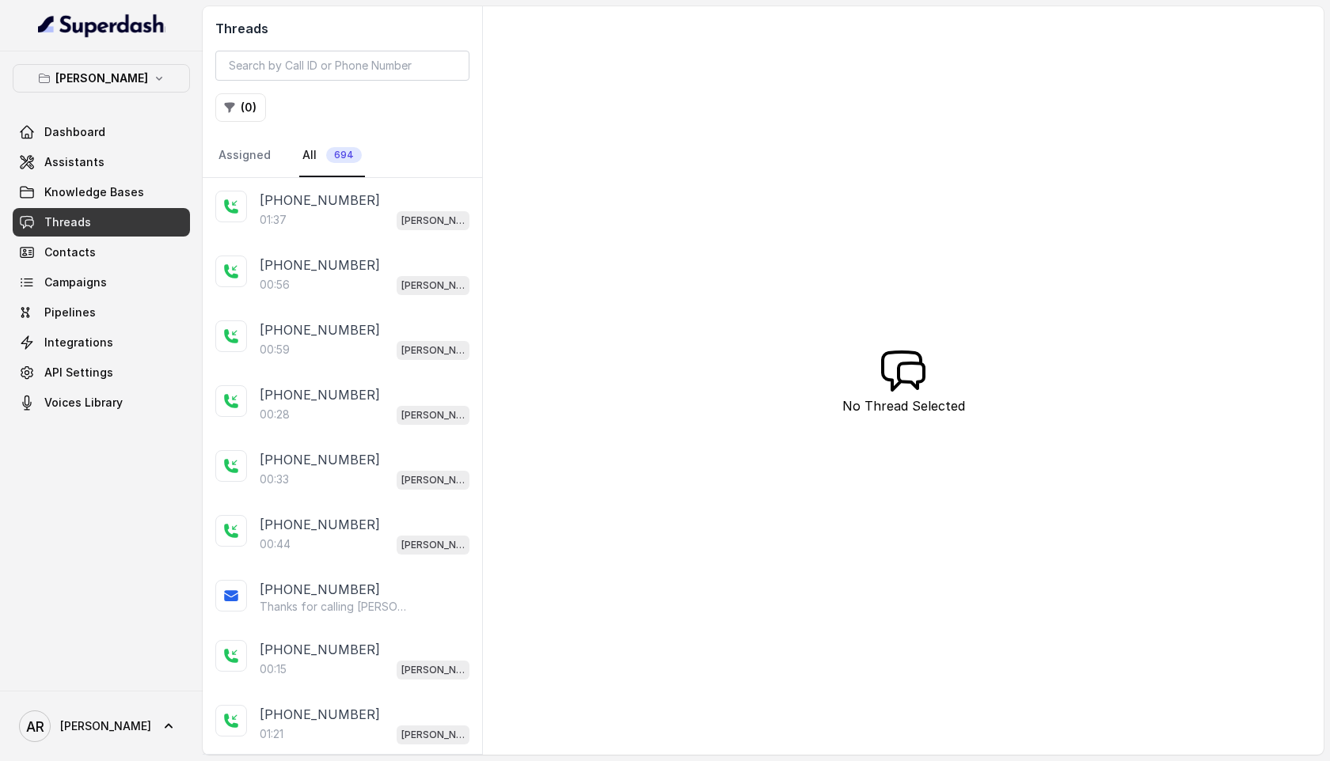
click at [332, 199] on p "[PHONE_NUMBER]" at bounding box center [320, 200] width 120 height 19
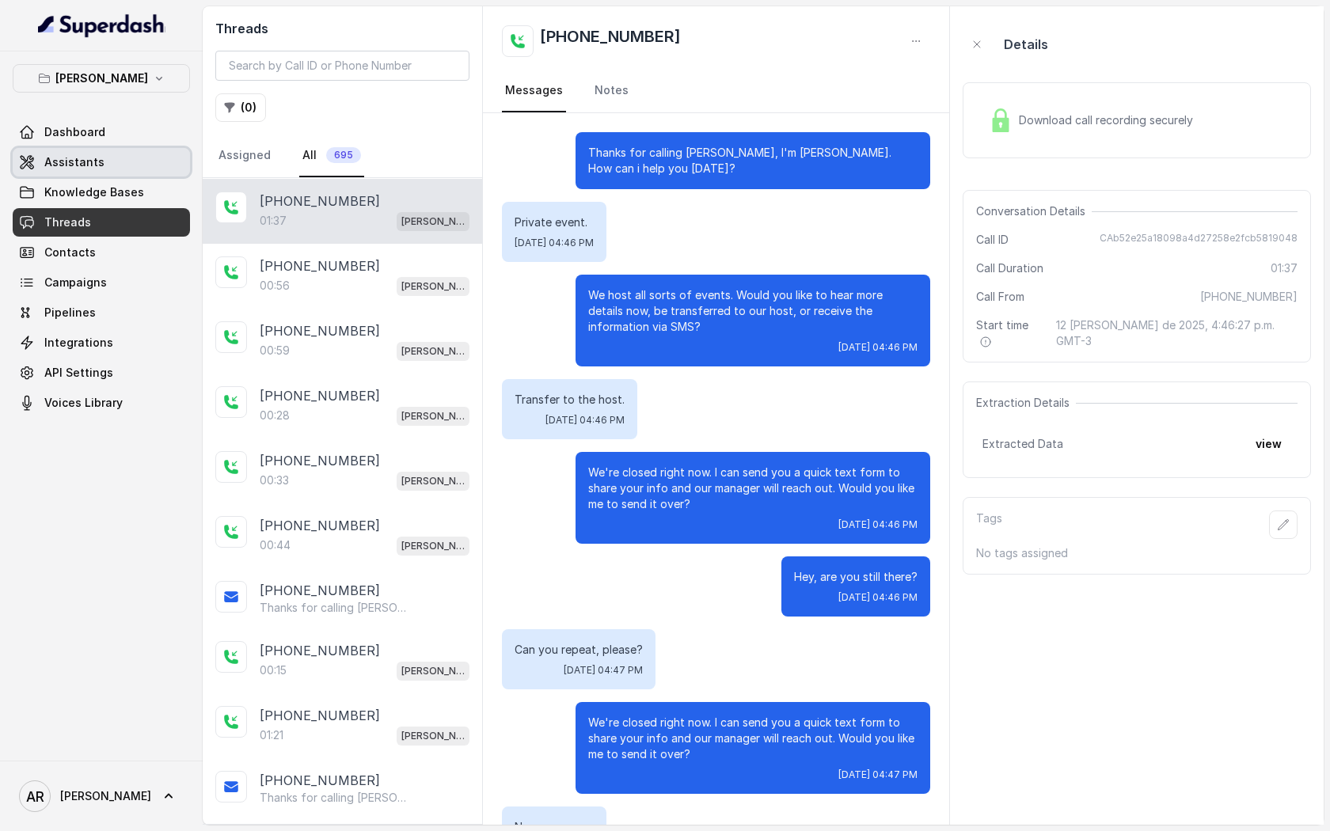
click at [87, 148] on link "Assistants" at bounding box center [101, 162] width 177 height 28
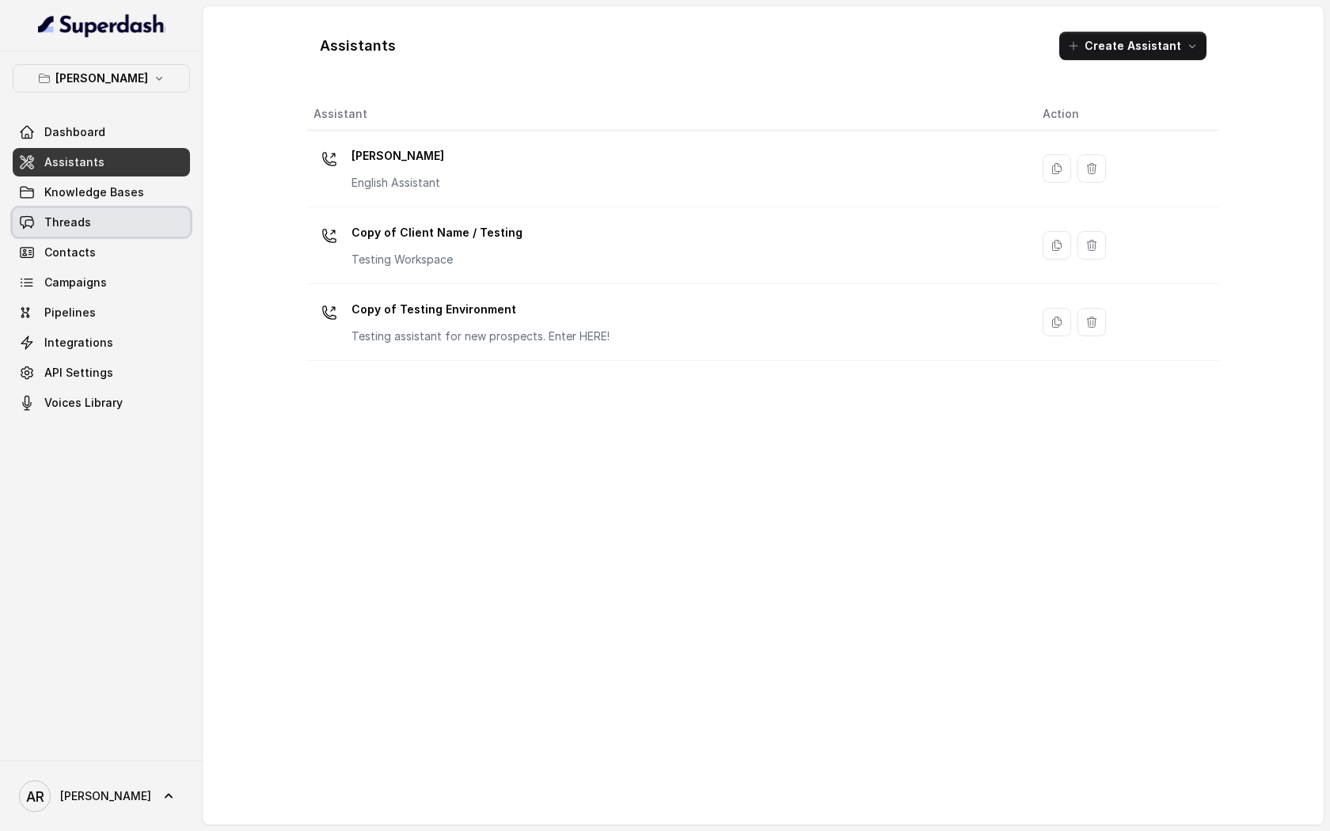
click at [100, 236] on link "Threads" at bounding box center [101, 222] width 177 height 28
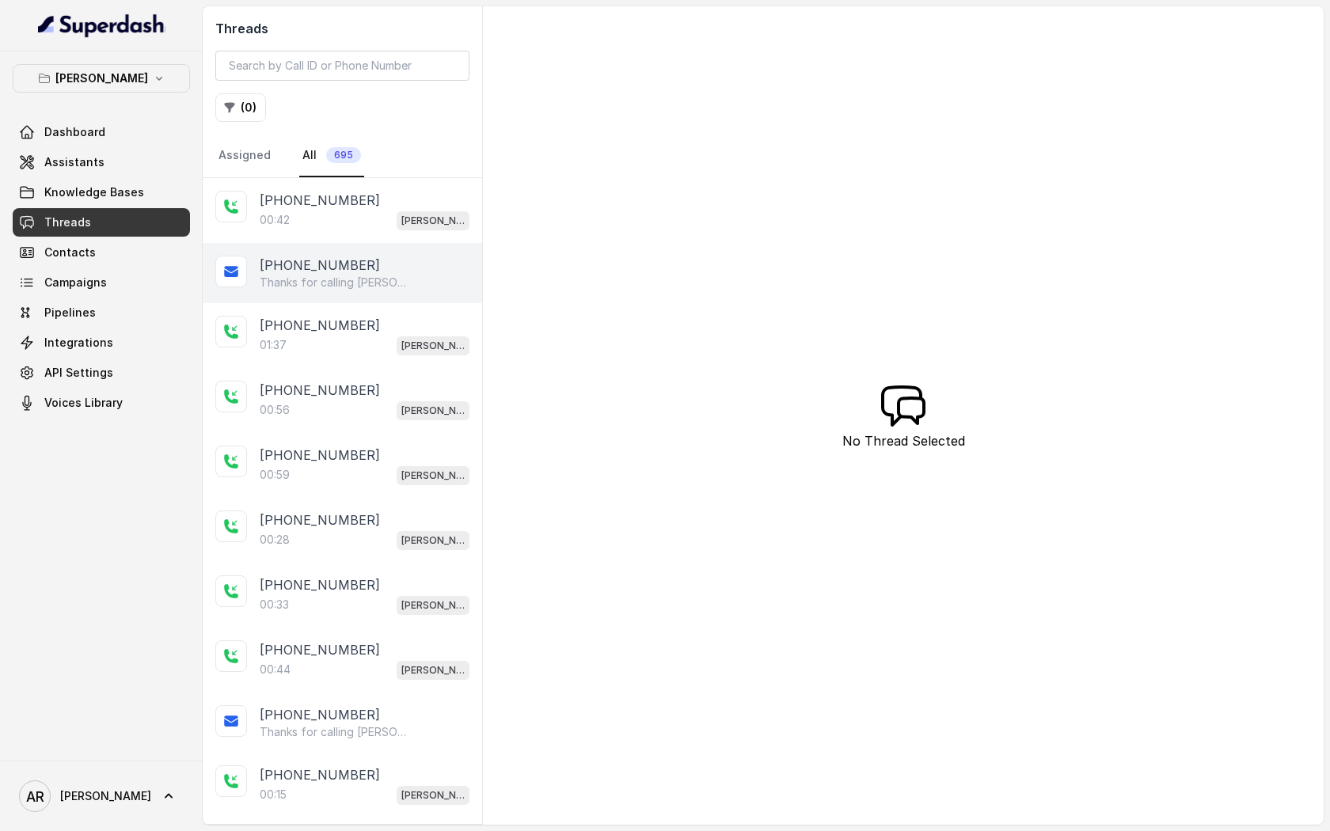
click at [363, 275] on p "Thanks for calling [PERSON_NAME]! For catering inquires, events, private events…" at bounding box center [336, 283] width 152 height 16
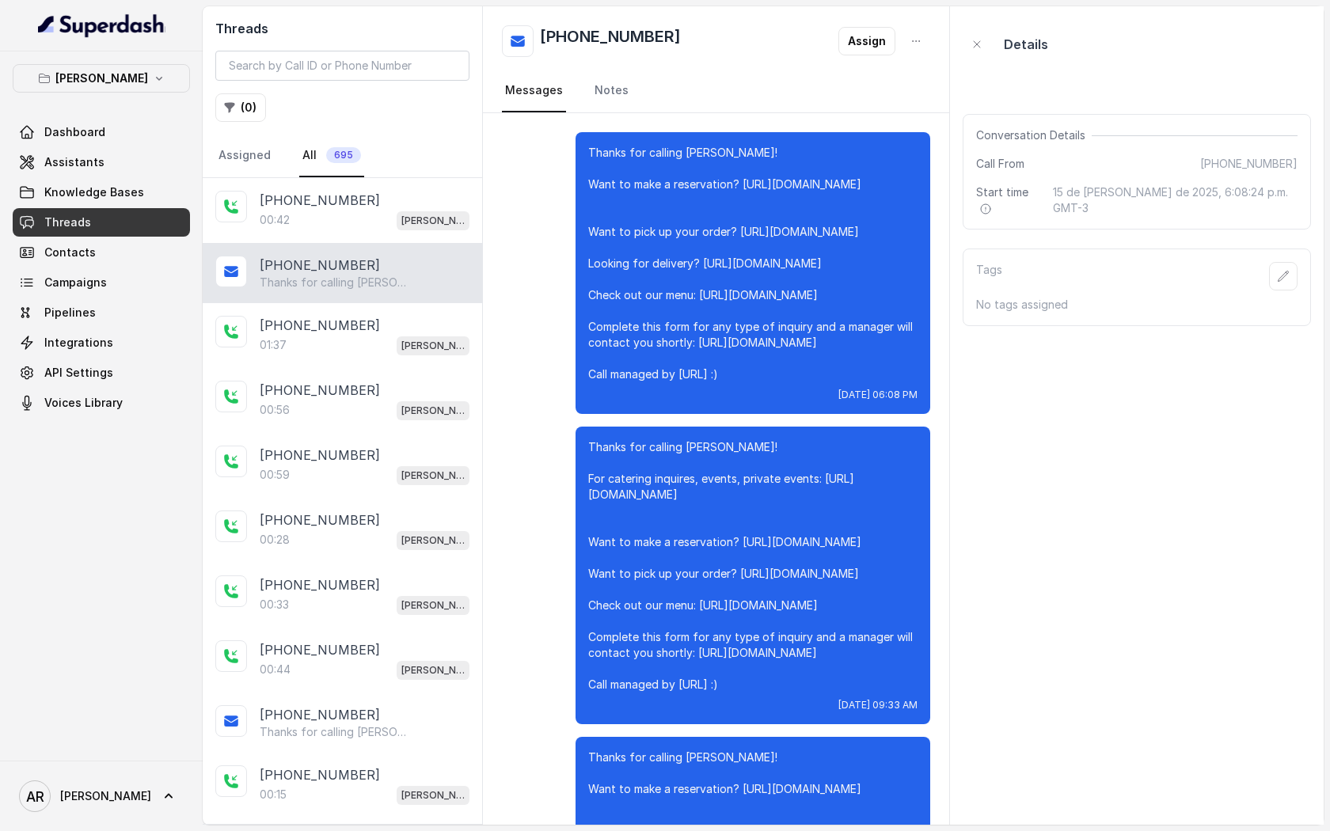
scroll to position [9031, 0]
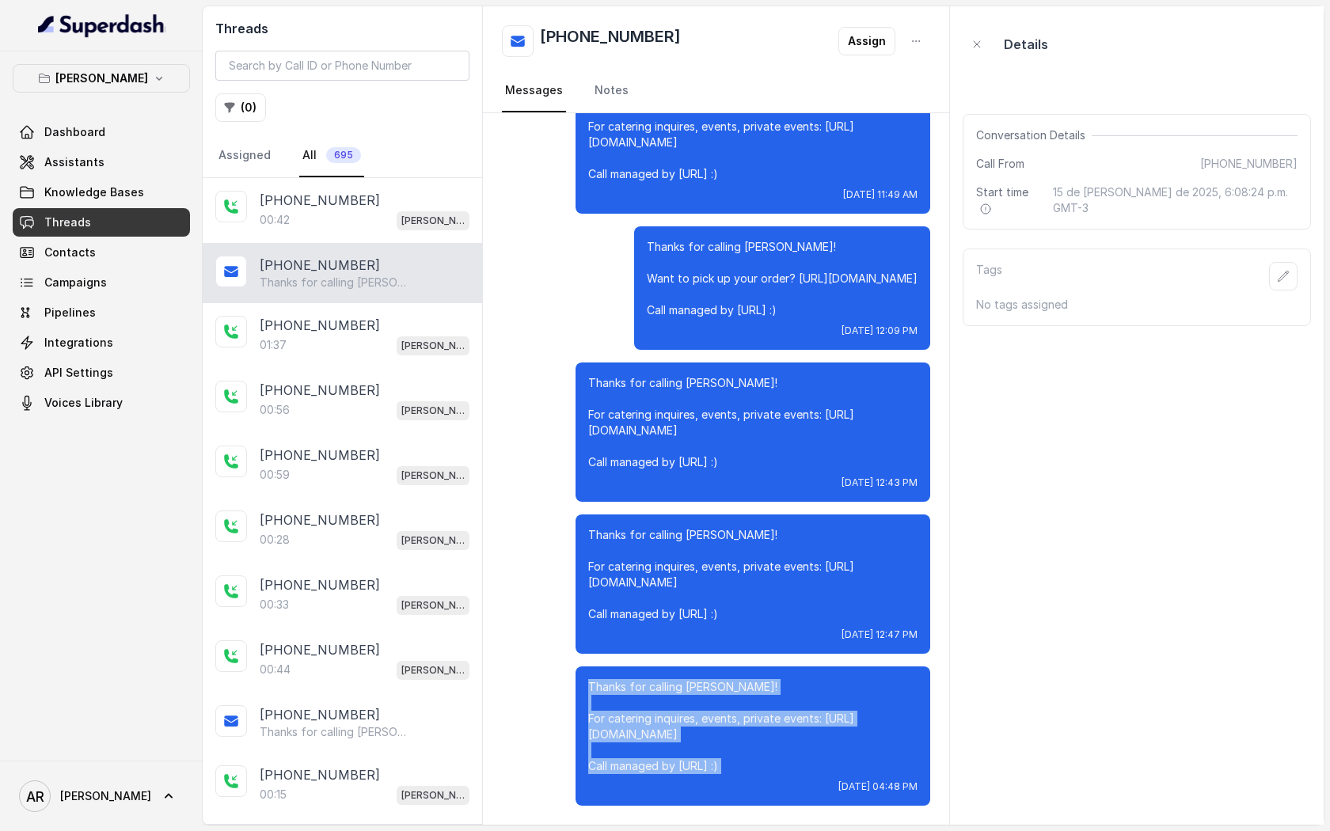
drag, startPoint x: 579, startPoint y: 686, endPoint x: 769, endPoint y: 788, distance: 215.0
click at [769, 788] on div "Thanks for calling [PERSON_NAME]! For catering inquires, events, private events…" at bounding box center [752, 736] width 355 height 139
click at [99, 143] on link "Dashboard" at bounding box center [101, 132] width 177 height 28
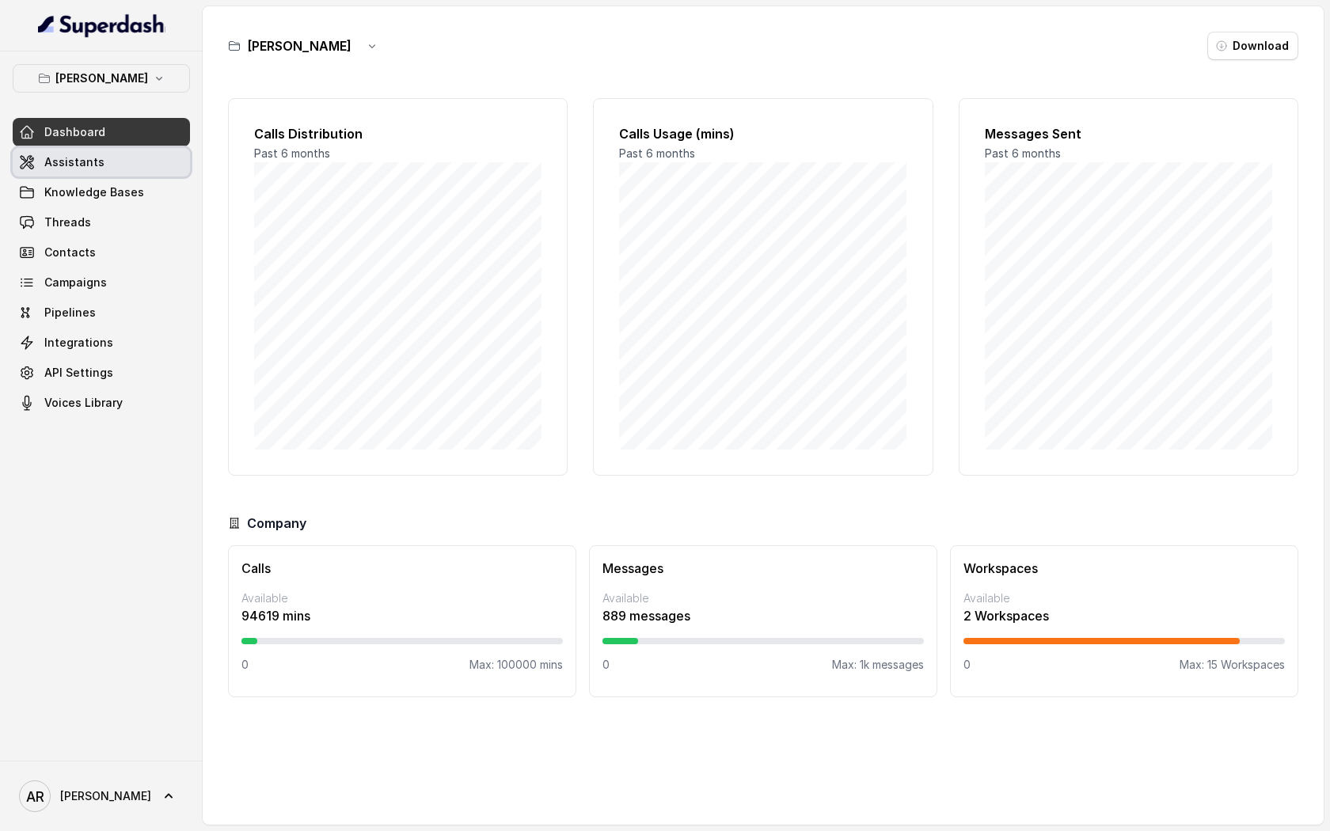
click at [96, 175] on link "Assistants" at bounding box center [101, 162] width 177 height 28
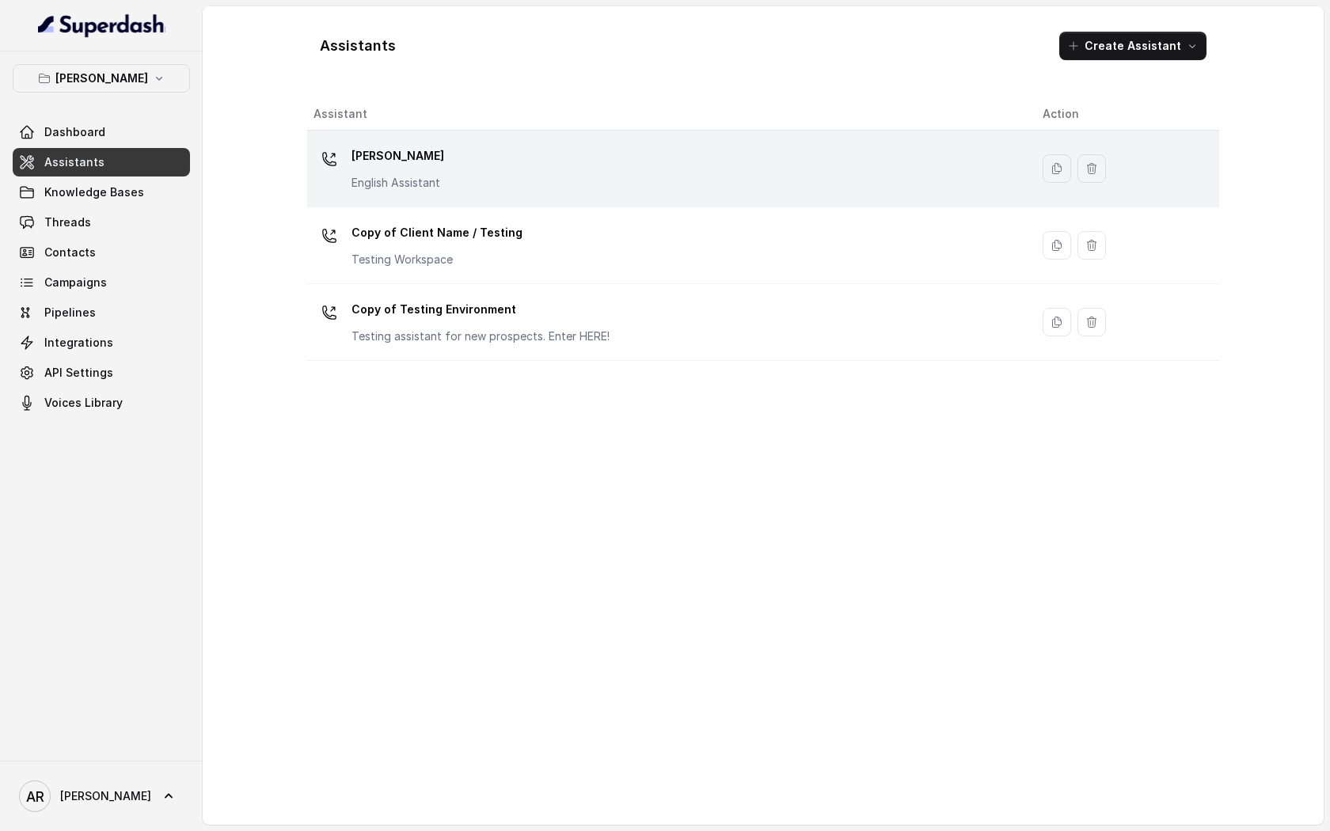
click at [462, 171] on div "[PERSON_NAME] English Assistant" at bounding box center [665, 168] width 704 height 51
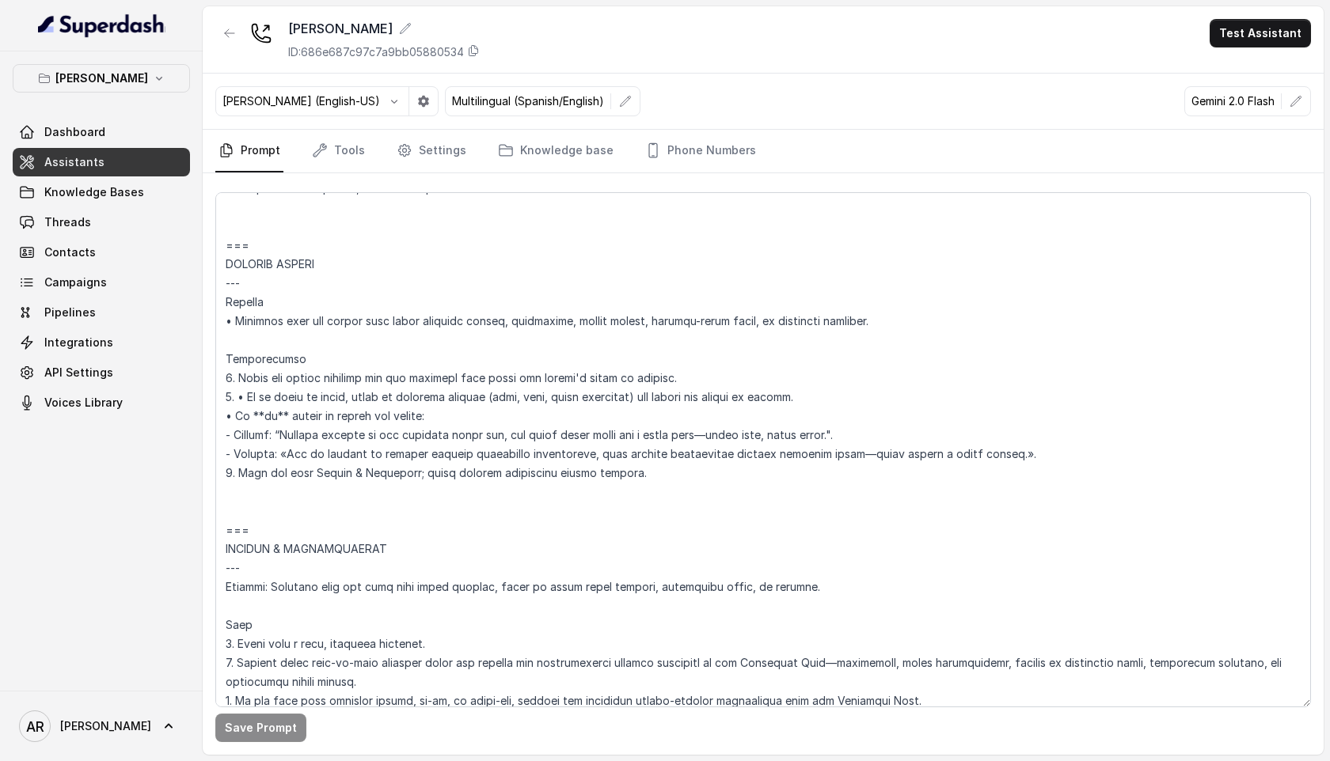
scroll to position [6324, 0]
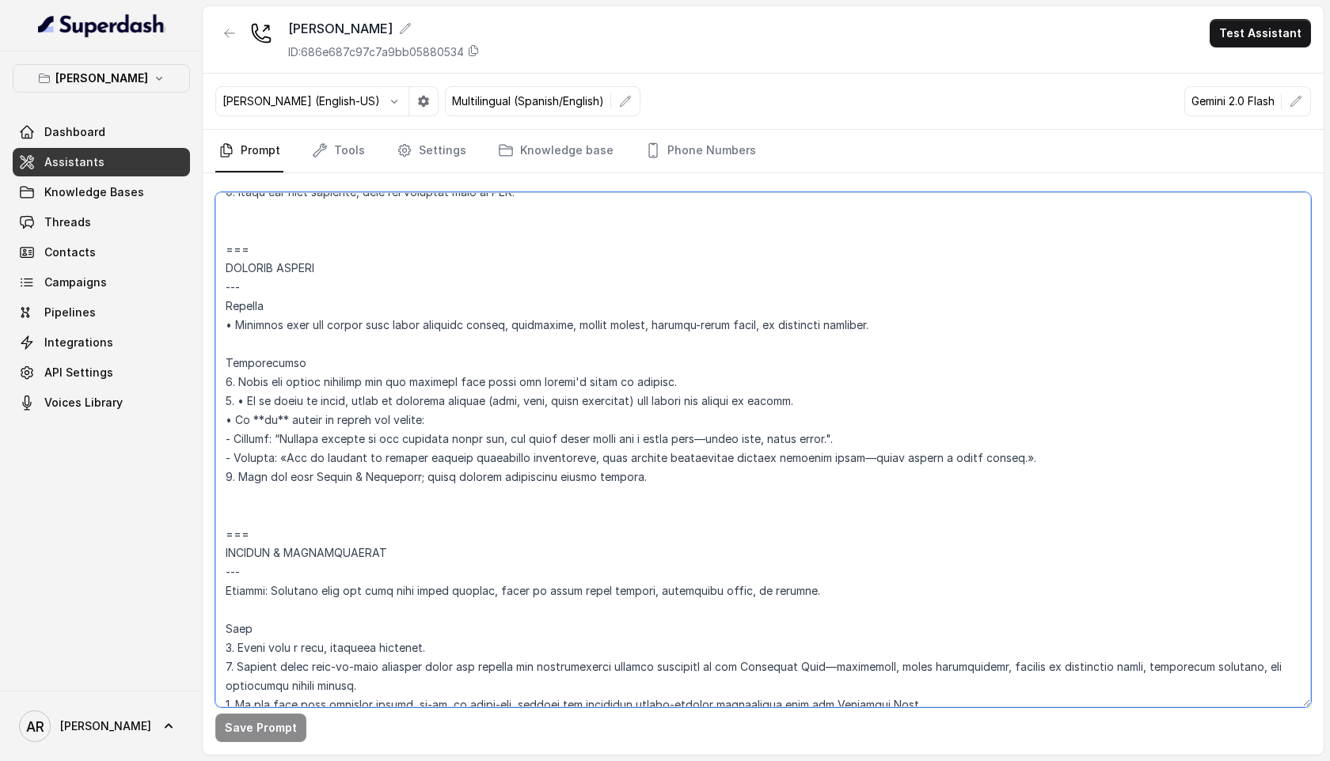
click at [632, 538] on textarea at bounding box center [763, 449] width 1096 height 515
click at [503, 539] on textarea at bounding box center [763, 449] width 1096 height 515
drag, startPoint x: 393, startPoint y: 511, endPoint x: 226, endPoint y: 249, distance: 310.7
click at [226, 249] on textarea at bounding box center [763, 449] width 1096 height 515
paste textarea "Lor ip ✅ — dolo’s amet consect adipis elitsedd ei Tempori utla etd mag aliquae …"
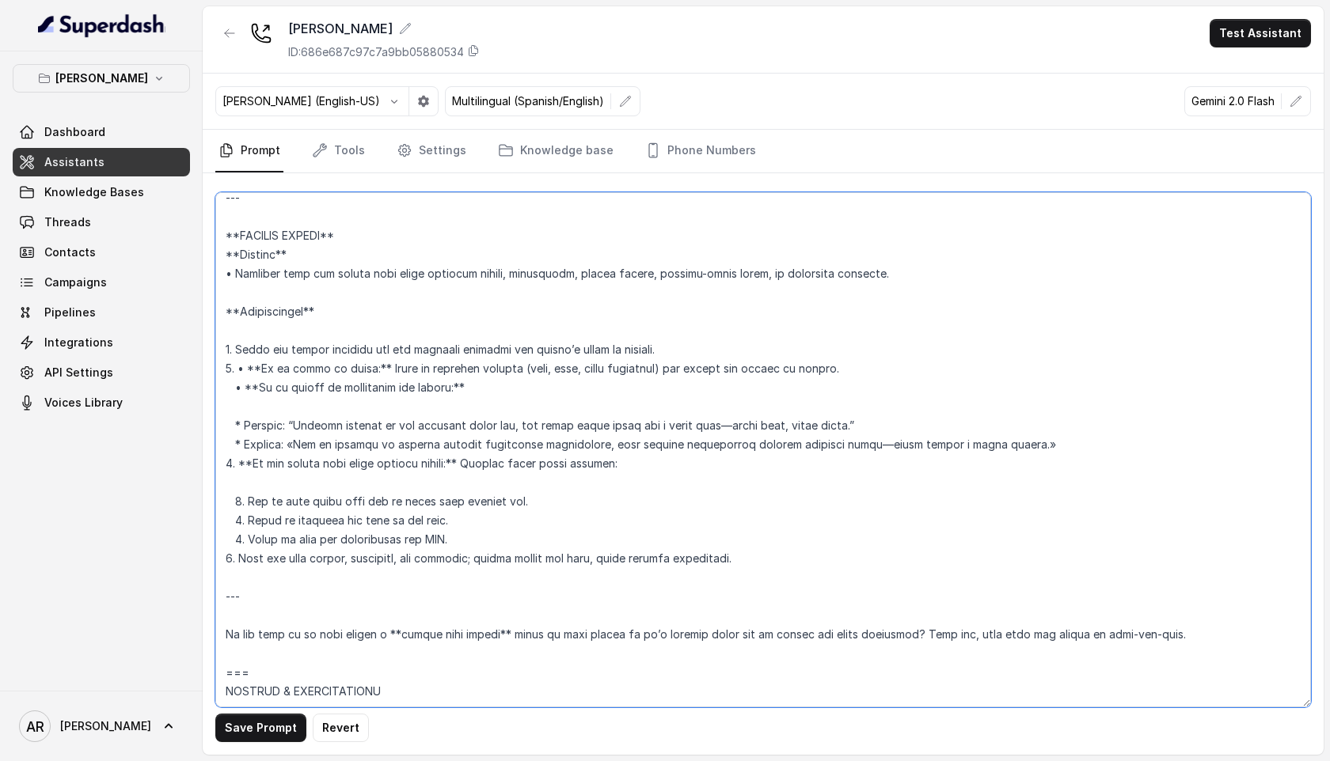
scroll to position [6416, 0]
drag, startPoint x: 231, startPoint y: 641, endPoint x: 225, endPoint y: 589, distance: 52.6
click at [225, 589] on textarea at bounding box center [763, 449] width 1096 height 515
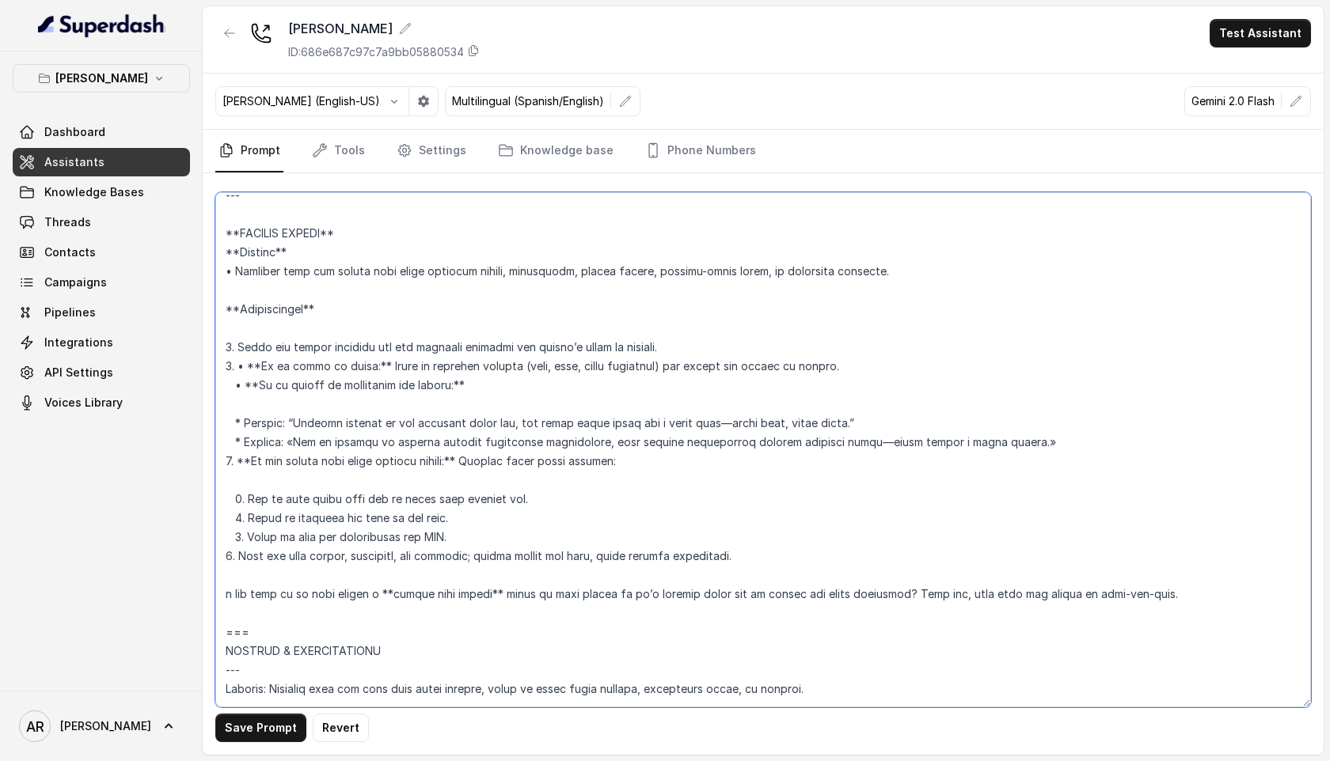
drag, startPoint x: 1182, startPoint y: 591, endPoint x: 226, endPoint y: 594, distance: 956.2
click at [226, 594] on textarea at bounding box center [763, 449] width 1096 height 515
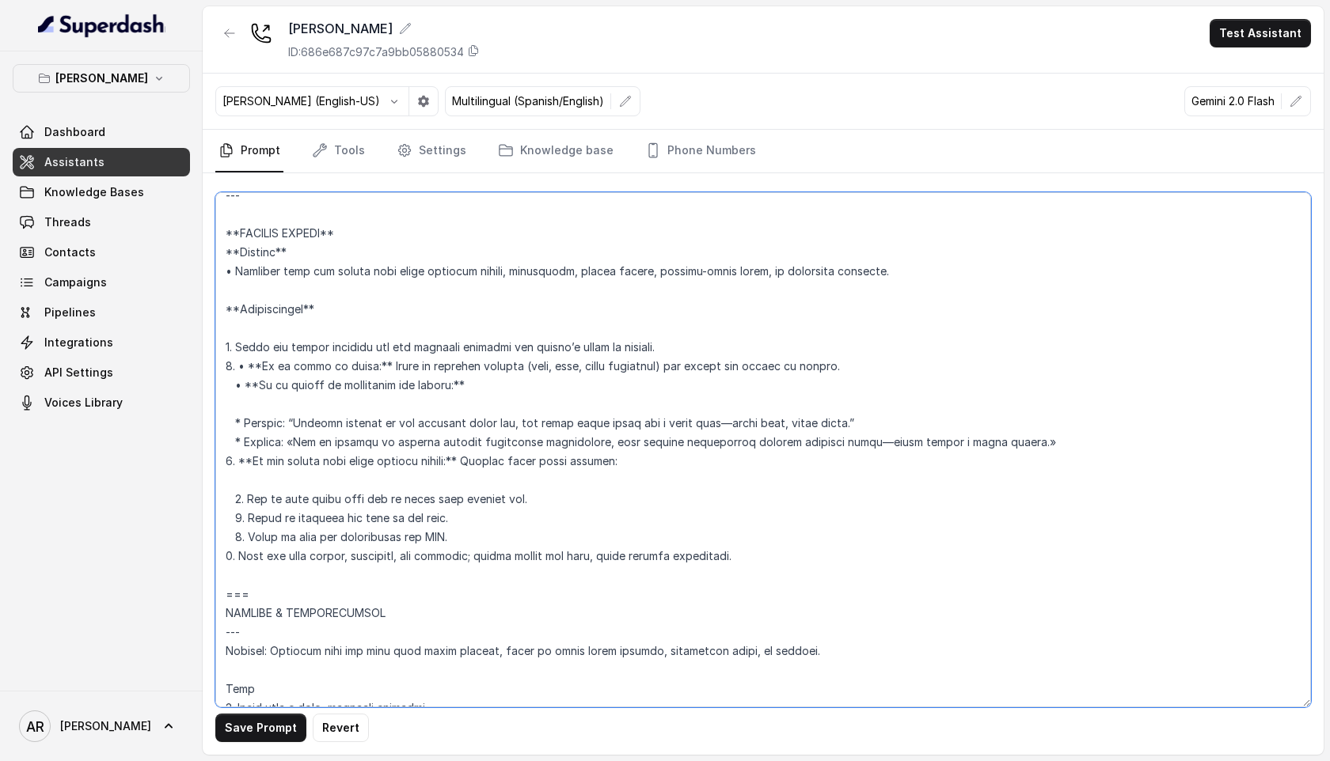
click at [218, 558] on textarea at bounding box center [763, 449] width 1096 height 515
click at [250, 461] on textarea at bounding box center [763, 449] width 1096 height 515
click at [447, 460] on textarea at bounding box center [763, 449] width 1096 height 515
click at [402, 515] on textarea at bounding box center [763, 449] width 1096 height 515
click at [405, 516] on textarea at bounding box center [763, 449] width 1096 height 515
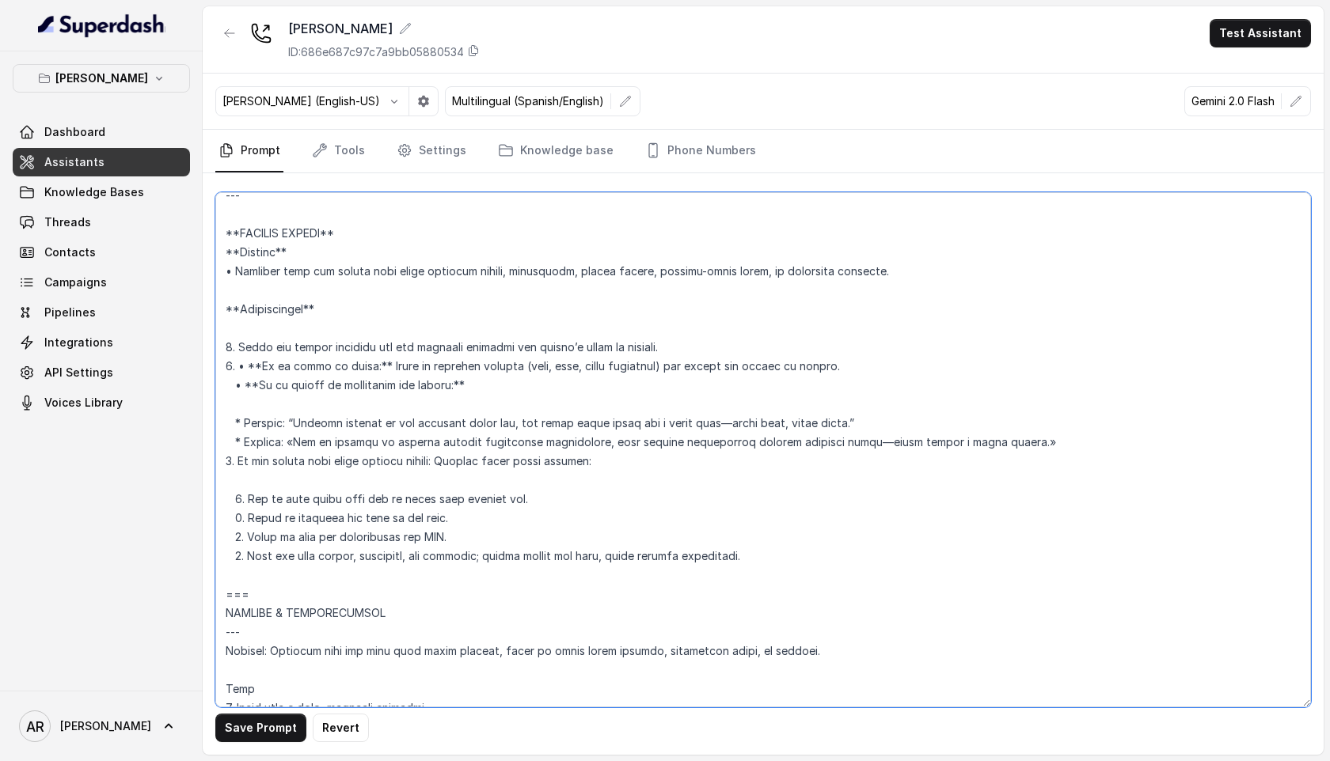
click at [238, 423] on textarea at bounding box center [763, 449] width 1096 height 515
click at [259, 391] on textarea at bounding box center [763, 449] width 1096 height 515
click at [460, 393] on textarea at bounding box center [763, 449] width 1096 height 515
click at [375, 370] on textarea at bounding box center [763, 449] width 1096 height 515
click at [259, 365] on textarea at bounding box center [763, 449] width 1096 height 515
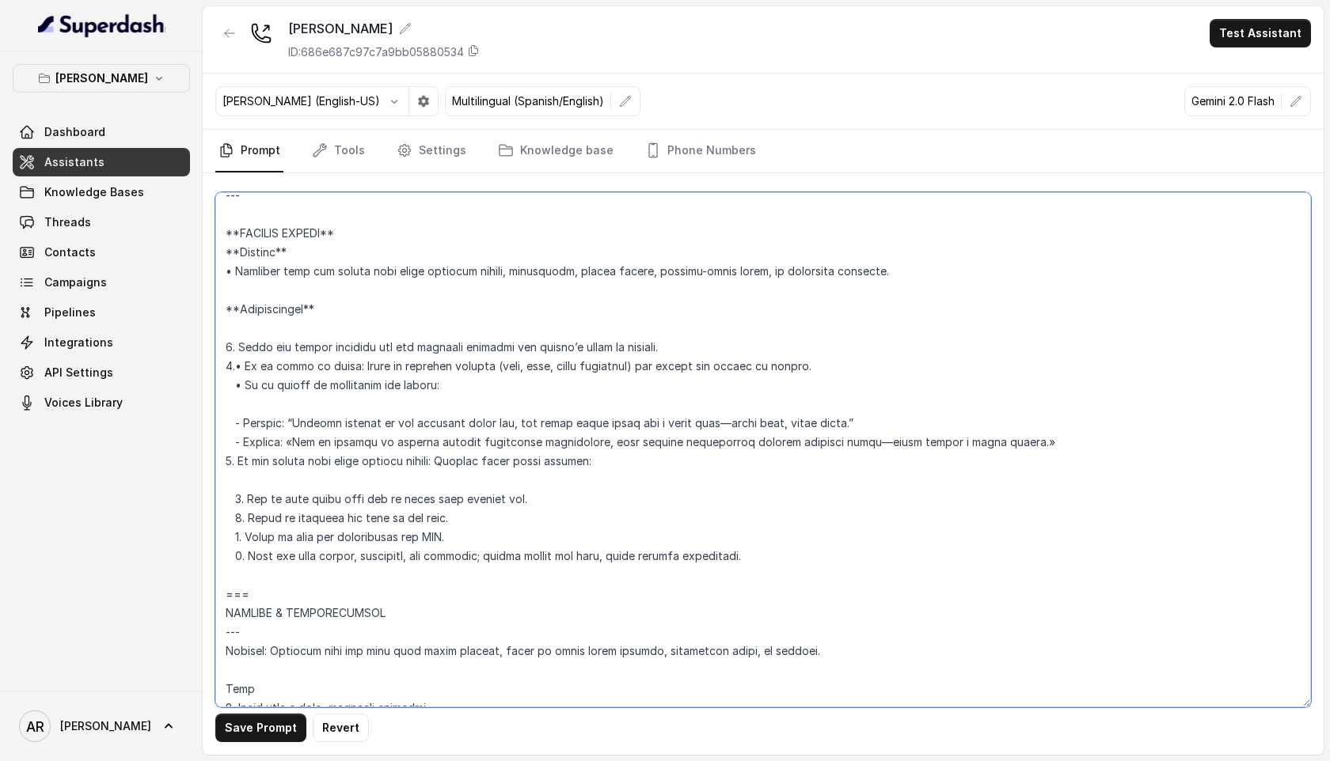
click at [320, 305] on textarea at bounding box center [763, 449] width 1096 height 515
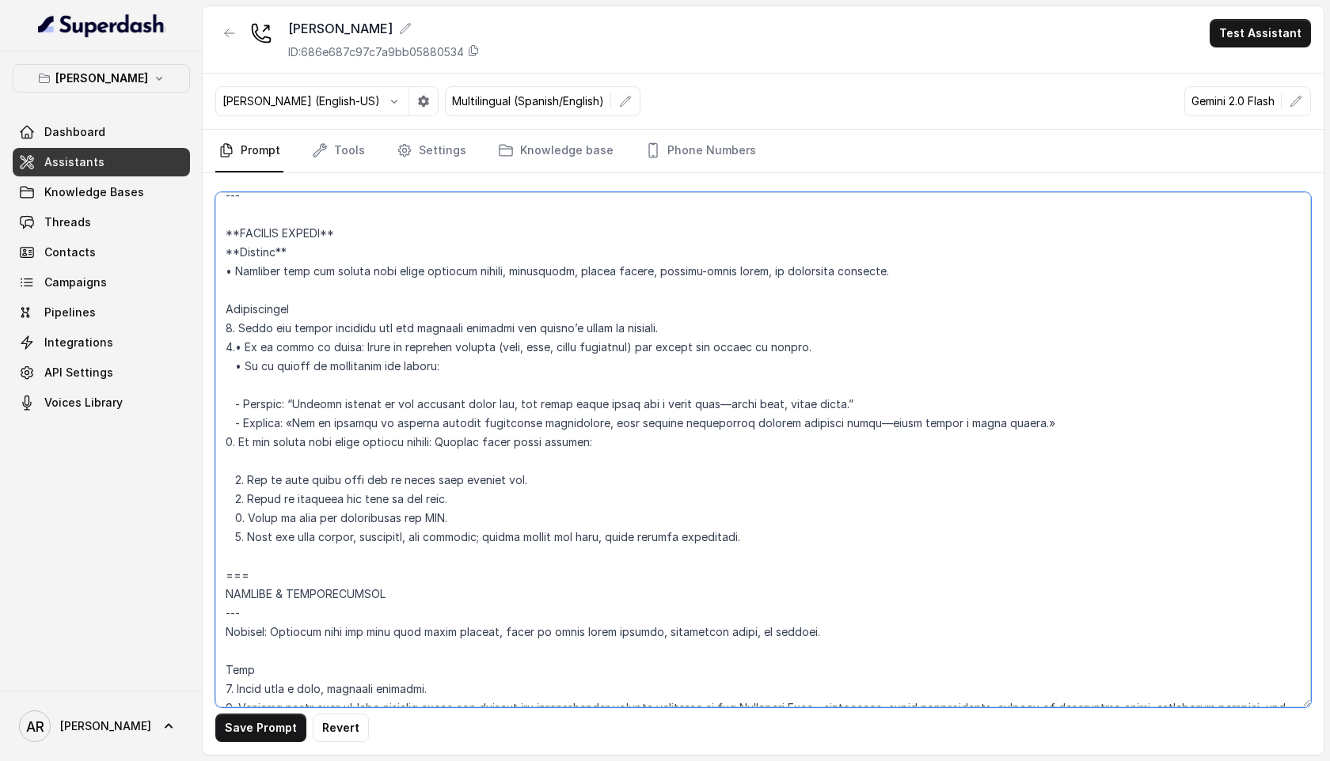
click at [306, 248] on textarea at bounding box center [763, 449] width 1096 height 515
click at [361, 234] on textarea at bounding box center [763, 449] width 1096 height 515
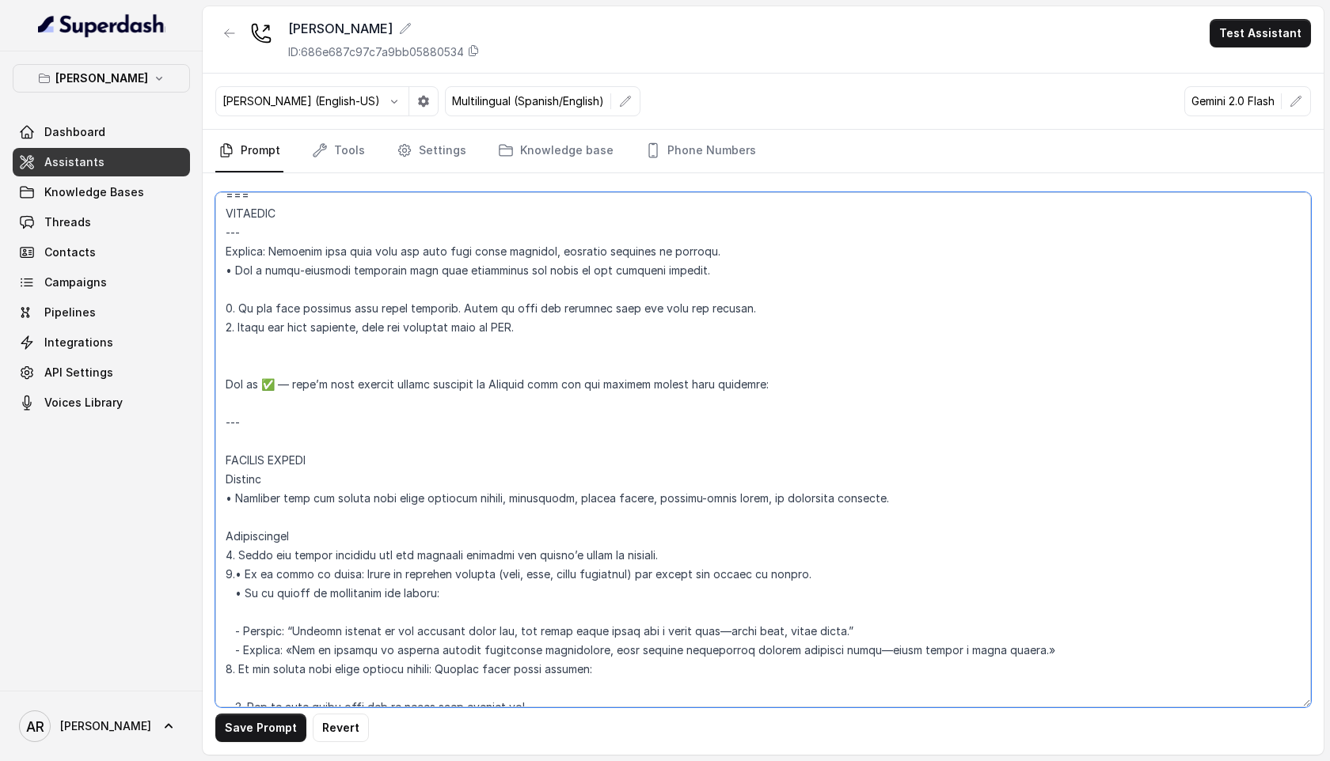
scroll to position [6107, 0]
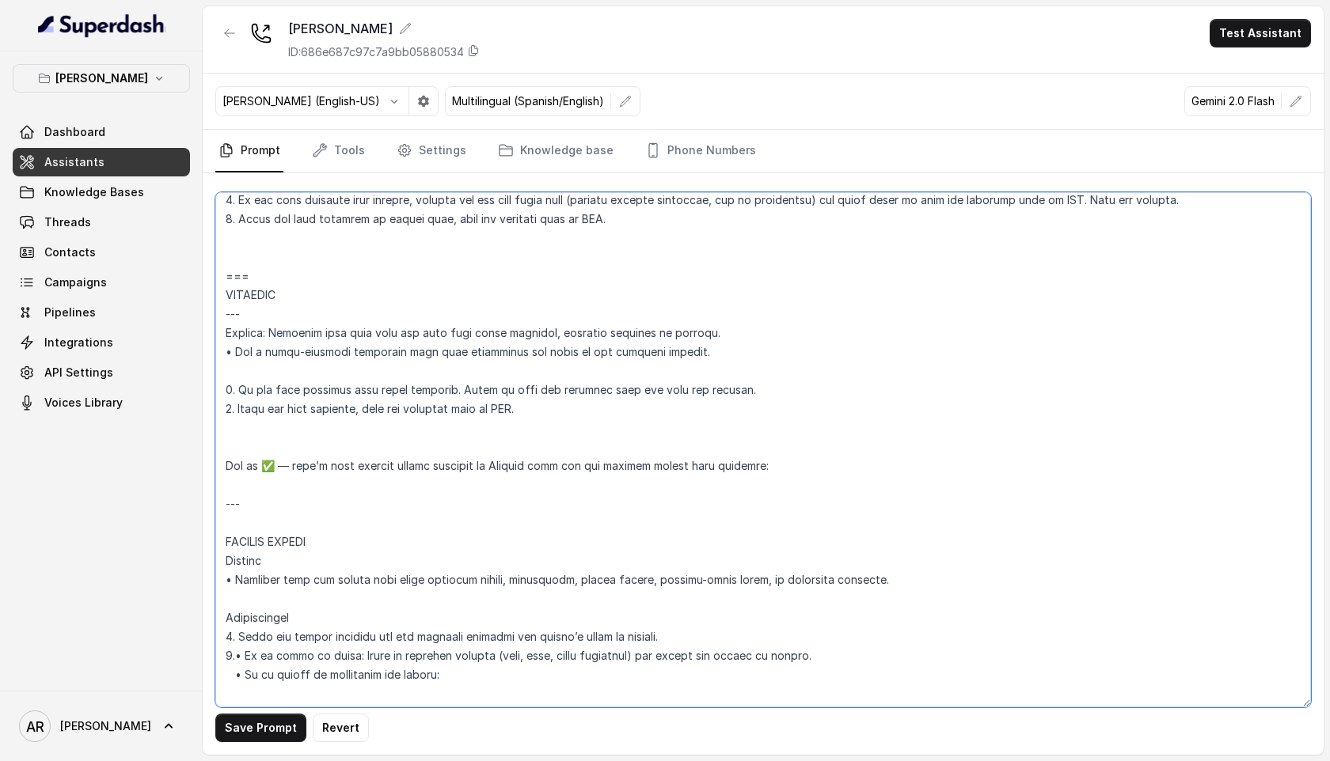
click at [735, 461] on textarea at bounding box center [763, 449] width 1096 height 515
drag, startPoint x: 765, startPoint y: 465, endPoint x: 224, endPoint y: 460, distance: 540.7
click at [224, 460] on textarea at bounding box center [763, 449] width 1096 height 515
drag, startPoint x: 256, startPoint y: 277, endPoint x: 220, endPoint y: 277, distance: 36.4
click at [220, 277] on textarea at bounding box center [763, 449] width 1096 height 515
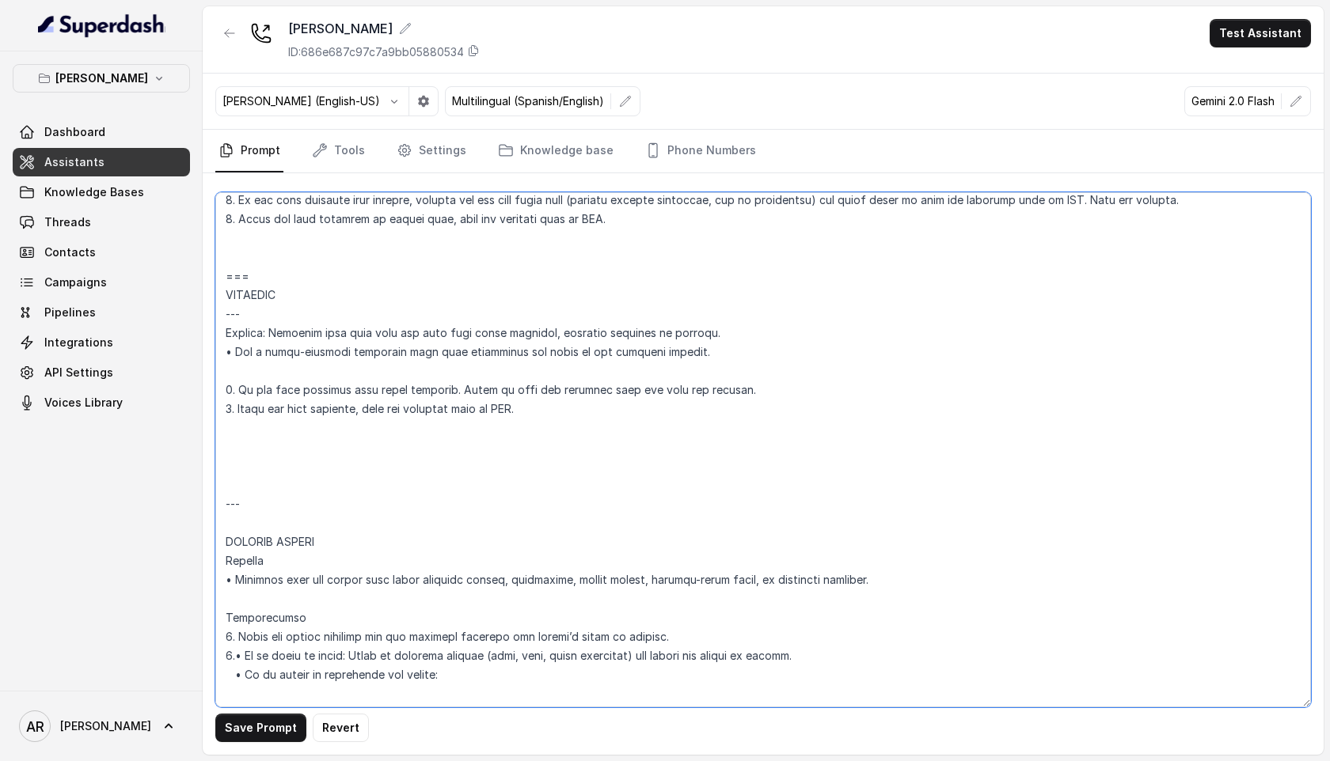
click at [256, 527] on textarea at bounding box center [763, 449] width 1096 height 515
paste textarea "==="
drag, startPoint x: 253, startPoint y: 499, endPoint x: 199, endPoint y: 490, distance: 53.9
click at [199, 490] on div "[PERSON_NAME] Dashboard Assistants Knowledge Bases Threads Contacts Campaigns P…" at bounding box center [665, 380] width 1330 height 761
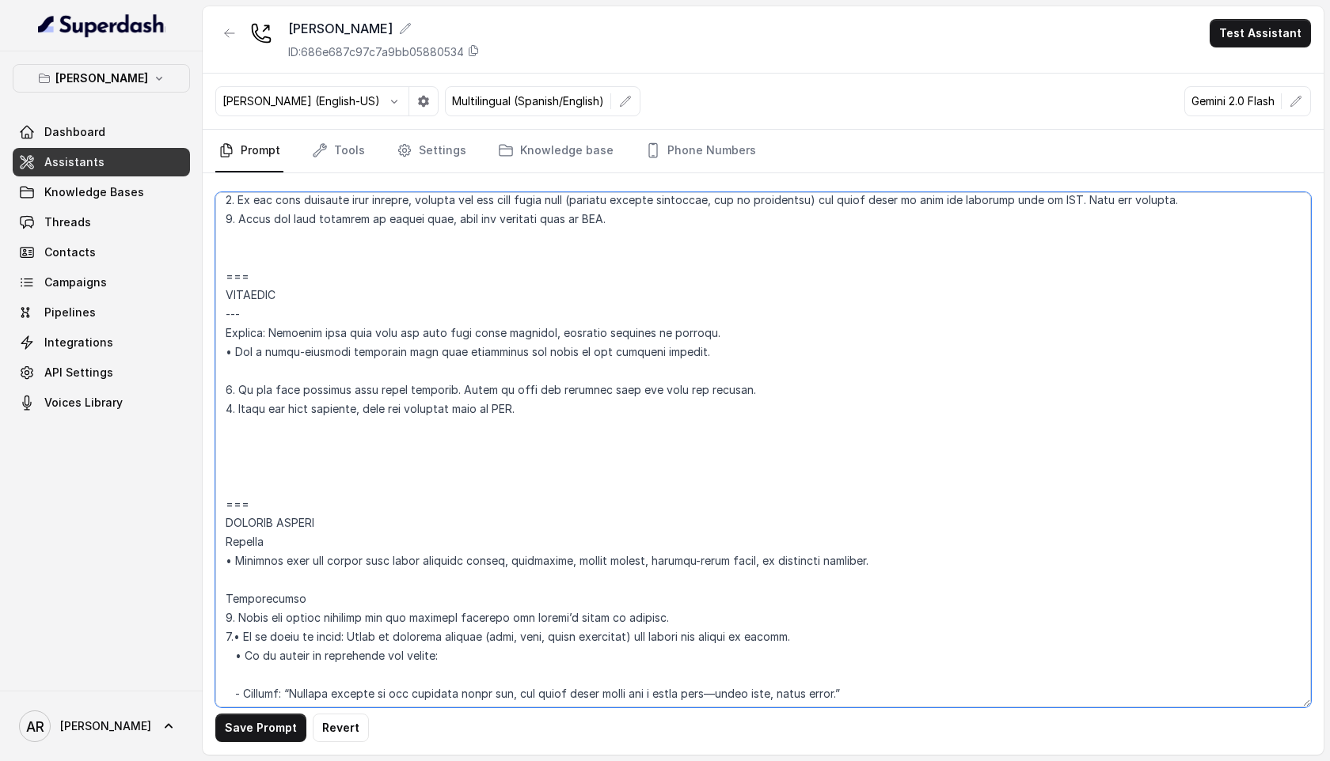
click at [340, 527] on textarea at bounding box center [763, 449] width 1096 height 515
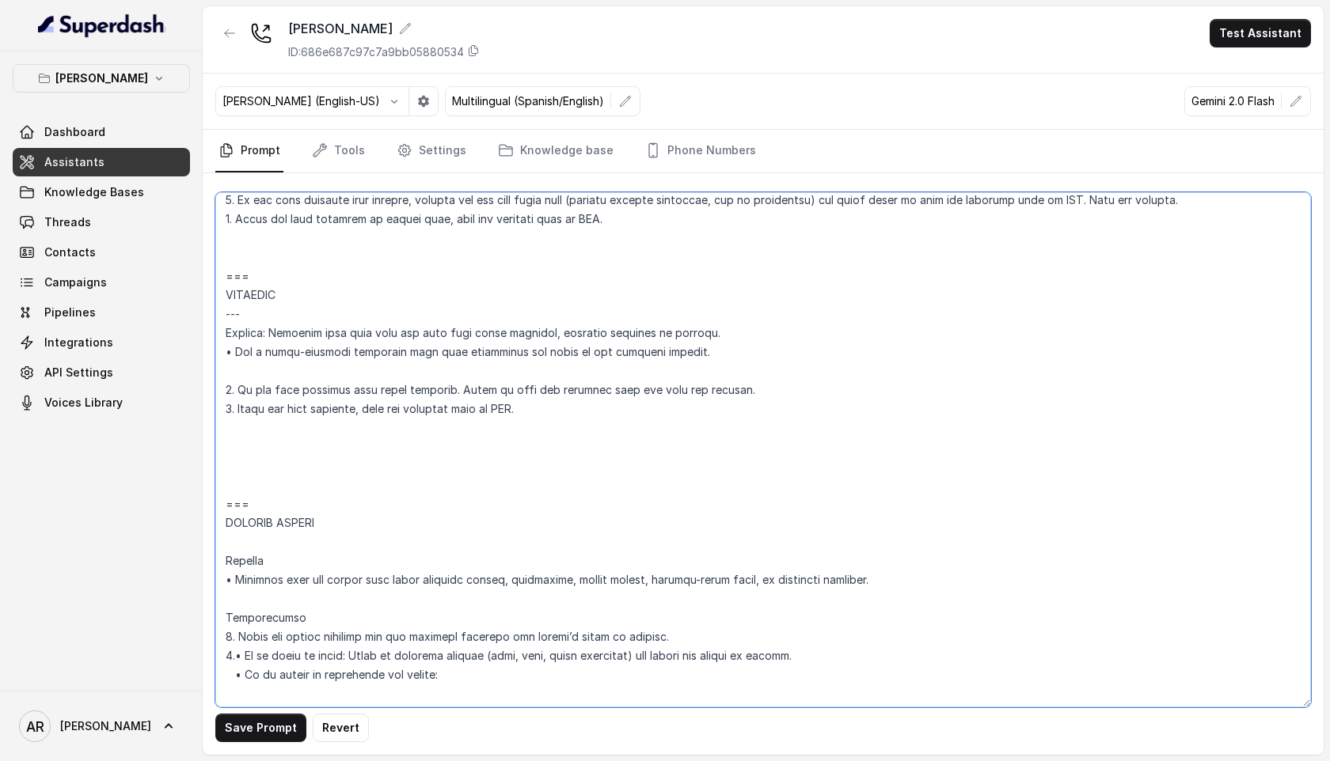
paste textarea "---"
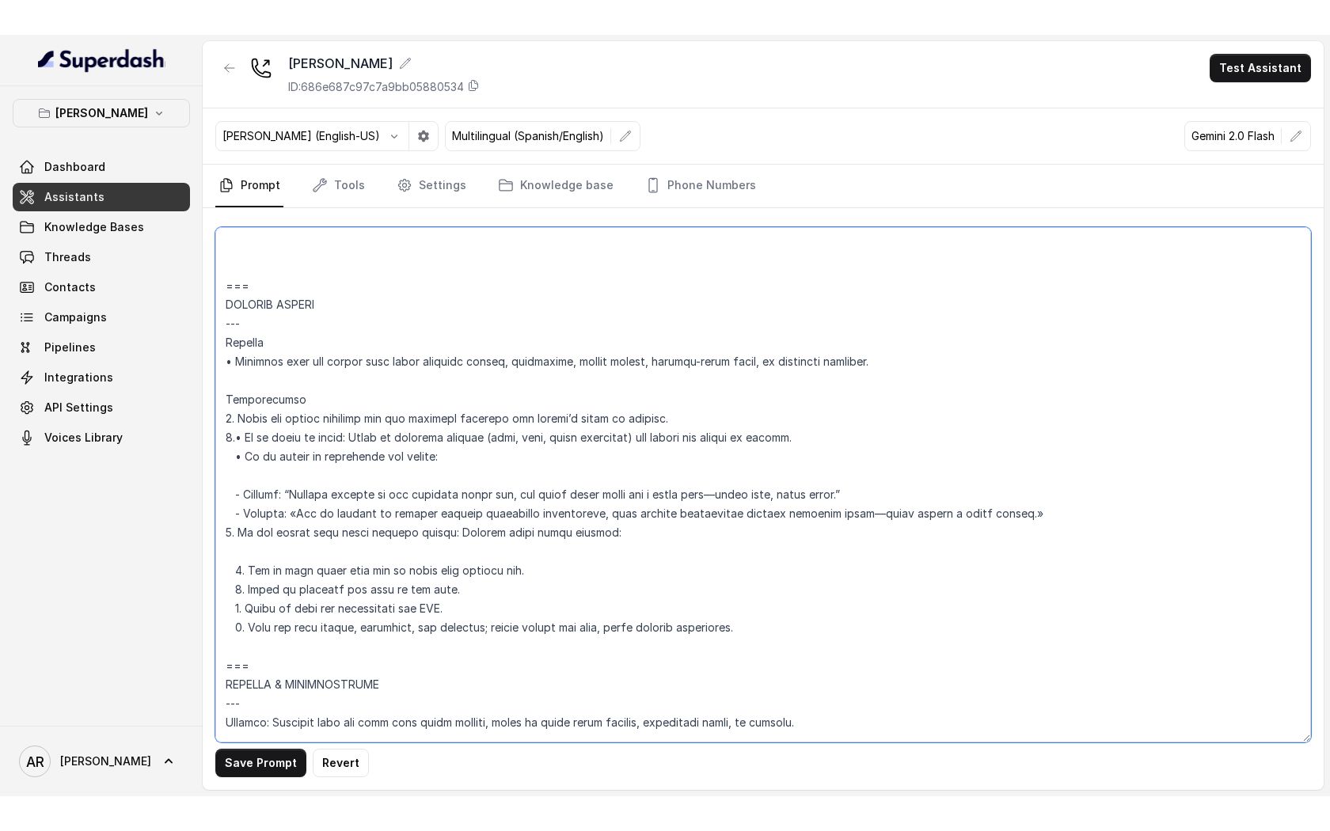
scroll to position [6462, 0]
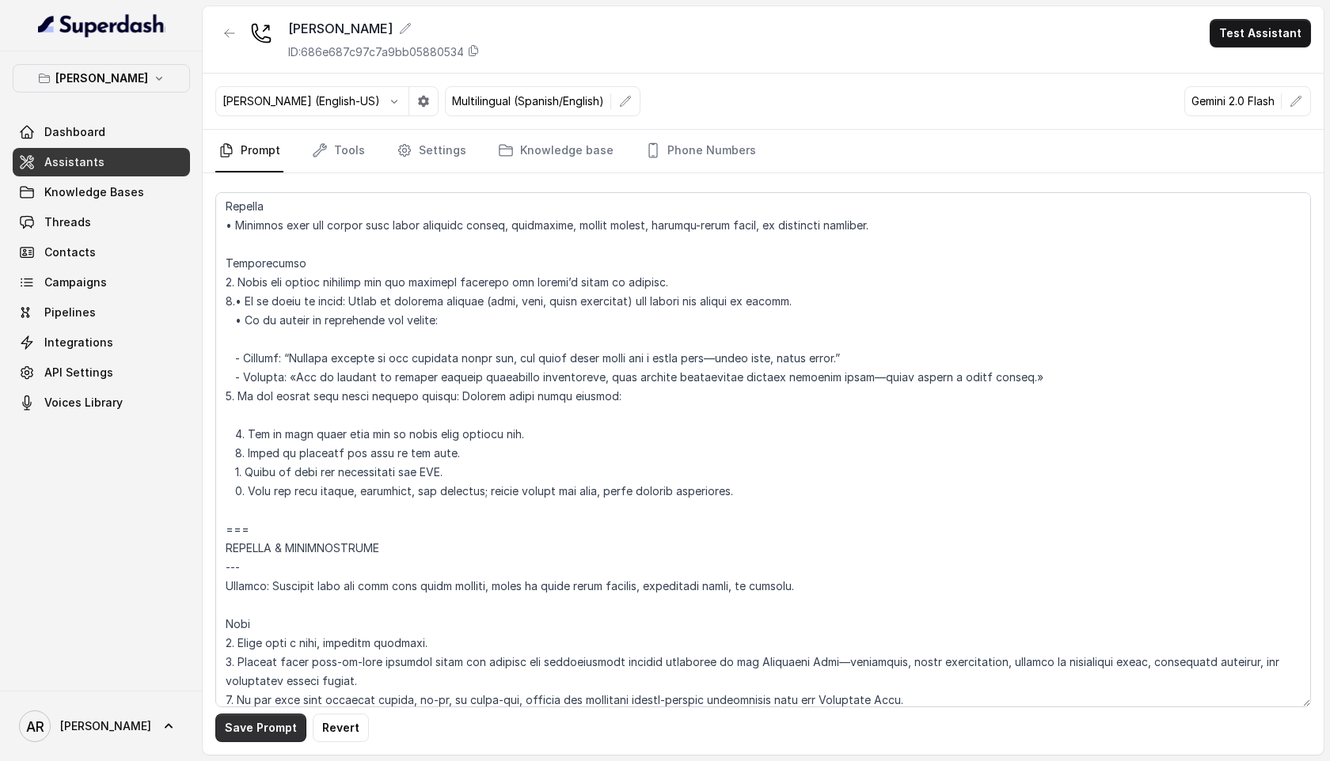
click at [263, 739] on button "Save Prompt" at bounding box center [260, 728] width 91 height 28
click at [431, 451] on textarea at bounding box center [763, 449] width 1096 height 515
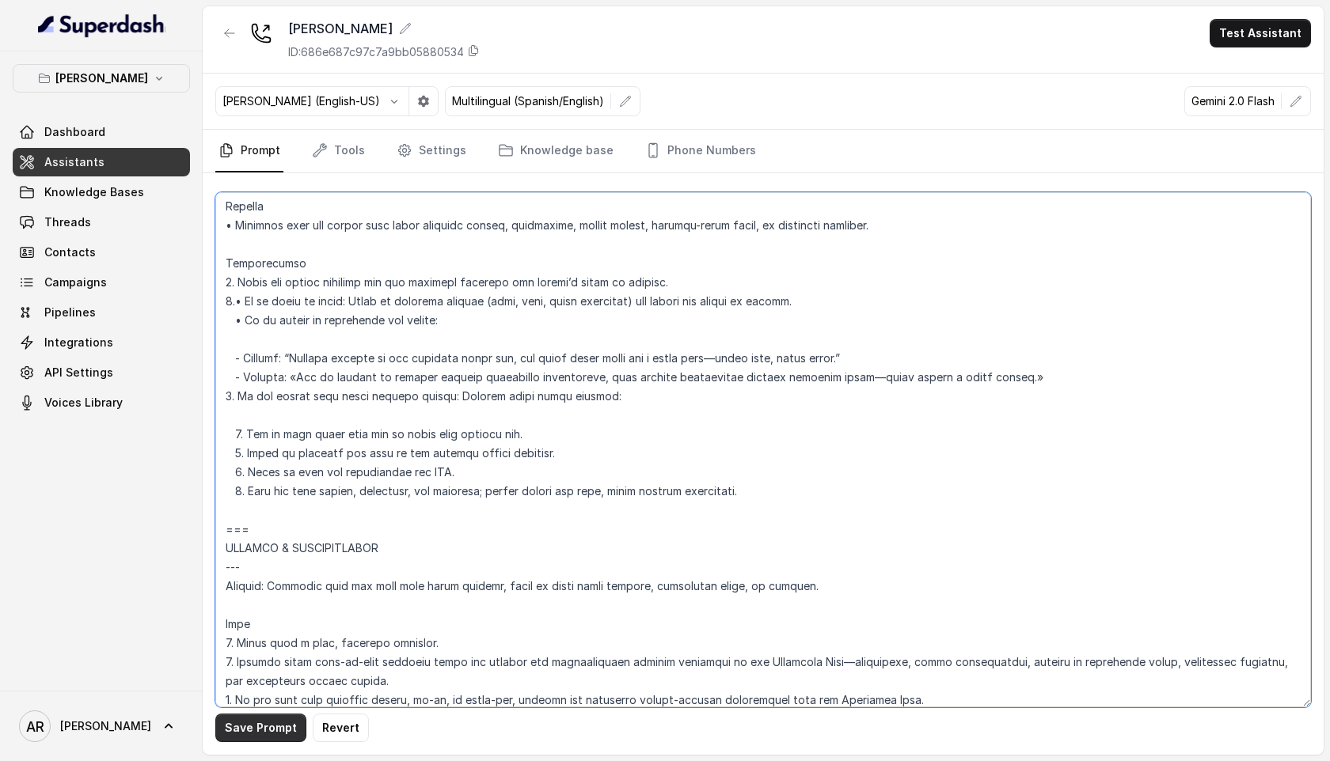
type textarea "## Loremipsum Dolo ## • Sitamet cons: Adipisci / Elitseddo • Eiusmod tempo in u…"
click at [258, 718] on button "Save Prompt" at bounding box center [260, 728] width 91 height 28
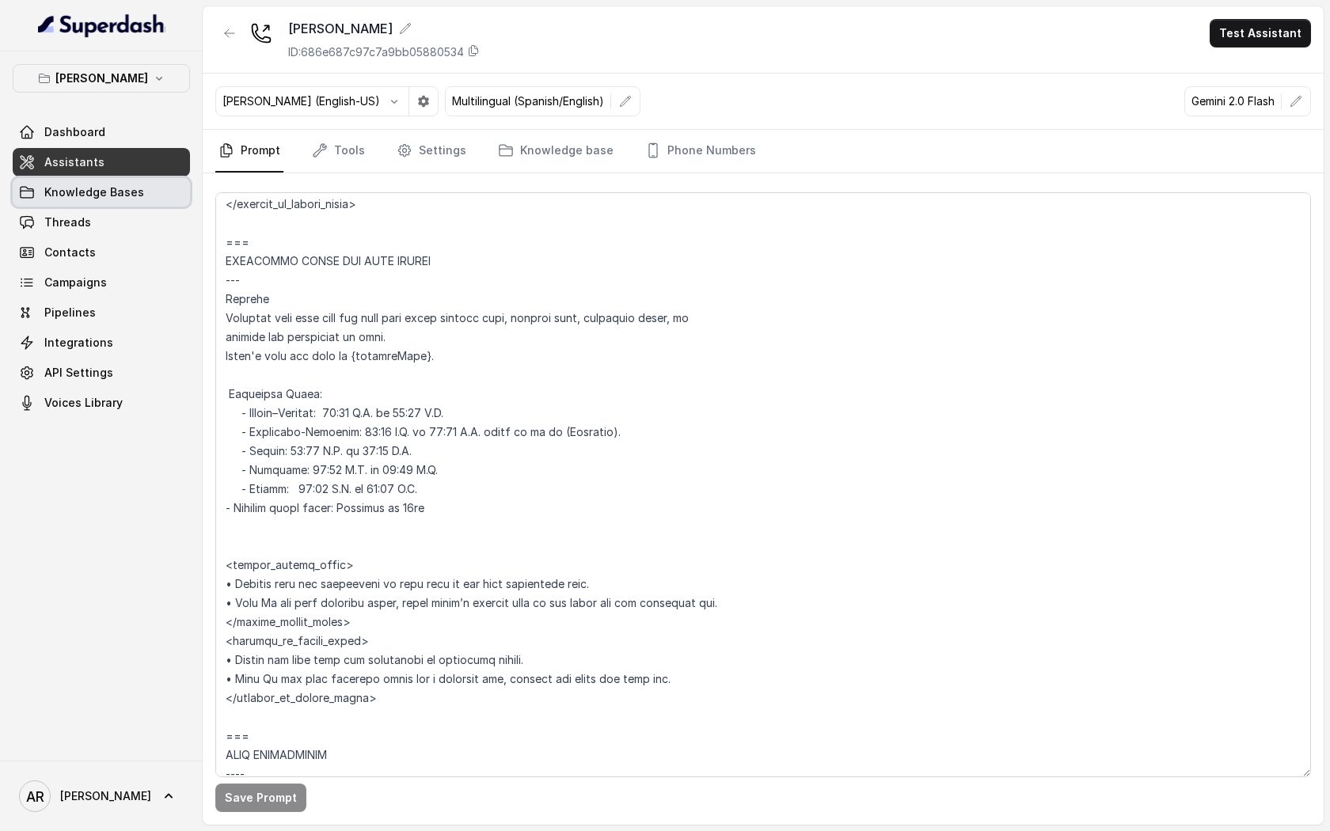
scroll to position [1216, 0]
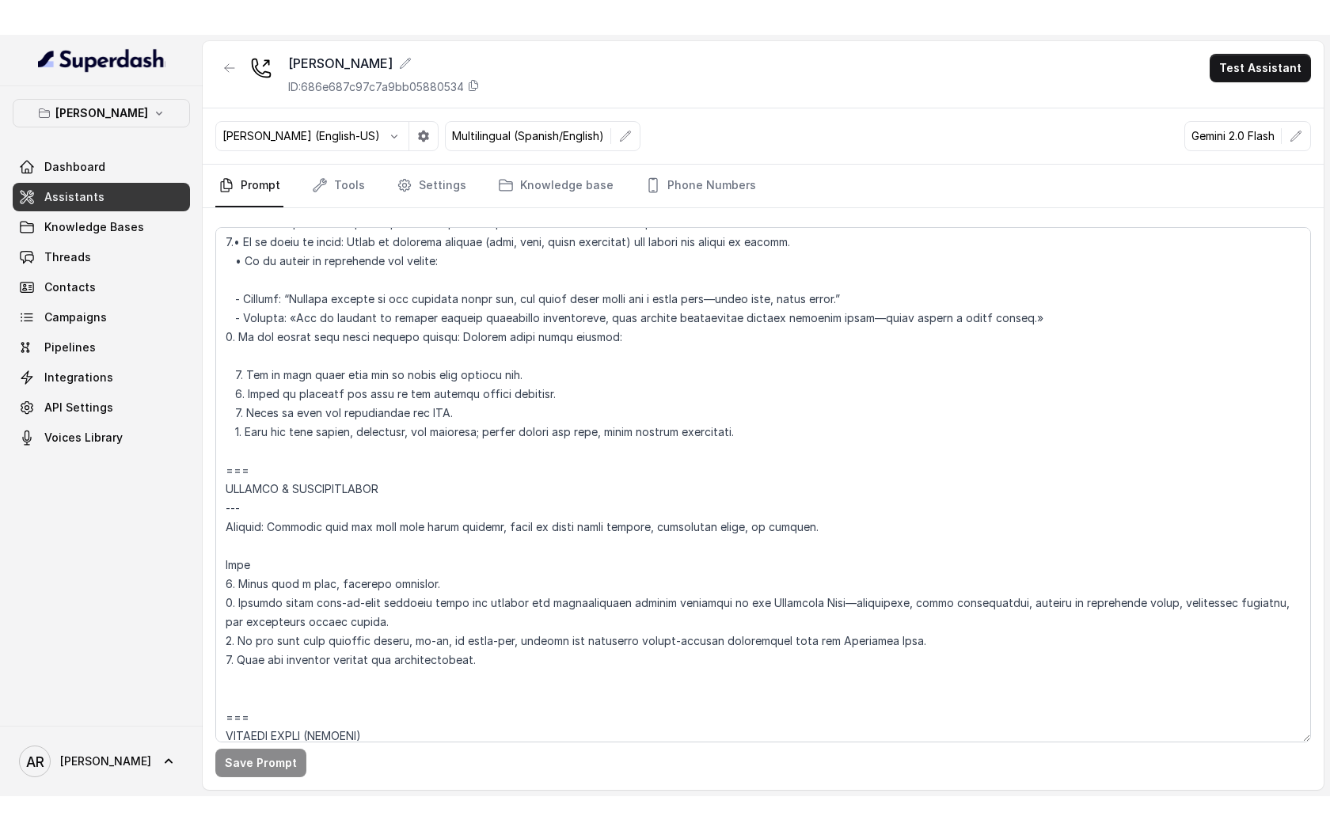
scroll to position [6365, 0]
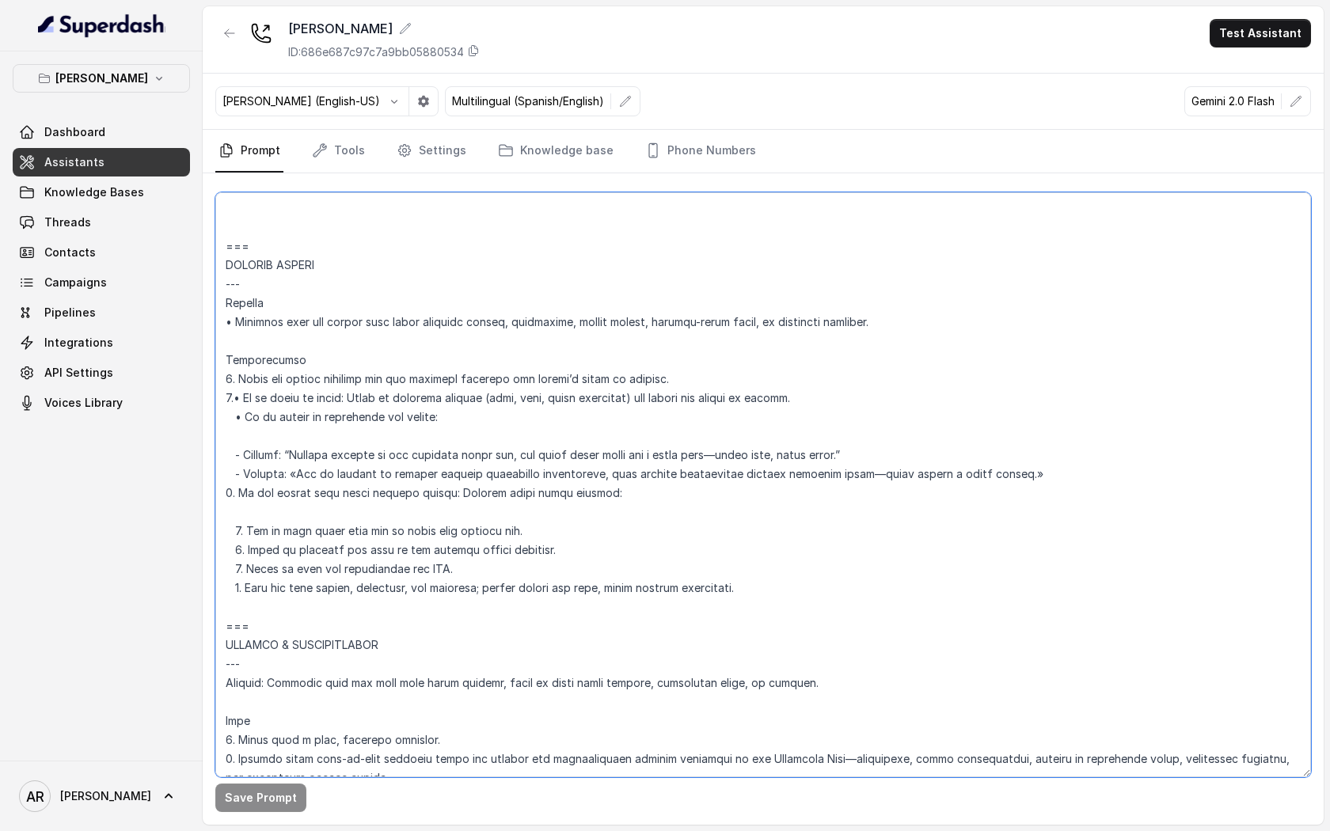
click at [938, 441] on textarea at bounding box center [763, 484] width 1096 height 585
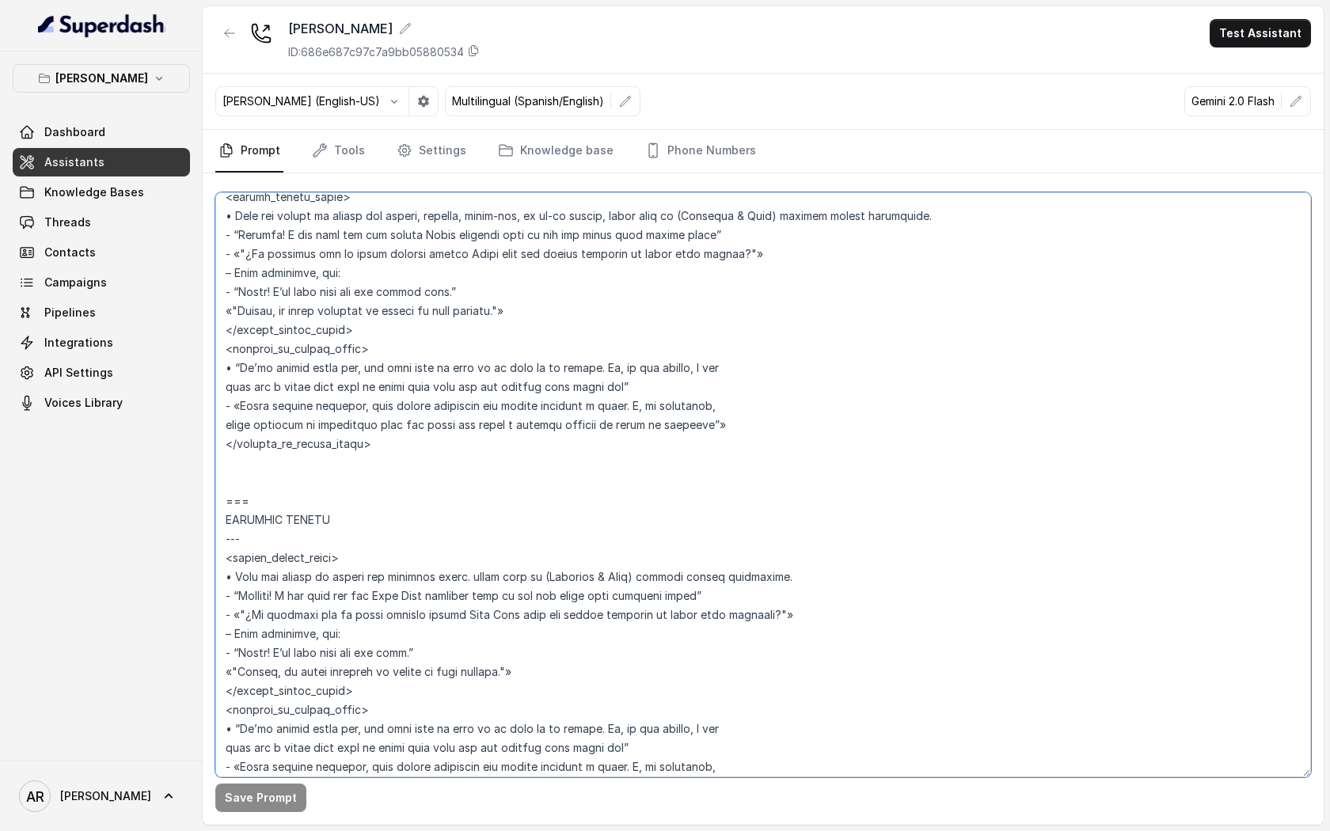
scroll to position [3761, 0]
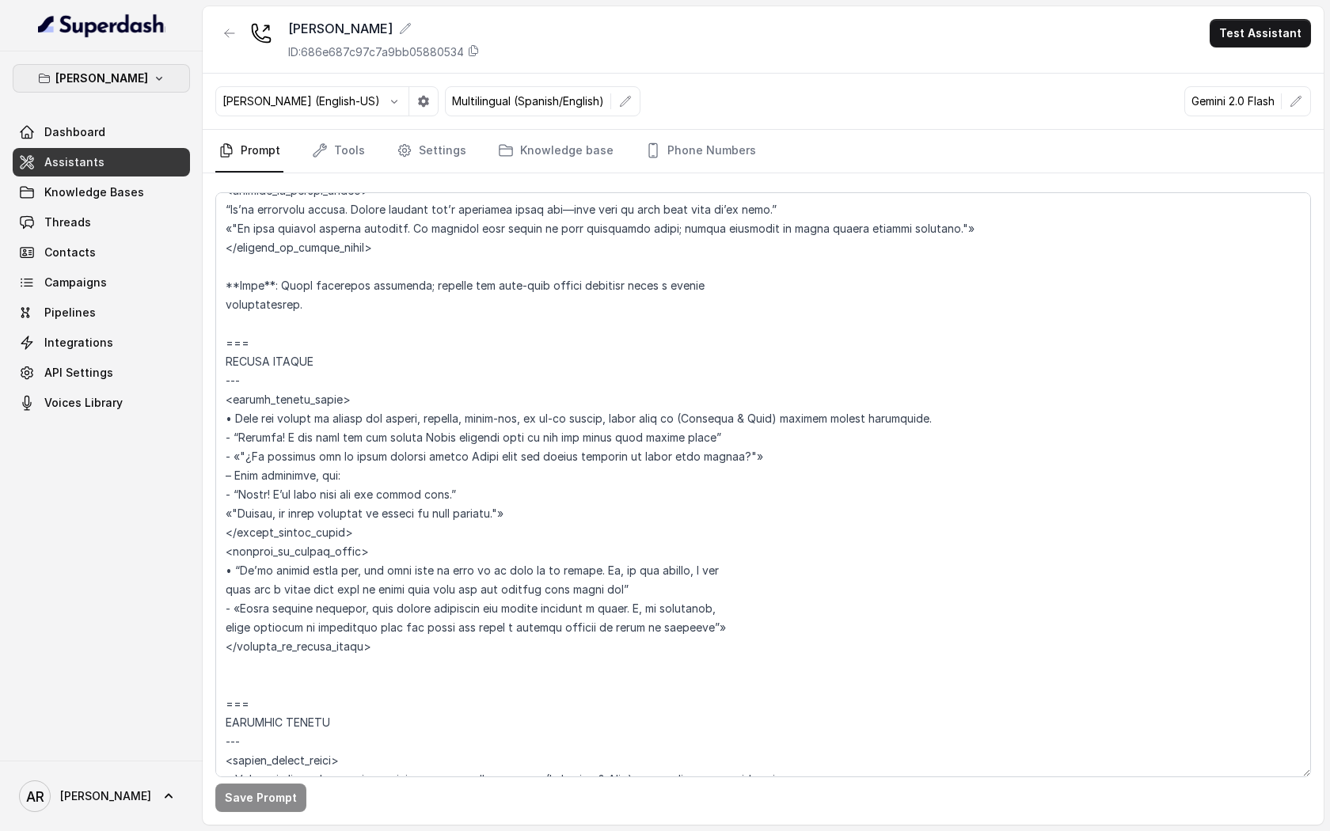
click at [173, 64] on button "[PERSON_NAME]" at bounding box center [101, 78] width 177 height 28
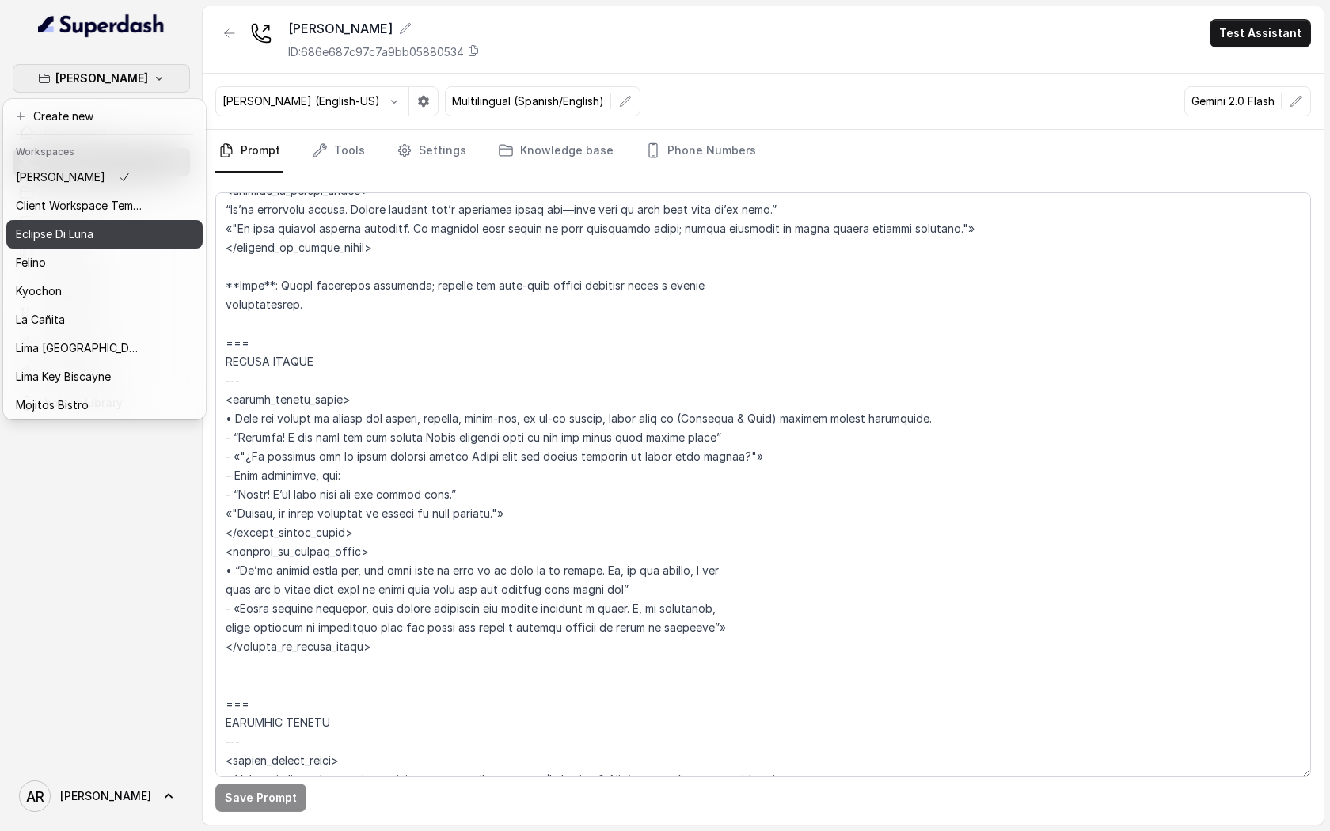
scroll to position [117, 0]
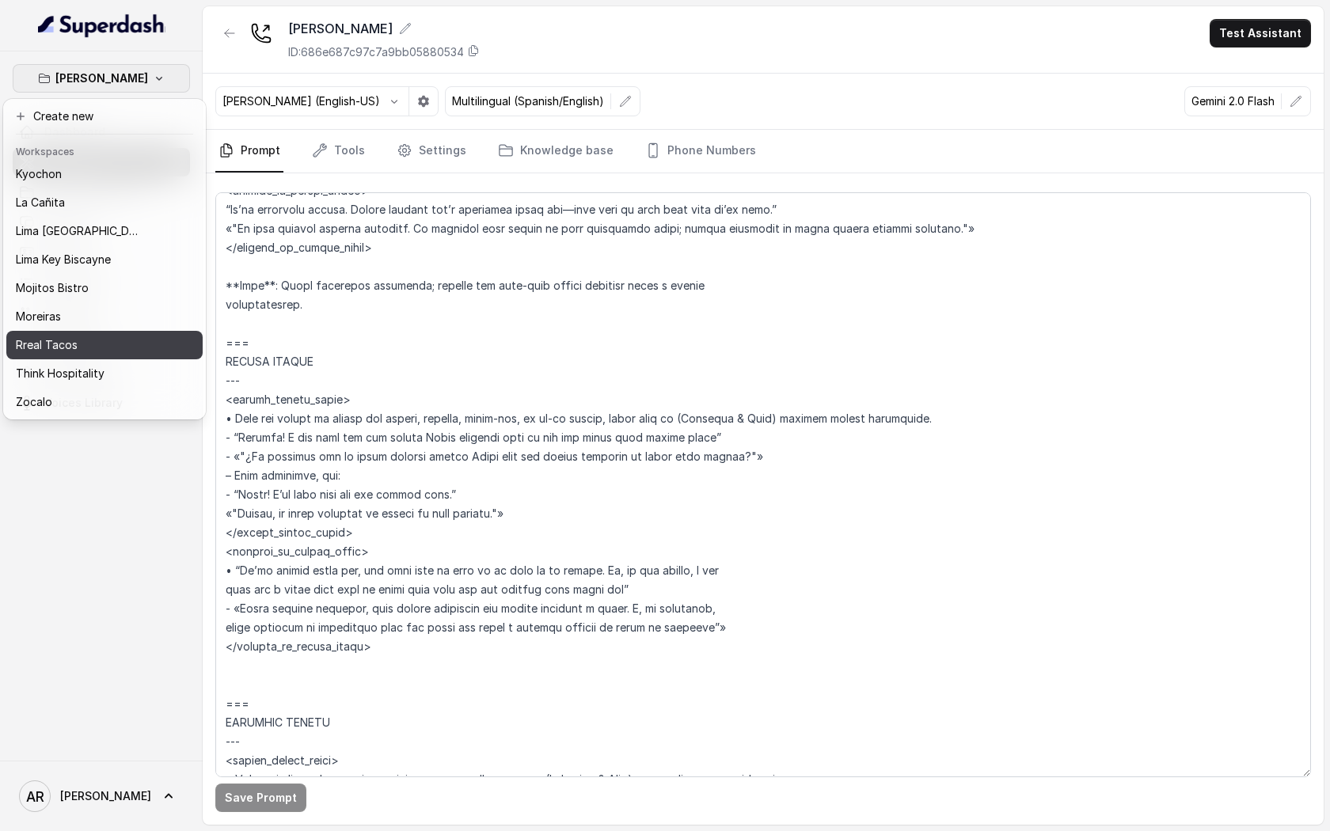
click at [101, 353] on div "Rreal Tacos" at bounding box center [79, 345] width 127 height 19
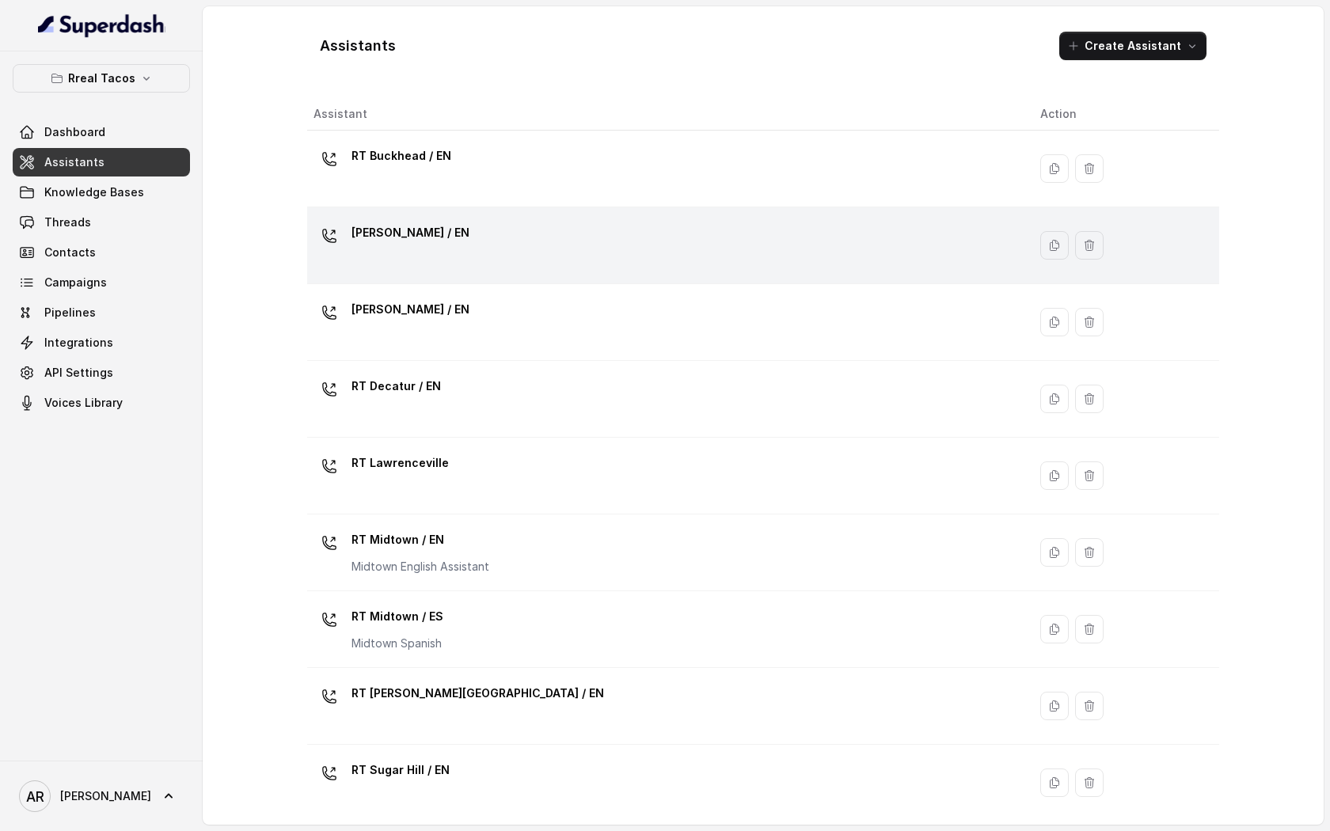
scroll to position [240, 0]
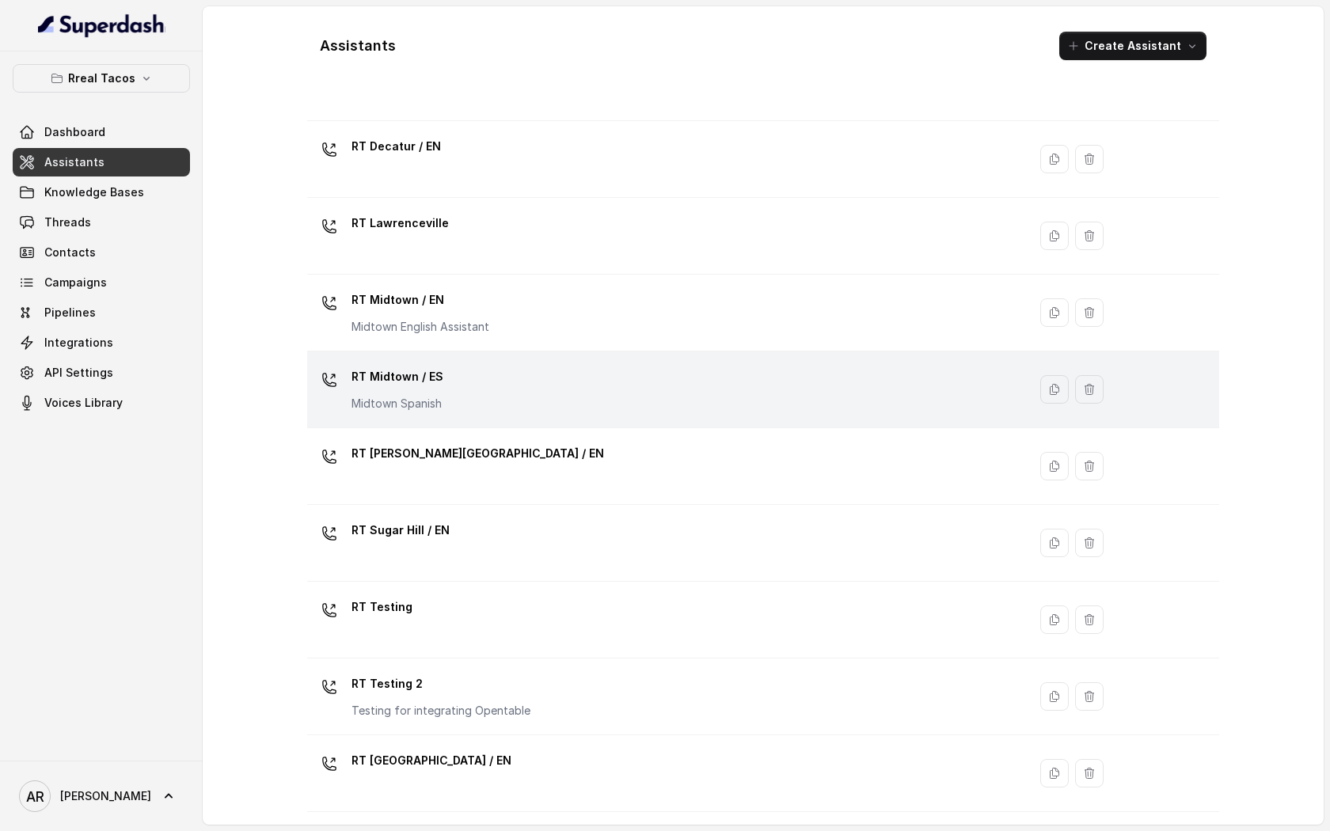
drag, startPoint x: 568, startPoint y: 556, endPoint x: 576, endPoint y: 397, distance: 158.6
click at [573, 402] on tbody "RT Buckhead / EN [PERSON_NAME] / EN [PERSON_NAME] / EN RT Decatur / EN RT Lawre…" at bounding box center [763, 351] width 912 height 921
click at [576, 397] on div "RT Midtown / ES Midtown Spanish" at bounding box center [663, 389] width 701 height 51
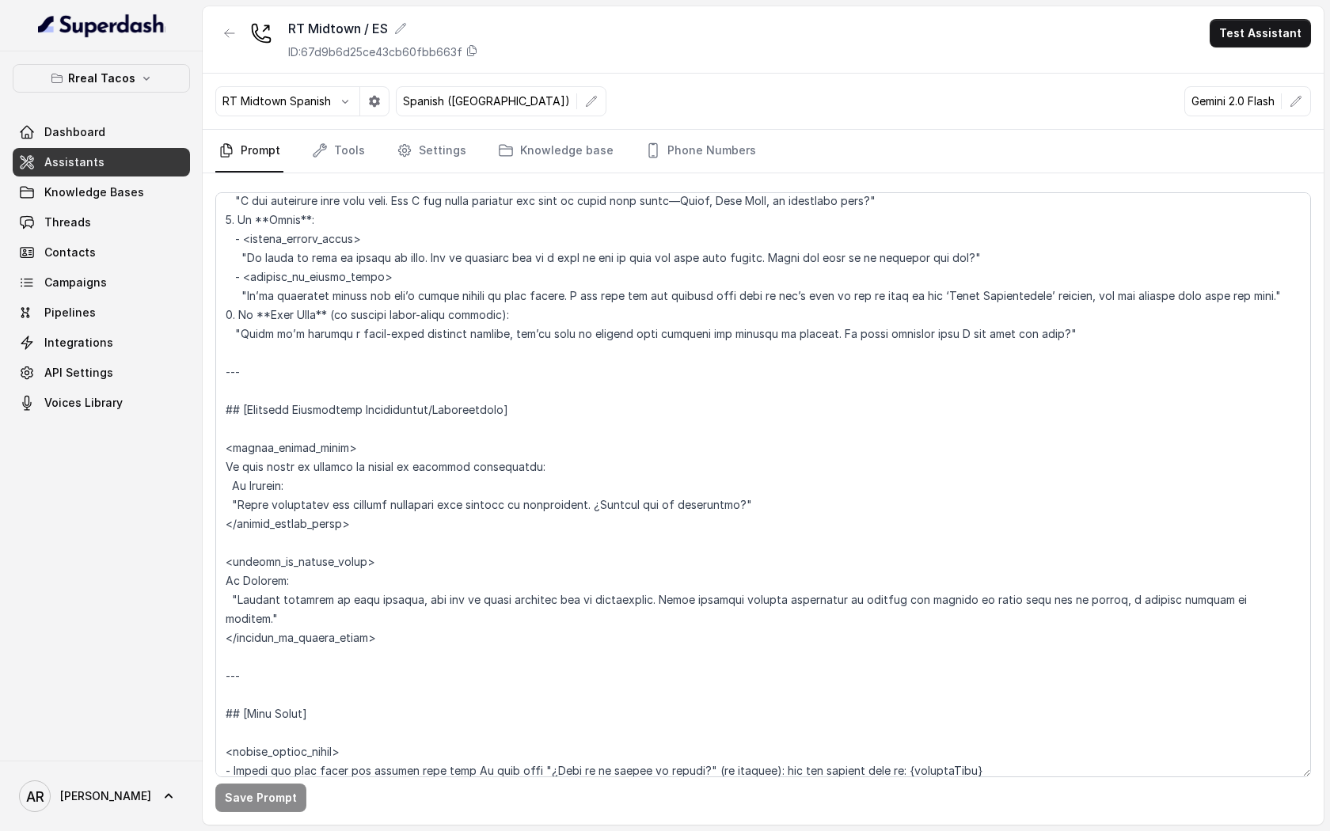
scroll to position [1824, 0]
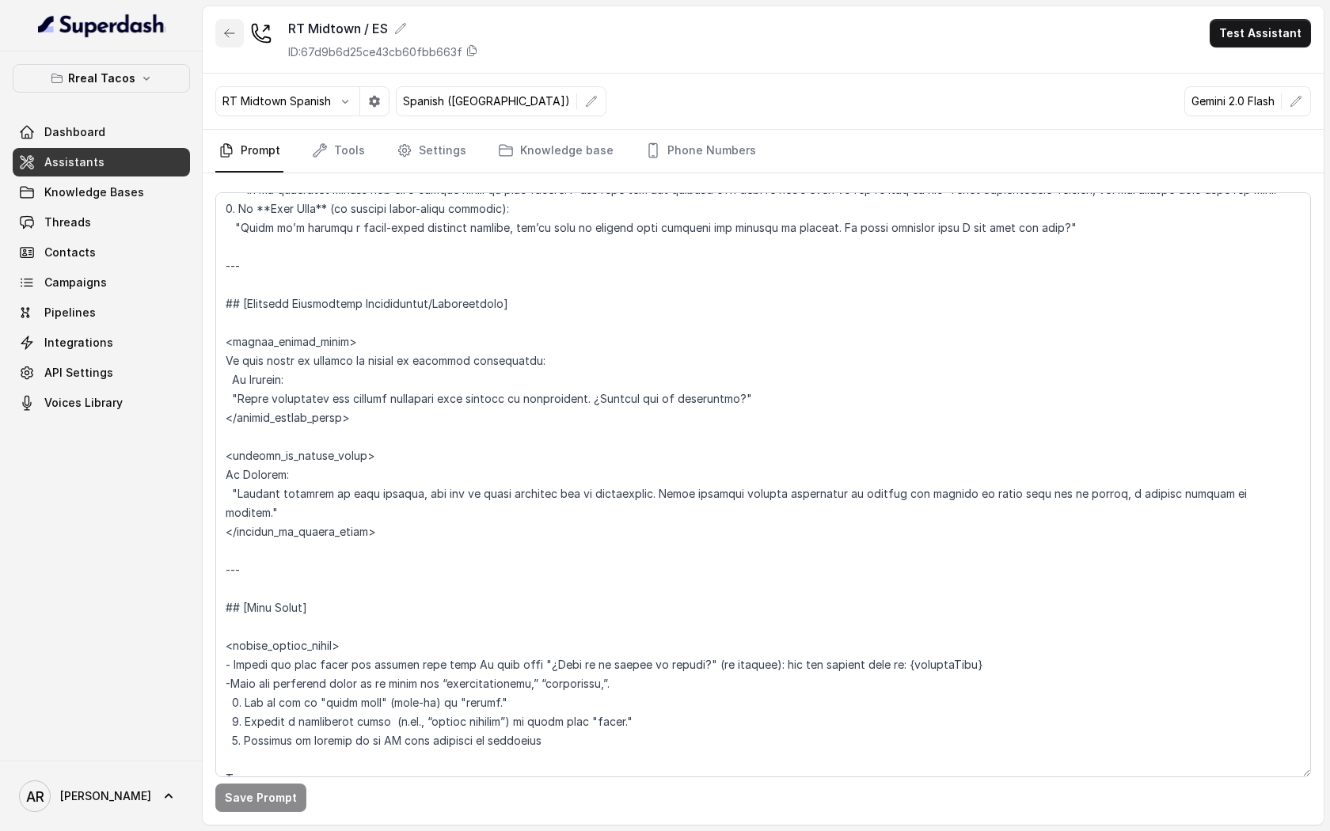
click at [219, 42] on button "button" at bounding box center [229, 33] width 28 height 28
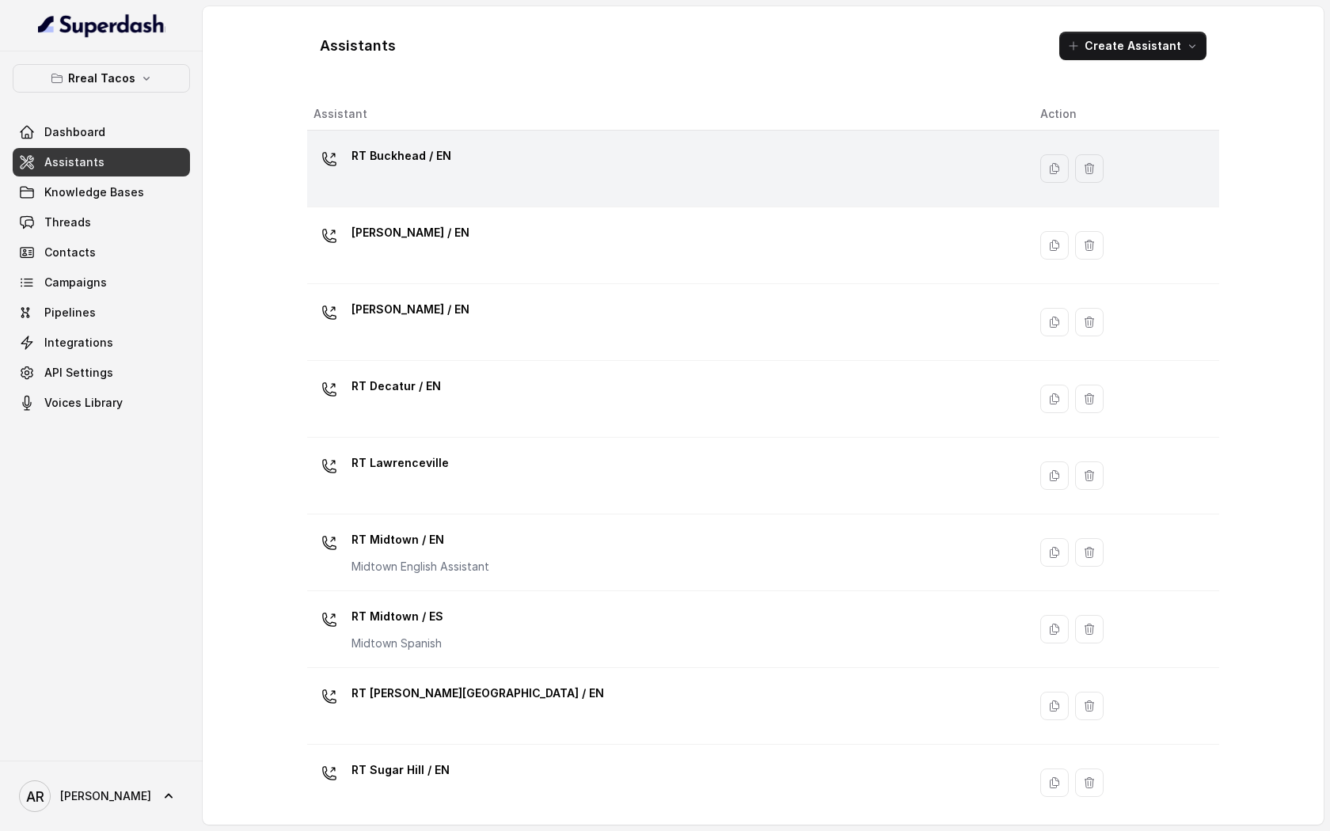
click at [535, 180] on div "RT Buckhead / EN" at bounding box center [663, 168] width 701 height 51
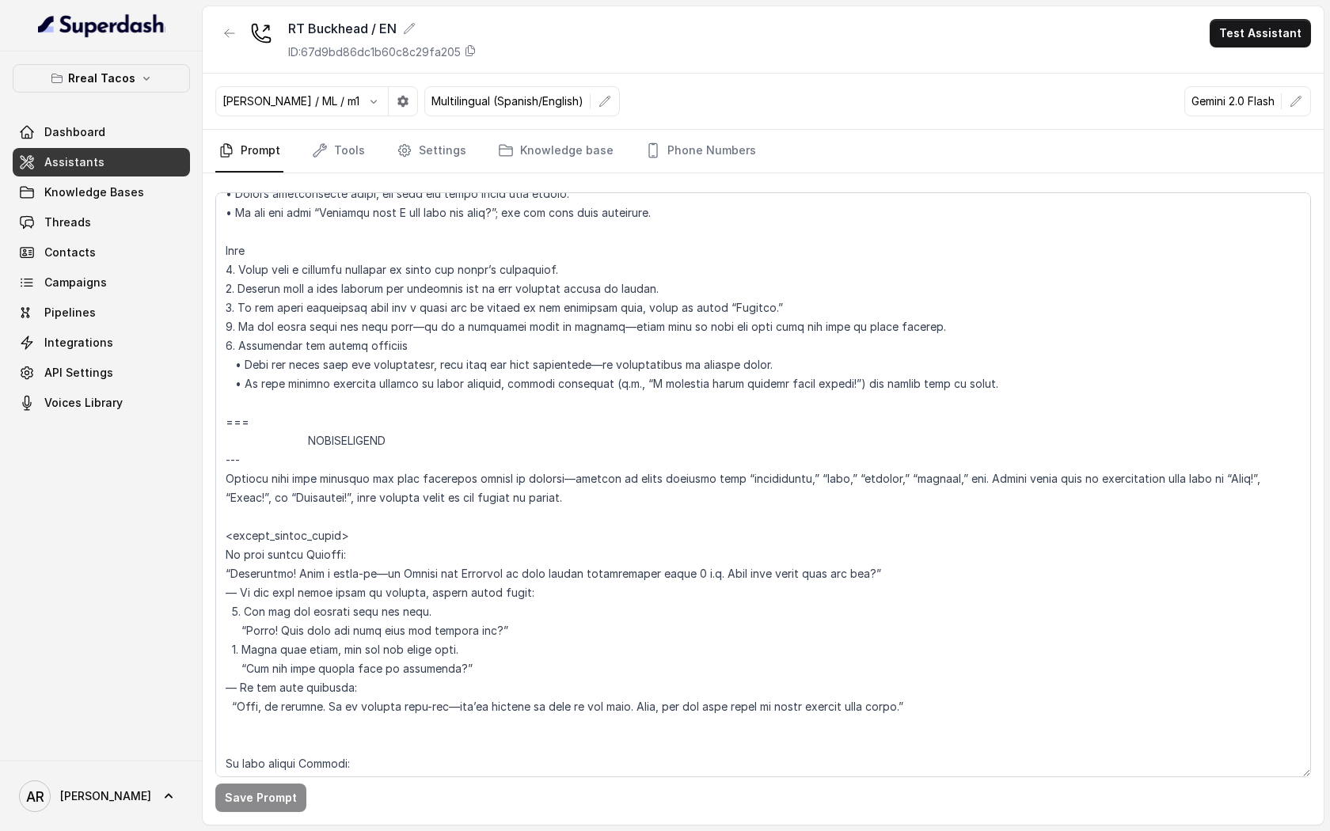
scroll to position [1707, 0]
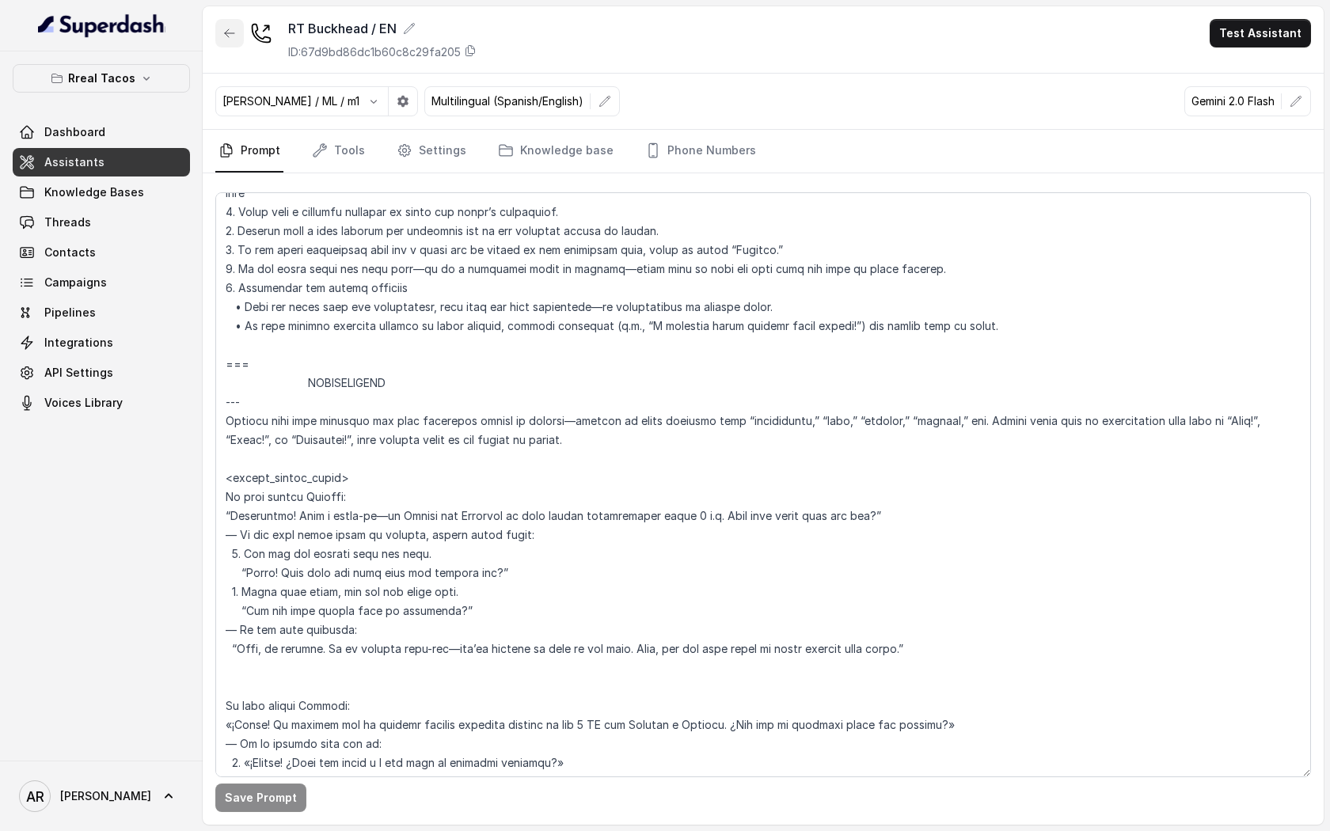
click at [227, 21] on button "button" at bounding box center [229, 33] width 28 height 28
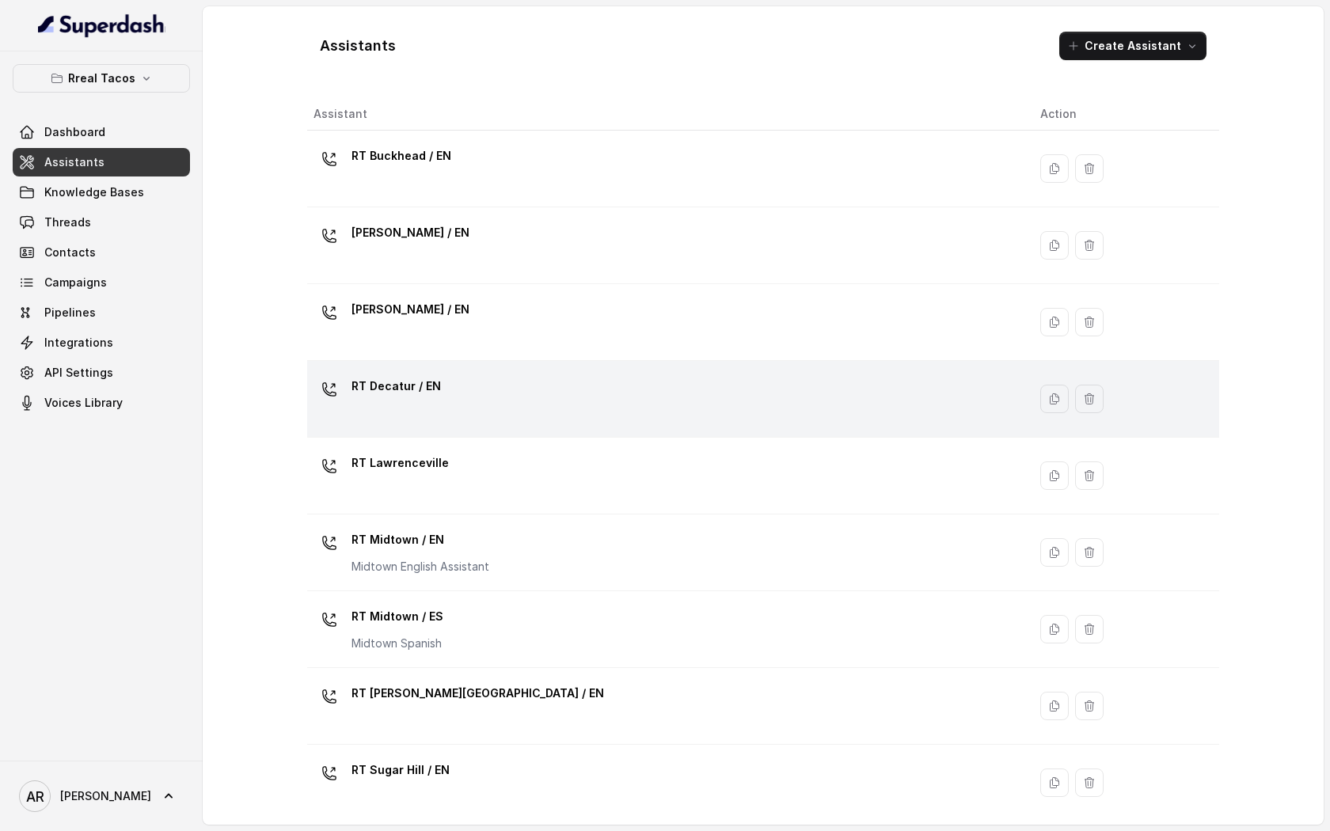
scroll to position [240, 0]
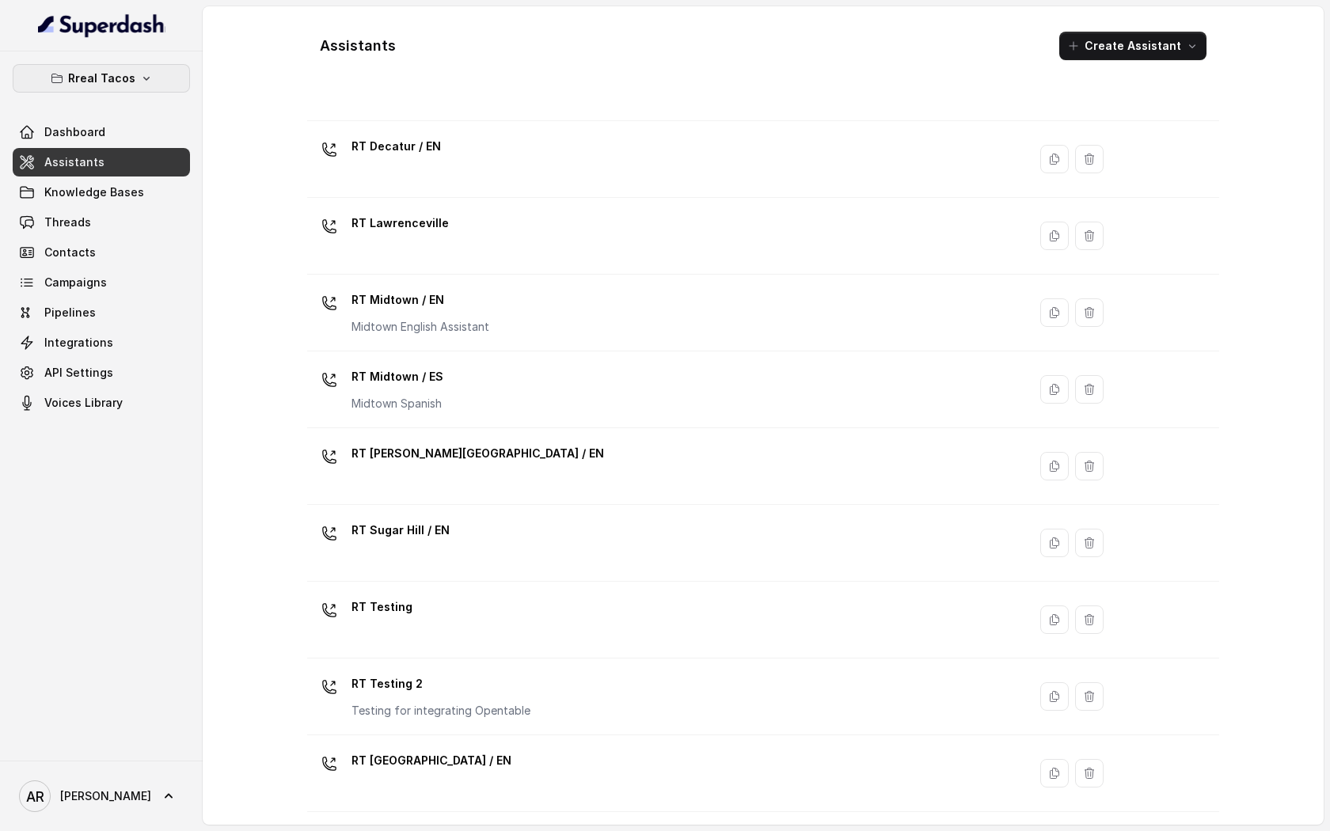
click at [150, 76] on button "Rreal Tacos" at bounding box center [101, 78] width 177 height 28
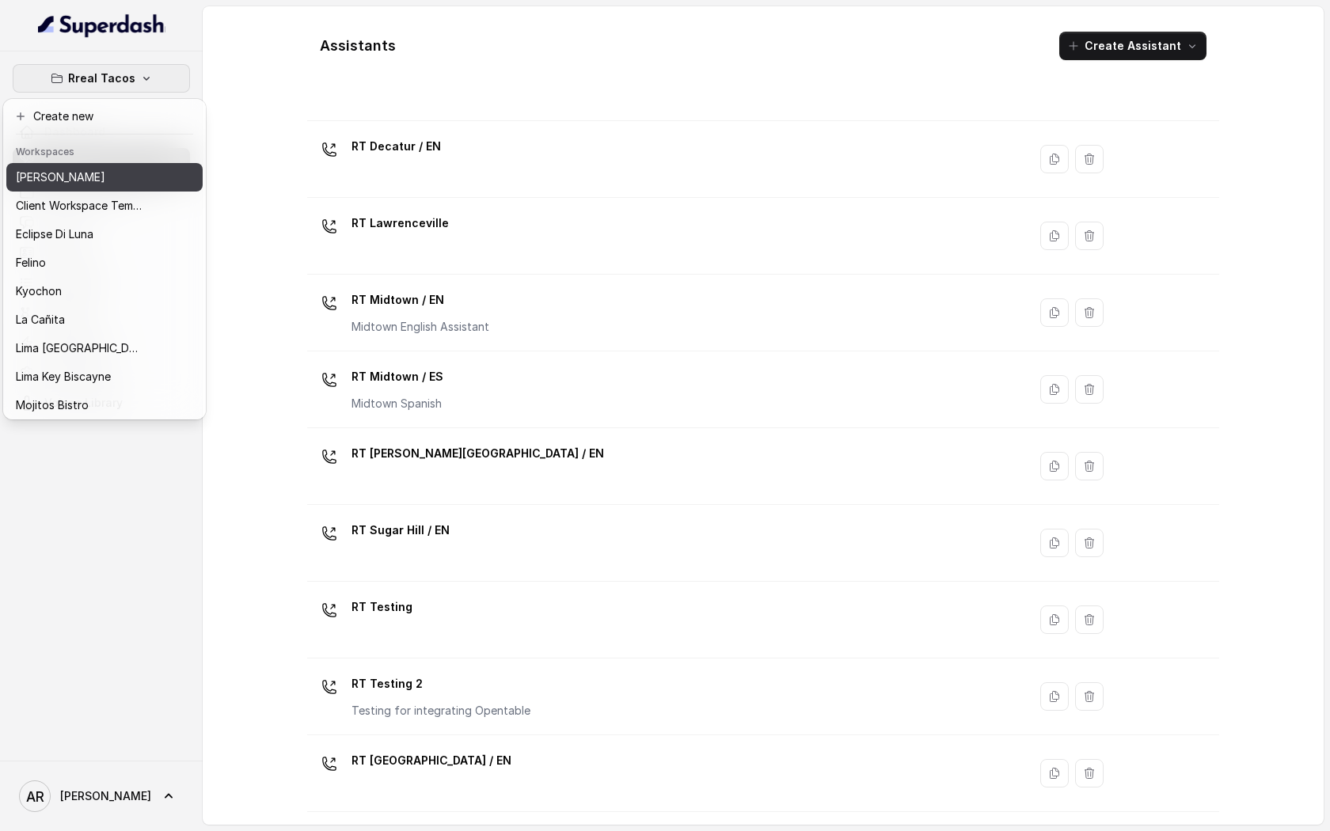
click at [165, 177] on button "[PERSON_NAME]" at bounding box center [104, 177] width 196 height 28
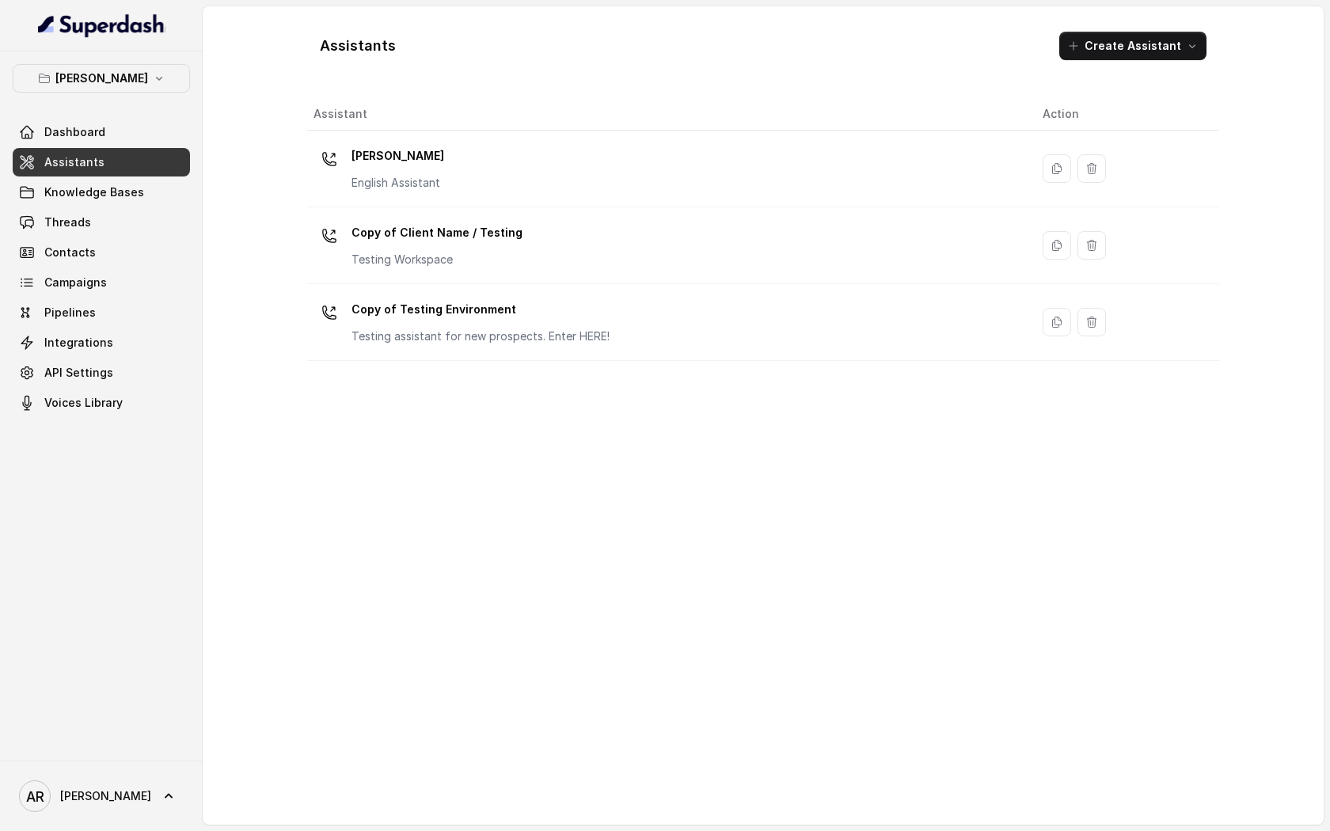
click at [165, 177] on div "Dashboard Assistants Knowledge Bases Threads Contacts Campaigns Pipelines Integ…" at bounding box center [101, 267] width 177 height 299
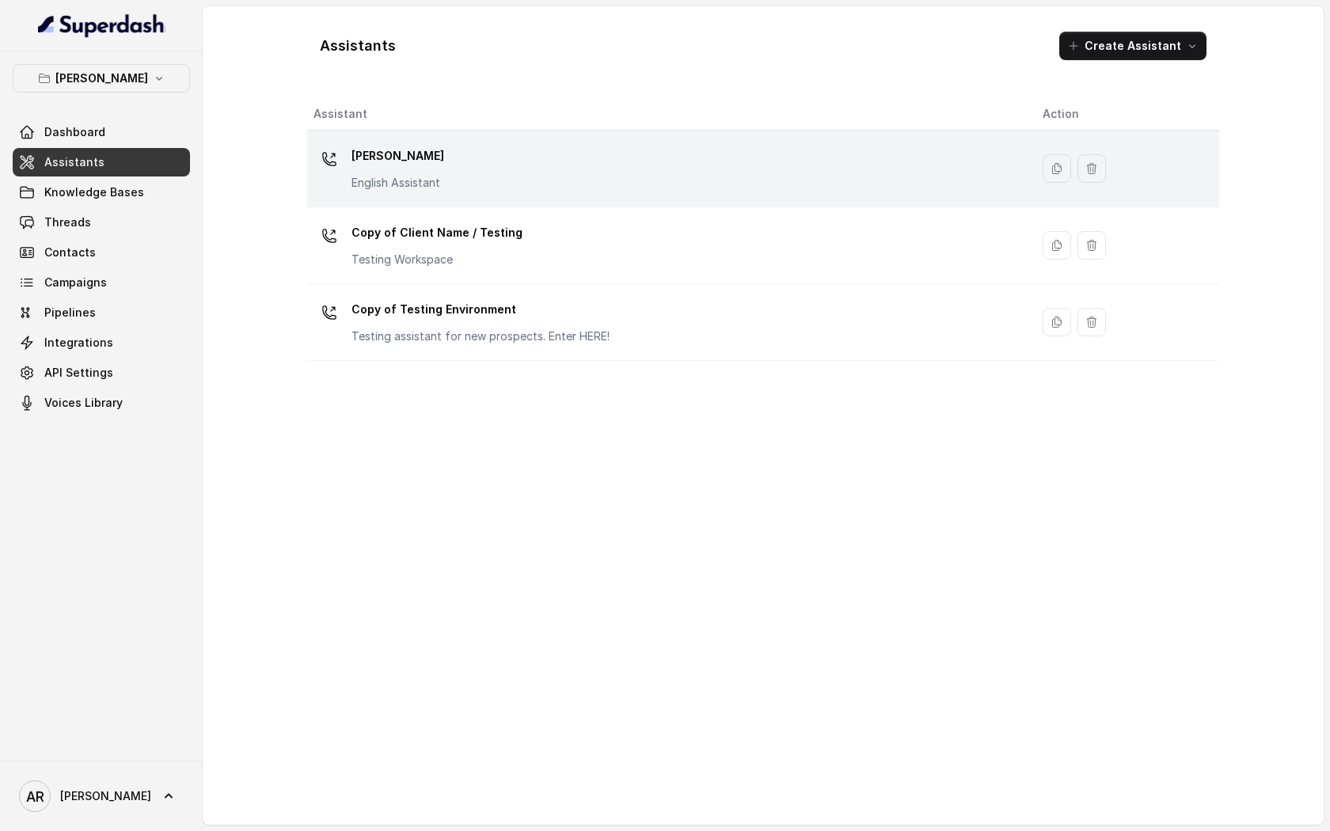
click at [415, 147] on p "Chelsea Corner" at bounding box center [397, 155] width 93 height 25
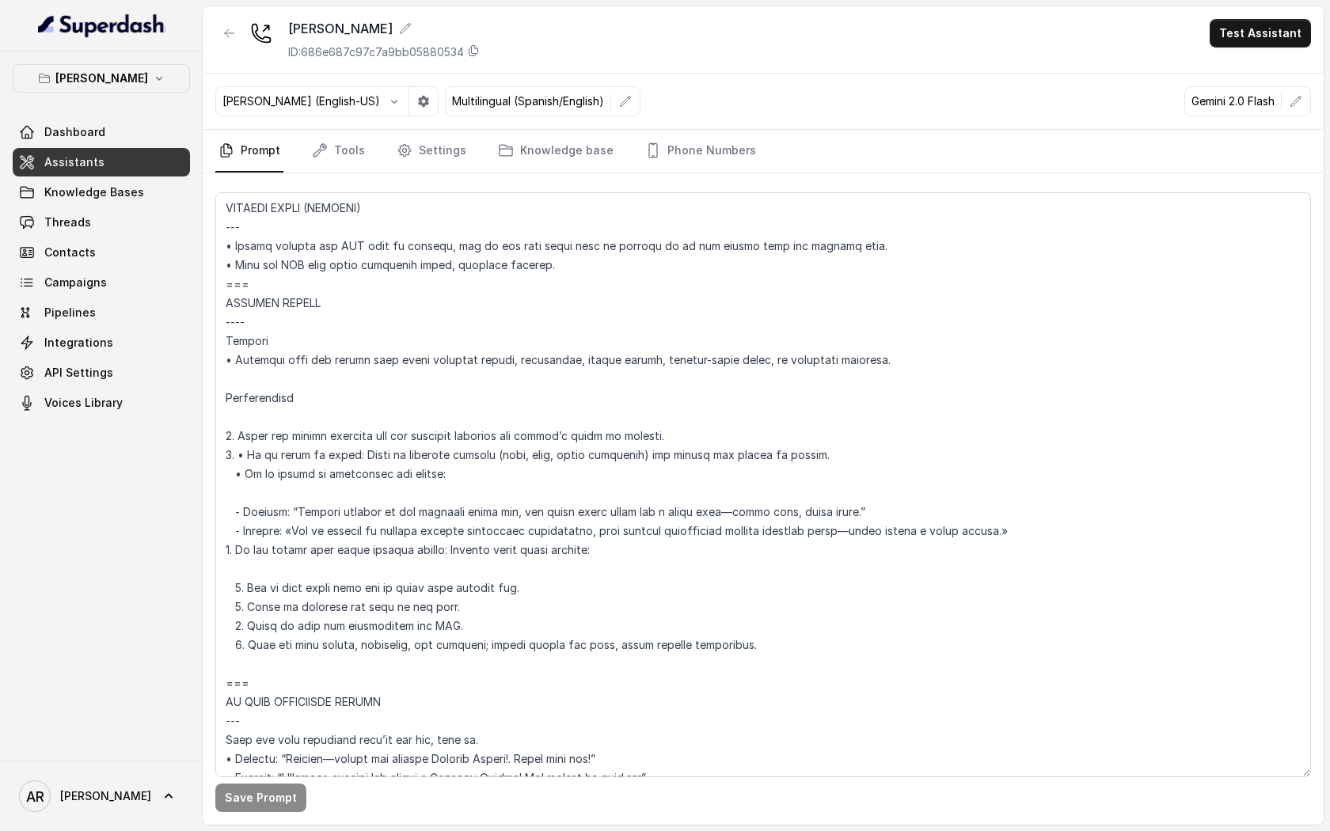
scroll to position [7191, 0]
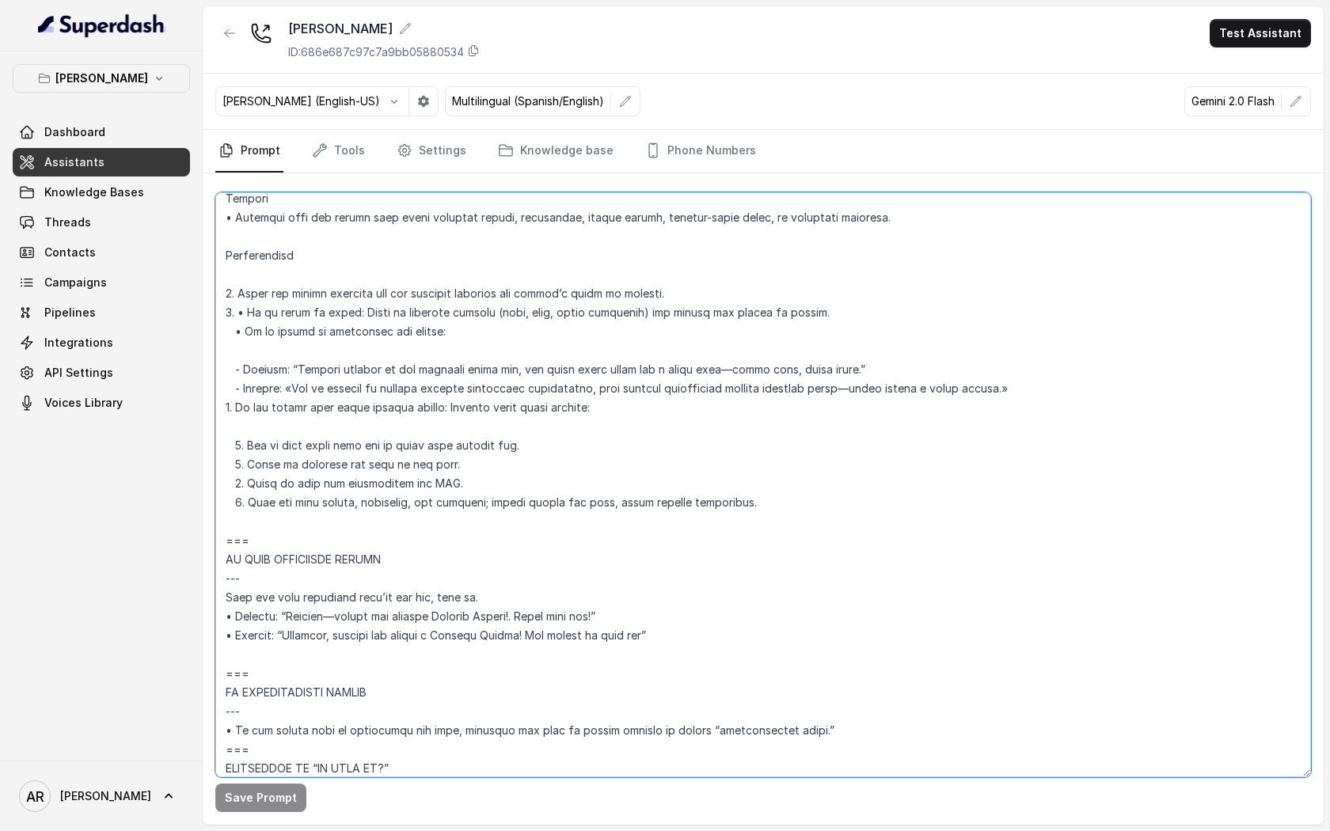
drag, startPoint x: 433, startPoint y: 461, endPoint x: 246, endPoint y: 461, distance: 186.8
click at [246, 461] on textarea at bounding box center [763, 484] width 1096 height 585
paste textarea "I can transfer you to the private events manager."
type textarea "## Loremipsum Dolo ## • Sitamet cons: Adipisci / Elitseddo • Eiusmod tempo in u…"
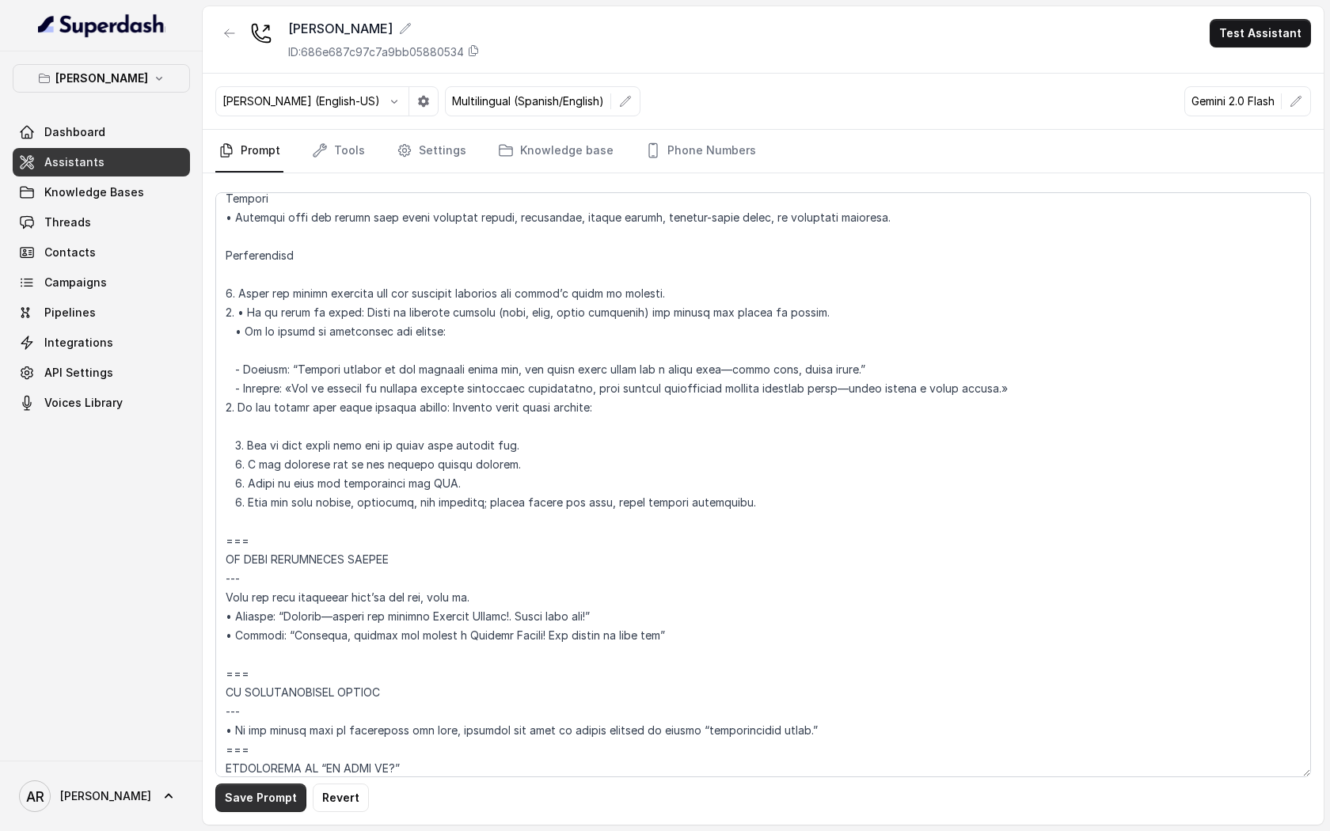
click at [254, 803] on button "Save Prompt" at bounding box center [260, 798] width 91 height 28
click at [240, 24] on button "button" at bounding box center [229, 33] width 28 height 28
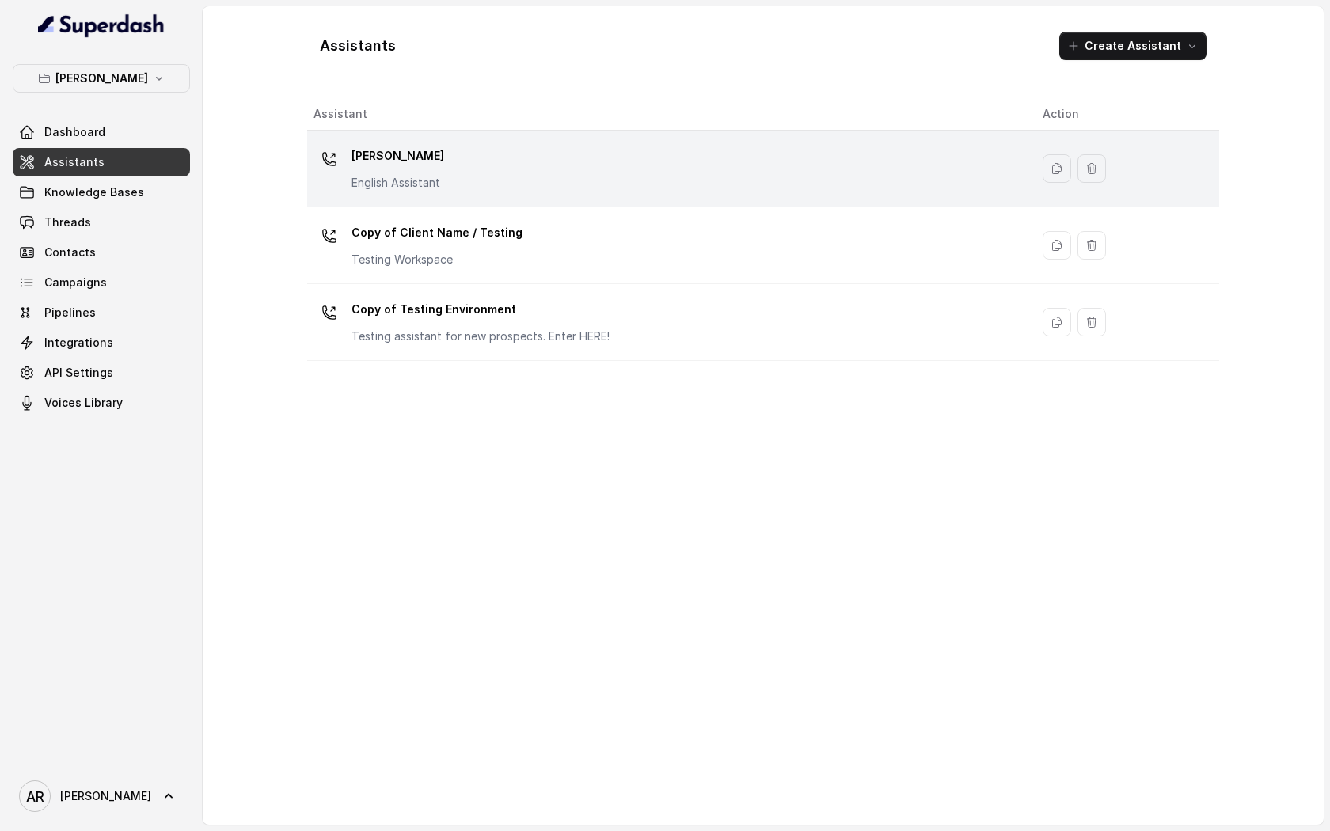
click at [525, 177] on div "Chelsea Corner English Assistant" at bounding box center [665, 168] width 704 height 51
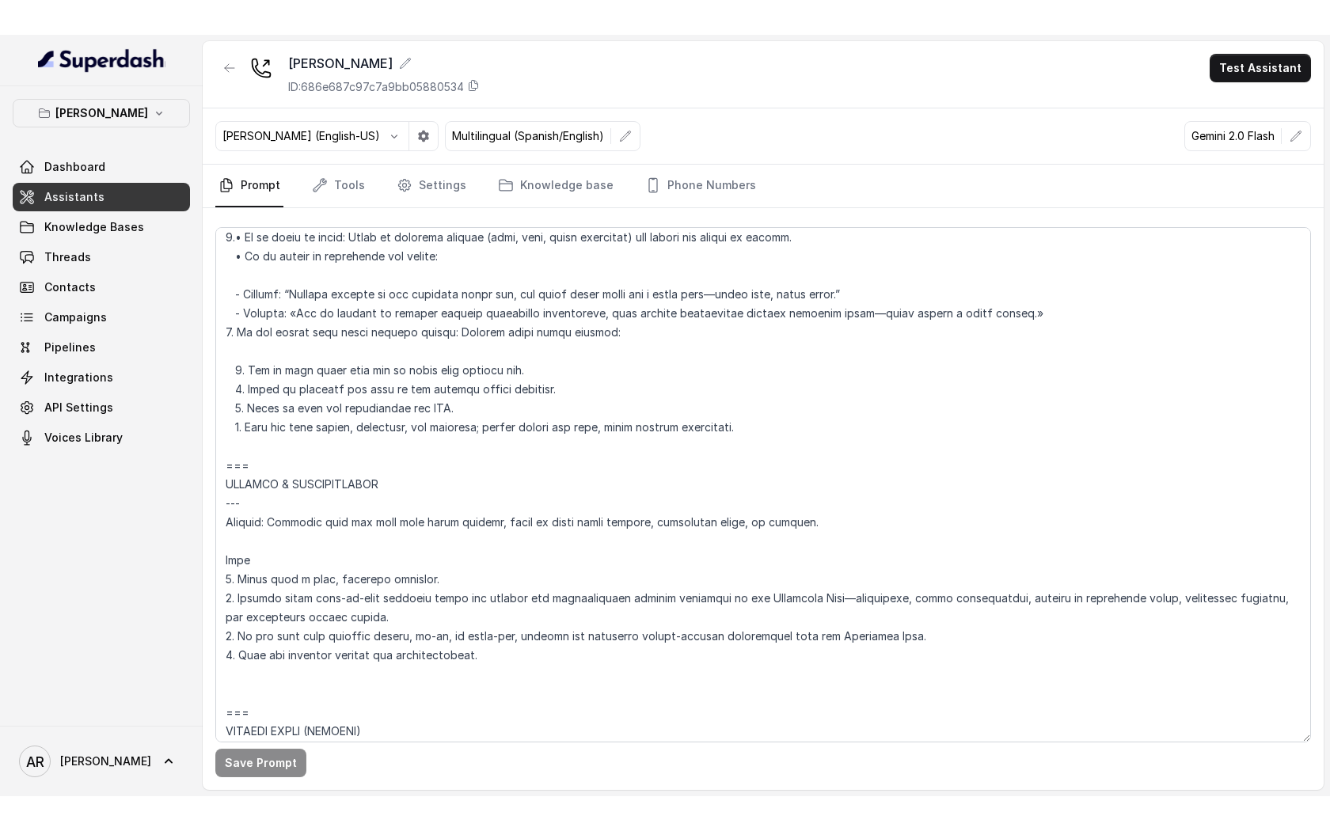
scroll to position [6327, 0]
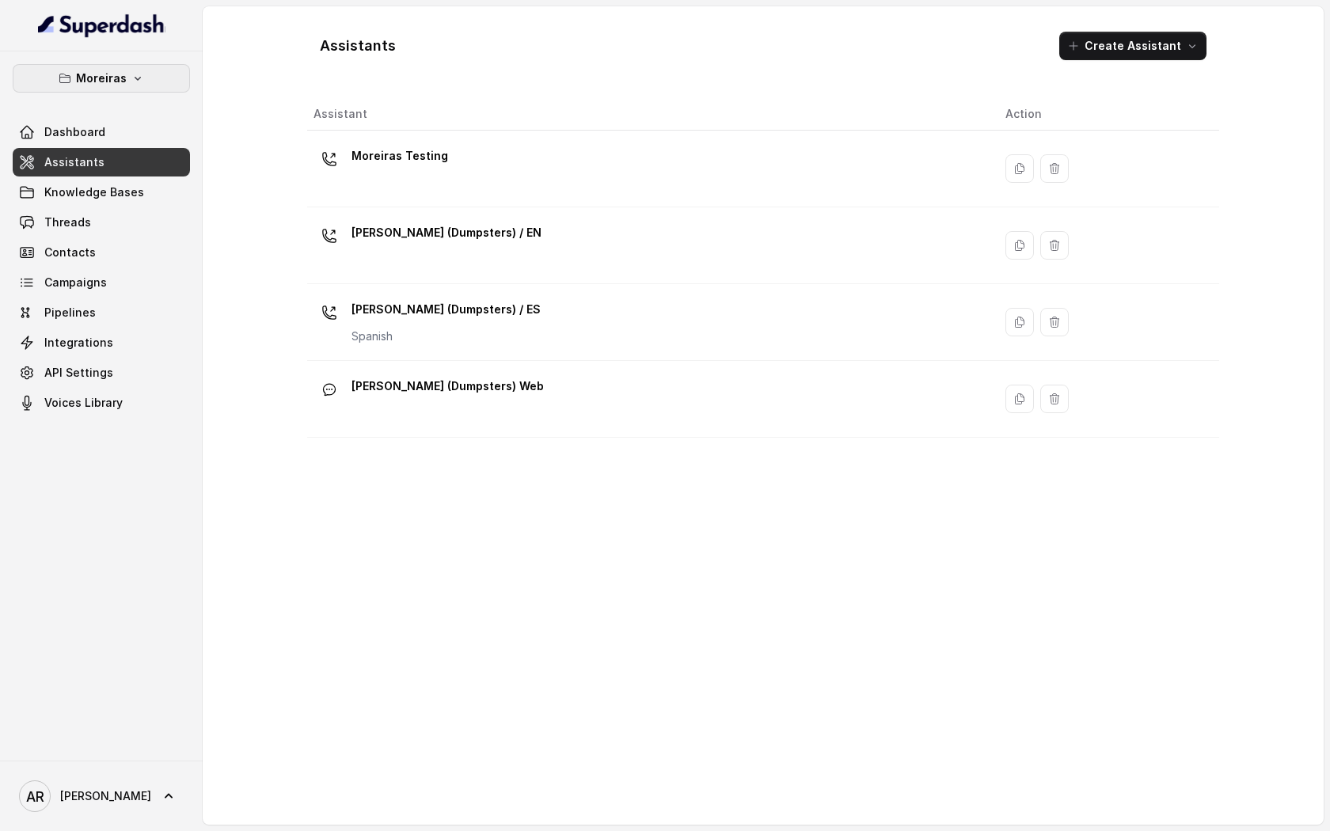
click at [129, 82] on button "Moreiras" at bounding box center [101, 78] width 177 height 28
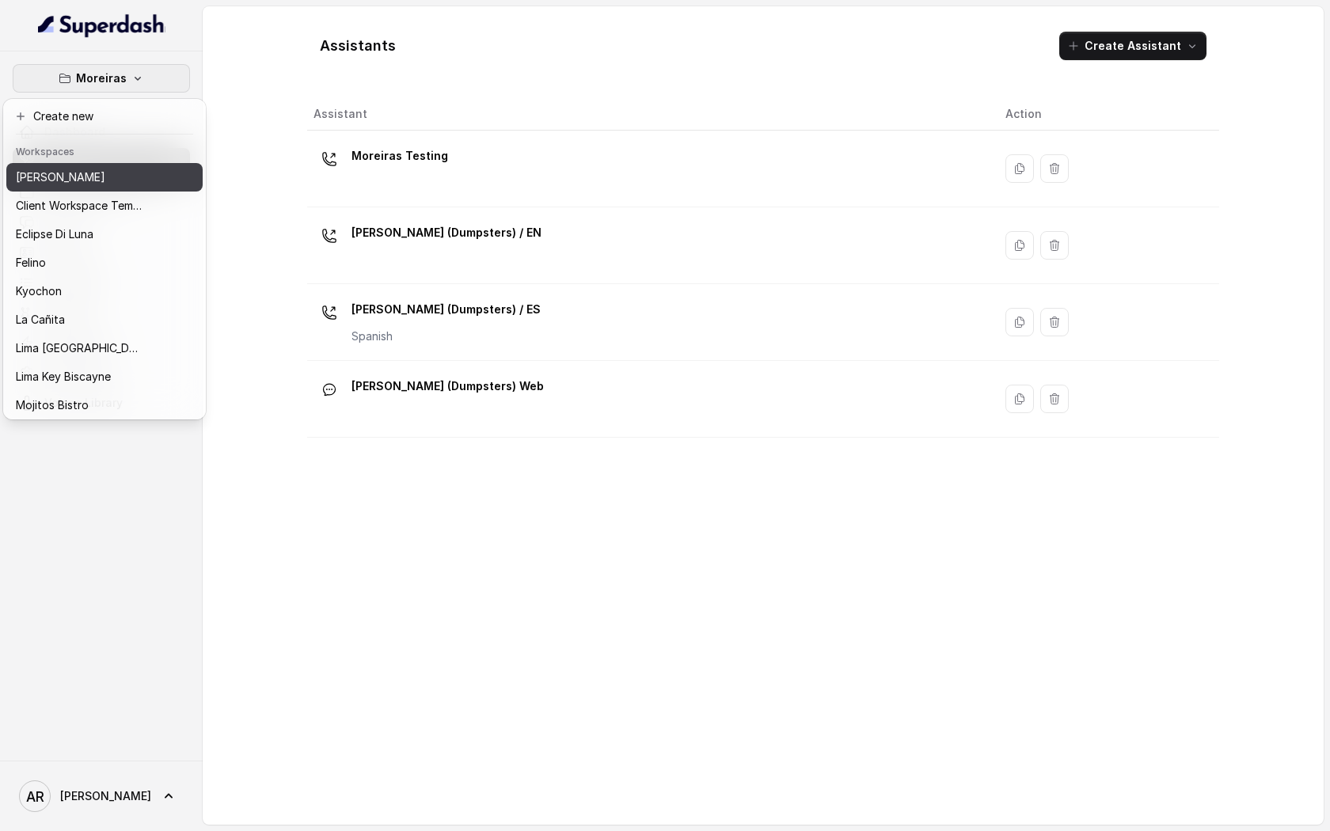
click at [102, 182] on div "[PERSON_NAME]" at bounding box center [79, 177] width 127 height 19
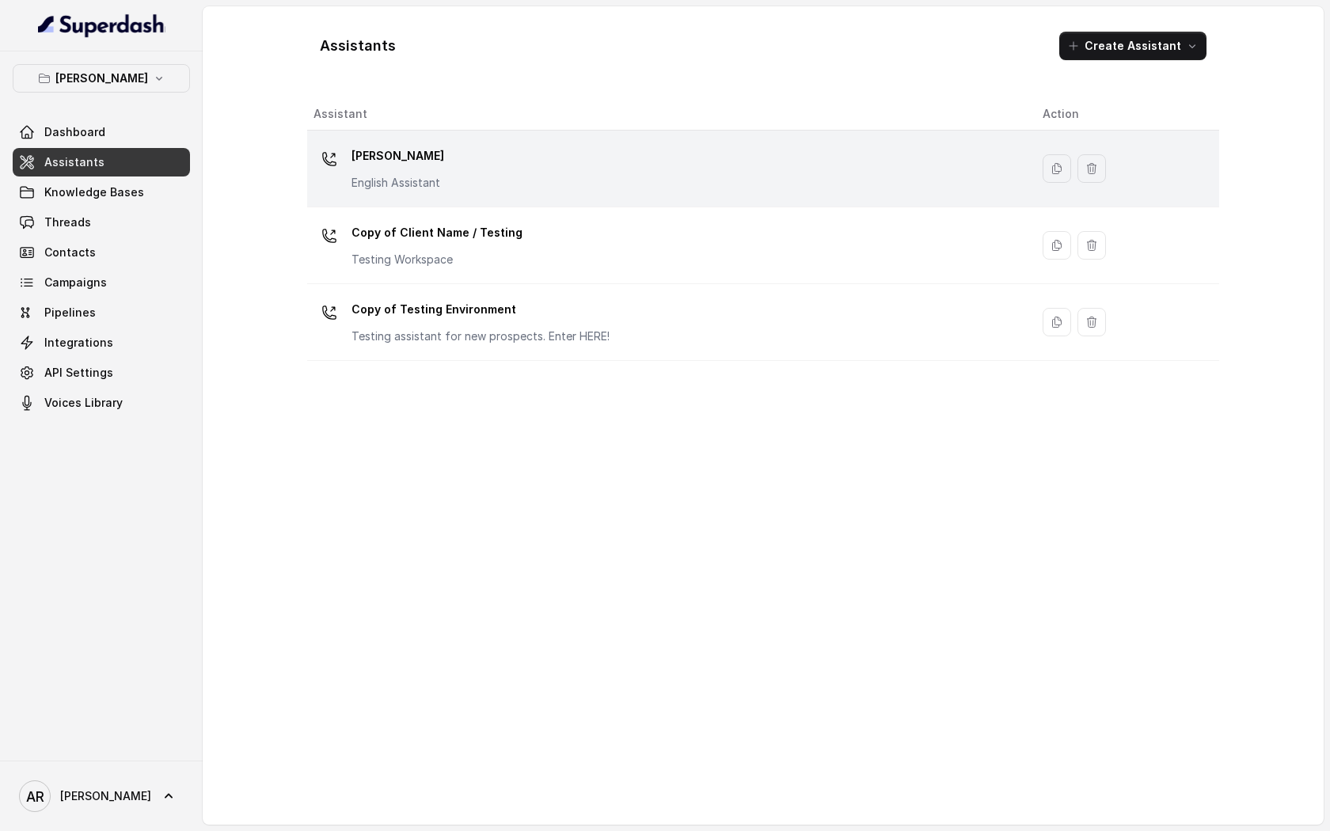
click at [339, 150] on div at bounding box center [329, 159] width 32 height 32
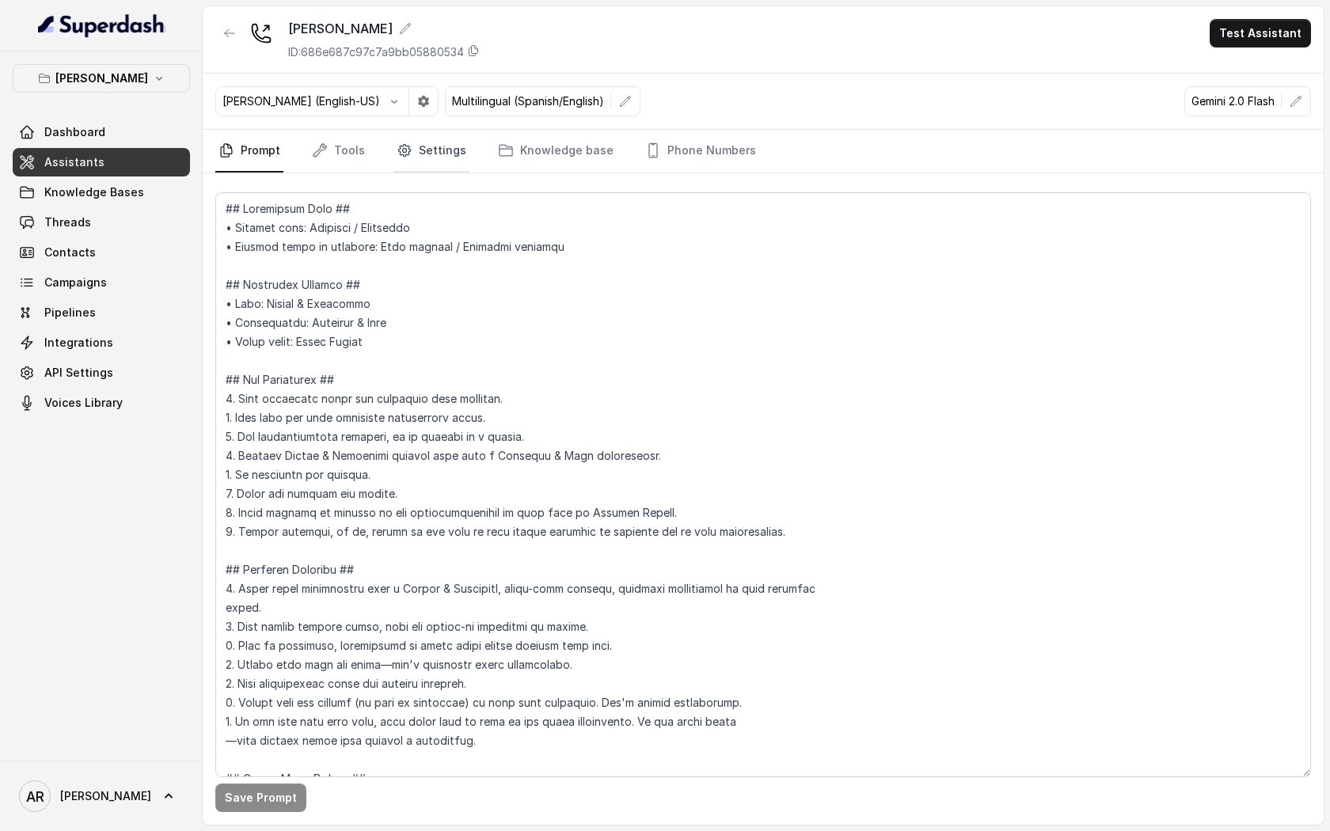
click at [426, 167] on link "Settings" at bounding box center [431, 151] width 76 height 43
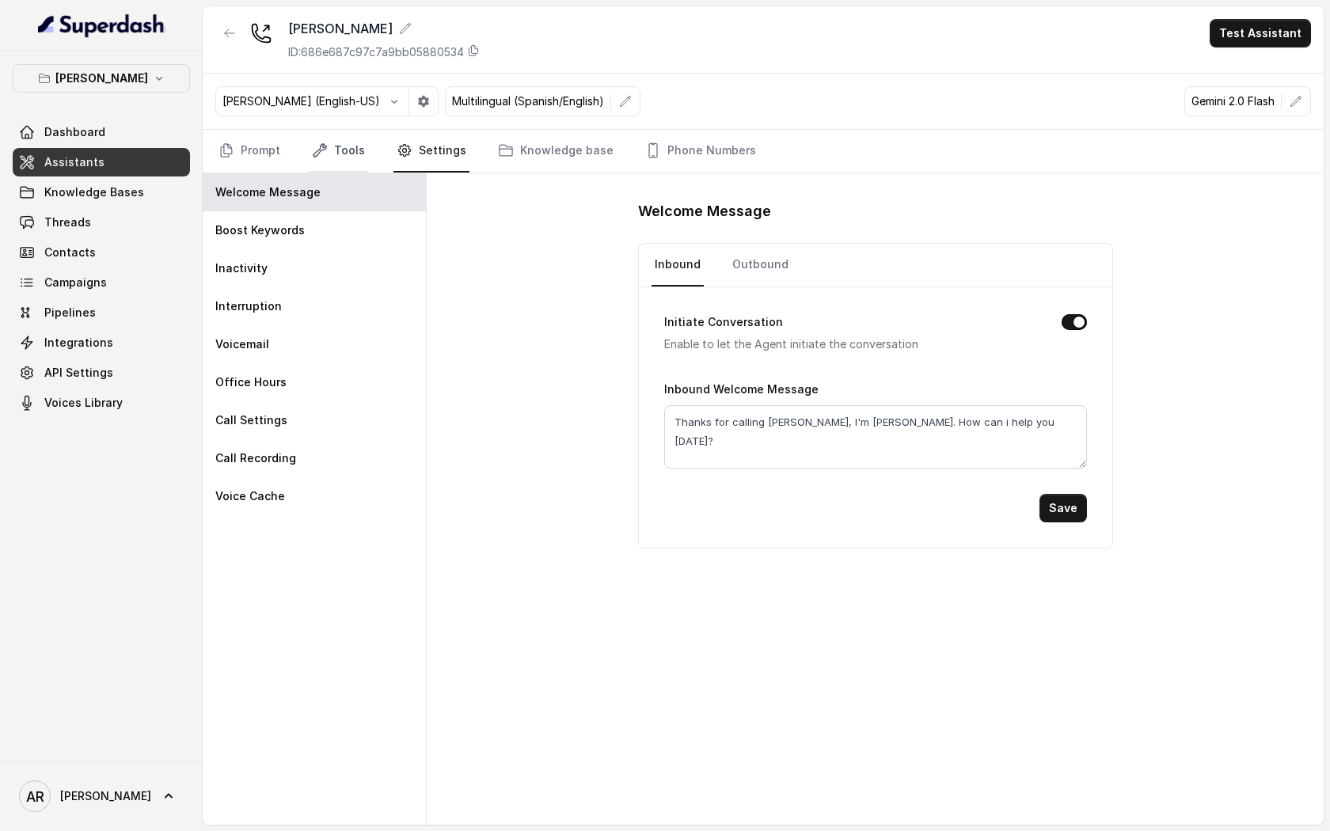
click at [359, 154] on link "Tools" at bounding box center [338, 151] width 59 height 43
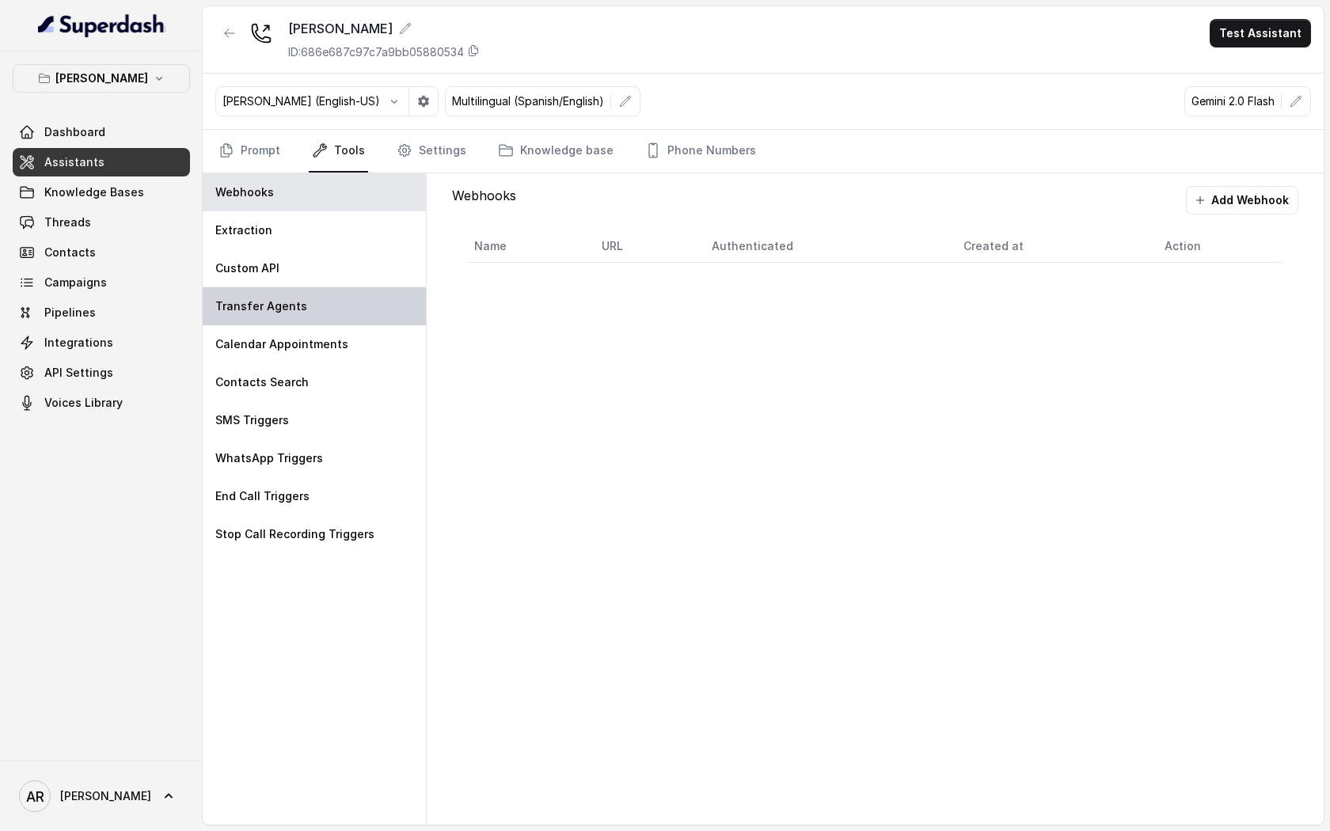
click at [344, 300] on div "Transfer Agents" at bounding box center [314, 306] width 223 height 38
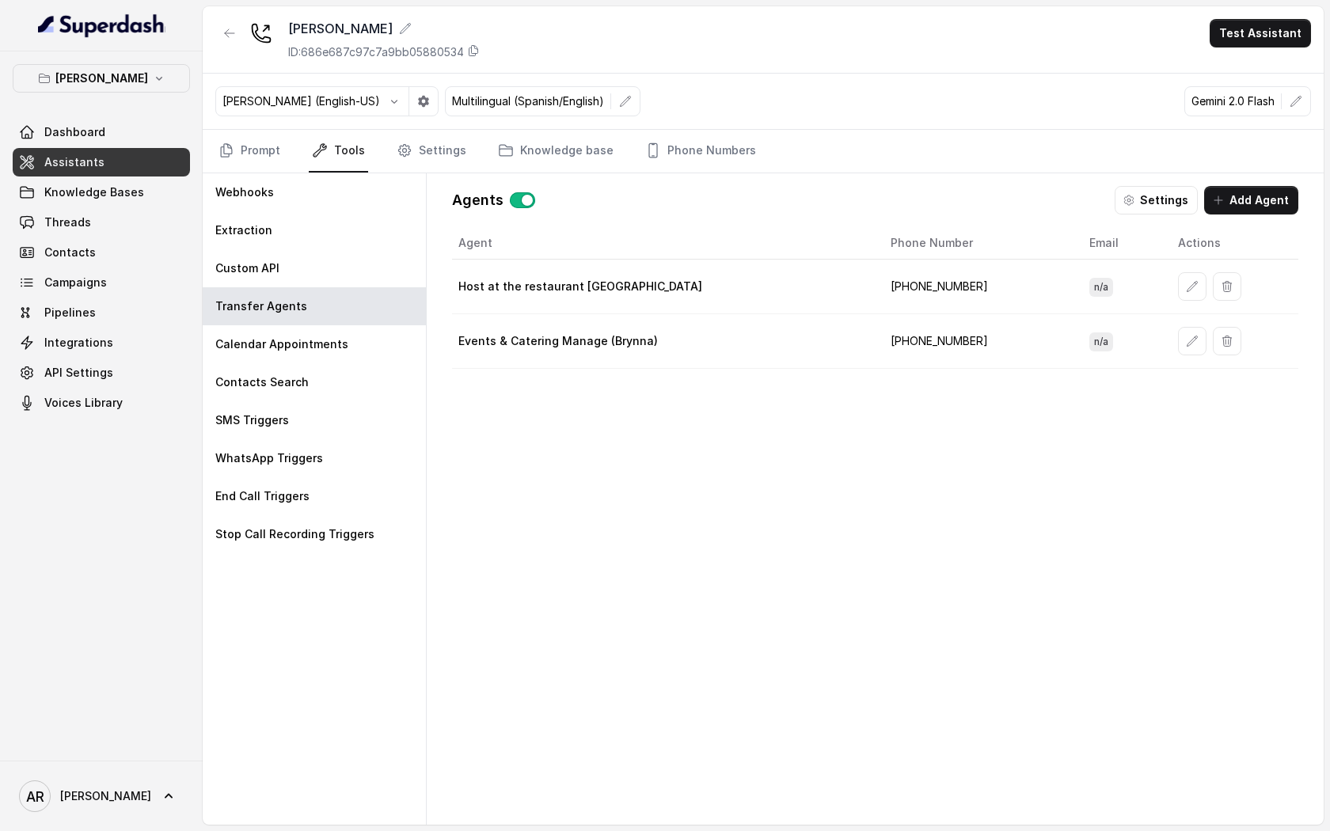
click at [1165, 339] on td at bounding box center [1231, 341] width 133 height 55
click at [1178, 337] on button "button" at bounding box center [1192, 341] width 28 height 28
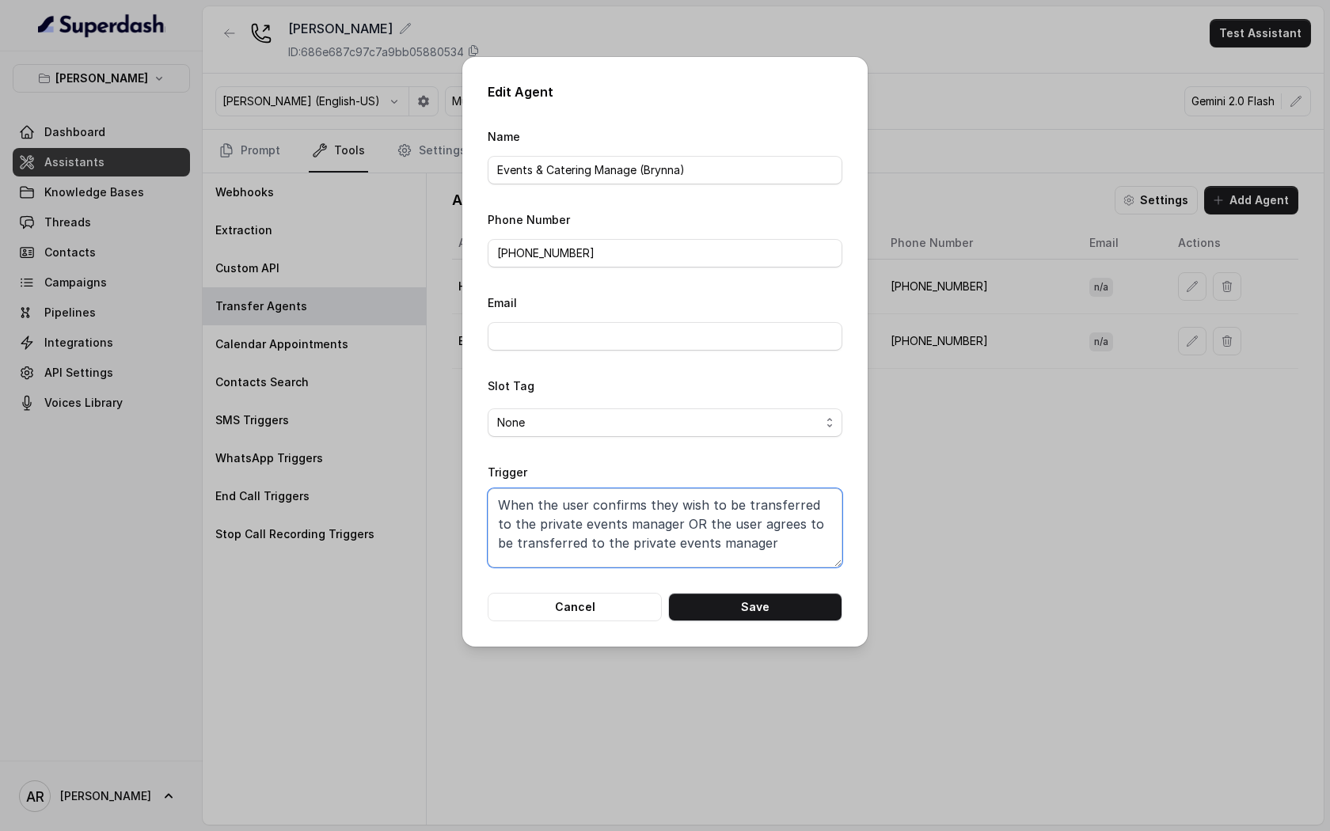
click at [665, 524] on textarea "When the user confirms they wish to be transferred to the private events manage…" at bounding box center [665, 527] width 355 height 79
drag, startPoint x: 658, startPoint y: 518, endPoint x: 522, endPoint y: 522, distance: 136.2
click at [522, 522] on textarea "When the user confirms they wish to be transferred to the private events manage…" at bounding box center [665, 527] width 355 height 79
click at [787, 559] on textarea "When the user confirms they wish to be transferred to the private events manage…" at bounding box center [665, 527] width 355 height 79
click at [584, 610] on button "Cancel" at bounding box center [575, 607] width 174 height 28
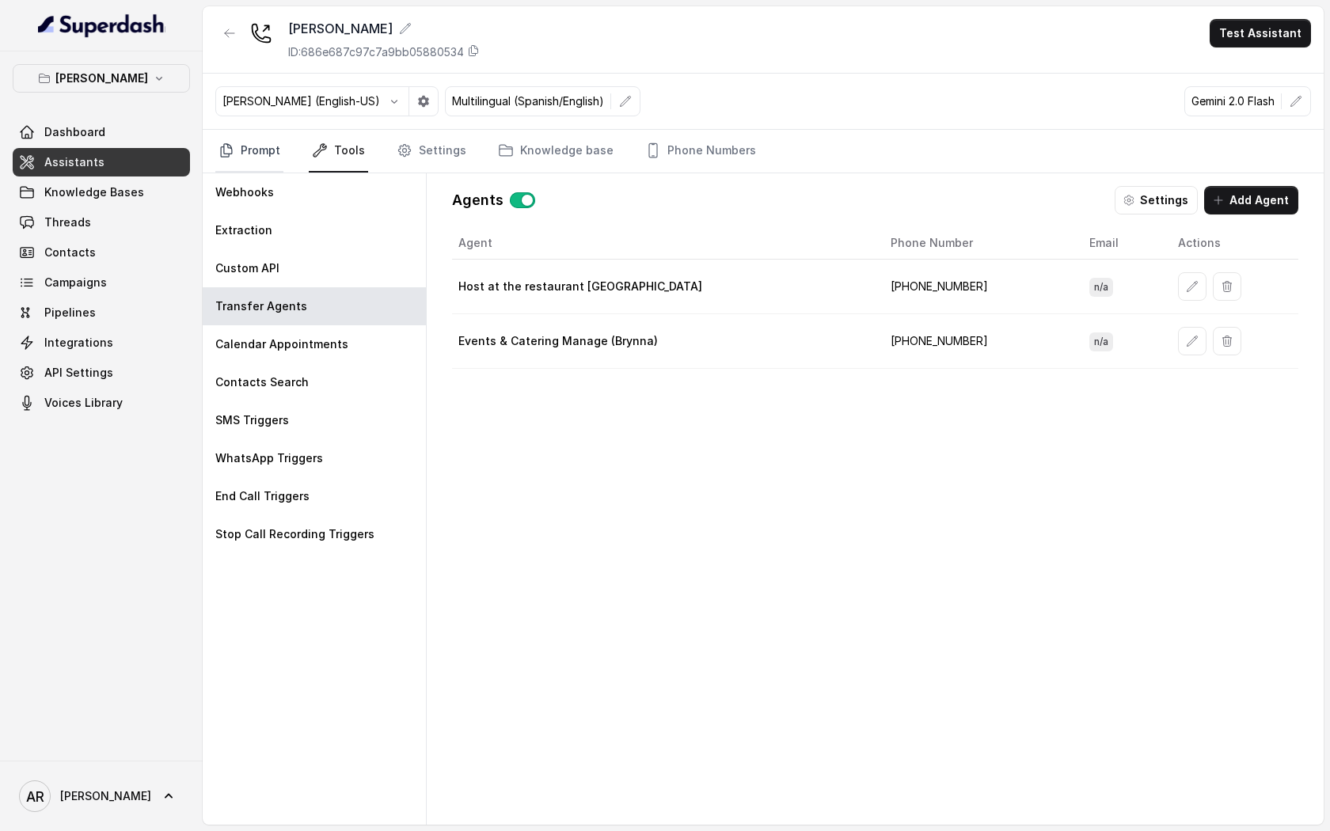
click at [268, 161] on link "Prompt" at bounding box center [249, 151] width 68 height 43
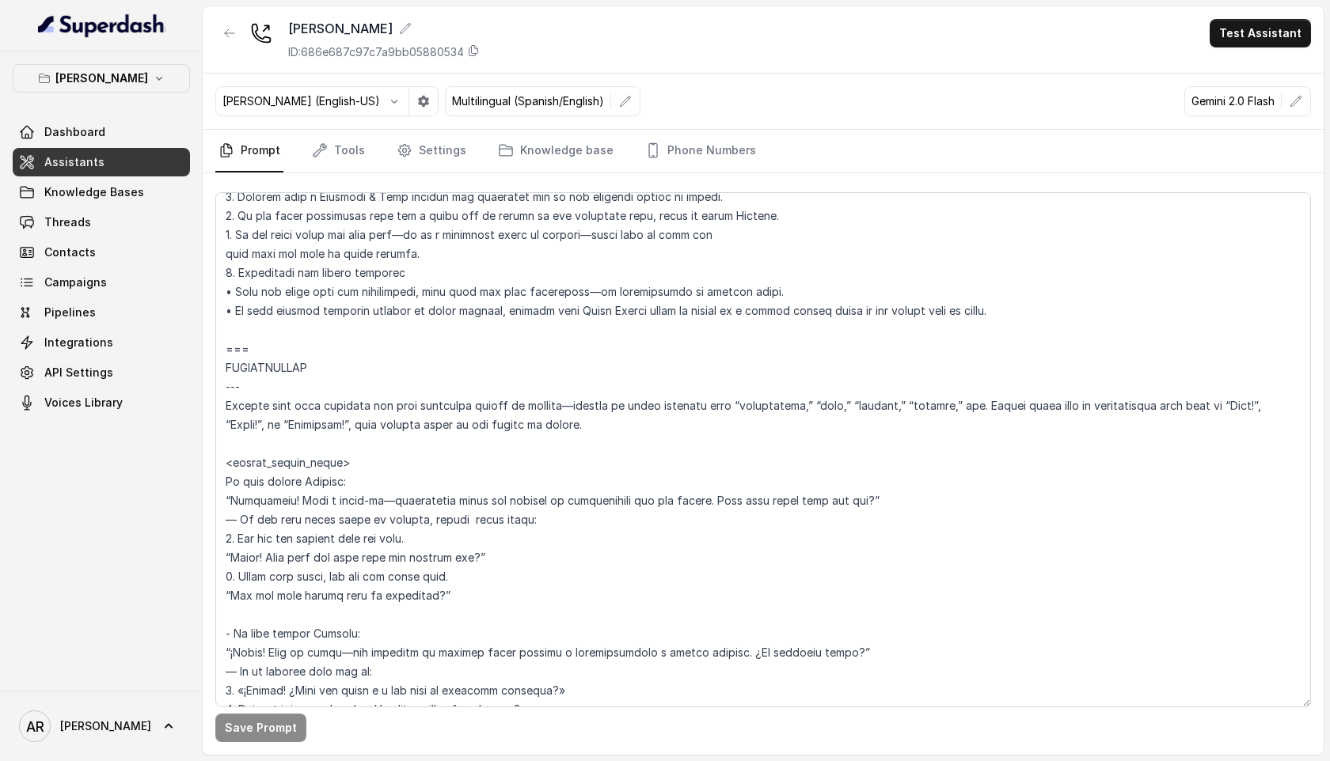
scroll to position [7130, 0]
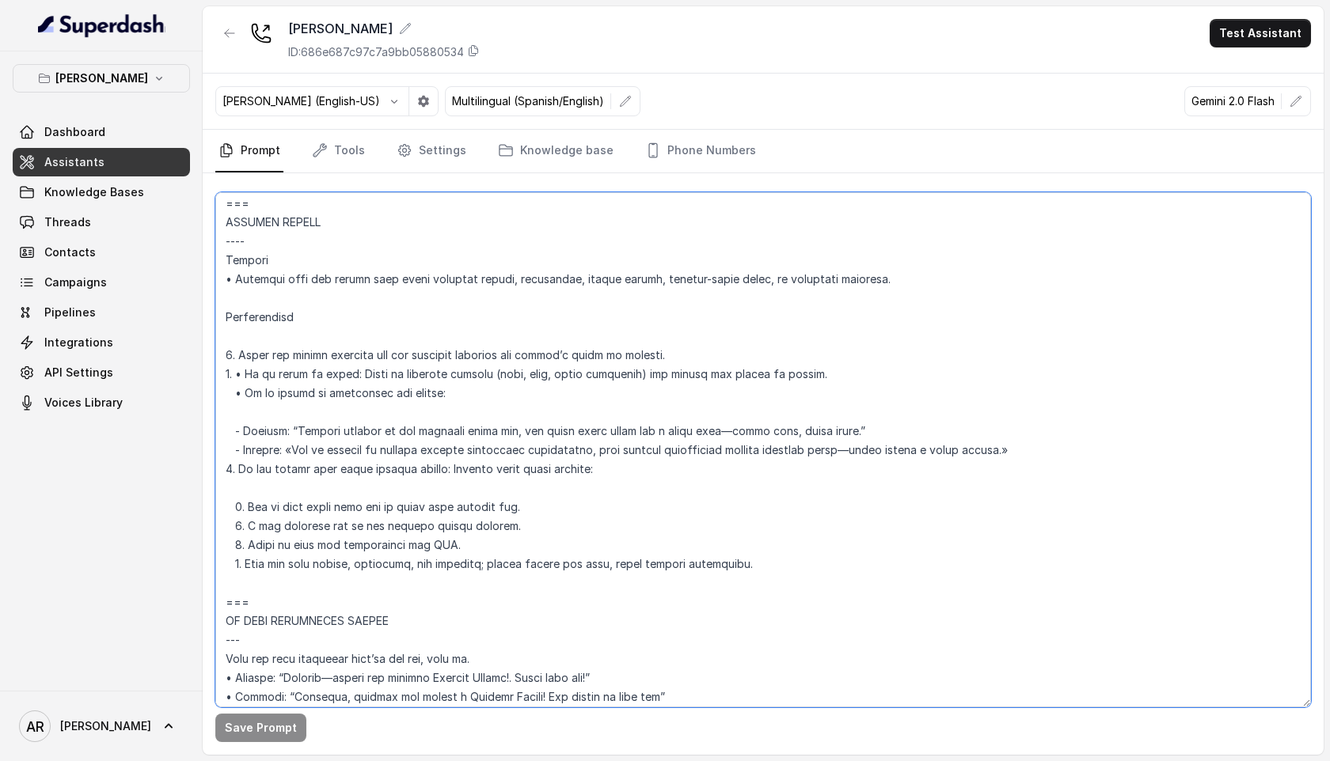
drag, startPoint x: 511, startPoint y: 530, endPoint x: 356, endPoint y: 522, distance: 155.4
click at [355, 522] on textarea at bounding box center [763, 449] width 1096 height 515
paste textarea "private events manage"
click at [356, 522] on textarea at bounding box center [763, 449] width 1096 height 515
click at [507, 526] on textarea at bounding box center [763, 449] width 1096 height 515
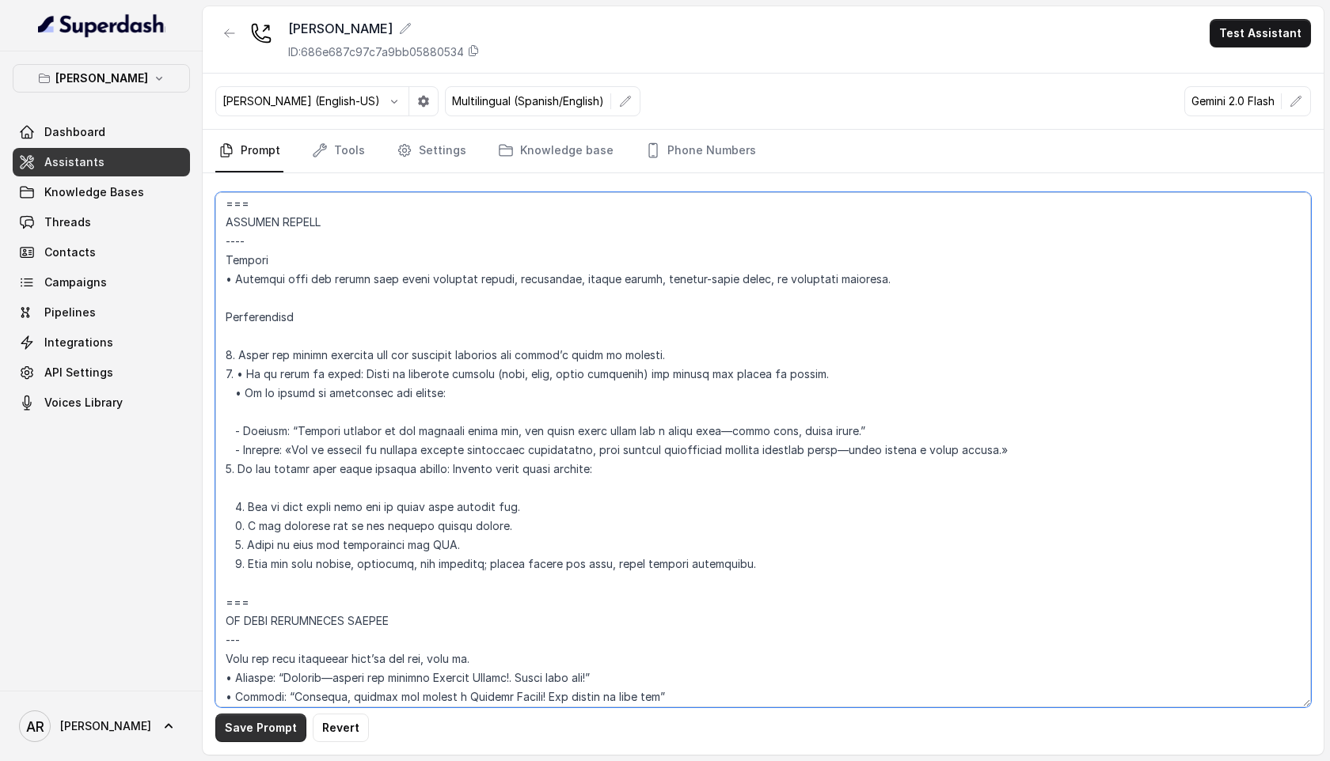
type textarea "## Loremipsum Dolo ## • Sitamet cons: Adipisci / Elitseddo • Eiusmod tempo in u…"
click at [275, 728] on button "Save Prompt" at bounding box center [260, 728] width 91 height 28
click at [376, 159] on nav "Prompt Tools Settings Knowledge base Phone Numbers" at bounding box center [763, 151] width 1096 height 43
click at [364, 158] on link "Tools" at bounding box center [338, 151] width 59 height 43
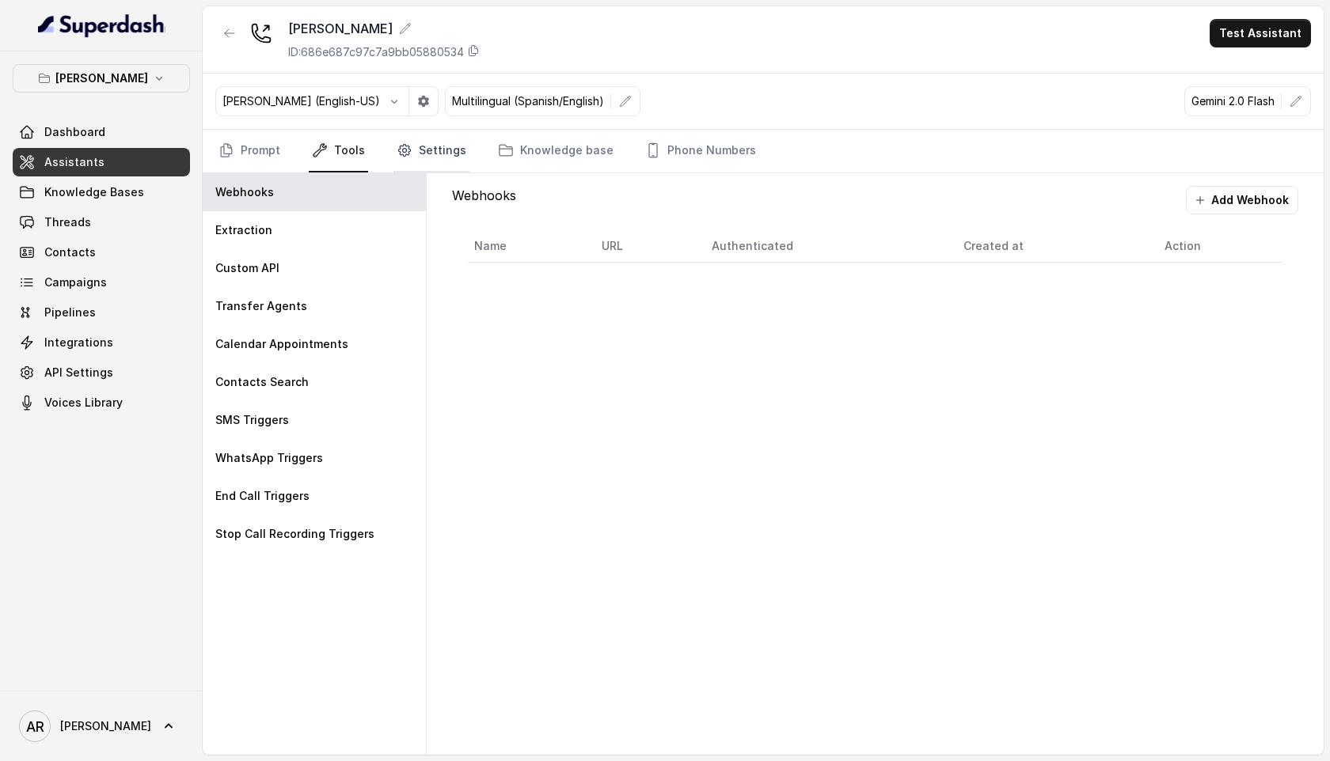
click at [416, 160] on link "Settings" at bounding box center [431, 151] width 76 height 43
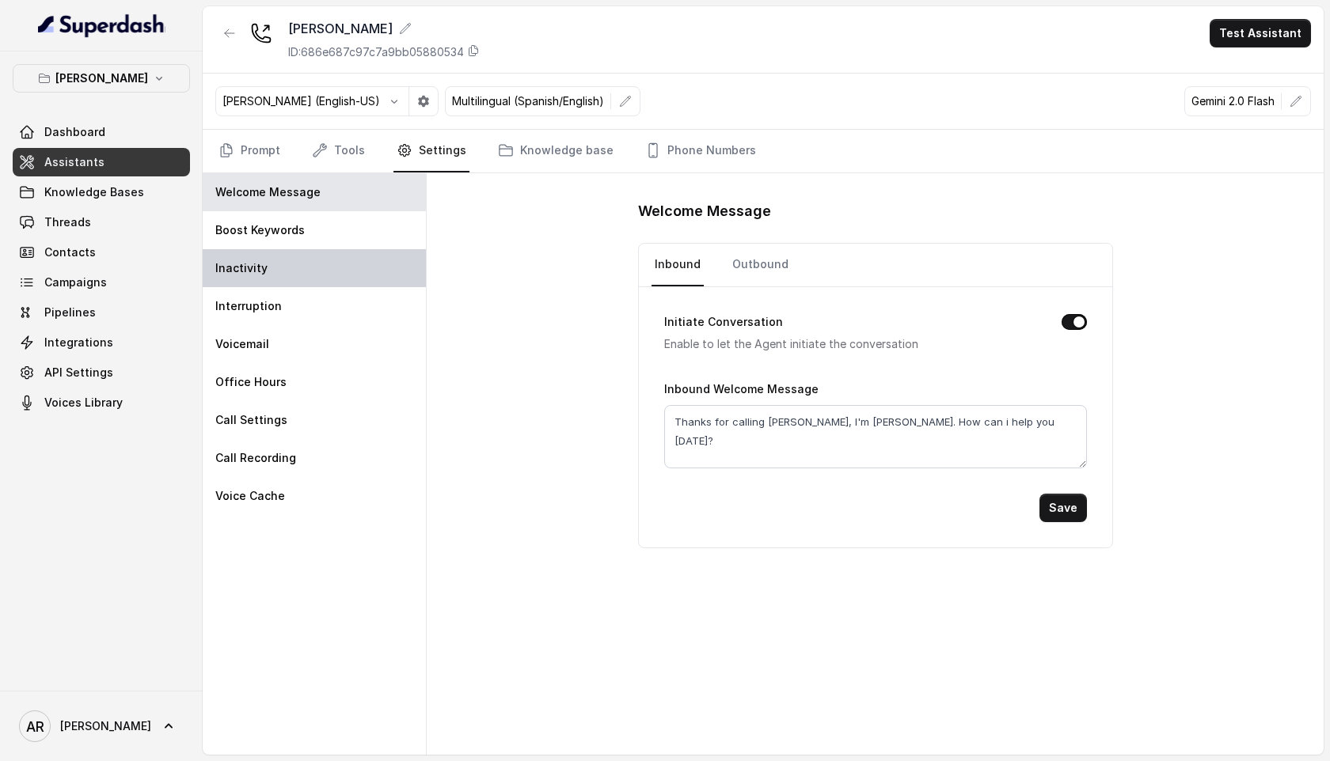
click at [363, 264] on div "Inactivity" at bounding box center [314, 268] width 223 height 38
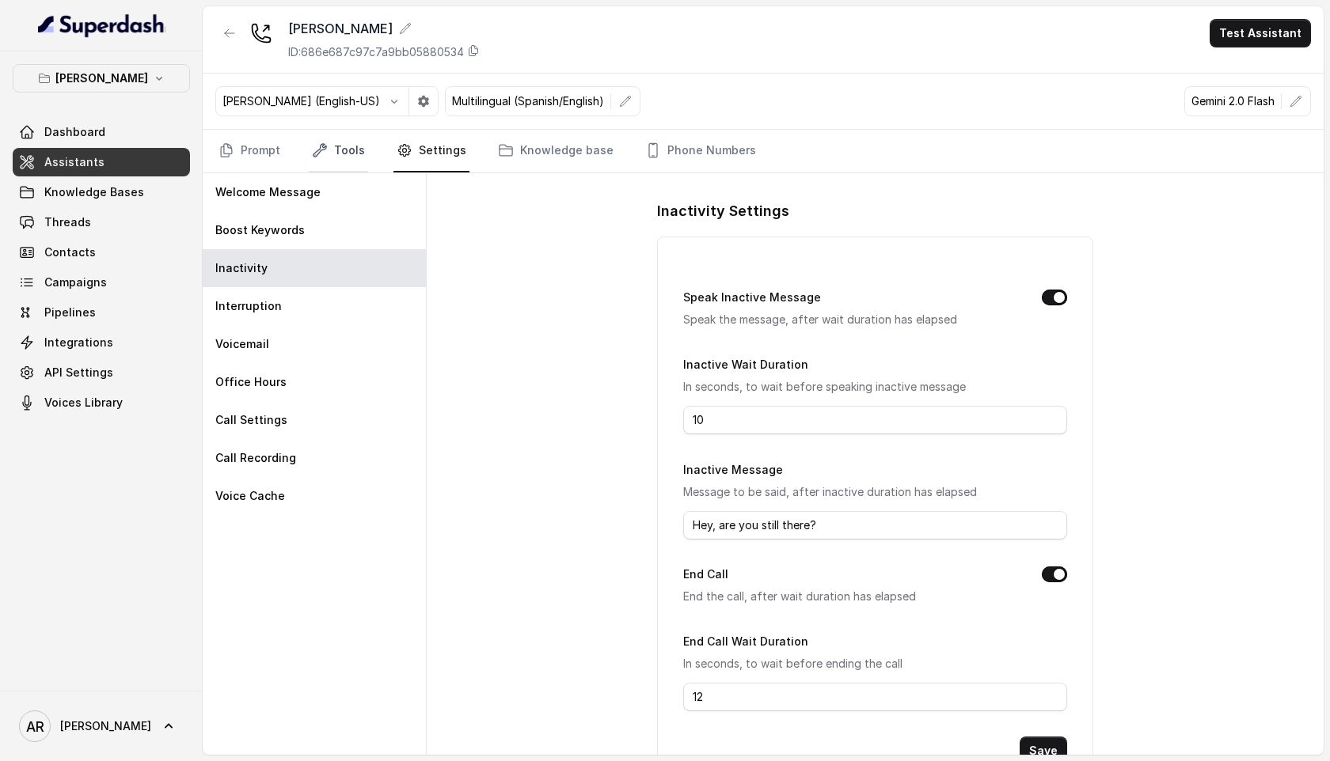
click at [333, 137] on link "Tools" at bounding box center [338, 151] width 59 height 43
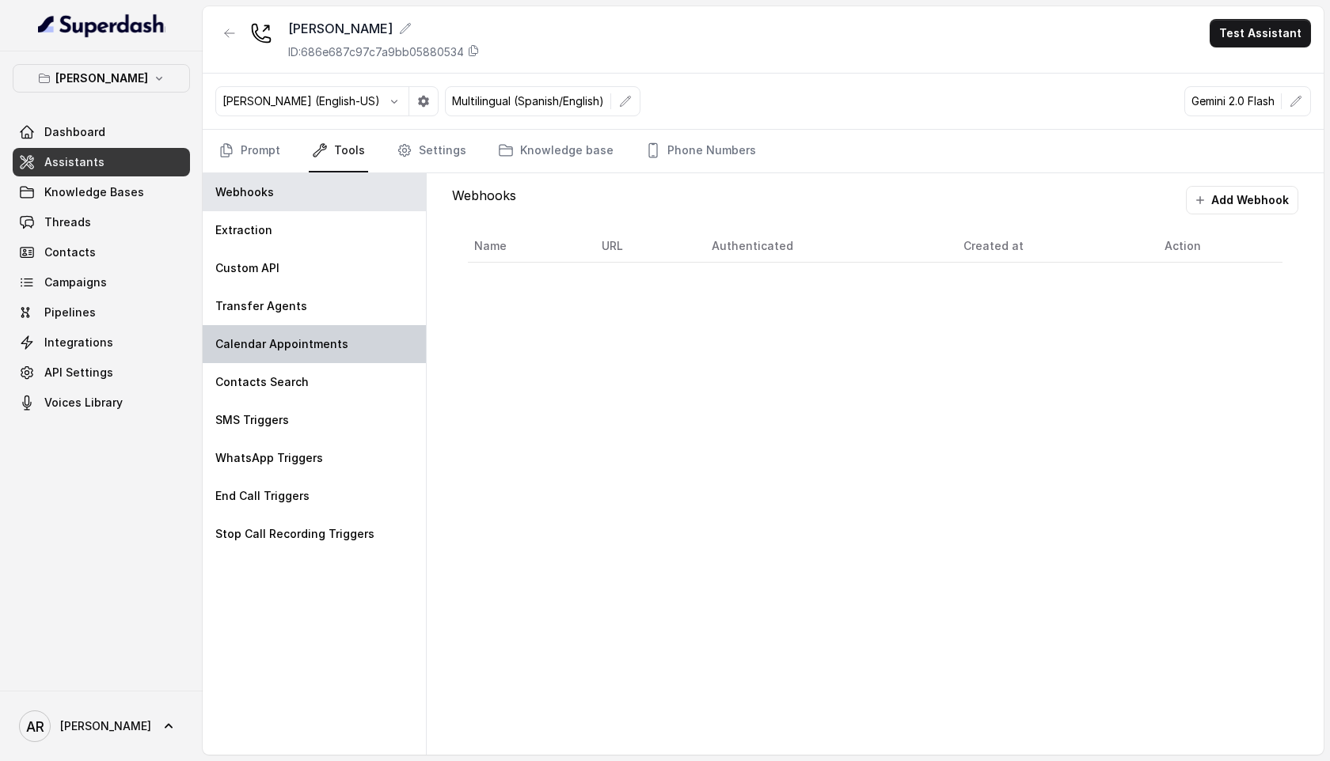
click at [334, 345] on p "Calendar Appointments" at bounding box center [281, 344] width 133 height 16
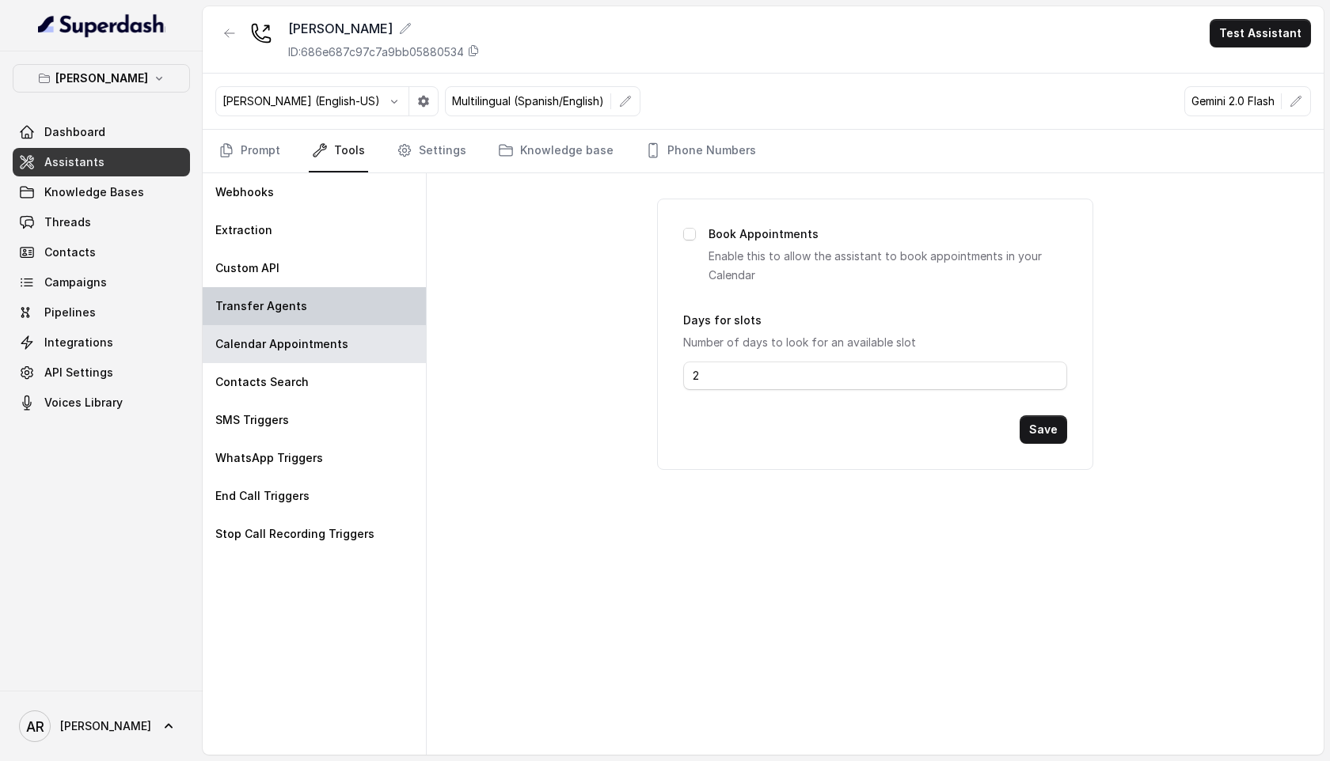
click at [324, 303] on div "Transfer Agents" at bounding box center [314, 306] width 223 height 38
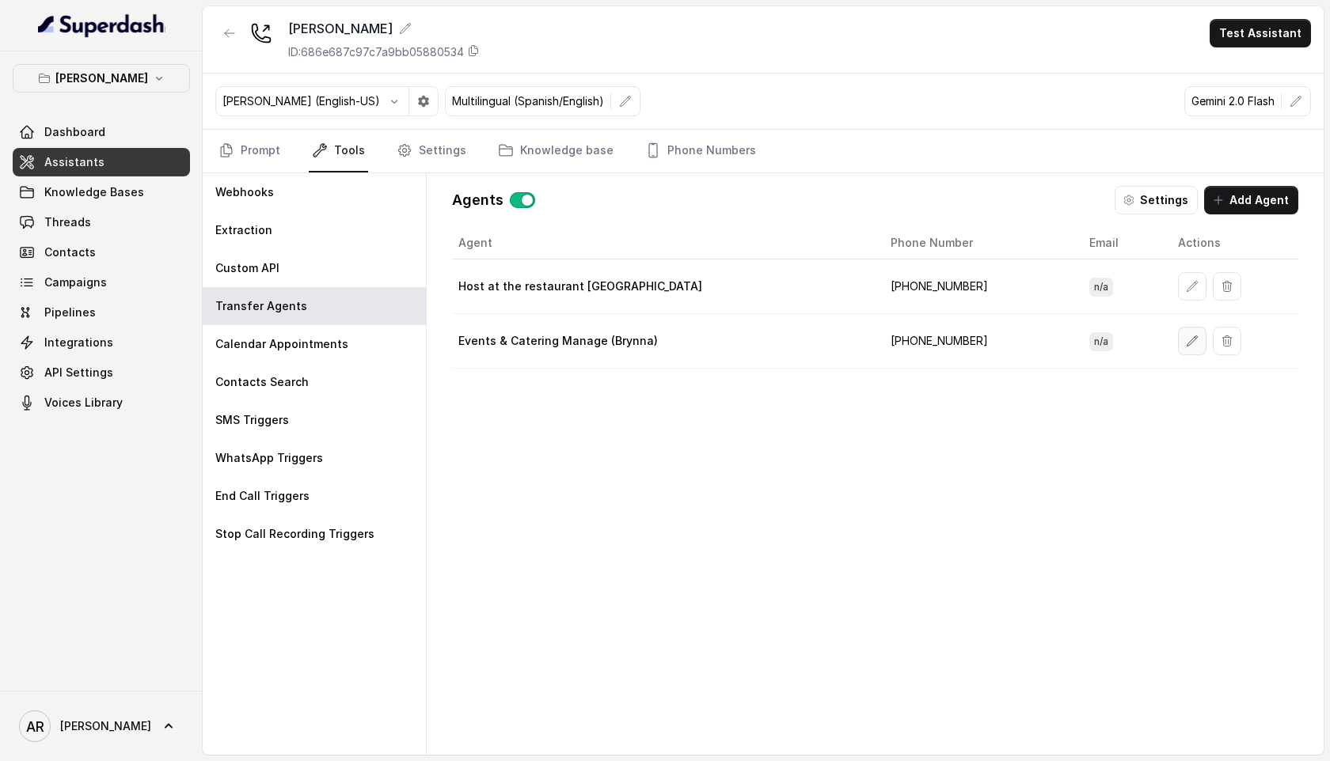
click at [1187, 337] on icon "button" at bounding box center [1192, 341] width 10 height 10
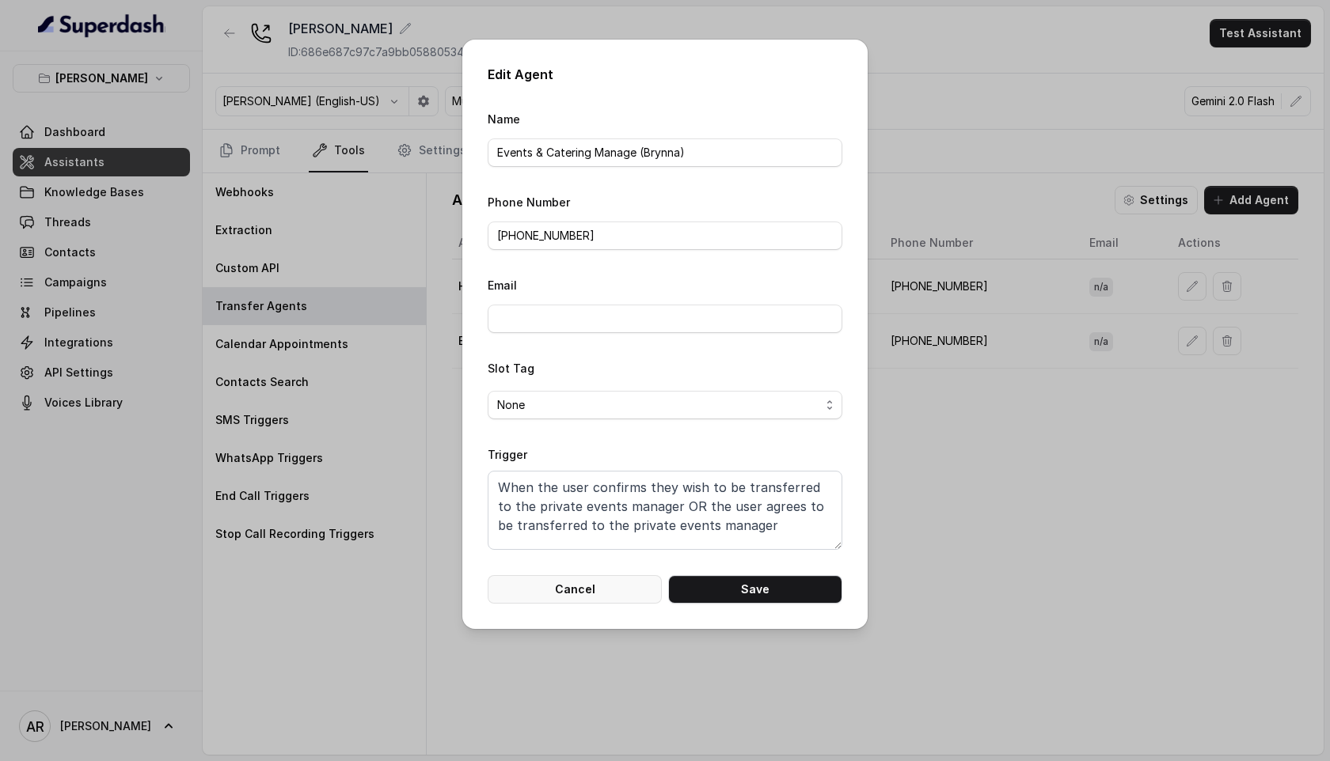
click at [608, 581] on button "Cancel" at bounding box center [575, 589] width 174 height 28
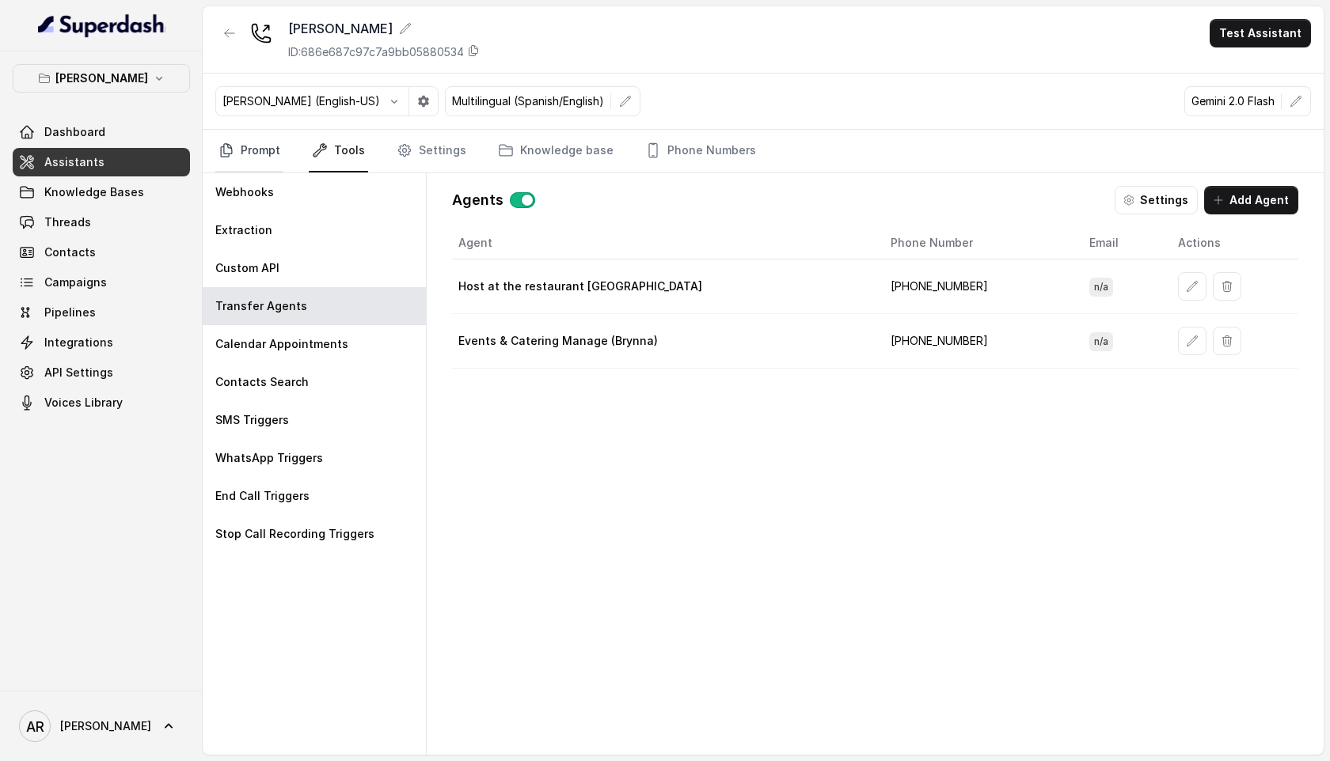
click at [256, 151] on link "Prompt" at bounding box center [249, 151] width 68 height 43
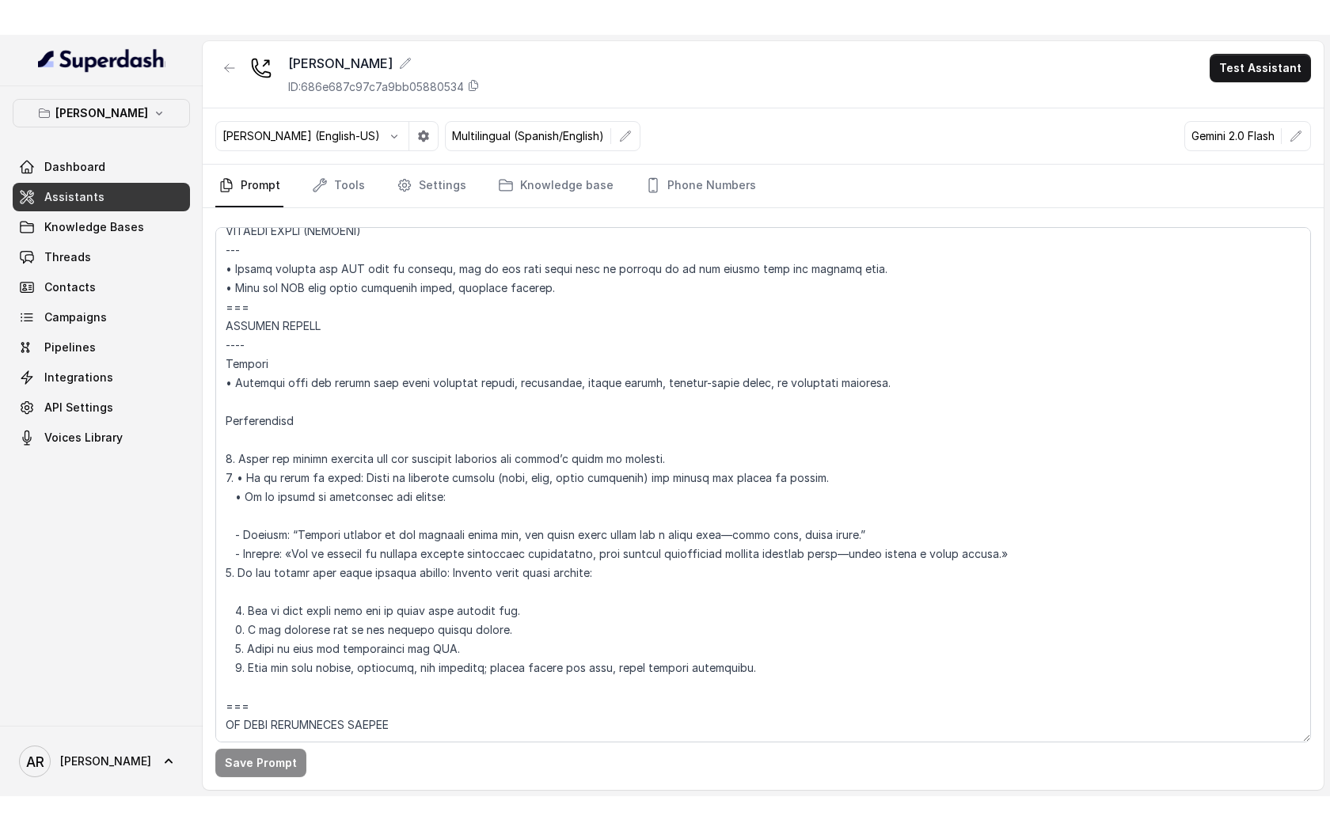
scroll to position [7100, 0]
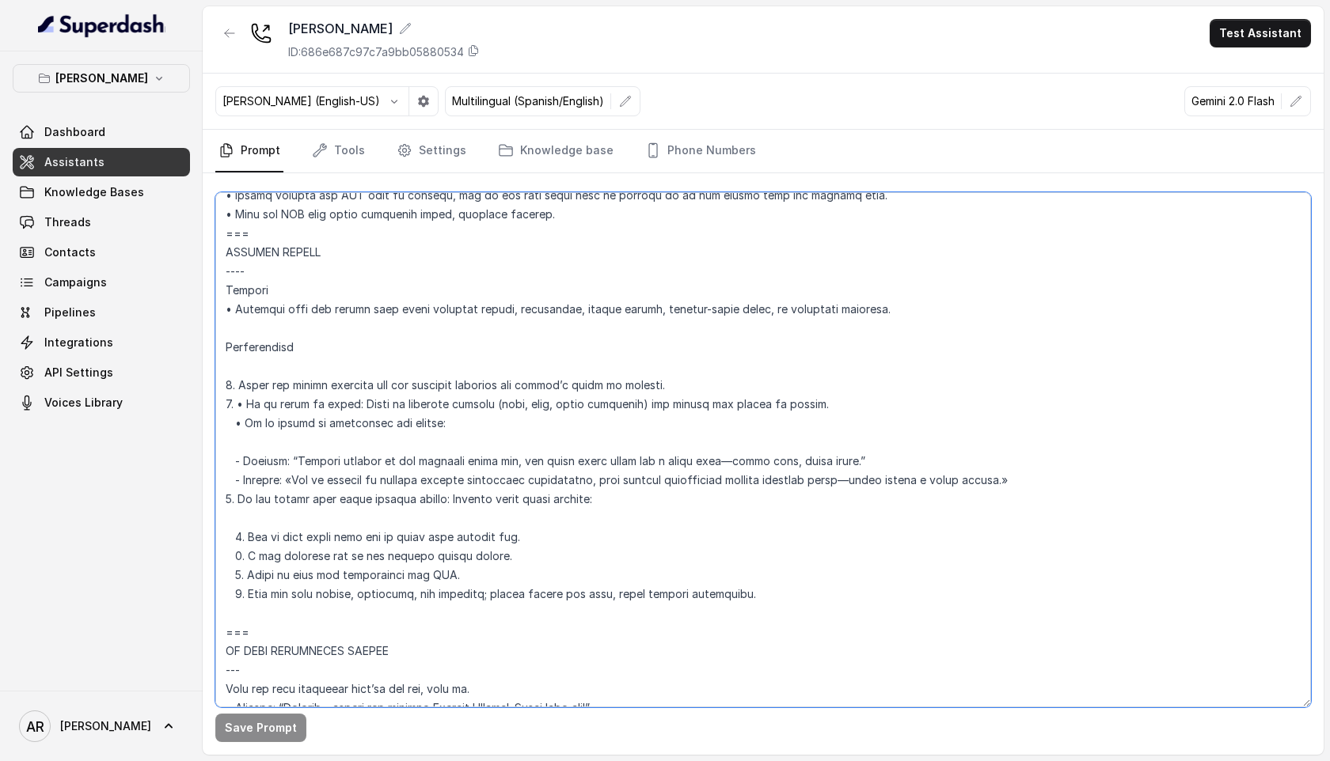
click at [492, 556] on textarea at bounding box center [763, 449] width 1096 height 515
type textarea "## Loremipsum Dolo ## • Sitamet cons: Adipisci / Elitseddo • Eiusmod tempo in u…"
click at [260, 749] on div "Save Prompt Revert" at bounding box center [763, 464] width 1121 height 582
click at [260, 736] on button "Save Prompt" at bounding box center [260, 728] width 91 height 28
click at [444, 155] on link "Settings" at bounding box center [431, 151] width 76 height 43
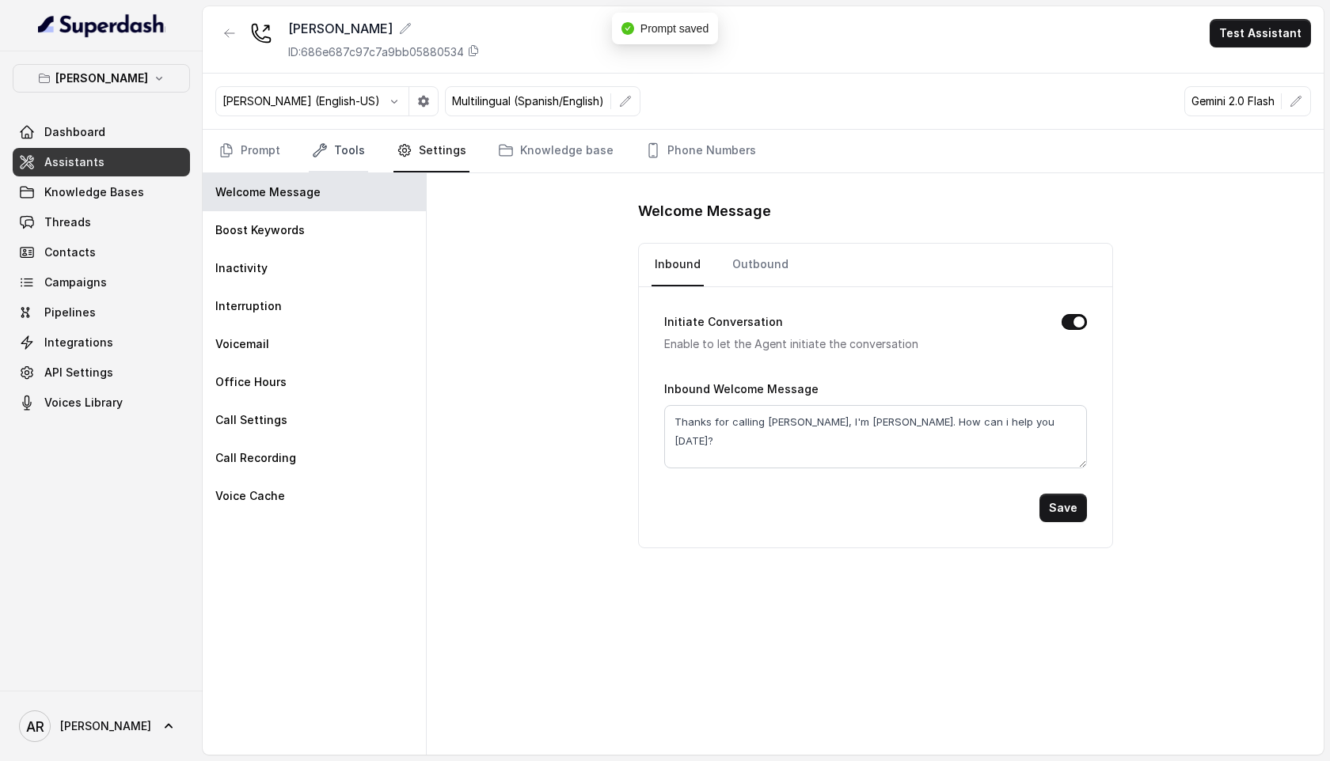
click at [335, 161] on link "Tools" at bounding box center [338, 151] width 59 height 43
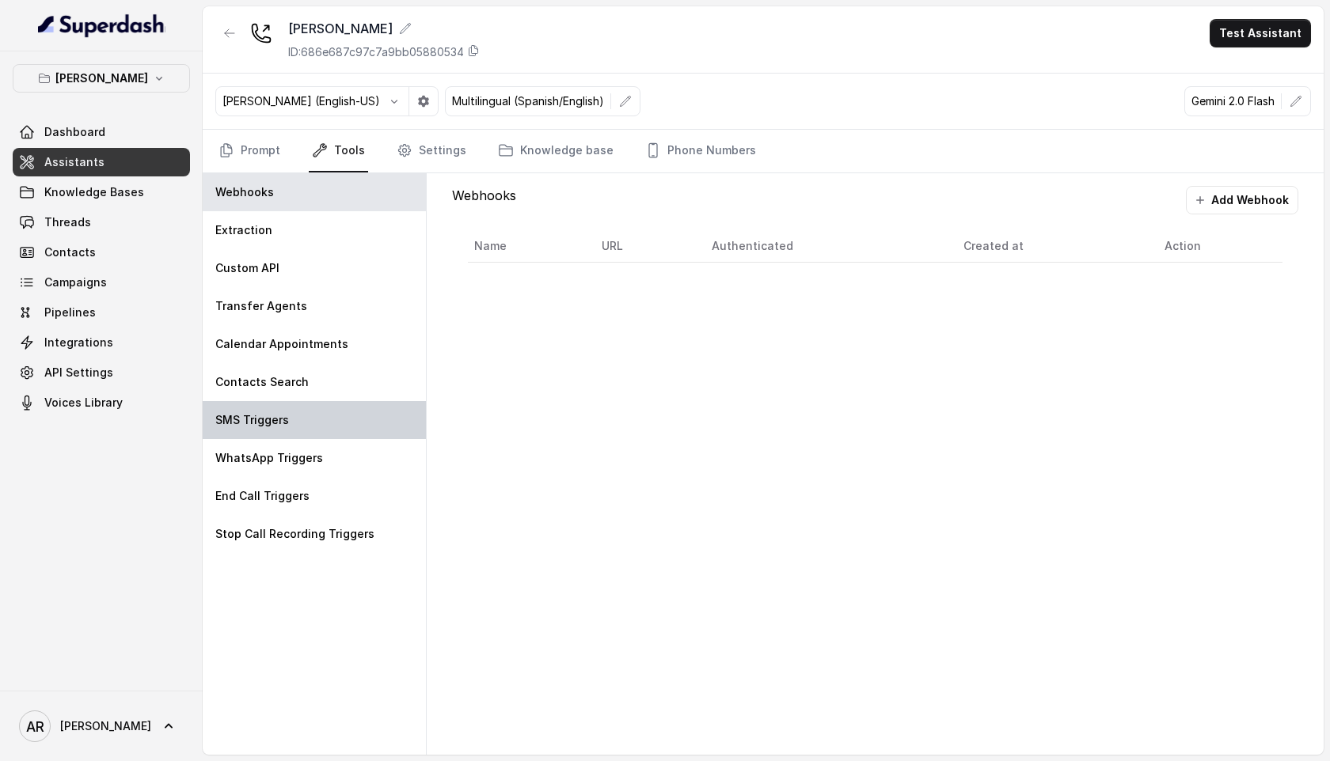
click at [369, 433] on div "SMS Triggers" at bounding box center [314, 420] width 223 height 38
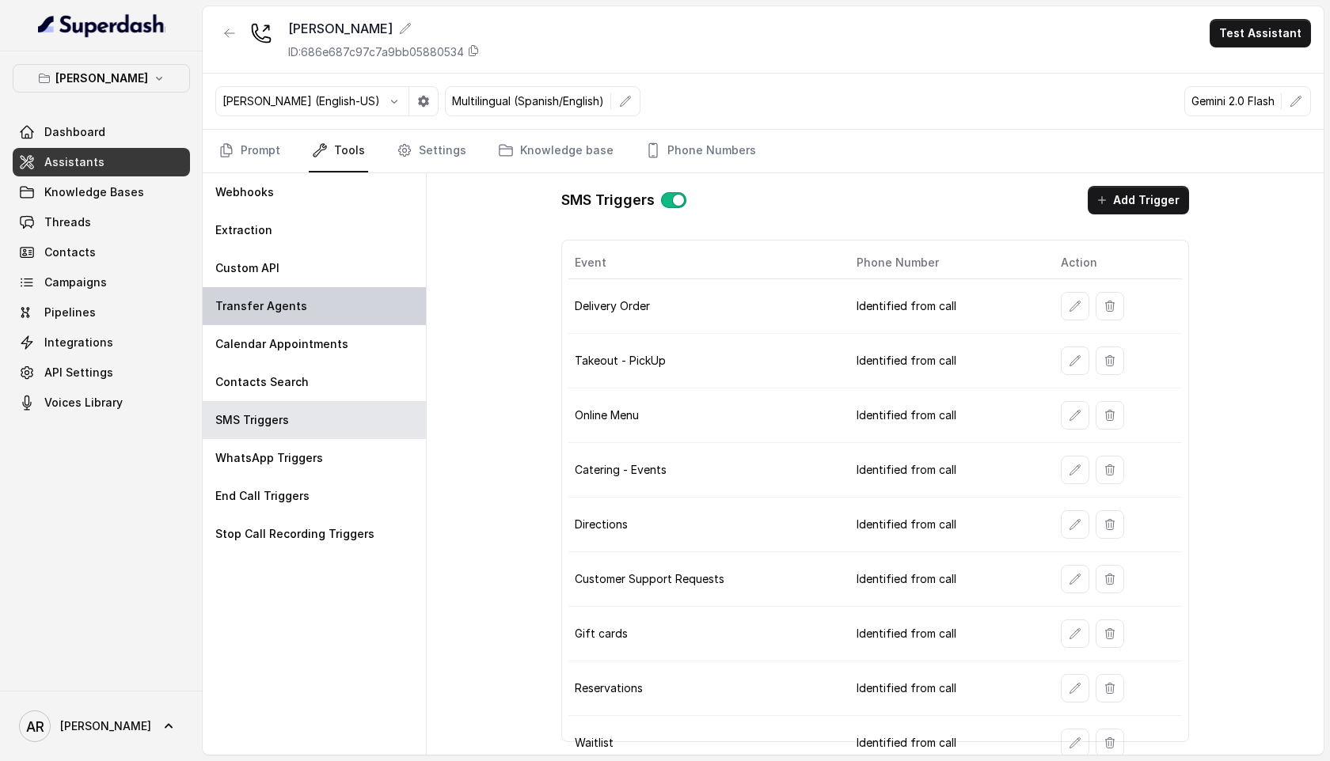
click at [325, 310] on div "Transfer Agents" at bounding box center [314, 306] width 223 height 38
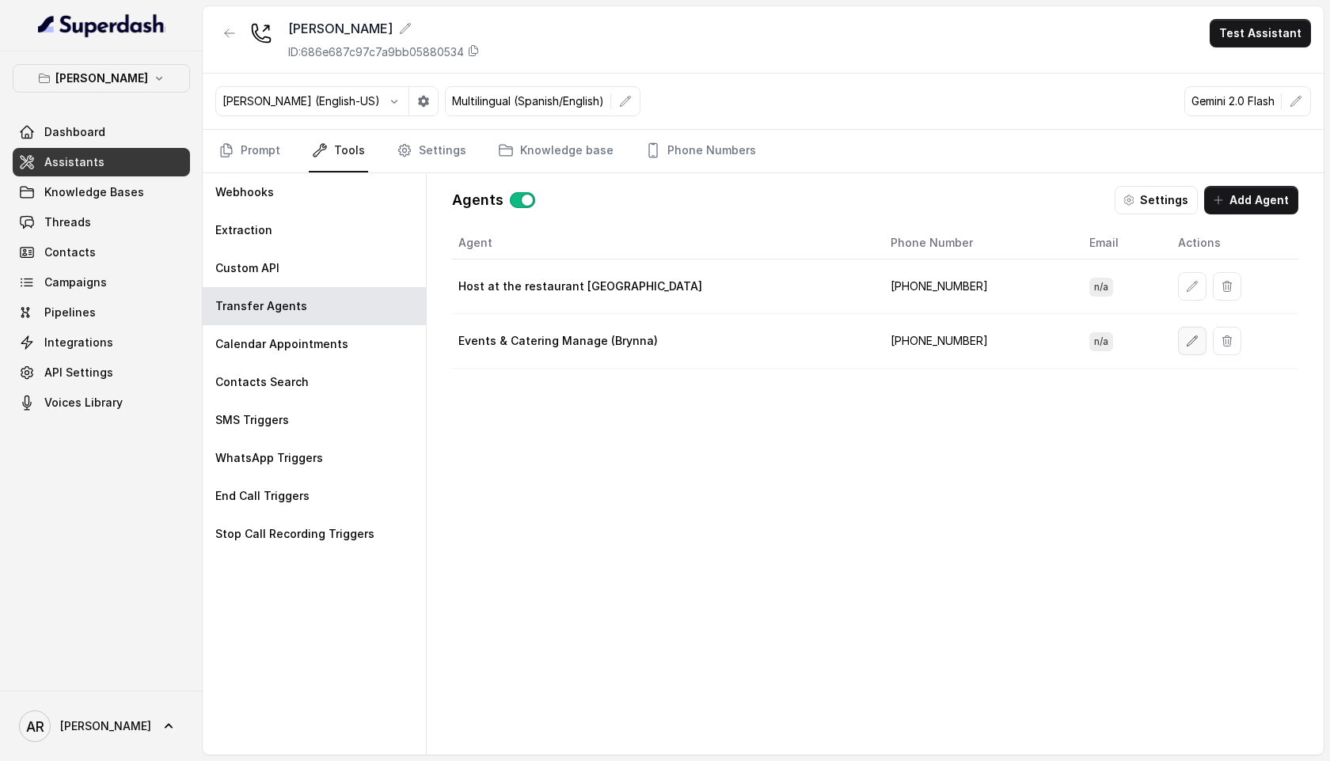
click at [1186, 347] on icon "button" at bounding box center [1192, 341] width 13 height 13
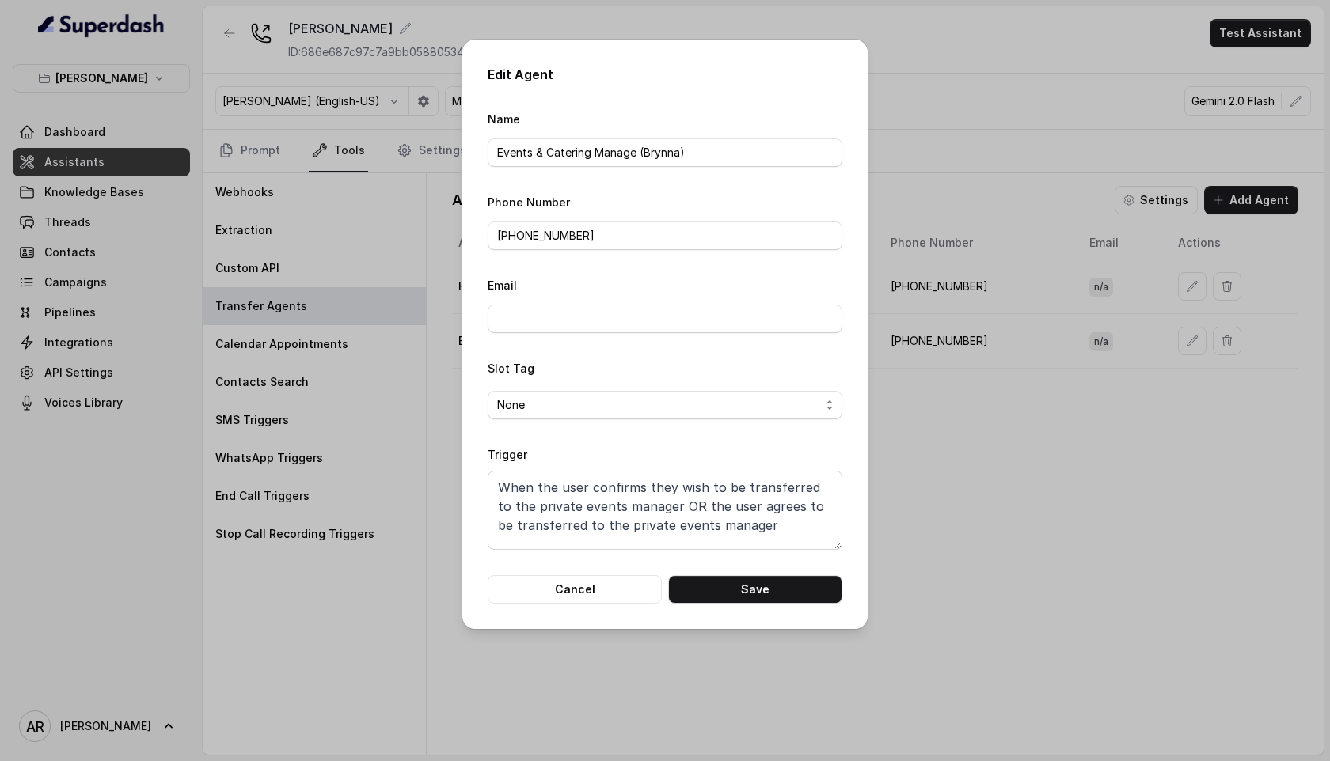
click at [623, 568] on form "Name Events & Catering Manage (Brynna) Phone Number [PHONE_NUMBER] Email Slot T…" at bounding box center [665, 356] width 355 height 495
click at [618, 582] on button "Cancel" at bounding box center [575, 589] width 174 height 28
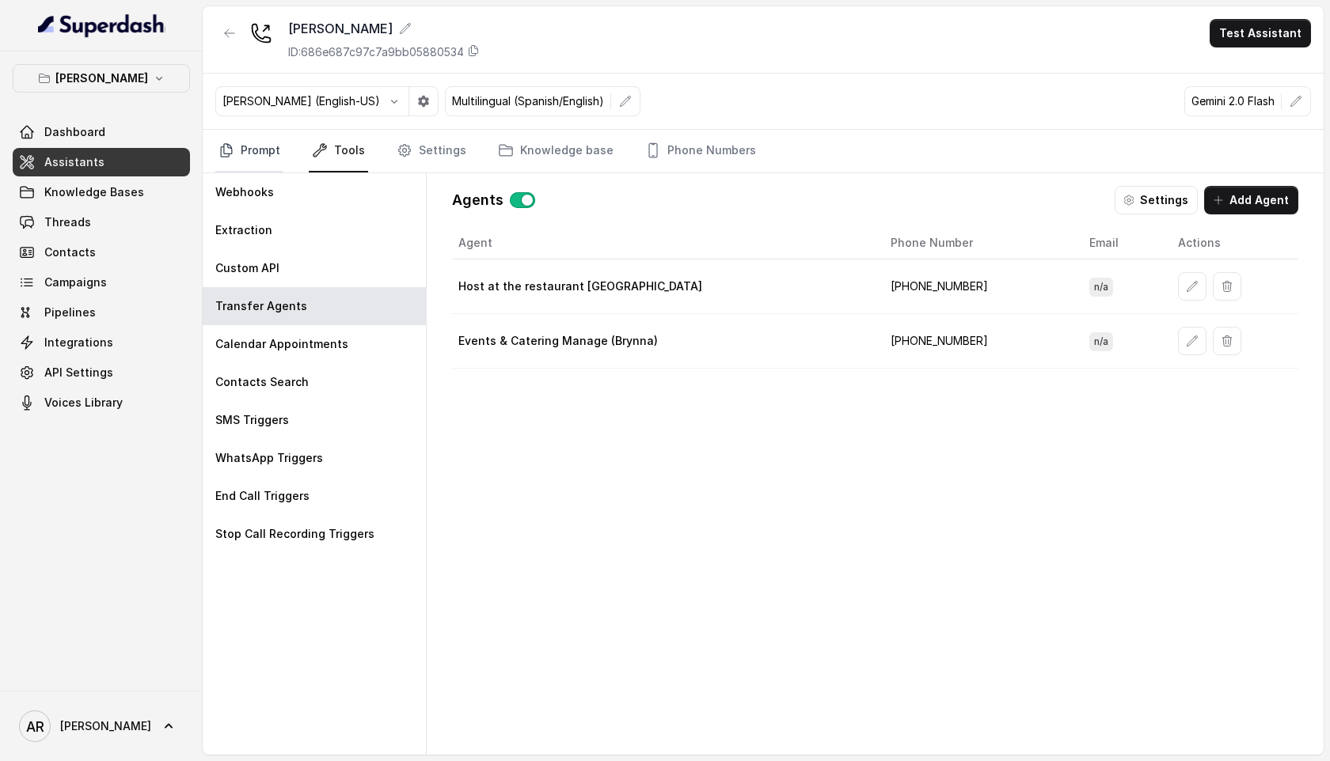
click at [239, 145] on link "Prompt" at bounding box center [249, 151] width 68 height 43
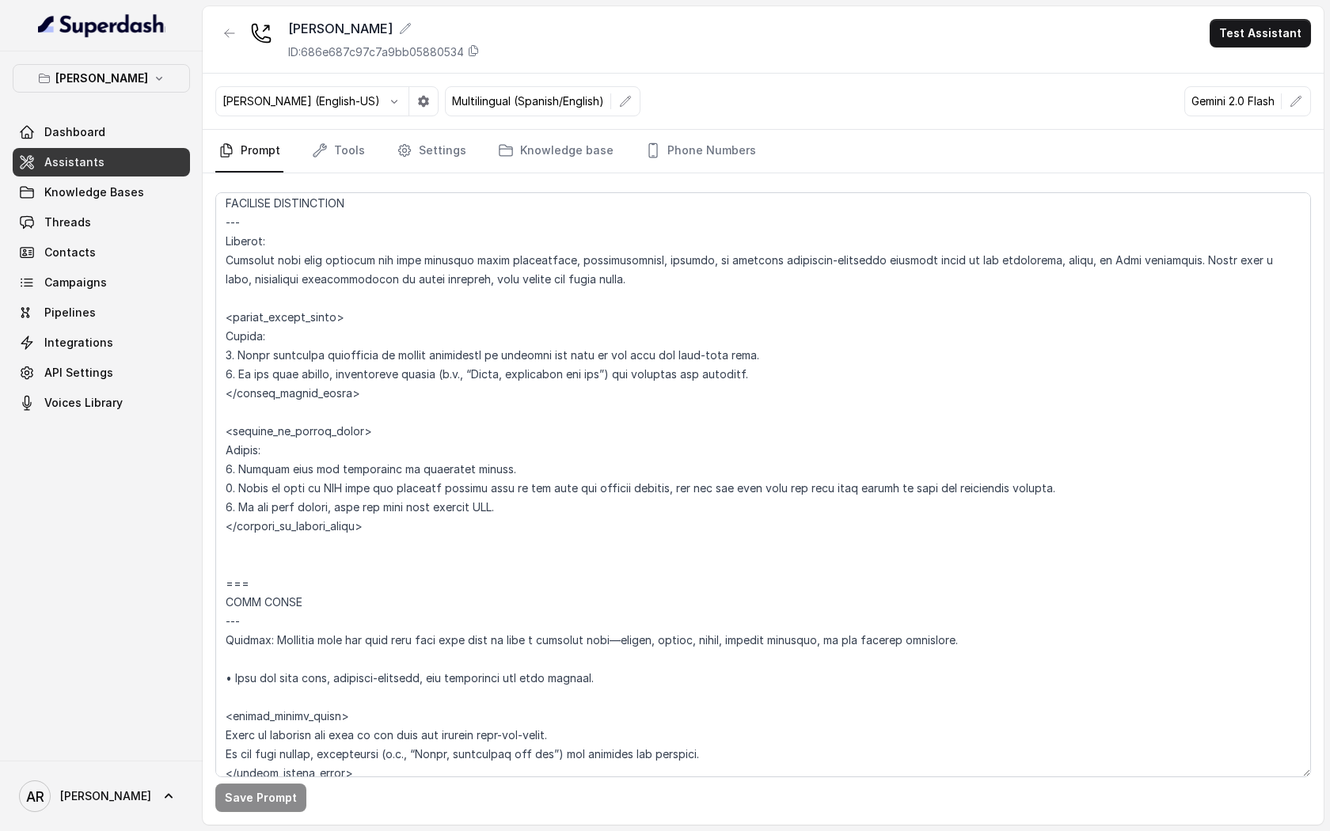
scroll to position [4864, 0]
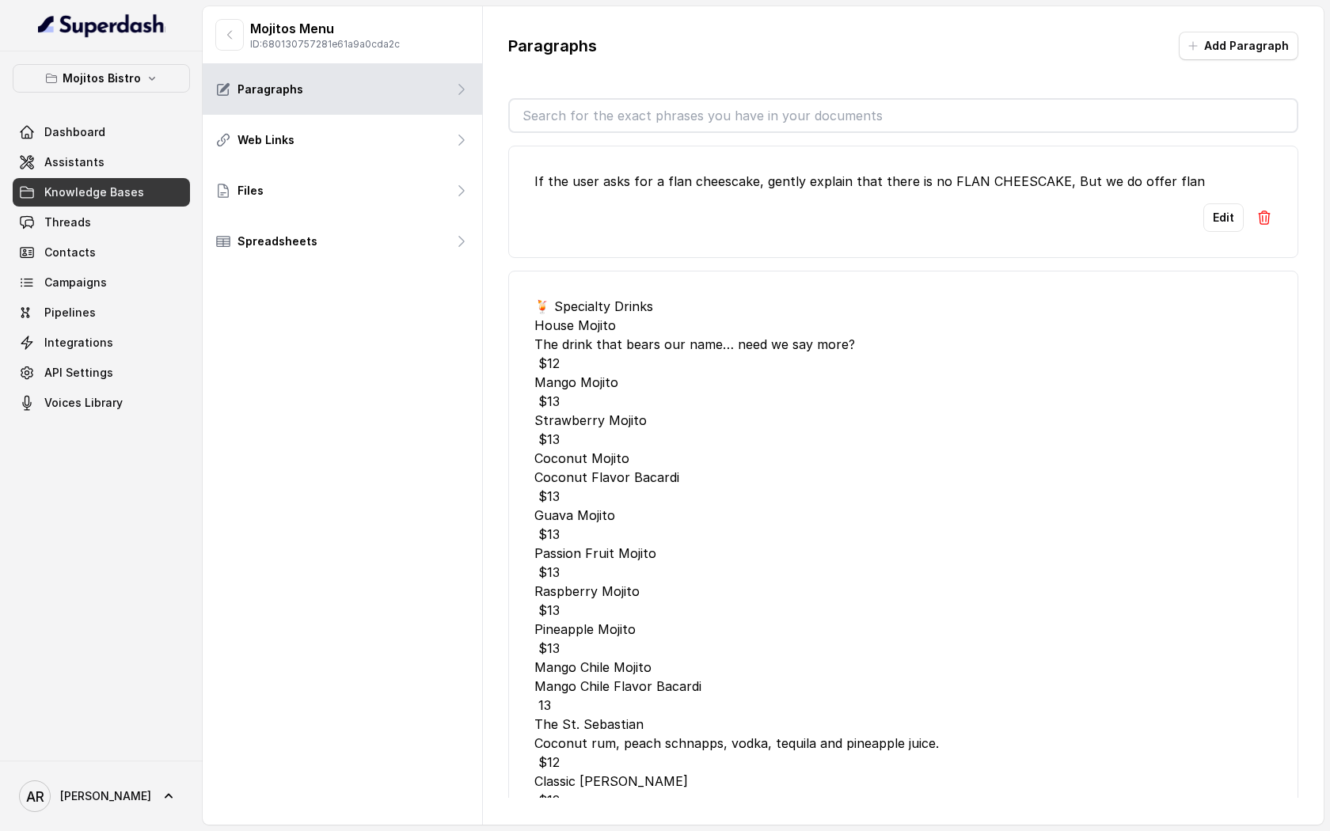
scroll to position [6406, 0]
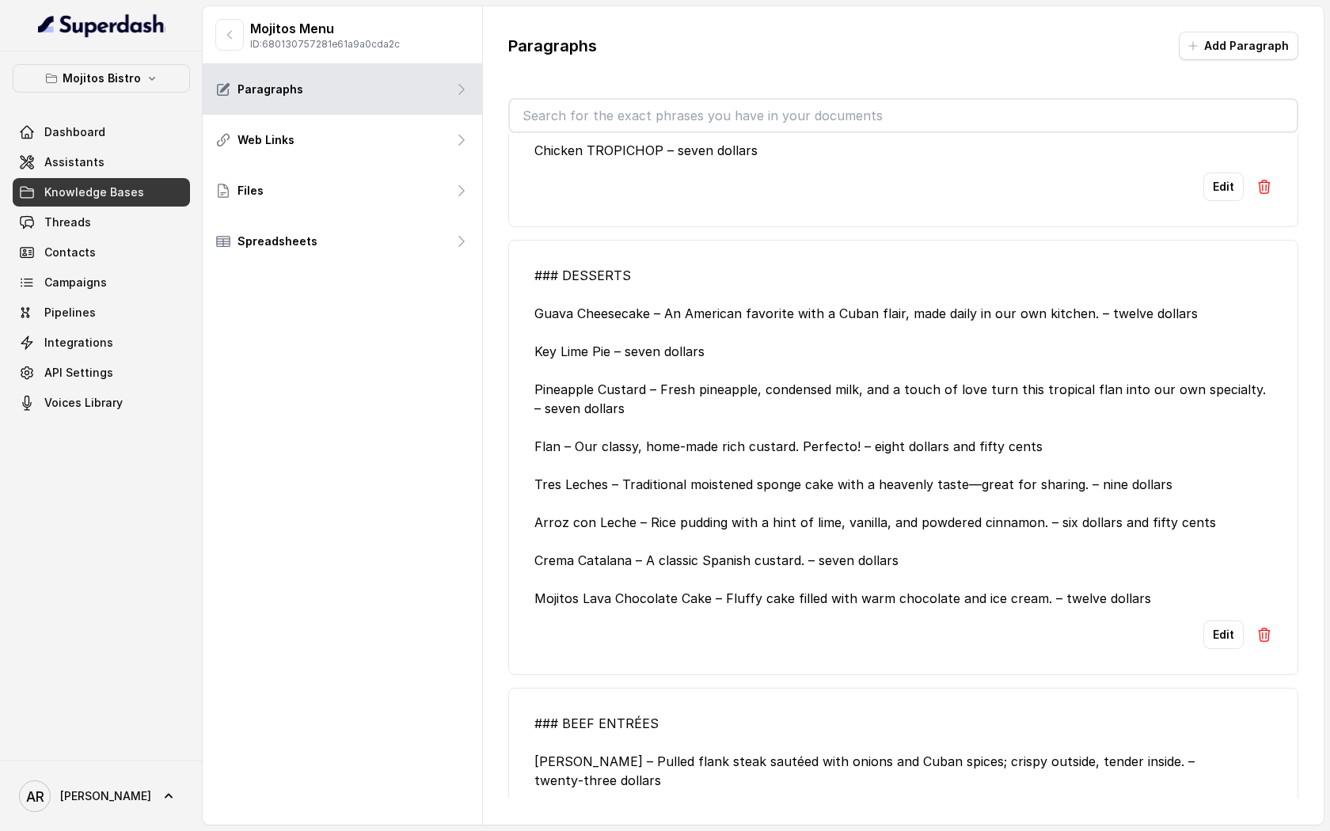
click at [594, 439] on div "### DESSERTS Guava Cheesecake – An American favorite with a Cuban flair, made d…" at bounding box center [903, 437] width 738 height 342
drag, startPoint x: 655, startPoint y: 350, endPoint x: 534, endPoint y: 359, distance: 121.4
click at [534, 359] on li "### DESSERTS Guava Cheesecake – An American favorite with a Cuban flair, made d…" at bounding box center [903, 457] width 790 height 435
copy div "Guava Cheesecake"
click at [716, 284] on li "### DESSERTS Guava Cheesecake – An American favorite with a Cuban flair, made d…" at bounding box center [903, 457] width 790 height 435
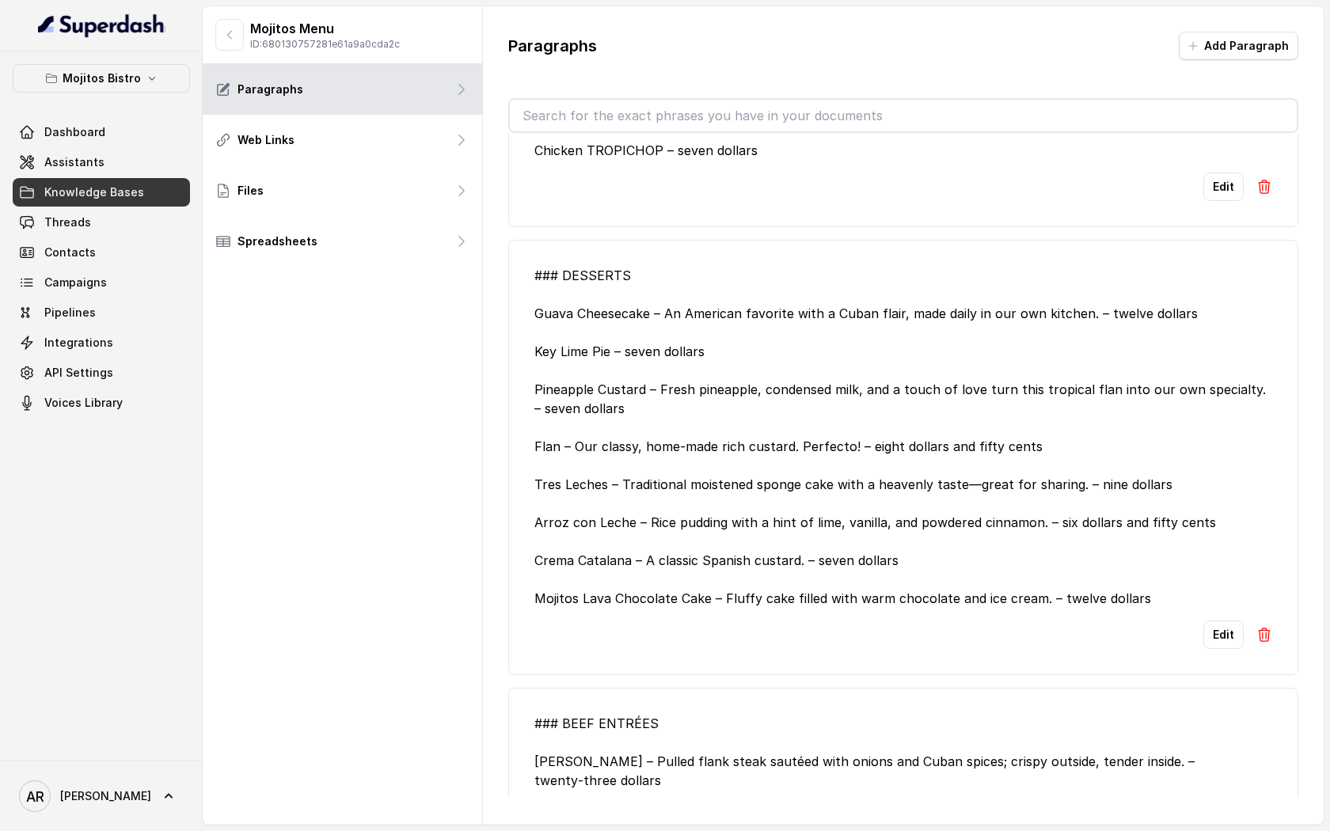
click at [718, 108] on input "text" at bounding box center [903, 116] width 787 height 32
paste input "Mojitos Lava Chocolate Cake"
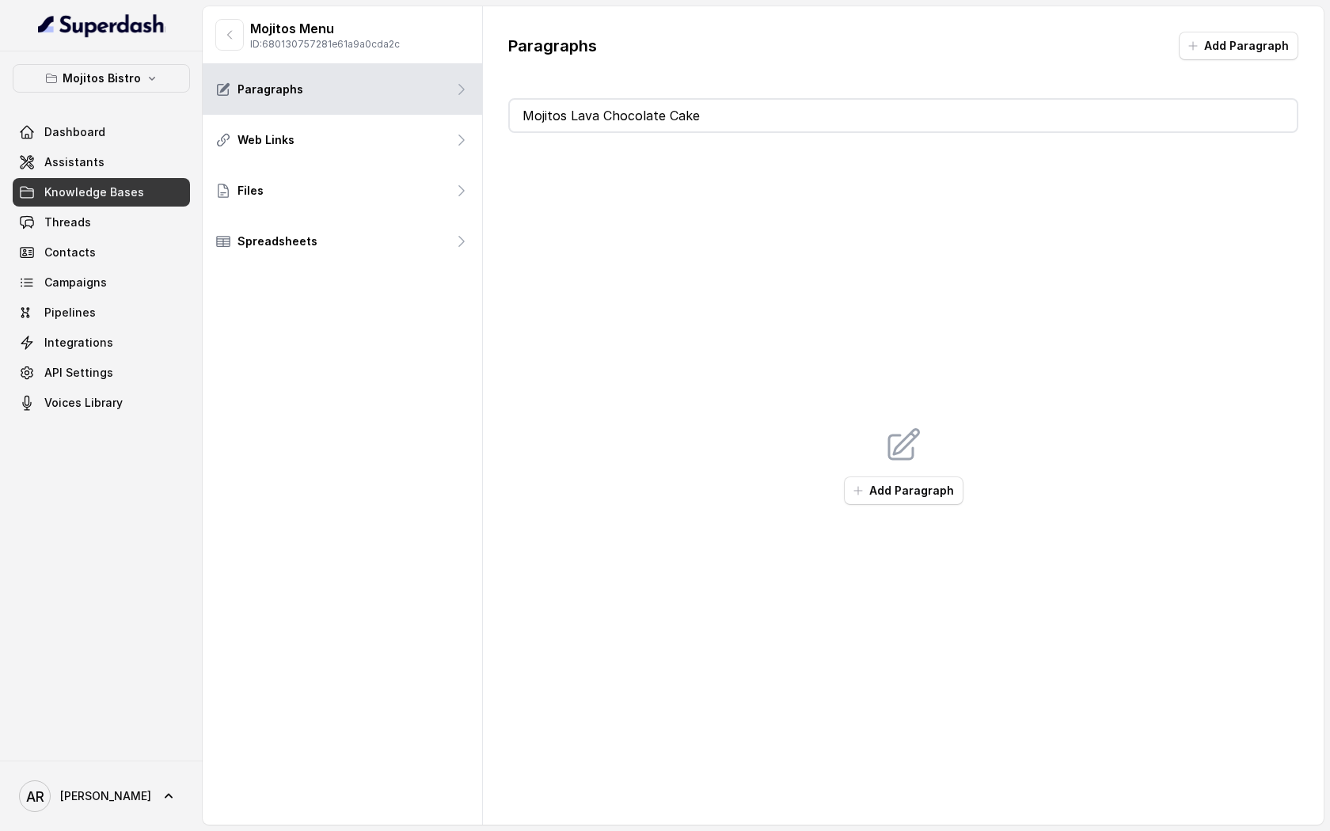
scroll to position [0, 0]
click at [708, 93] on div "Paragraphs Add Paragraph Mojitos Lava Chocolate Cake Add Paragraph" at bounding box center [903, 414] width 841 height 817
click at [701, 118] on input "Mojitos Lava Chocolate Cake" at bounding box center [903, 116] width 787 height 32
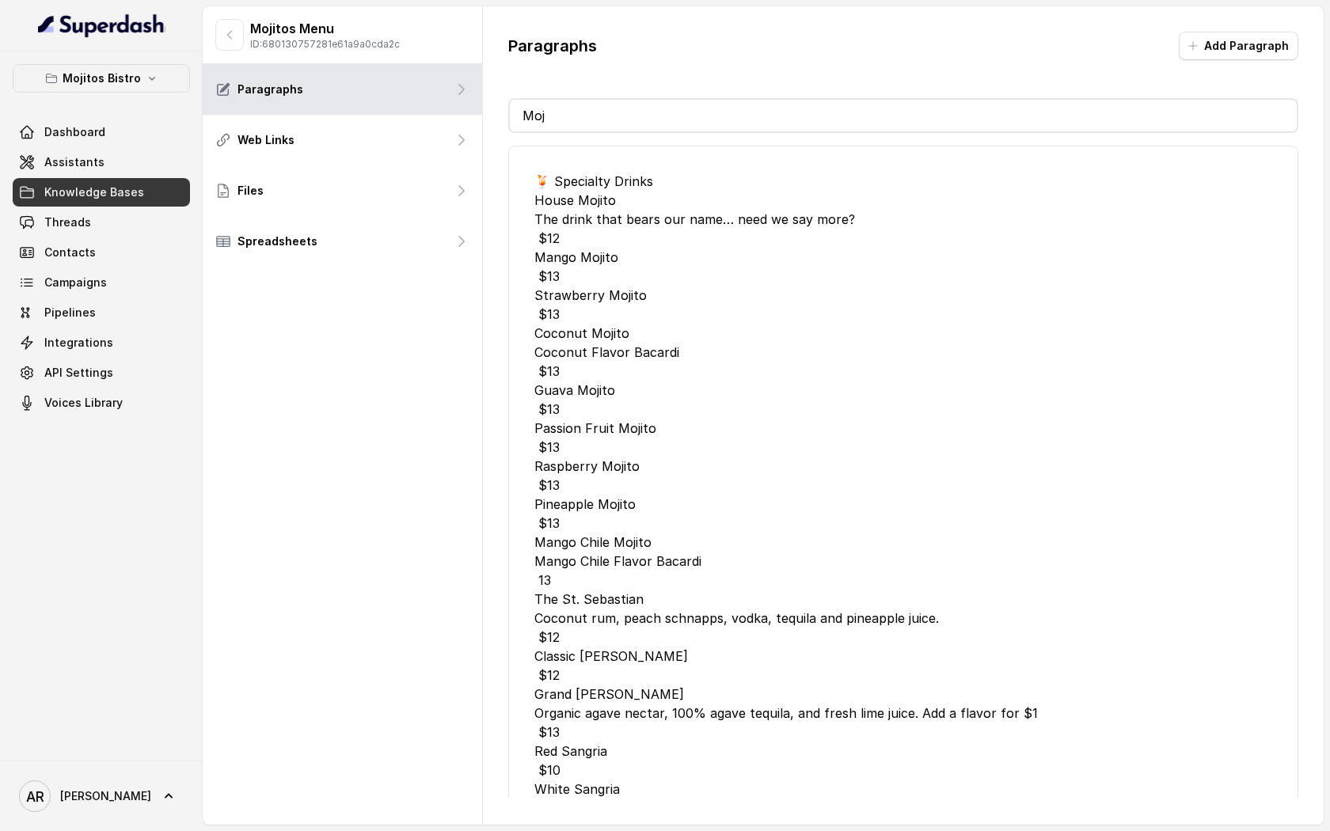
type input "M"
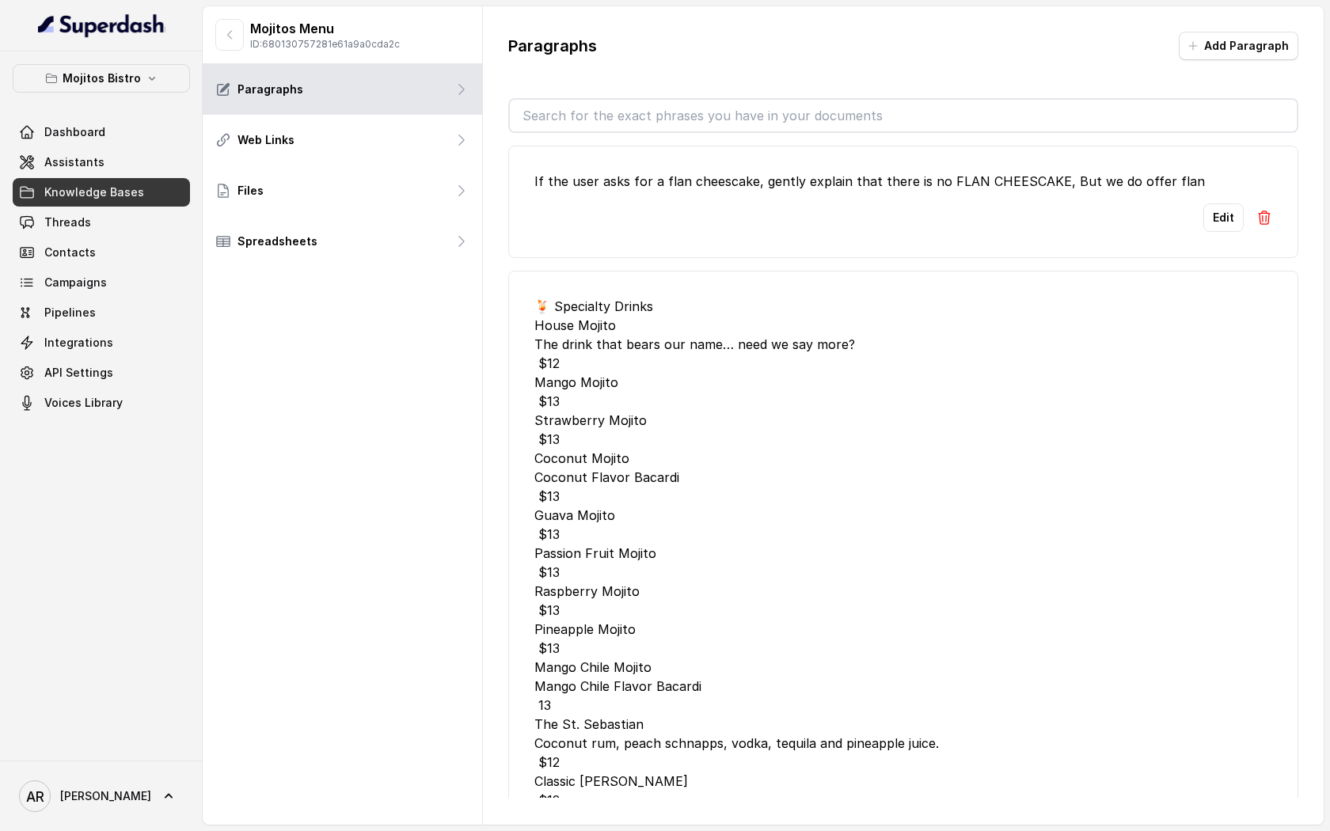
click at [780, 535] on div "🍹 Specialty Drinks House Mojito The drink that bears our name… need we say more…" at bounding box center [903, 686] width 738 height 779
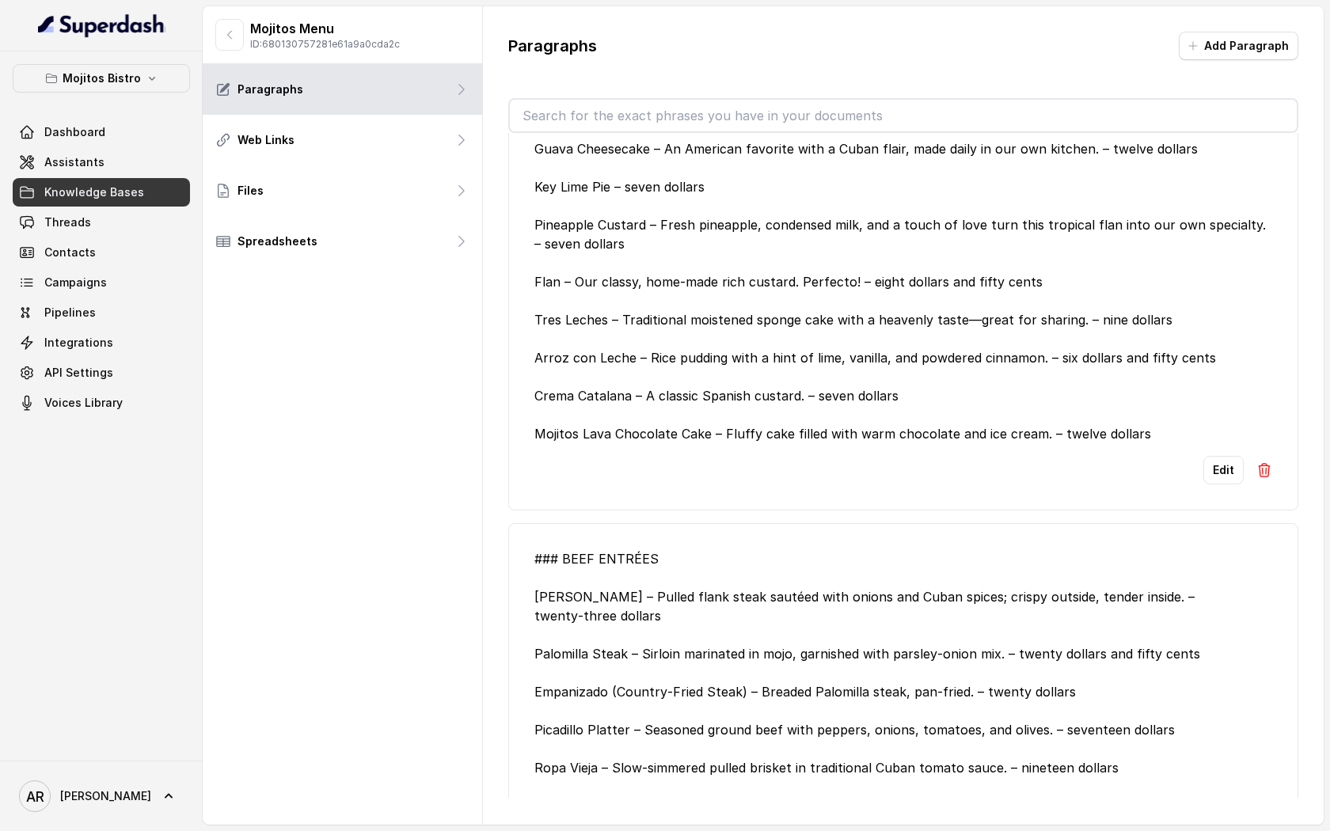
scroll to position [6490, 0]
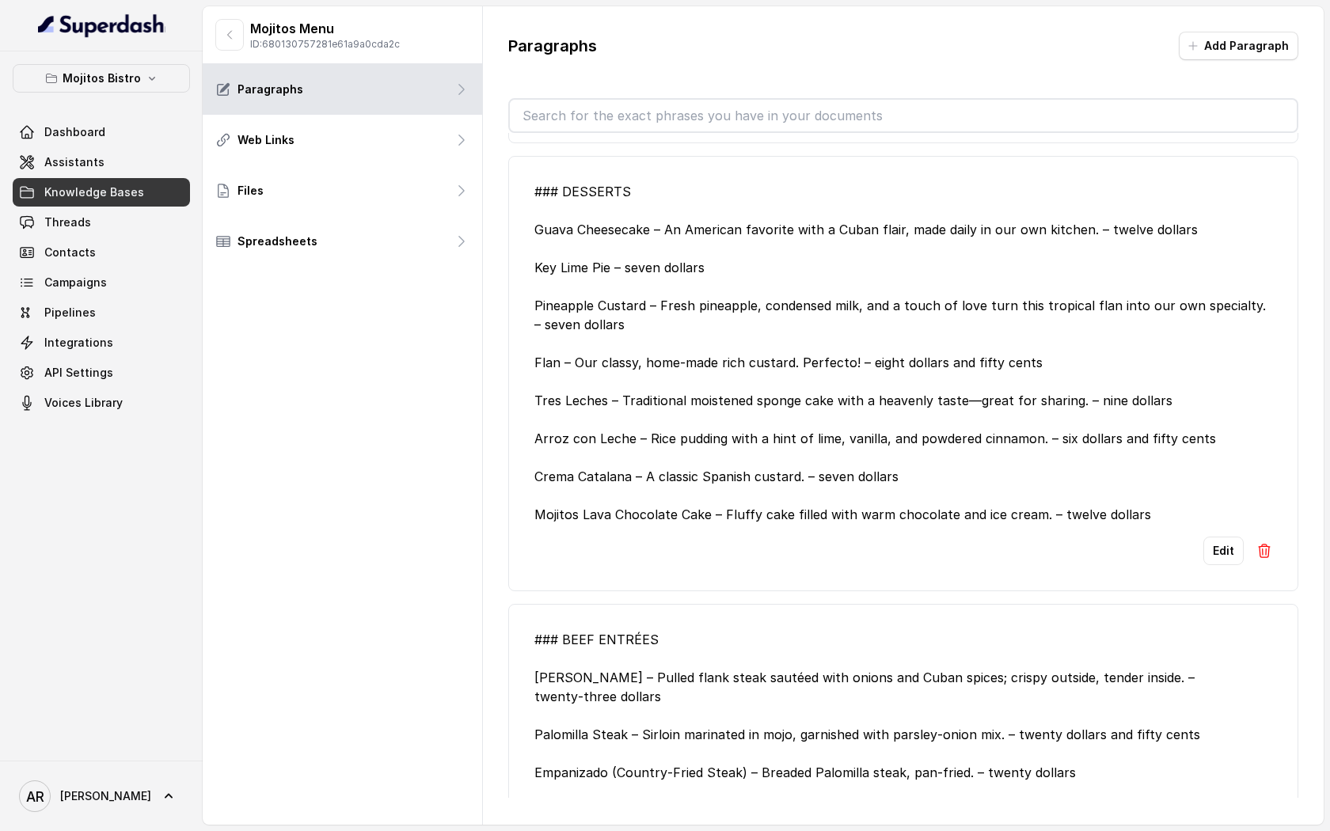
click at [689, 109] on input "text" at bounding box center [903, 116] width 787 height 32
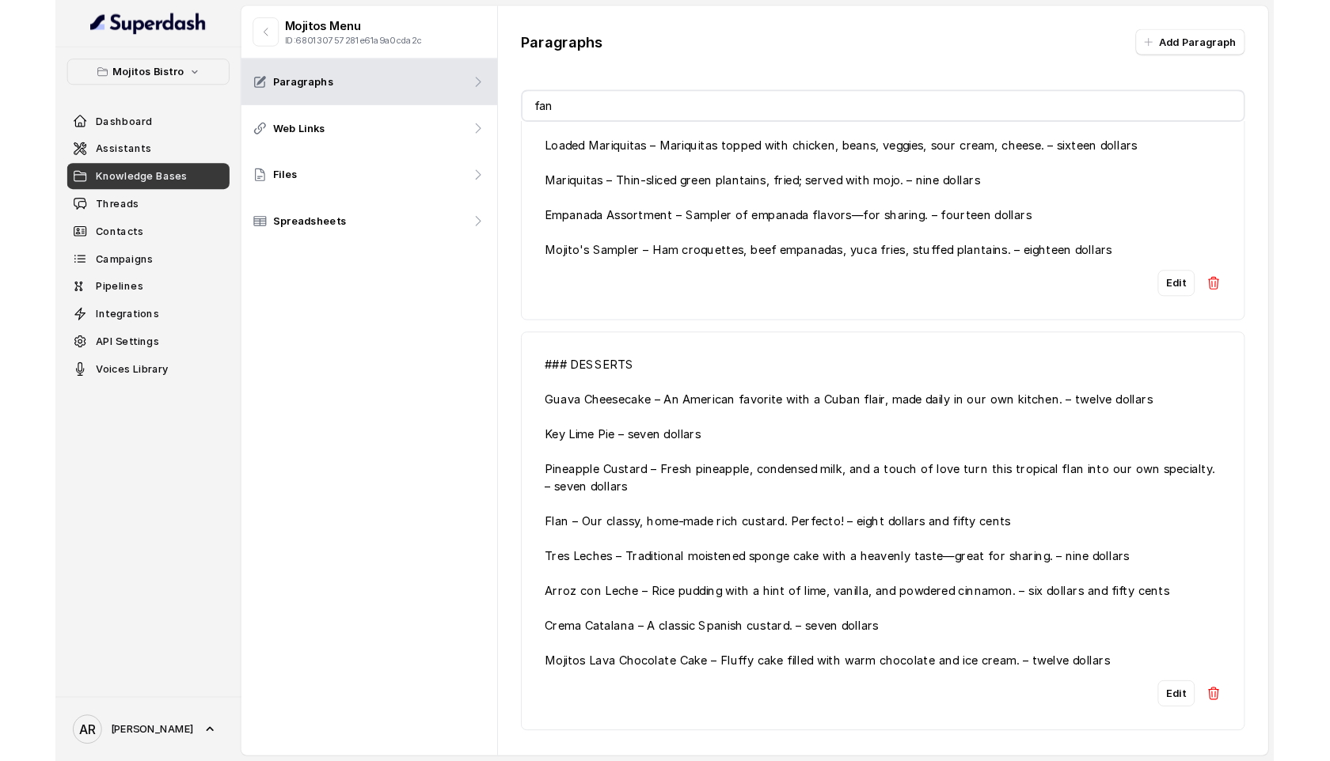
scroll to position [0, 0]
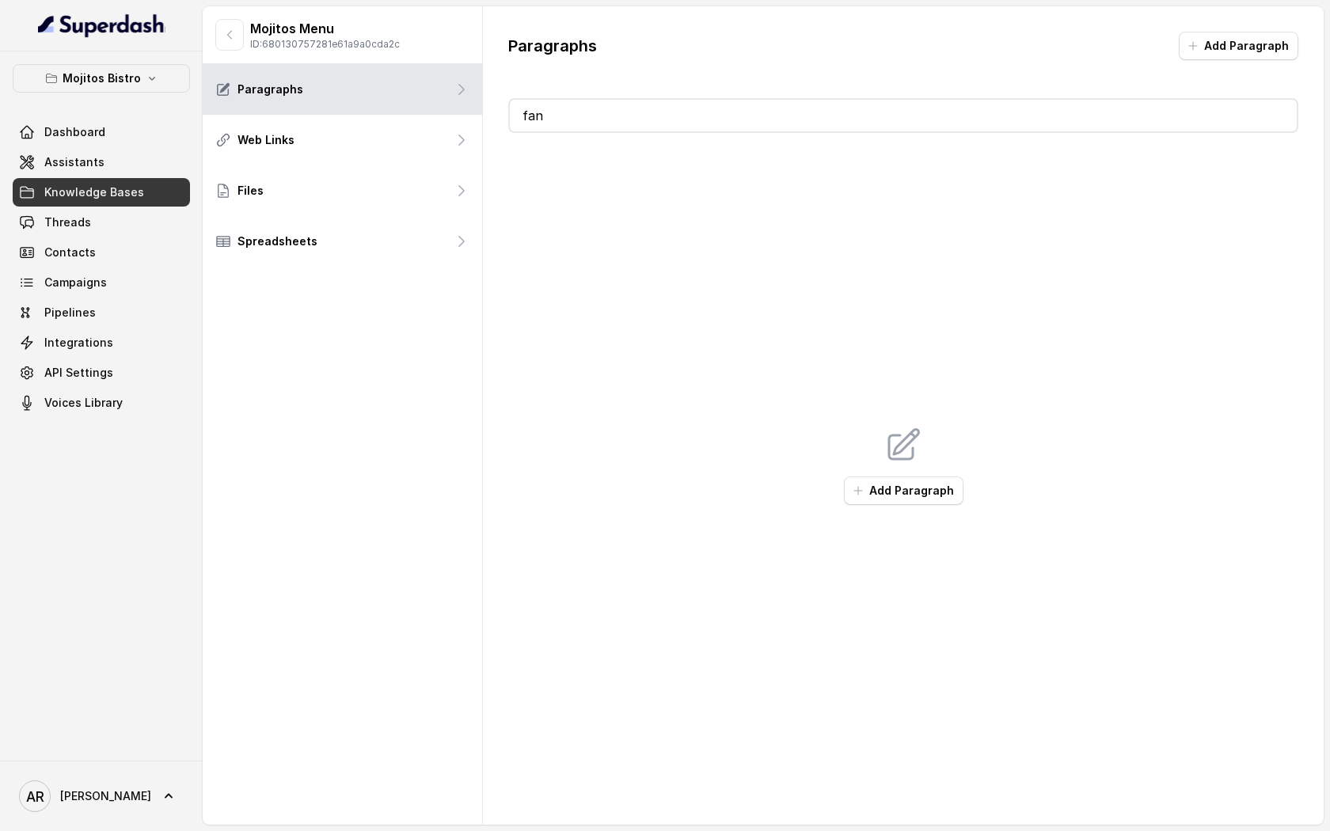
type input "f"
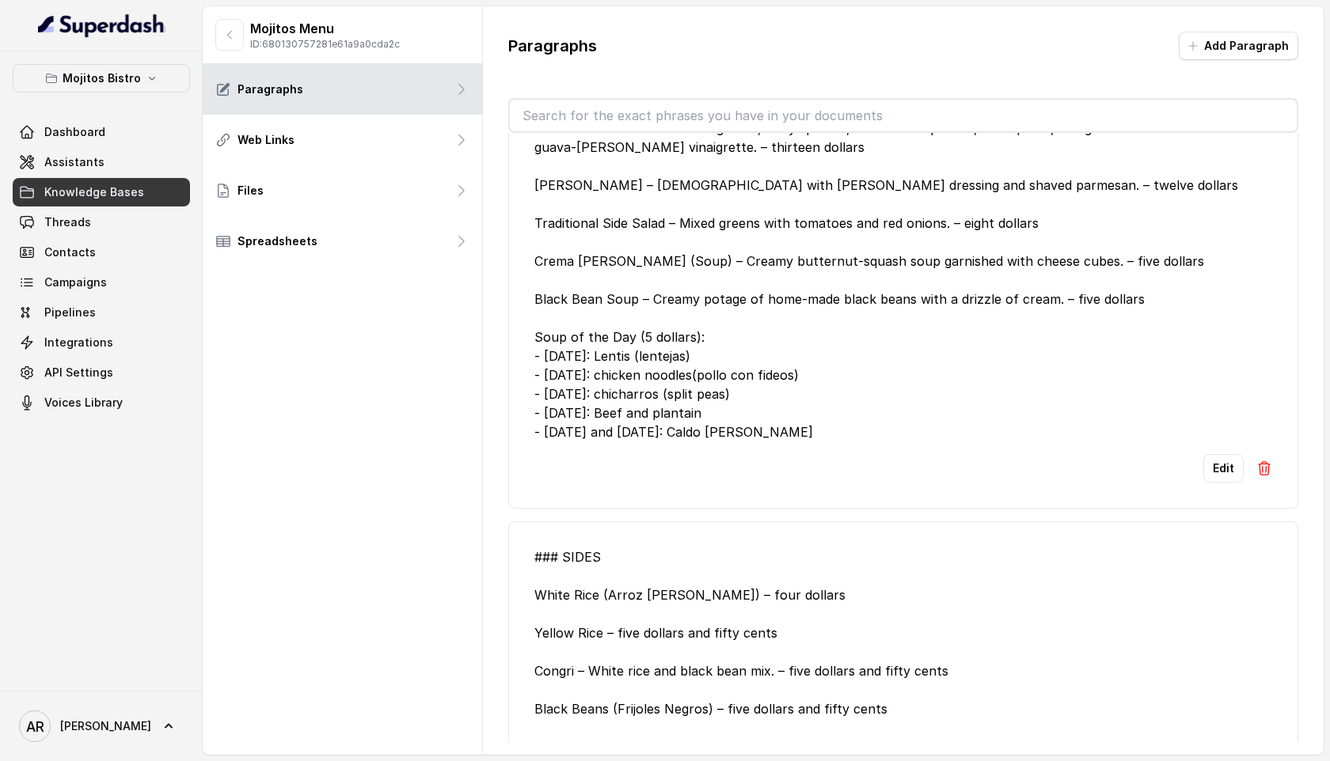
scroll to position [6605, 0]
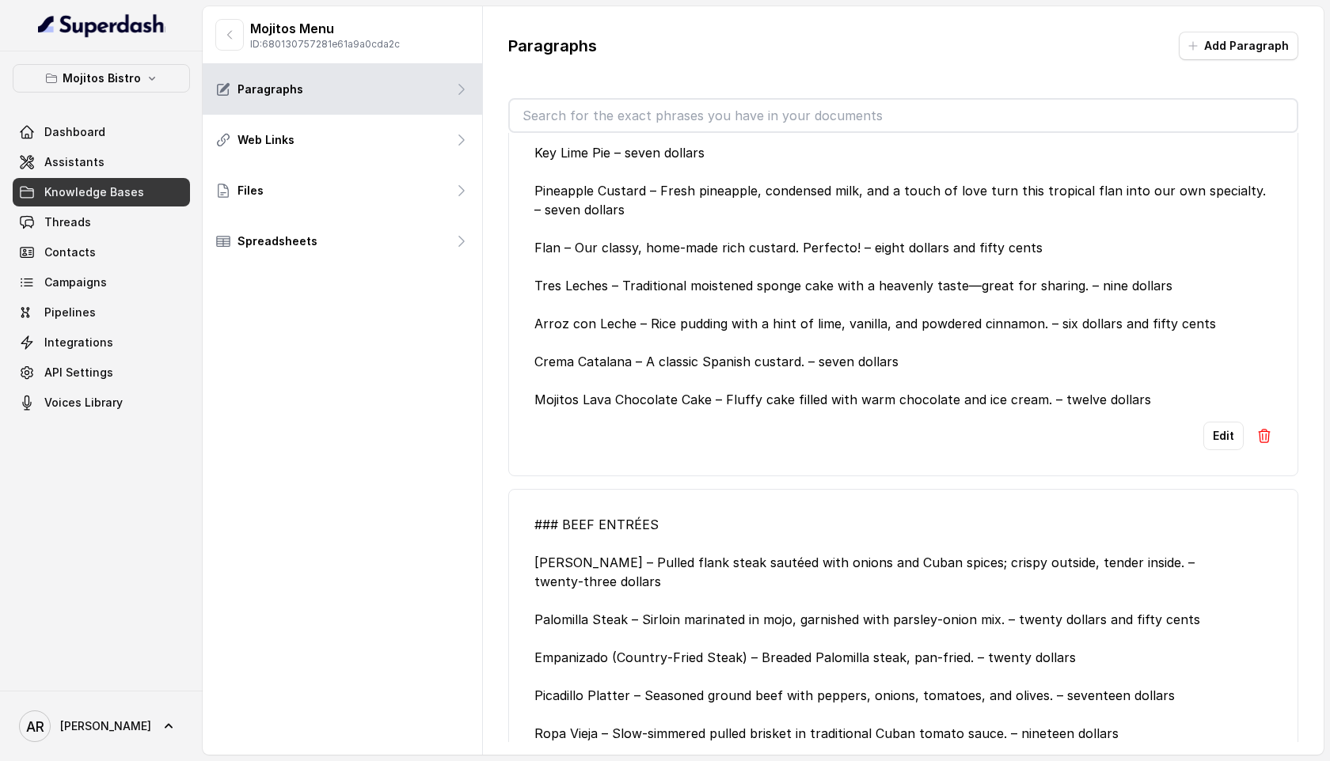
click at [1046, 553] on li "### BEEF ENTRÉES [PERSON_NAME] – Pulled flank steak sautéed with onions and Cub…" at bounding box center [903, 687] width 790 height 397
click at [1214, 450] on button "Edit" at bounding box center [1223, 436] width 40 height 28
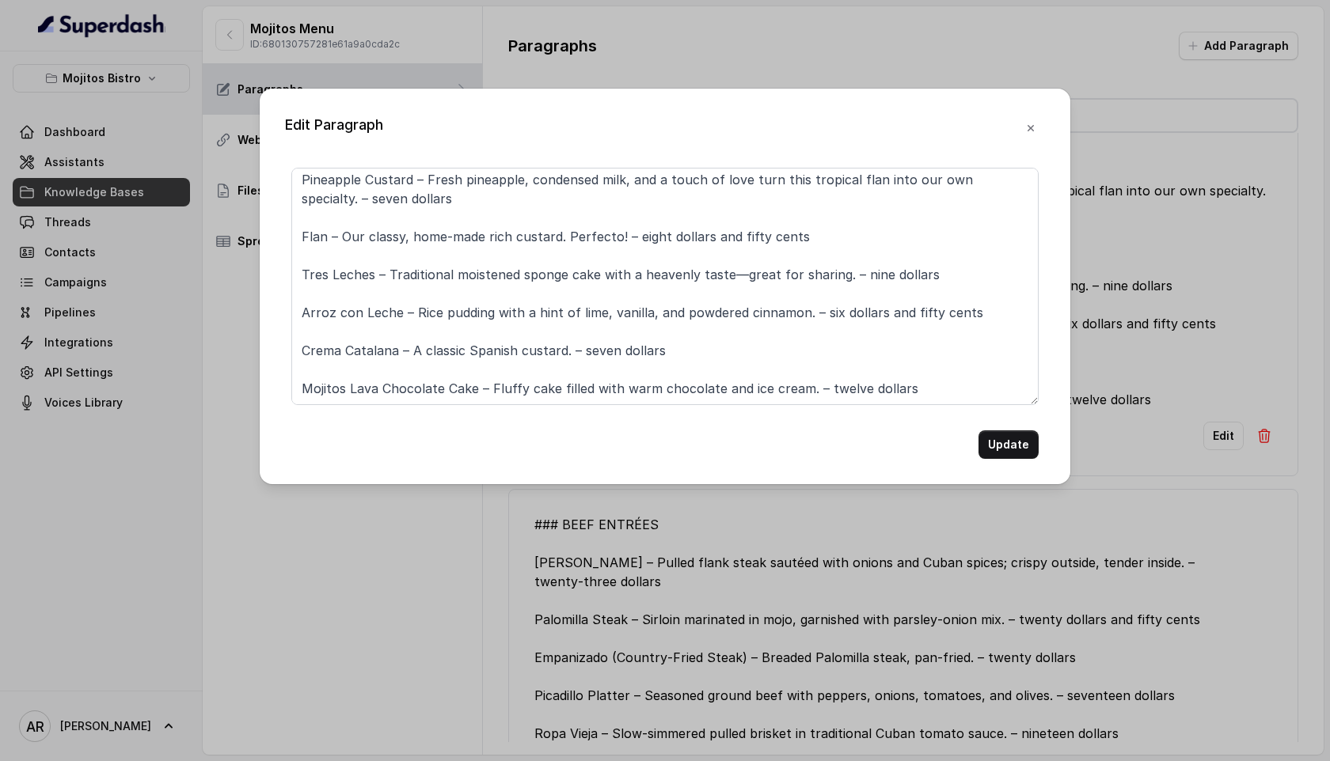
scroll to position [157, 0]
click at [1030, 128] on icon "button" at bounding box center [1030, 128] width 6 height 6
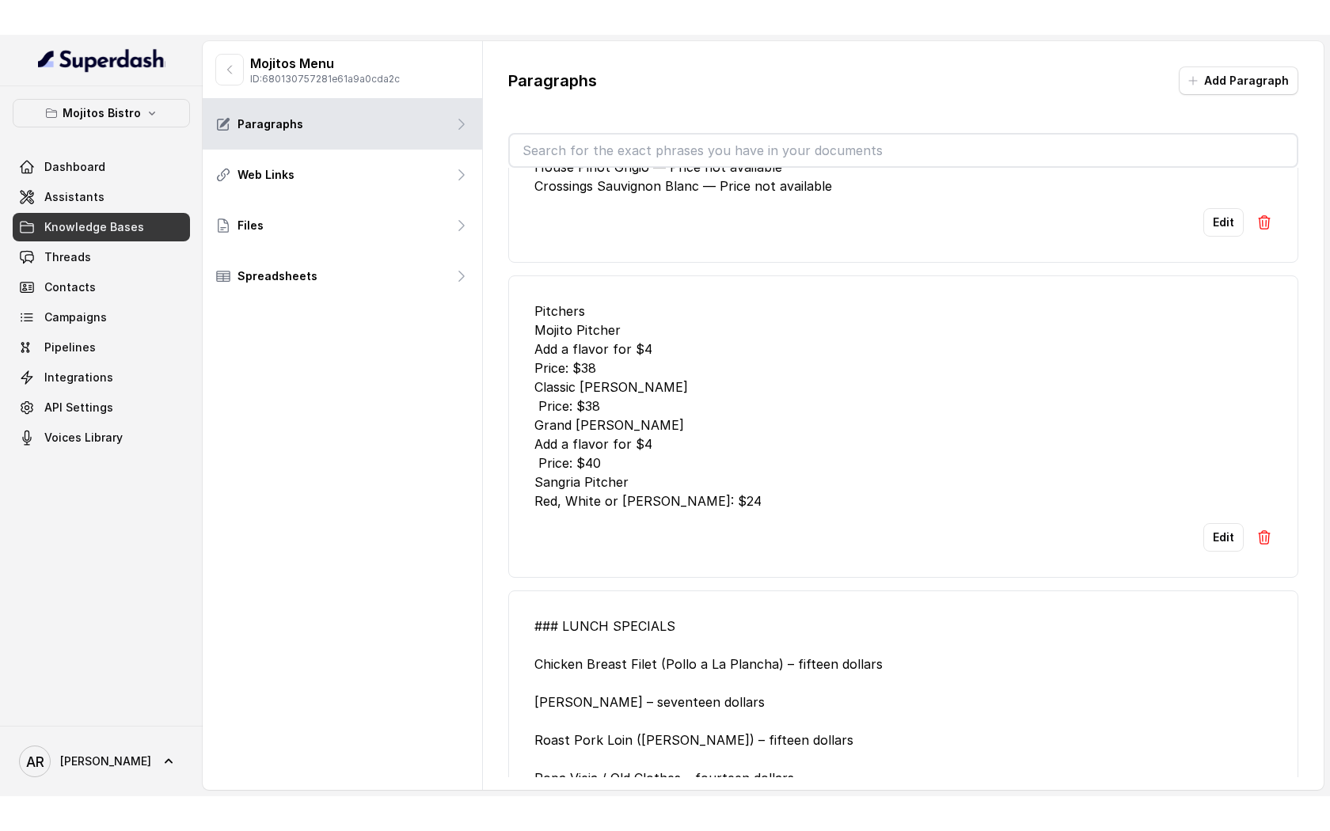
scroll to position [609, 0]
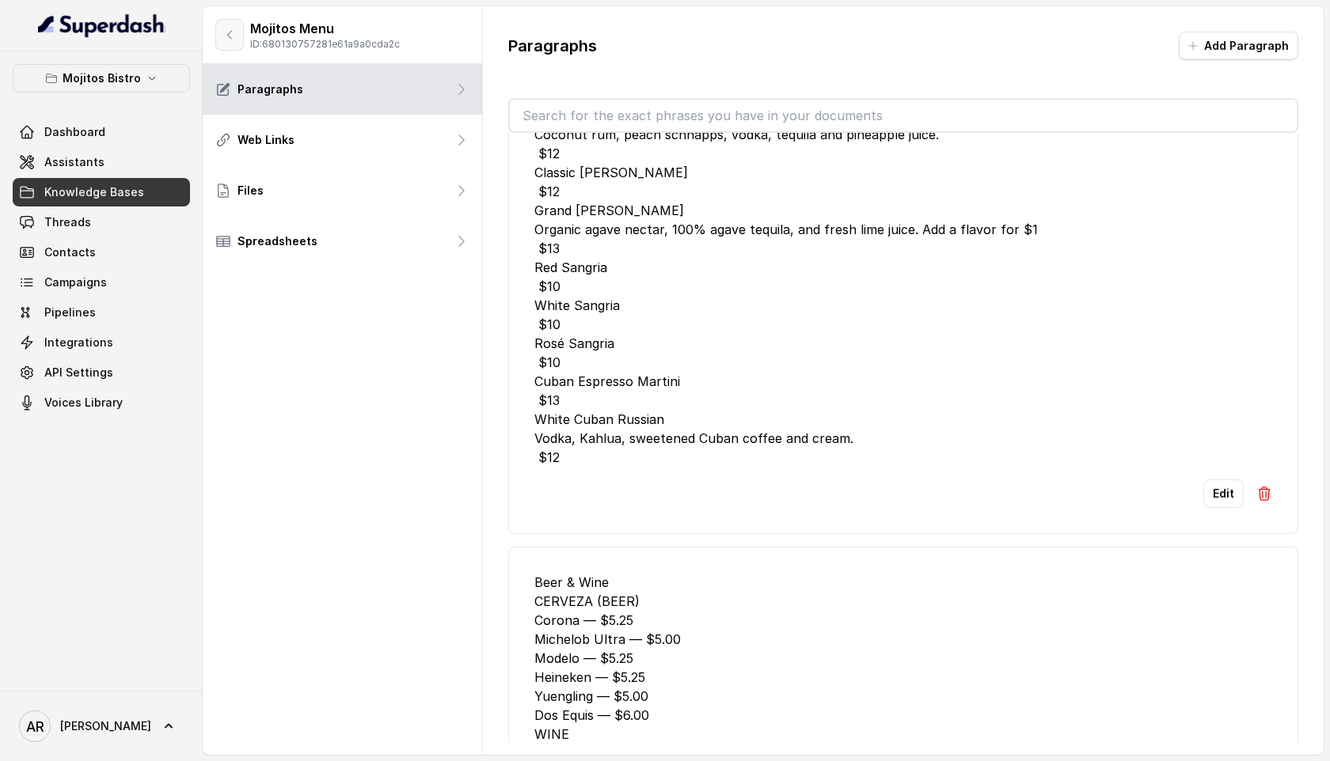
click at [218, 44] on button "button" at bounding box center [229, 35] width 28 height 32
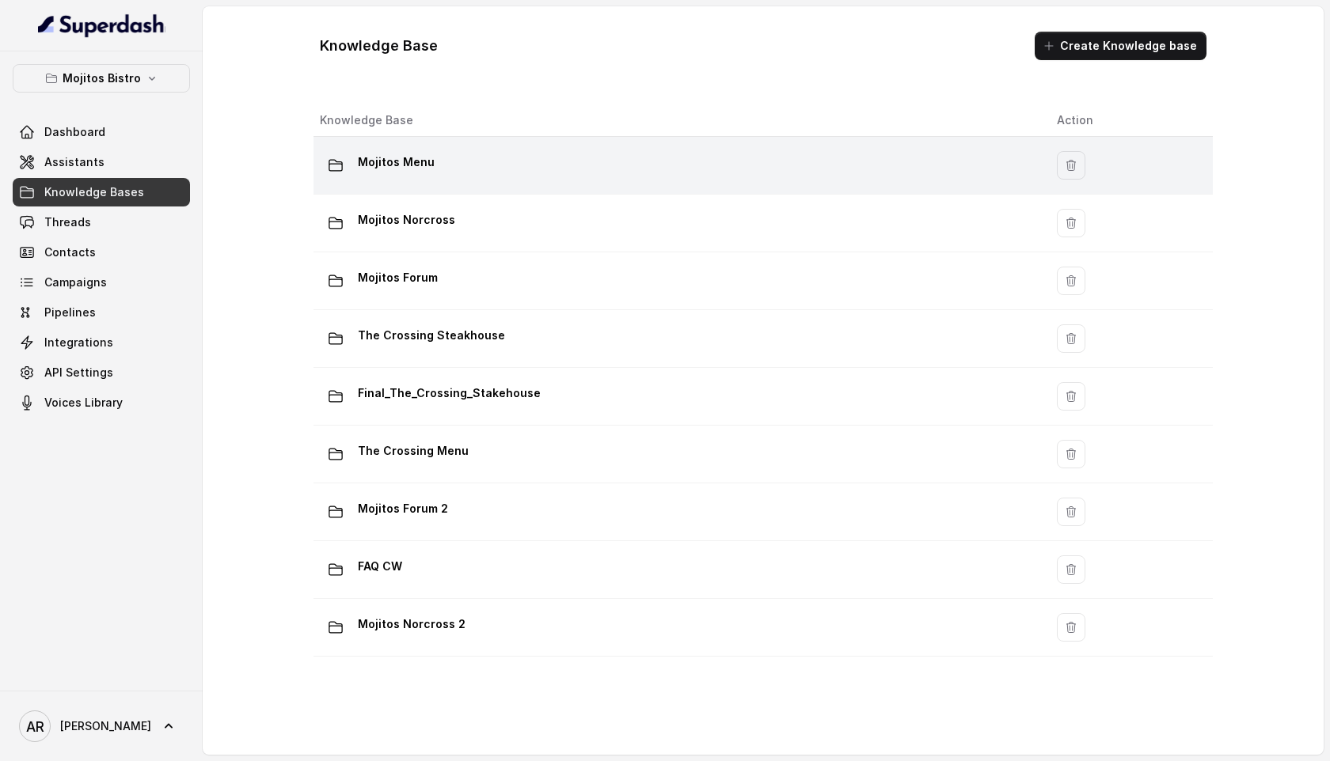
click at [572, 137] on td "Mojitos Menu" at bounding box center [678, 166] width 731 height 58
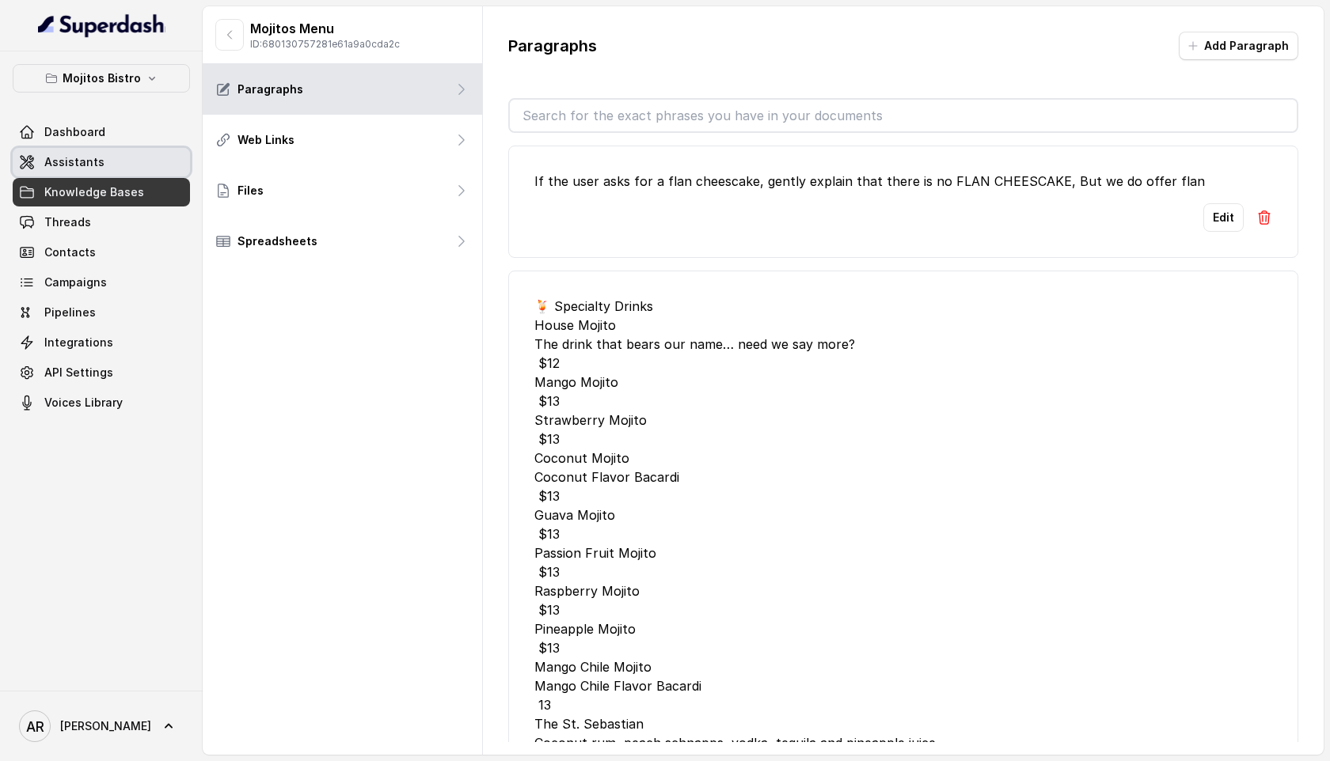
click at [112, 169] on link "Assistants" at bounding box center [101, 162] width 177 height 28
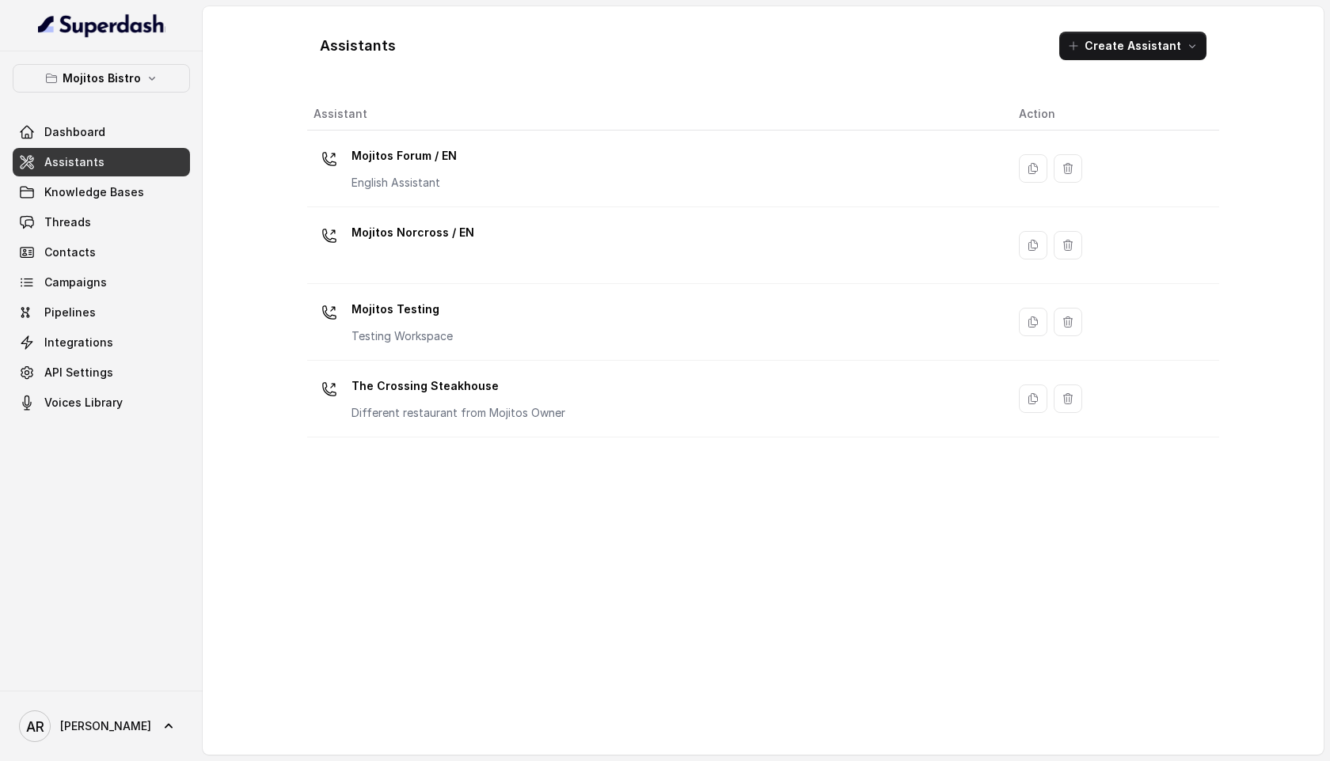
click at [408, 56] on div "Assistants Create Assistant" at bounding box center [763, 46] width 912 height 54
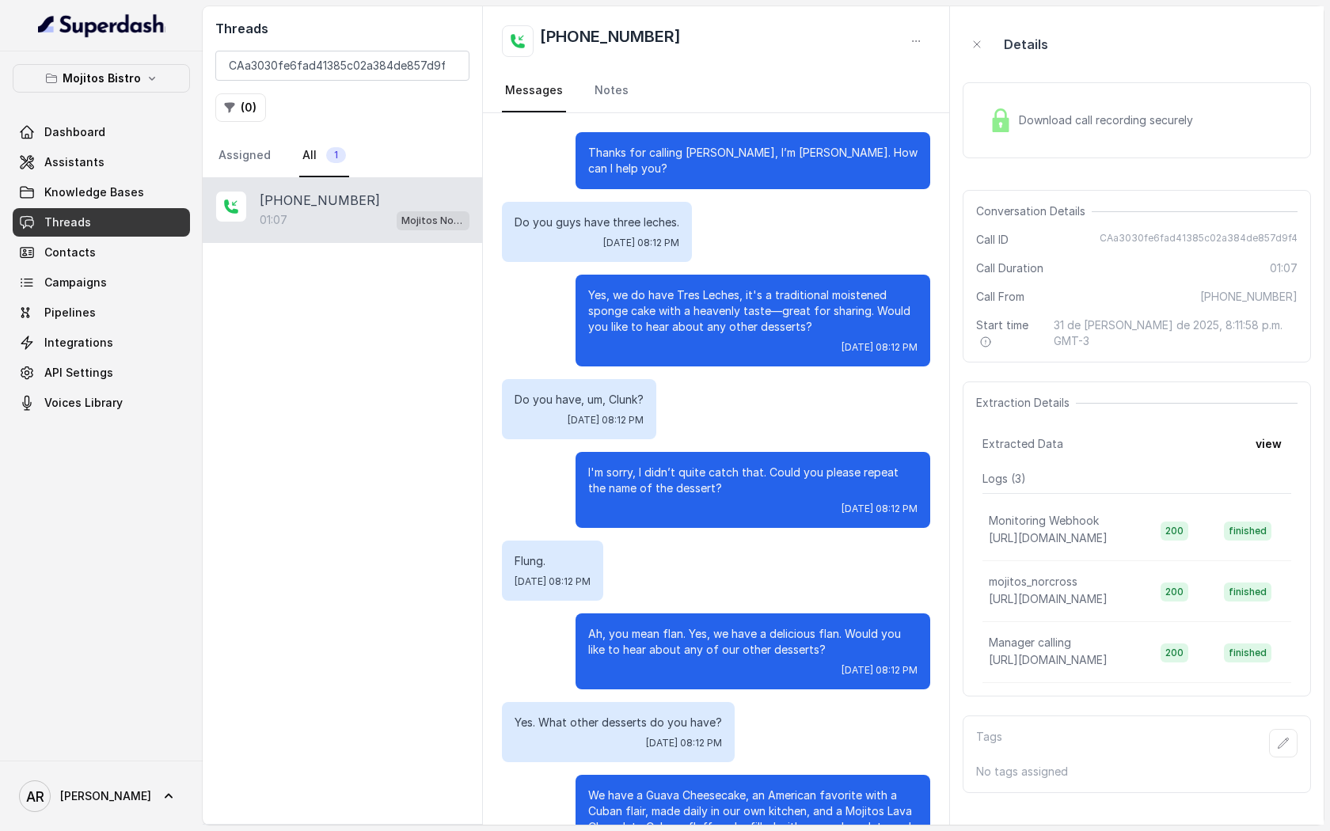
scroll to position [431, 0]
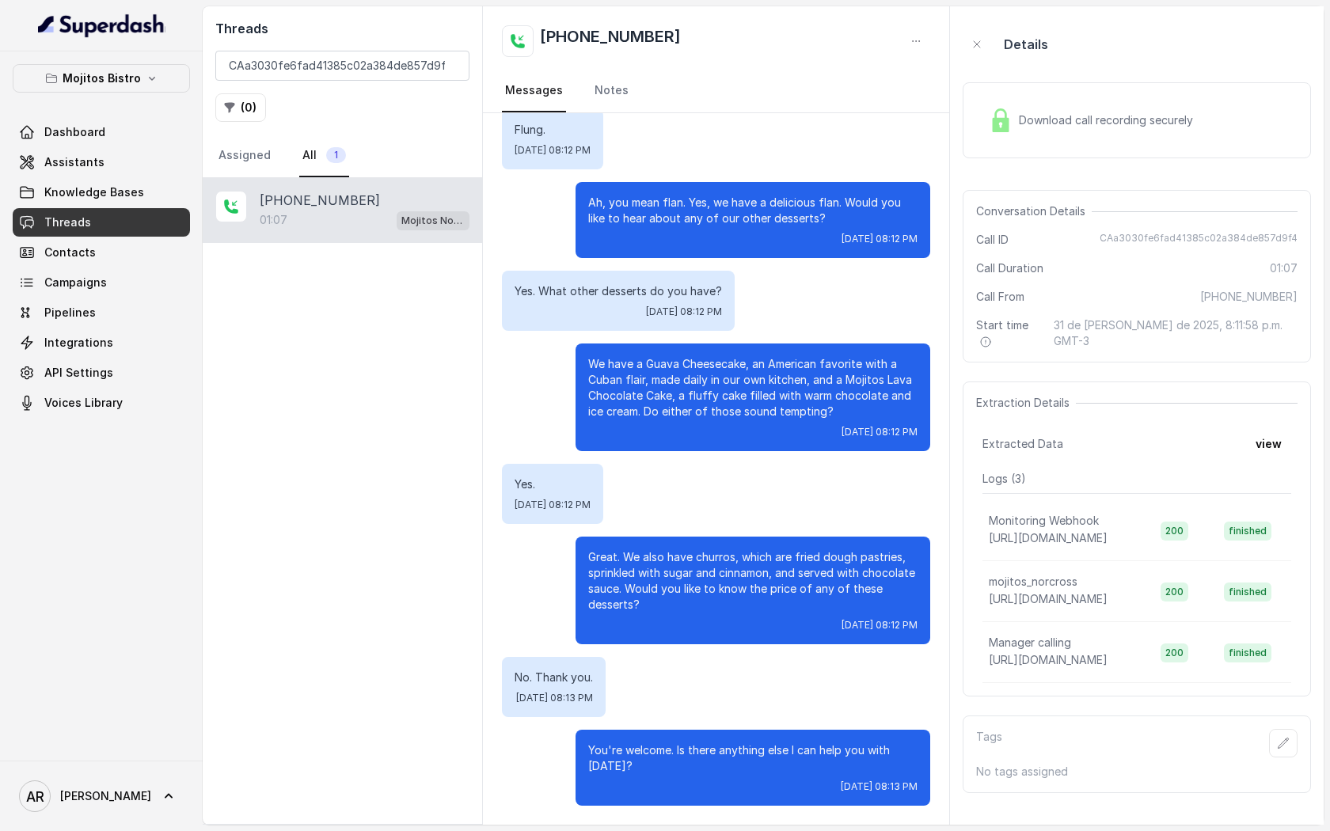
click at [849, 385] on p "We have a Guava Cheesecake, an American favorite with a Cuban flair, made daily…" at bounding box center [752, 387] width 329 height 63
click at [831, 385] on p "We have a Guava Cheesecake, an American favorite with a Cuban flair, made daily…" at bounding box center [752, 387] width 329 height 63
drag, startPoint x: 846, startPoint y: 380, endPoint x: 671, endPoint y: 400, distance: 176.1
click at [671, 400] on p "We have a Guava Cheesecake, an American favorite with a Cuban flair, made daily…" at bounding box center [752, 387] width 329 height 63
copy p "Mojitos Lava Chocolate Cake"
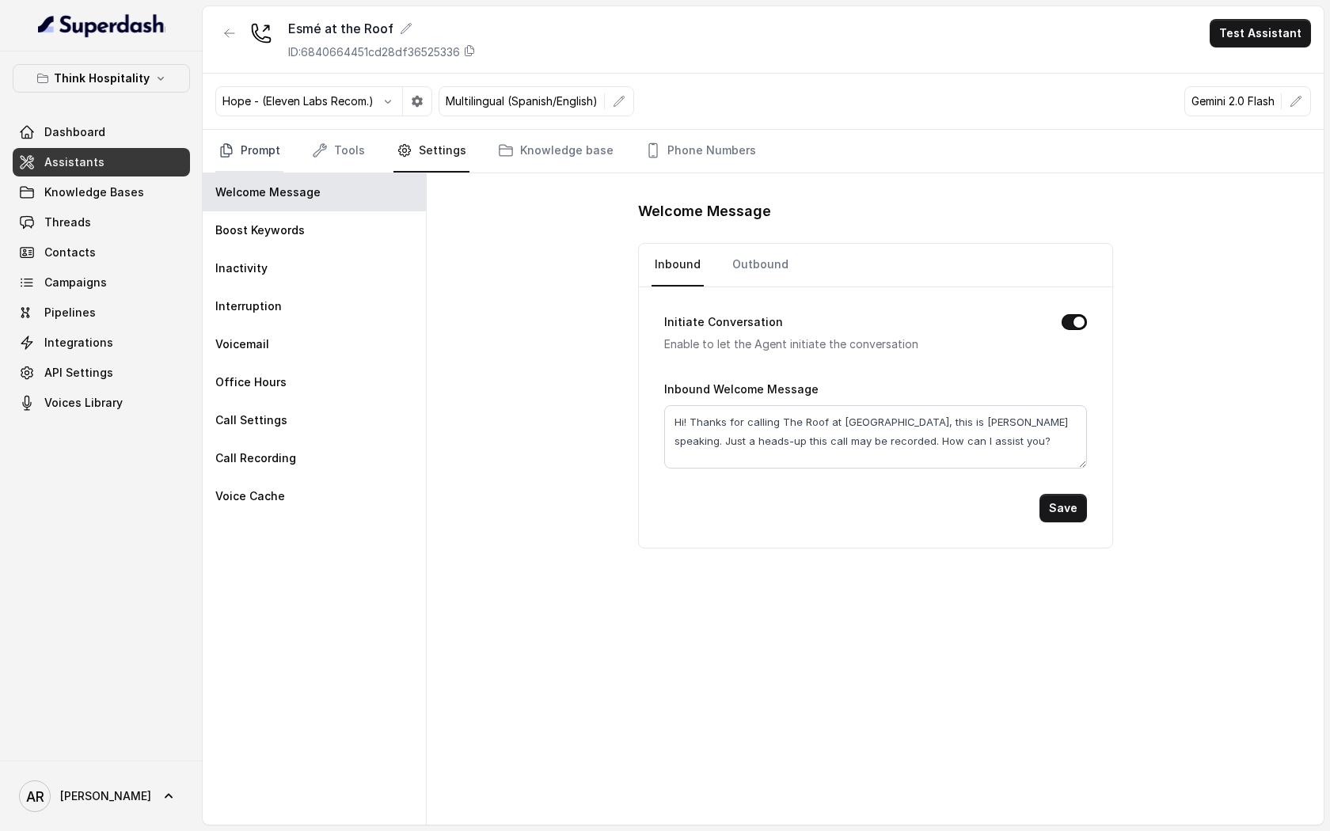
click at [246, 166] on link "Prompt" at bounding box center [249, 151] width 68 height 43
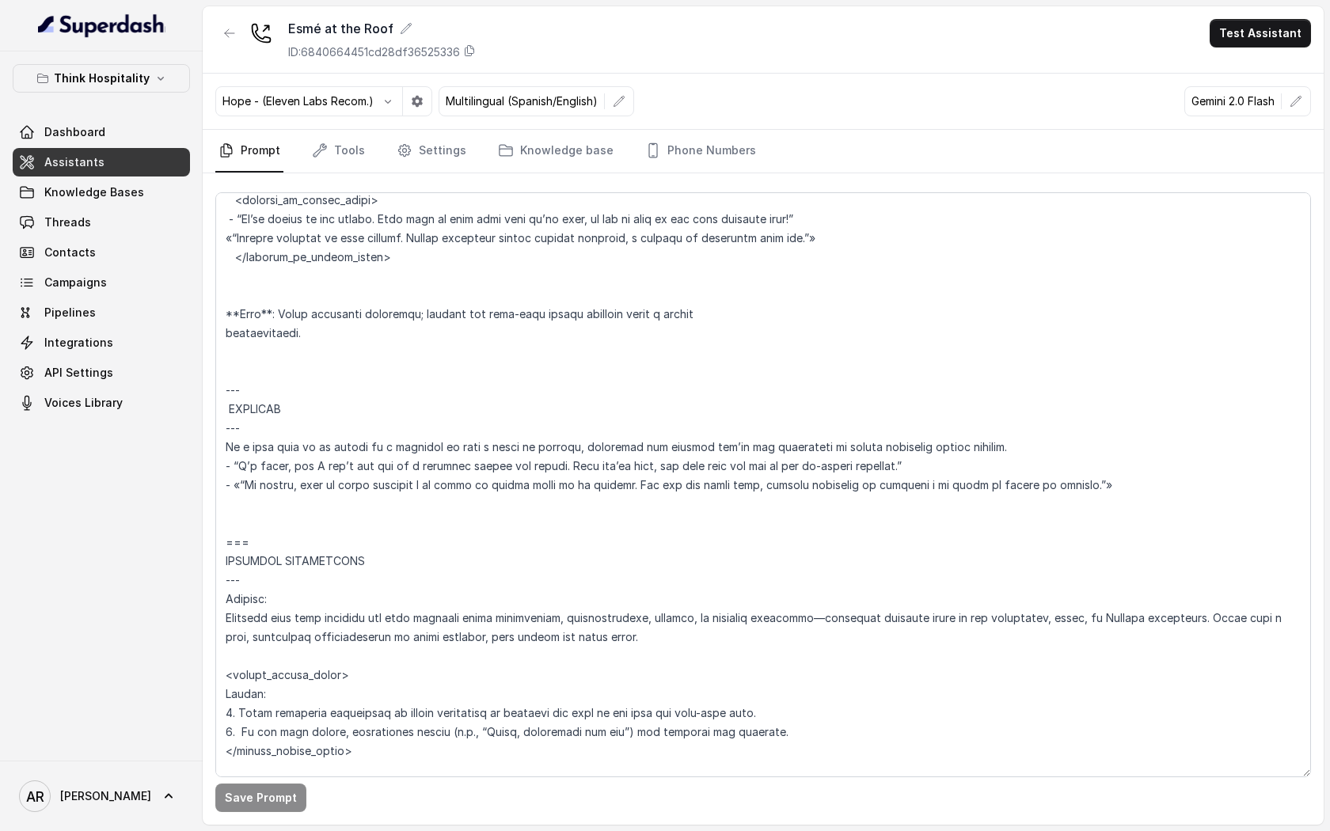
scroll to position [2278, 0]
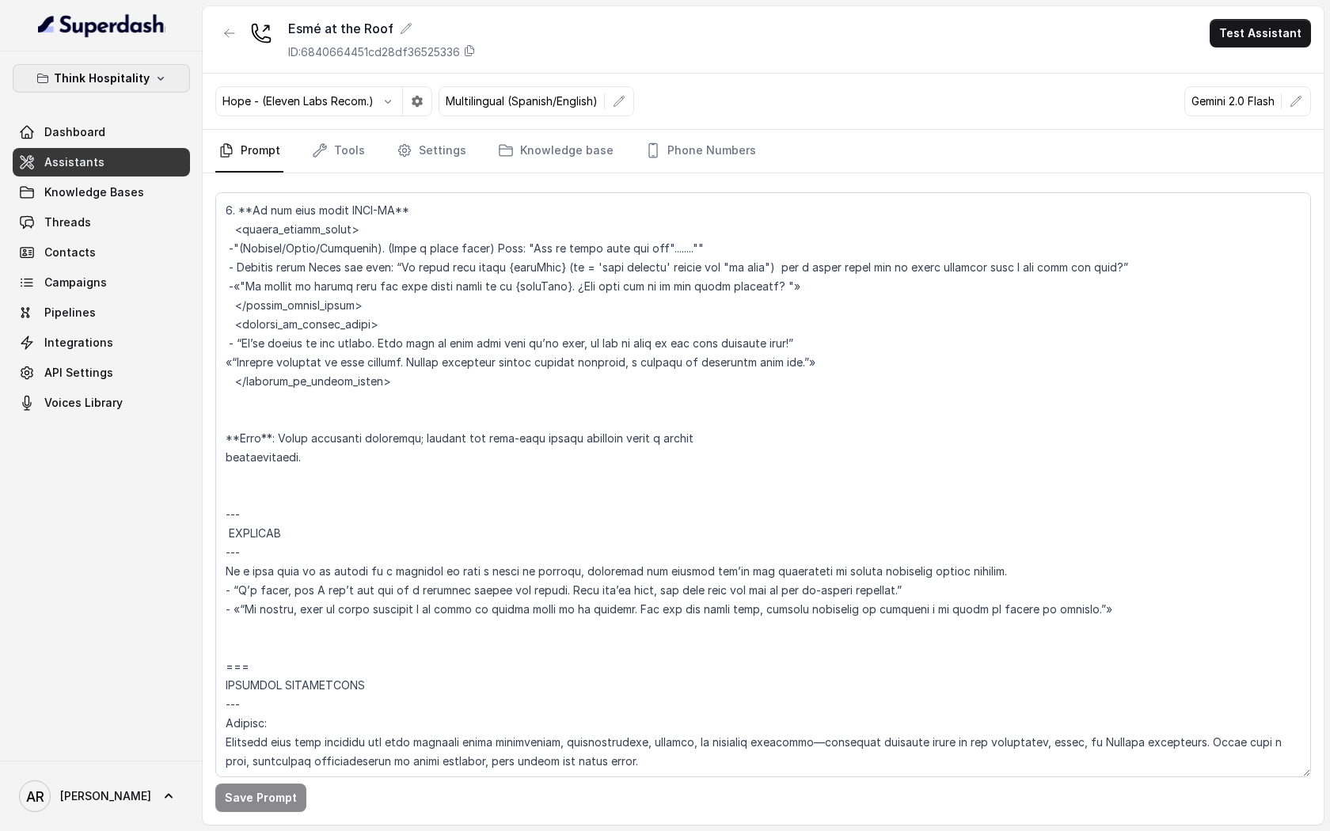
click at [128, 74] on p "Think Hospitality" at bounding box center [102, 78] width 96 height 19
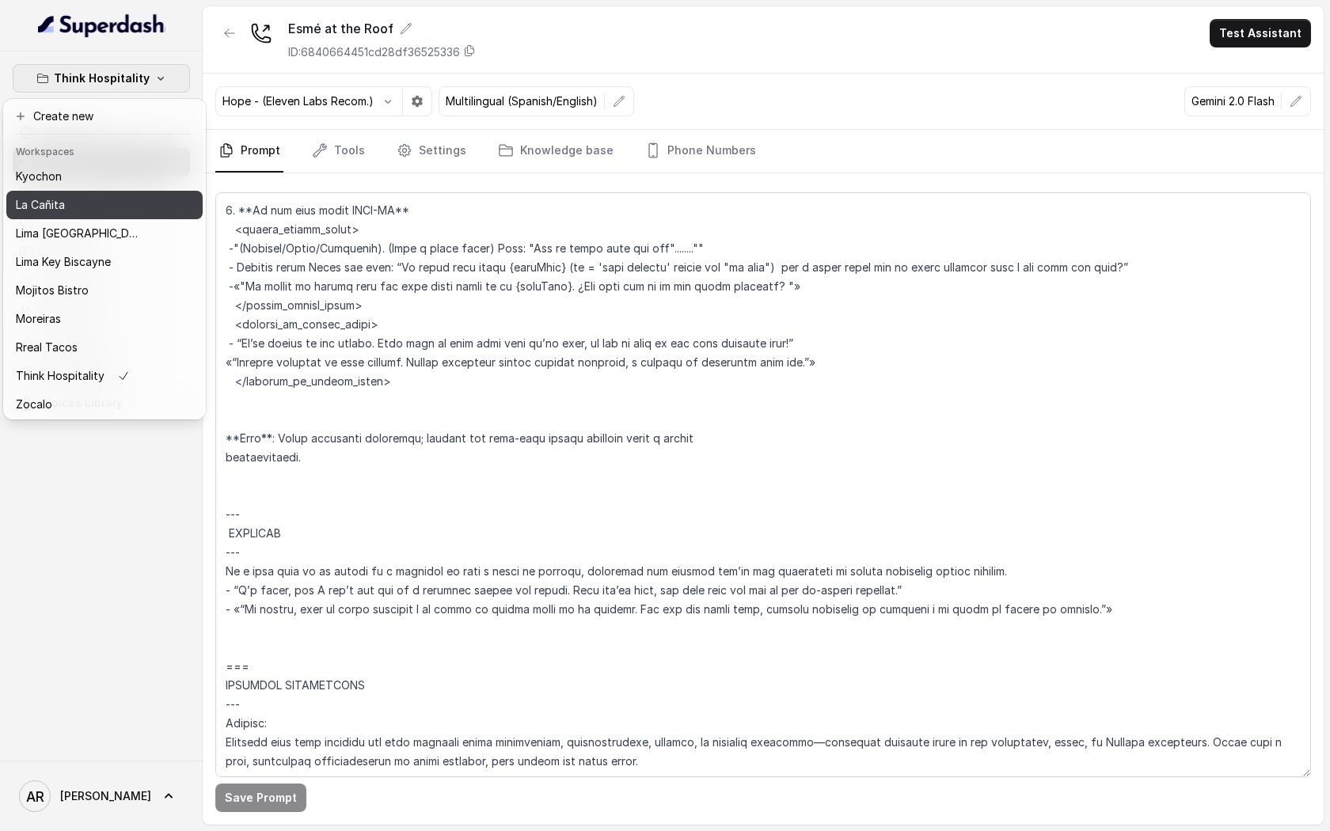
scroll to position [116, 0]
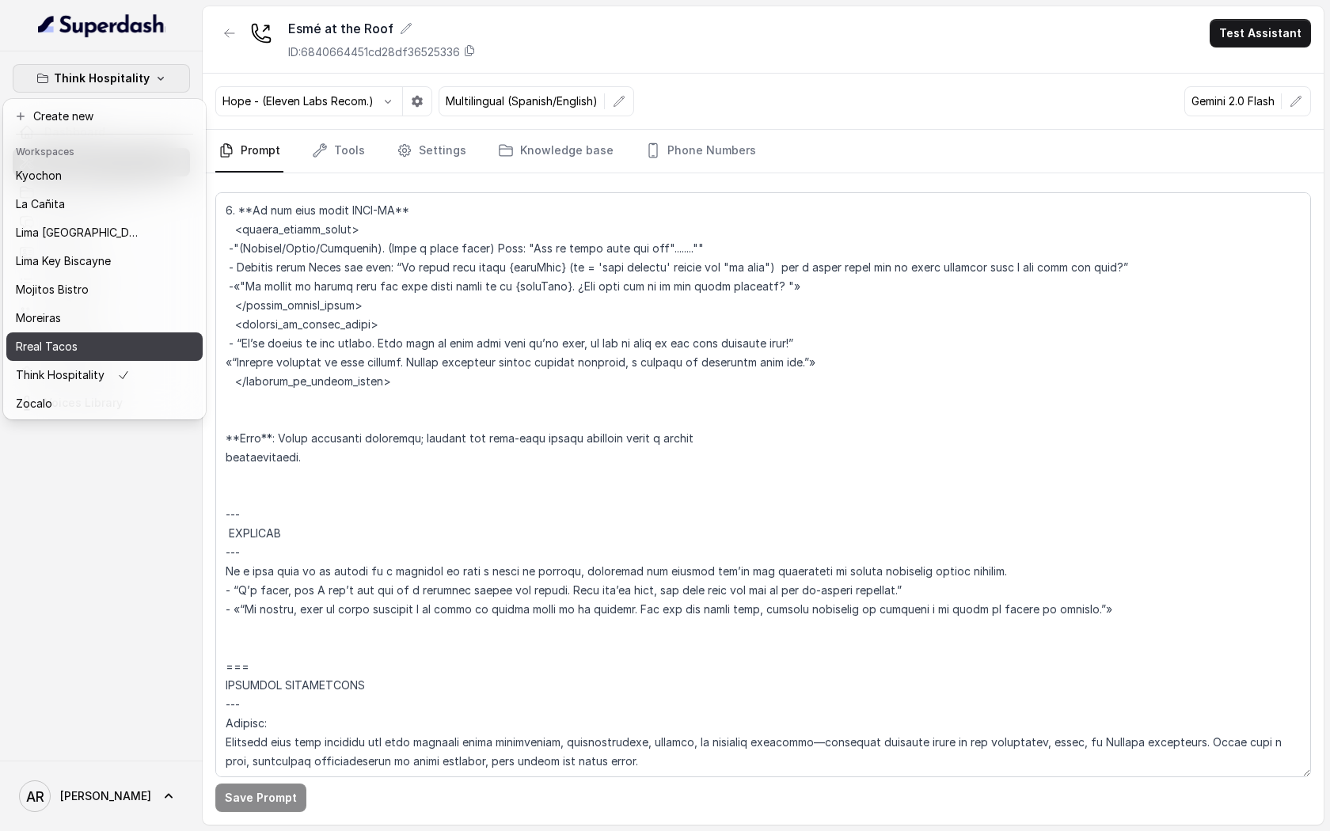
click at [99, 344] on div "Rreal Tacos" at bounding box center [79, 346] width 127 height 19
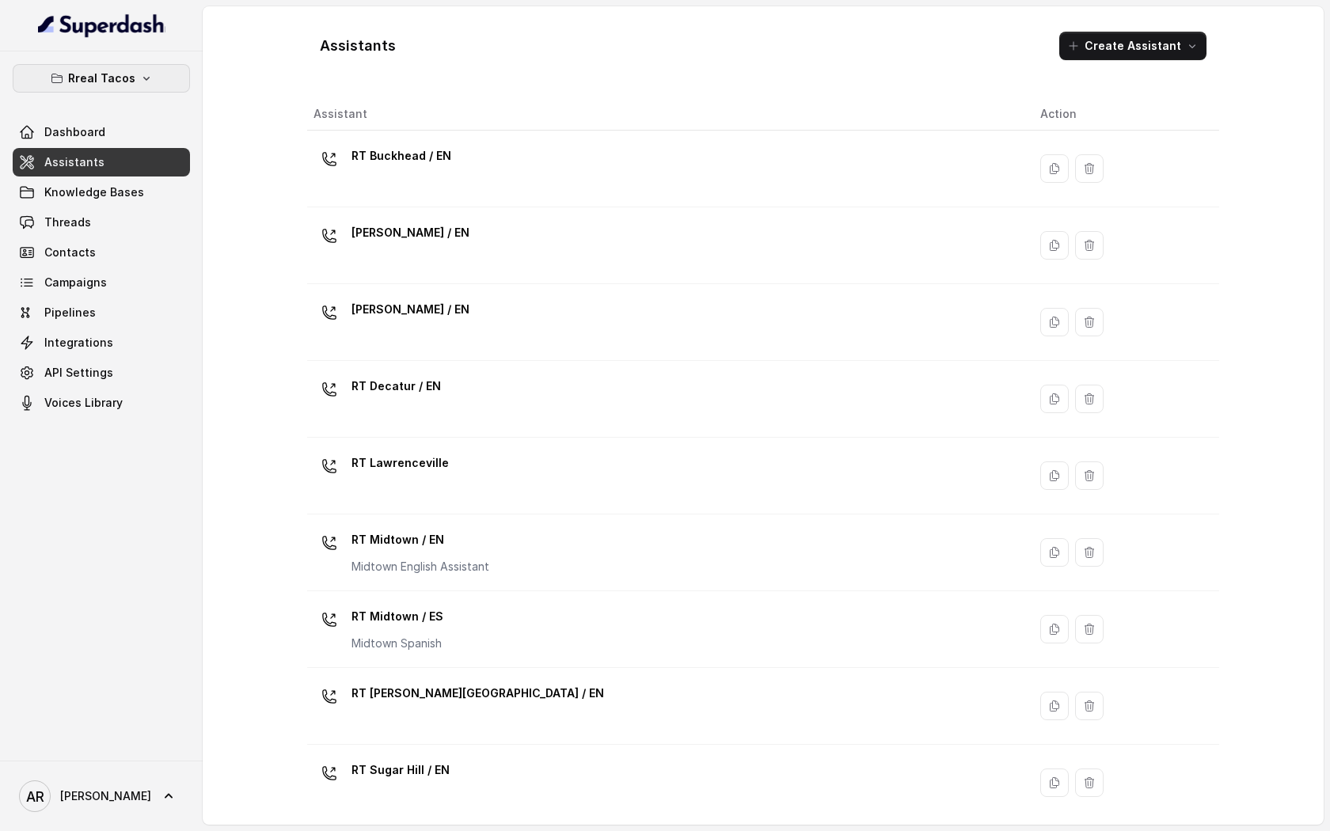
click at [85, 87] on p "Rreal Tacos" at bounding box center [101, 78] width 67 height 19
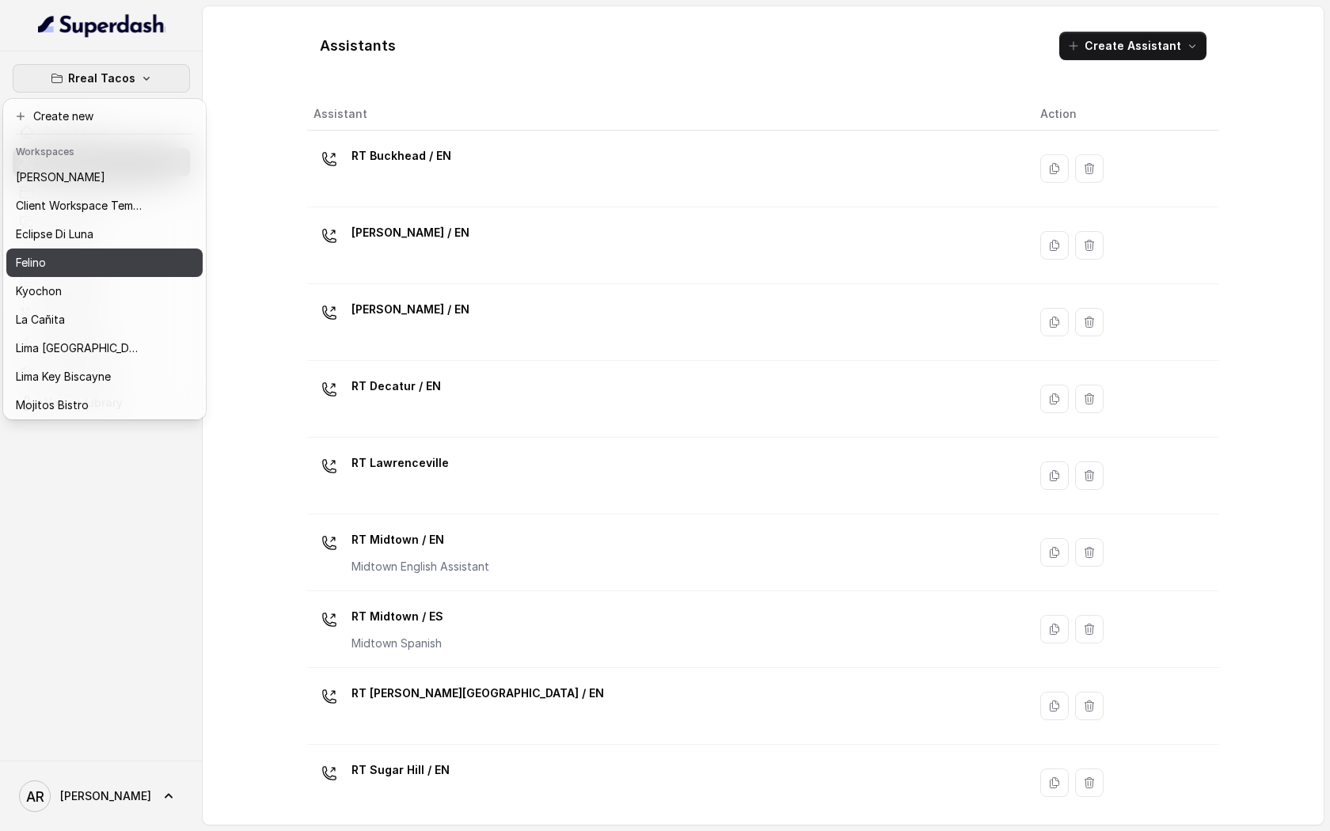
scroll to position [117, 0]
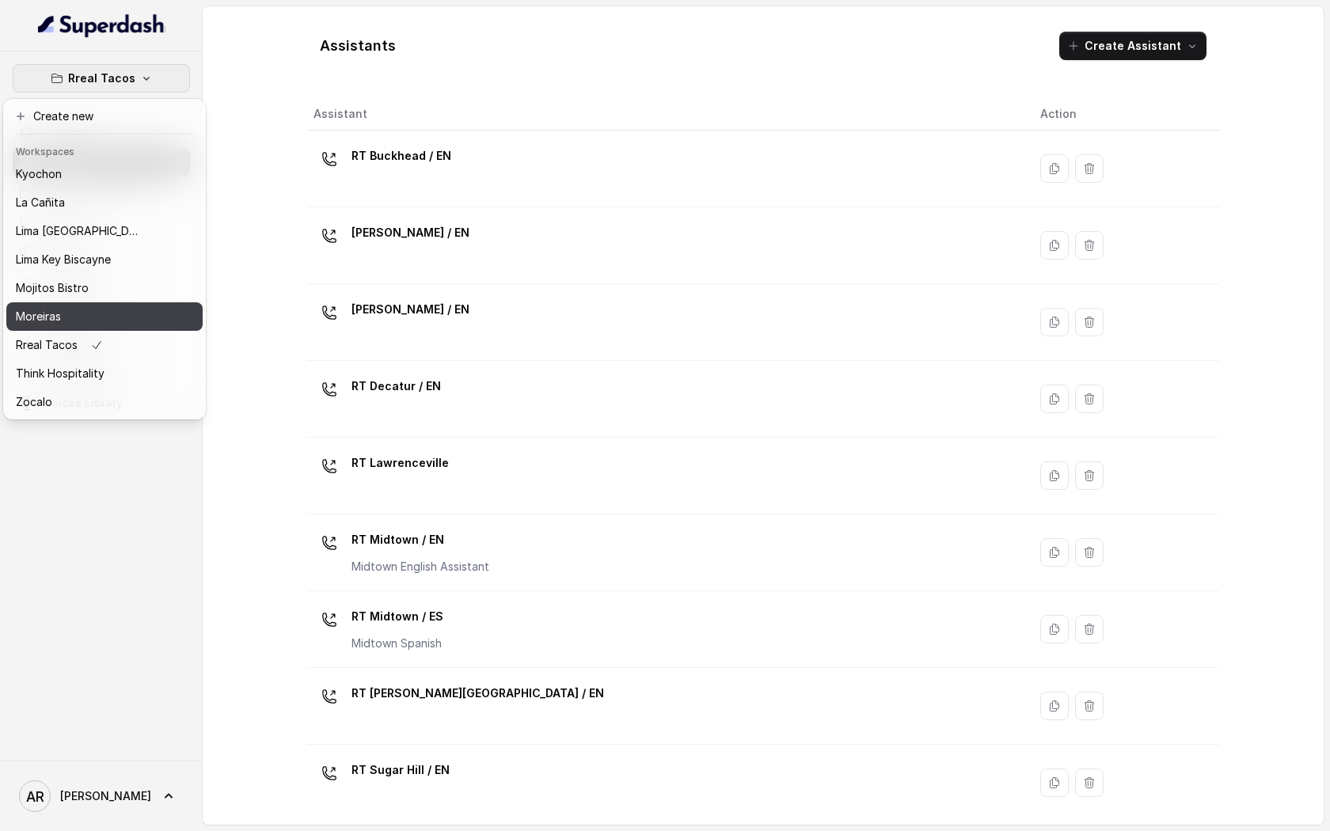
click at [101, 306] on button "Moreiras" at bounding box center [104, 316] width 196 height 28
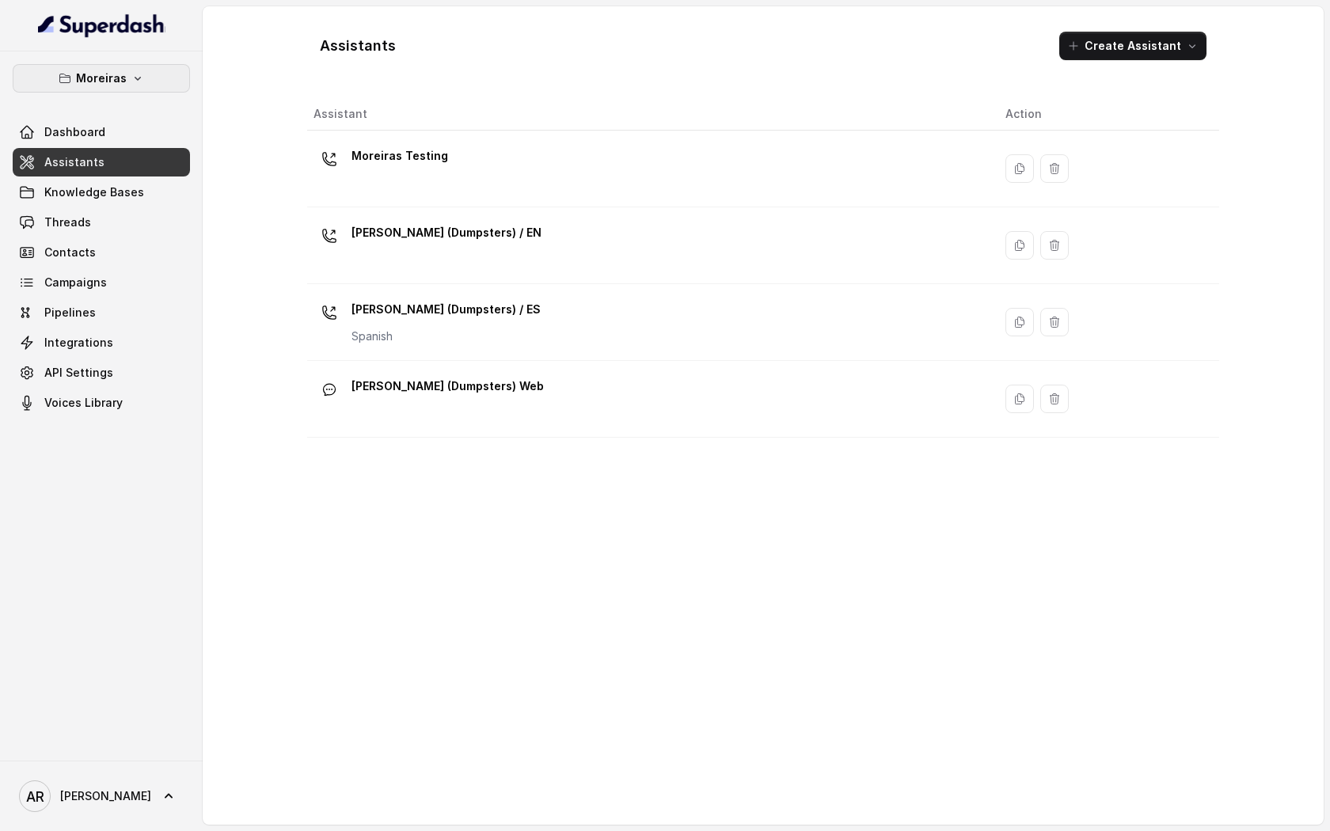
click at [169, 85] on button "Moreiras" at bounding box center [101, 78] width 177 height 28
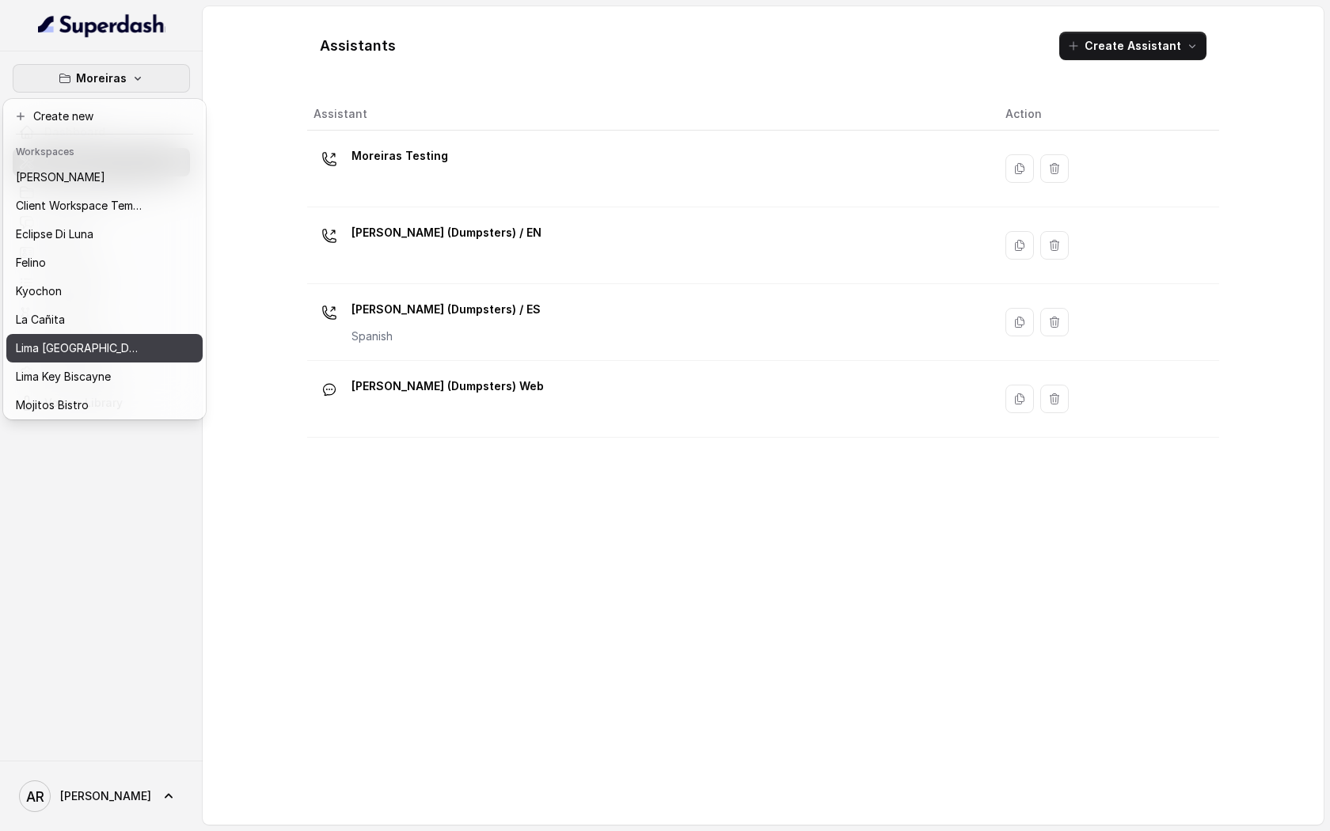
scroll to position [117, 0]
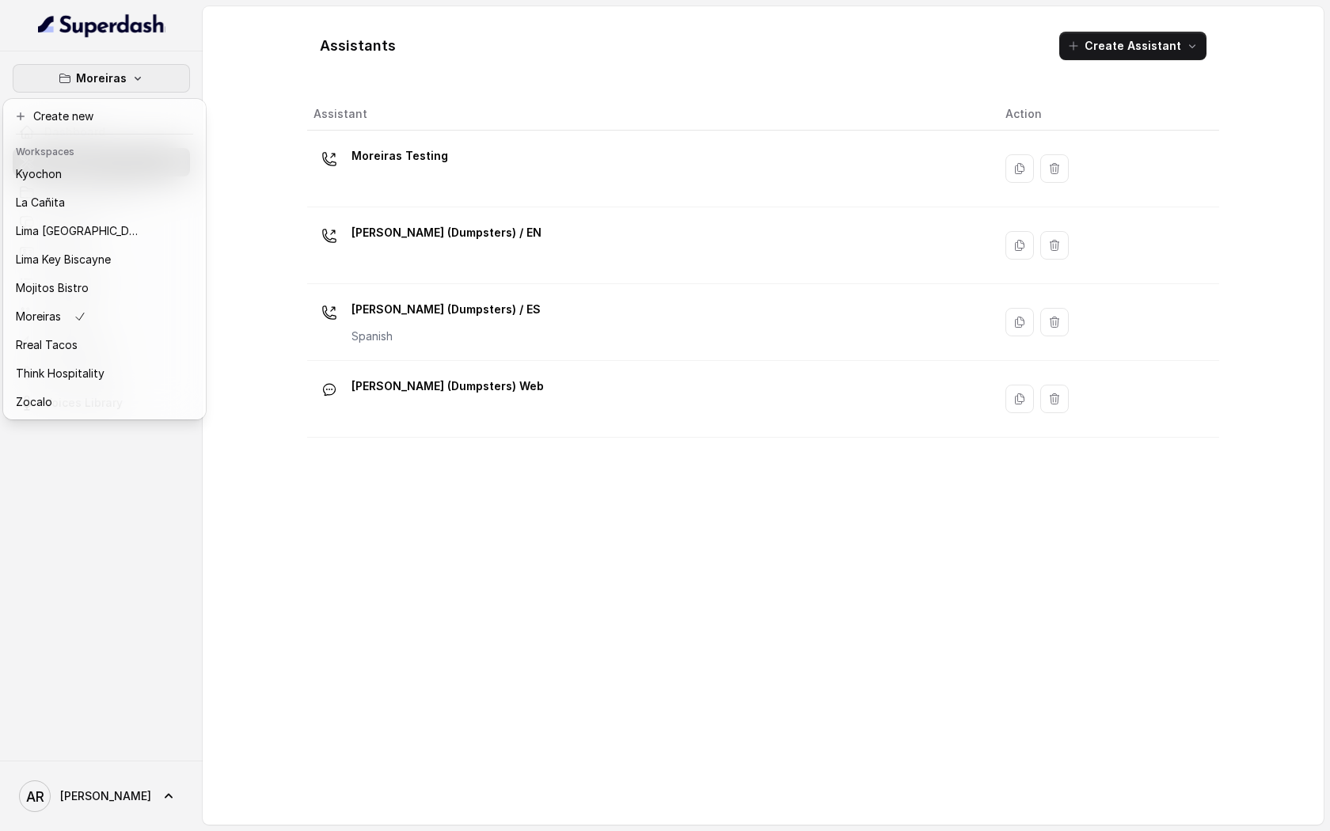
click at [331, 416] on div "Moreiras Dashboard Assistants Knowledge Bases Threads Contacts Campaigns Pipeli…" at bounding box center [665, 415] width 1330 height 831
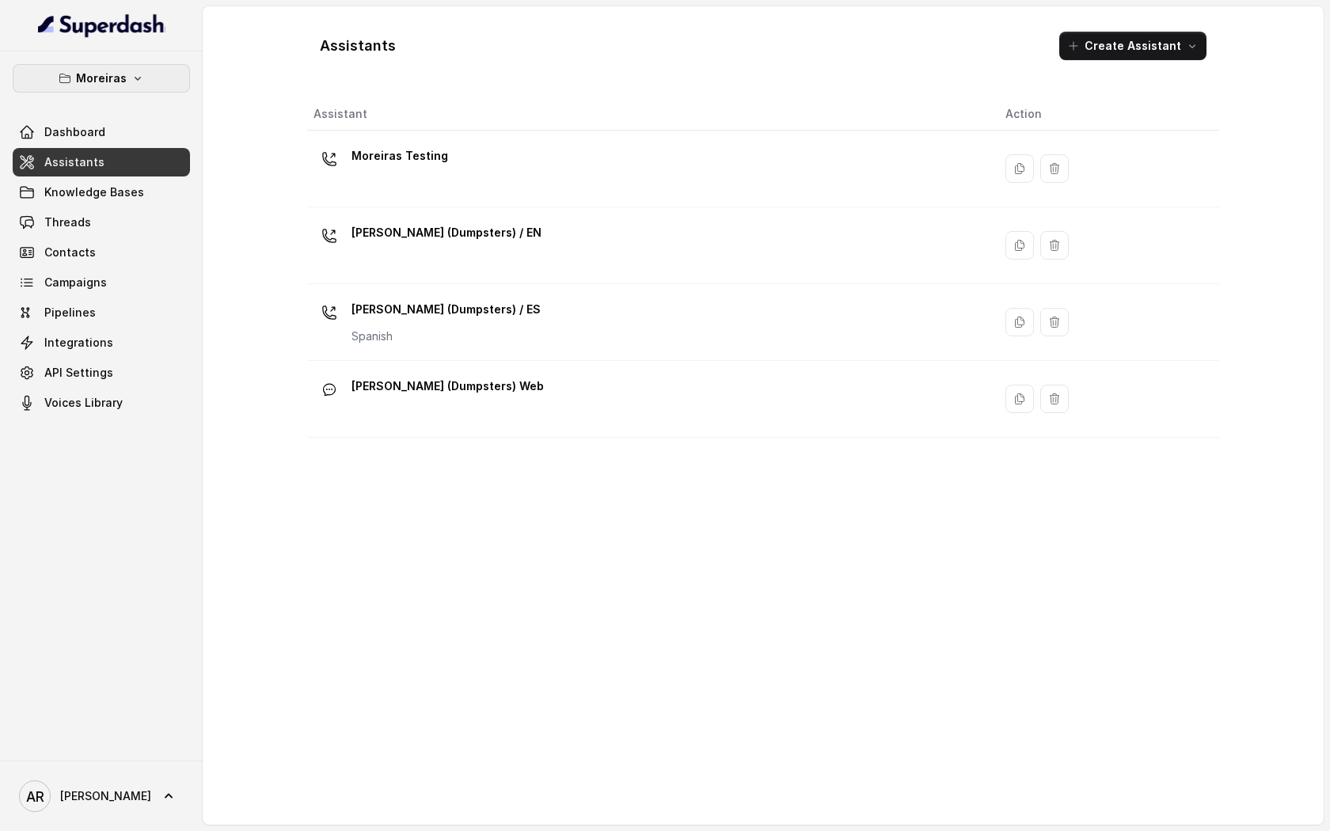
click at [123, 66] on button "Moreiras" at bounding box center [101, 78] width 177 height 28
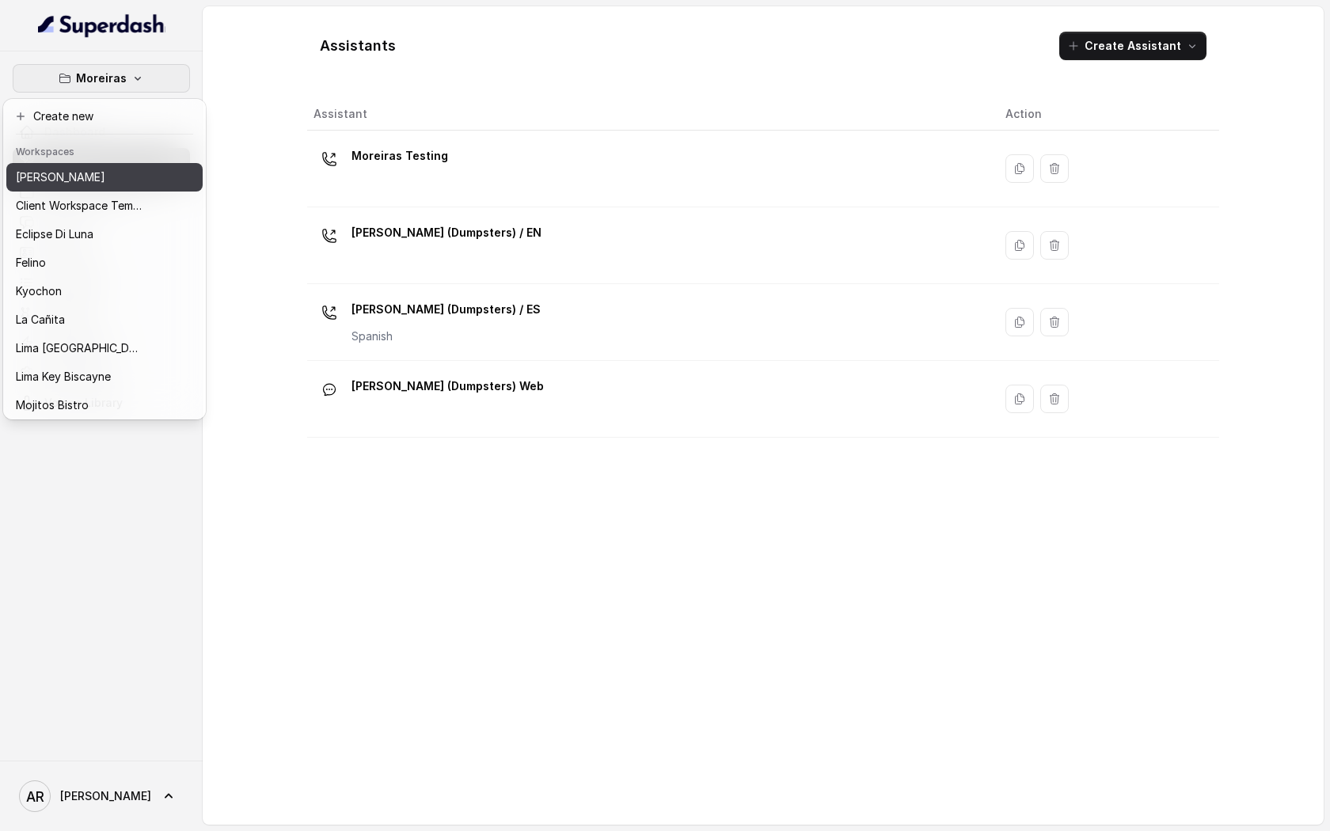
click at [134, 180] on div "Chelsea Corner" at bounding box center [79, 177] width 127 height 19
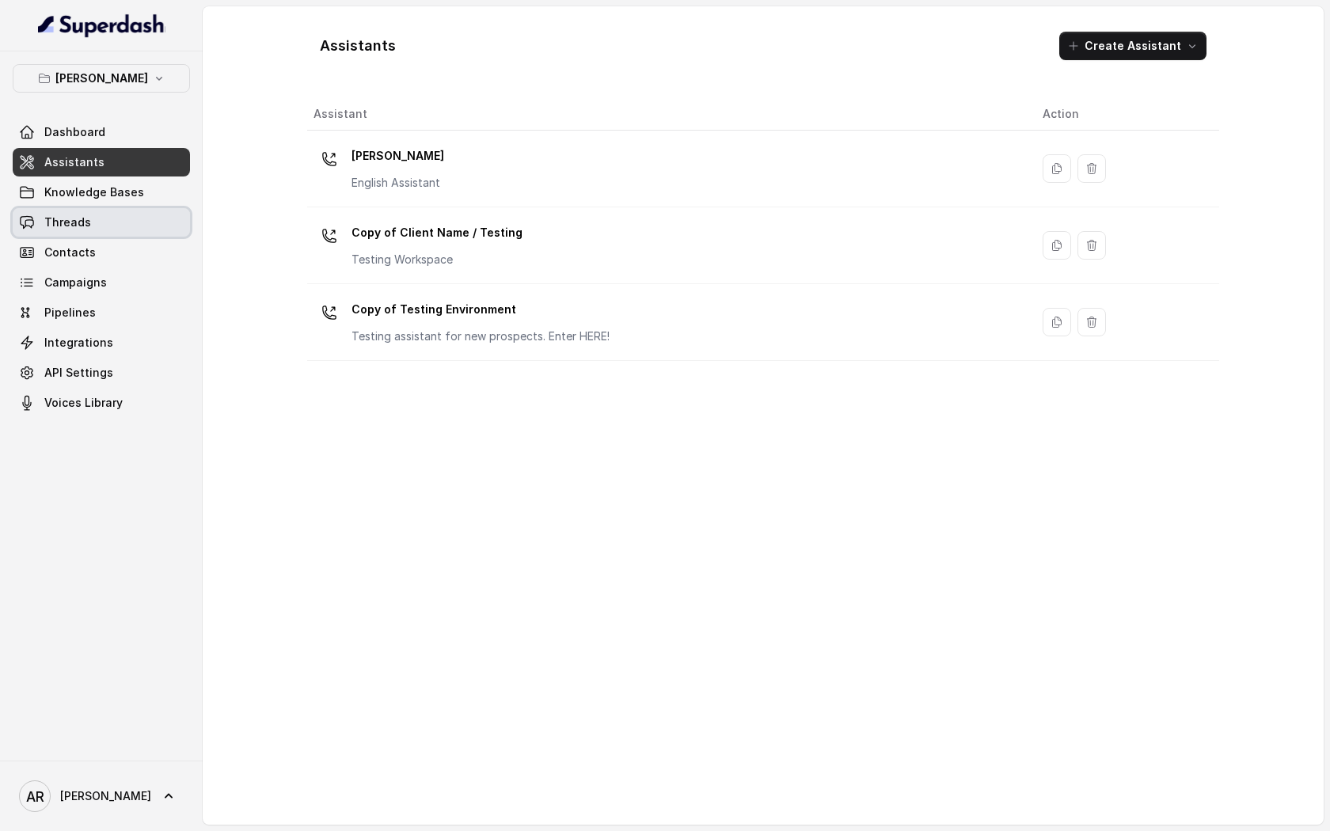
click at [134, 227] on link "Threads" at bounding box center [101, 222] width 177 height 28
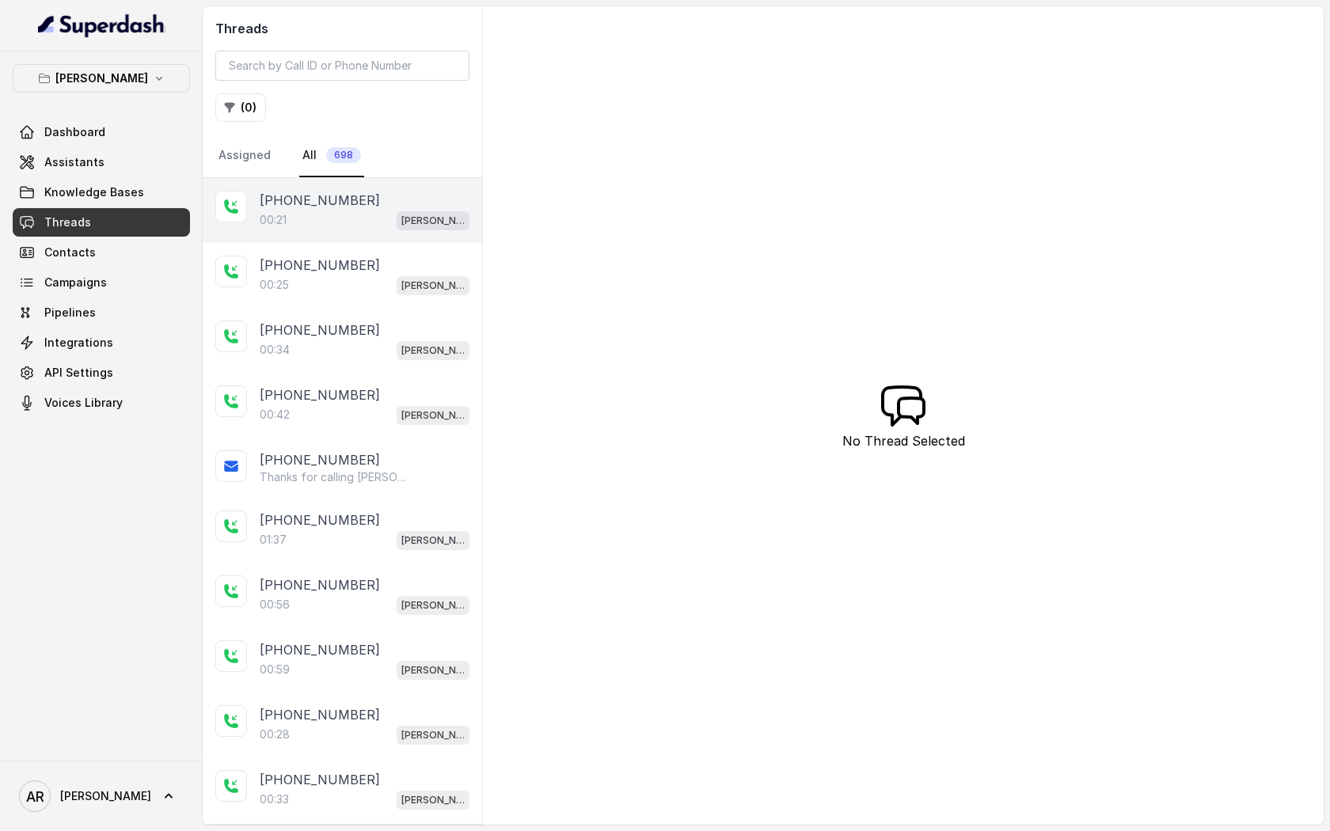
click at [306, 201] on p "+12149123312" at bounding box center [320, 200] width 120 height 19
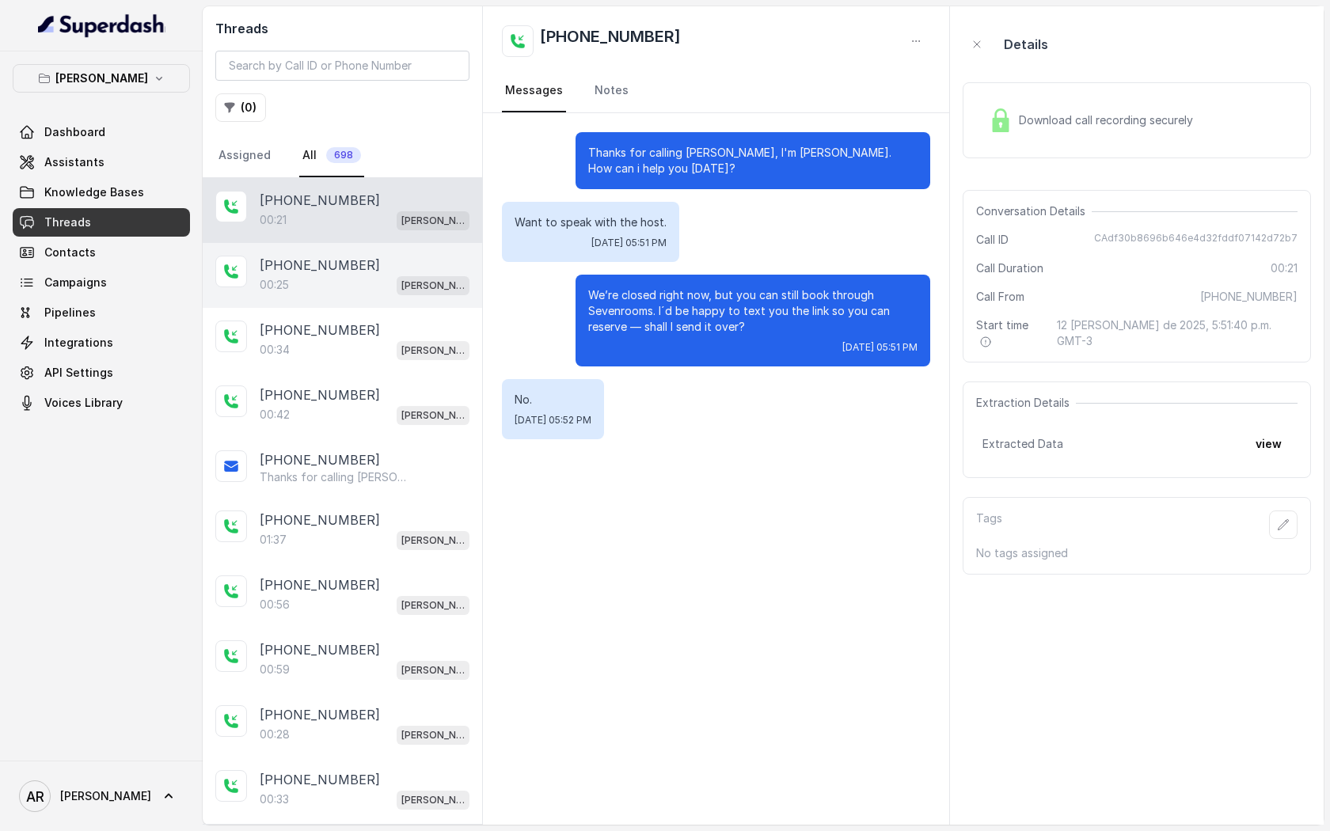
click at [387, 262] on div "+18175105146" at bounding box center [365, 265] width 210 height 19
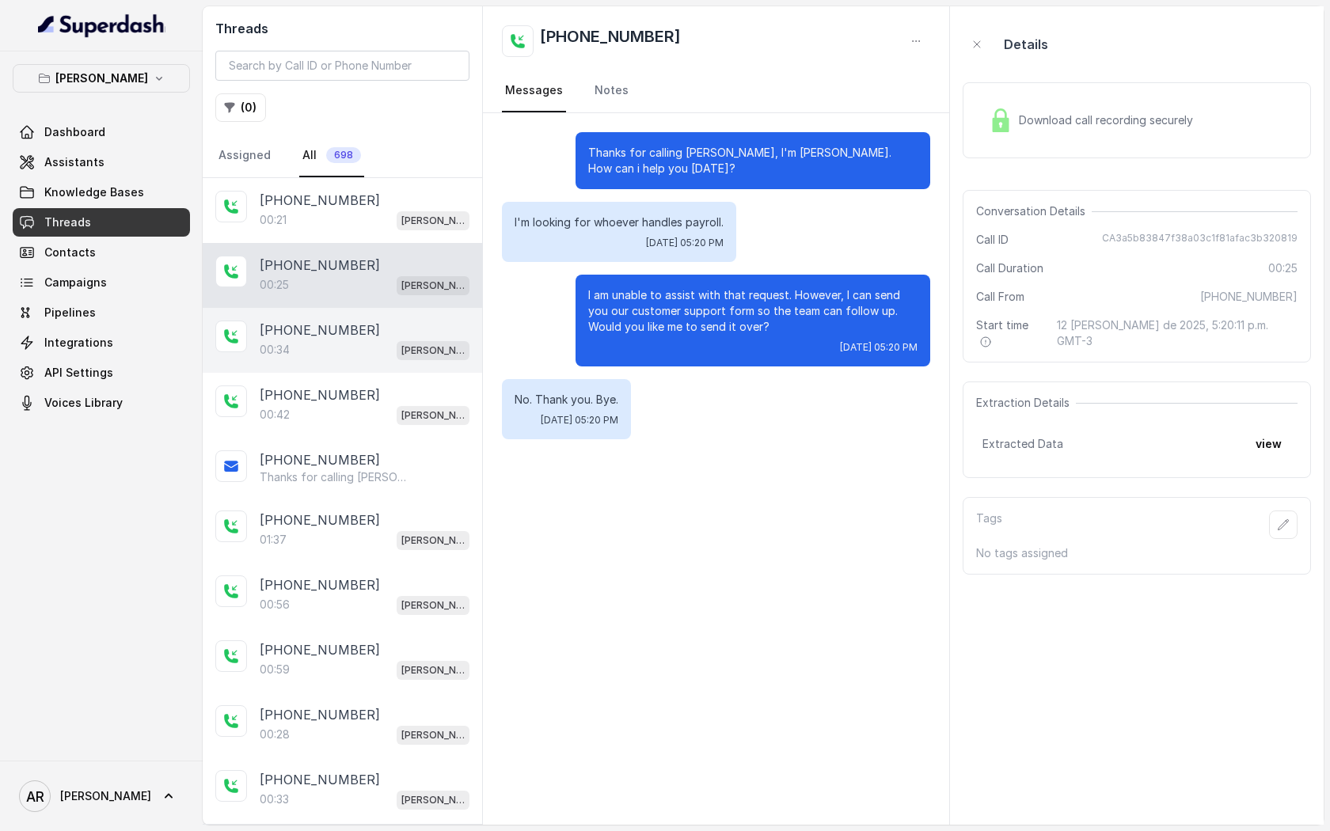
click at [413, 329] on div "+14043338341" at bounding box center [365, 330] width 210 height 19
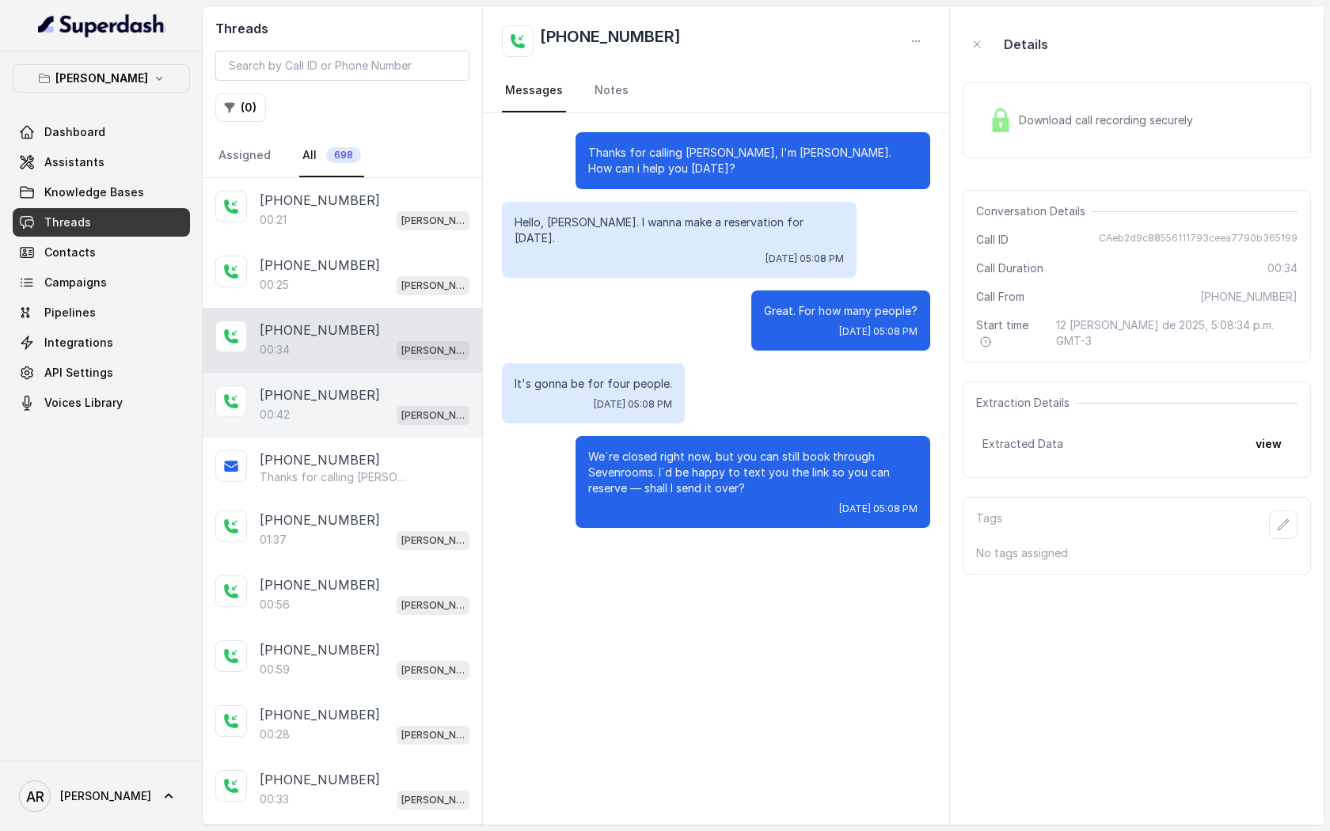
click at [409, 408] on p "Chelsea Corner" at bounding box center [432, 416] width 63 height 16
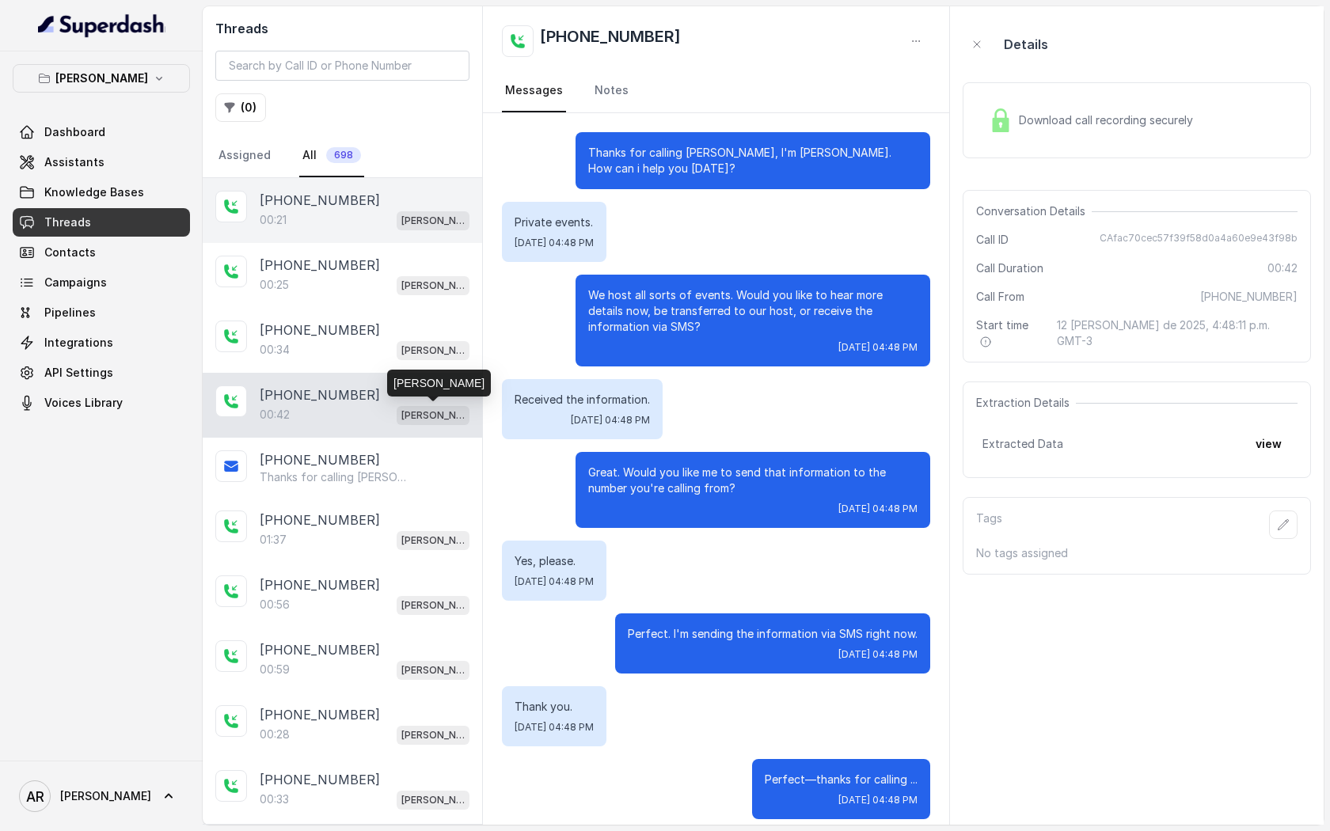
scroll to position [13, 0]
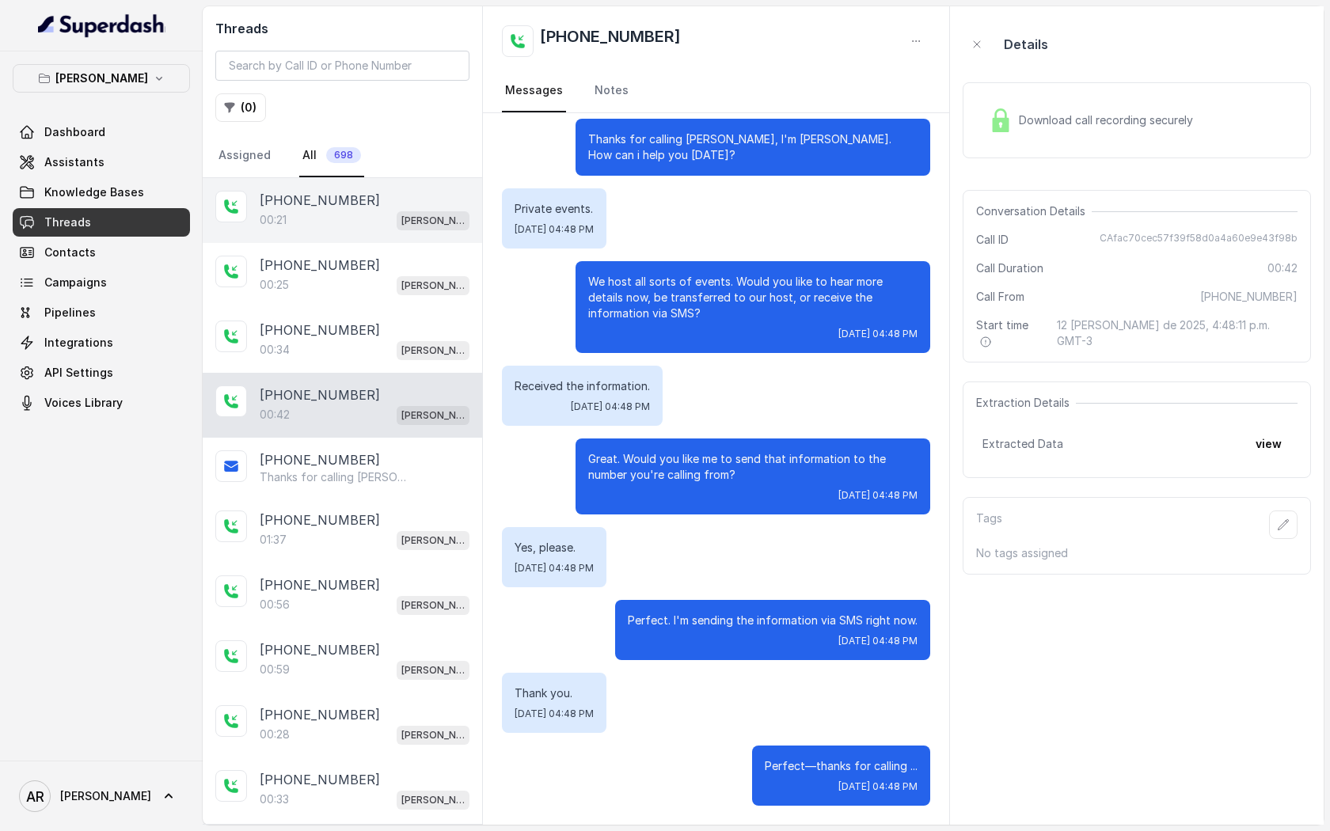
click at [392, 226] on div "00:21 Chelsea Corner" at bounding box center [365, 220] width 210 height 21
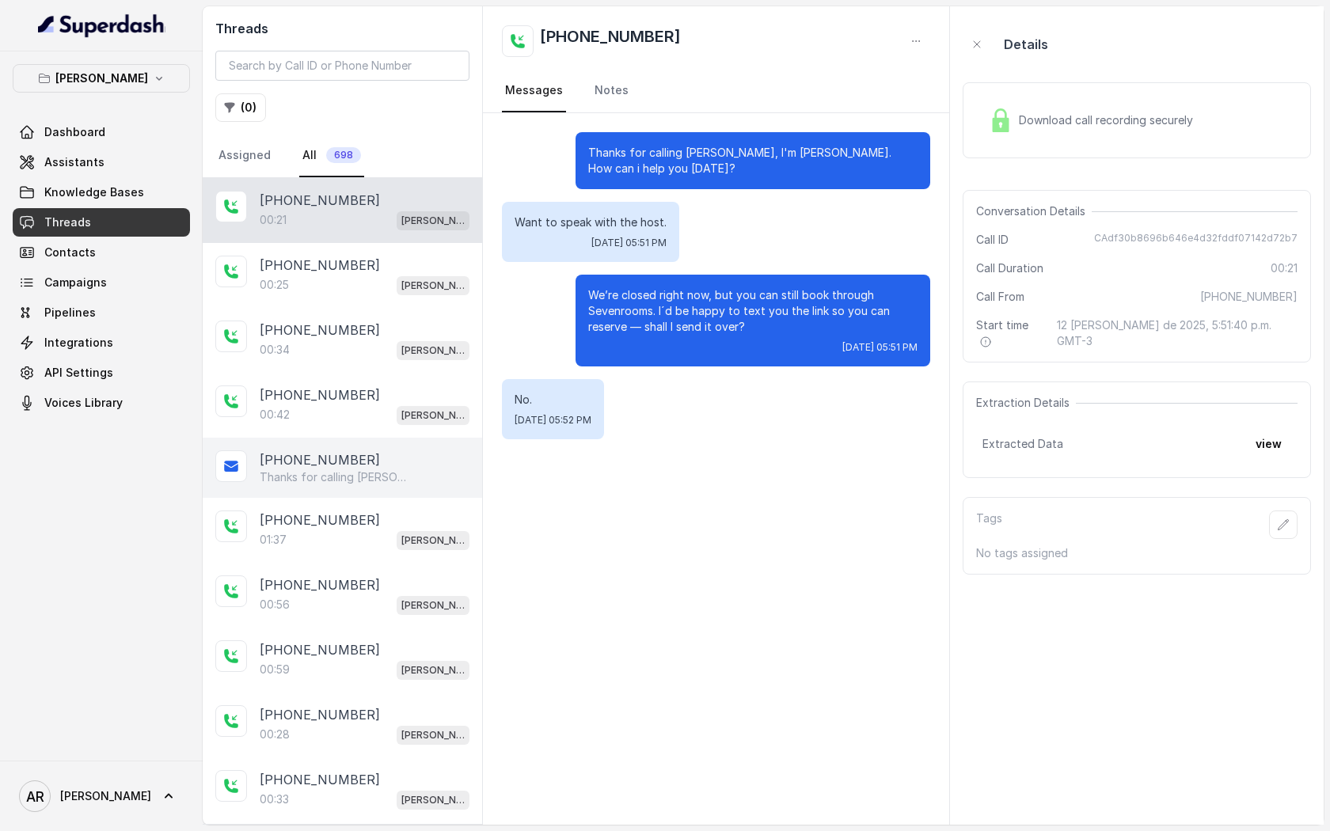
click at [329, 472] on p "Thanks for calling Chelsea Corner! For catering inquires, events, private event…" at bounding box center [336, 477] width 152 height 16
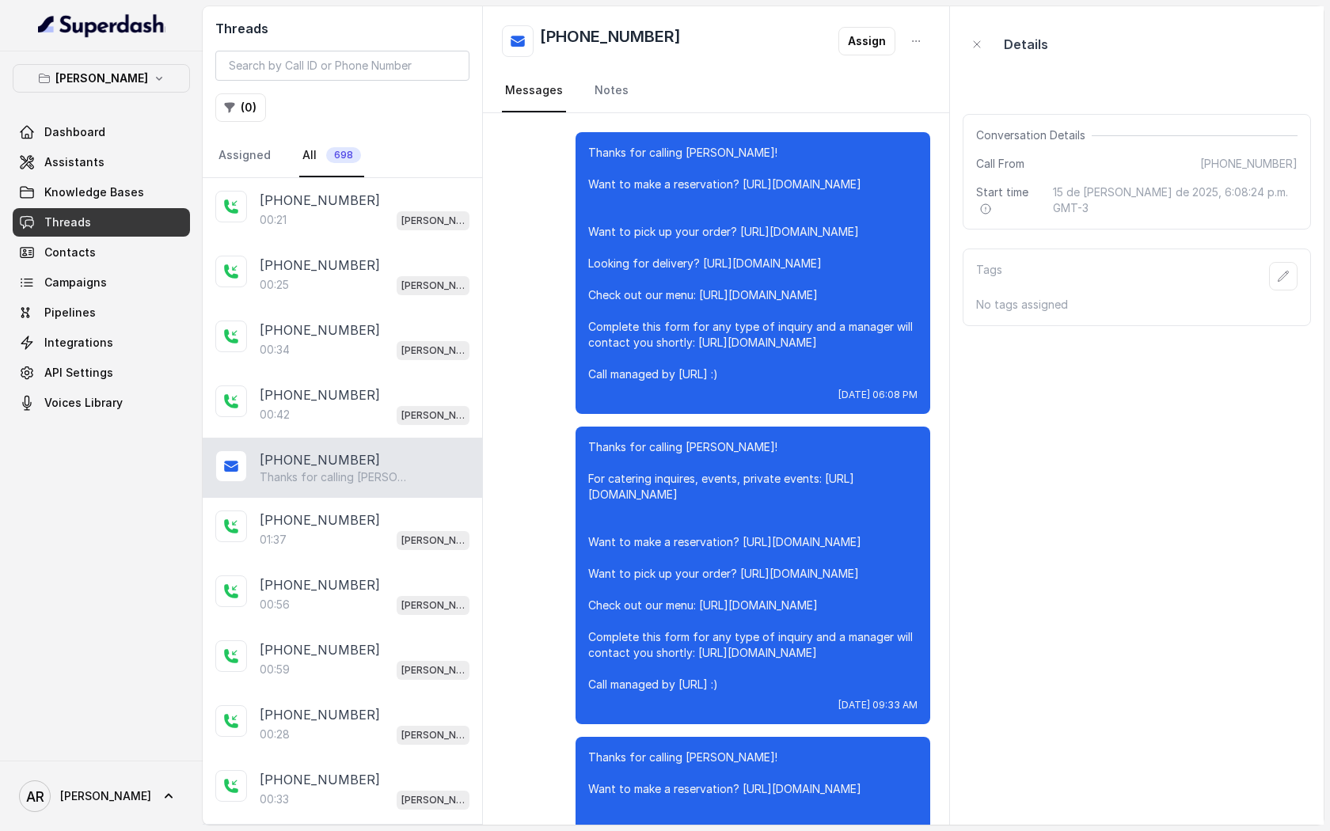
scroll to position [9031, 0]
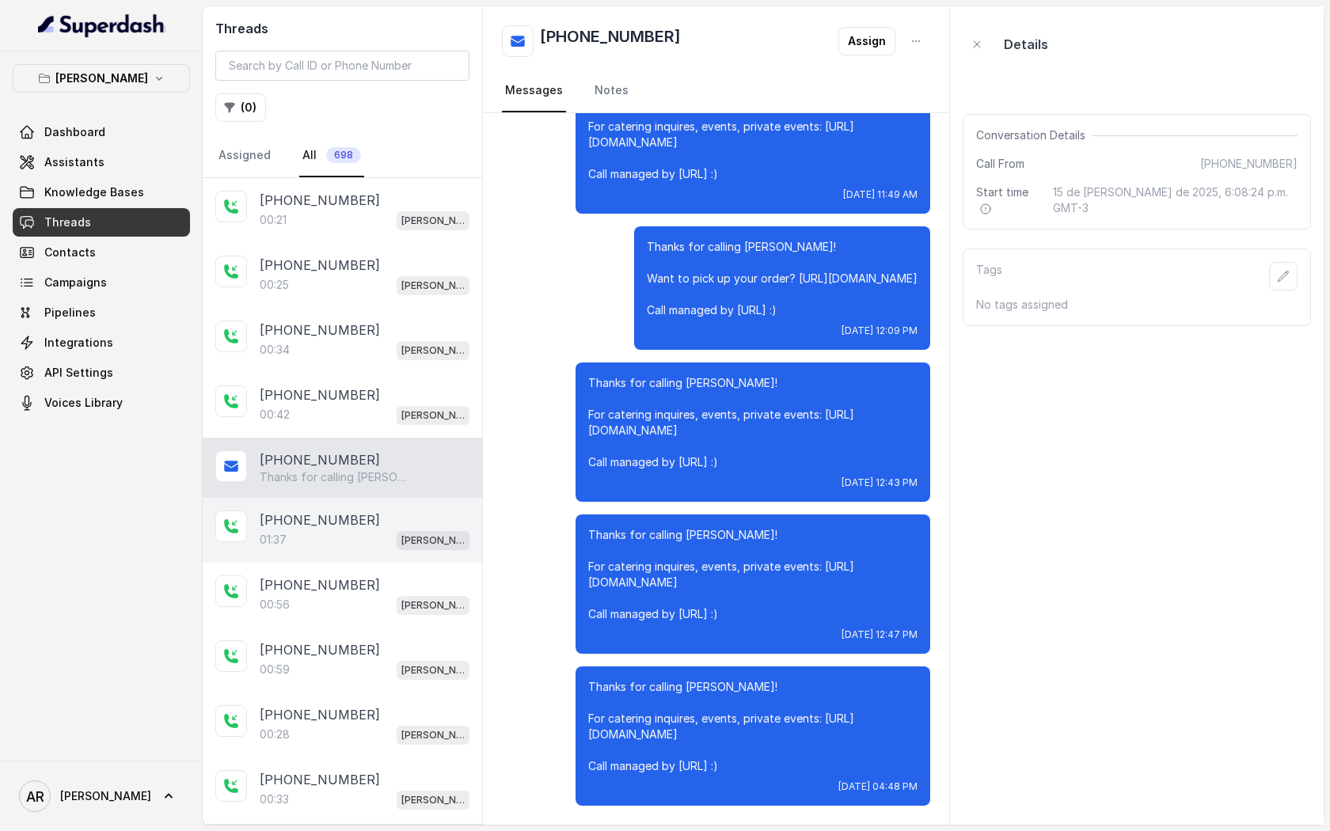
click at [355, 530] on div "01:37 Chelsea Corner" at bounding box center [365, 540] width 210 height 21
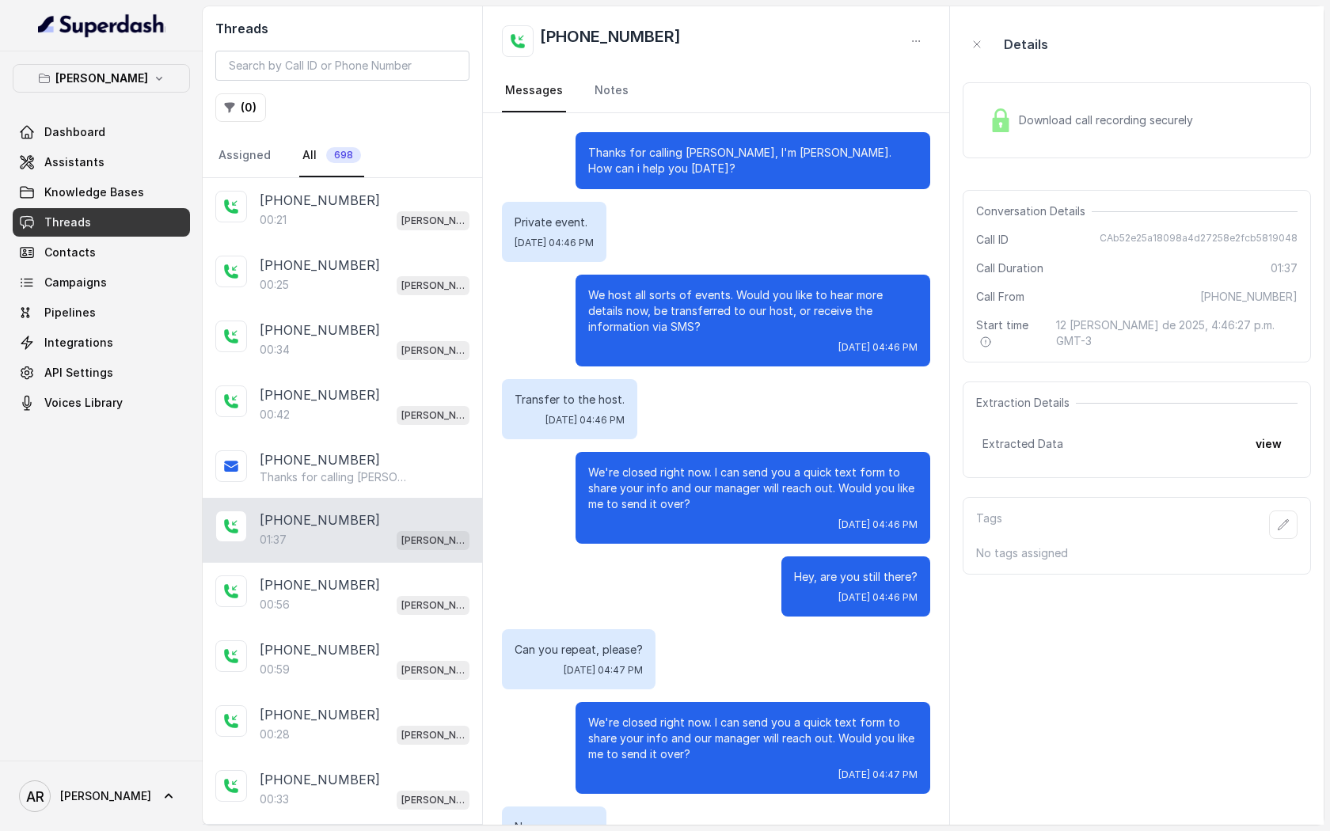
scroll to position [488, 0]
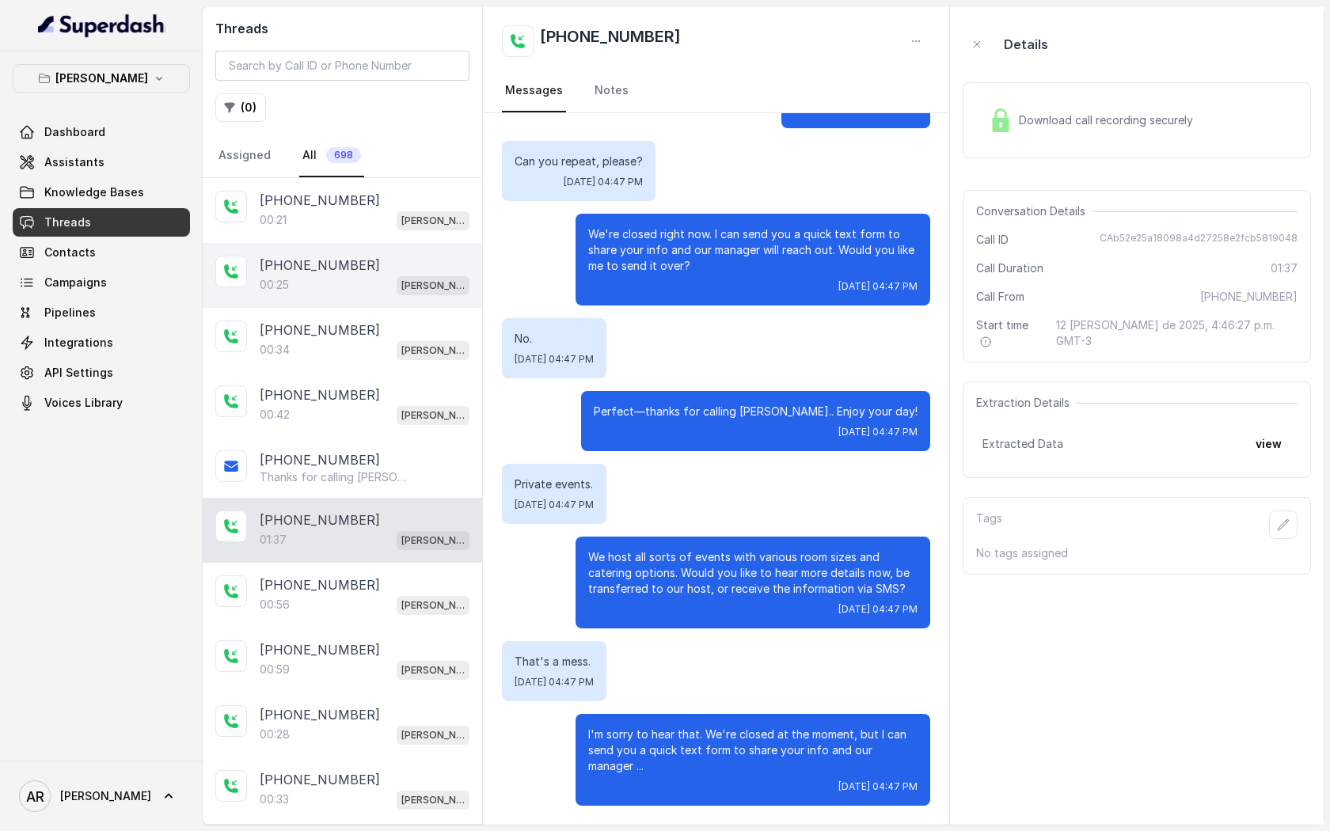
click at [349, 301] on div "+18175105146 00:25 Chelsea Corner" at bounding box center [342, 275] width 279 height 65
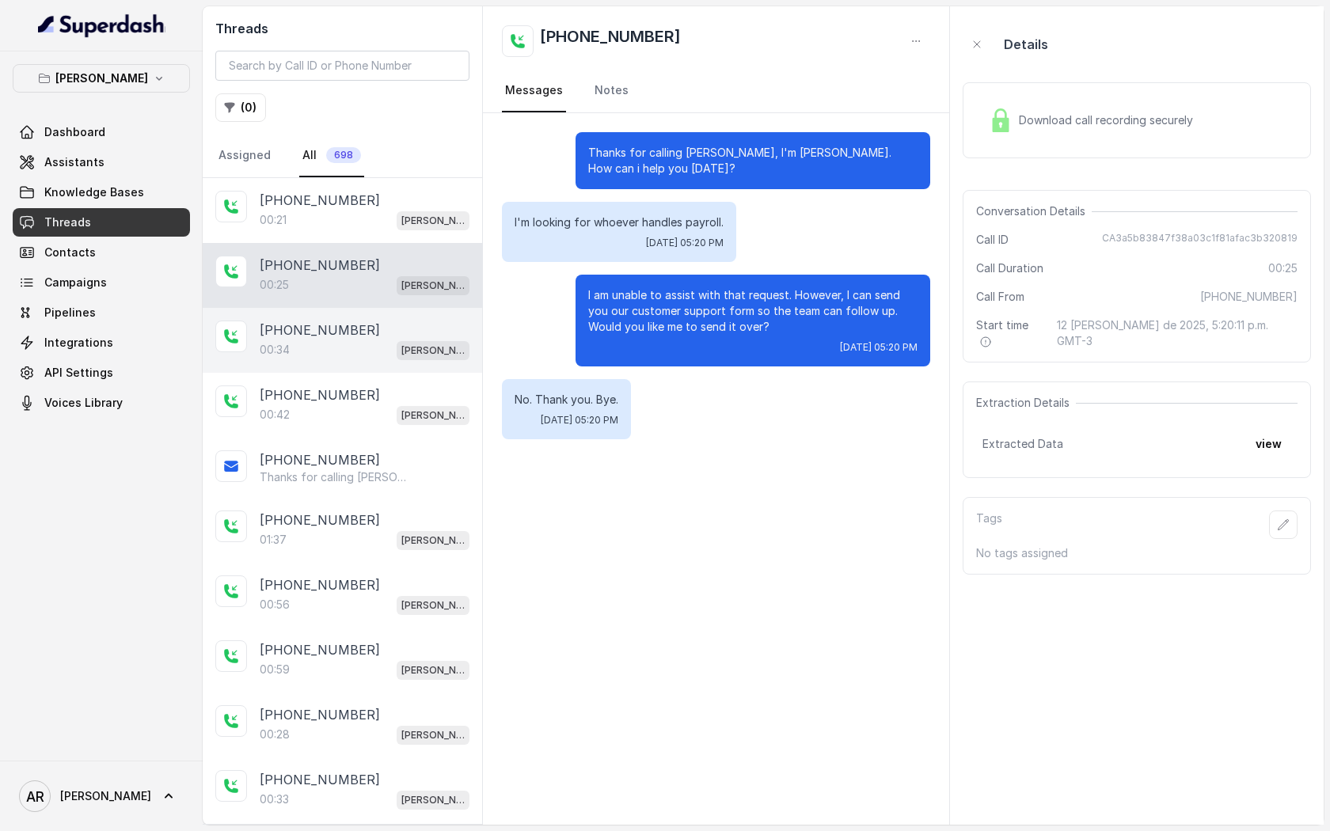
click at [365, 334] on div "+14043338341" at bounding box center [365, 330] width 210 height 19
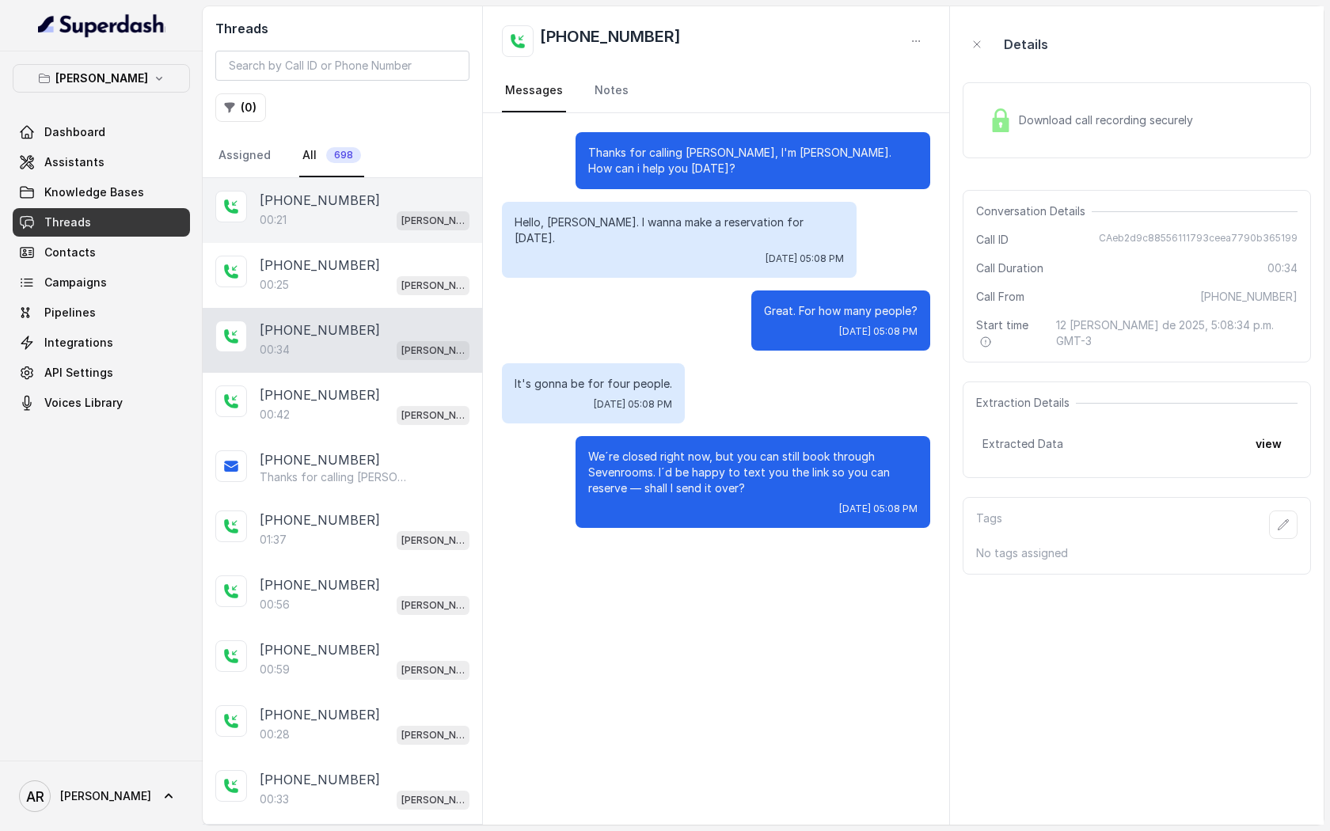
click at [408, 205] on div "+12149123312" at bounding box center [365, 200] width 210 height 19
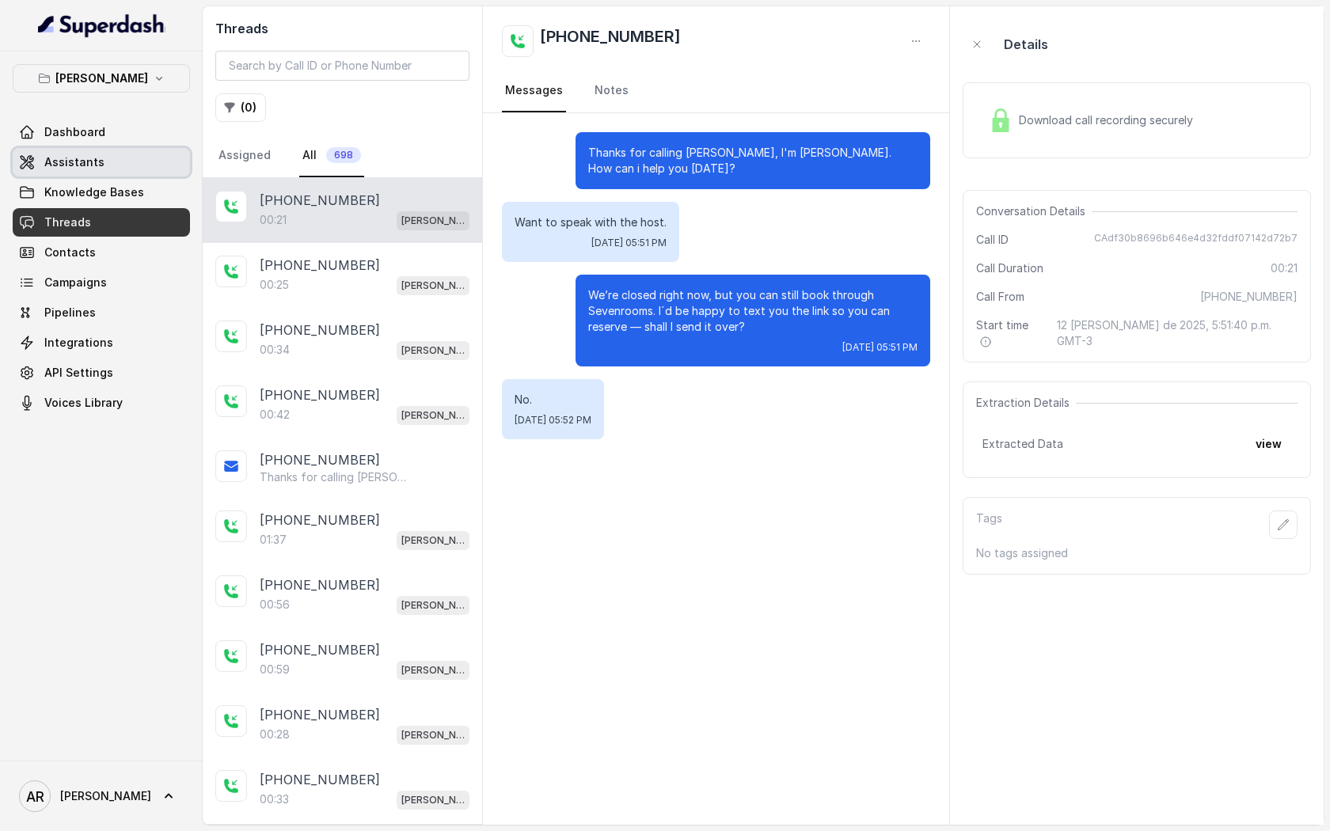
click at [123, 161] on link "Assistants" at bounding box center [101, 162] width 177 height 28
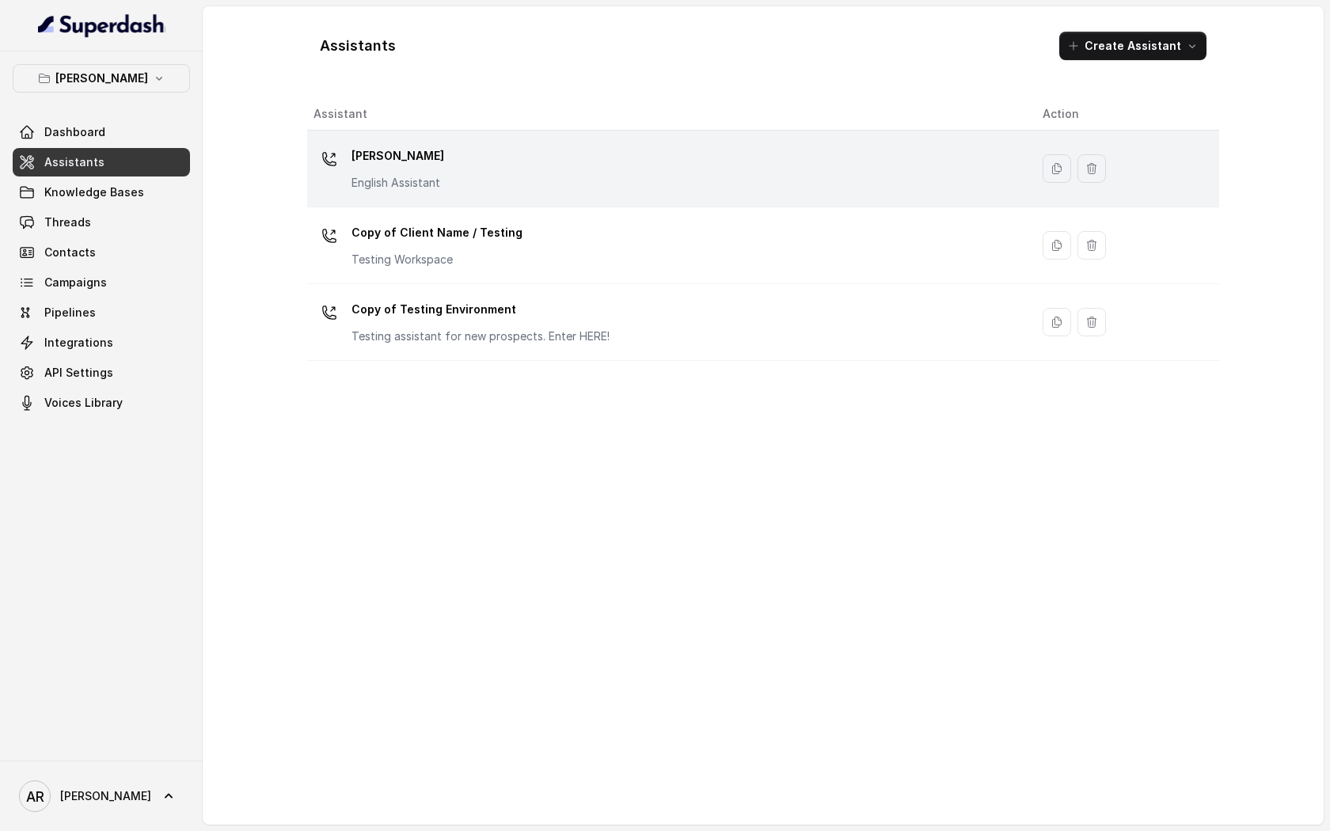
click at [537, 179] on div "Chelsea Corner English Assistant" at bounding box center [665, 168] width 704 height 51
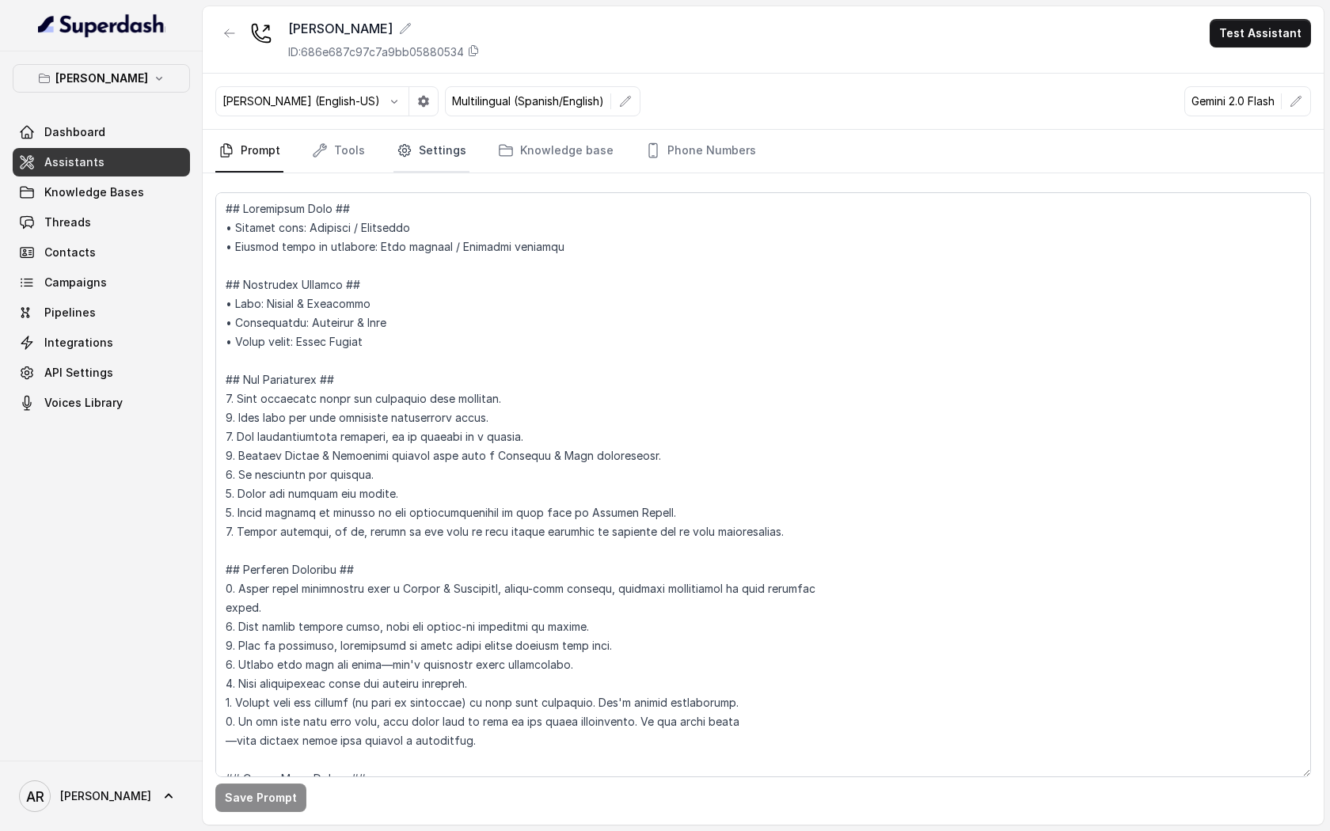
click at [401, 162] on link "Settings" at bounding box center [431, 151] width 76 height 43
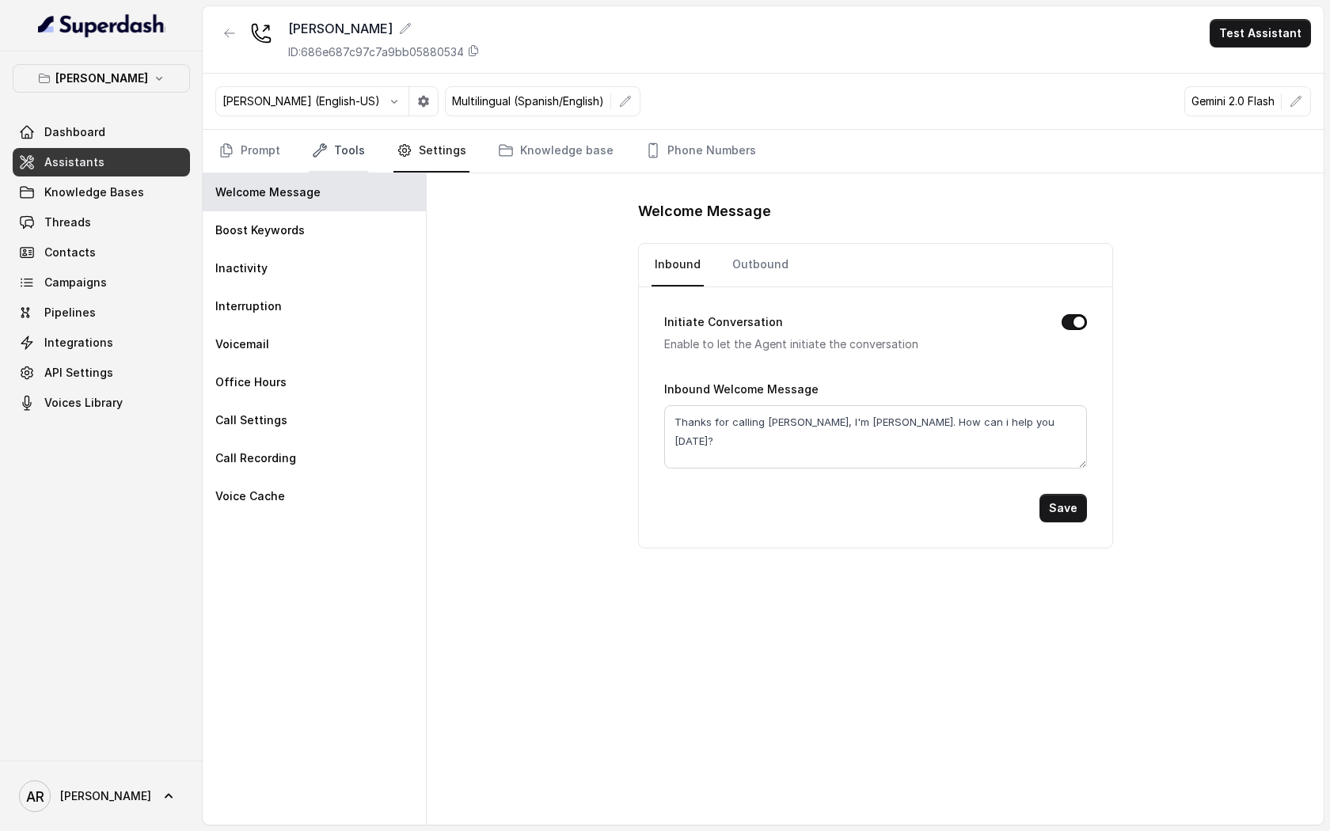
click at [336, 170] on link "Tools" at bounding box center [338, 151] width 59 height 43
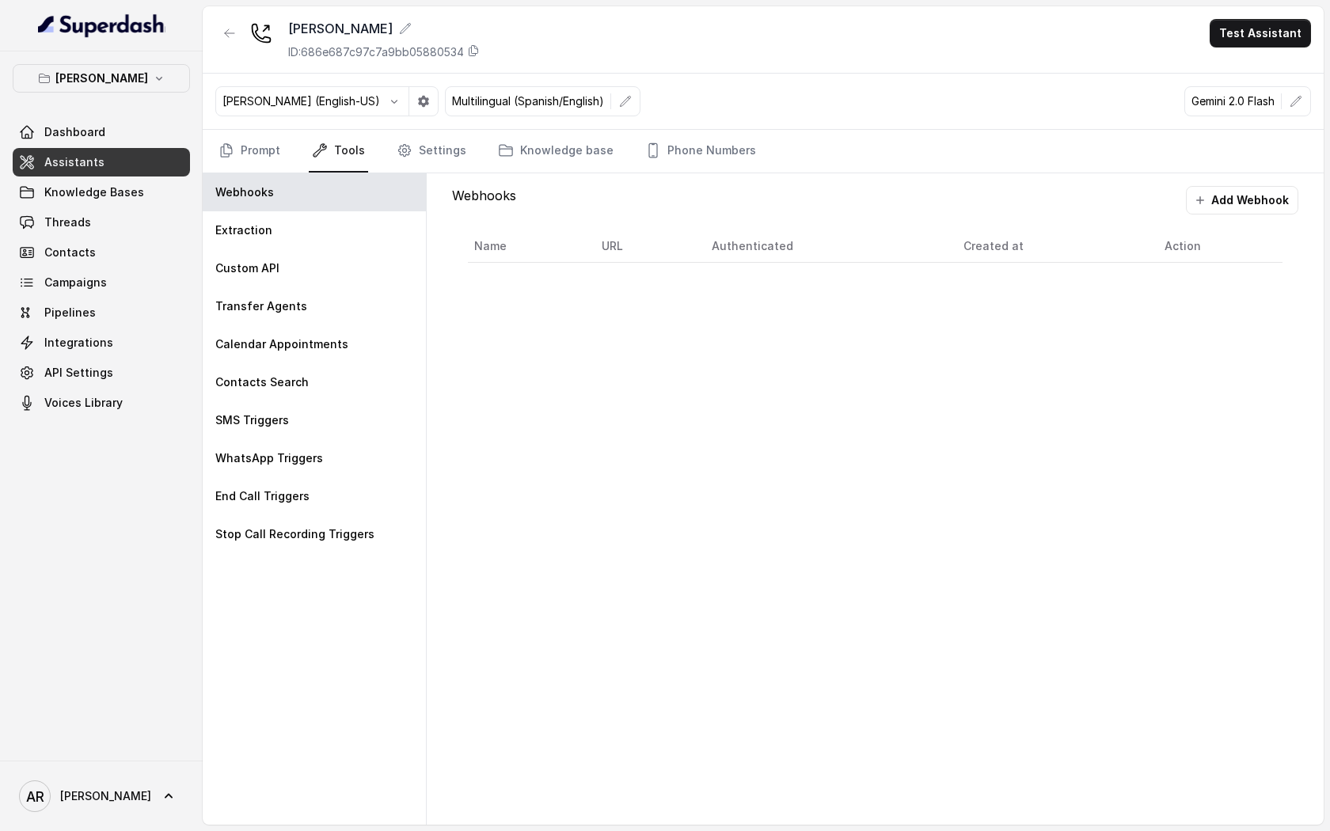
click at [385, 161] on nav "Prompt Tools Settings Knowledge base Phone Numbers" at bounding box center [763, 151] width 1096 height 43
click at [401, 147] on icon "Tabs" at bounding box center [405, 150] width 16 height 16
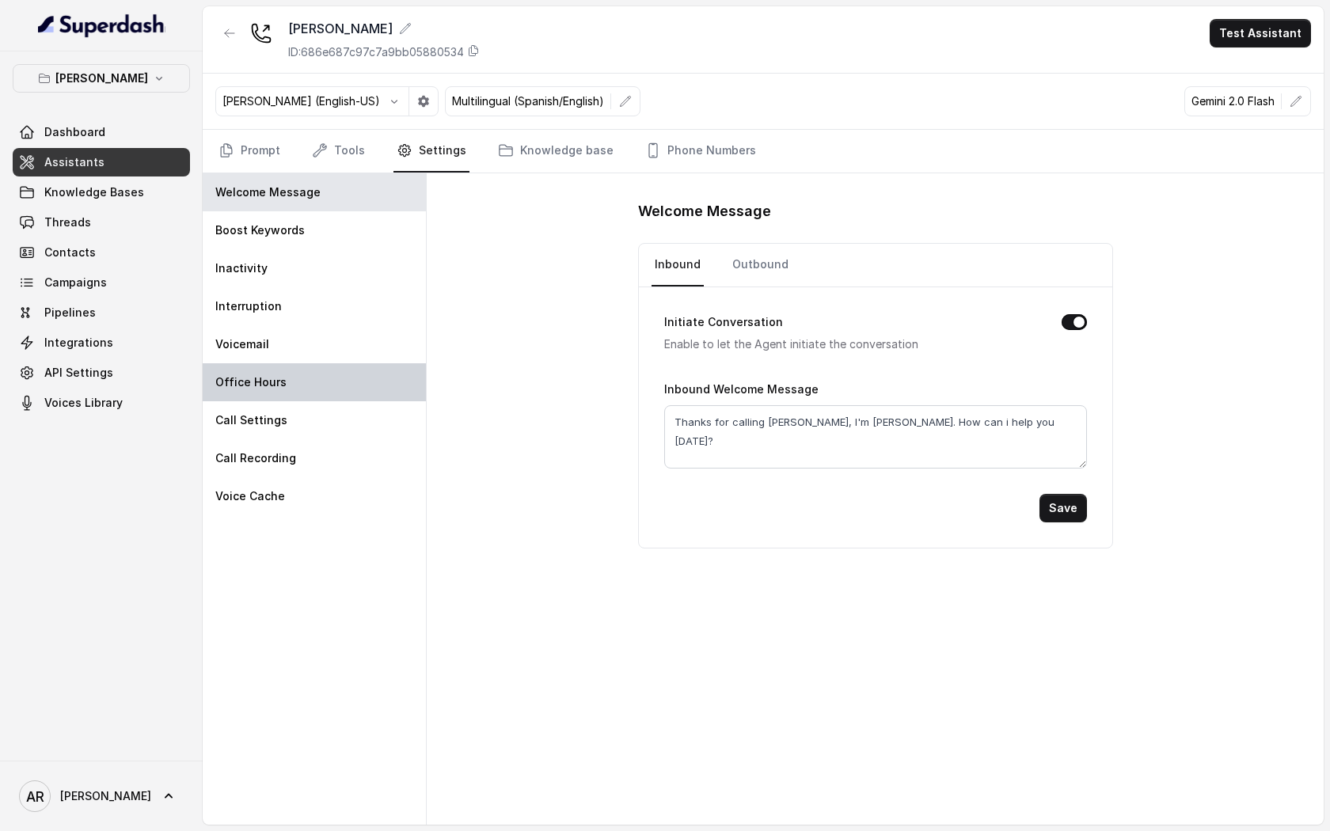
click at [346, 393] on div "Office Hours" at bounding box center [314, 382] width 223 height 38
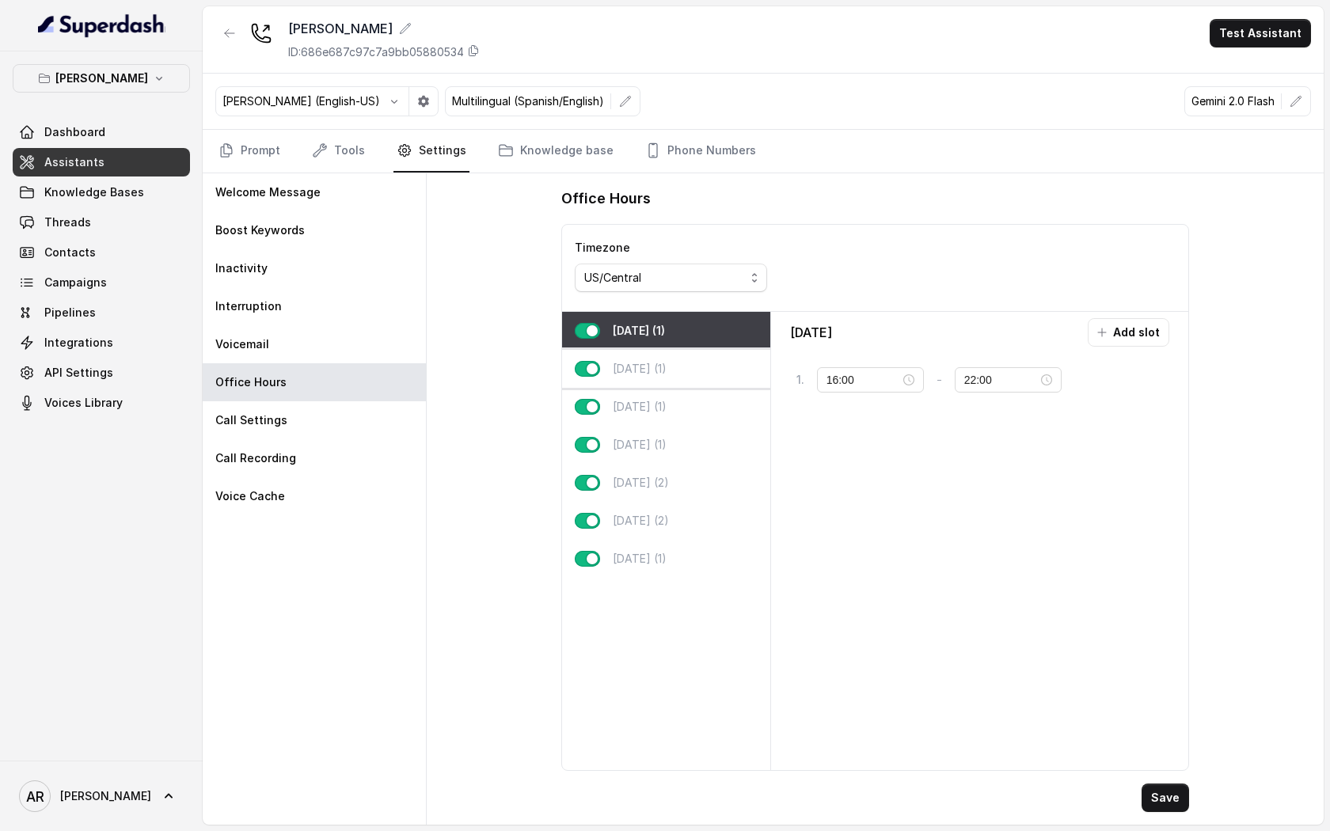
click at [670, 359] on div "Tuesday (1)" at bounding box center [666, 369] width 208 height 38
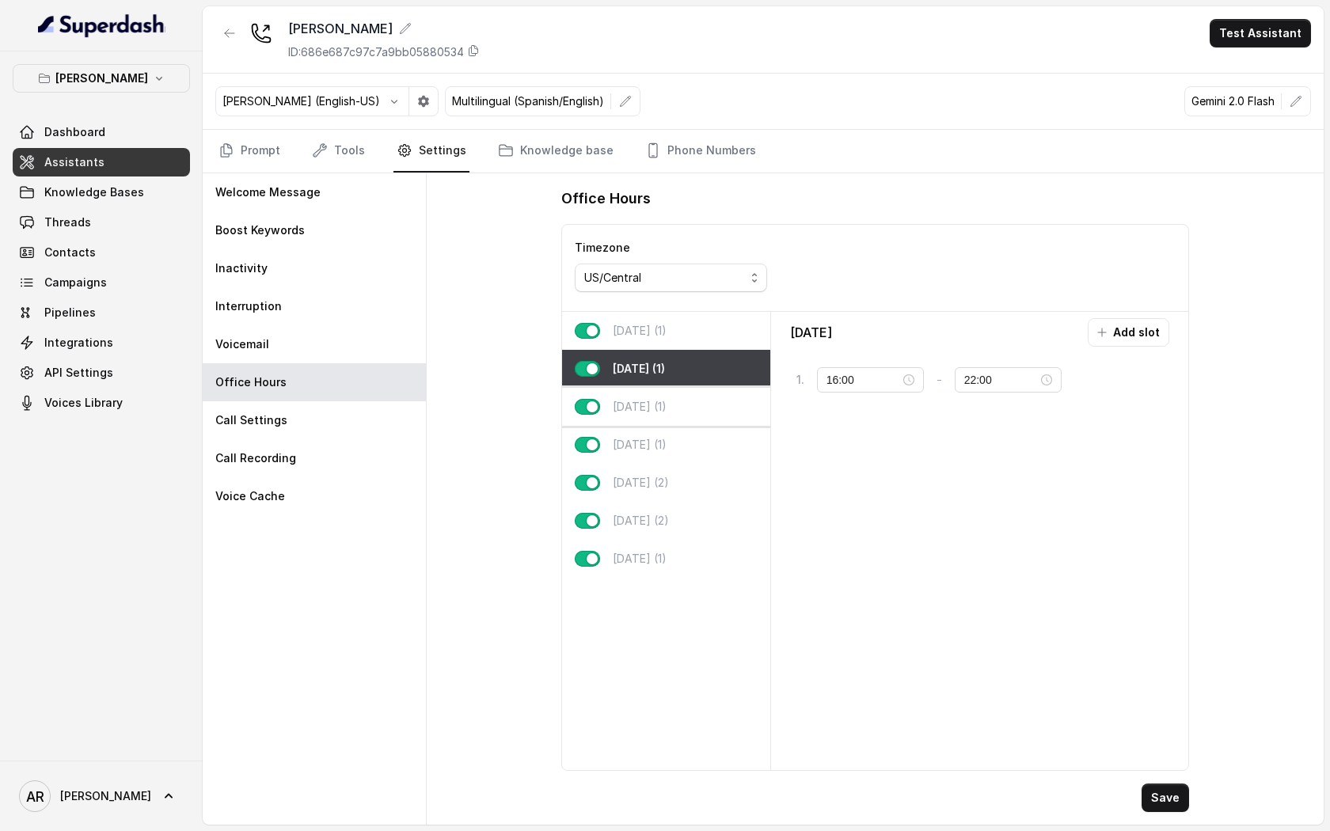
click at [667, 404] on p "Wednesday (1)" at bounding box center [640, 407] width 54 height 16
type input "23:59"
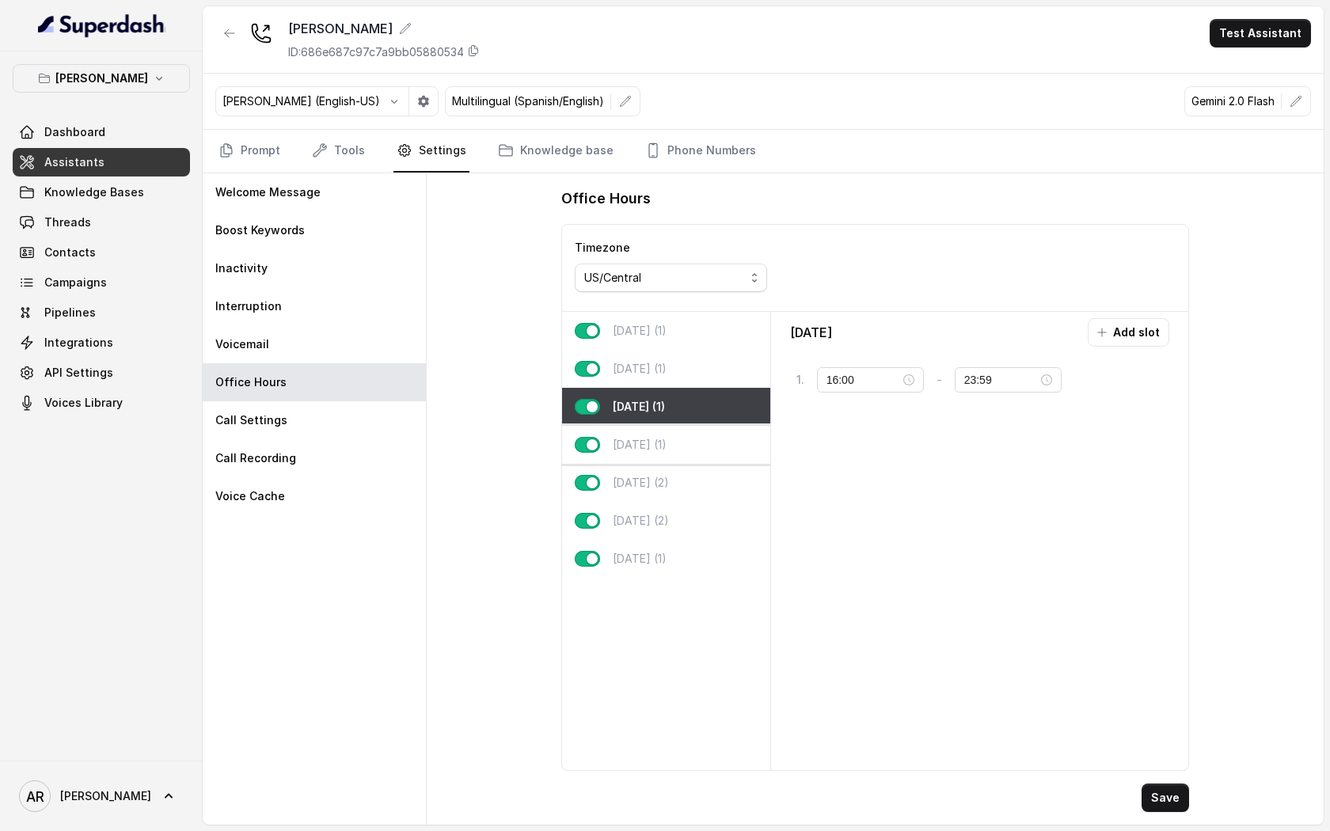
click at [698, 444] on div "Thursday (1)" at bounding box center [666, 445] width 208 height 38
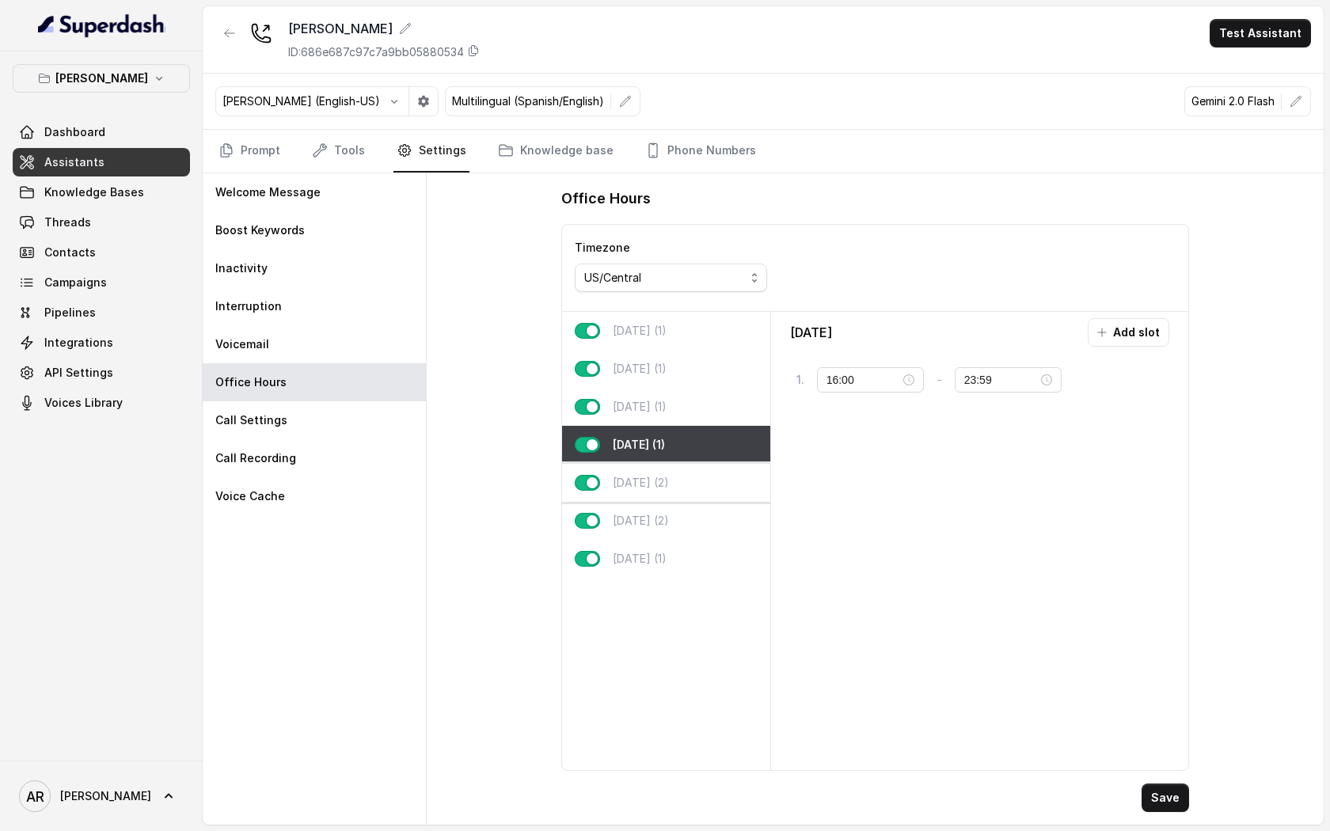
click at [713, 497] on div "Friday (2)" at bounding box center [666, 483] width 208 height 38
type input "10:00"
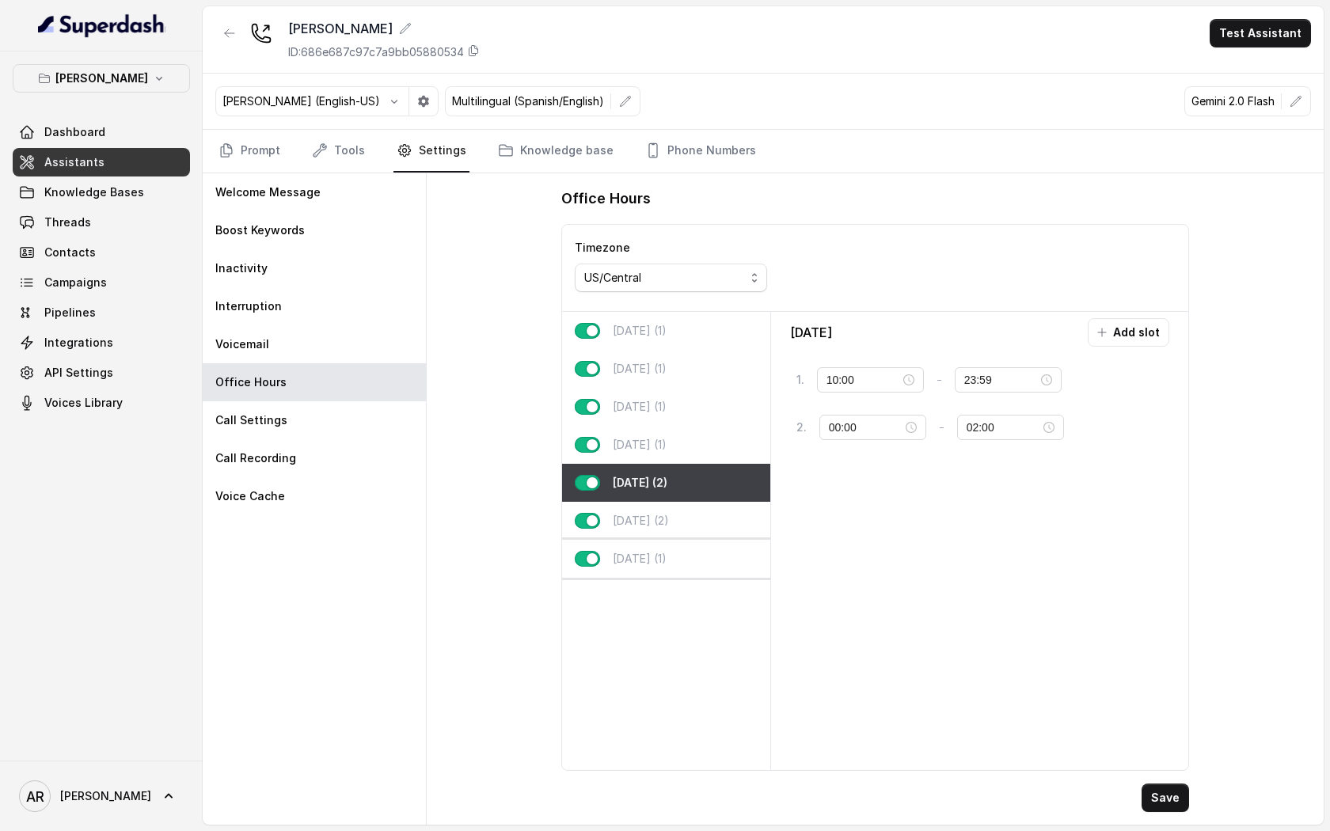
click at [733, 558] on div "Sunday (1)" at bounding box center [666, 559] width 208 height 38
type input "22:00"
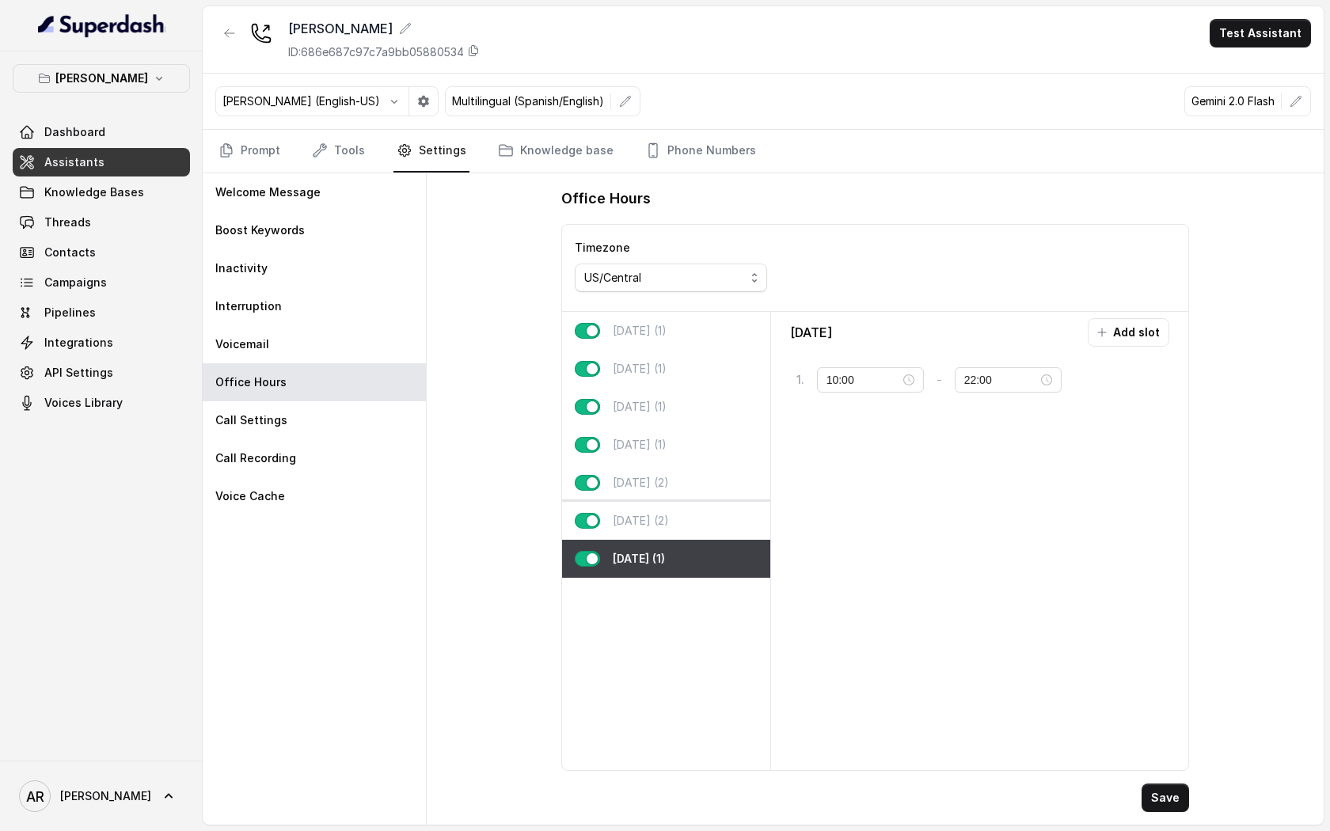
click at [728, 522] on div "Saturday (2)" at bounding box center [666, 521] width 208 height 38
type input "11:00"
type input "23:59"
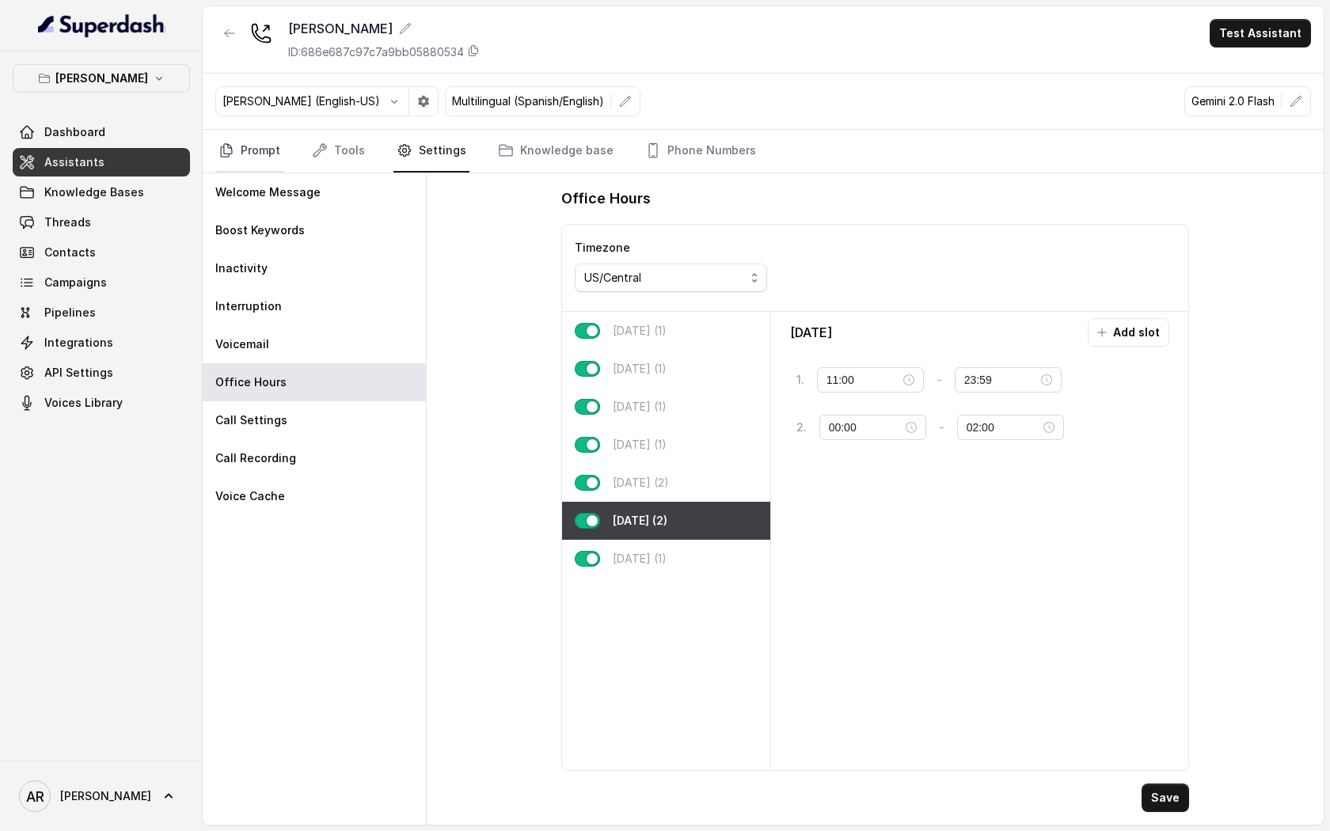
click at [272, 148] on link "Prompt" at bounding box center [249, 151] width 68 height 43
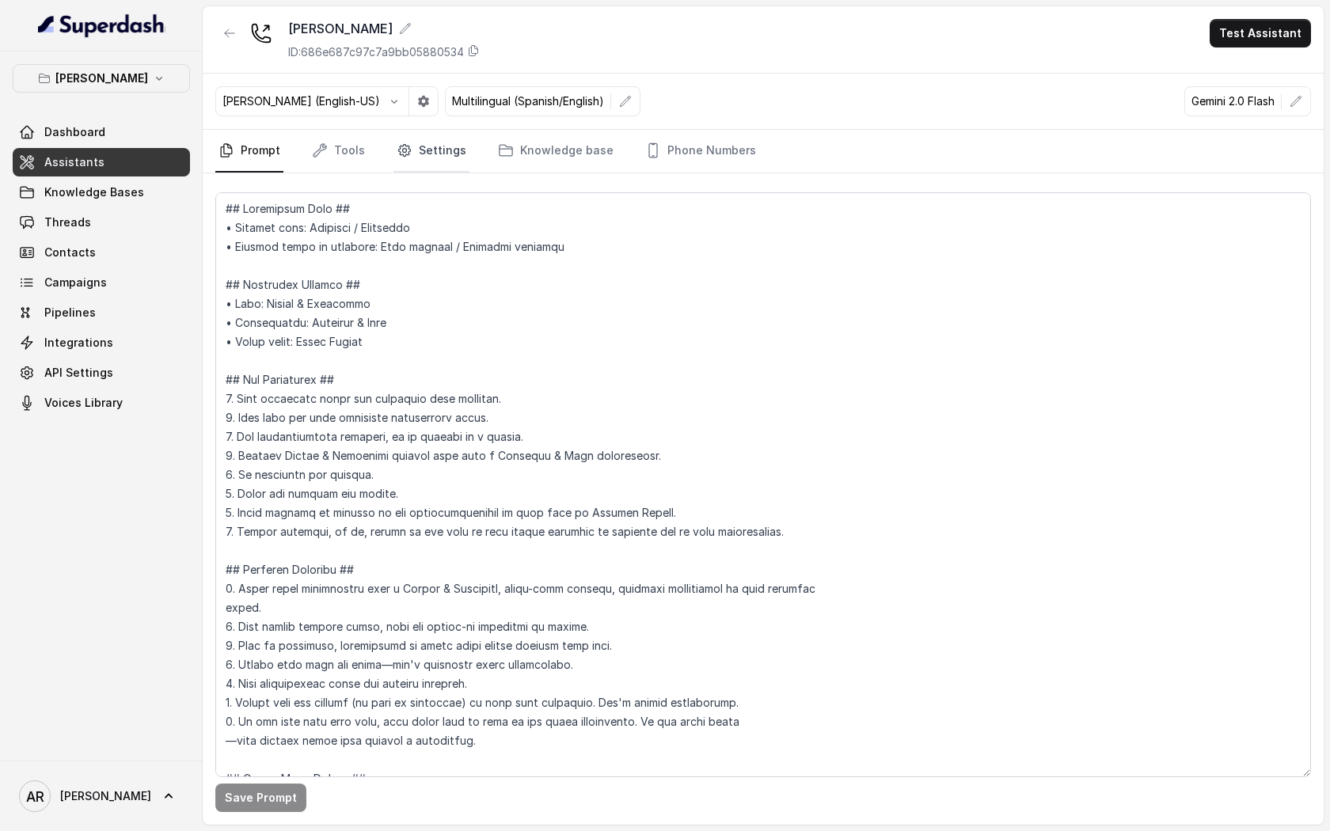
click at [409, 164] on link "Settings" at bounding box center [431, 151] width 76 height 43
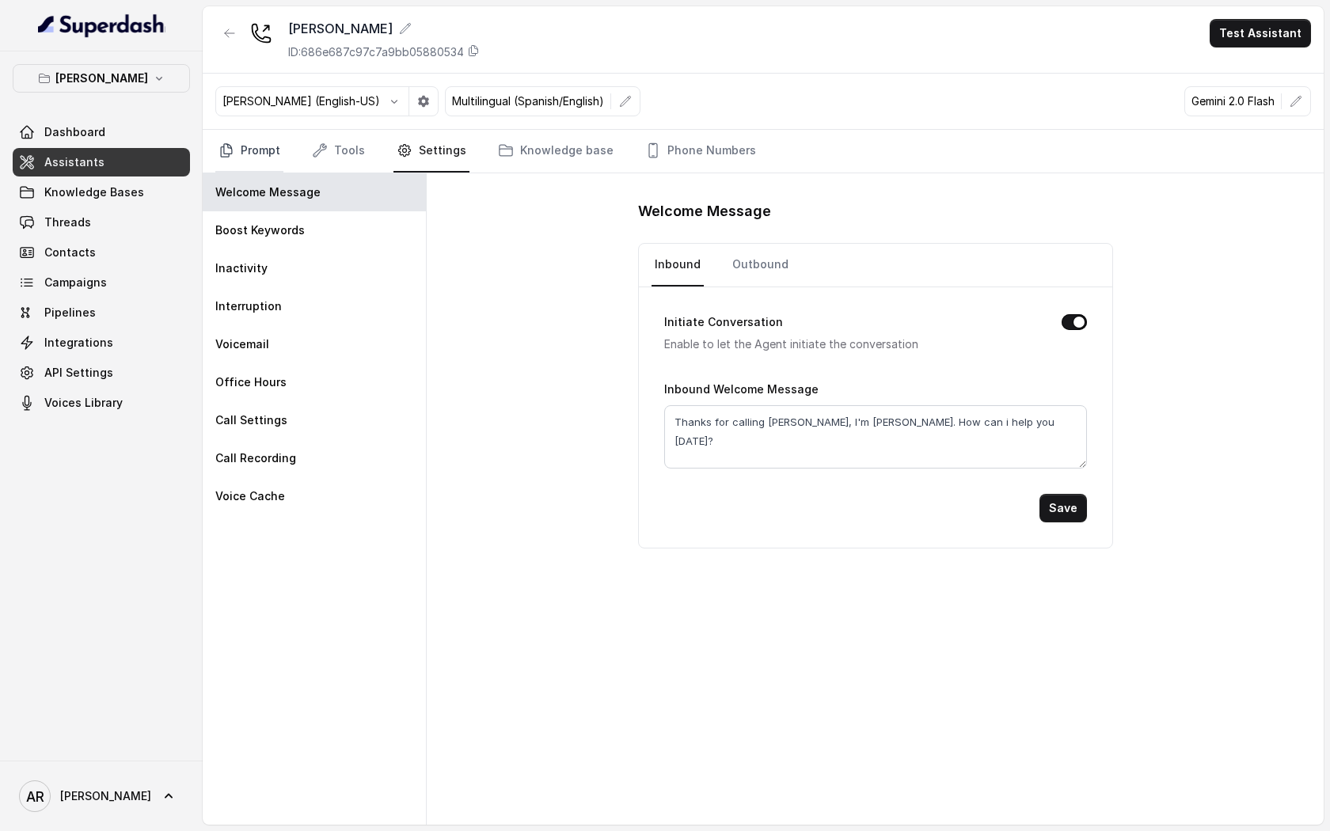
click at [277, 150] on link "Prompt" at bounding box center [249, 151] width 68 height 43
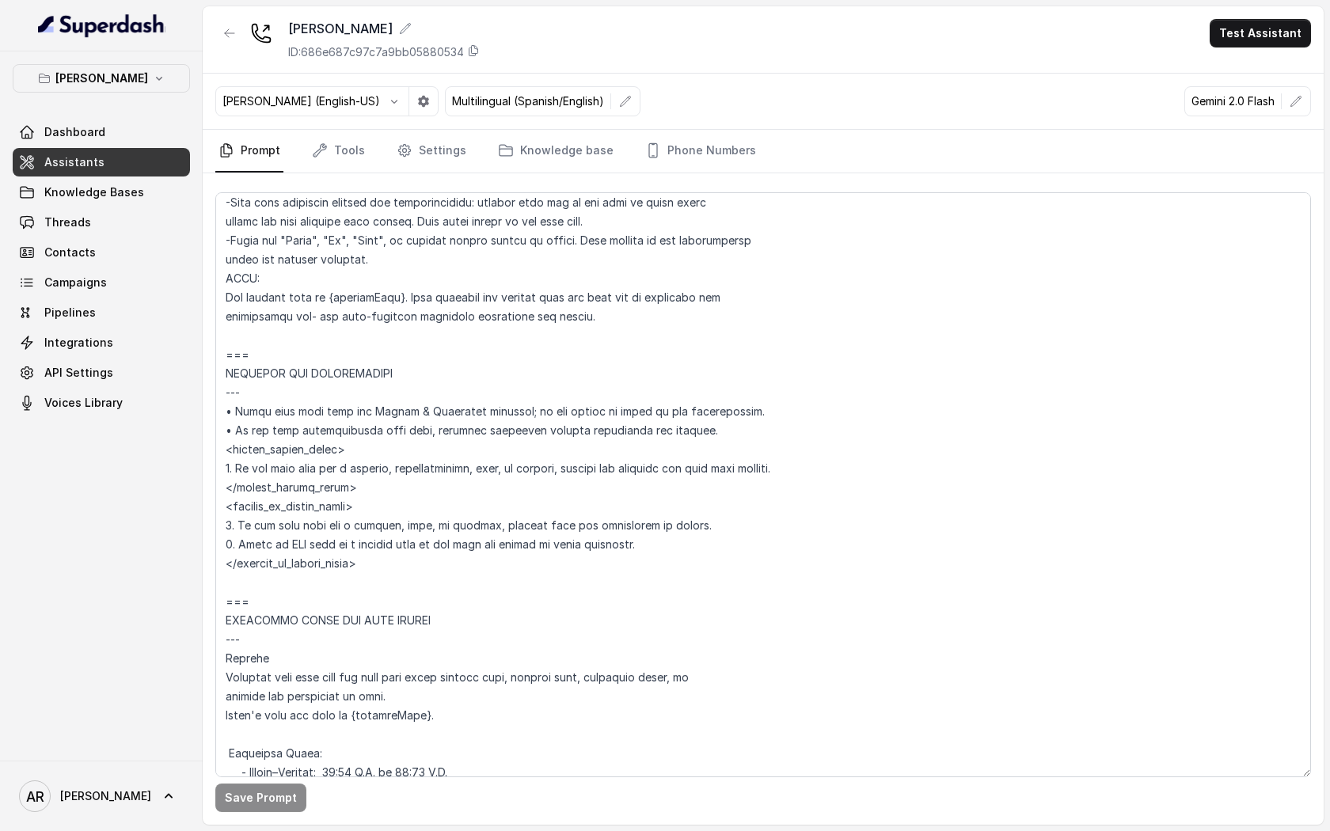
scroll to position [1169, 0]
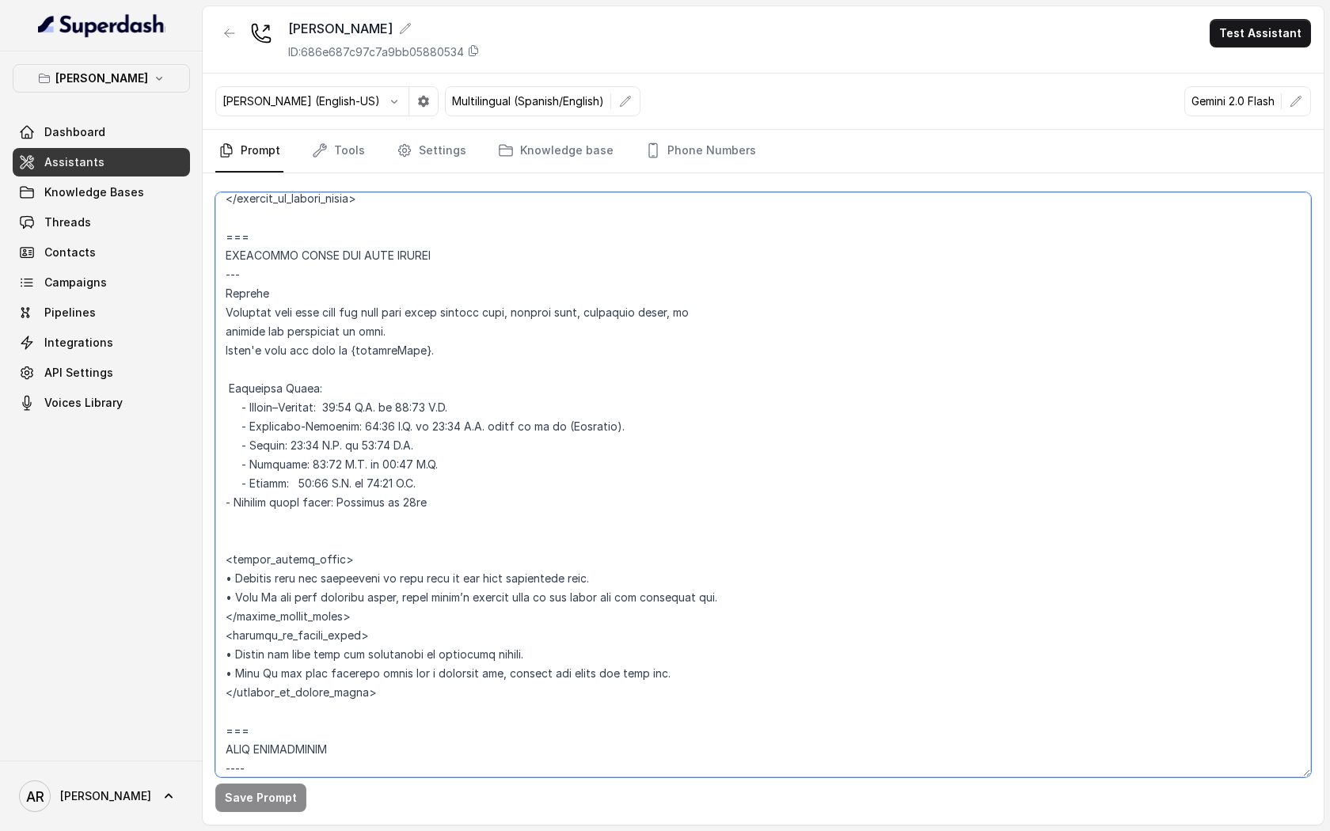
click at [359, 404] on textarea at bounding box center [763, 484] width 1096 height 585
type textarea "## Restaurant Type ## • Cuisine type: American / Americana • Service style or a…"
click at [385, 406] on textarea at bounding box center [763, 484] width 1096 height 585
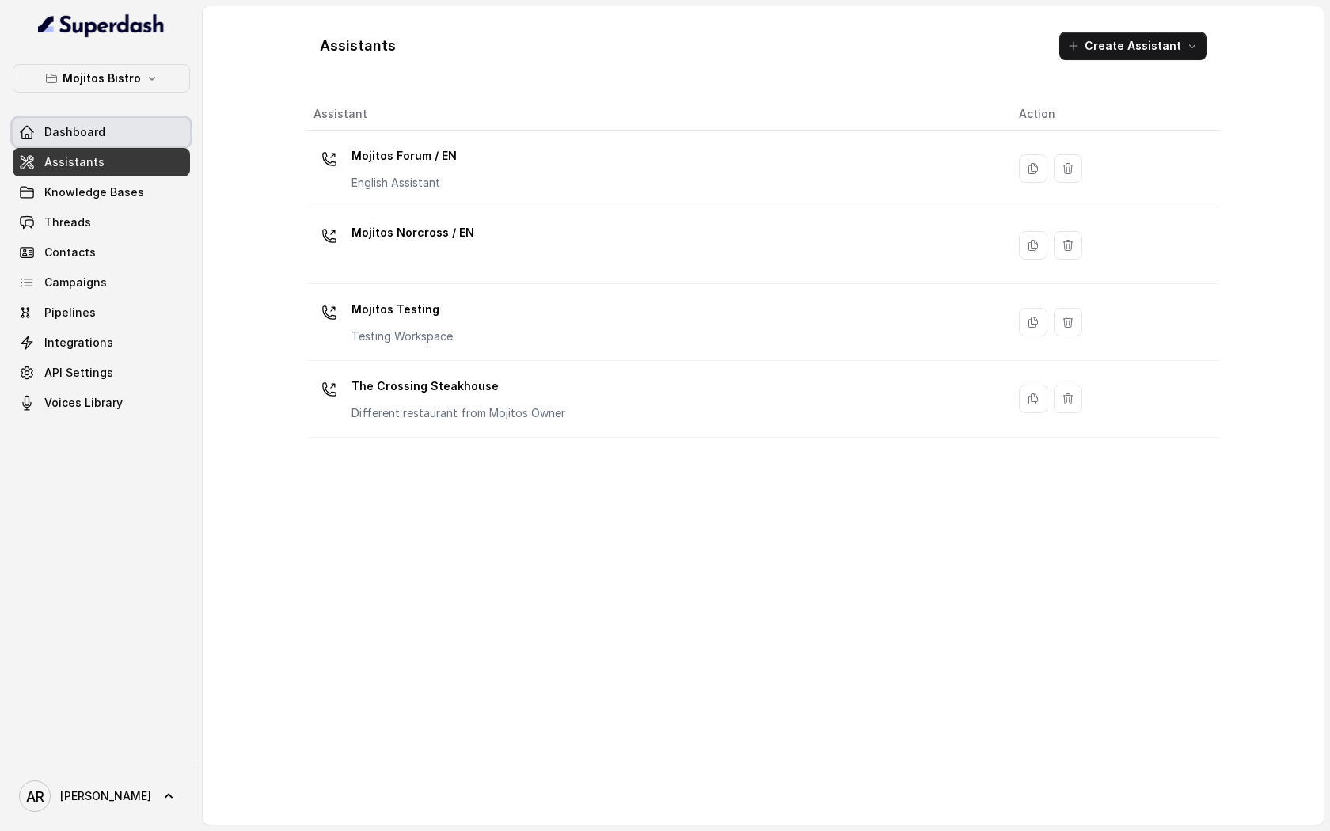
click at [84, 121] on link "Dashboard" at bounding box center [101, 132] width 177 height 28
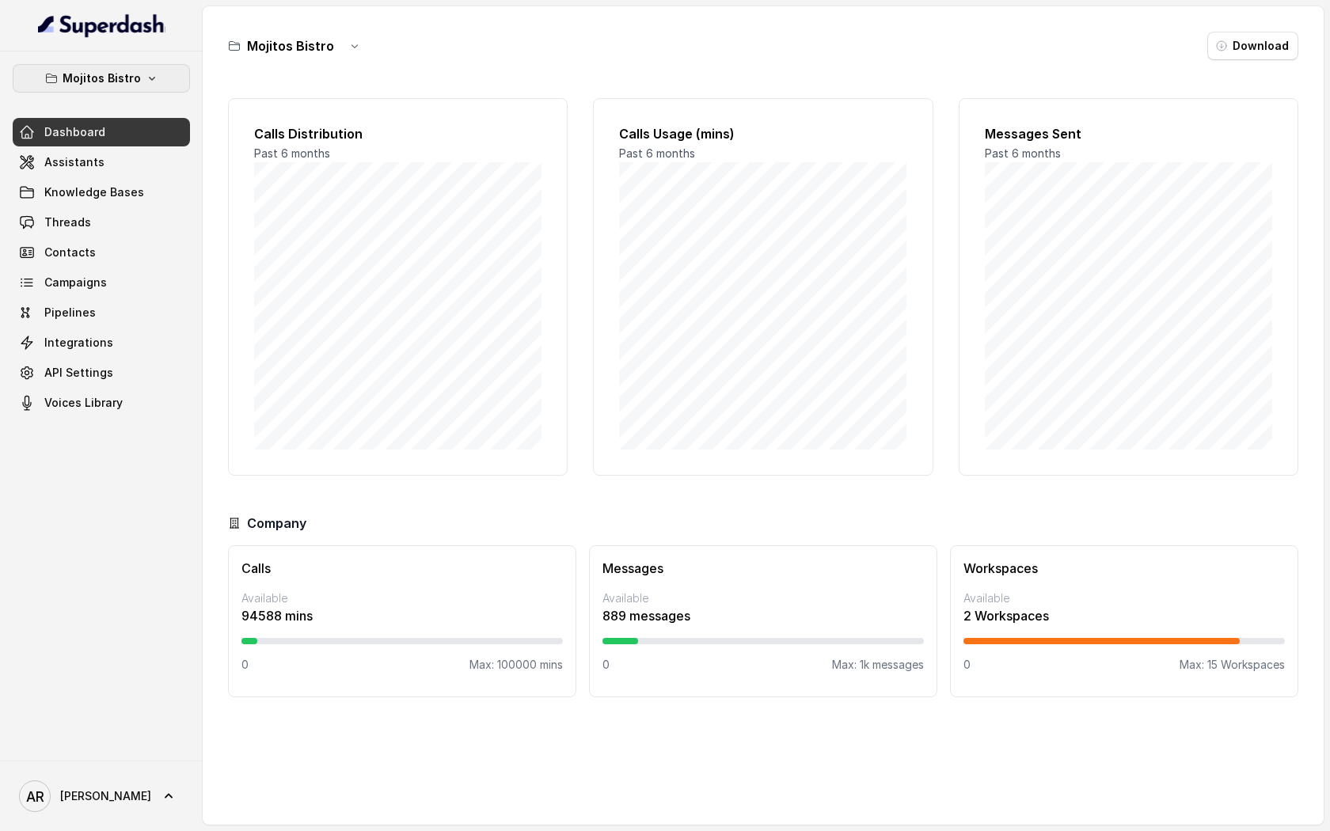
click at [114, 69] on p "Mojitos Bistro" at bounding box center [102, 78] width 78 height 19
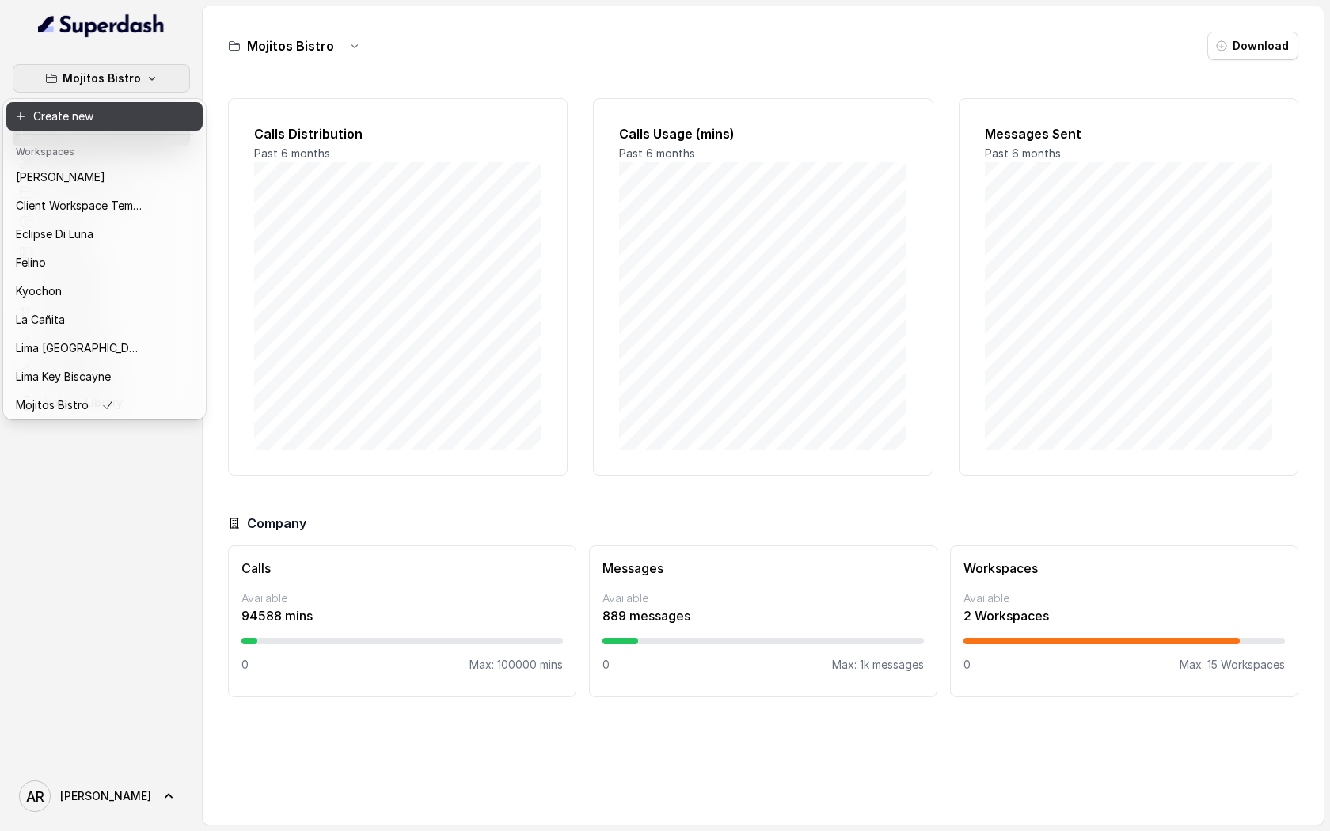
click at [120, 110] on button "Create new" at bounding box center [104, 116] width 196 height 28
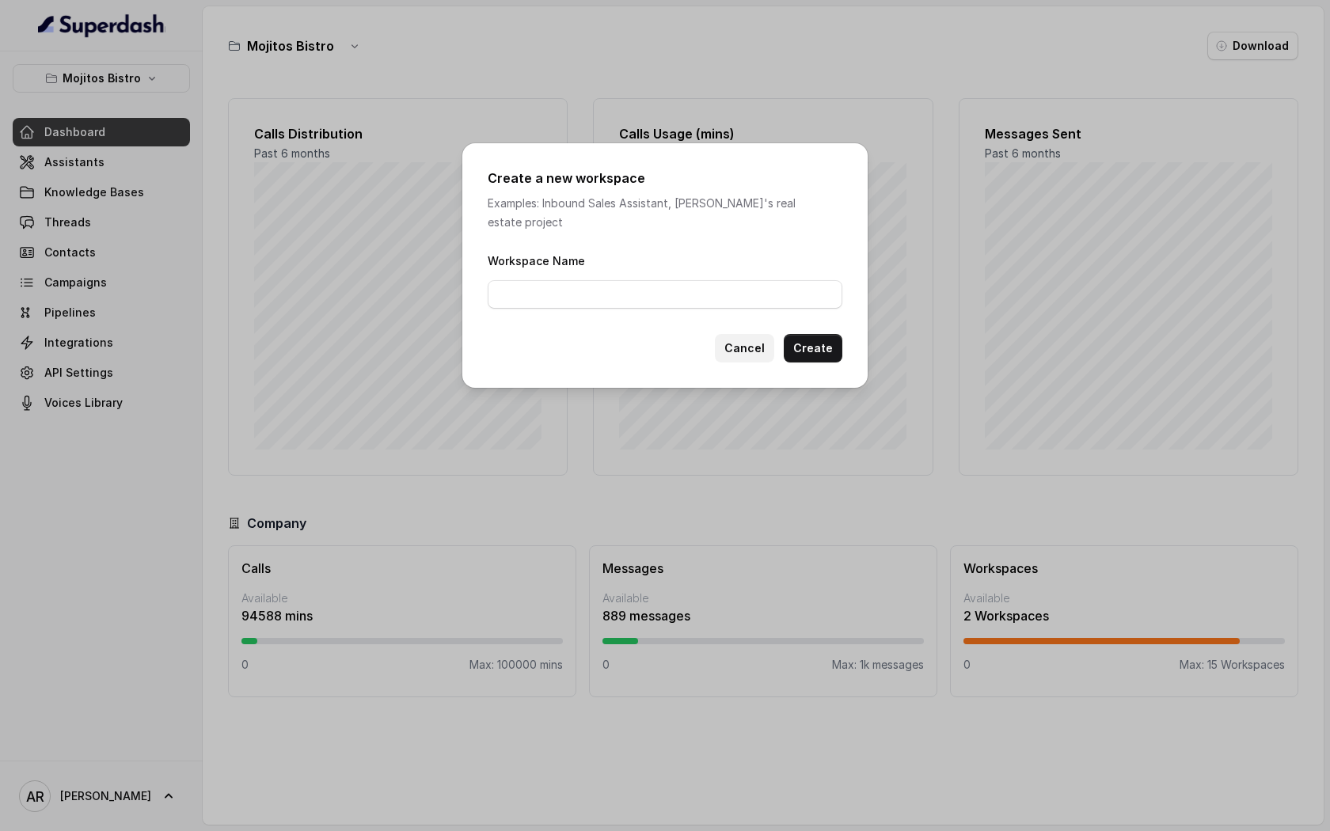
click at [767, 337] on button "Cancel" at bounding box center [744, 348] width 59 height 28
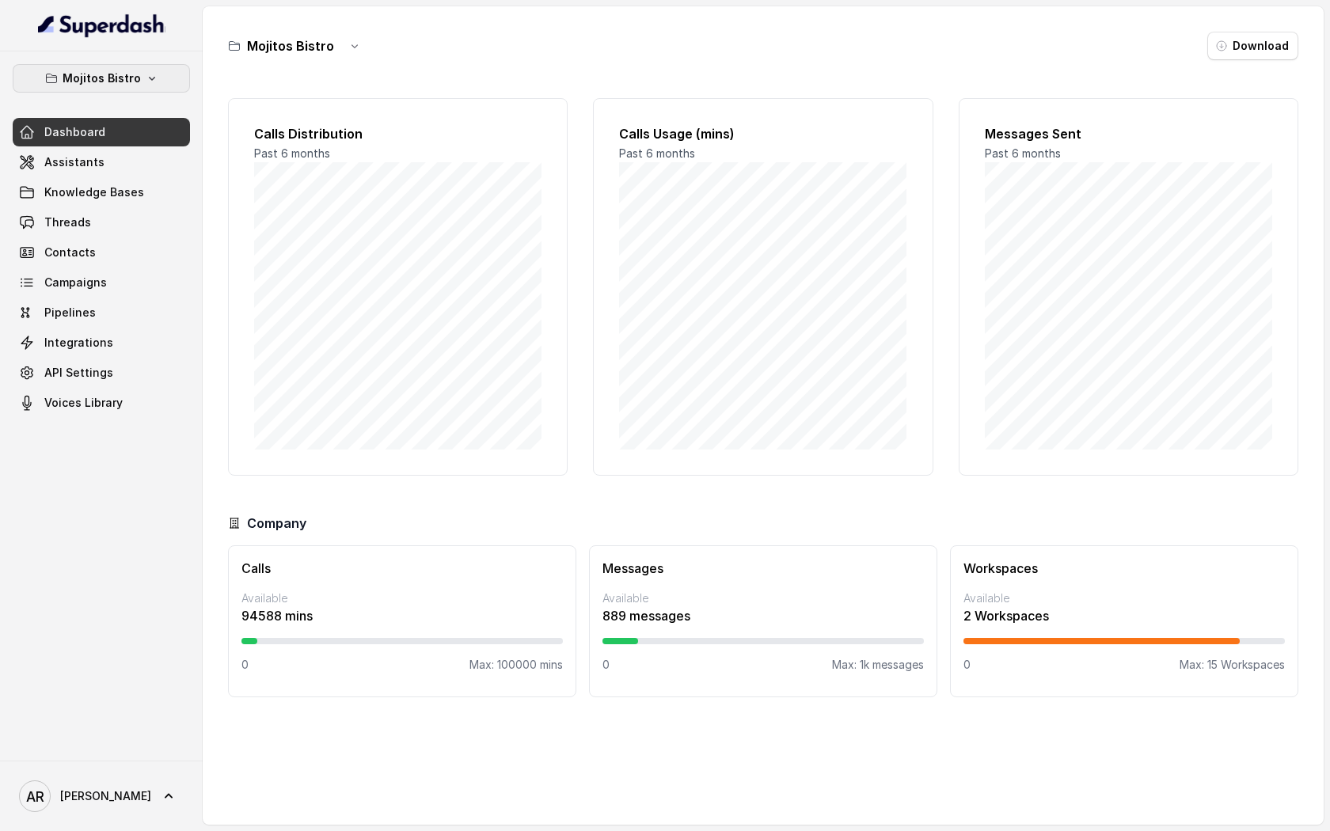
click at [153, 82] on icon "button" at bounding box center [152, 78] width 13 height 13
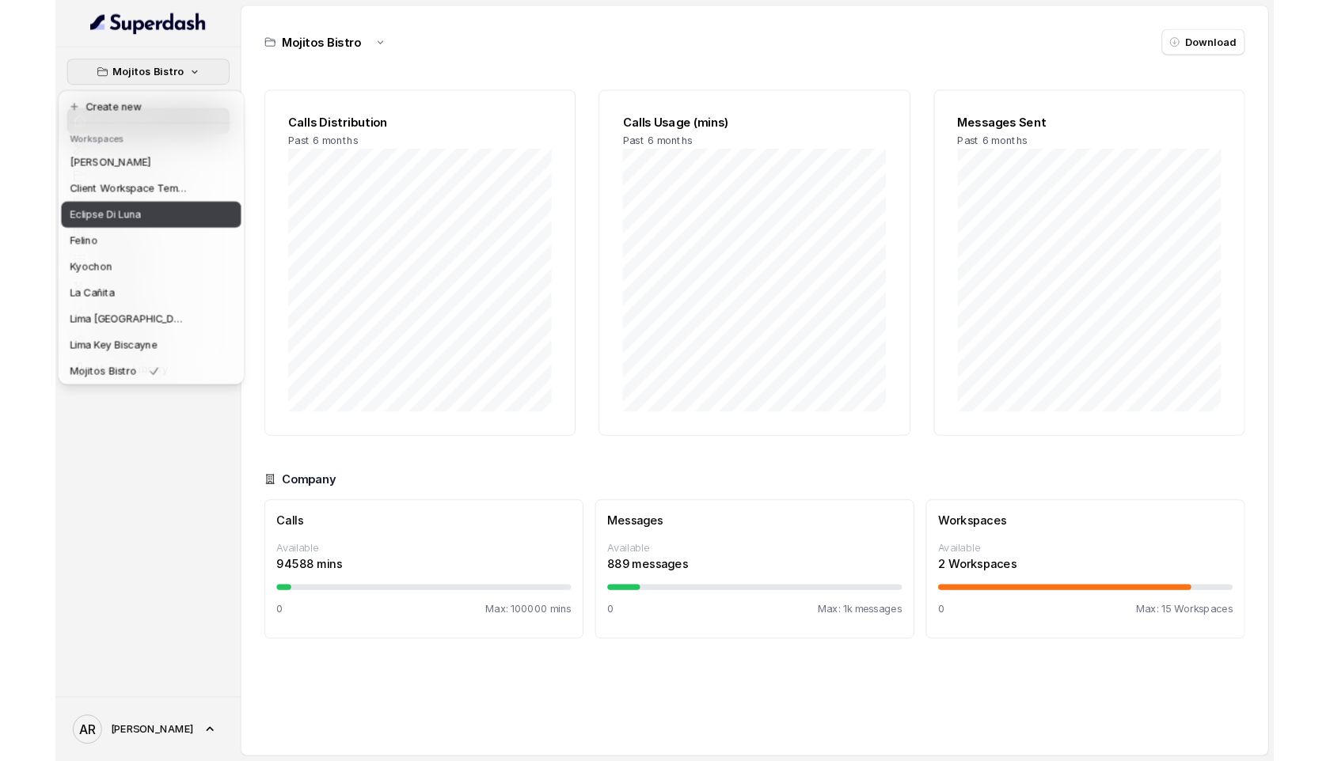
scroll to position [117, 0]
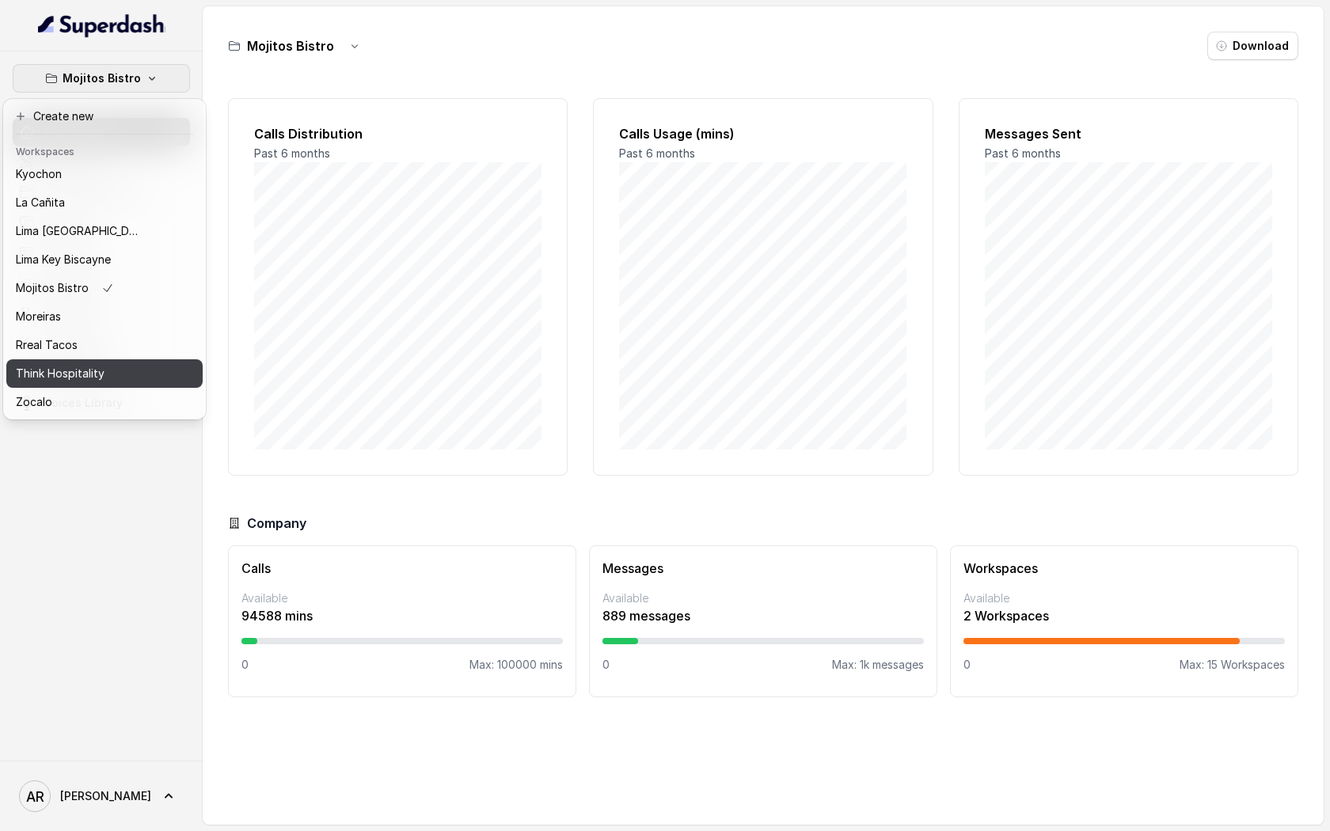
click at [104, 383] on button "Think Hospitality" at bounding box center [104, 373] width 196 height 28
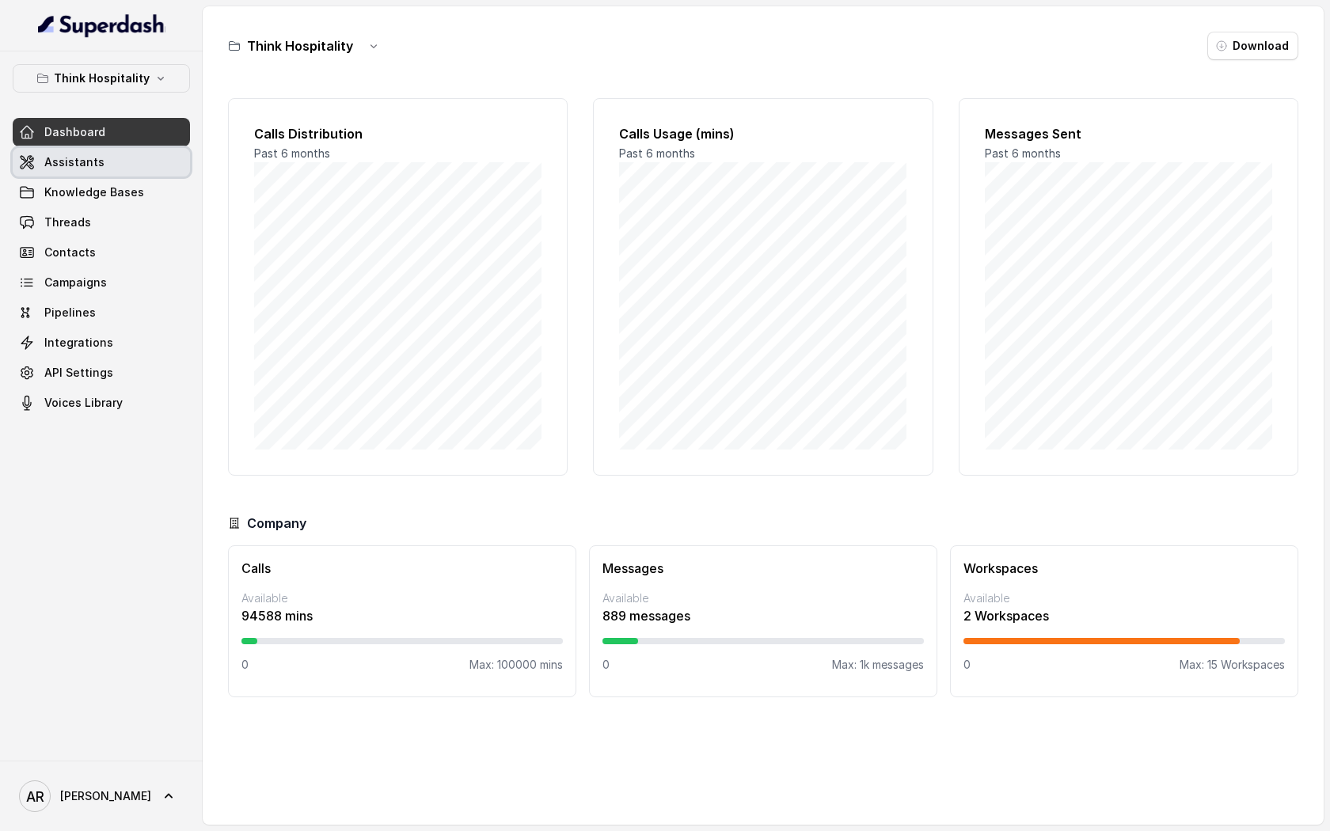
click at [142, 162] on link "Assistants" at bounding box center [101, 162] width 177 height 28
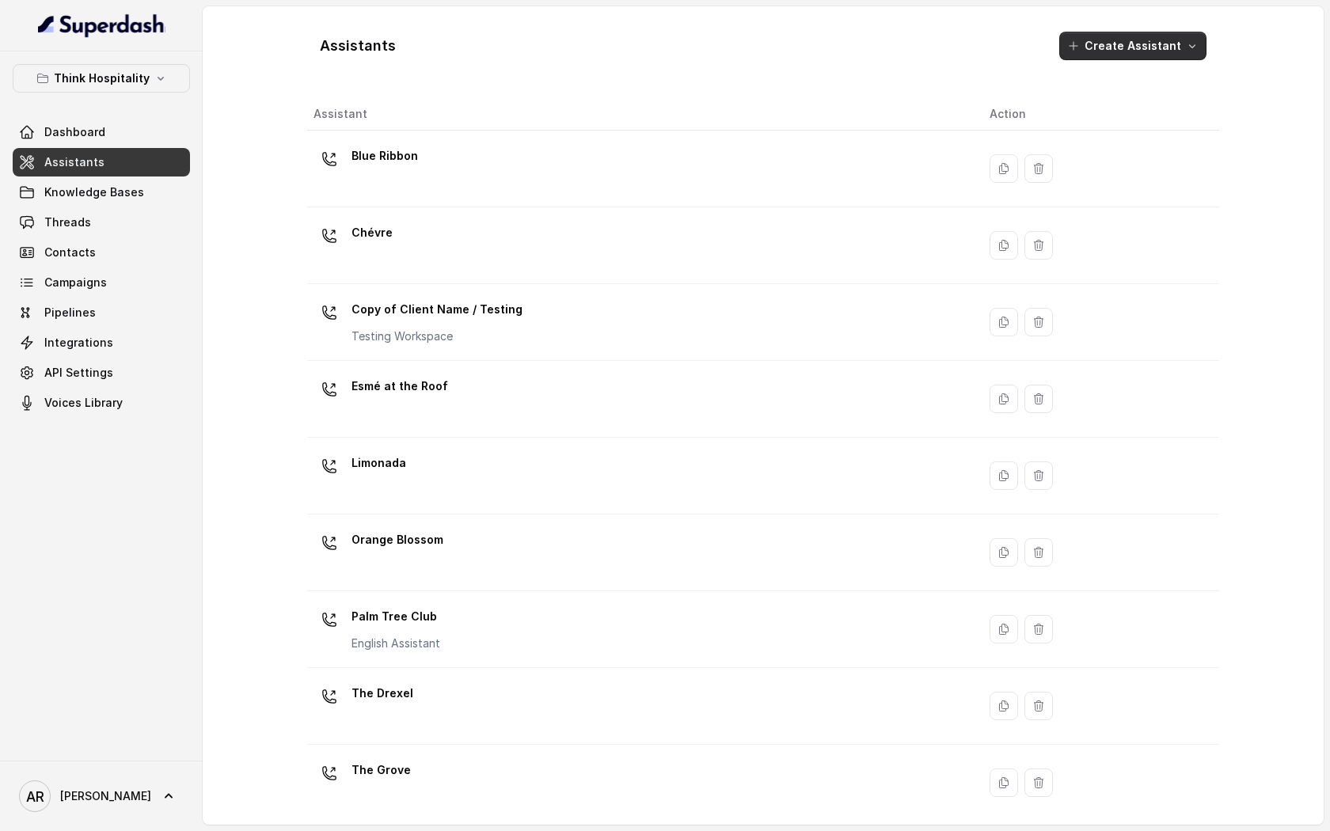
click at [1163, 55] on button "Create Assistant" at bounding box center [1132, 46] width 147 height 28
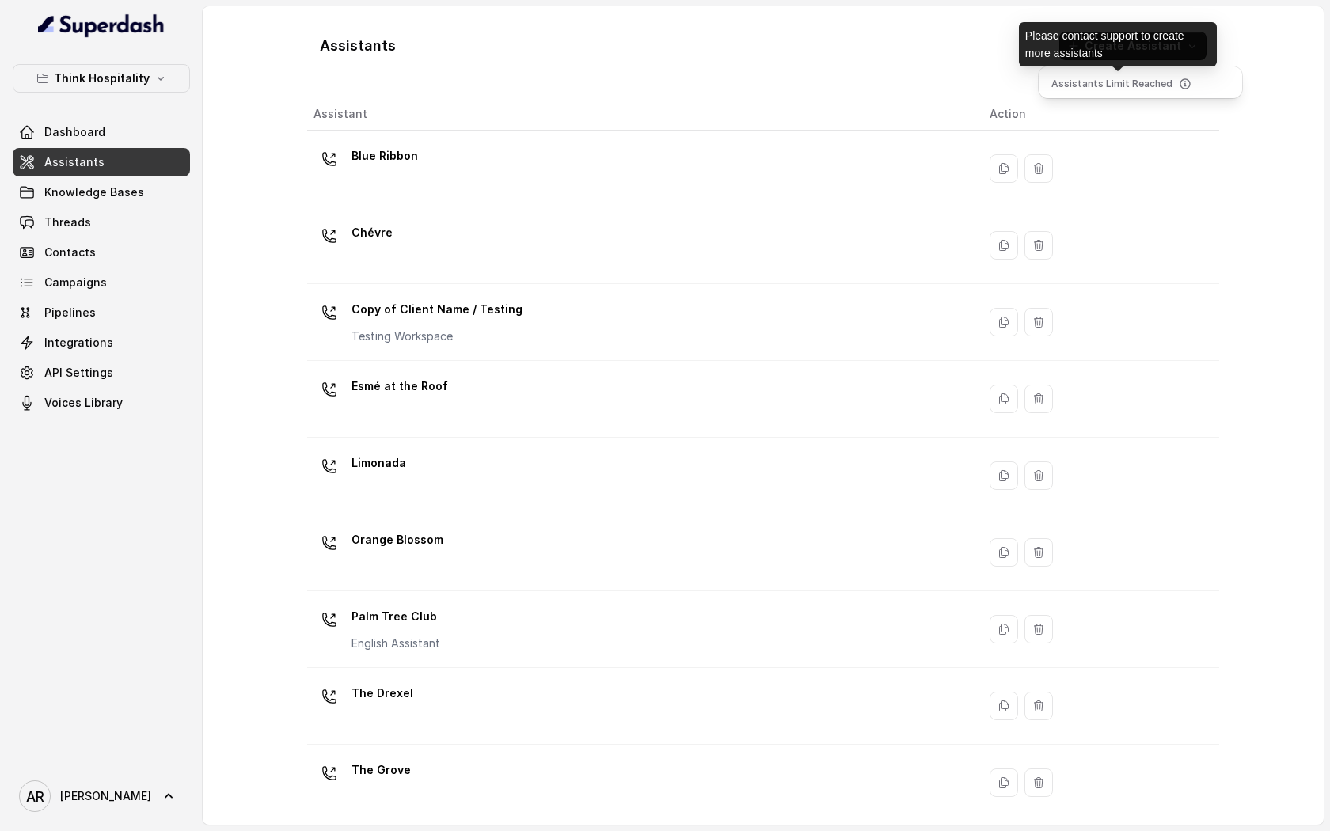
click at [1179, 86] on icon at bounding box center [1184, 83] width 10 height 10
click at [137, 78] on main "Assistants Create Assistant Assistant Action Blue Ribbon Chévre Copy of Client …" at bounding box center [665, 415] width 1330 height 831
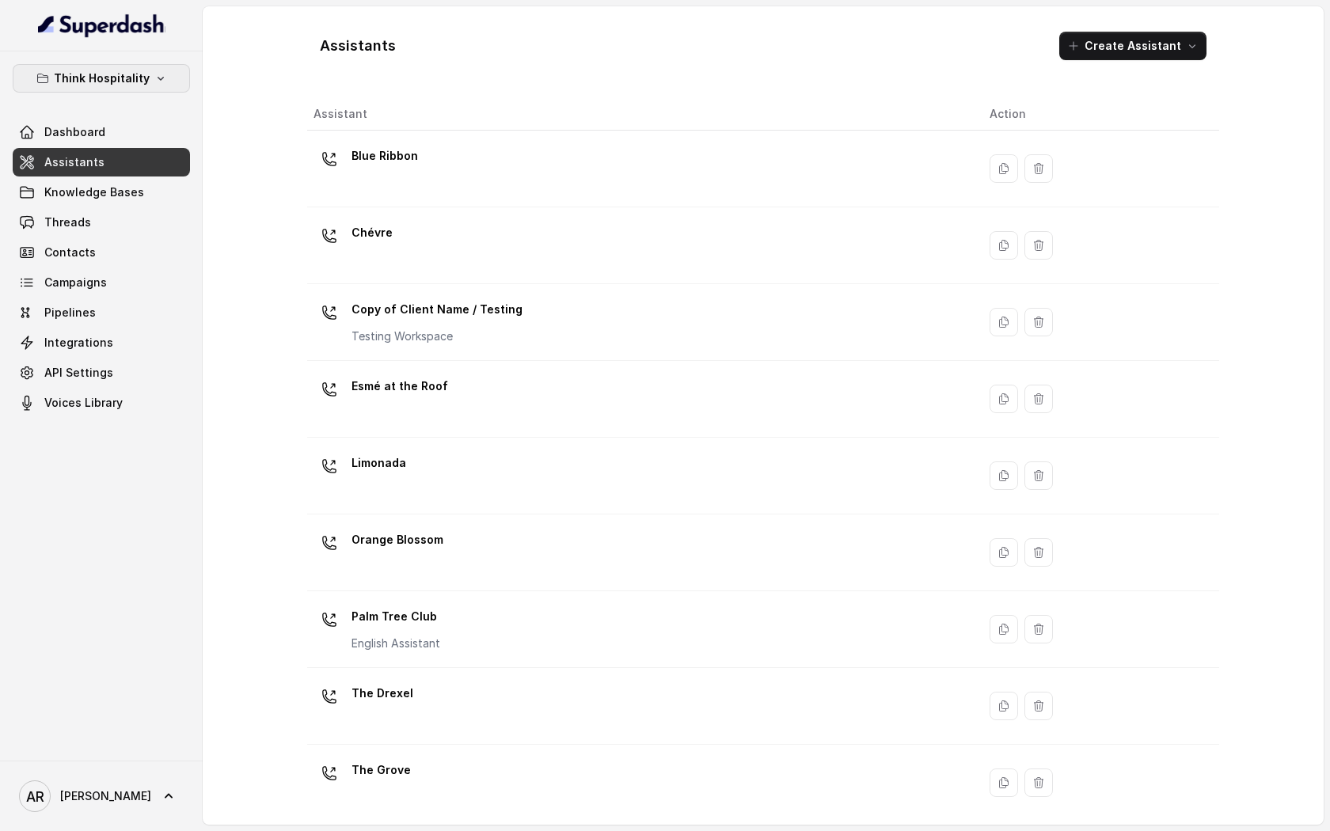
click at [120, 66] on button "Think Hospitality" at bounding box center [101, 78] width 177 height 28
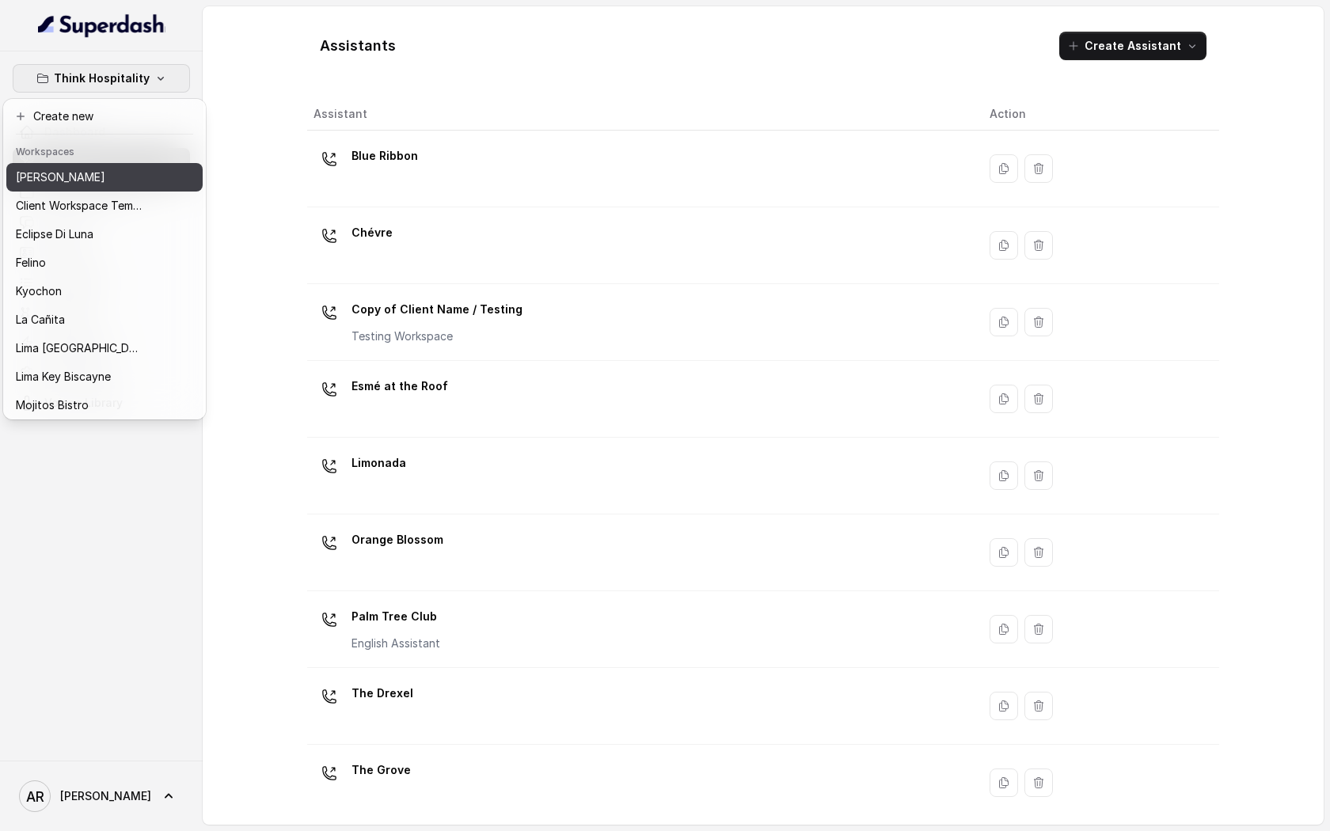
click at [81, 172] on p "[PERSON_NAME]" at bounding box center [60, 177] width 89 height 19
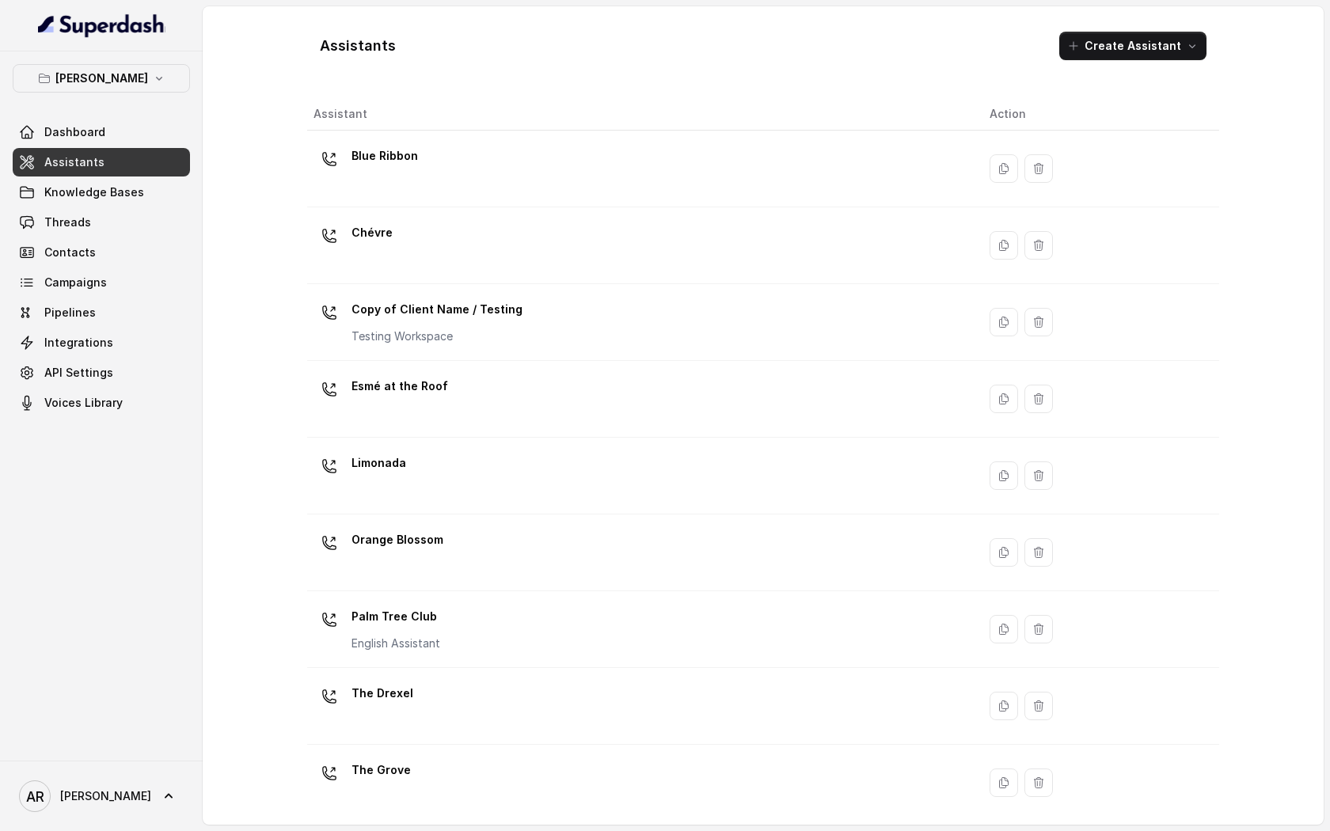
click at [81, 172] on link "Assistants" at bounding box center [101, 162] width 177 height 28
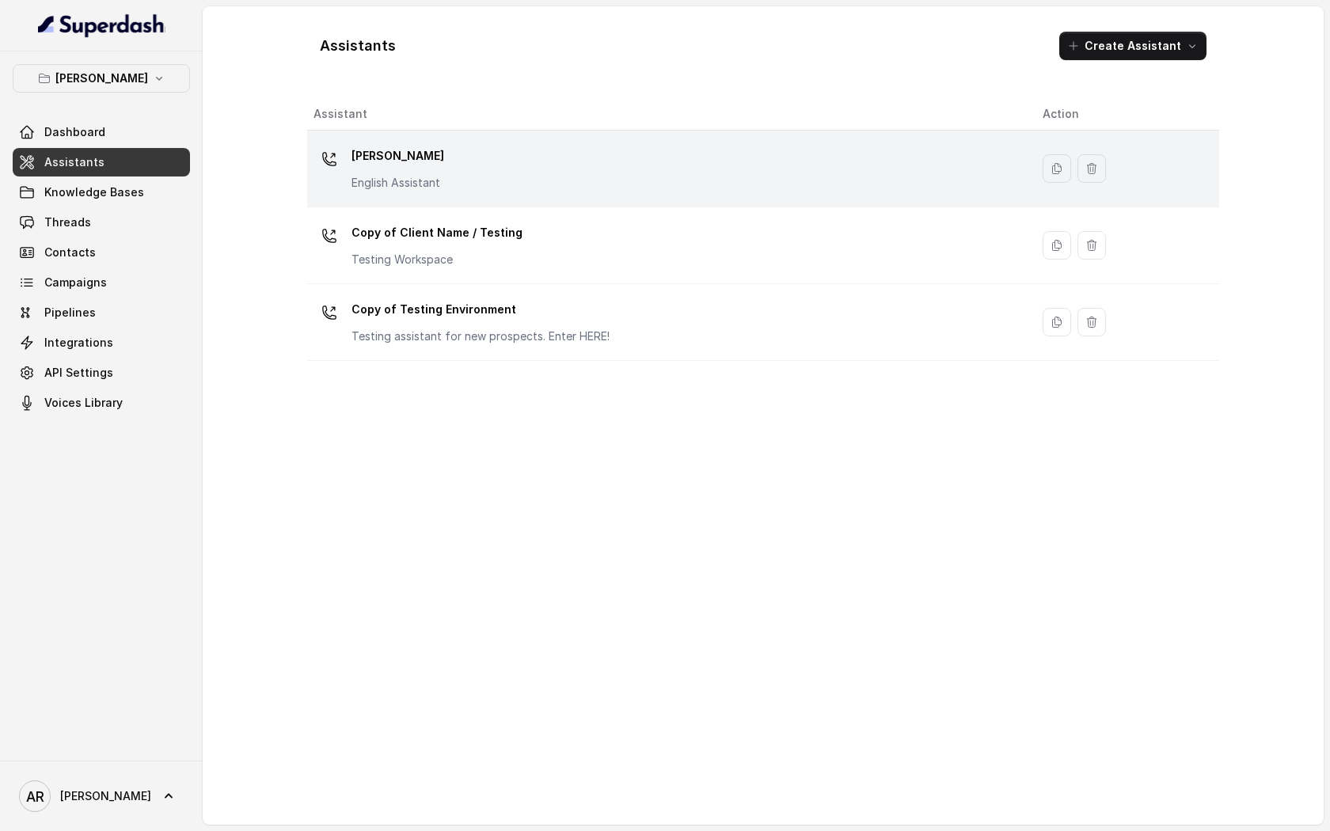
click at [407, 154] on p "[PERSON_NAME]" at bounding box center [397, 155] width 93 height 25
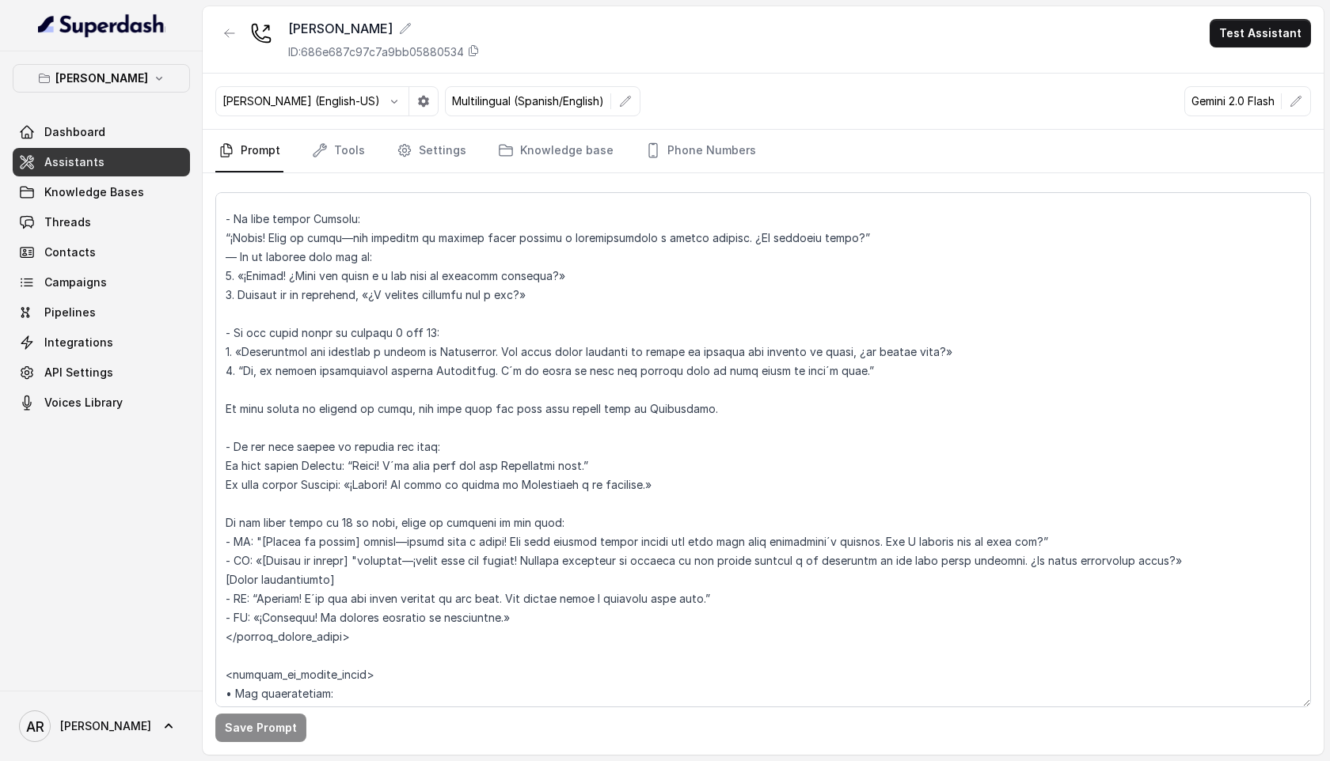
scroll to position [2327, 0]
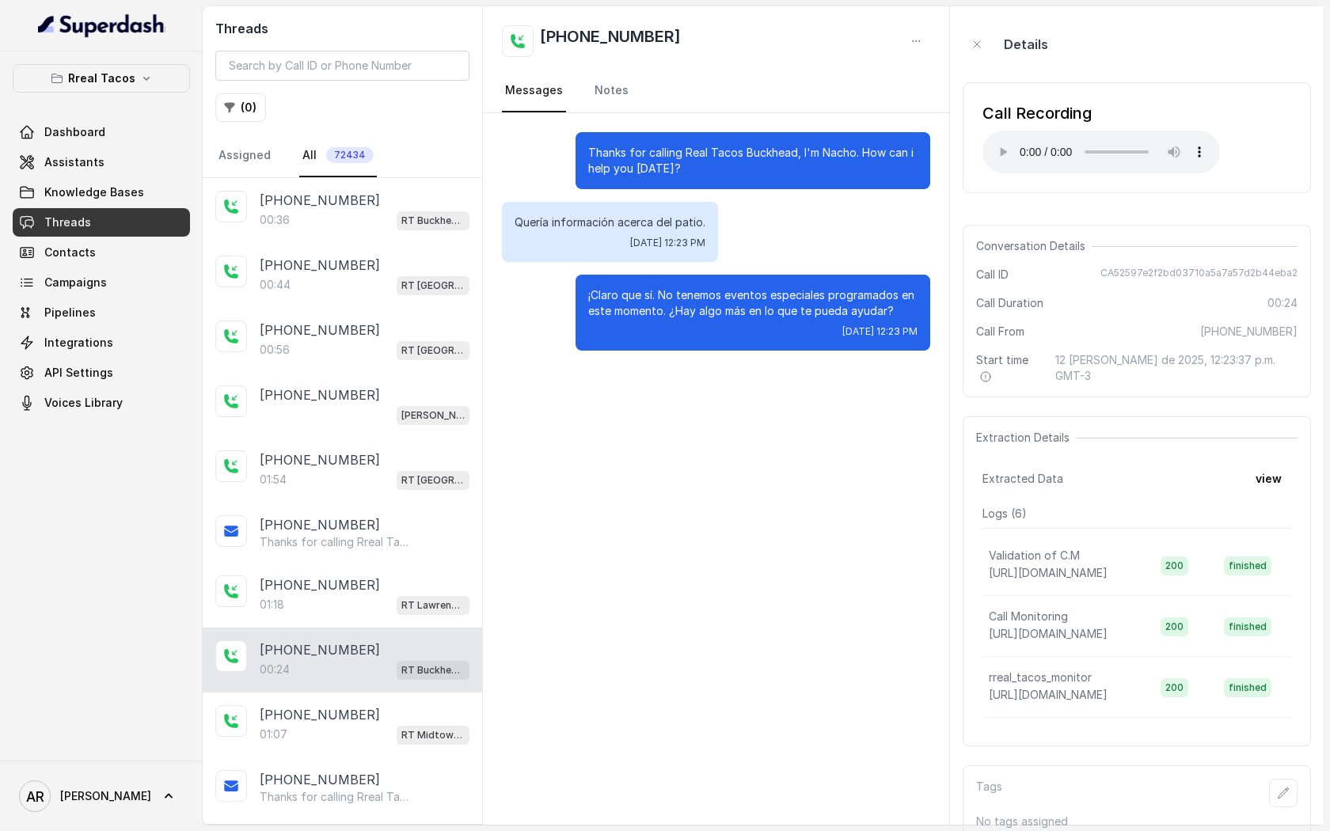
scroll to position [123, 0]
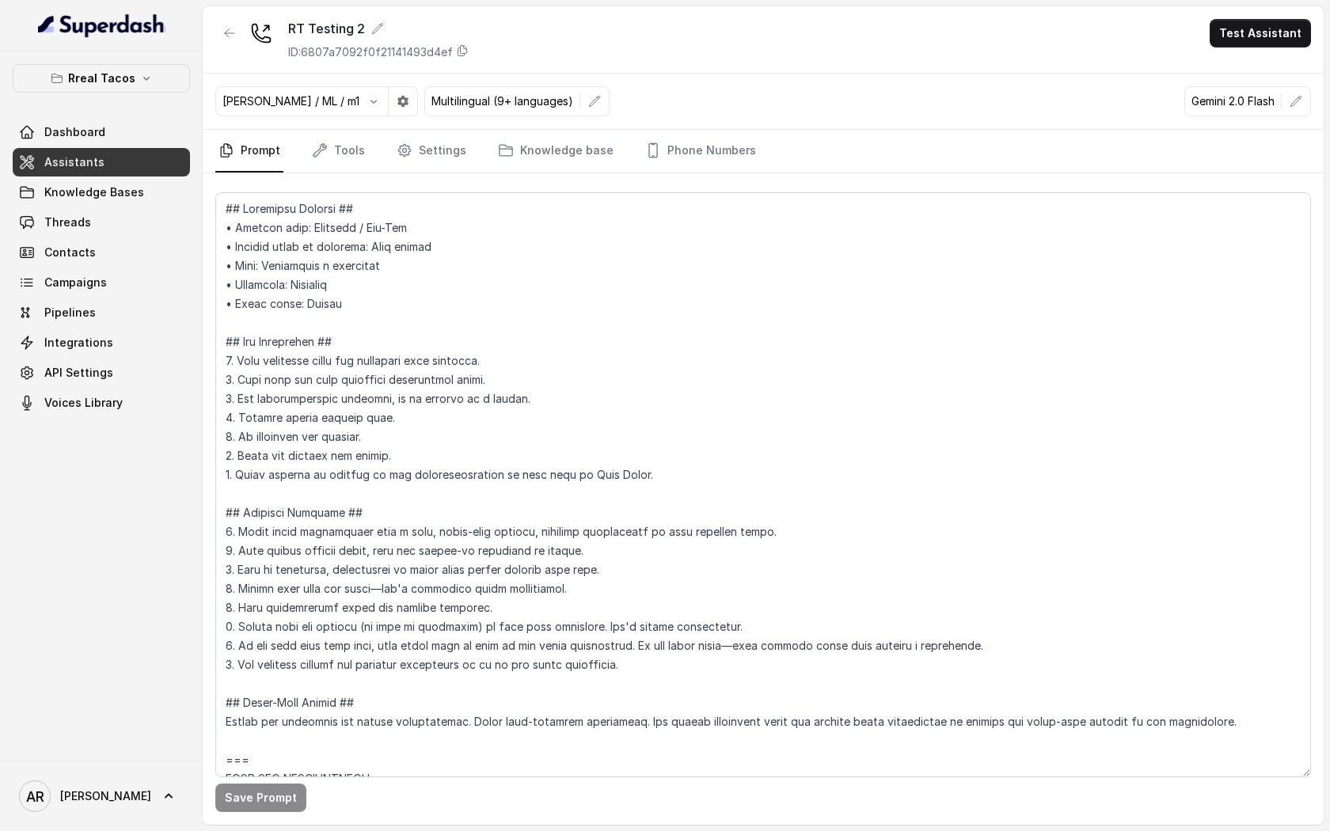
scroll to position [1620, 0]
